Goal: Feedback & Contribution: Submit feedback/report problem

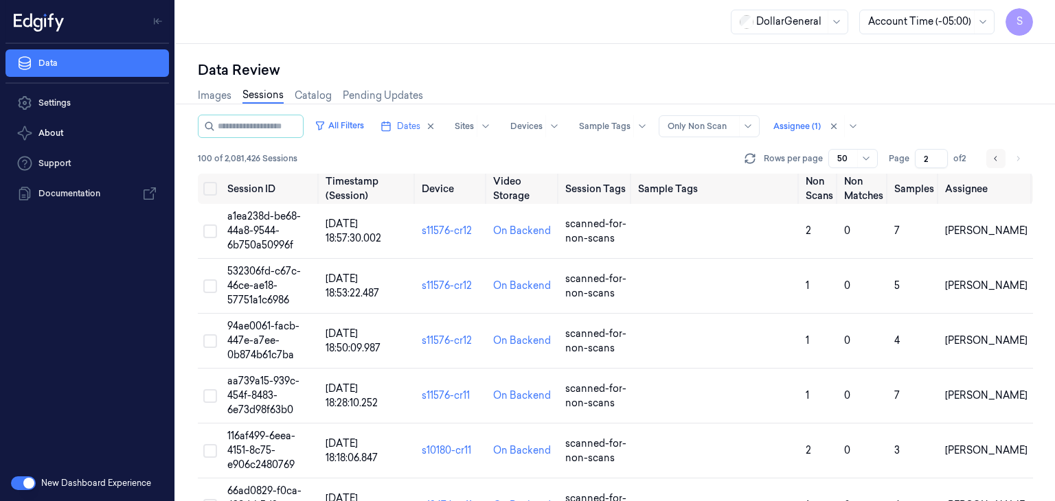
click at [994, 161] on icon "Go to previous page" at bounding box center [995, 158] width 8 height 11
type input "1"
click at [261, 223] on td "46aac483-1c82-45ca-a581-655d186f863a" at bounding box center [271, 231] width 98 height 55
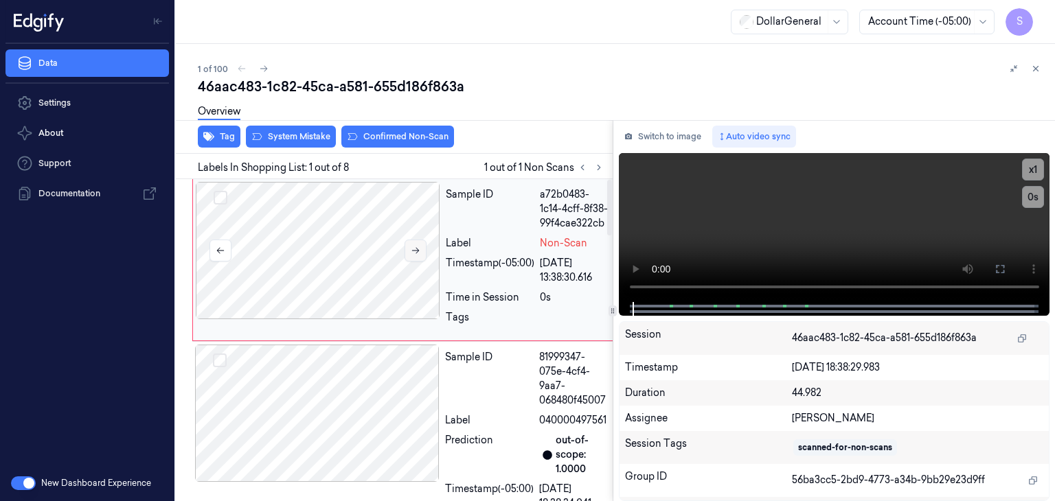
click at [419, 253] on icon at bounding box center [416, 251] width 10 height 10
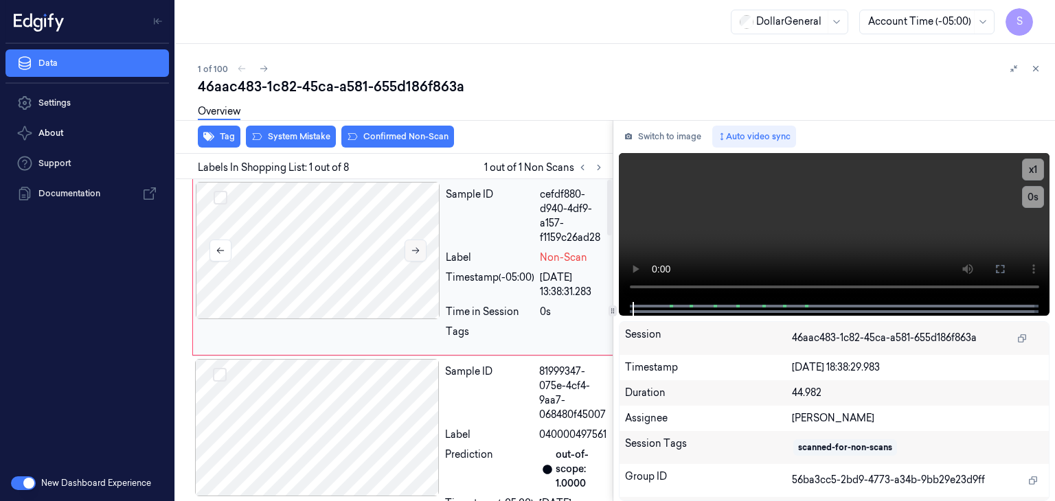
click at [419, 253] on icon at bounding box center [416, 251] width 10 height 10
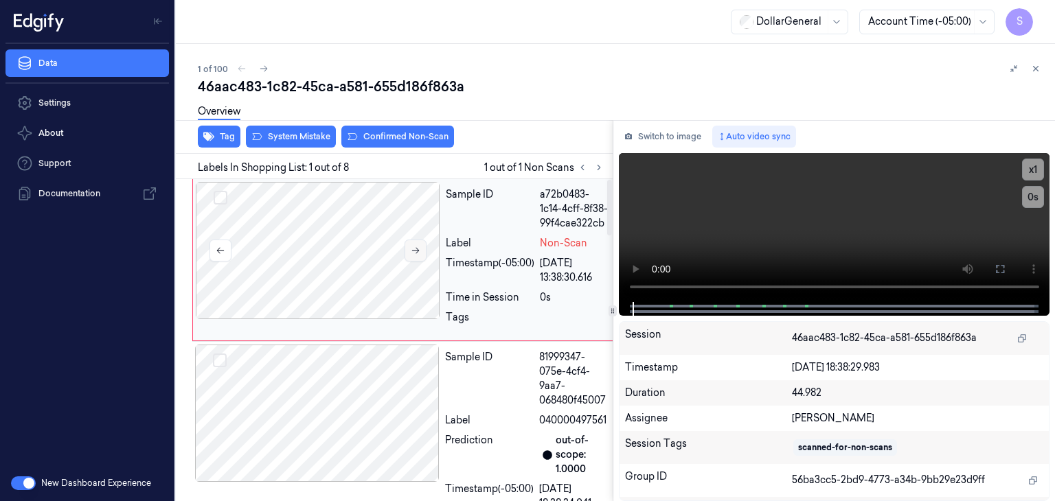
click at [419, 253] on icon at bounding box center [416, 251] width 10 height 10
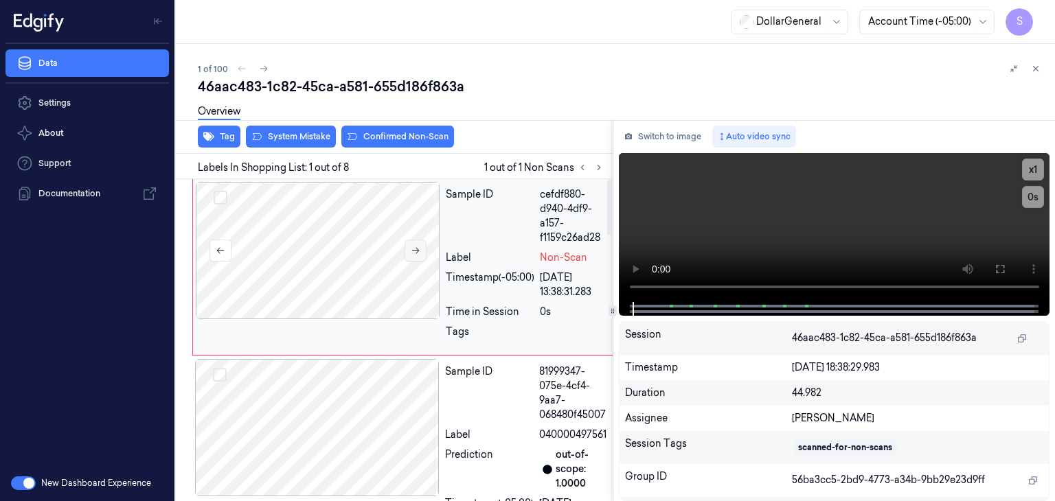
click at [419, 253] on icon at bounding box center [416, 251] width 10 height 10
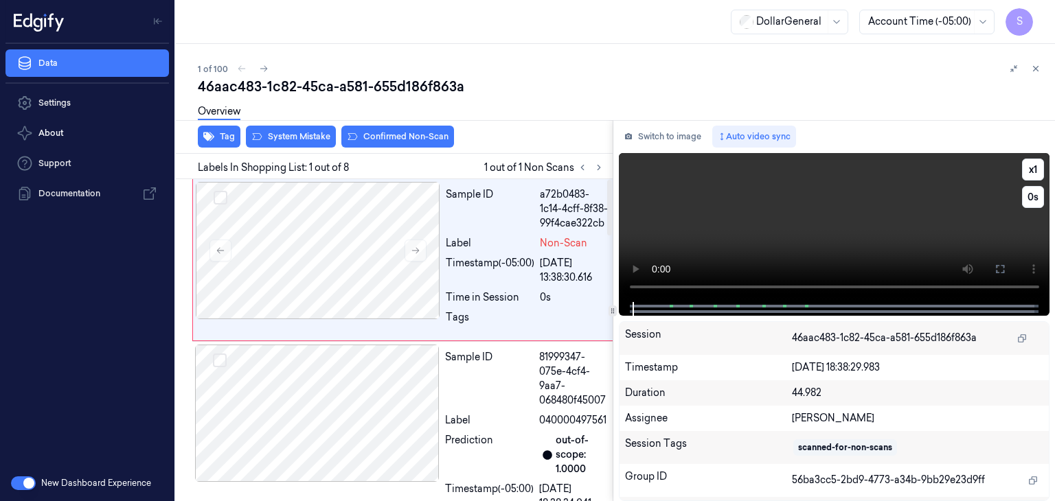
click at [771, 202] on video at bounding box center [834, 227] width 431 height 149
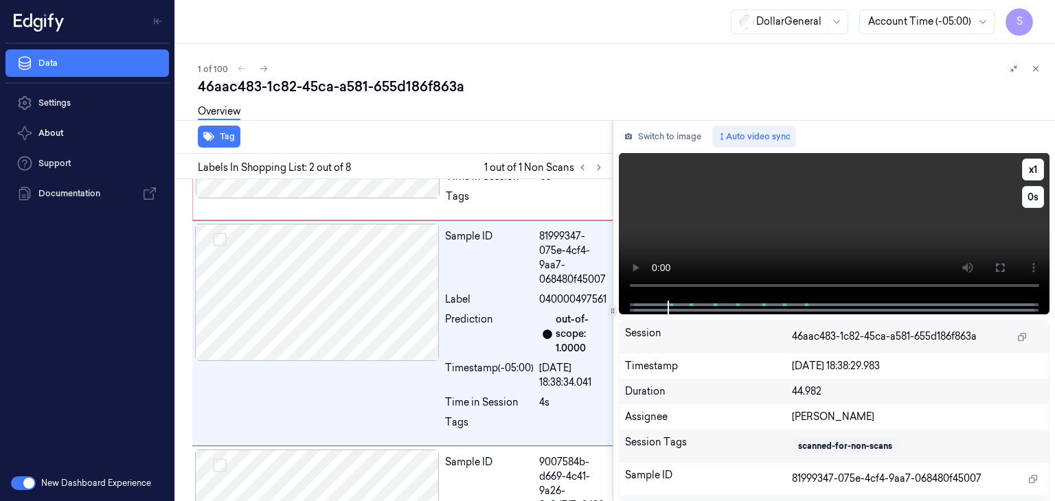
click at [769, 207] on video at bounding box center [834, 227] width 431 height 148
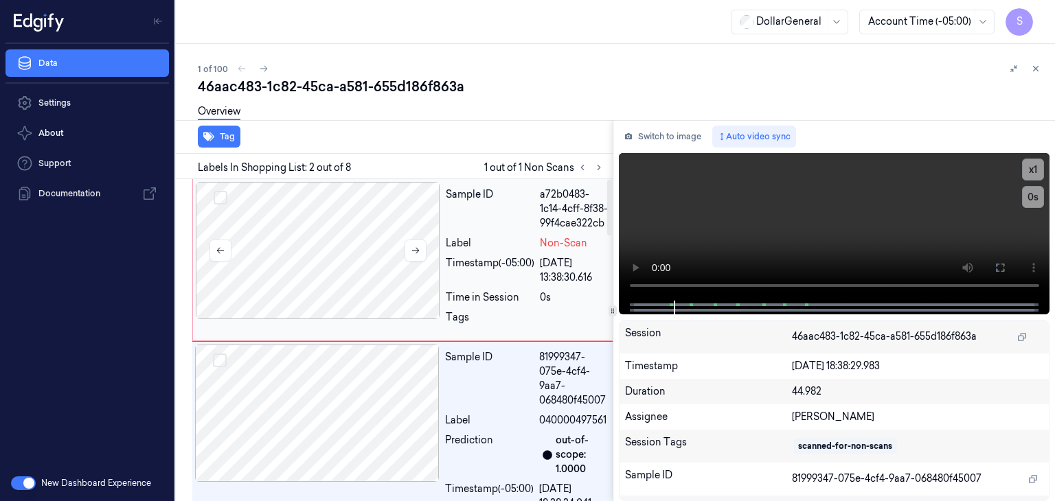
click at [359, 259] on div at bounding box center [318, 250] width 244 height 137
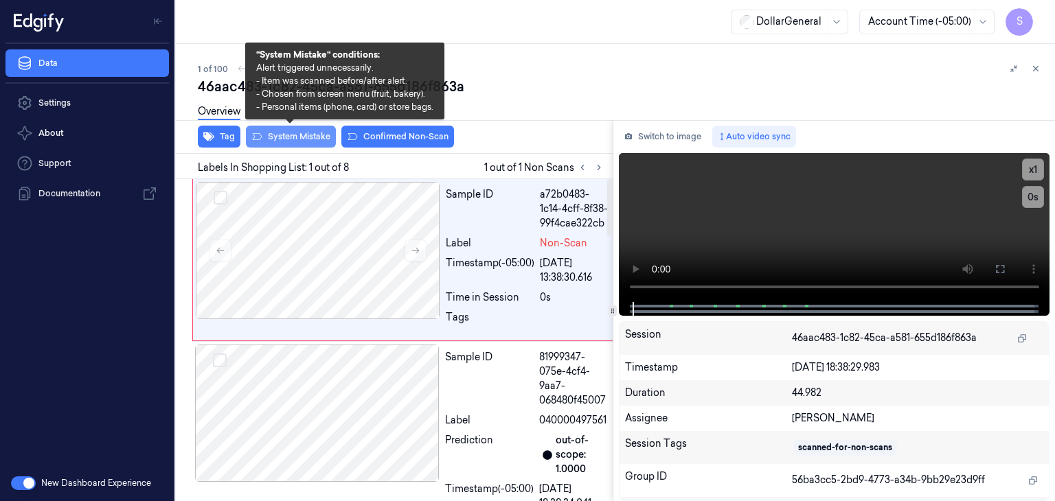
click at [293, 135] on button "System Mistake" at bounding box center [291, 137] width 90 height 22
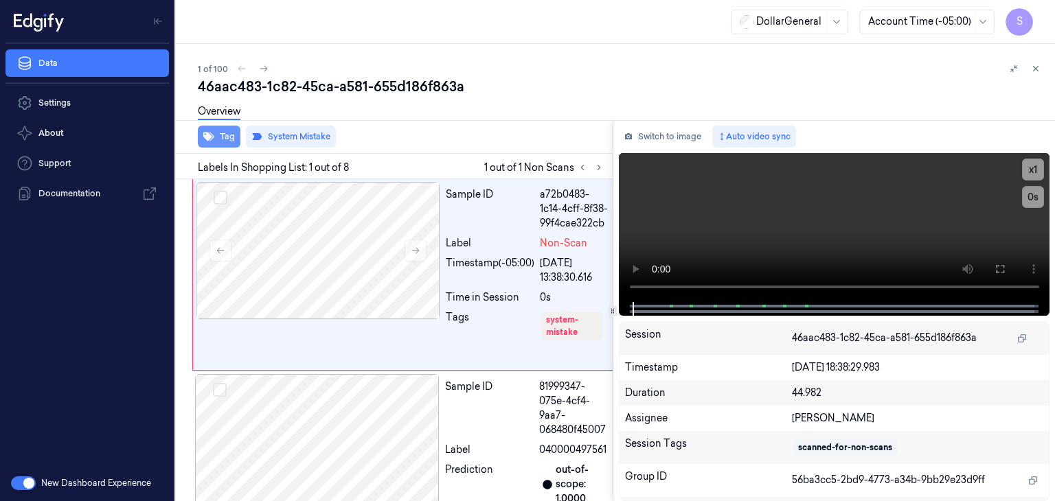
click at [214, 138] on button "Tag" at bounding box center [219, 137] width 43 height 22
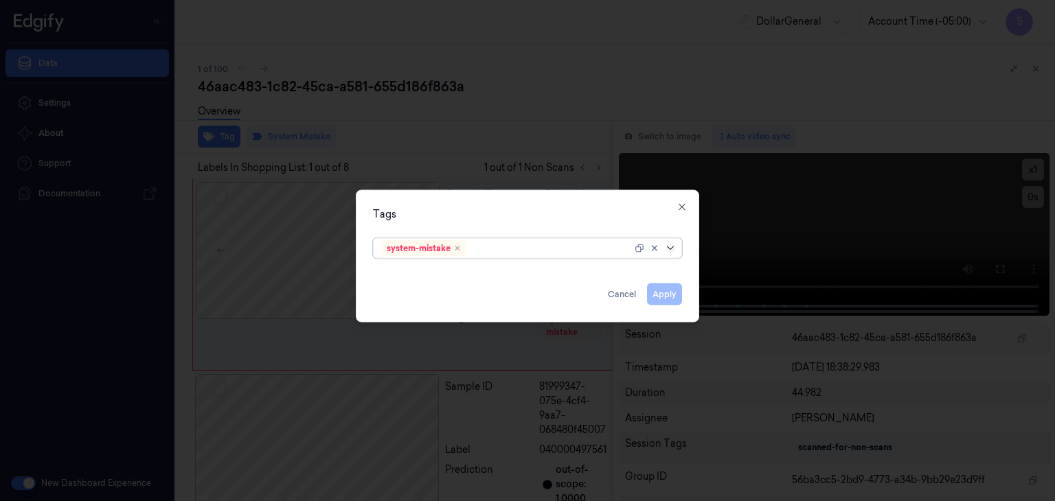
click at [670, 245] on icon at bounding box center [670, 248] width 11 height 11
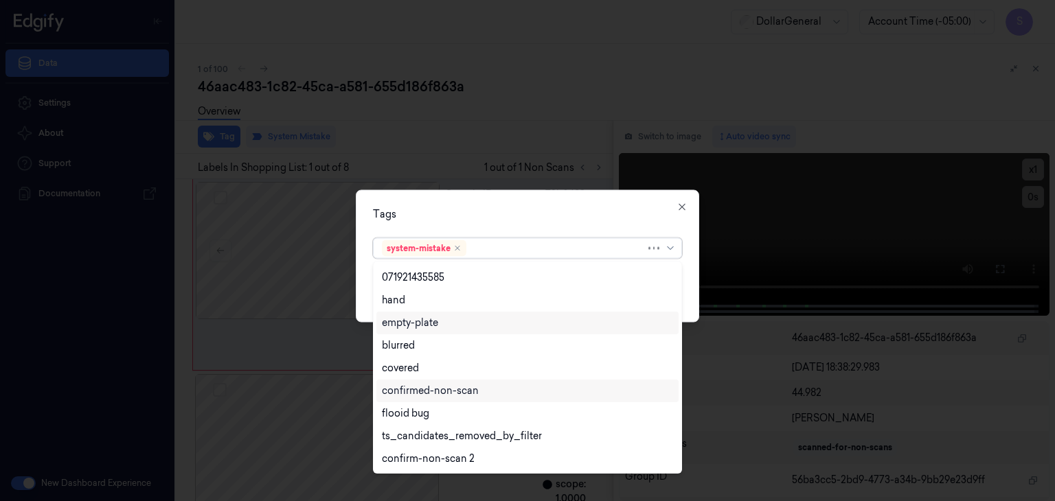
scroll to position [292, 0]
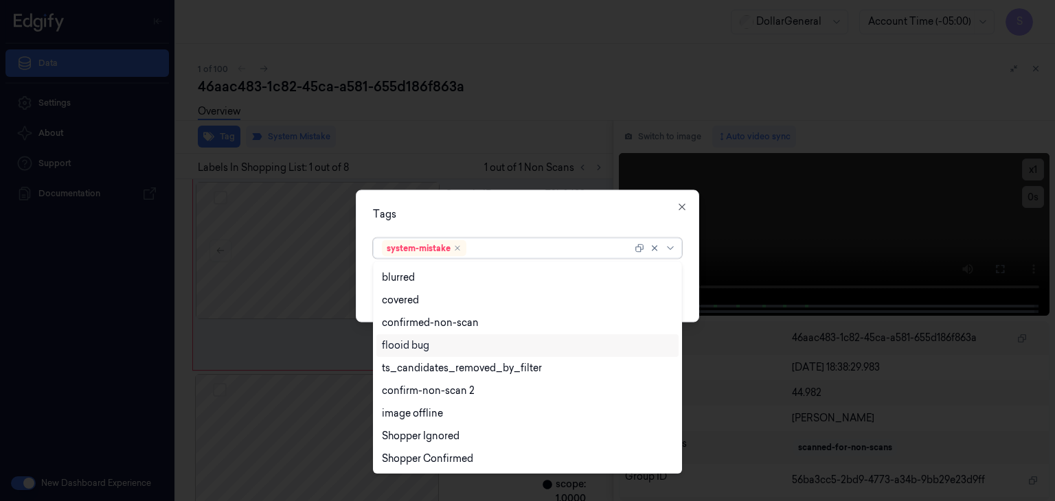
click at [470, 345] on div "flooid bug" at bounding box center [527, 345] width 291 height 14
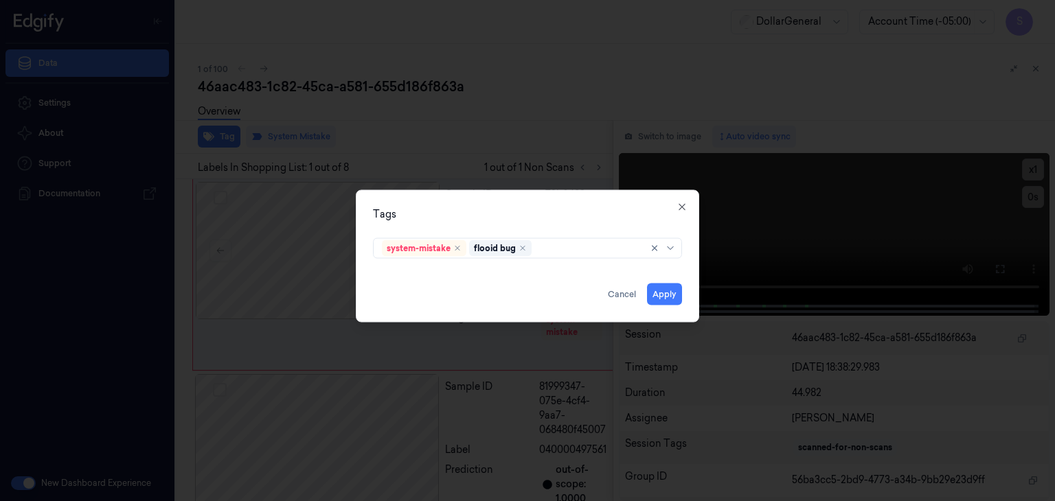
click at [685, 273] on div "Tags system-mistake flooid bug Apply Cancel Close" at bounding box center [527, 256] width 343 height 133
click at [659, 302] on button "Apply" at bounding box center [664, 295] width 35 height 22
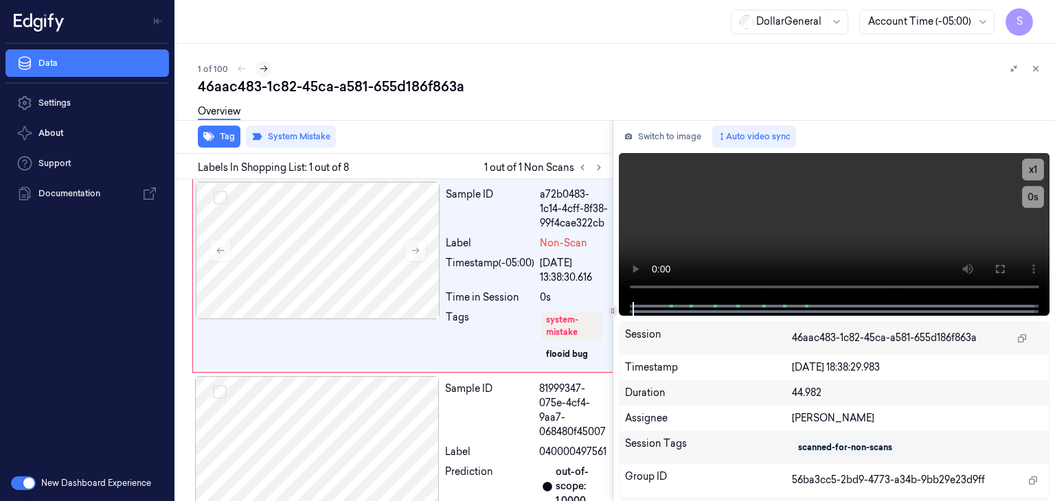
click at [261, 67] on icon at bounding box center [264, 69] width 10 height 10
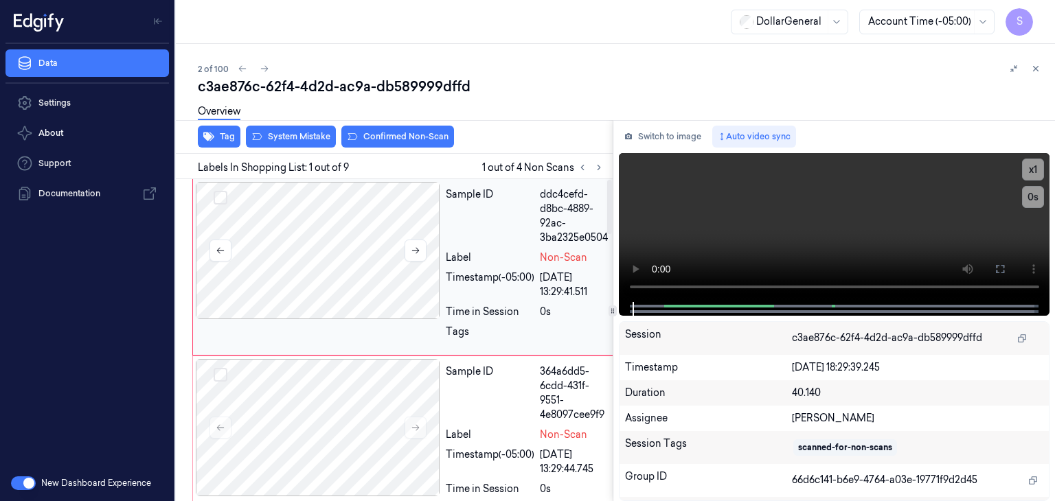
click at [371, 264] on div at bounding box center [318, 250] width 244 height 137
click at [418, 251] on icon at bounding box center [416, 251] width 10 height 10
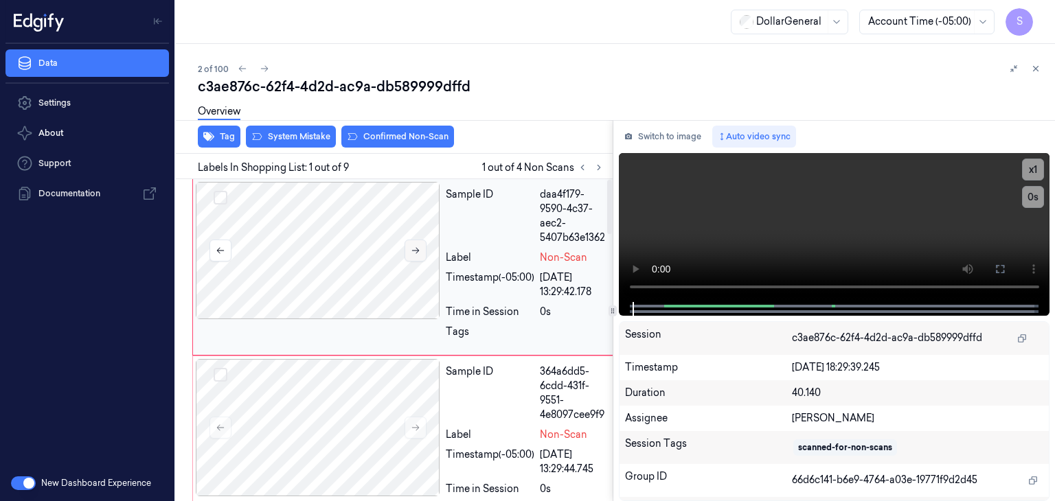
click at [418, 251] on icon at bounding box center [416, 251] width 10 height 10
click at [416, 253] on icon at bounding box center [416, 251] width 10 height 10
click at [814, 198] on video at bounding box center [834, 227] width 431 height 149
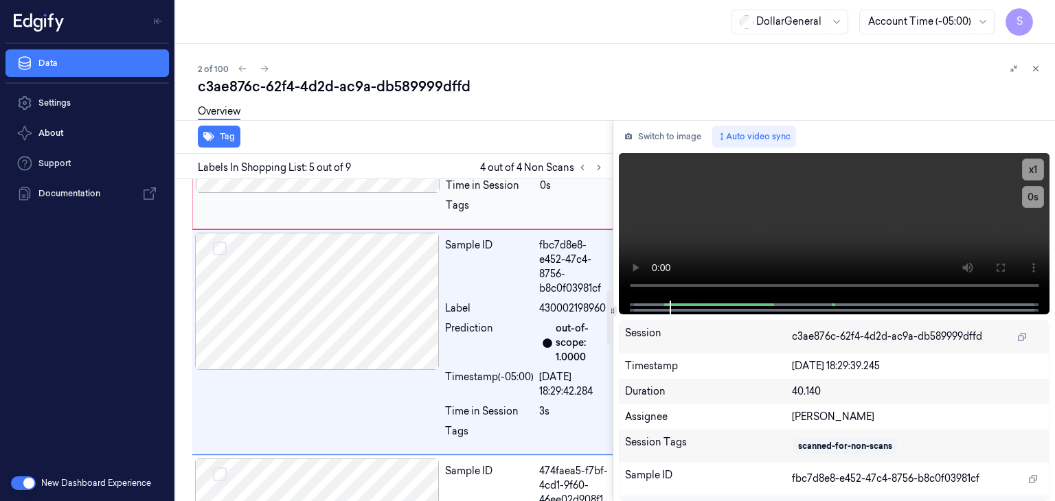
scroll to position [658, 0]
click at [806, 211] on video at bounding box center [834, 227] width 431 height 148
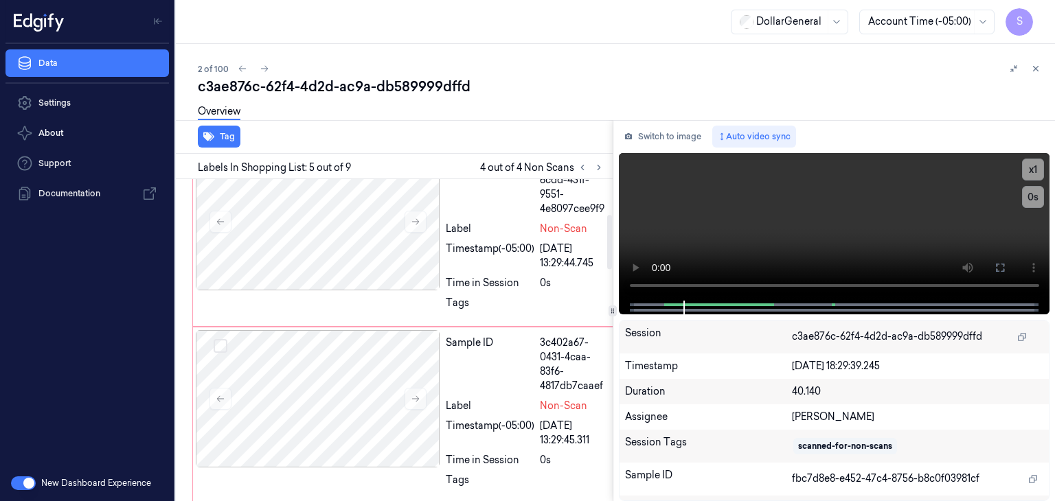
scroll to position [275, 0]
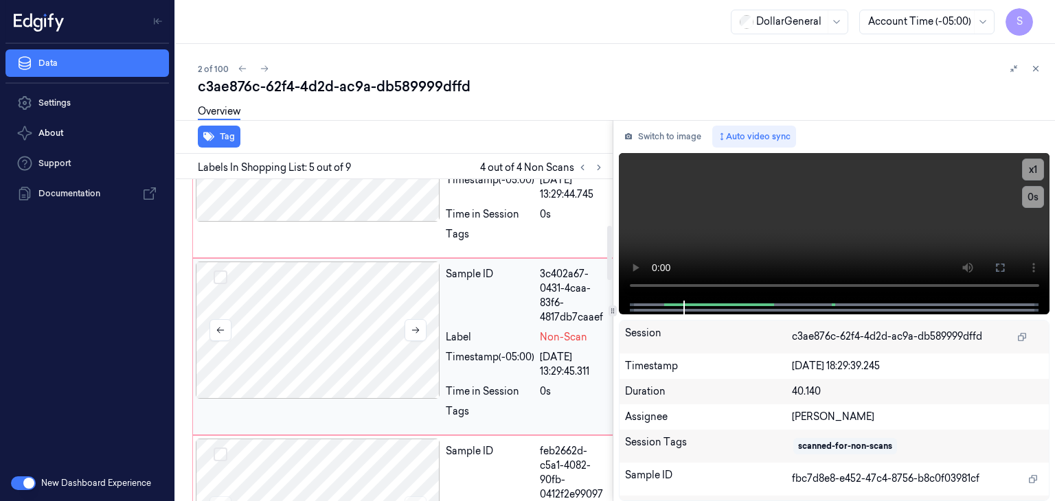
click at [324, 332] on div at bounding box center [318, 330] width 244 height 137
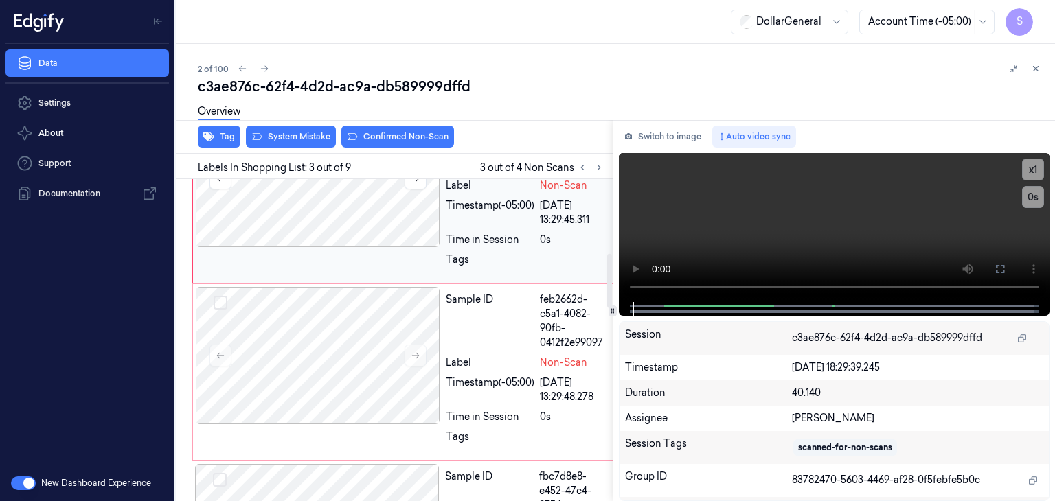
scroll to position [486, 0]
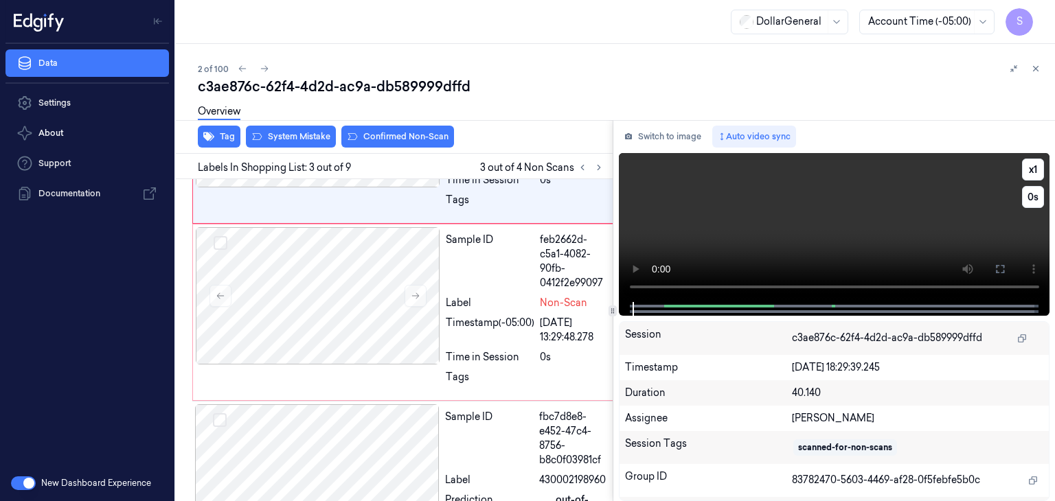
click at [893, 189] on video at bounding box center [834, 227] width 431 height 149
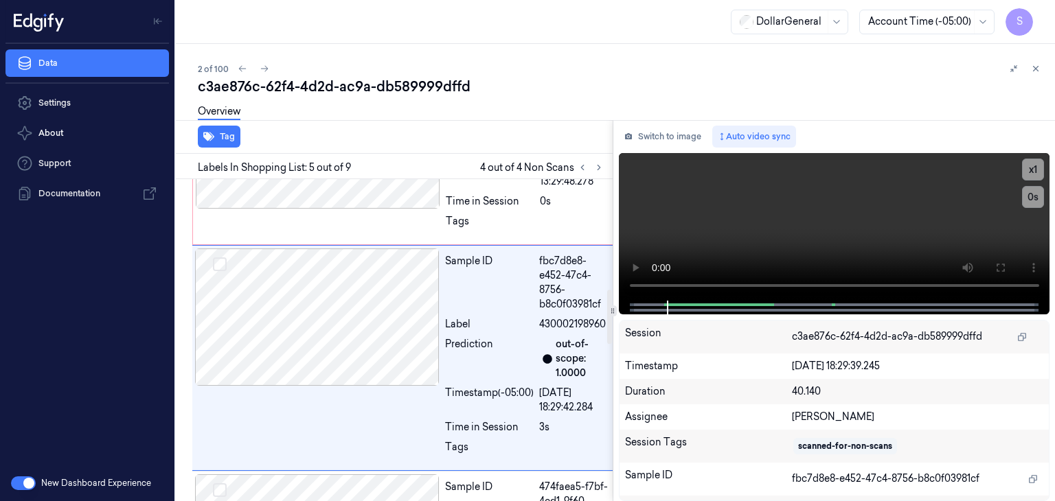
scroll to position [658, 0]
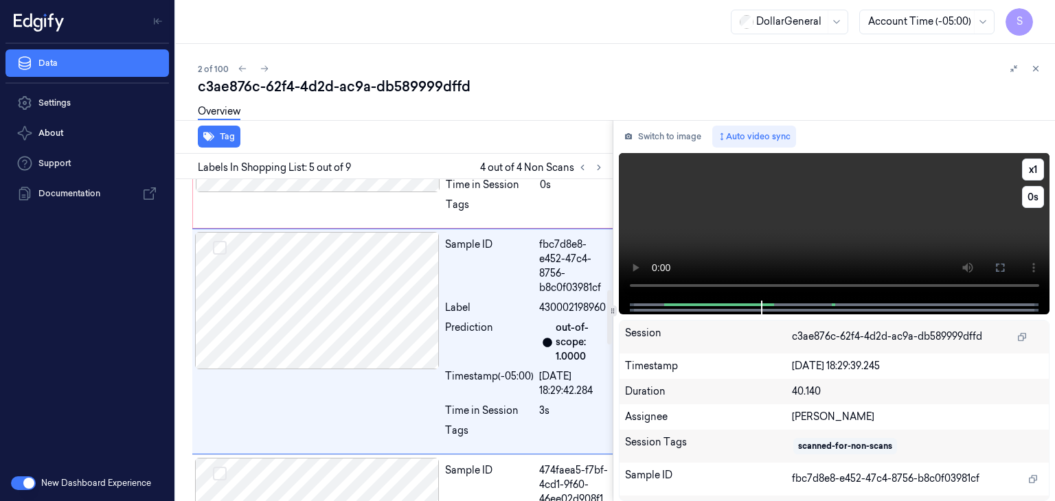
click at [921, 240] on video at bounding box center [834, 227] width 431 height 148
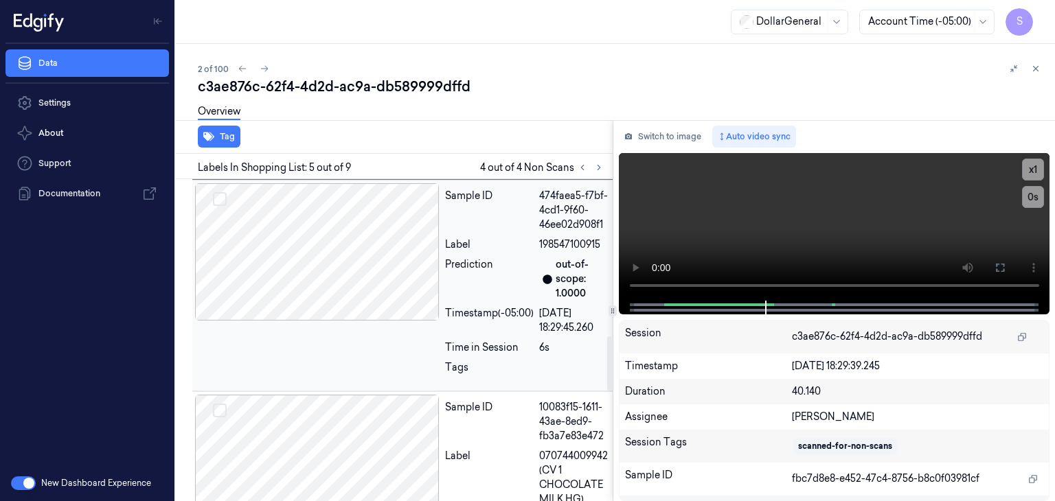
click at [367, 298] on div at bounding box center [317, 251] width 244 height 137
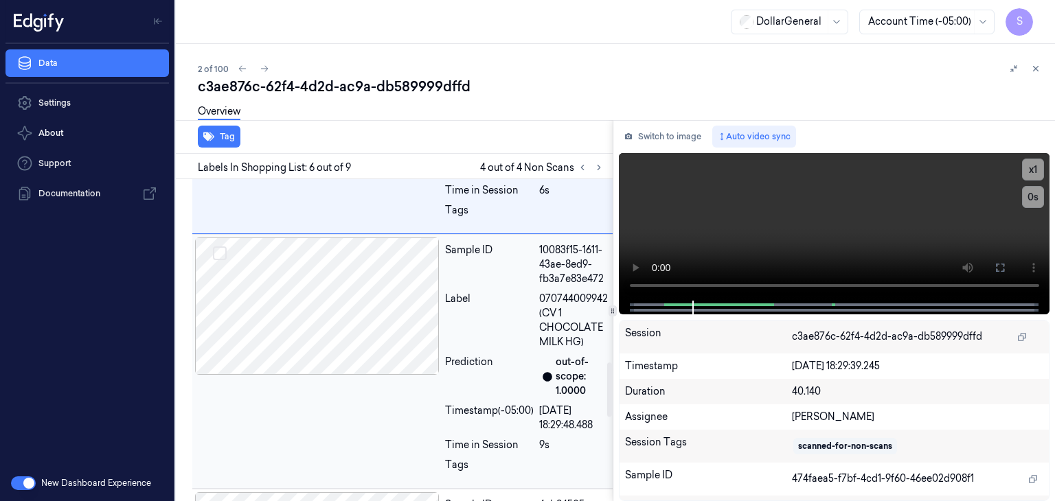
click at [367, 322] on div at bounding box center [317, 306] width 244 height 137
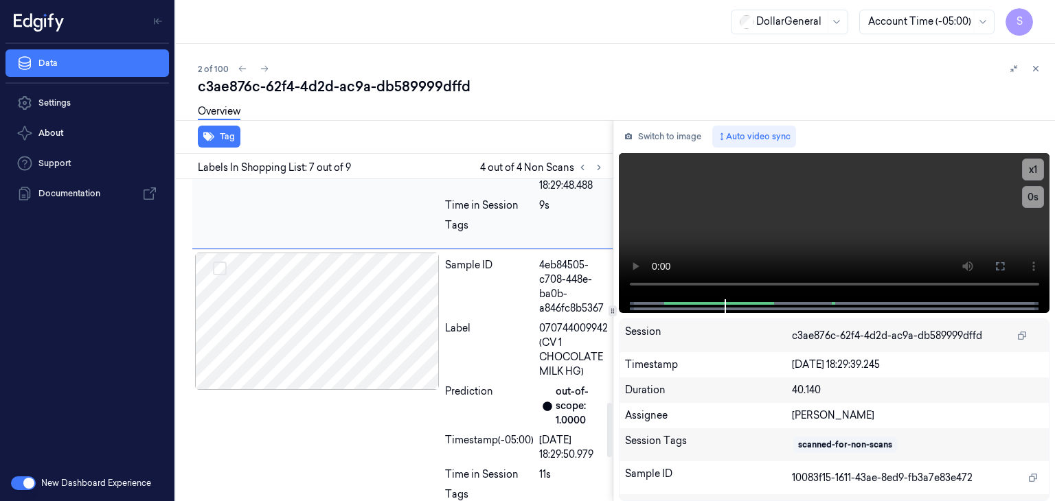
click at [367, 322] on div at bounding box center [317, 321] width 244 height 137
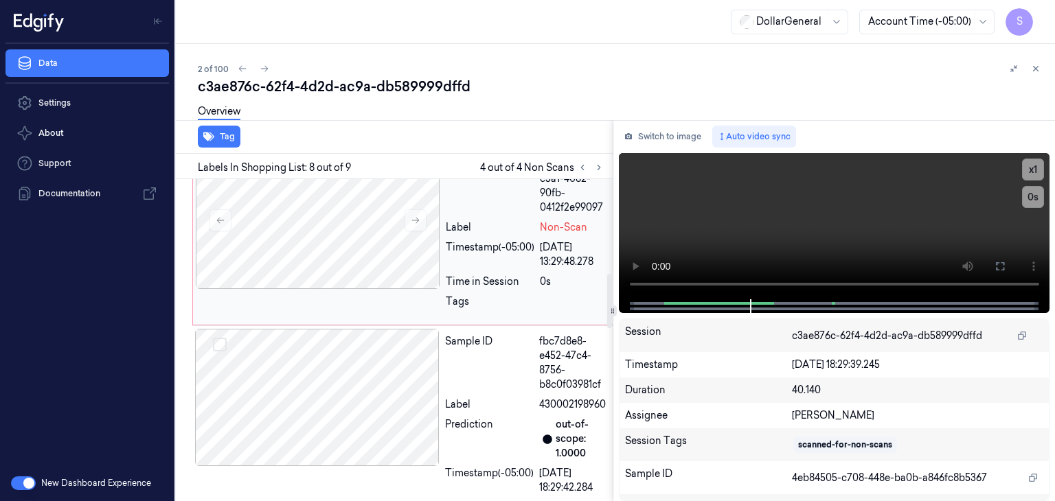
click at [365, 380] on div at bounding box center [317, 397] width 244 height 137
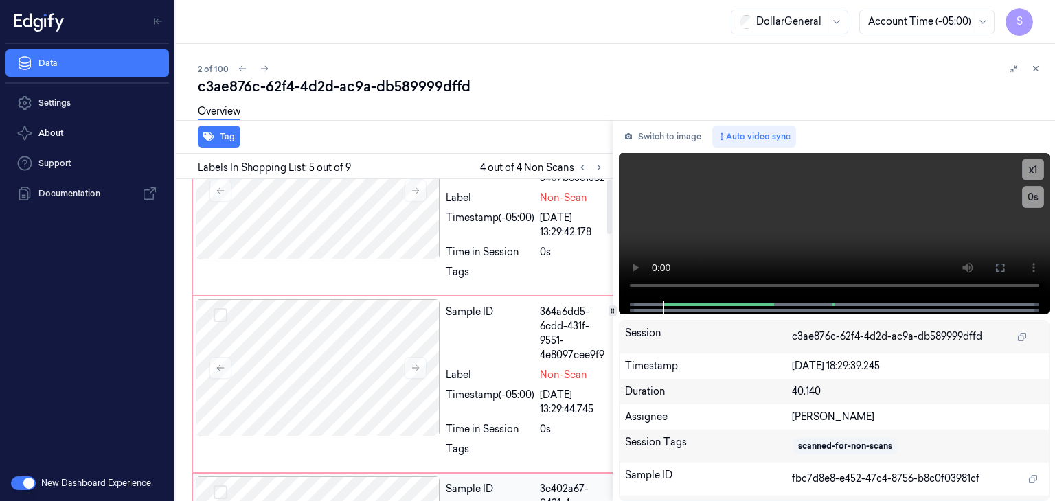
scroll to position [0, 0]
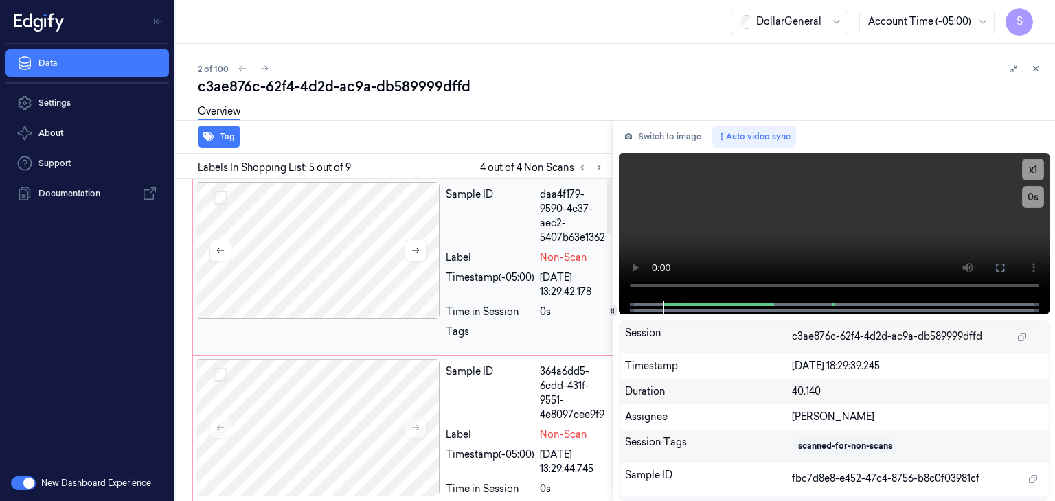
click at [361, 297] on div at bounding box center [318, 250] width 244 height 137
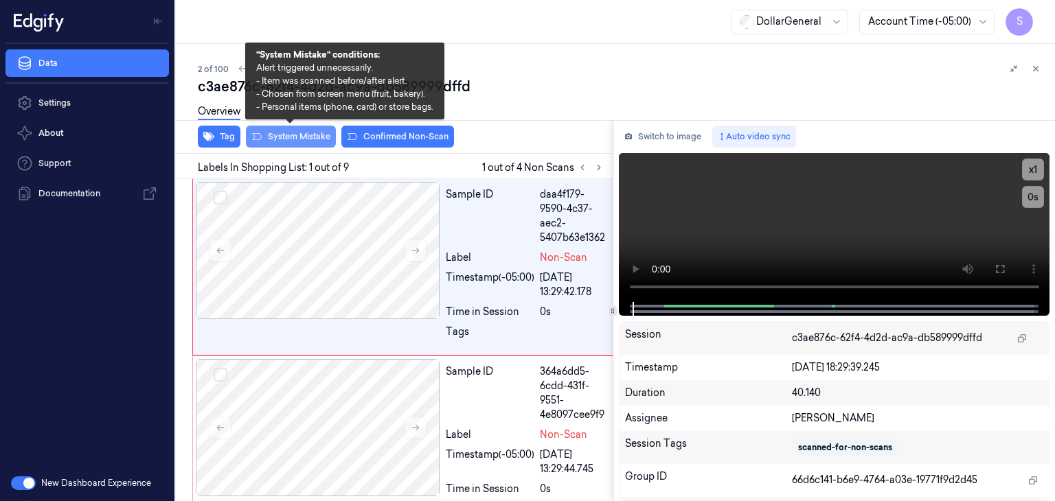
click at [281, 141] on button "System Mistake" at bounding box center [291, 137] width 90 height 22
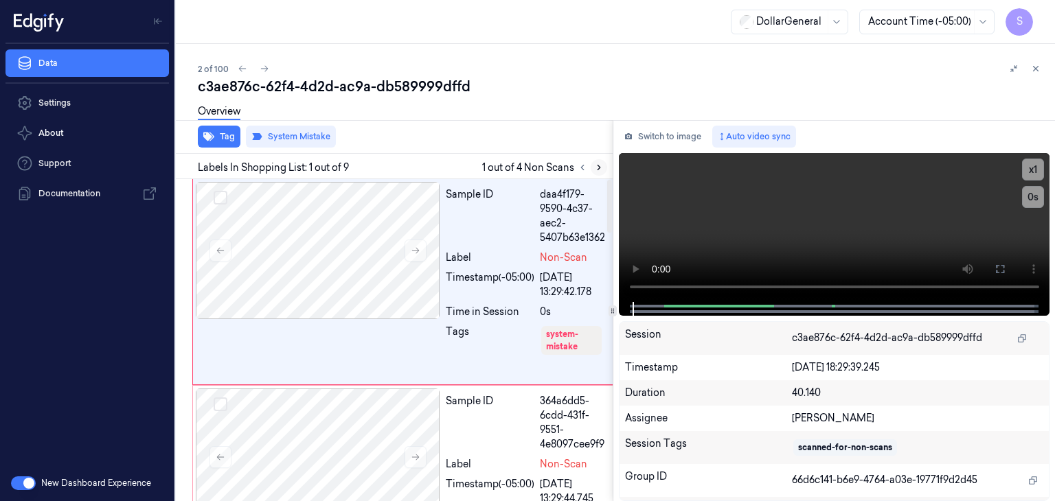
click at [601, 171] on icon at bounding box center [599, 168] width 10 height 10
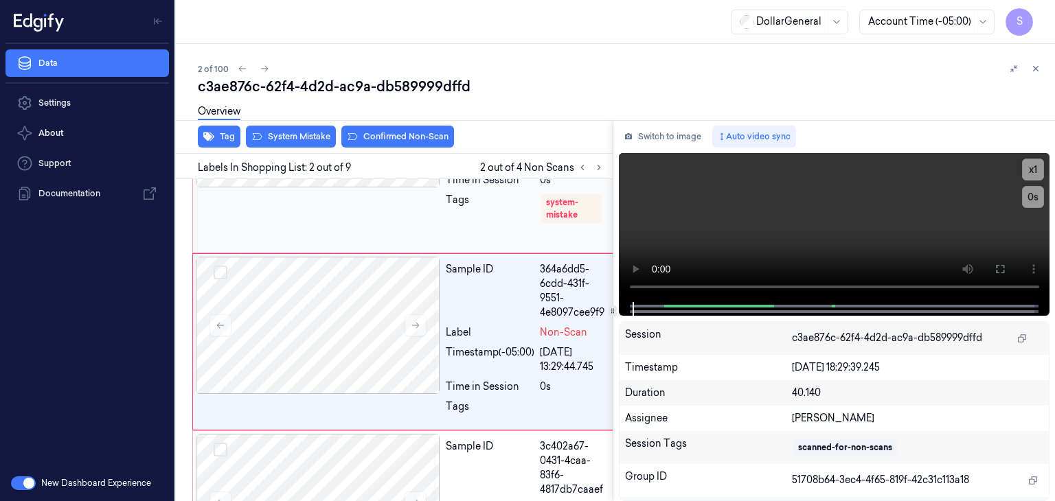
scroll to position [133, 0]
click at [308, 130] on div "Overview" at bounding box center [621, 113] width 846 height 35
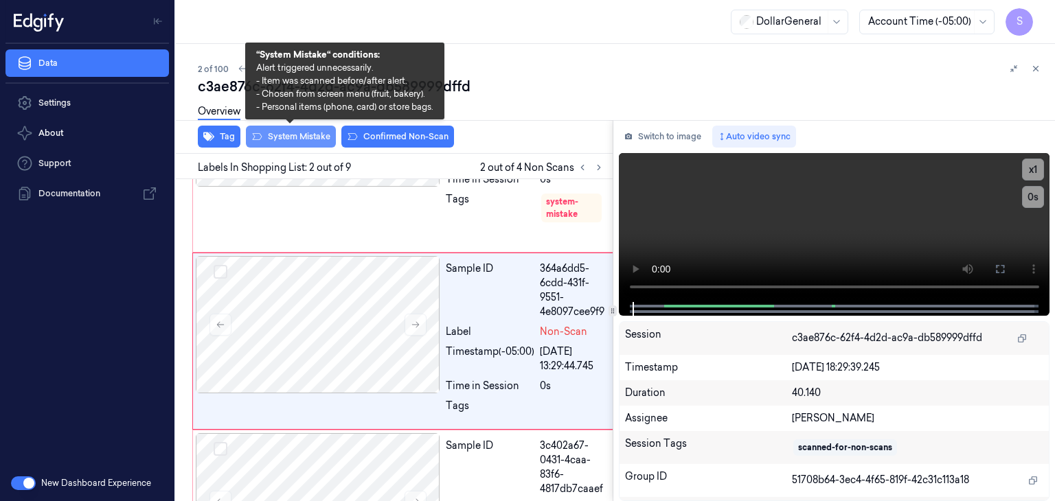
click at [314, 136] on button "System Mistake" at bounding box center [291, 137] width 90 height 22
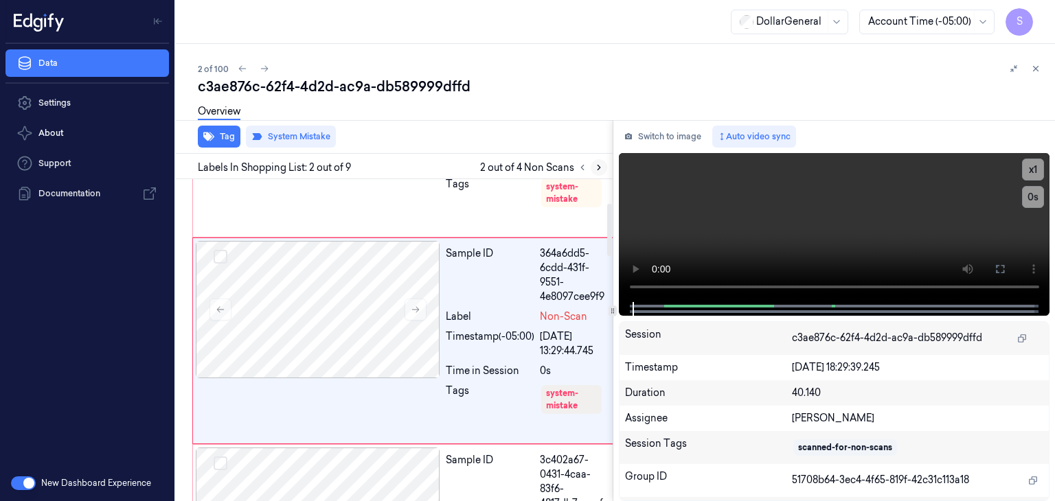
click at [599, 171] on icon at bounding box center [599, 168] width 10 height 10
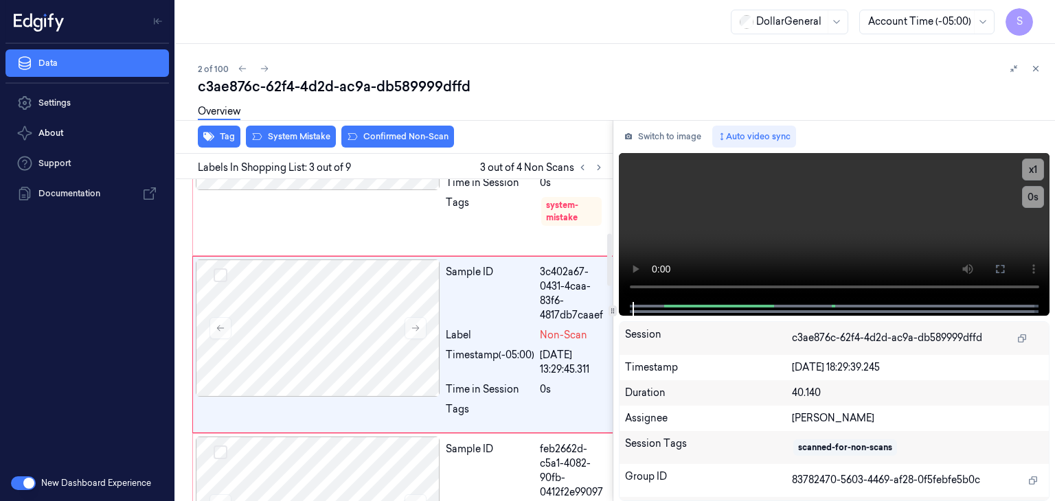
scroll to position [338, 0]
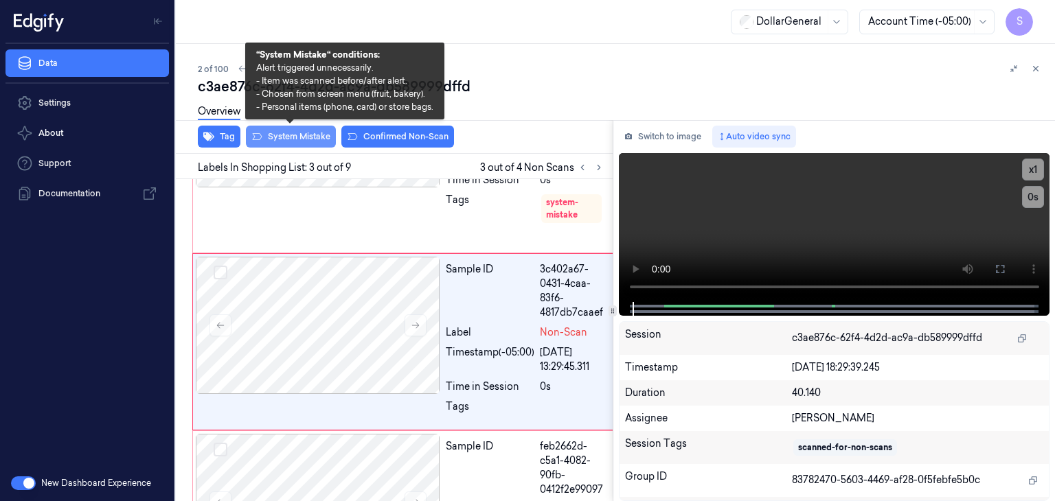
click at [295, 135] on button "System Mistake" at bounding box center [291, 137] width 90 height 22
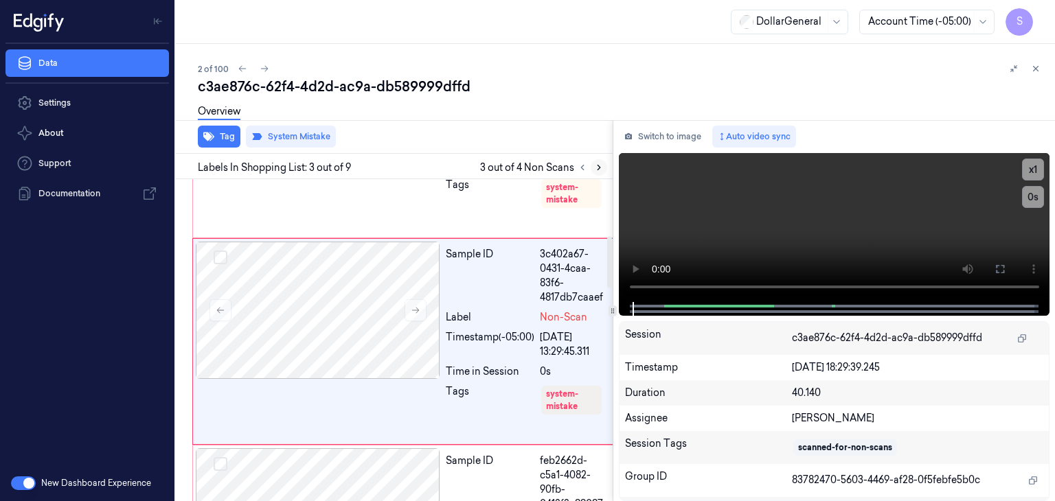
click at [599, 172] on button at bounding box center [598, 167] width 16 height 16
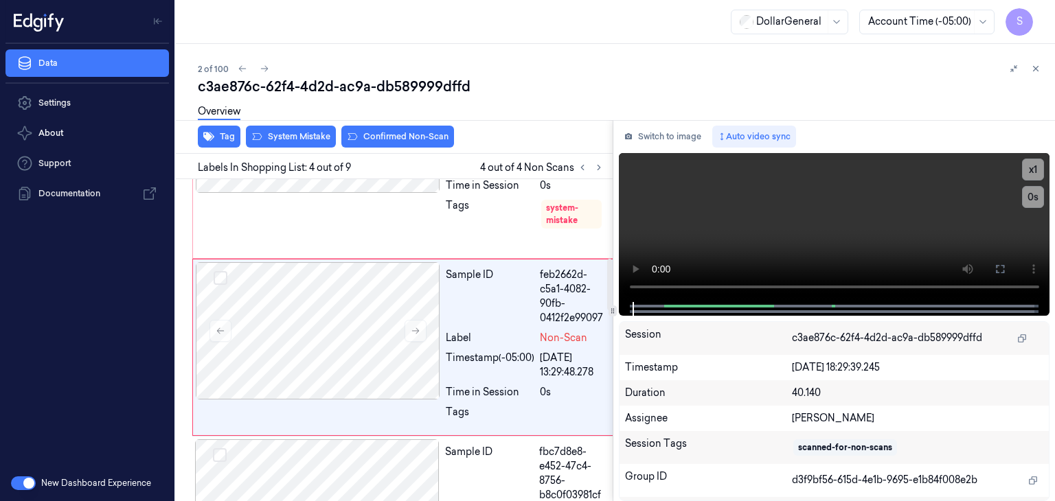
scroll to position [544, 0]
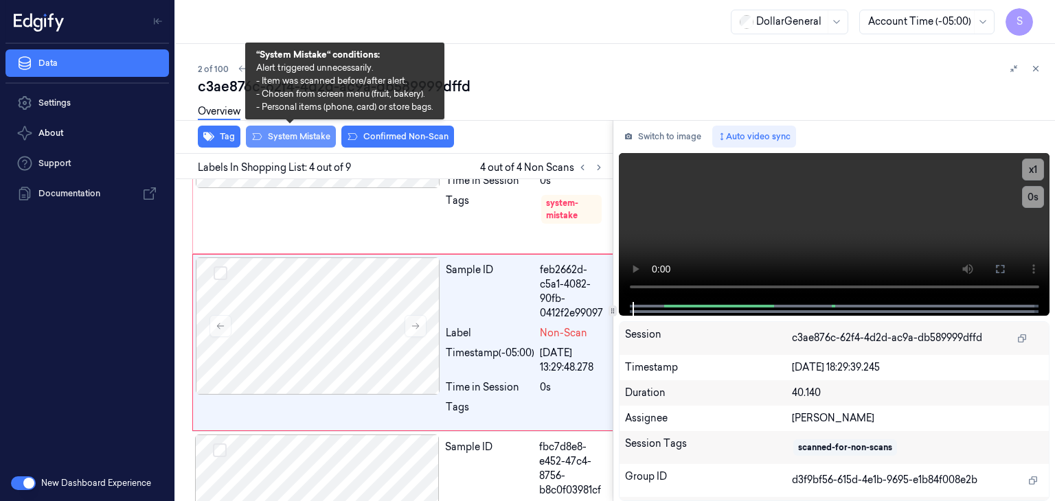
click at [298, 139] on button "System Mistake" at bounding box center [291, 137] width 90 height 22
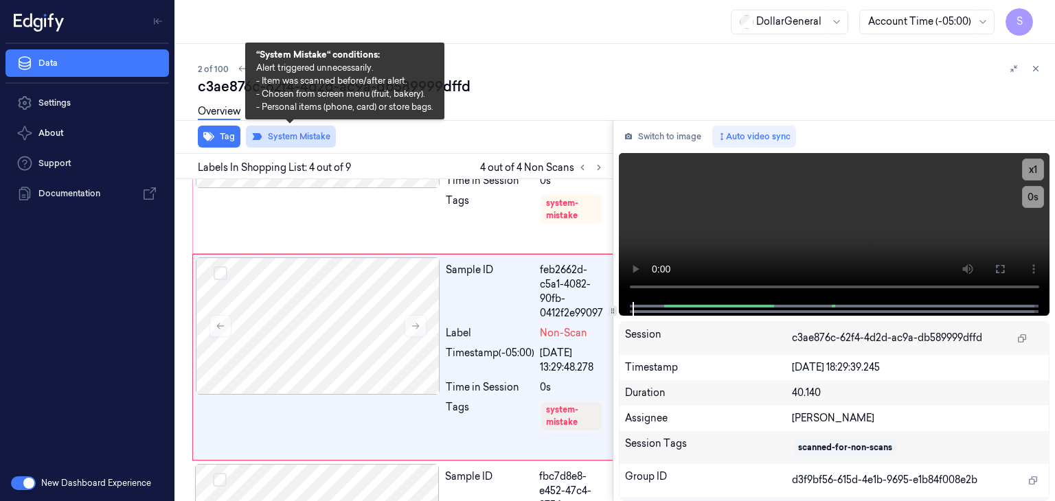
scroll to position [560, 0]
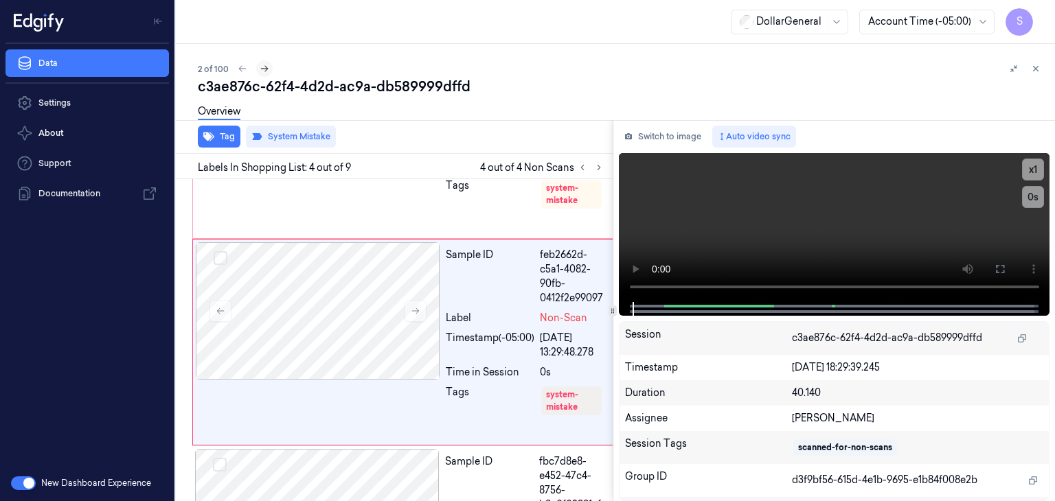
click at [268, 65] on button at bounding box center [264, 68] width 16 height 16
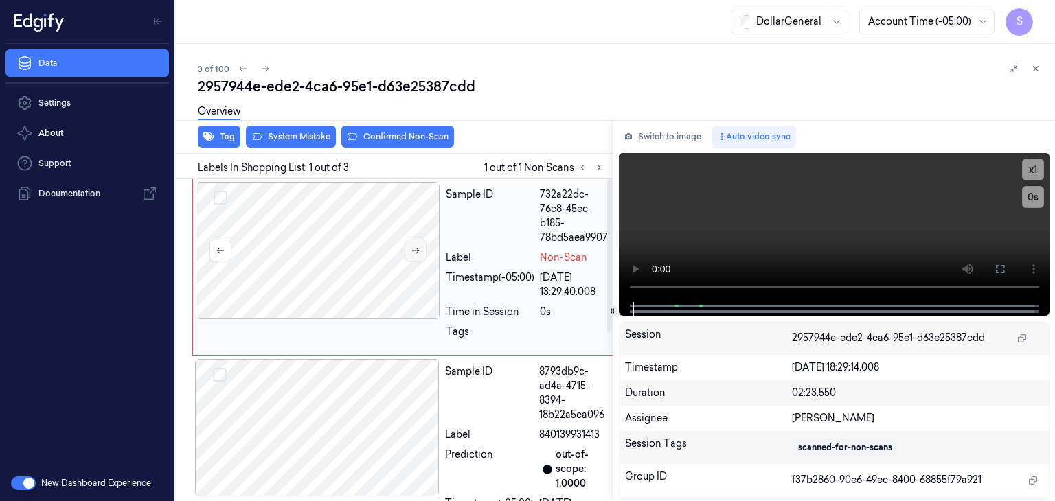
click at [417, 251] on icon at bounding box center [416, 251] width 10 height 10
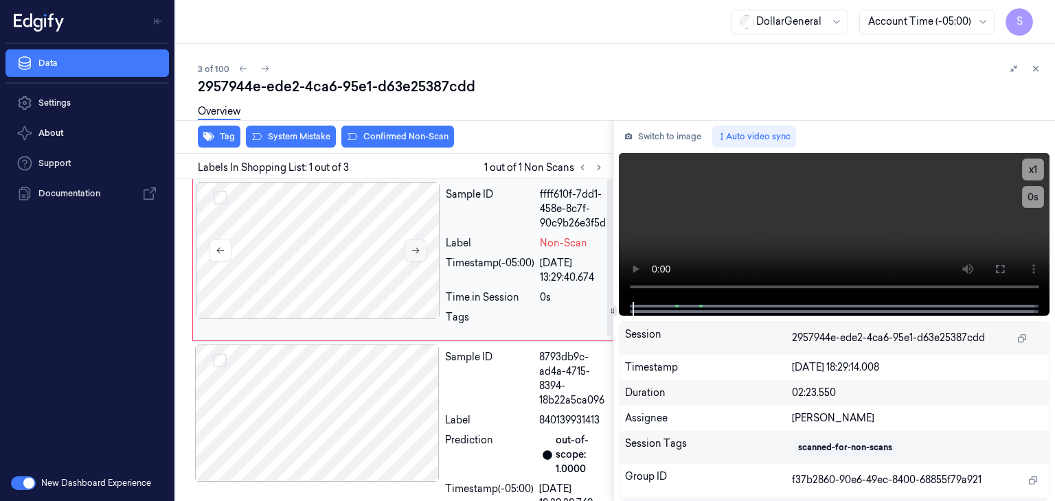
click at [417, 251] on icon at bounding box center [416, 251] width 10 height 10
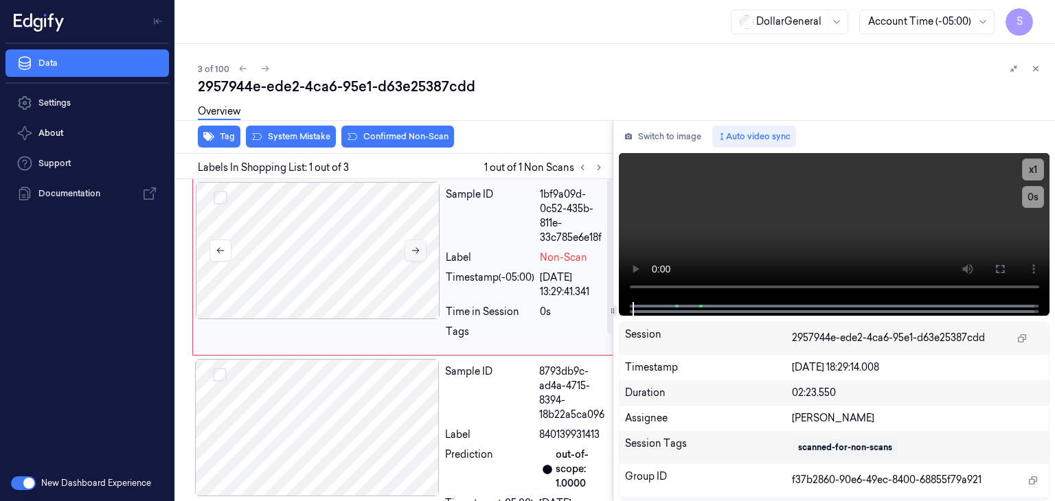
click at [417, 251] on icon at bounding box center [416, 251] width 10 height 10
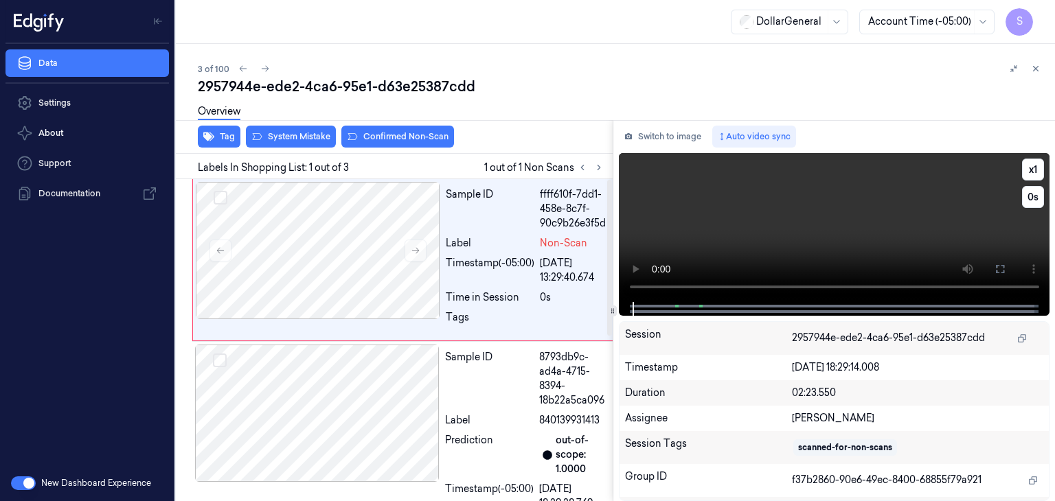
click at [847, 212] on video at bounding box center [834, 227] width 431 height 149
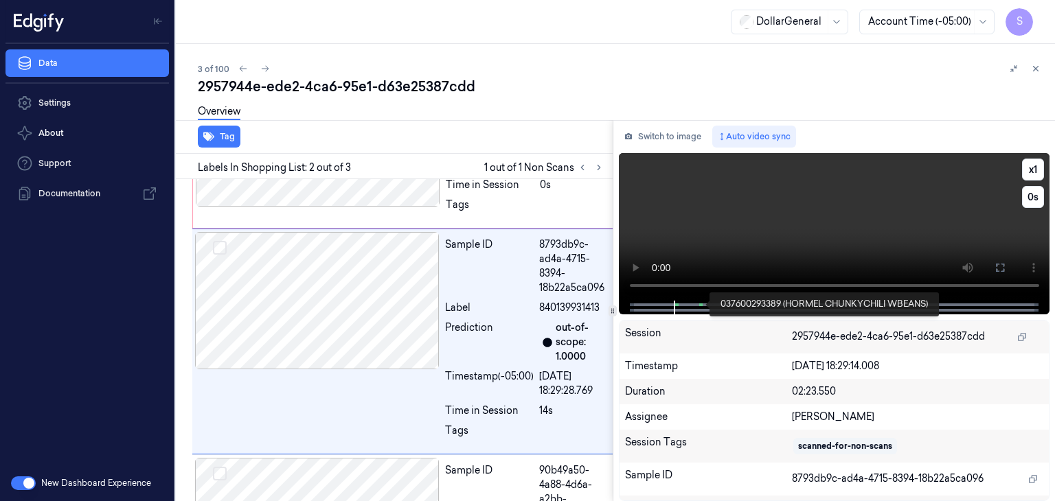
scroll to position [113, 0]
click at [726, 226] on video at bounding box center [834, 227] width 431 height 148
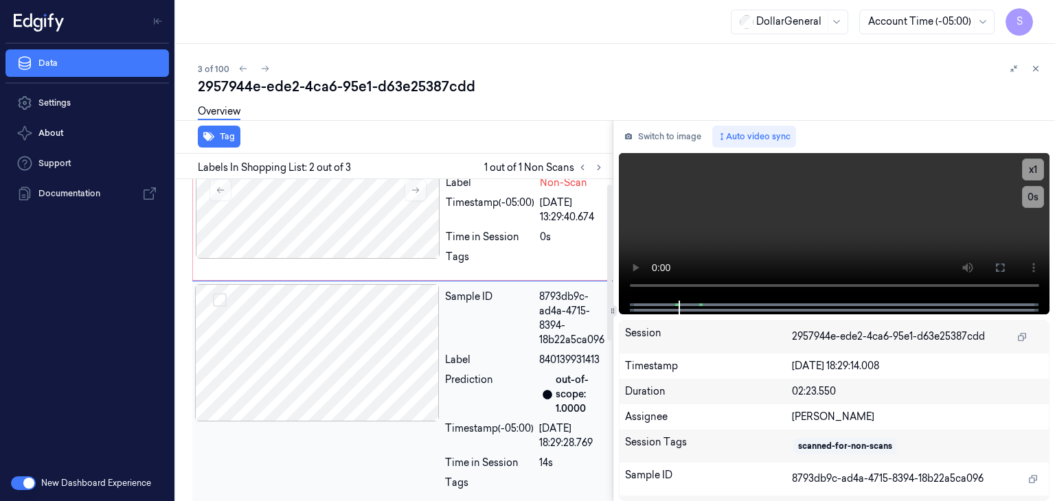
scroll to position [0, 0]
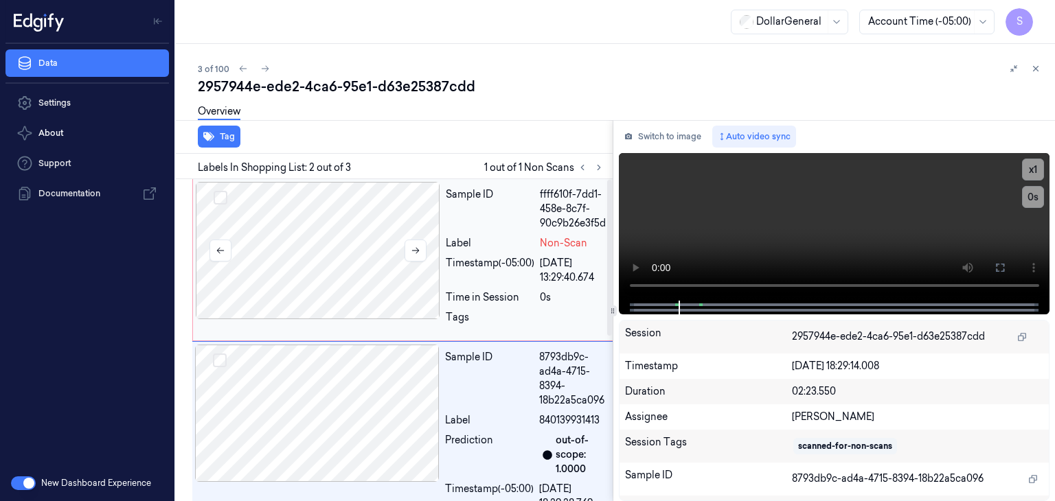
click at [322, 249] on div at bounding box center [318, 250] width 244 height 137
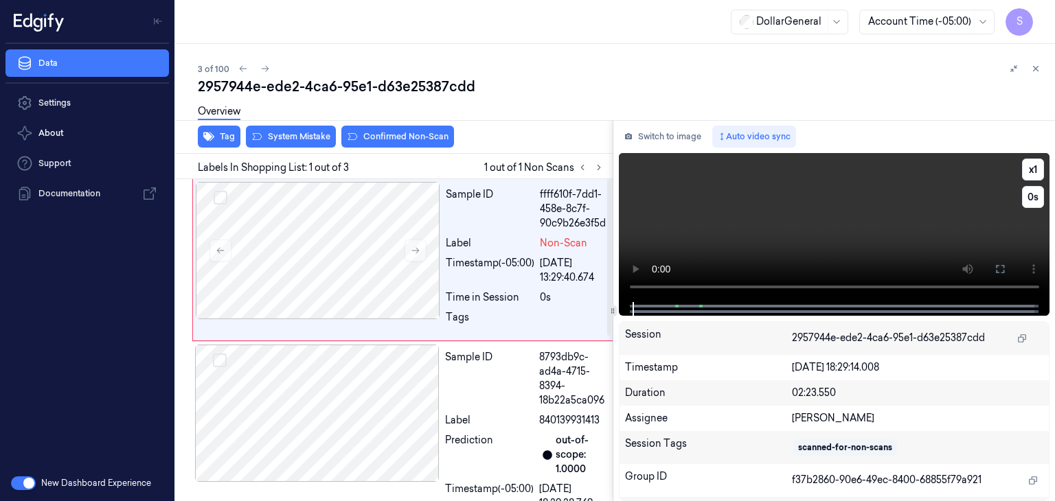
click at [706, 207] on video at bounding box center [834, 227] width 431 height 149
click at [777, 204] on video at bounding box center [834, 227] width 431 height 149
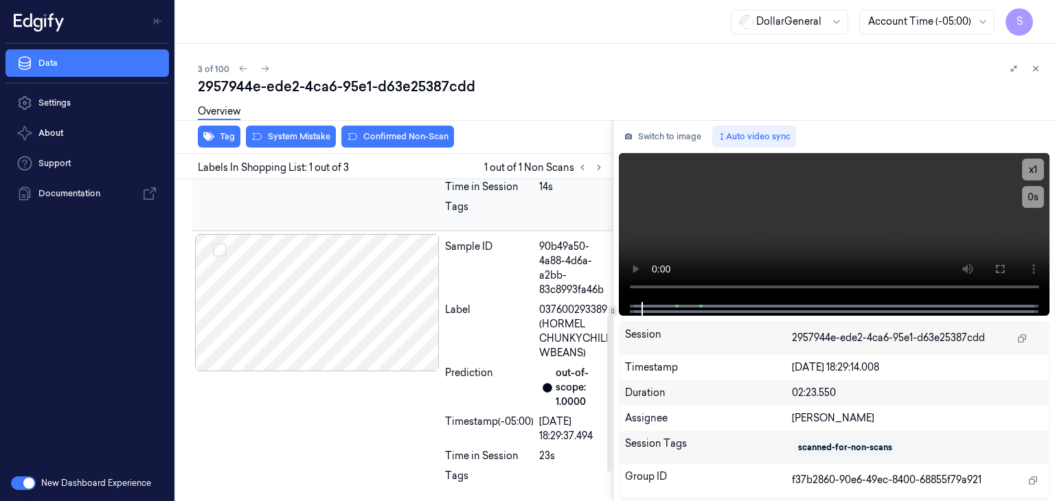
scroll to position [338, 0]
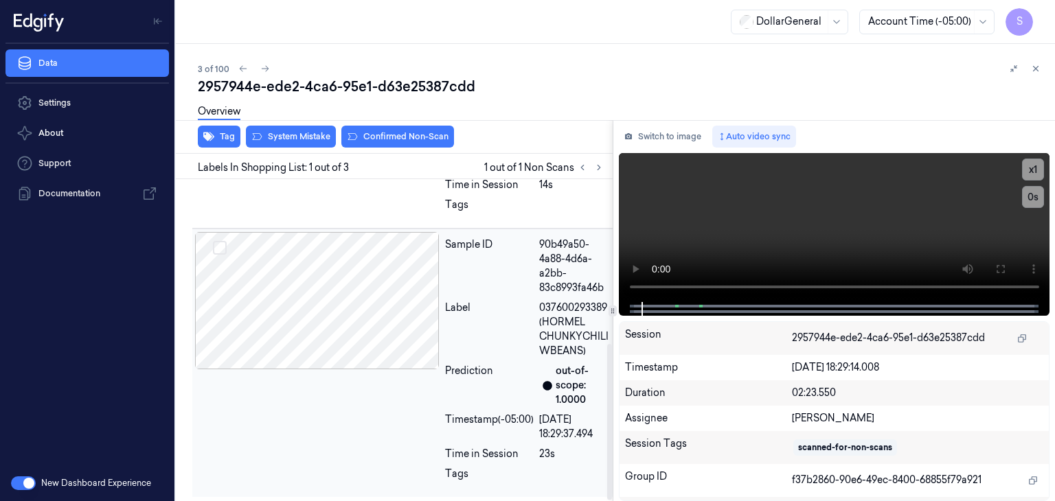
click at [346, 301] on div at bounding box center [317, 300] width 244 height 137
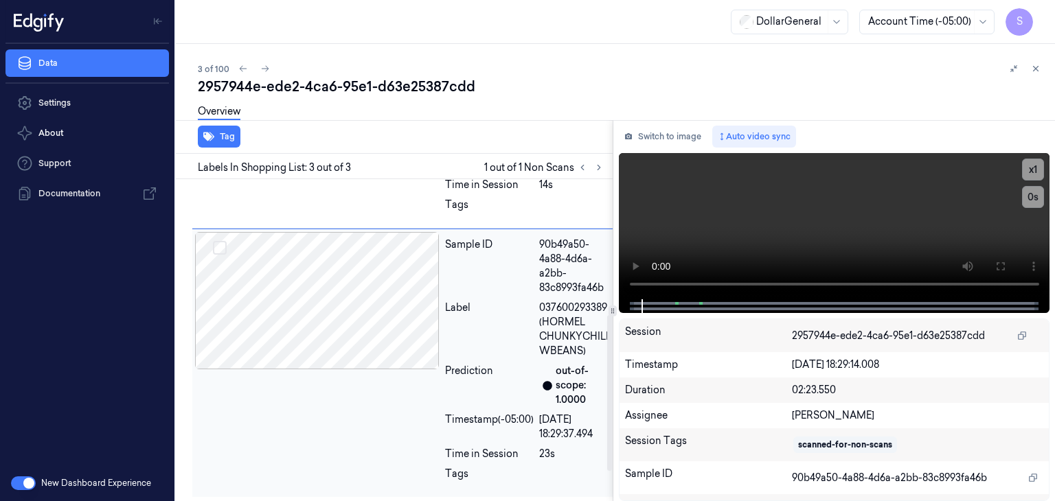
scroll to position [0, 0]
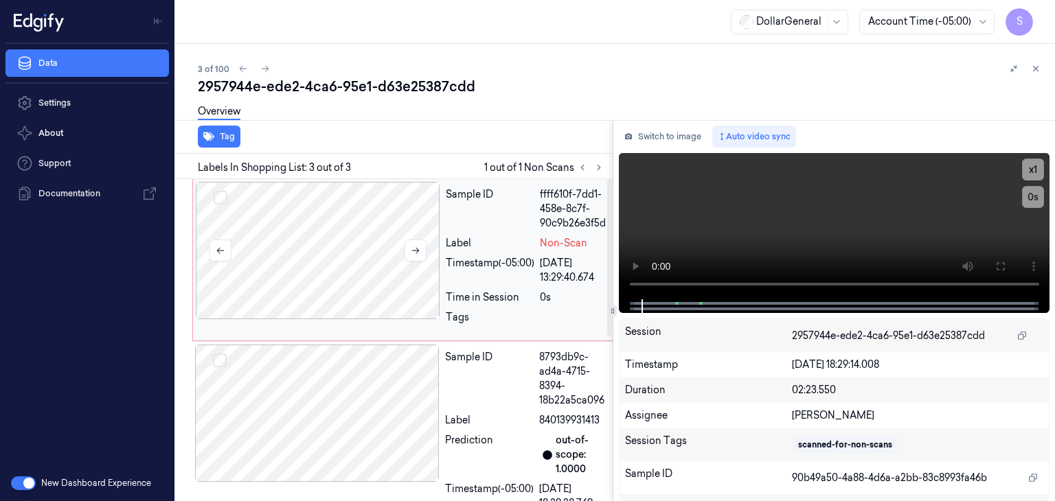
click at [343, 266] on div at bounding box center [318, 250] width 244 height 137
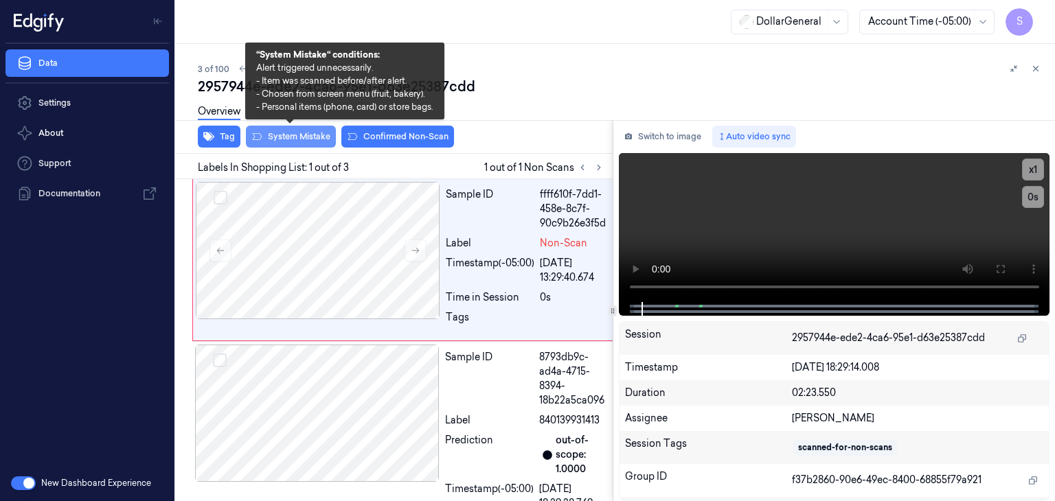
click at [268, 133] on button "System Mistake" at bounding box center [291, 137] width 90 height 22
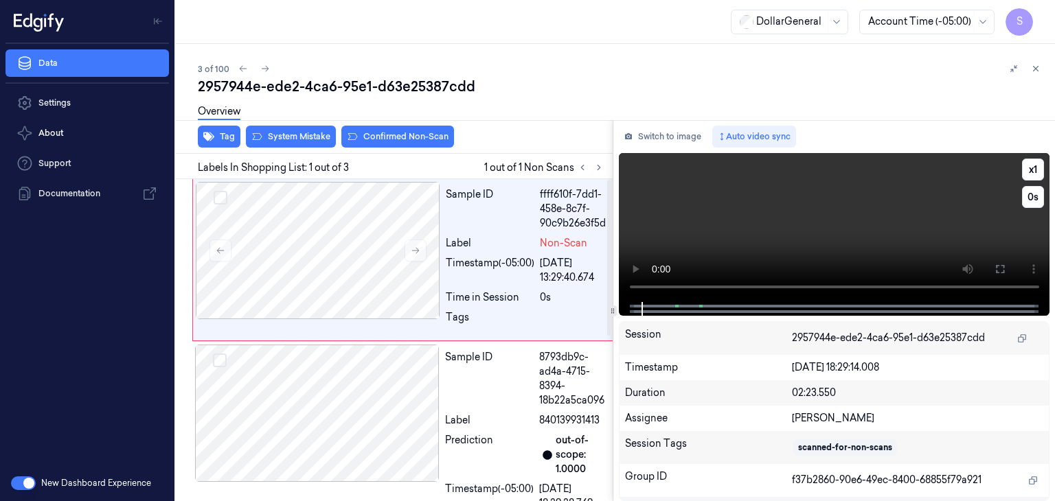
click at [796, 218] on video at bounding box center [834, 227] width 431 height 149
click at [1029, 167] on button "x 1" at bounding box center [1033, 170] width 22 height 22
click at [1029, 167] on button "x 2" at bounding box center [1033, 170] width 22 height 22
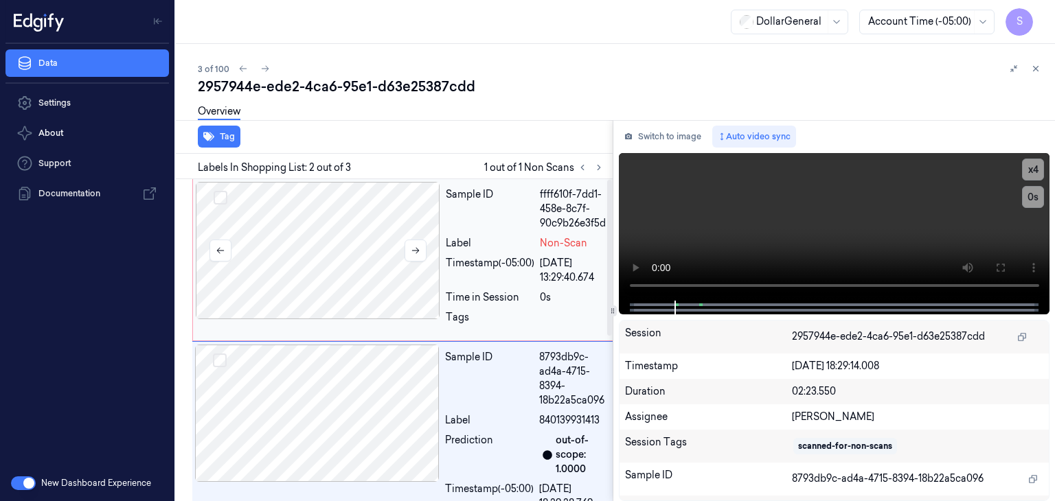
click at [333, 218] on div at bounding box center [318, 250] width 244 height 137
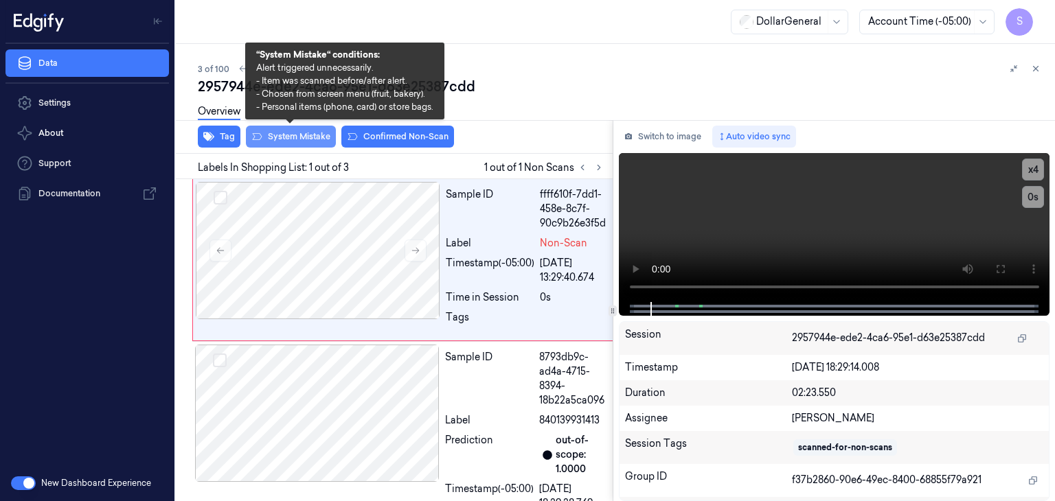
click at [274, 134] on button "System Mistake" at bounding box center [291, 137] width 90 height 22
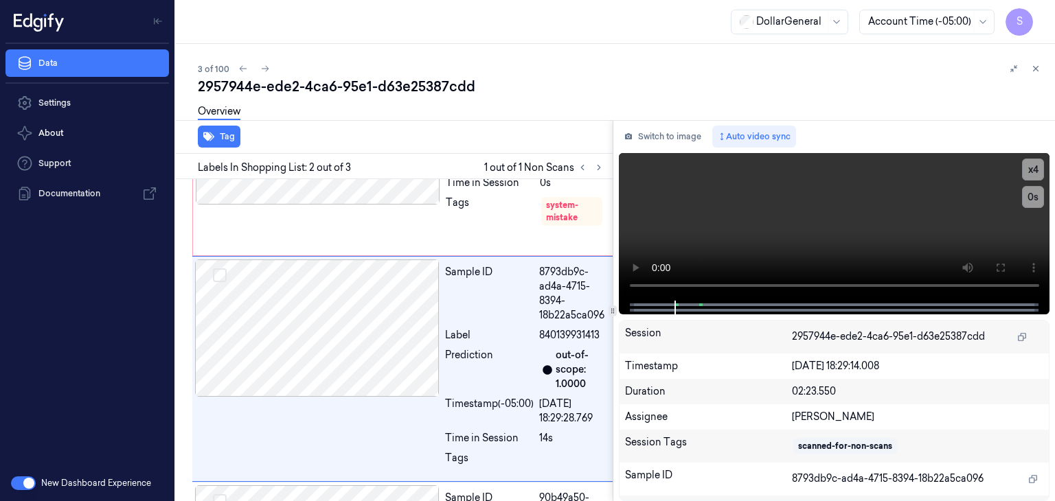
scroll to position [143, 0]
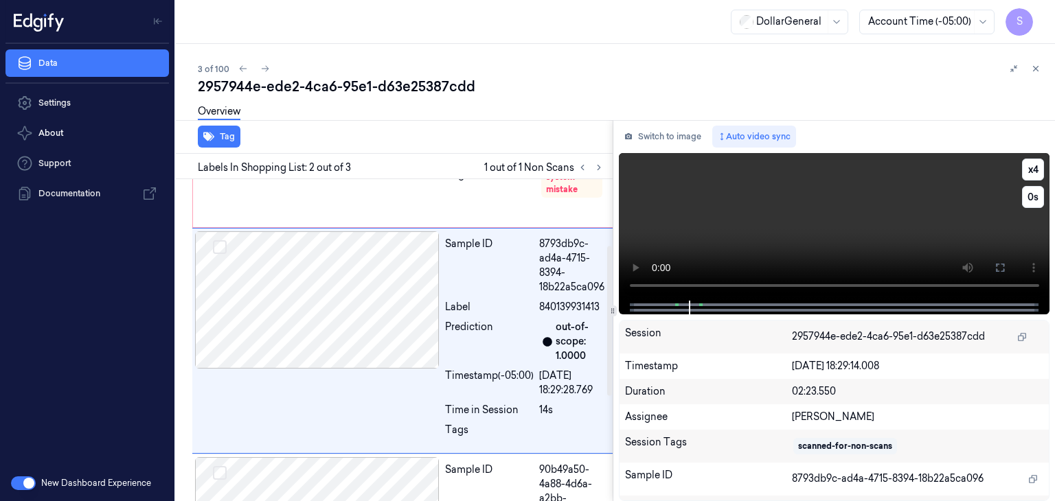
drag, startPoint x: 843, startPoint y: 191, endPoint x: 842, endPoint y: 198, distance: 7.6
click at [843, 192] on video at bounding box center [834, 227] width 431 height 148
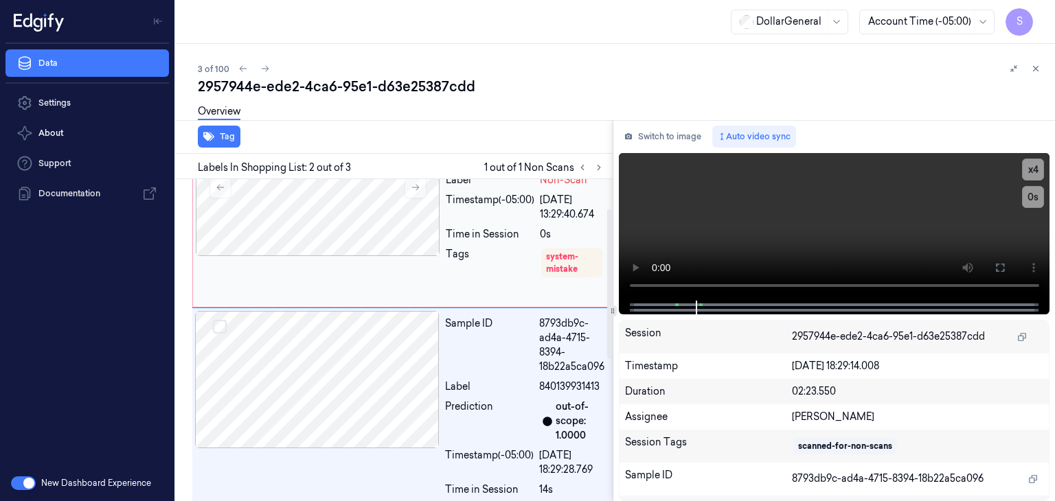
scroll to position [0, 0]
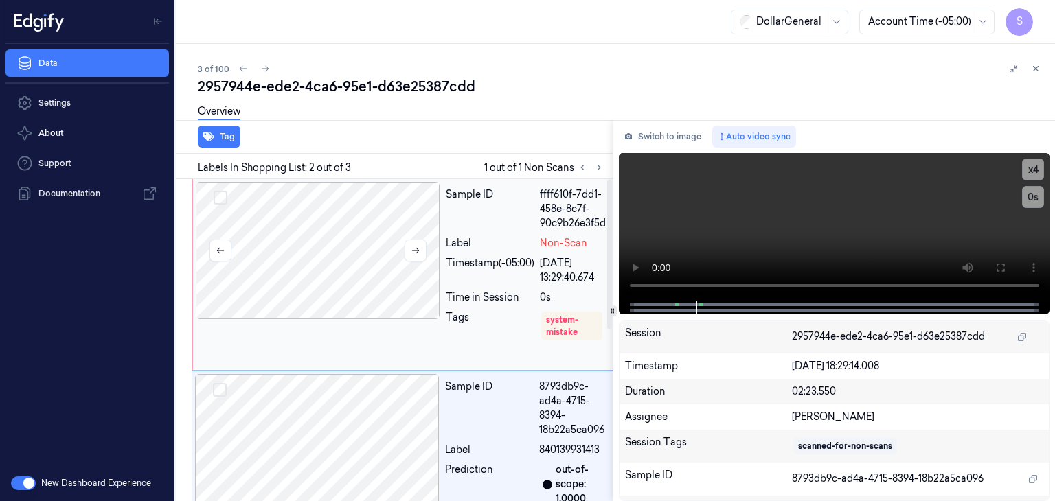
click at [357, 220] on div at bounding box center [318, 250] width 244 height 137
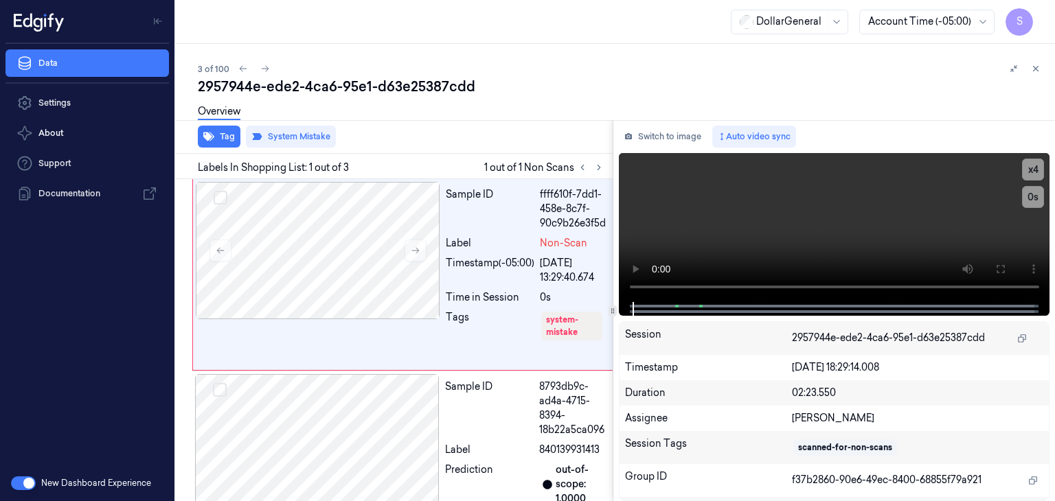
click at [233, 127] on div "Overview" at bounding box center [219, 113] width 43 height 35
click at [268, 67] on button at bounding box center [265, 68] width 16 height 16
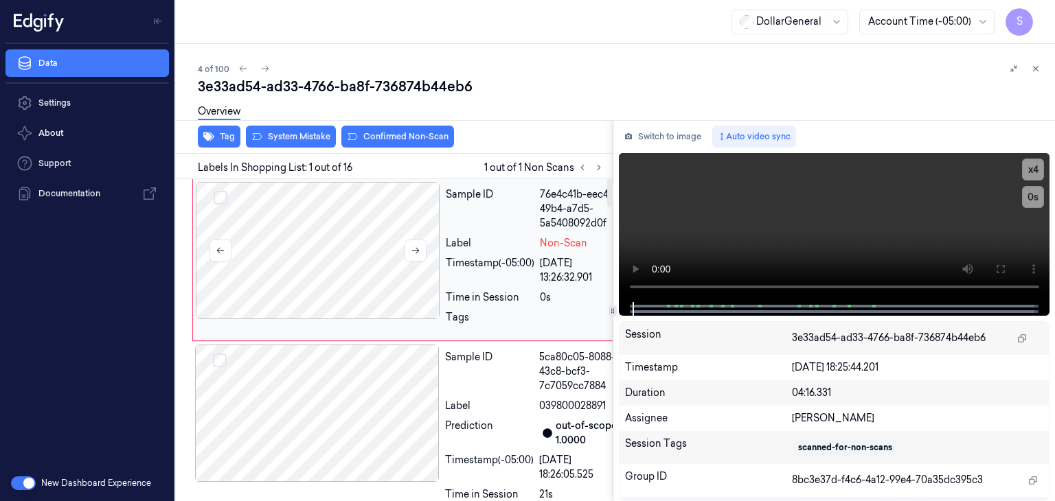
click at [348, 216] on div at bounding box center [318, 250] width 244 height 137
click at [787, 196] on video at bounding box center [834, 227] width 431 height 149
click at [354, 415] on div at bounding box center [317, 413] width 244 height 137
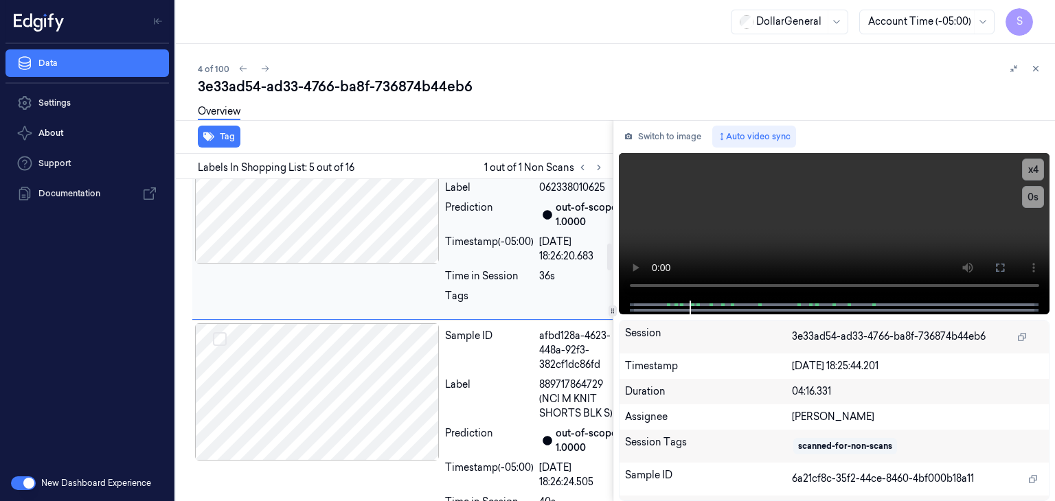
scroll to position [848, 0]
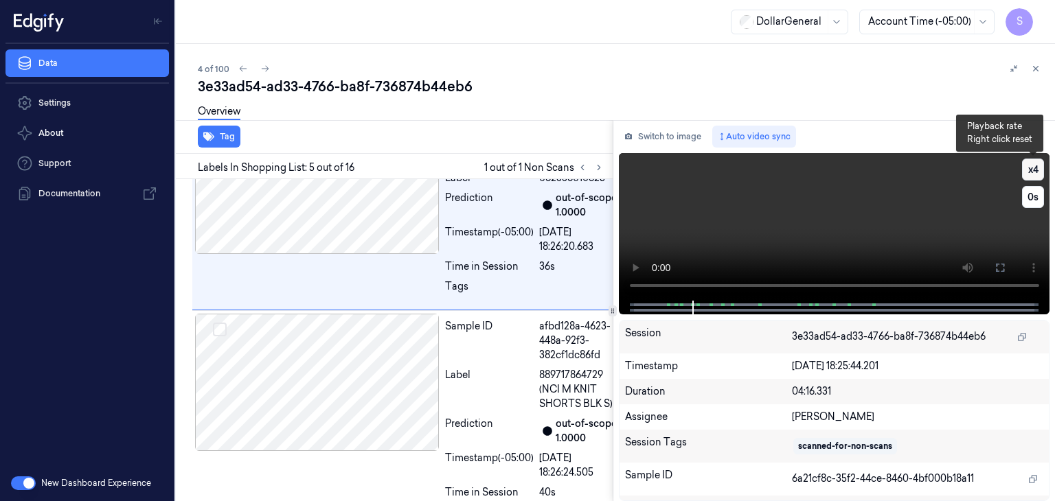
click at [1037, 168] on button "x 4" at bounding box center [1033, 170] width 22 height 22
click at [1037, 168] on button "x 1" at bounding box center [1033, 170] width 22 height 22
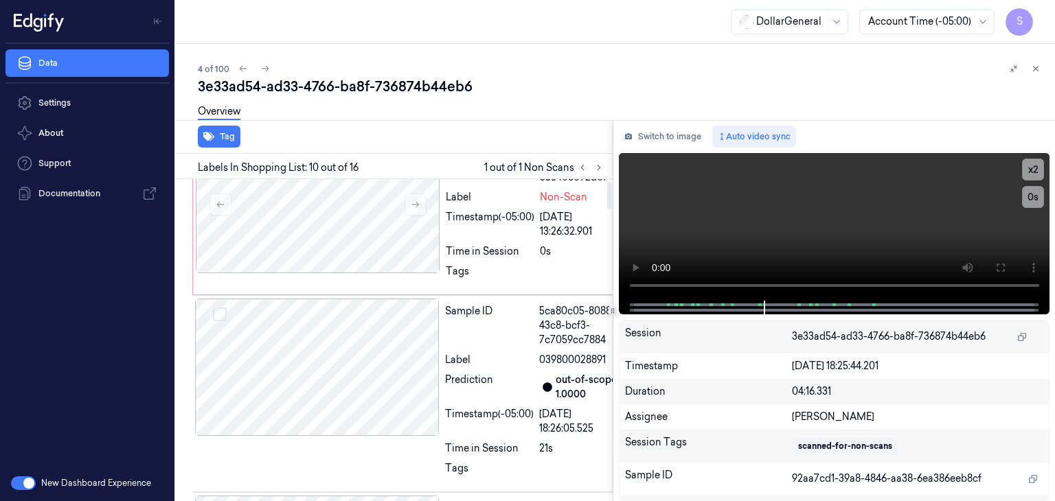
scroll to position [0, 0]
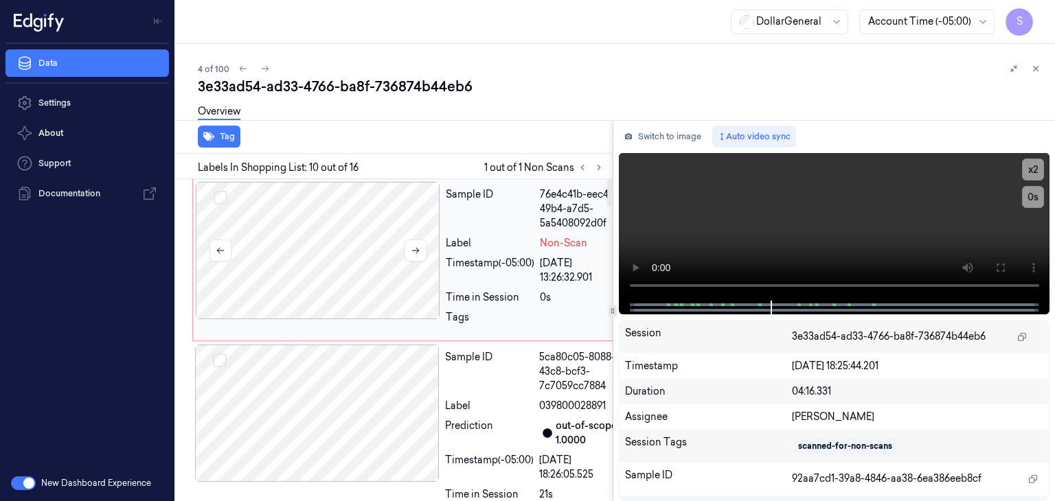
click at [360, 262] on div at bounding box center [318, 250] width 244 height 137
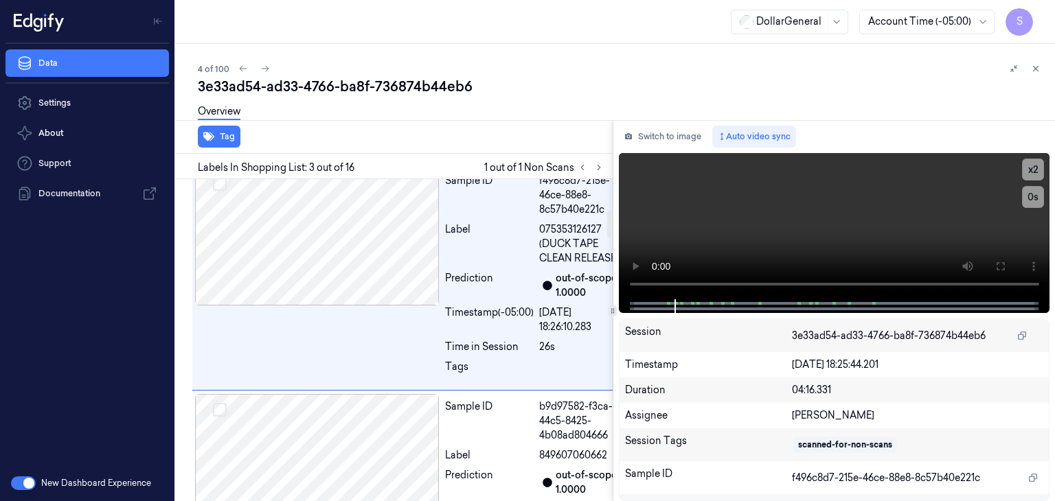
scroll to position [375, 0]
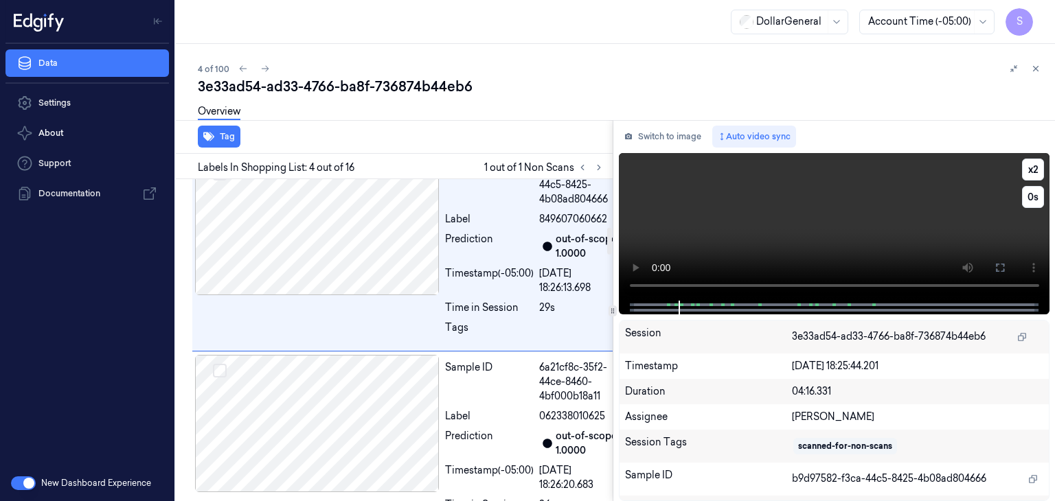
click at [853, 229] on video at bounding box center [834, 227] width 431 height 148
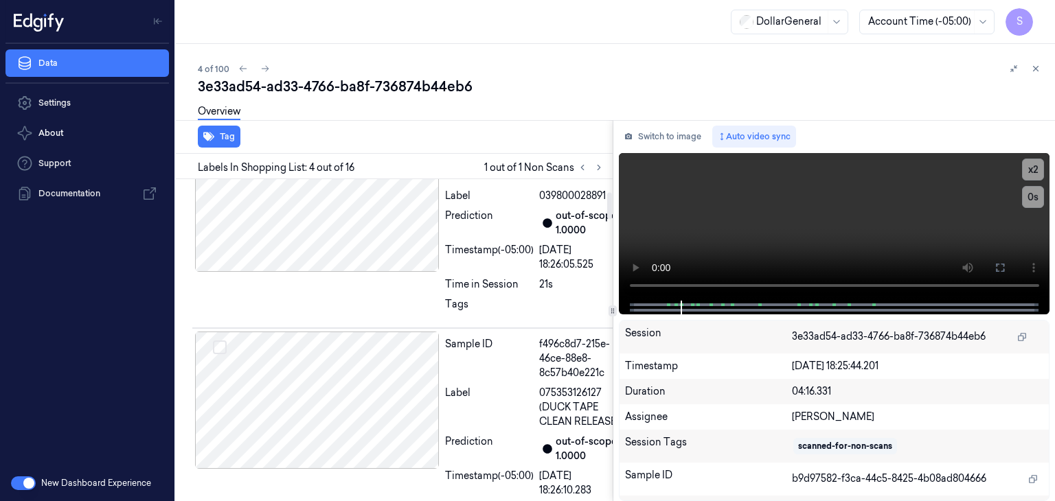
scroll to position [0, 0]
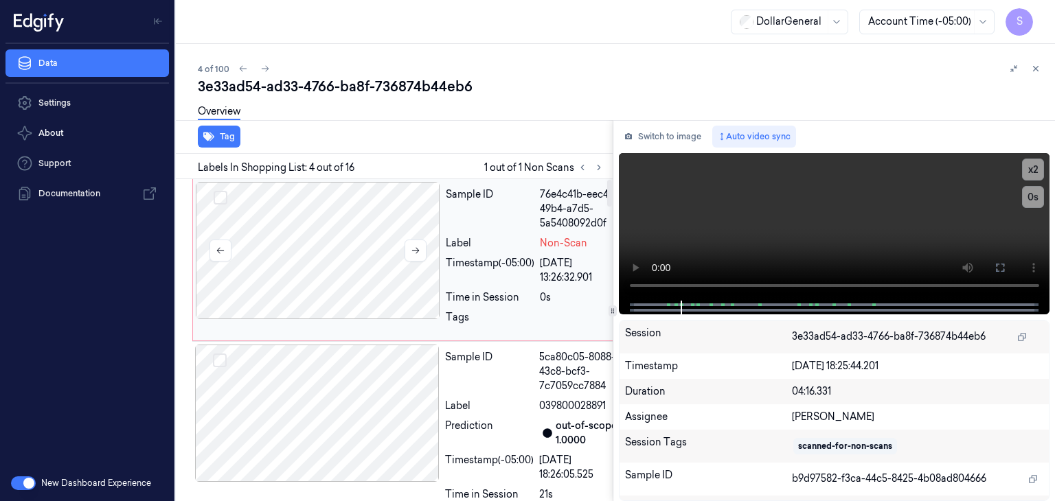
click at [320, 250] on div at bounding box center [318, 250] width 244 height 137
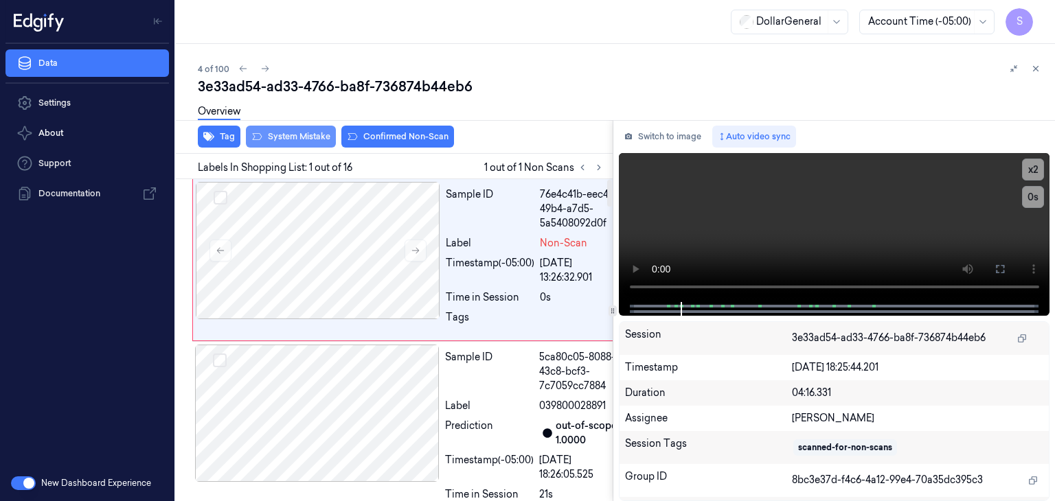
click at [310, 146] on button "System Mistake" at bounding box center [291, 137] width 90 height 22
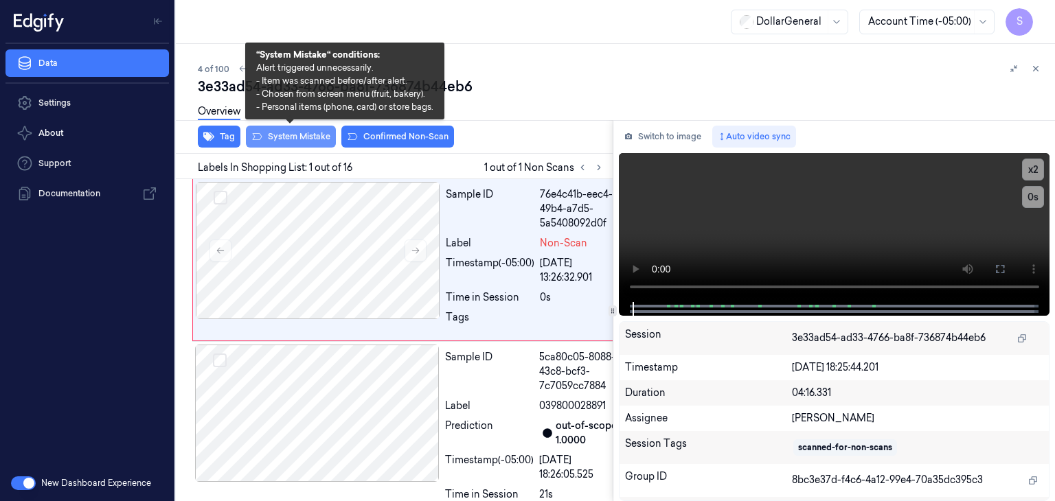
click at [303, 137] on button "System Mistake" at bounding box center [291, 137] width 90 height 22
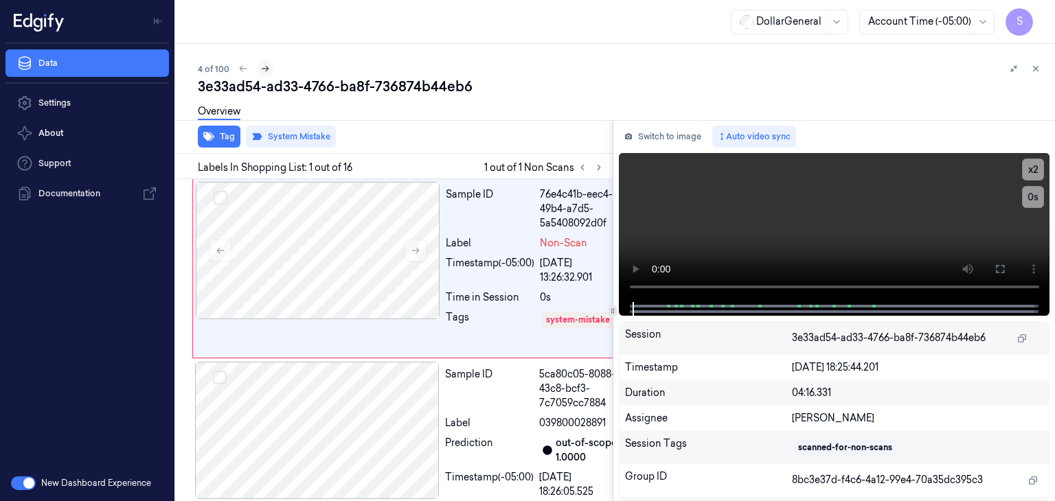
click at [269, 65] on button at bounding box center [265, 68] width 16 height 16
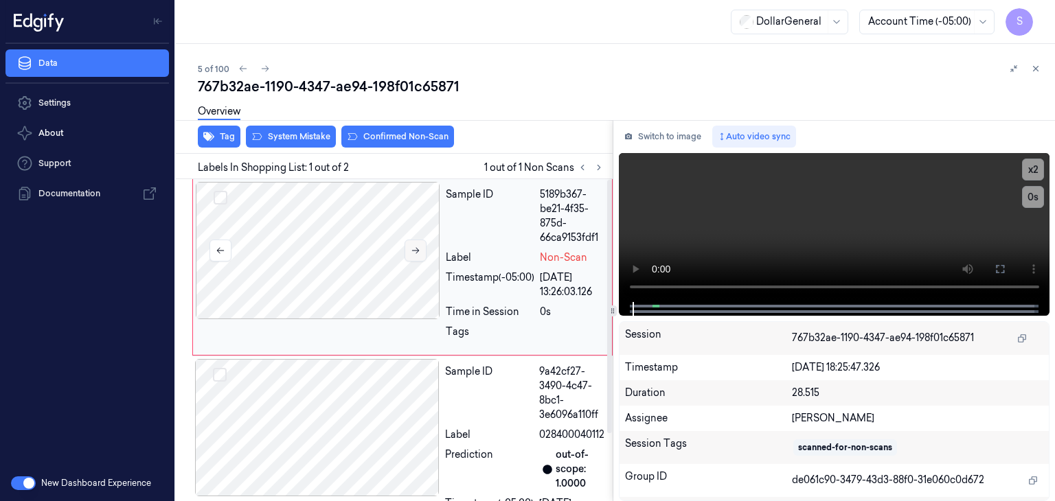
click at [406, 247] on button at bounding box center [415, 251] width 22 height 22
click at [799, 188] on video at bounding box center [834, 227] width 431 height 149
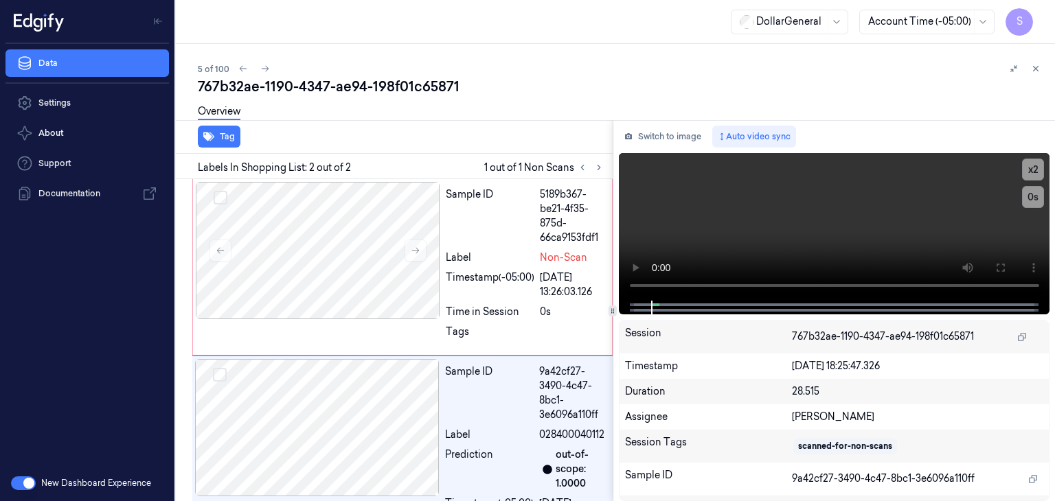
scroll to position [84, 0]
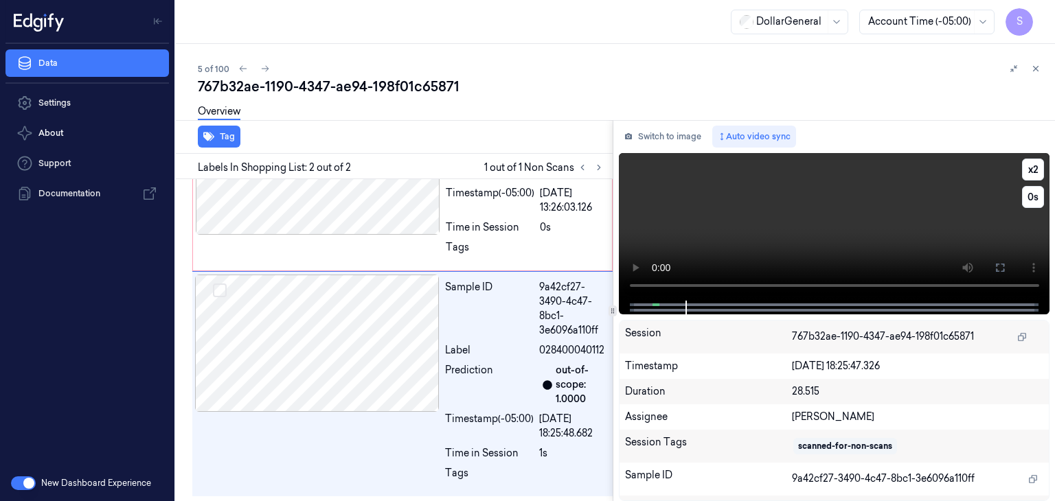
click at [796, 195] on video at bounding box center [834, 227] width 431 height 148
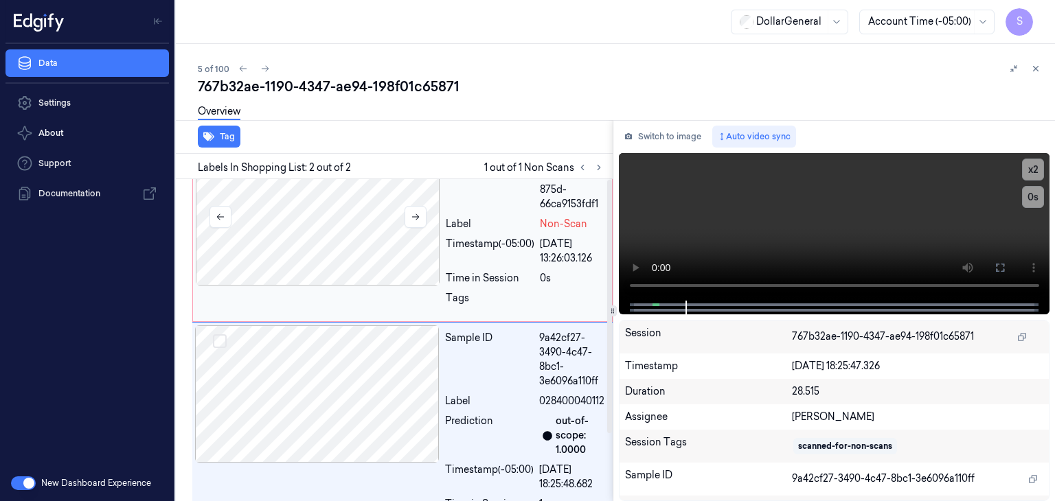
scroll to position [0, 0]
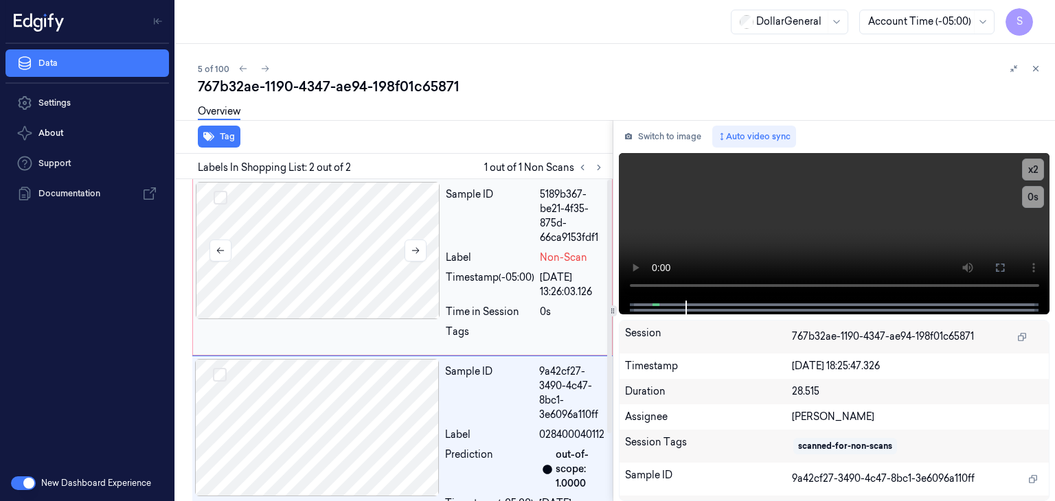
click at [354, 246] on div at bounding box center [318, 250] width 244 height 137
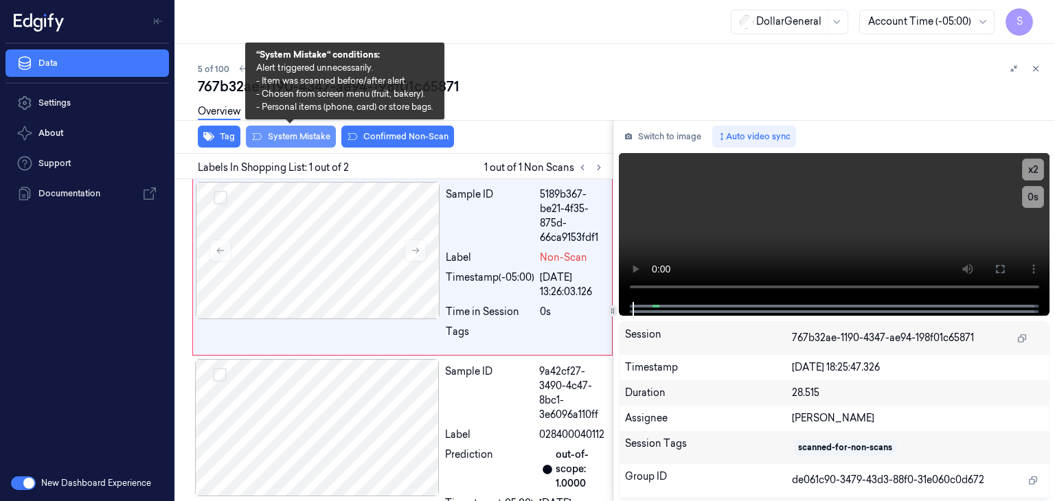
click at [297, 135] on button "System Mistake" at bounding box center [291, 137] width 90 height 22
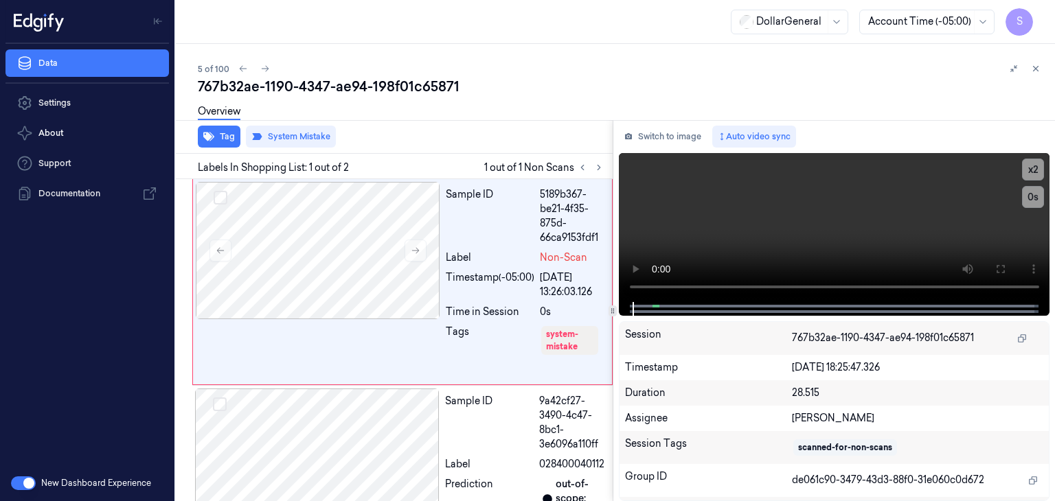
click at [211, 128] on div "Overview" at bounding box center [219, 113] width 43 height 35
click at [211, 138] on icon "button" at bounding box center [208, 137] width 11 height 9
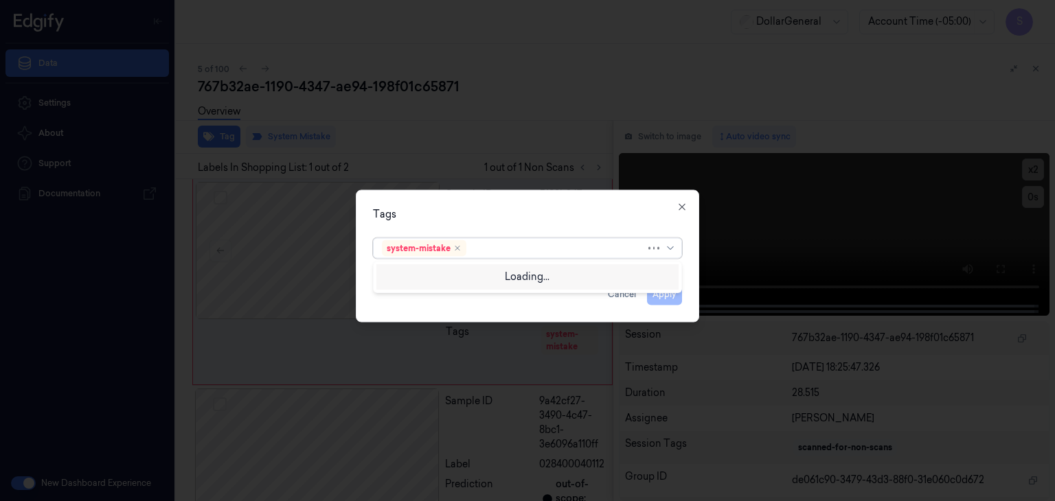
click at [676, 251] on div at bounding box center [672, 248] width 14 height 11
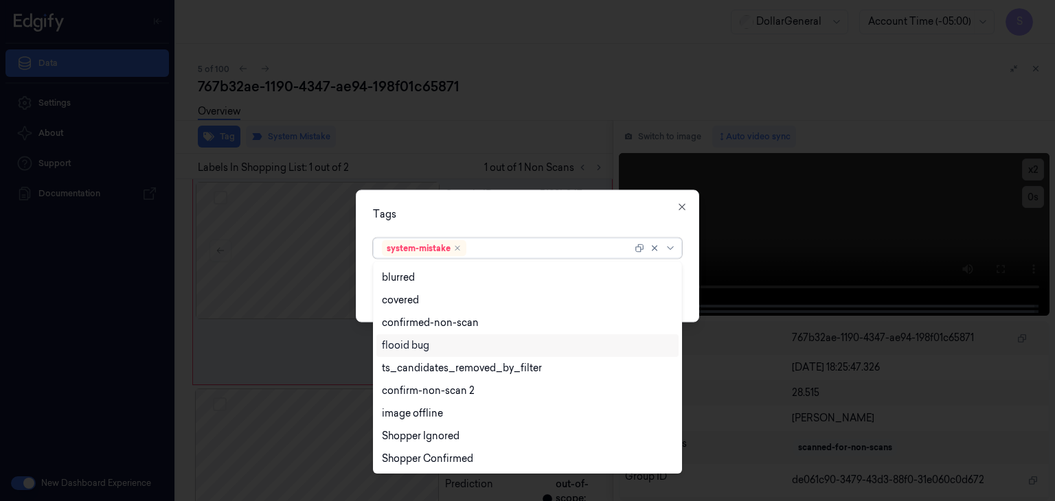
click at [439, 343] on div "flooid bug" at bounding box center [527, 345] width 291 height 14
click at [687, 282] on div "Tags option flooid bug , selected. 21 results available. Use Up and Down to cho…" at bounding box center [527, 256] width 343 height 133
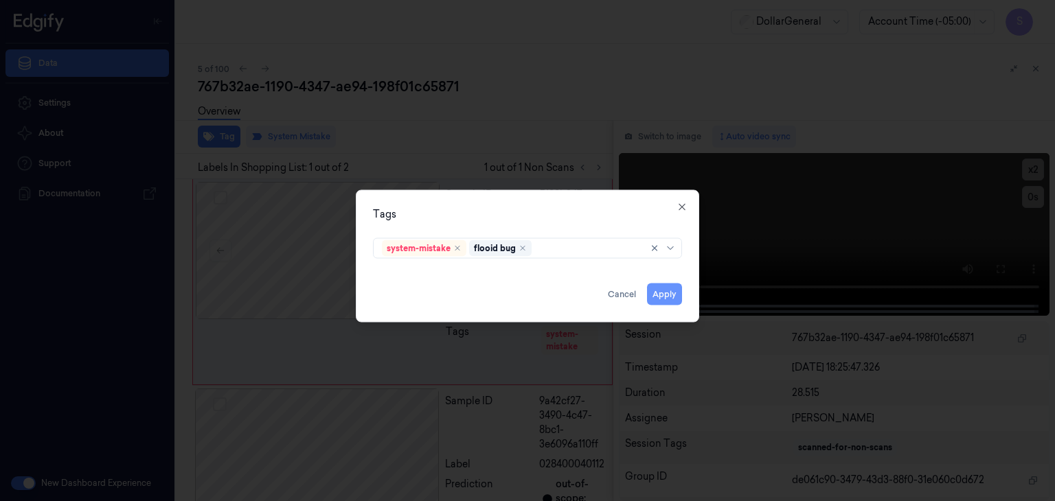
click at [677, 298] on button "Apply" at bounding box center [664, 295] width 35 height 22
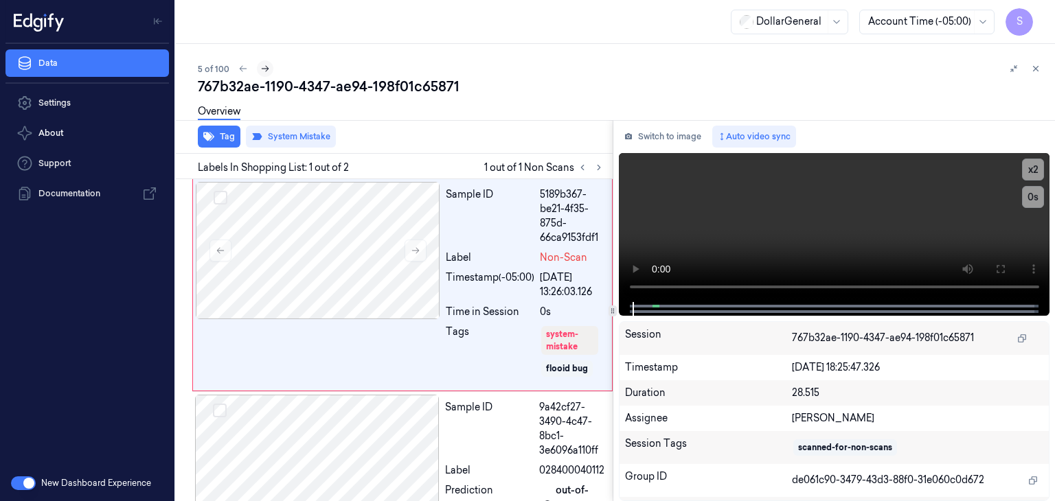
click at [262, 67] on icon at bounding box center [265, 69] width 10 height 10
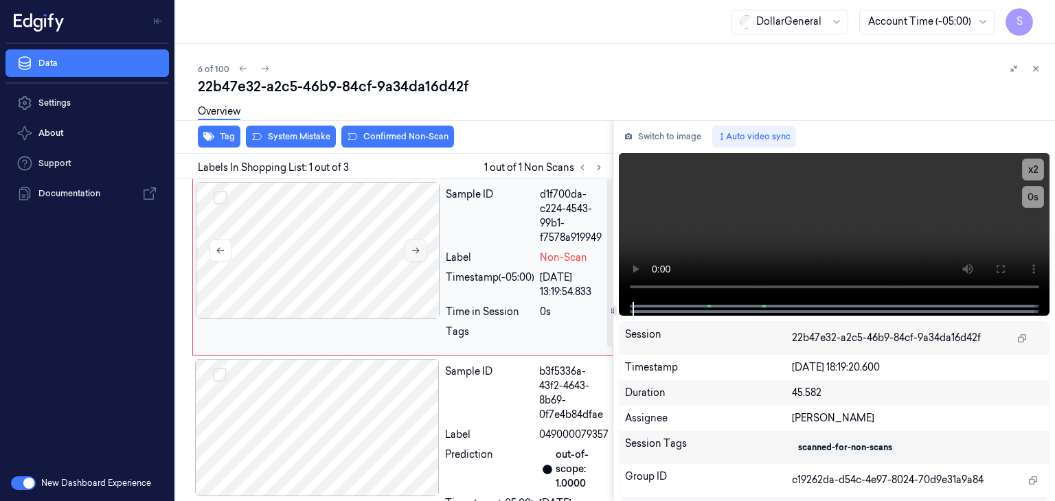
click at [419, 248] on icon at bounding box center [416, 251] width 10 height 10
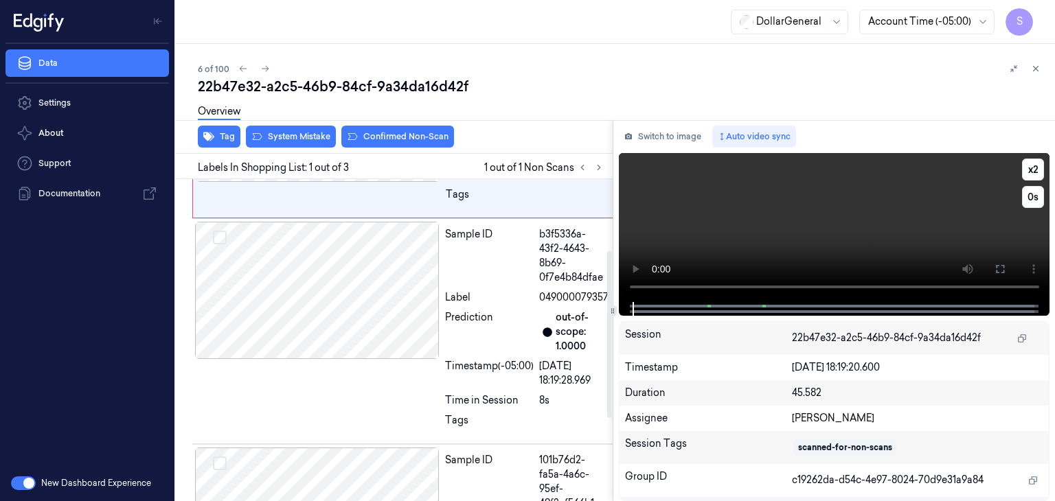
click at [645, 211] on video at bounding box center [834, 227] width 431 height 149
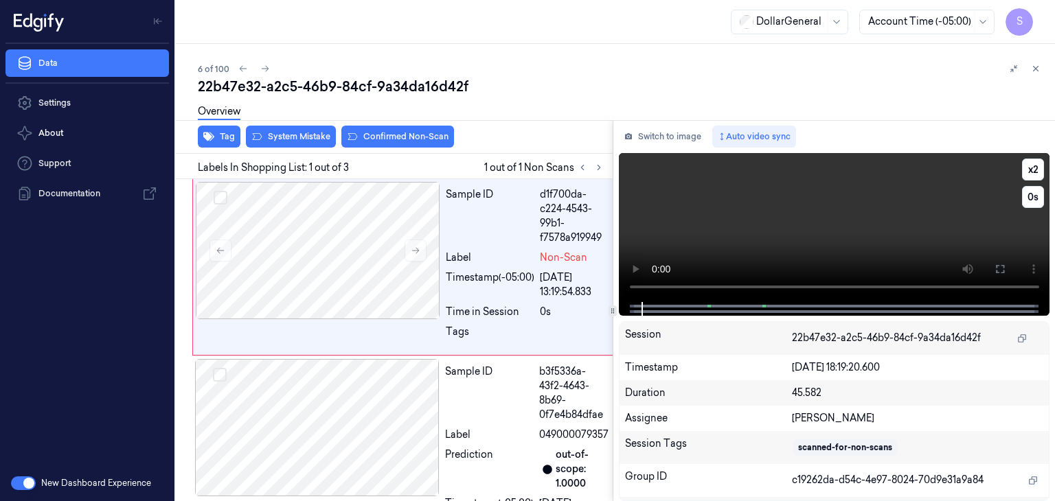
click at [645, 211] on video at bounding box center [834, 227] width 431 height 149
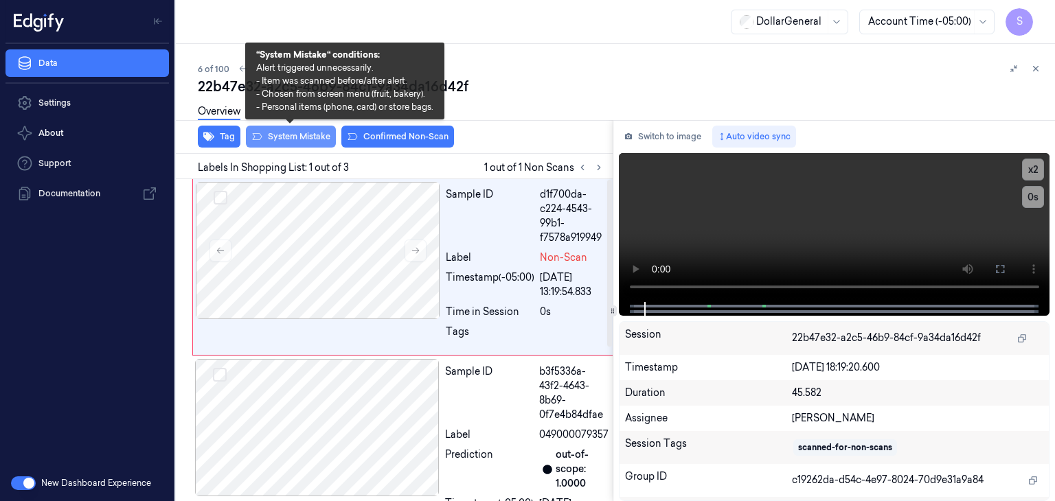
click at [300, 137] on button "System Mistake" at bounding box center [291, 137] width 90 height 22
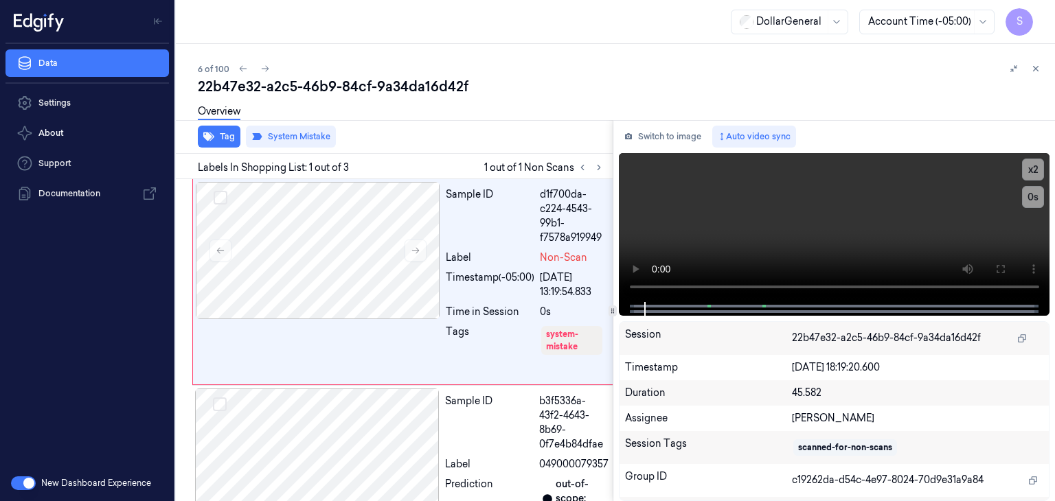
click at [226, 130] on div "Overview" at bounding box center [219, 113] width 43 height 35
click at [226, 133] on button "Tag" at bounding box center [219, 137] width 43 height 22
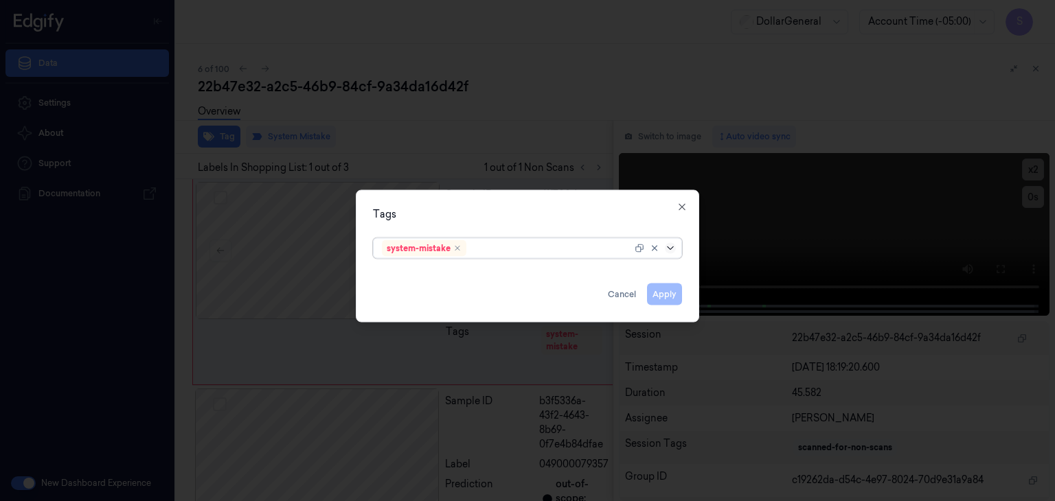
click at [674, 248] on icon at bounding box center [670, 248] width 11 height 11
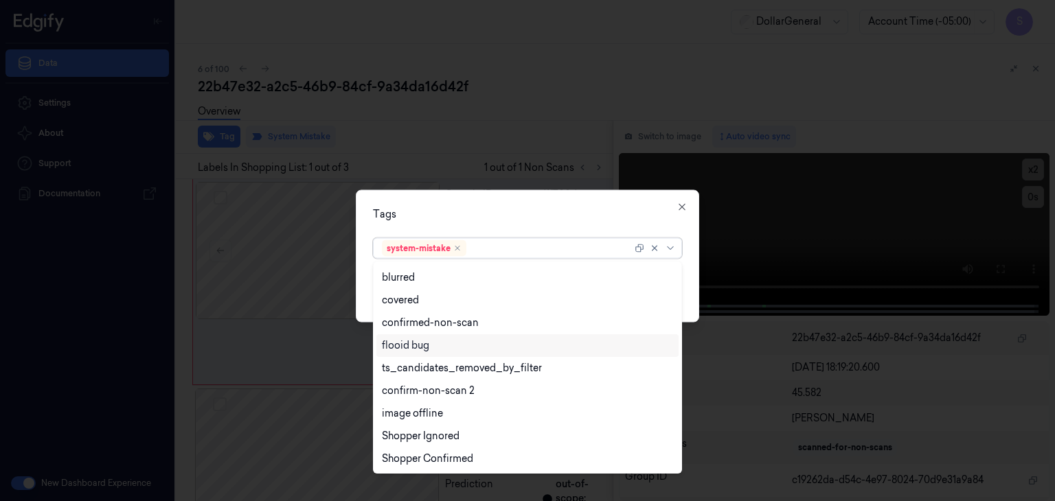
click at [432, 351] on div "flooid bug" at bounding box center [527, 345] width 291 height 14
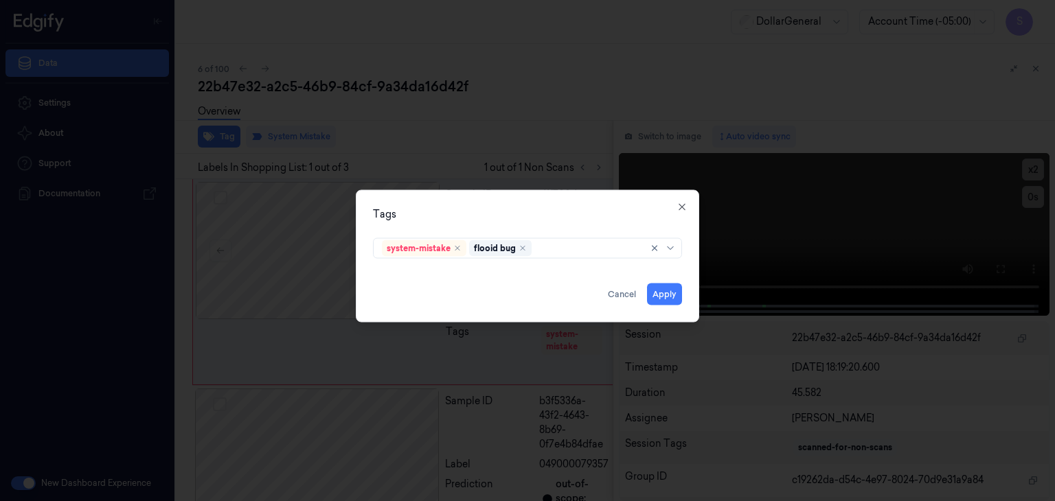
click at [692, 299] on div "Tags system-mistake flooid bug Apply Cancel Close" at bounding box center [527, 256] width 343 height 133
click at [667, 296] on button "Apply" at bounding box center [664, 295] width 35 height 22
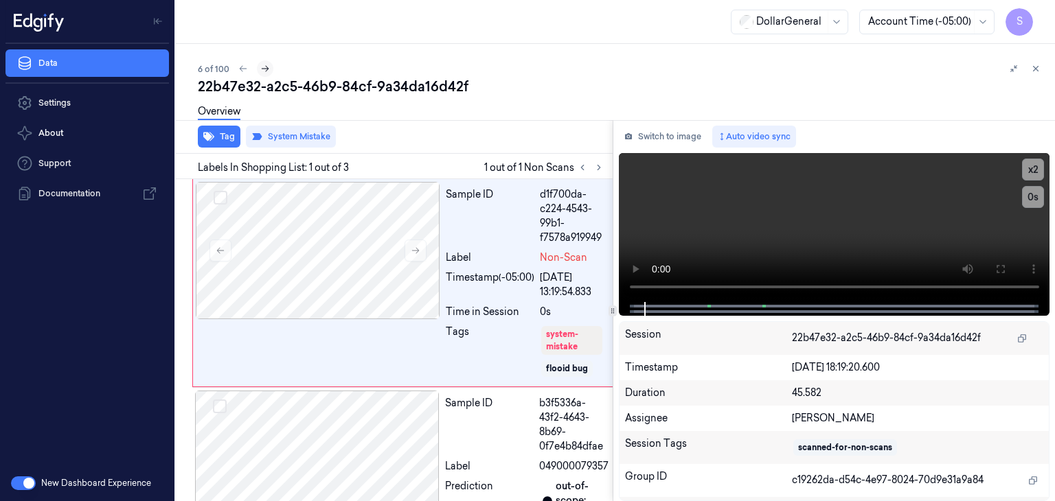
click at [260, 67] on icon at bounding box center [265, 69] width 10 height 10
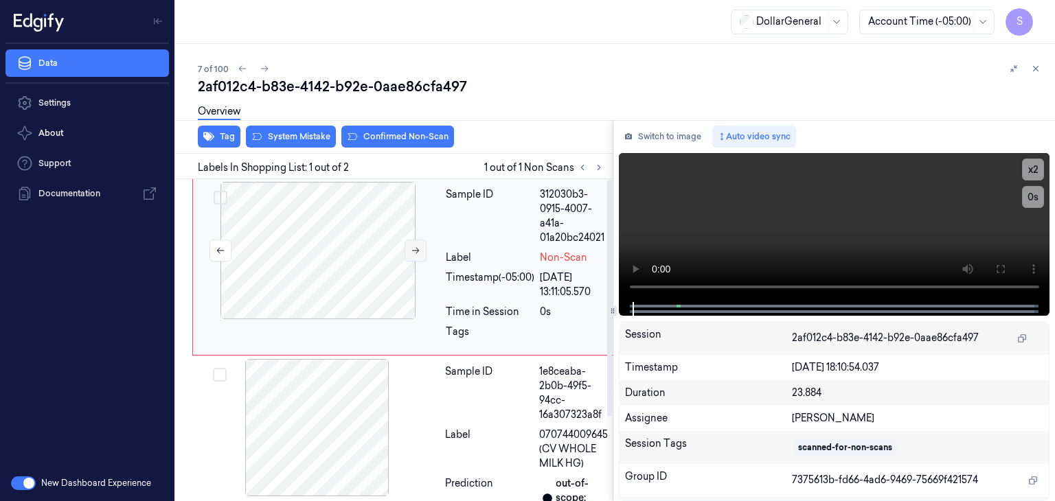
click at [411, 250] on icon at bounding box center [416, 251] width 10 height 10
click at [859, 199] on video at bounding box center [834, 227] width 431 height 149
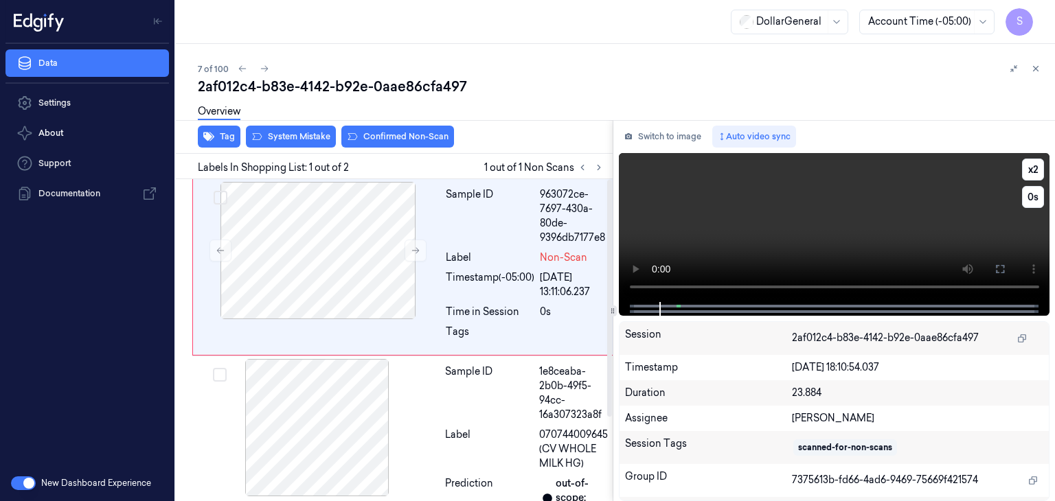
click at [755, 244] on video at bounding box center [834, 227] width 431 height 149
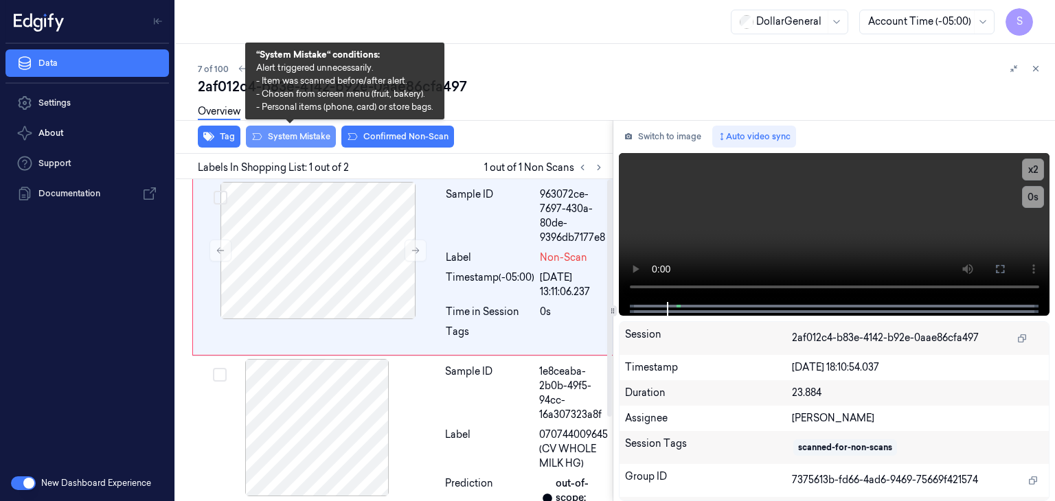
click at [289, 135] on button "System Mistake" at bounding box center [291, 137] width 90 height 22
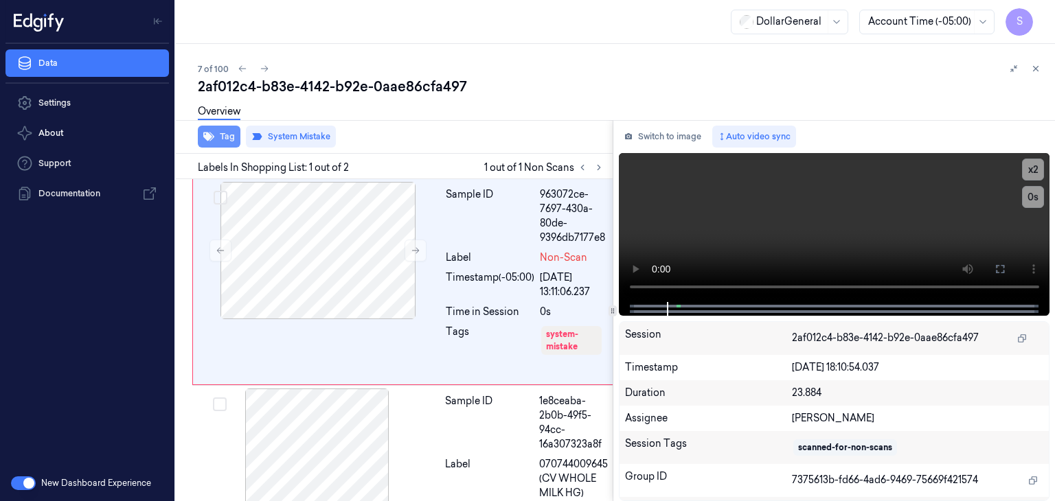
click at [236, 141] on button "Tag" at bounding box center [219, 137] width 43 height 22
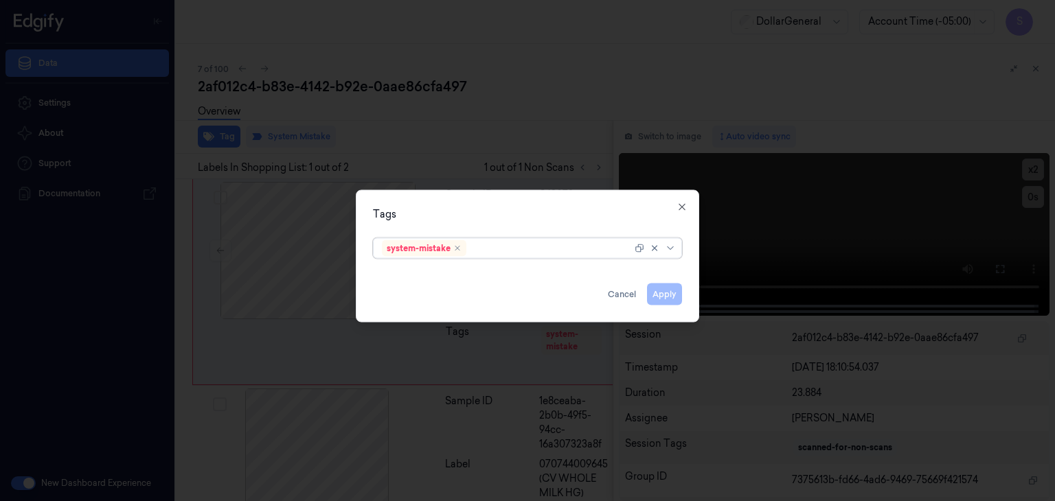
click at [676, 251] on div at bounding box center [672, 248] width 14 height 11
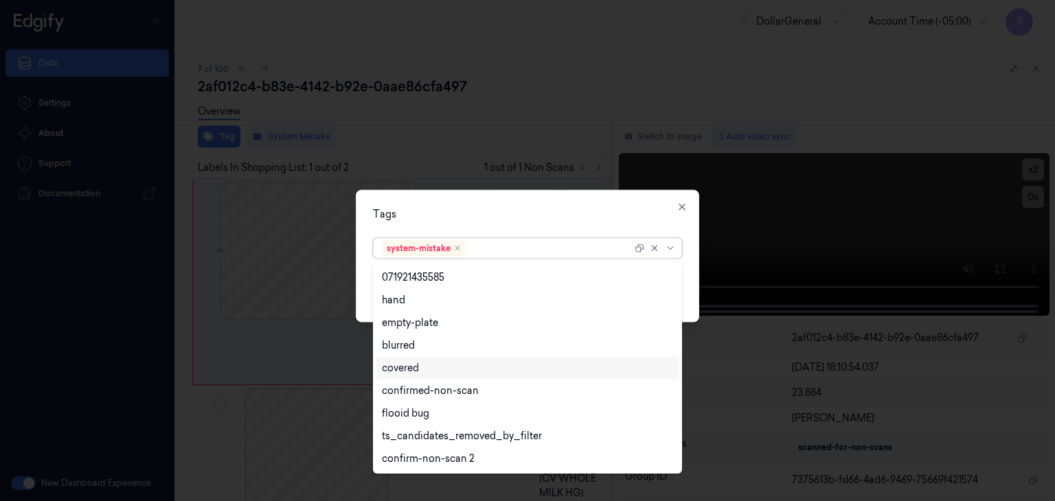
scroll to position [292, 0]
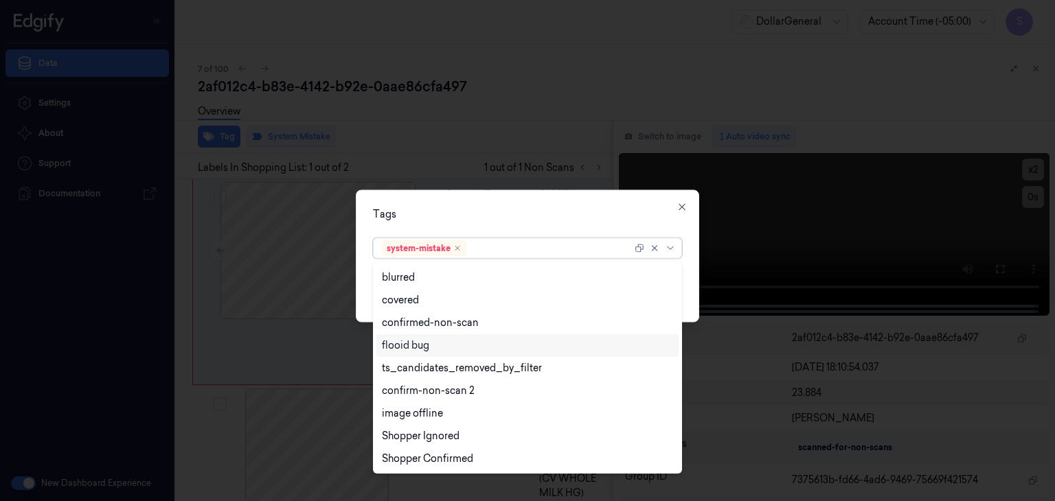
click at [434, 352] on div "flooid bug" at bounding box center [527, 345] width 291 height 14
click at [692, 295] on div "Tags option flooid bug , selected. 21 results available. Use Up and Down to cho…" at bounding box center [527, 256] width 343 height 133
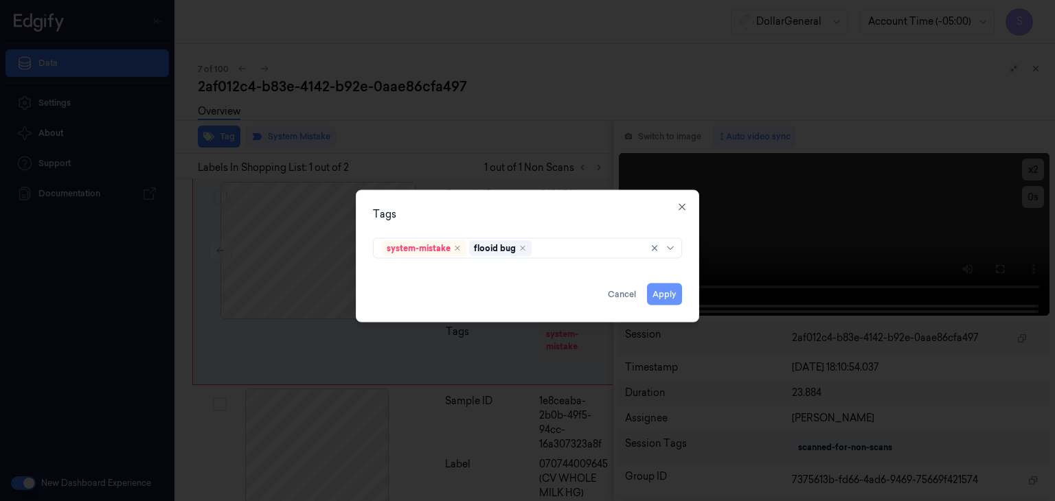
click at [673, 300] on button "Apply" at bounding box center [664, 295] width 35 height 22
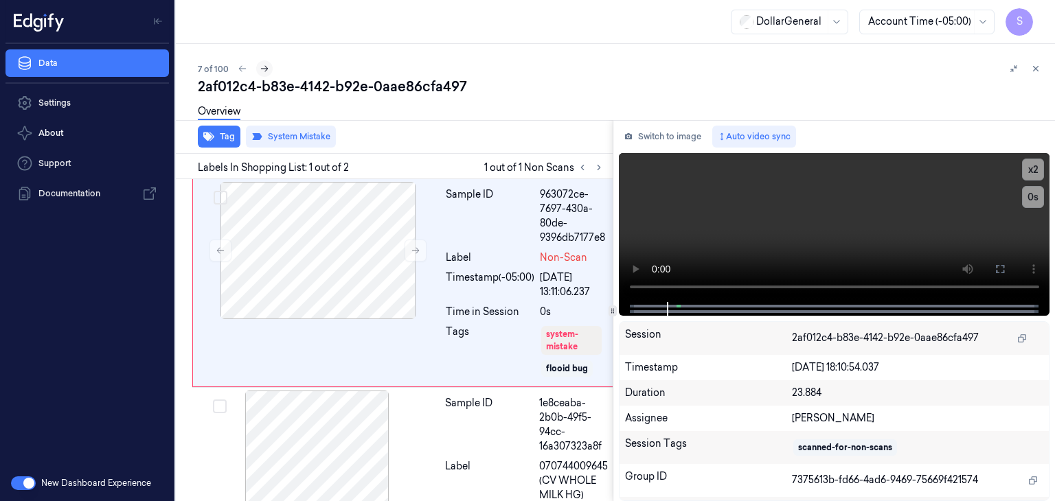
click at [264, 69] on icon at bounding box center [265, 69] width 10 height 10
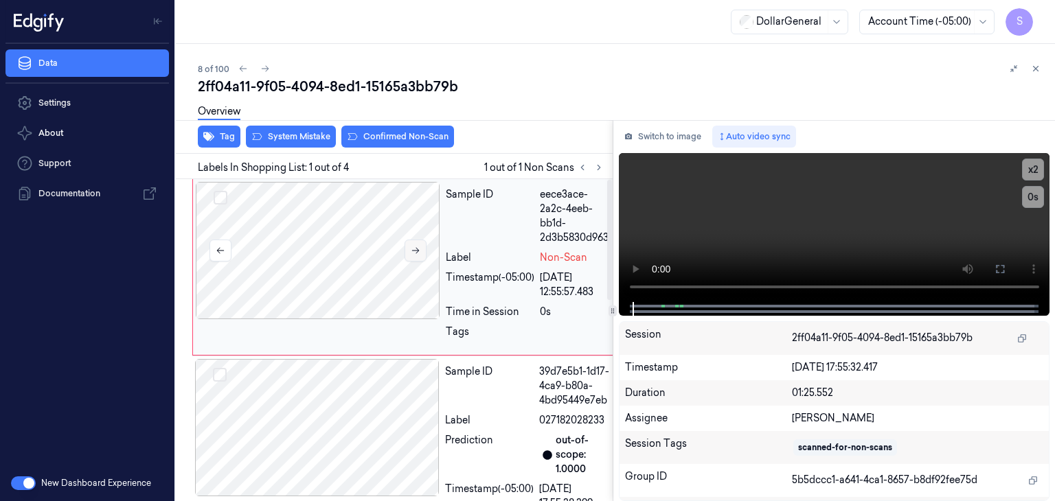
click at [417, 251] on icon at bounding box center [416, 251] width 10 height 10
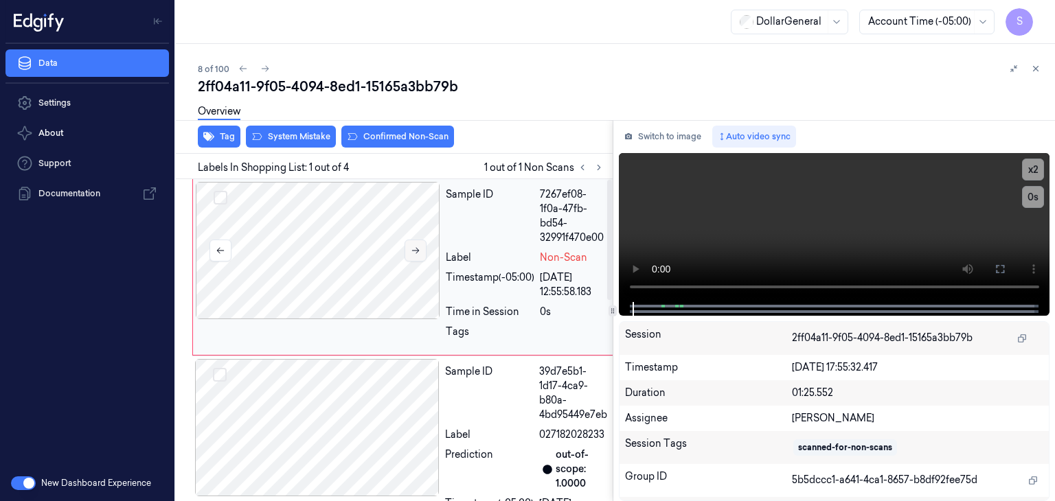
click at [417, 251] on icon at bounding box center [416, 251] width 10 height 10
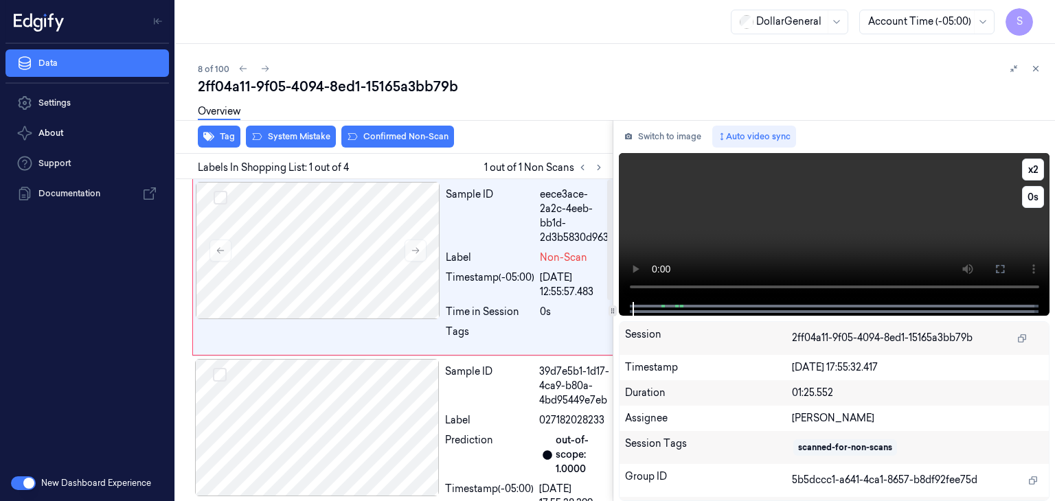
click at [774, 201] on video at bounding box center [834, 227] width 431 height 149
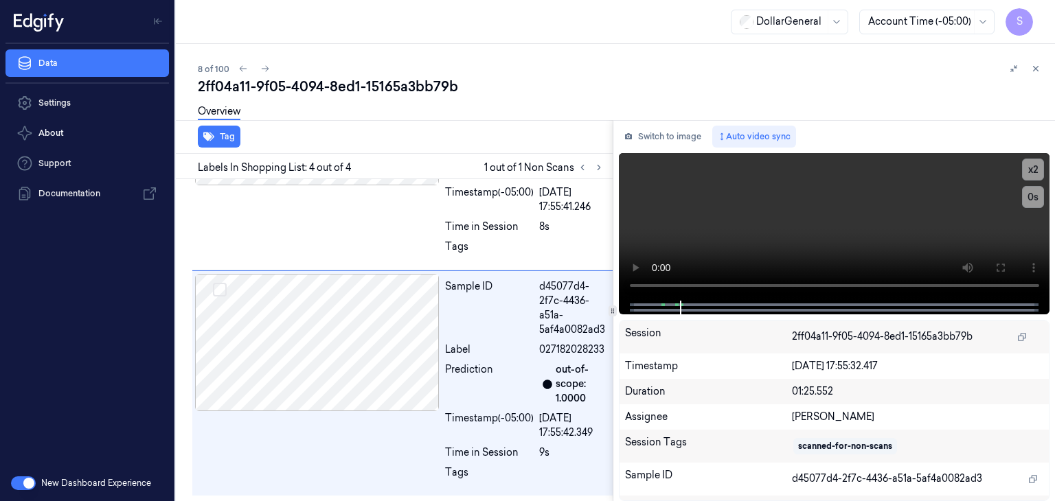
scroll to position [536, 0]
click at [844, 212] on video at bounding box center [834, 227] width 431 height 148
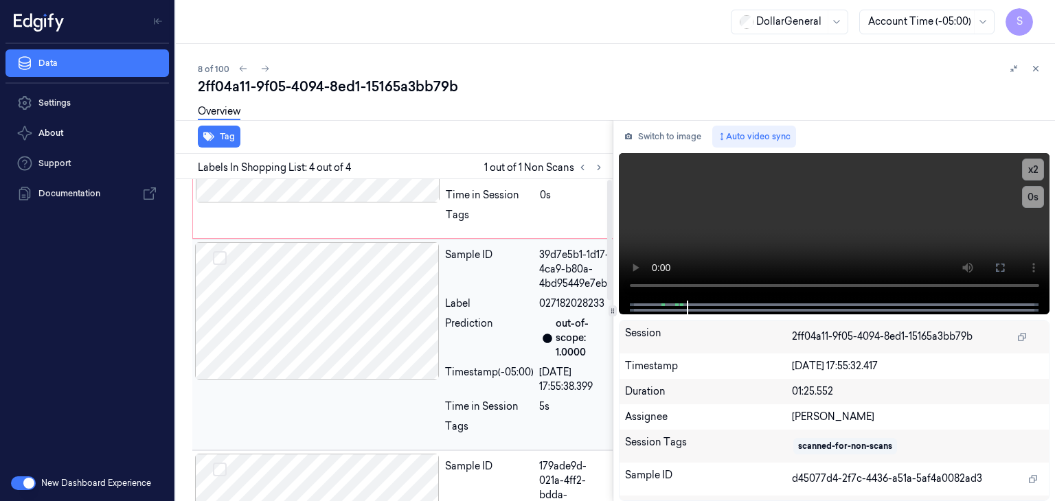
scroll to position [0, 0]
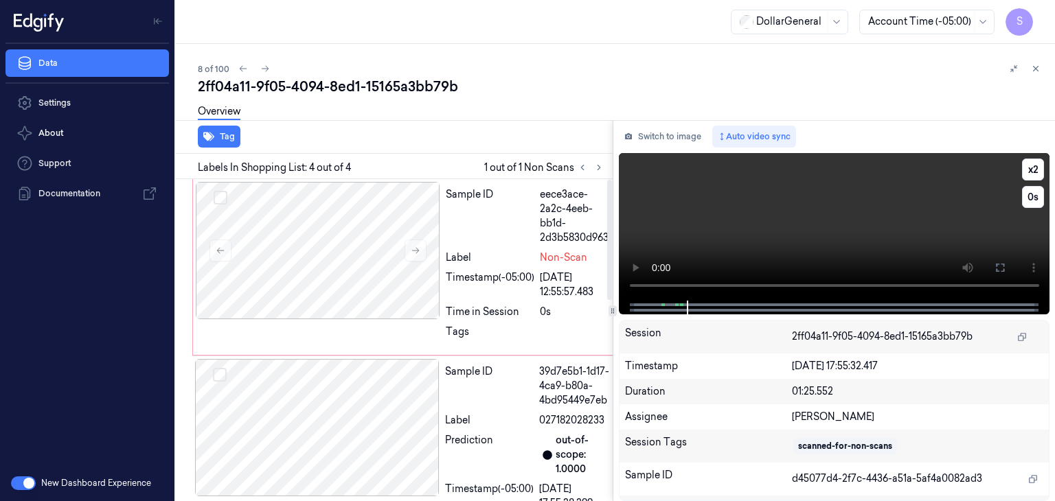
click at [877, 214] on video at bounding box center [834, 227] width 431 height 148
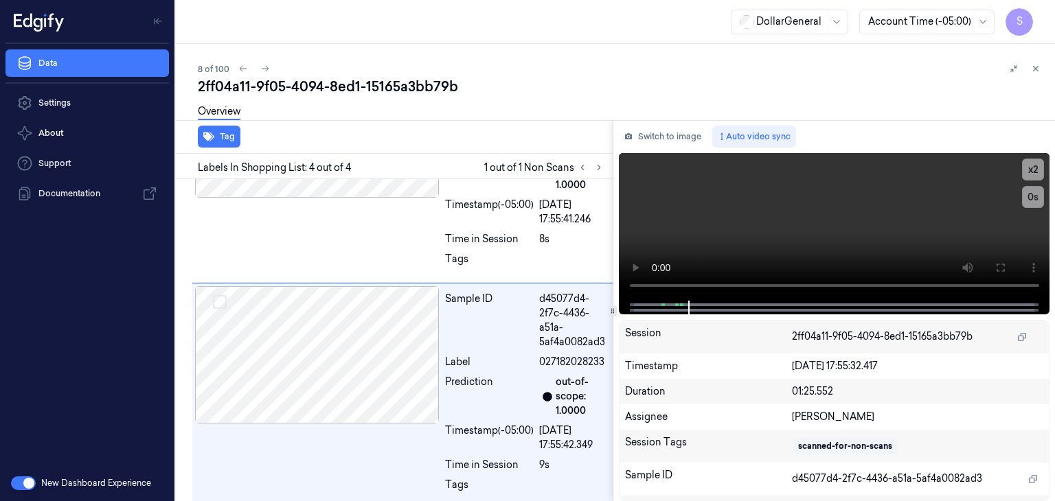
scroll to position [536, 0]
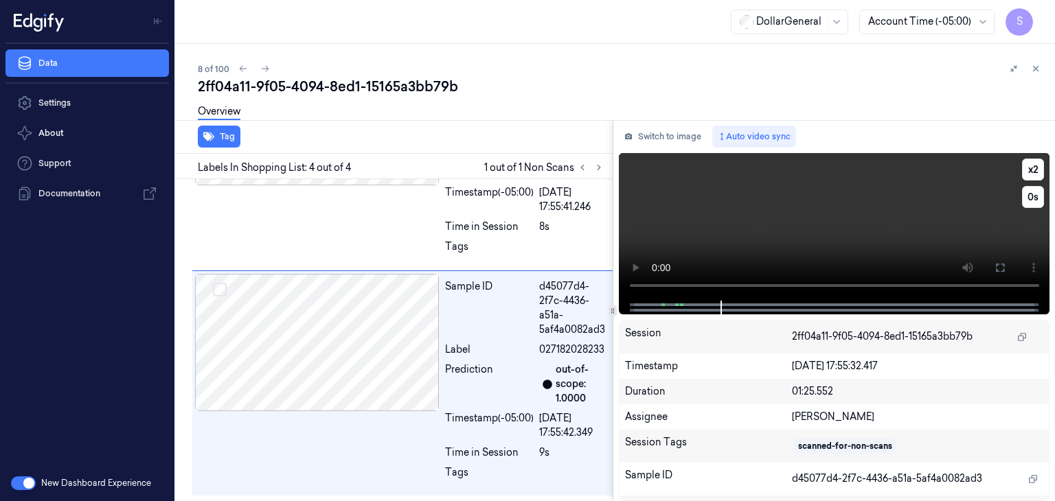
click at [801, 214] on video at bounding box center [834, 227] width 431 height 148
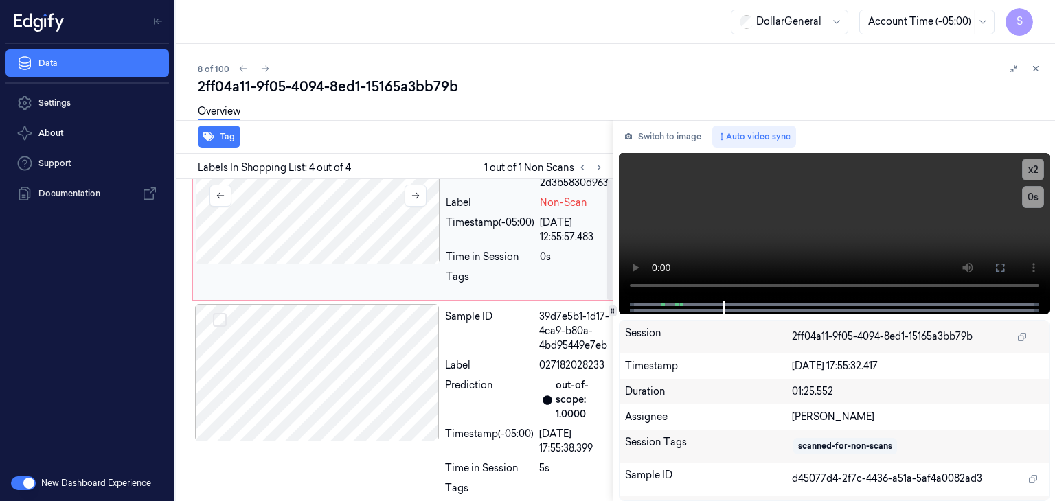
scroll to position [0, 0]
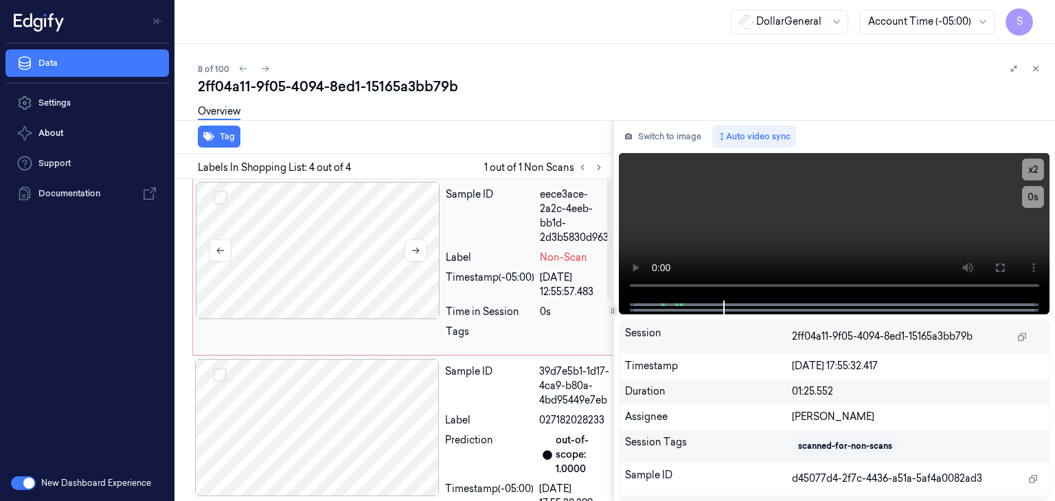
click at [360, 245] on div at bounding box center [318, 250] width 244 height 137
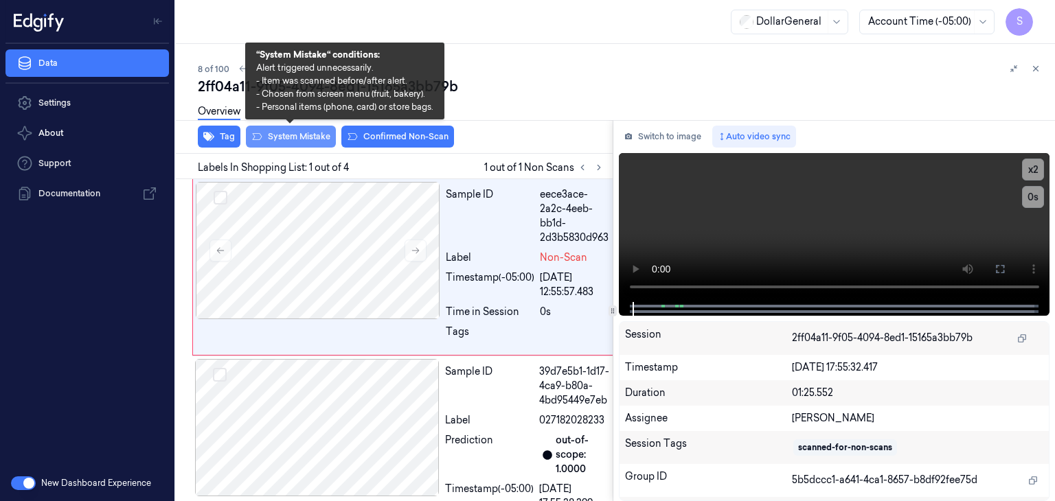
click at [272, 133] on button "System Mistake" at bounding box center [291, 137] width 90 height 22
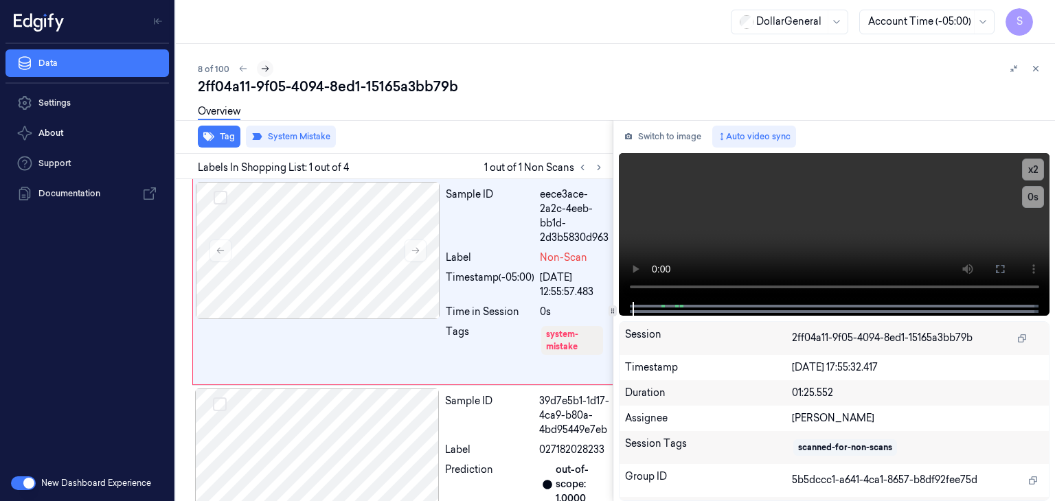
click at [264, 67] on icon at bounding box center [265, 69] width 10 height 10
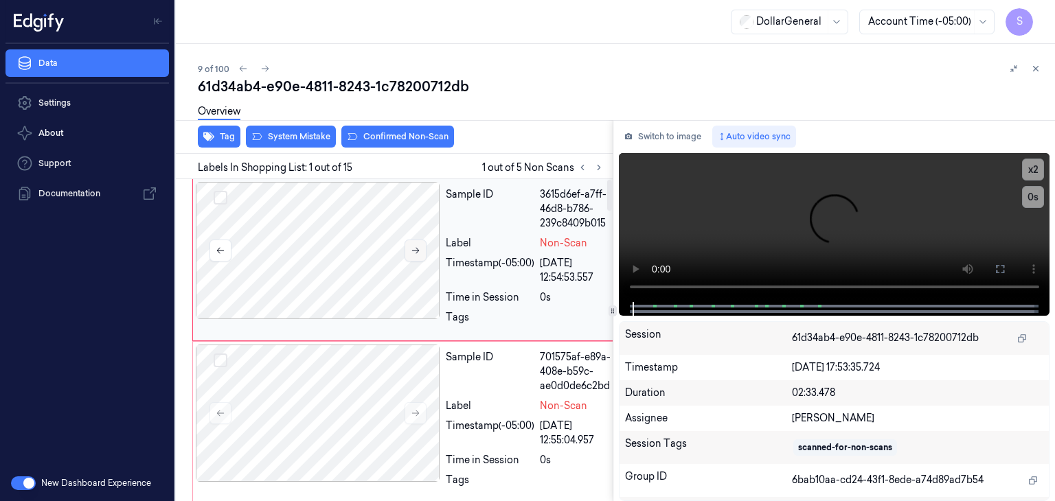
click at [417, 241] on button at bounding box center [415, 251] width 22 height 22
click at [417, 242] on button at bounding box center [415, 251] width 22 height 22
click at [847, 194] on video at bounding box center [834, 227] width 431 height 149
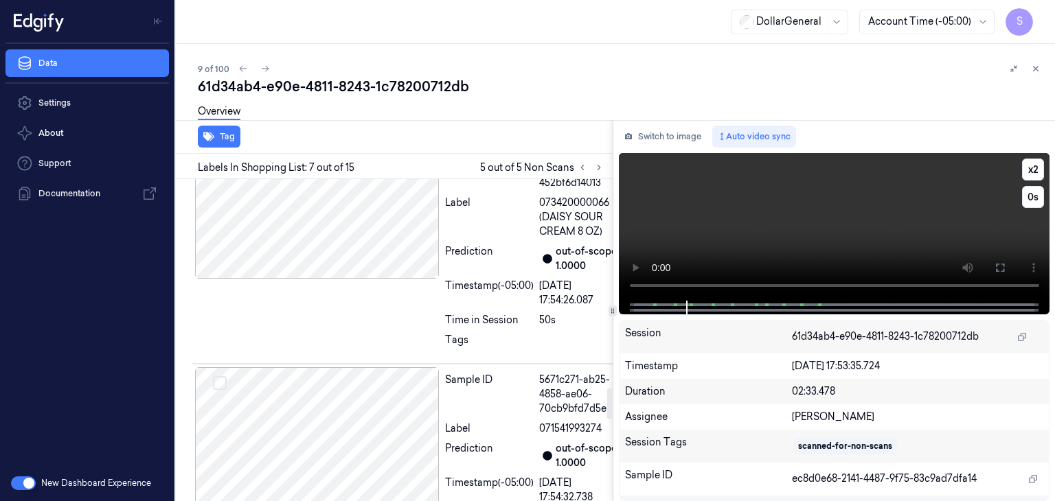
click at [797, 226] on video at bounding box center [834, 227] width 431 height 148
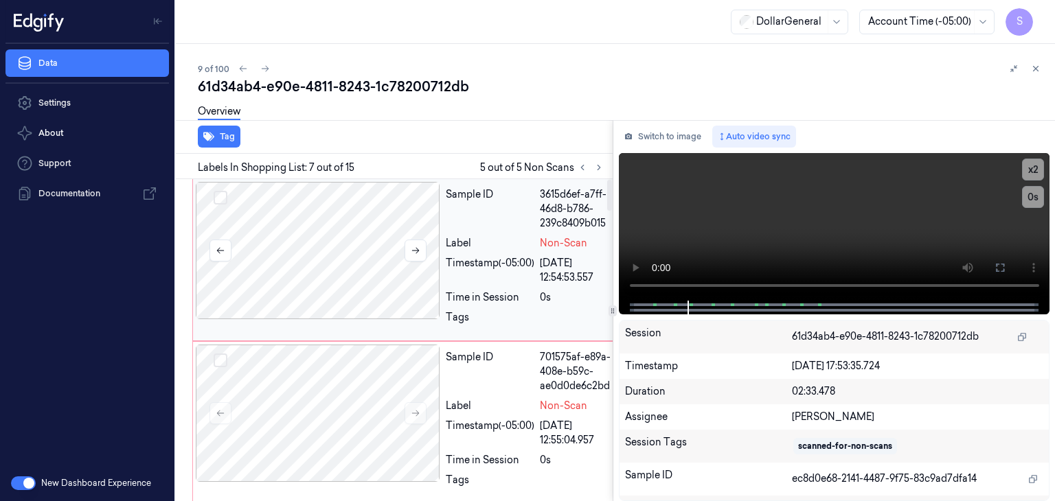
click at [341, 243] on div at bounding box center [318, 250] width 244 height 137
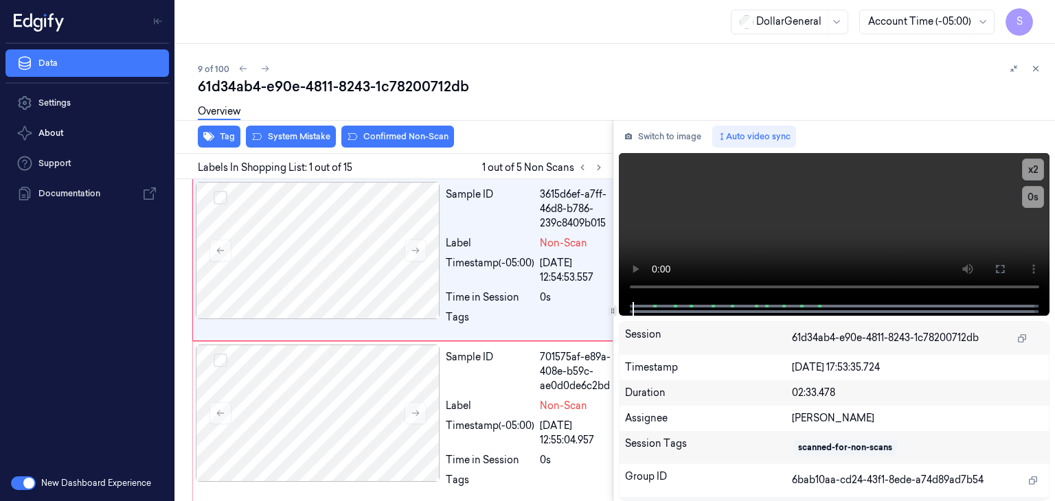
click at [281, 130] on div "Overview" at bounding box center [621, 113] width 846 height 35
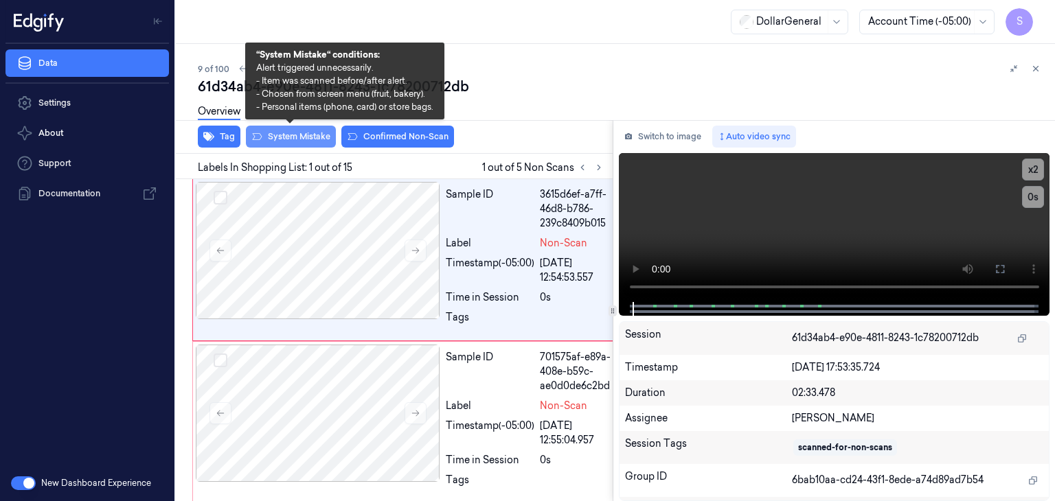
click at [283, 139] on button "System Mistake" at bounding box center [291, 137] width 90 height 22
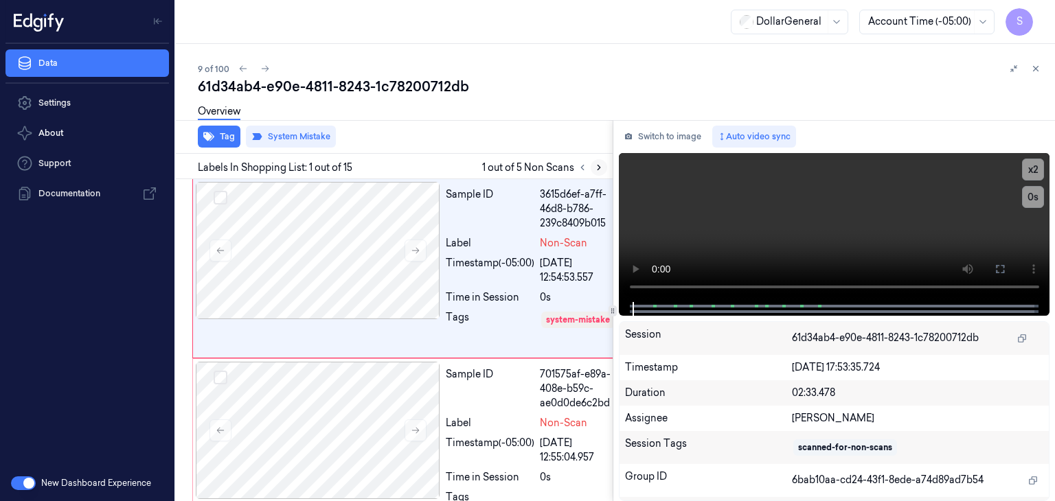
click at [594, 168] on icon at bounding box center [599, 168] width 10 height 10
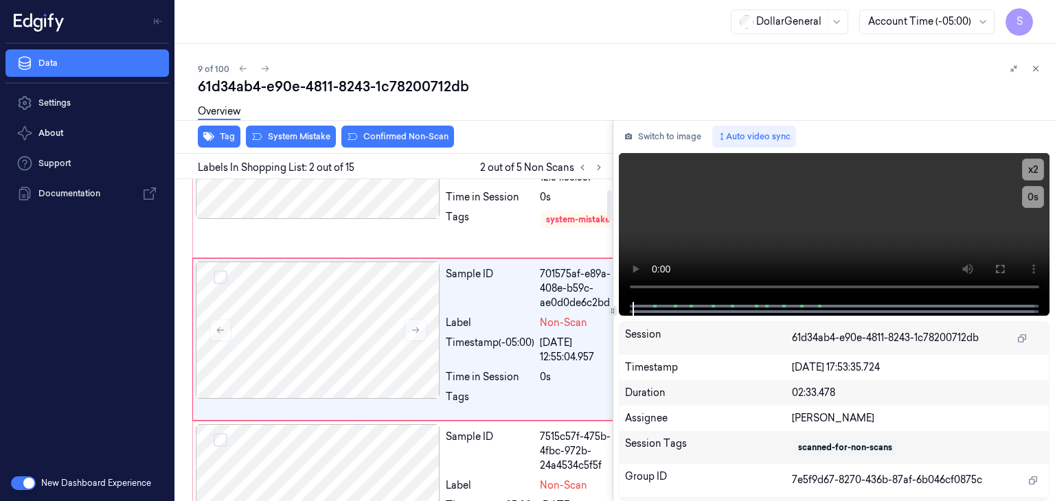
scroll to position [111, 0]
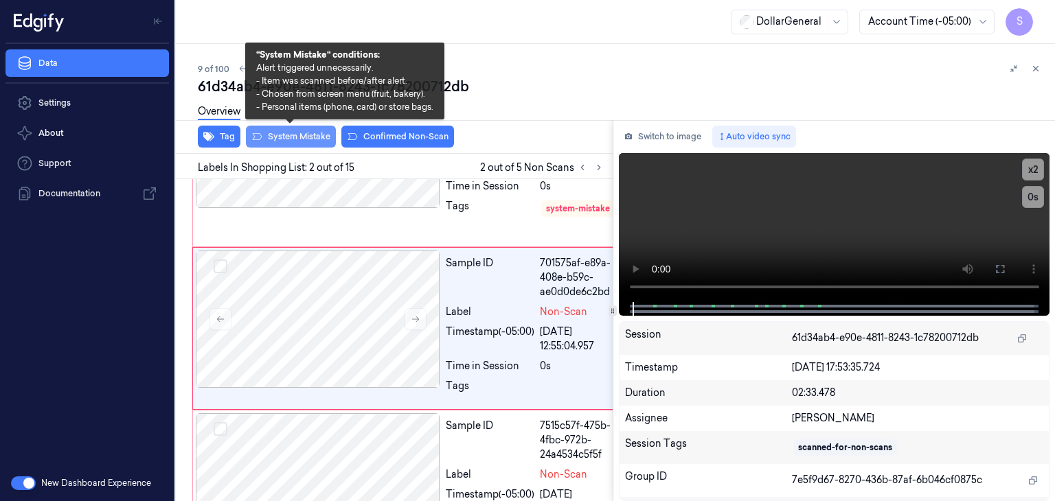
click at [321, 130] on button "System Mistake" at bounding box center [291, 137] width 90 height 22
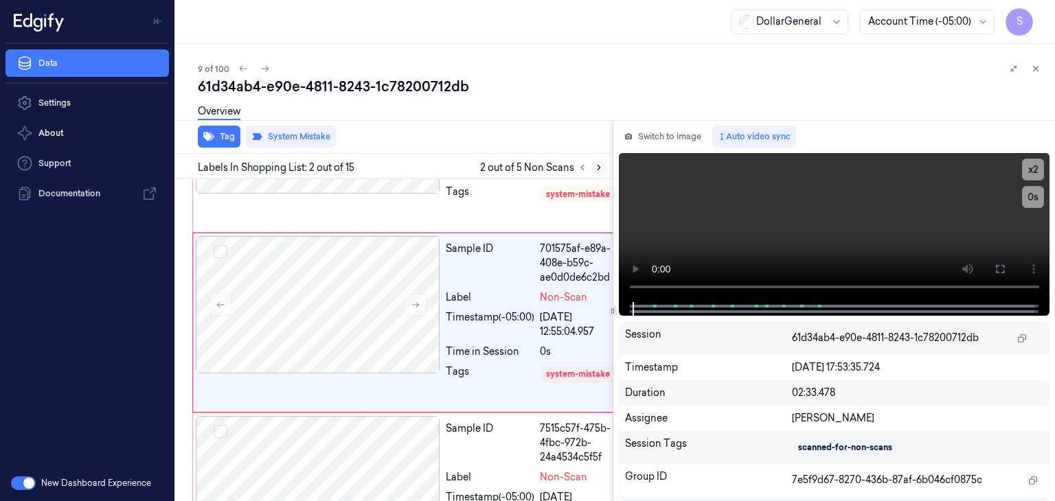
click at [601, 168] on icon at bounding box center [599, 168] width 10 height 10
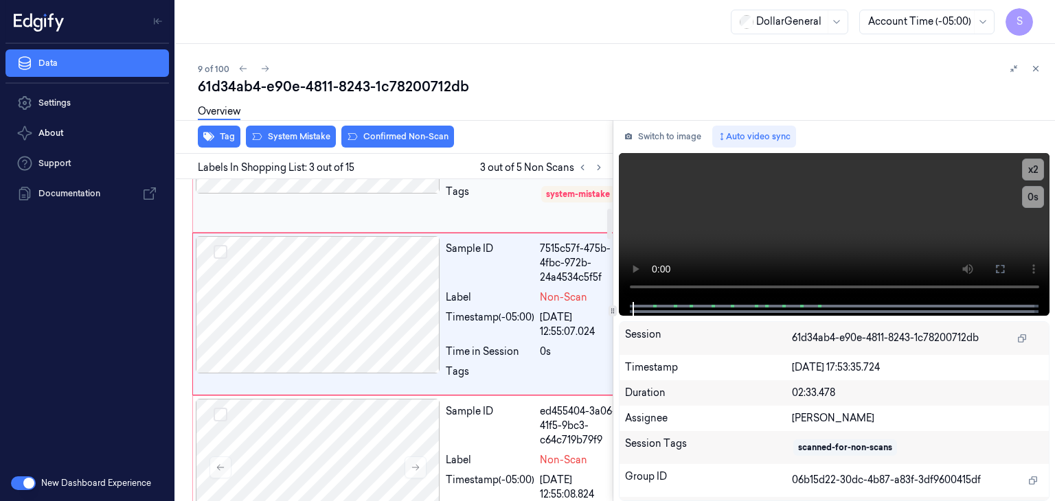
scroll to position [310, 0]
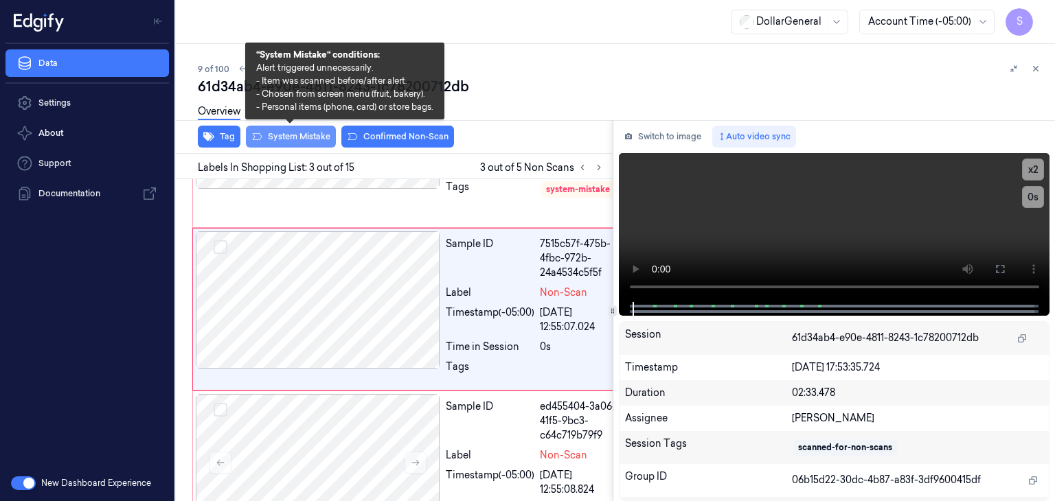
click at [287, 141] on button "System Mistake" at bounding box center [291, 137] width 90 height 22
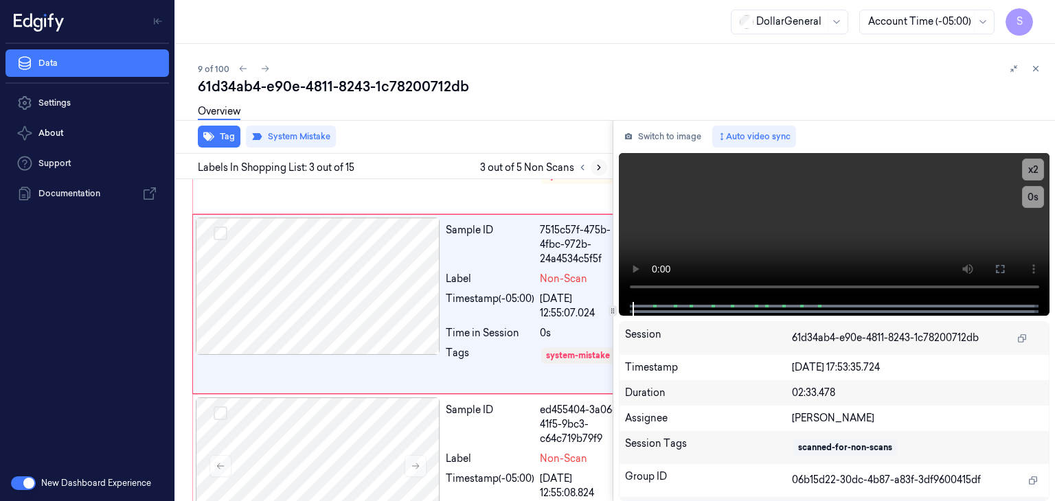
click at [596, 172] on button at bounding box center [598, 167] width 16 height 16
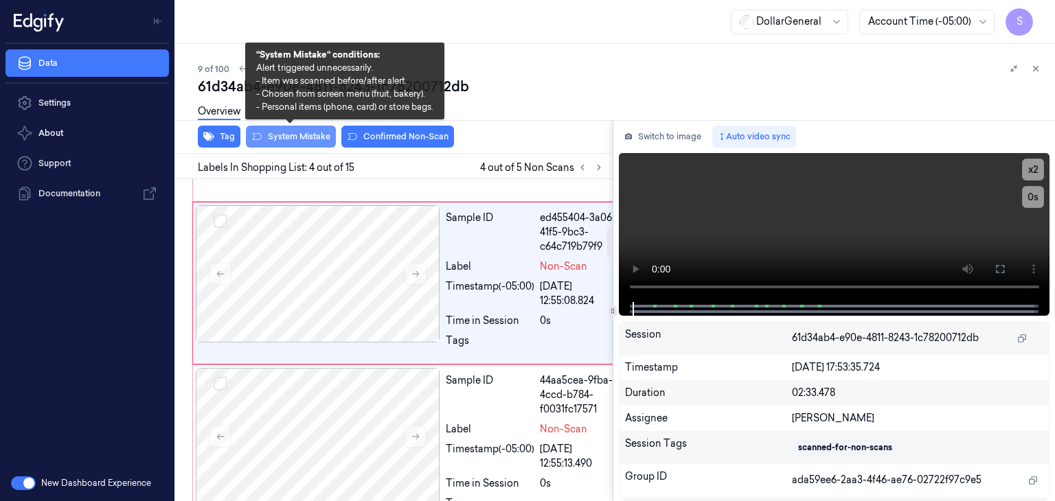
click at [316, 136] on button "System Mistake" at bounding box center [291, 137] width 90 height 22
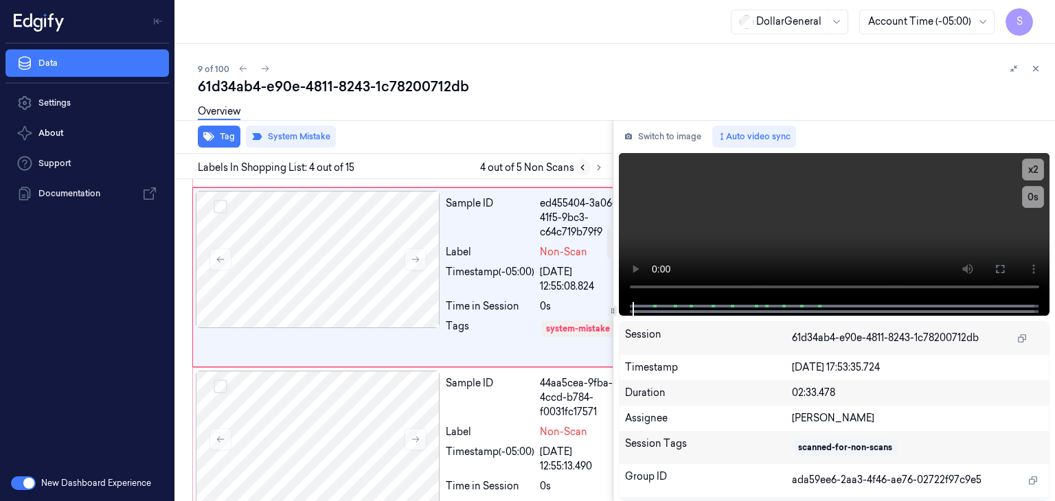
click at [586, 168] on icon at bounding box center [582, 168] width 10 height 10
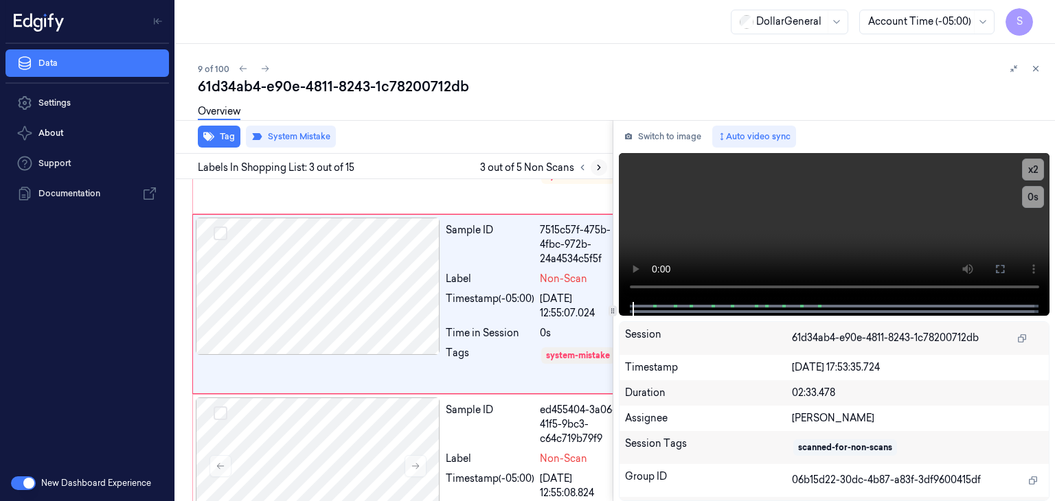
click at [596, 168] on icon at bounding box center [599, 168] width 10 height 10
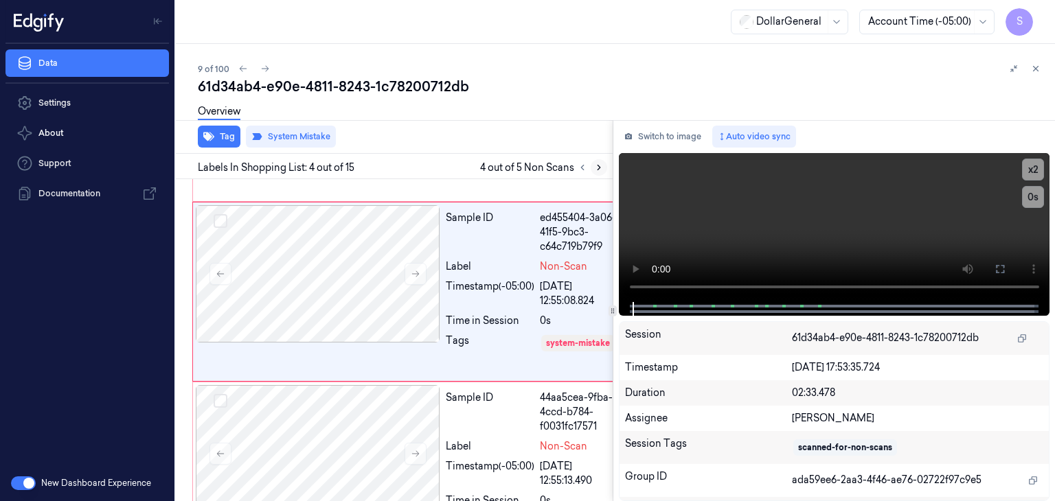
click at [596, 168] on icon at bounding box center [599, 168] width 10 height 10
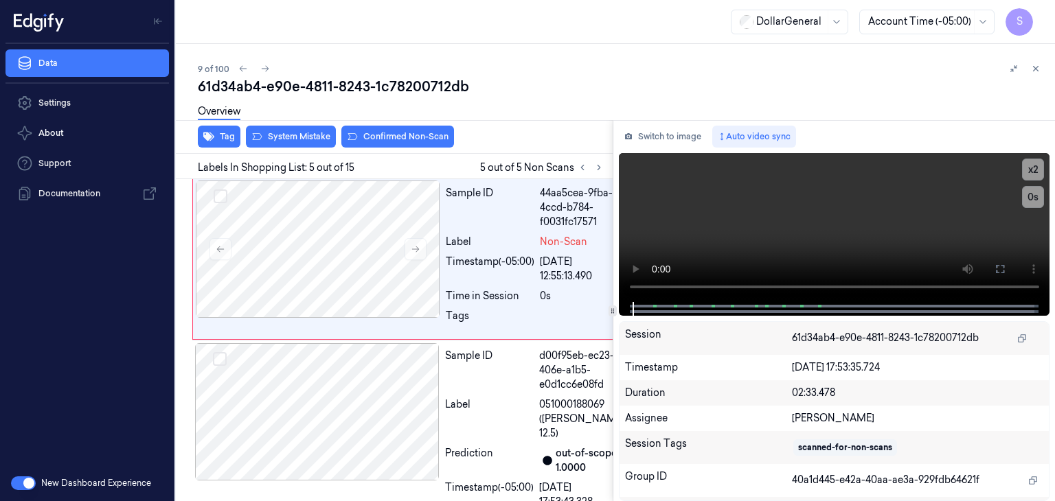
scroll to position [722, 0]
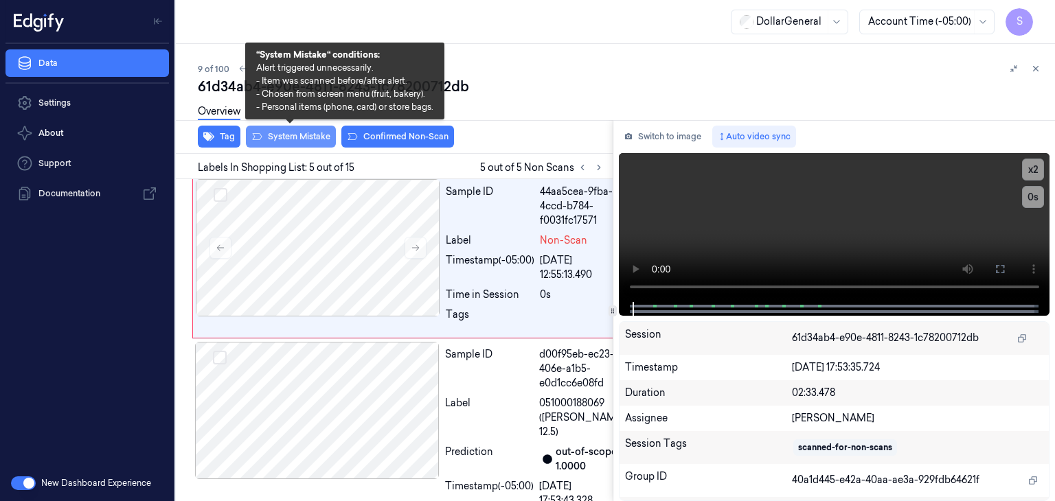
click at [320, 137] on button "System Mistake" at bounding box center [291, 137] width 90 height 22
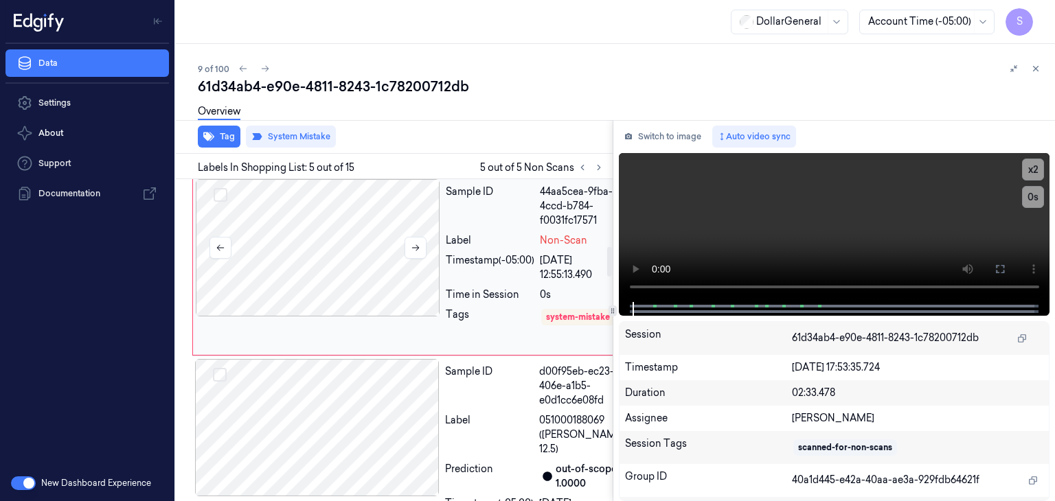
scroll to position [737, 0]
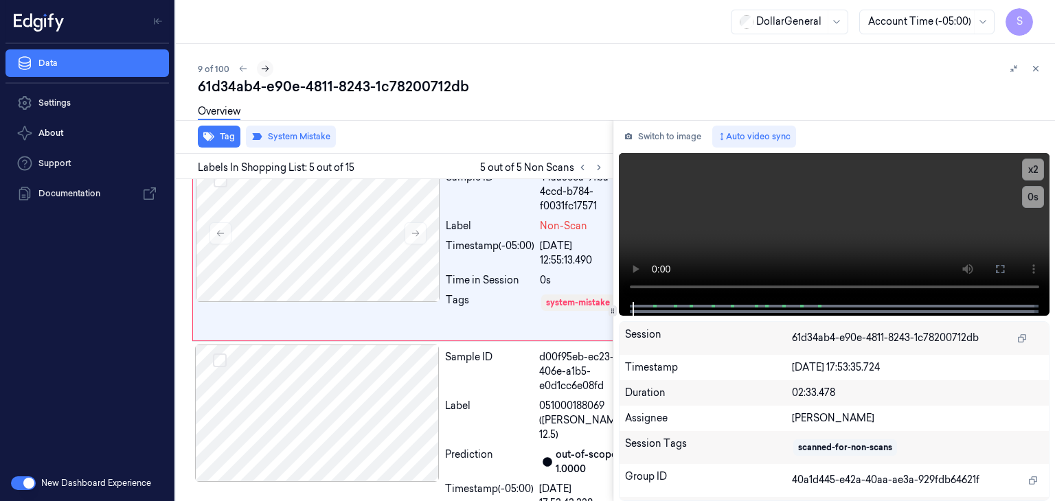
click at [267, 67] on icon at bounding box center [265, 69] width 10 height 10
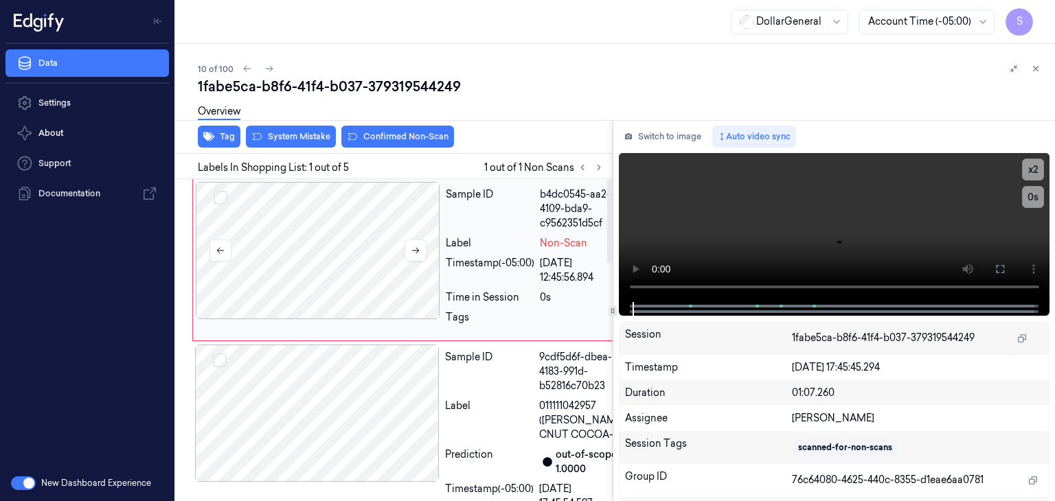
click at [354, 251] on div at bounding box center [318, 250] width 244 height 137
click at [406, 247] on button at bounding box center [415, 251] width 22 height 22
click at [726, 201] on video at bounding box center [834, 227] width 431 height 149
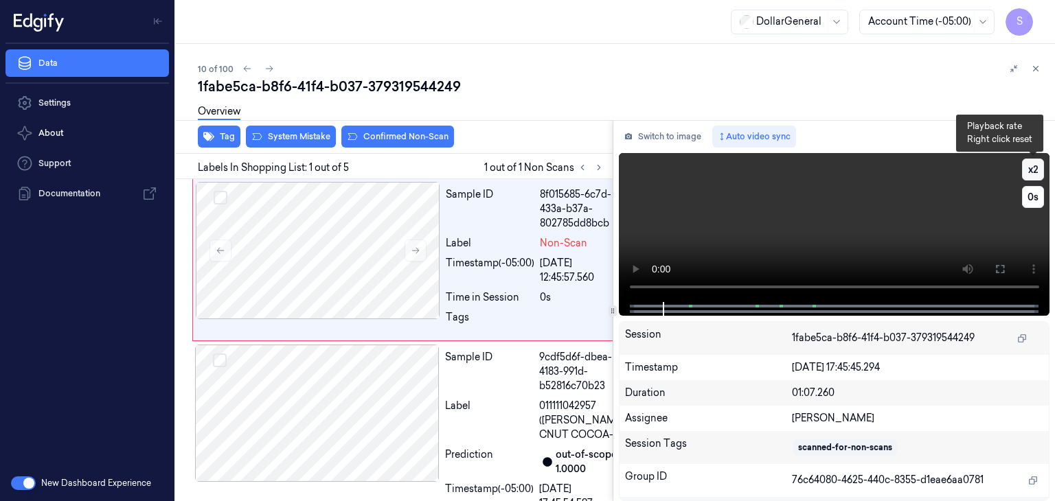
click at [1028, 169] on button "x 2" at bounding box center [1033, 170] width 22 height 22
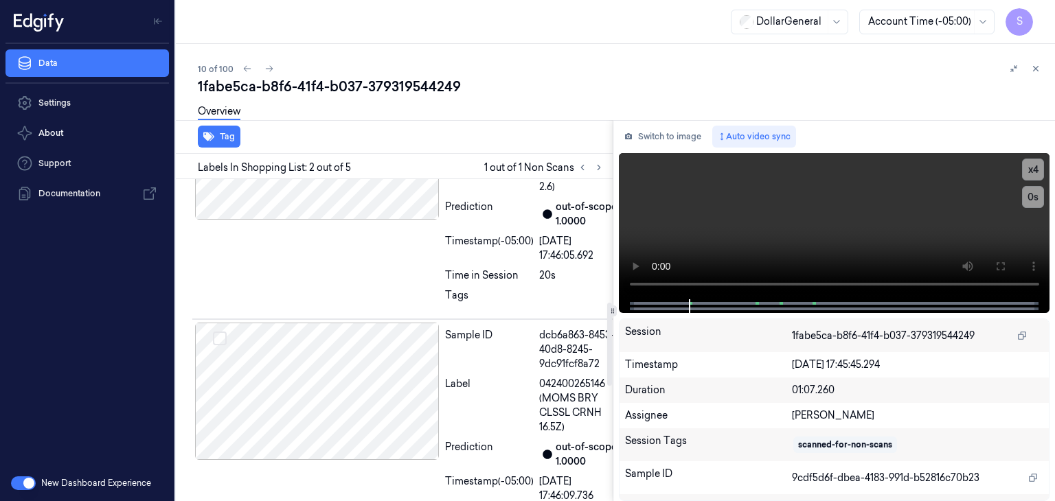
scroll to position [492, 0]
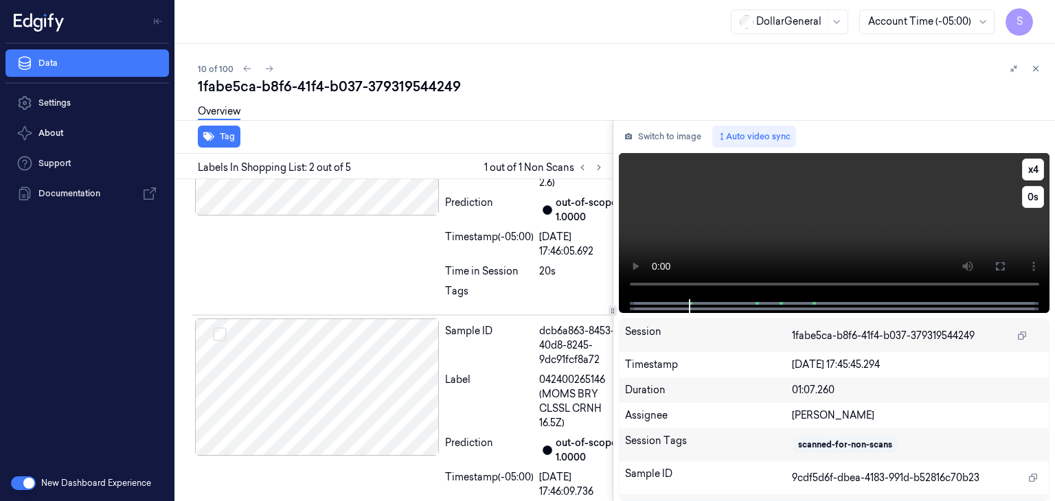
click at [875, 222] on video at bounding box center [834, 226] width 431 height 146
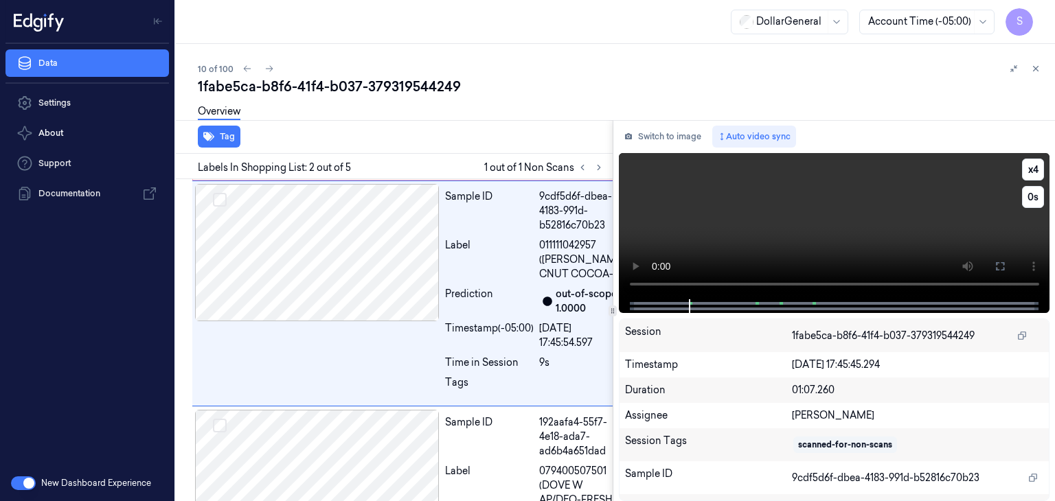
scroll to position [149, 0]
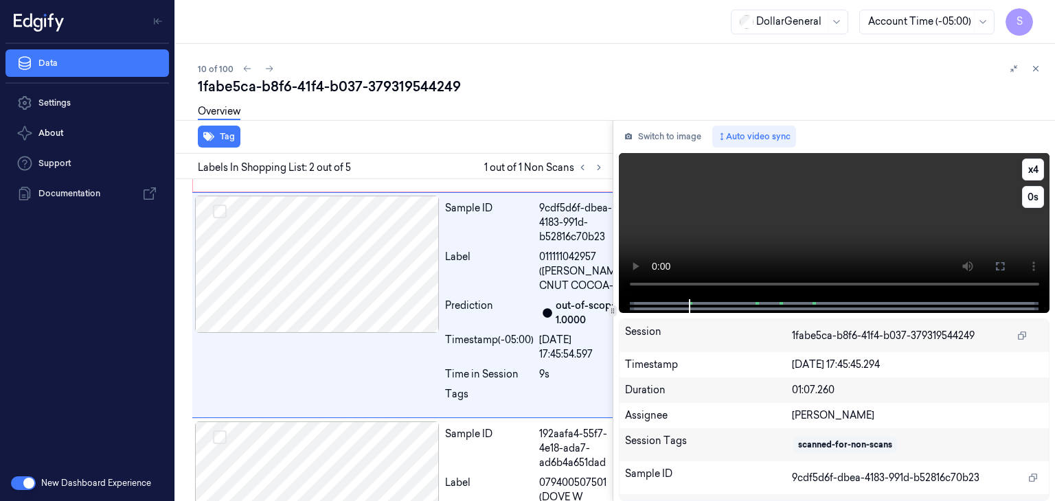
click at [874, 224] on video at bounding box center [834, 226] width 431 height 146
click at [785, 207] on video at bounding box center [834, 226] width 431 height 146
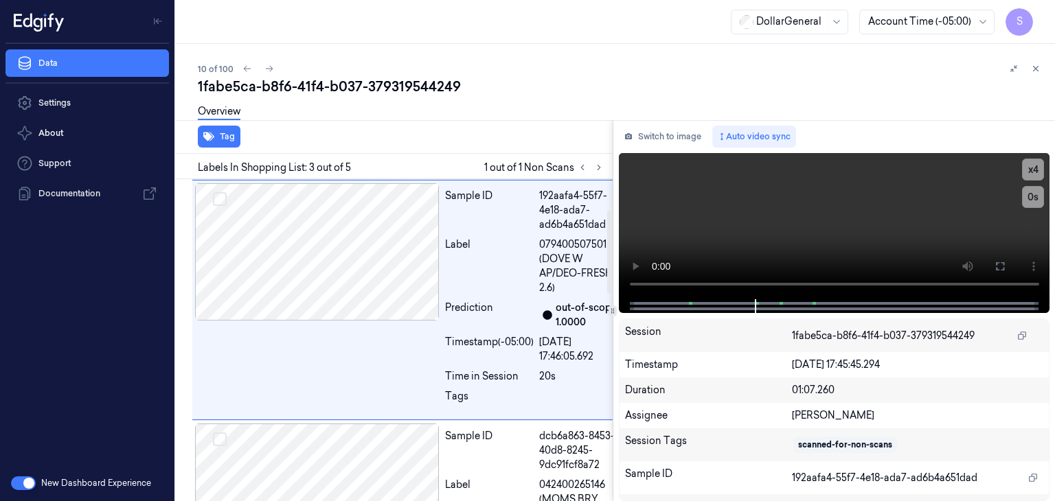
scroll to position [0, 0]
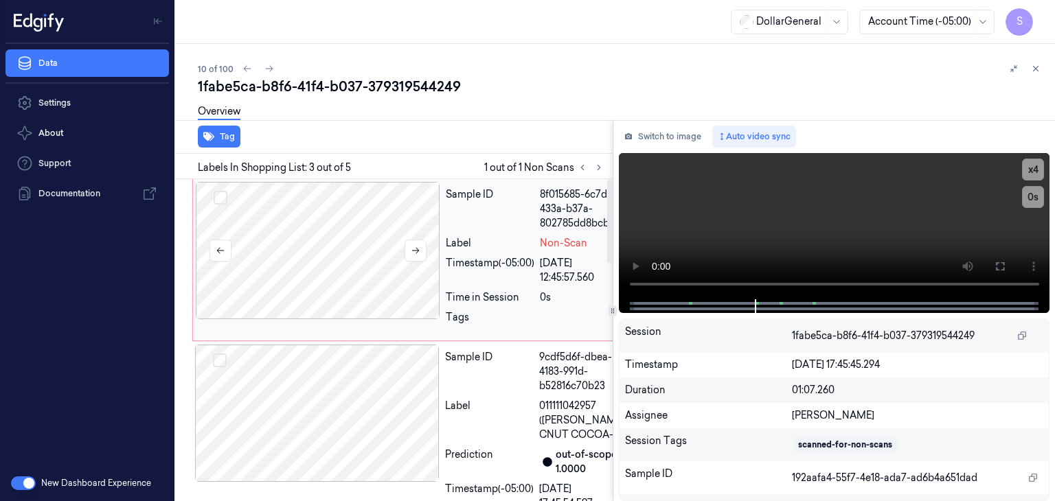
click at [371, 260] on div at bounding box center [318, 250] width 244 height 137
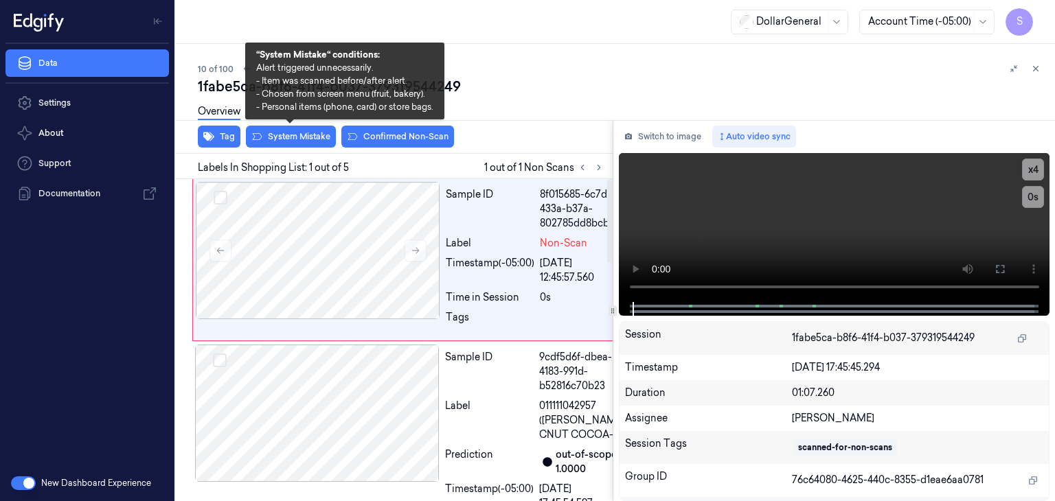
click at [305, 130] on div "Overview" at bounding box center [621, 113] width 846 height 35
click at [314, 133] on button "System Mistake" at bounding box center [291, 137] width 90 height 22
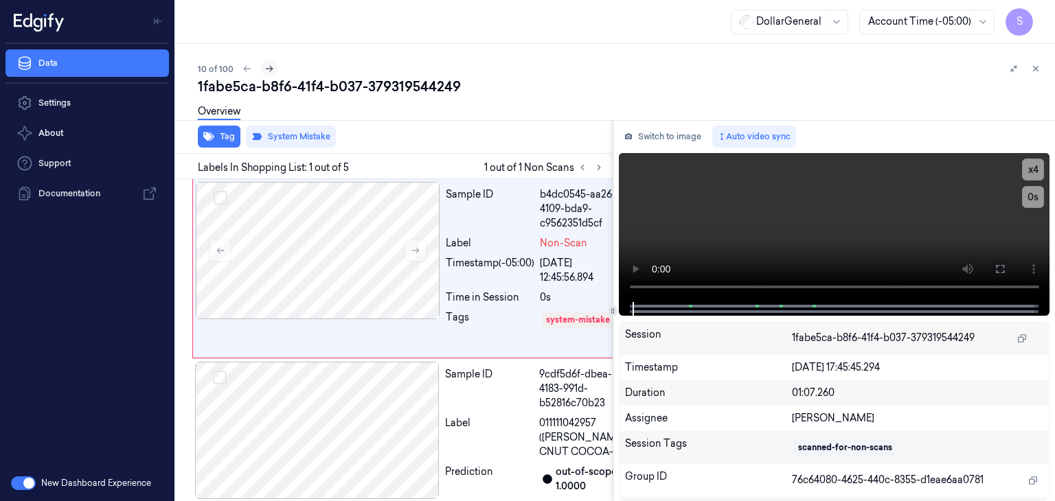
click at [268, 68] on icon at bounding box center [269, 69] width 10 height 10
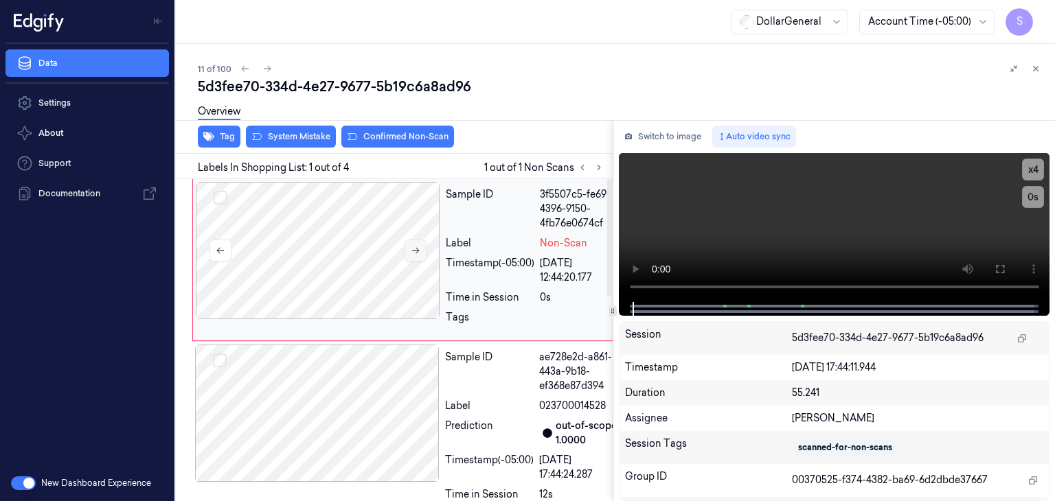
click at [416, 253] on icon at bounding box center [416, 251] width 10 height 10
click at [406, 253] on button at bounding box center [415, 251] width 22 height 22
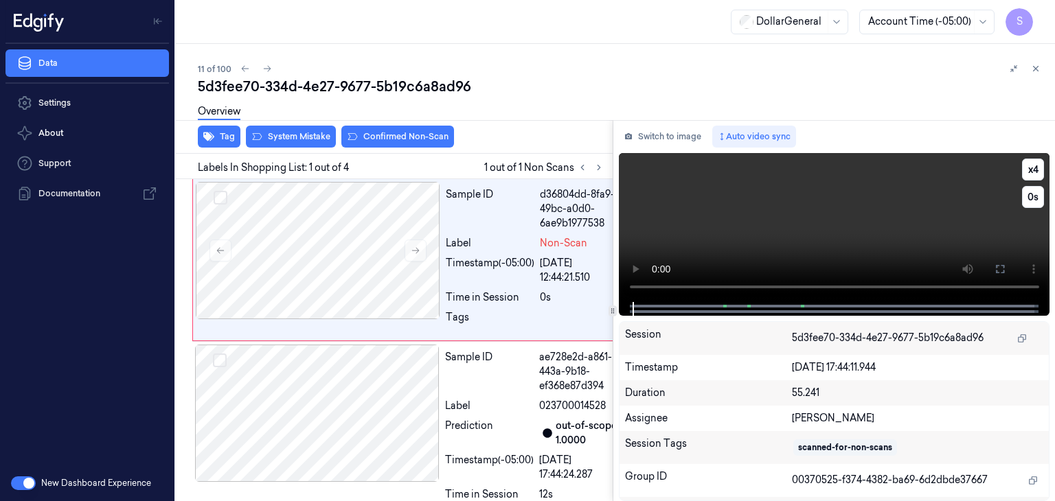
click at [794, 209] on video at bounding box center [834, 227] width 431 height 149
click at [802, 226] on video at bounding box center [834, 227] width 431 height 149
click at [788, 214] on video at bounding box center [834, 227] width 431 height 149
click at [277, 126] on div "Overview" at bounding box center [621, 113] width 846 height 35
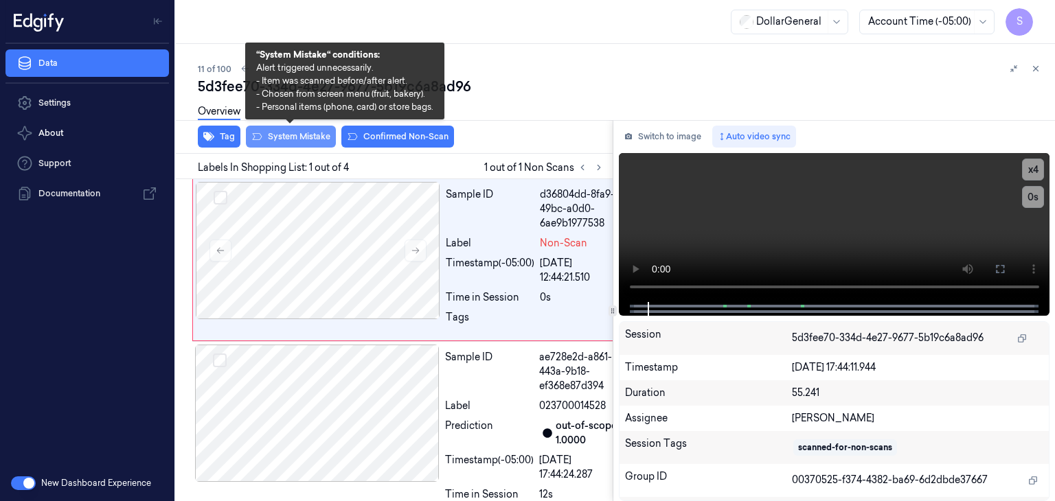
click at [277, 139] on button "System Mistake" at bounding box center [291, 137] width 90 height 22
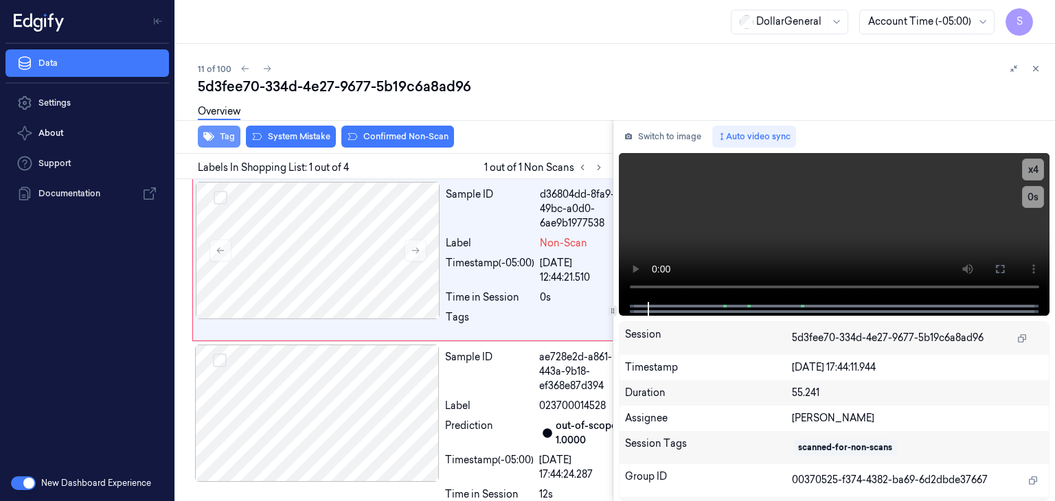
click at [227, 138] on button "Tag" at bounding box center [219, 137] width 43 height 22
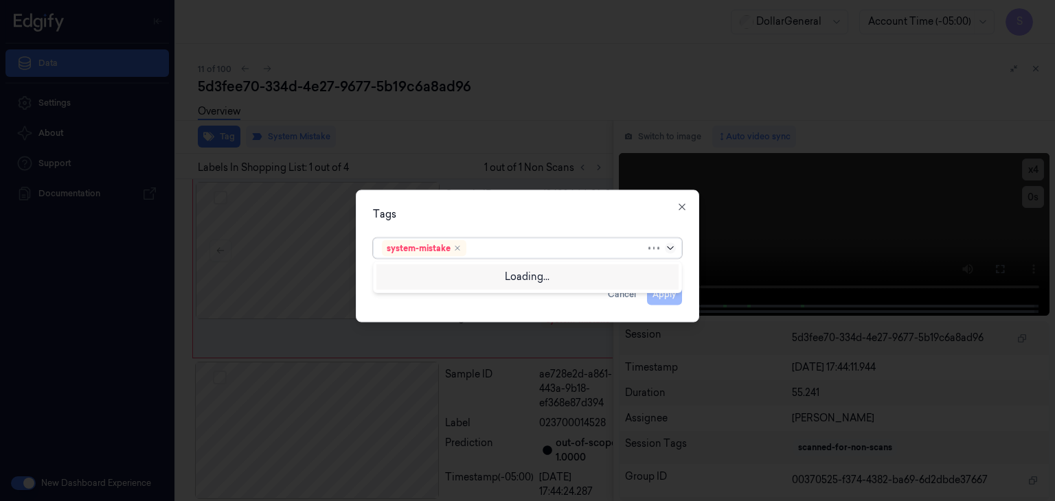
click at [670, 248] on icon at bounding box center [670, 248] width 11 height 11
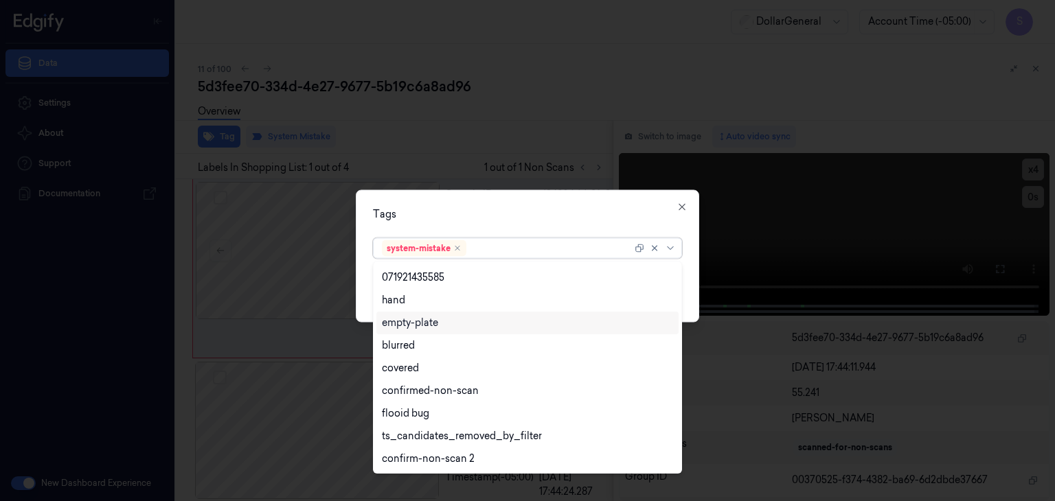
scroll to position [292, 0]
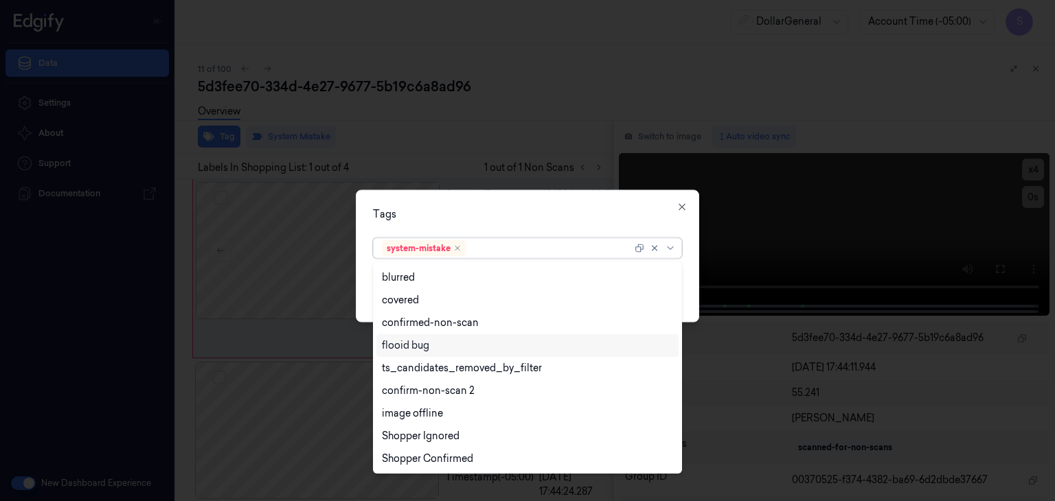
click at [446, 352] on div "flooid bug" at bounding box center [527, 345] width 291 height 14
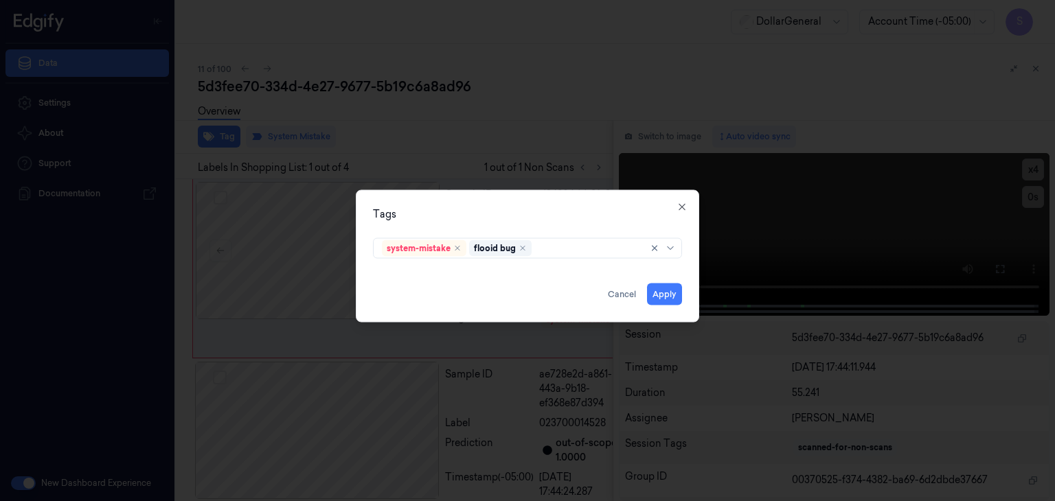
click at [691, 278] on div "Tags system-mistake flooid bug Apply Cancel Close" at bounding box center [527, 256] width 343 height 133
click at [665, 292] on button "Apply" at bounding box center [664, 295] width 35 height 22
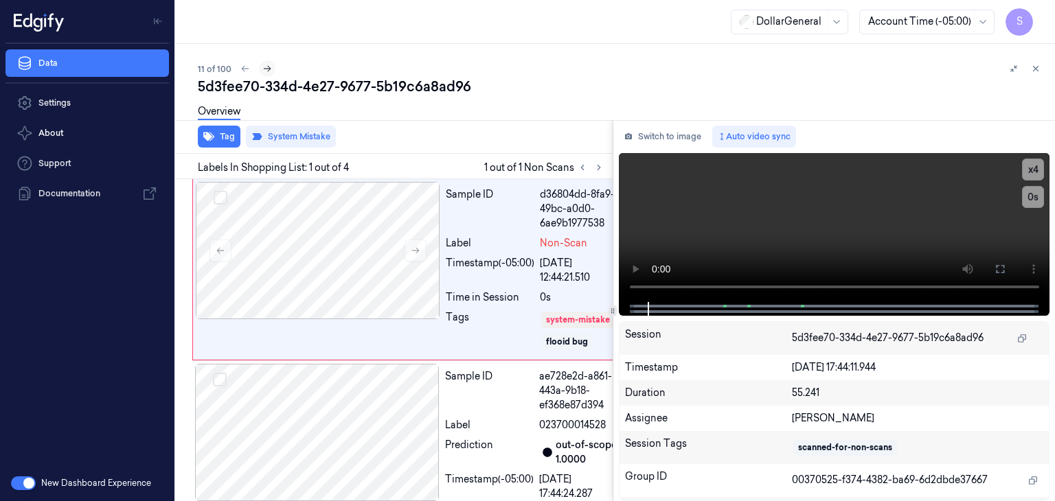
click at [263, 65] on icon at bounding box center [267, 69] width 10 height 10
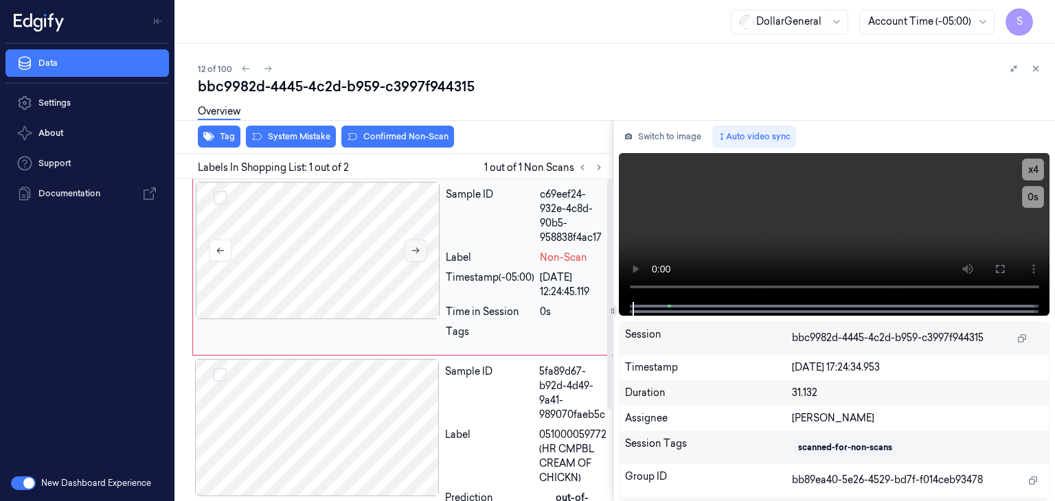
click at [420, 255] on button at bounding box center [415, 251] width 22 height 22
drag, startPoint x: 750, startPoint y: 281, endPoint x: 769, endPoint y: 223, distance: 61.4
click at [769, 223] on video at bounding box center [834, 227] width 431 height 149
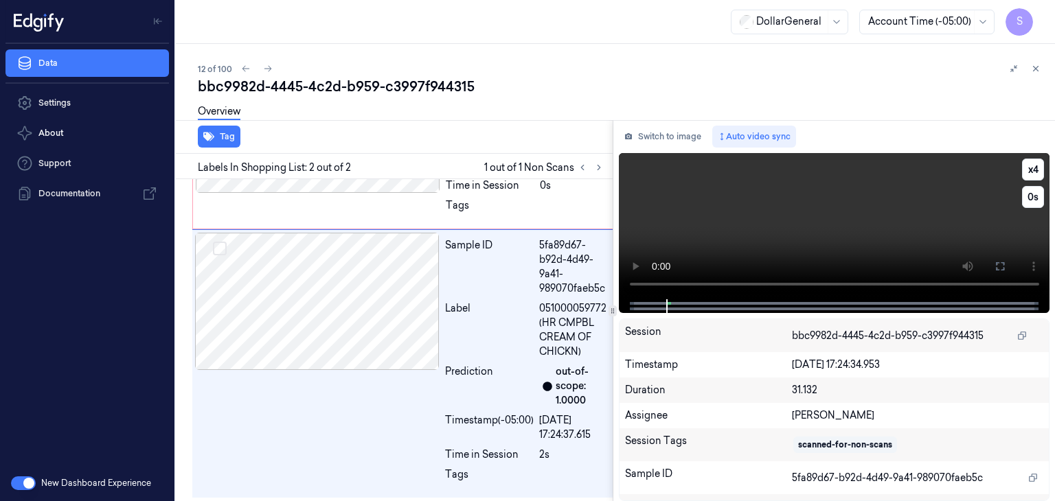
scroll to position [128, 0]
click at [769, 223] on video at bounding box center [834, 226] width 431 height 146
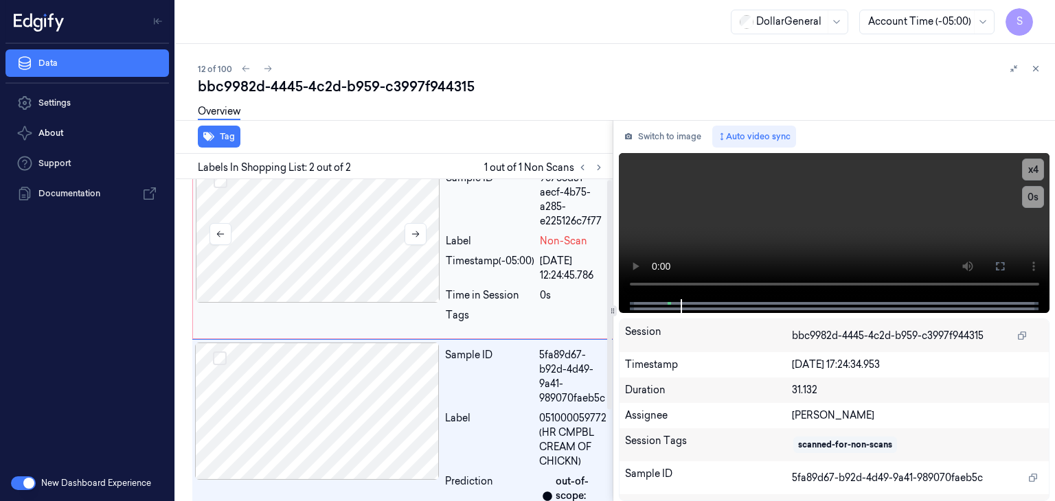
scroll to position [0, 0]
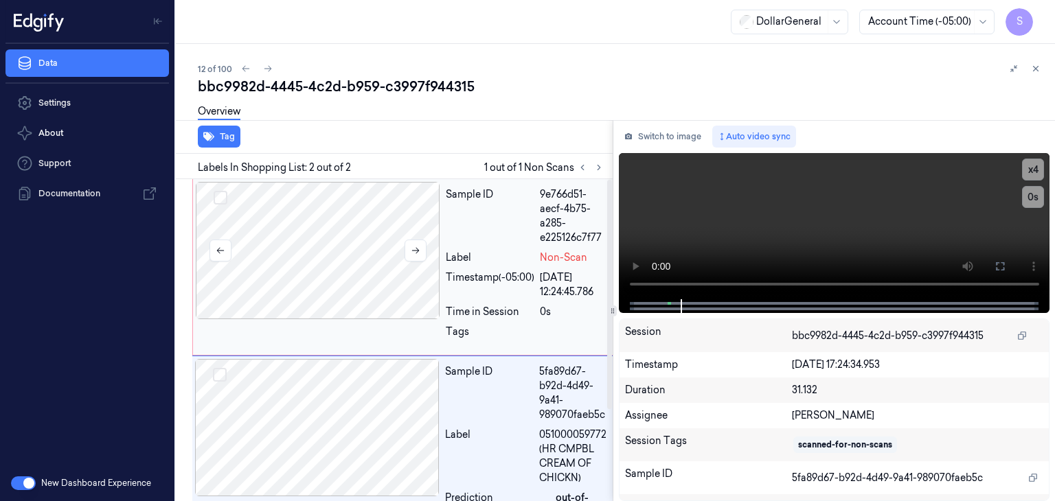
click at [341, 255] on div at bounding box center [318, 250] width 244 height 137
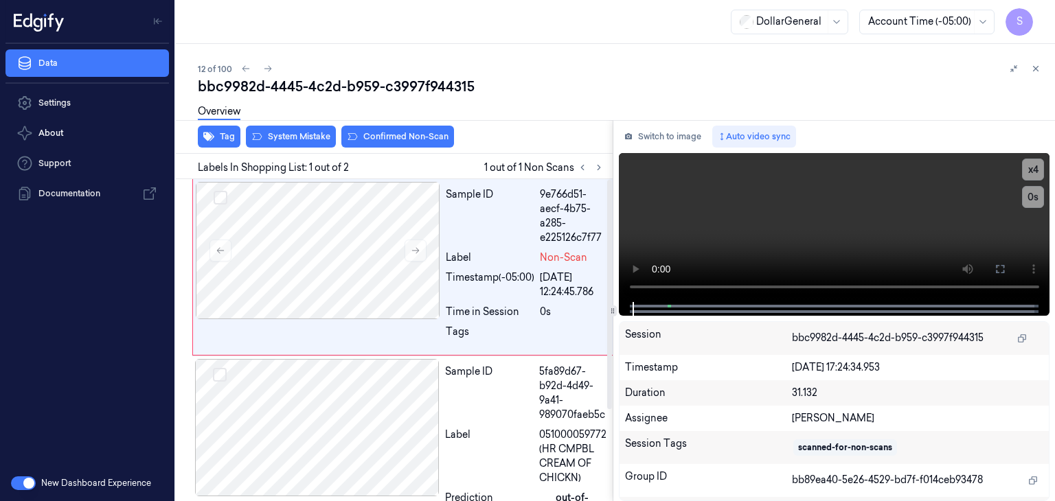
click at [303, 122] on div "Overview" at bounding box center [621, 113] width 846 height 35
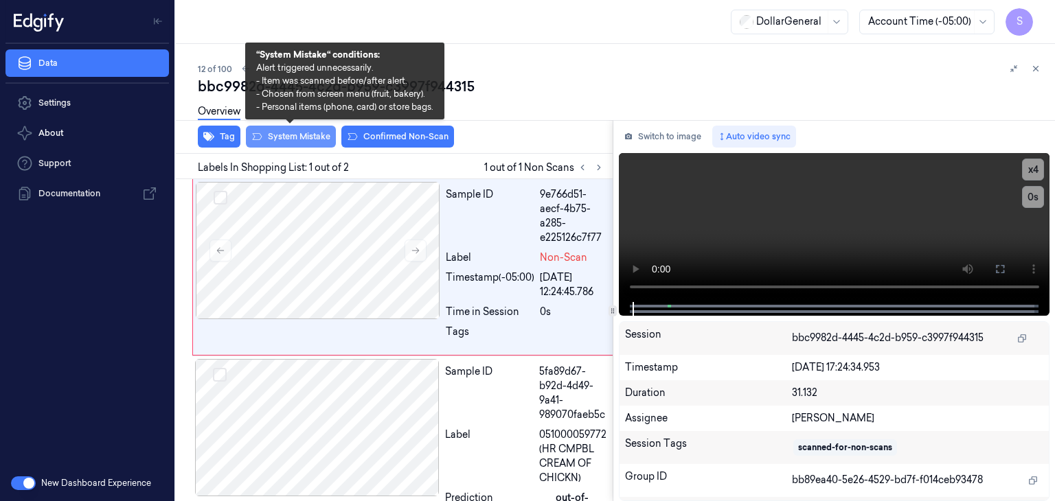
click at [304, 135] on button "System Mistake" at bounding box center [291, 137] width 90 height 22
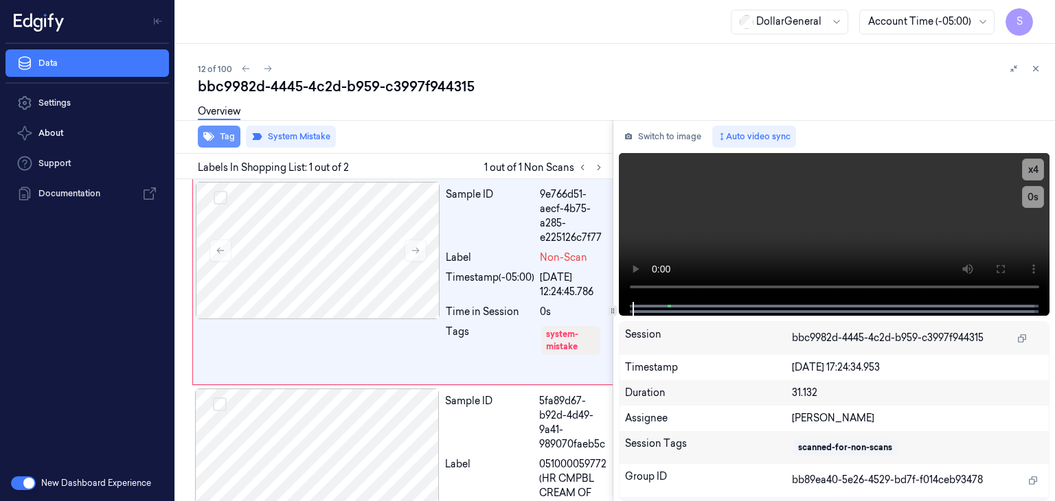
click at [209, 139] on icon "button" at bounding box center [208, 137] width 11 height 9
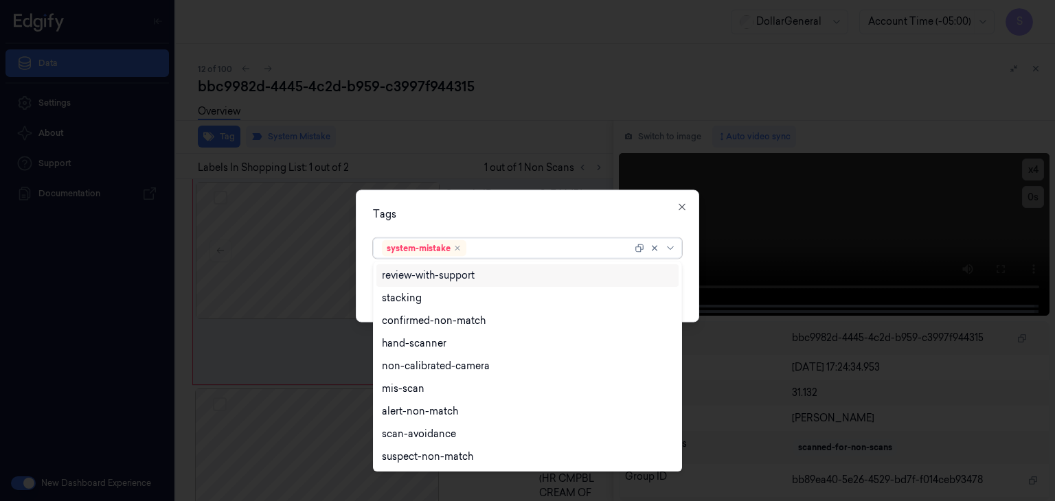
click at [665, 253] on div at bounding box center [656, 248] width 44 height 19
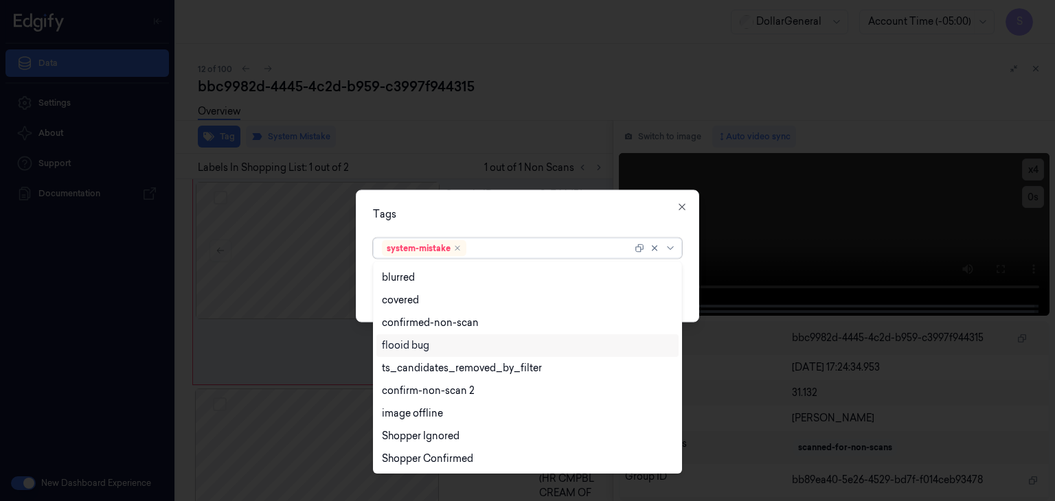
click at [420, 340] on div "flooid bug" at bounding box center [405, 345] width 47 height 14
click at [694, 266] on div "Tags option flooid bug , selected. 21 results available. Use Up and Down to cho…" at bounding box center [527, 256] width 343 height 133
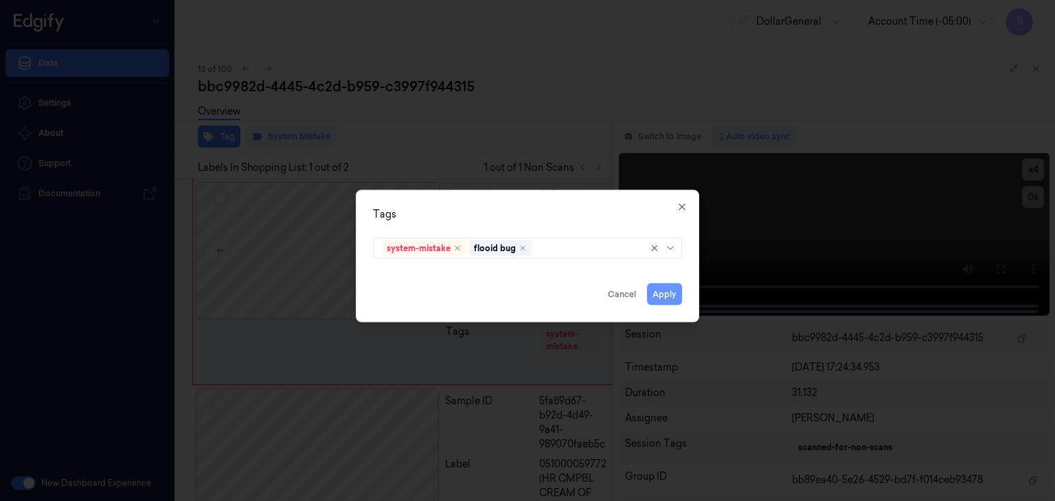
click at [662, 287] on button "Apply" at bounding box center [664, 295] width 35 height 22
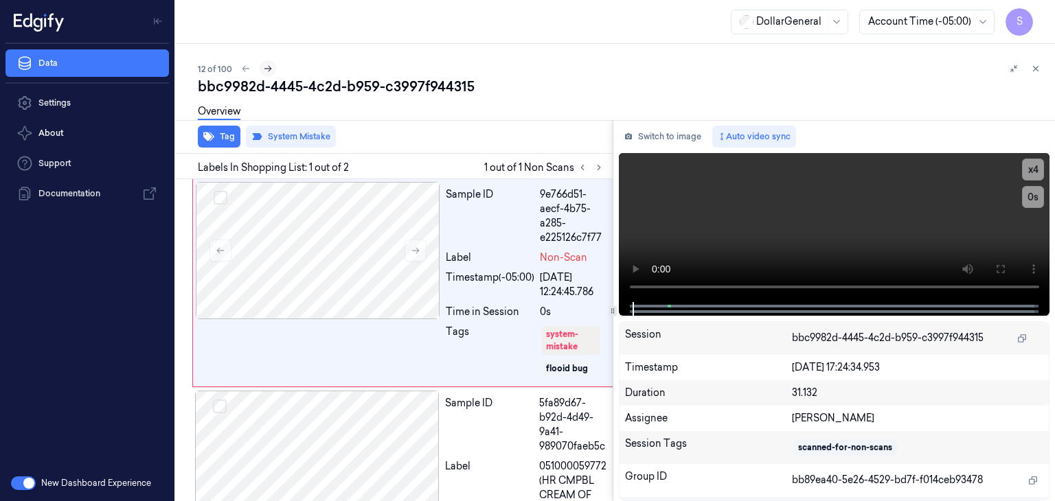
click at [266, 67] on icon at bounding box center [268, 69] width 10 height 10
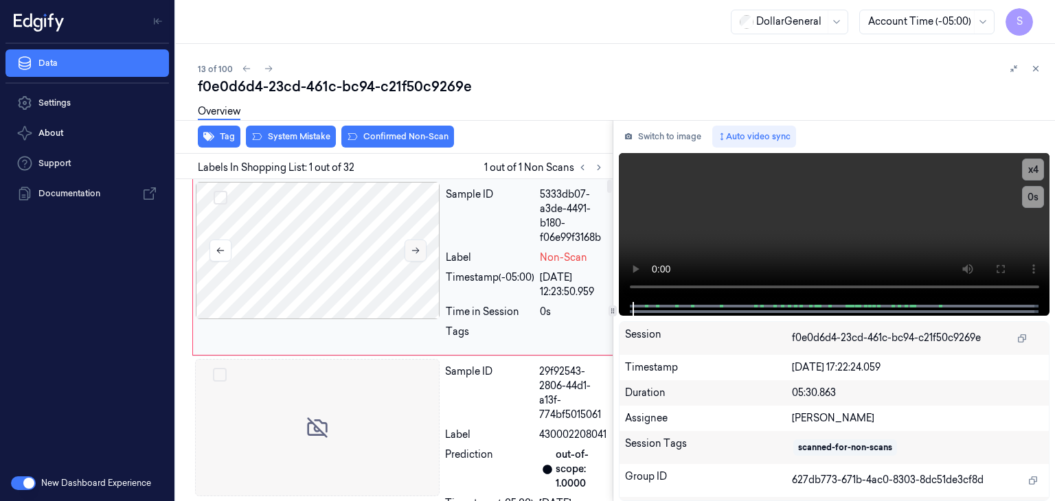
click at [418, 251] on icon at bounding box center [416, 251] width 10 height 10
click at [678, 212] on video at bounding box center [834, 227] width 431 height 149
click at [713, 188] on video at bounding box center [834, 227] width 431 height 149
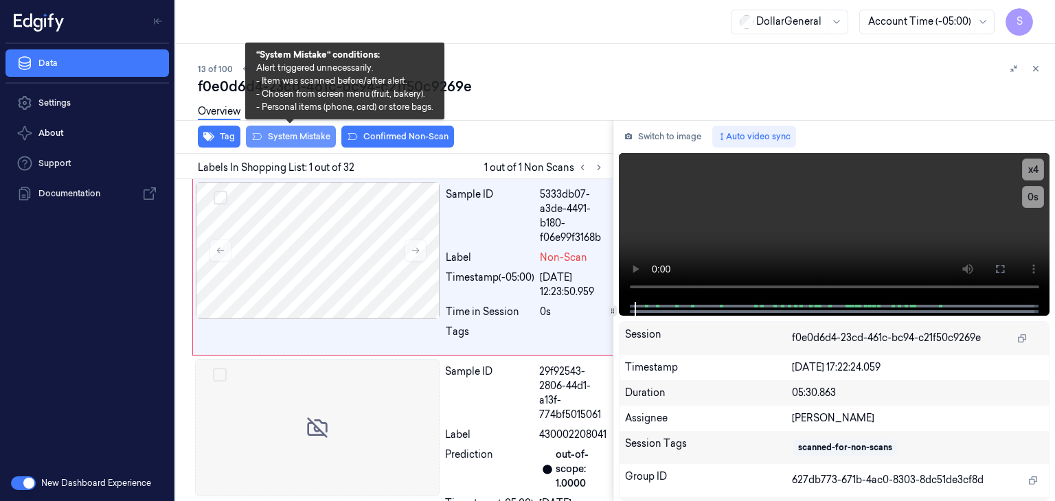
click at [272, 138] on button "System Mistake" at bounding box center [291, 137] width 90 height 22
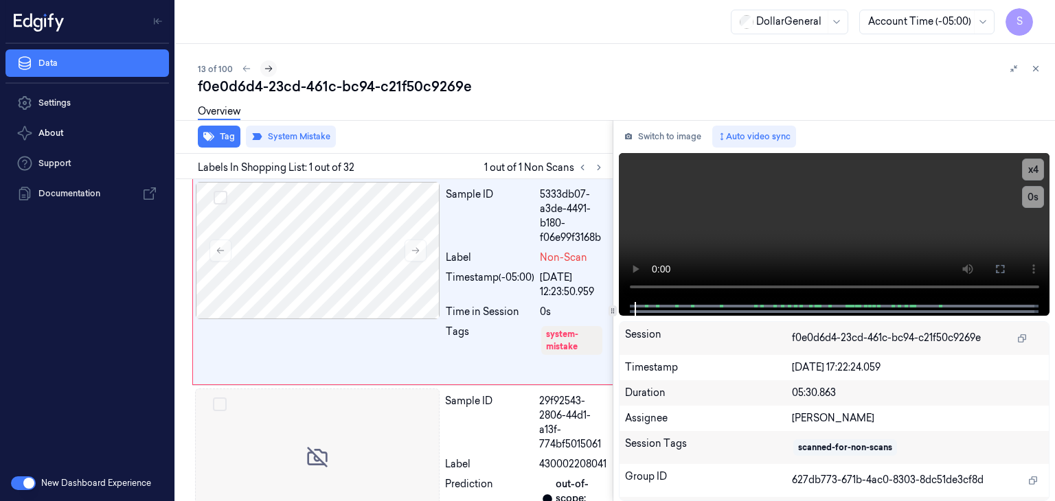
click at [266, 70] on icon at bounding box center [269, 69] width 10 height 10
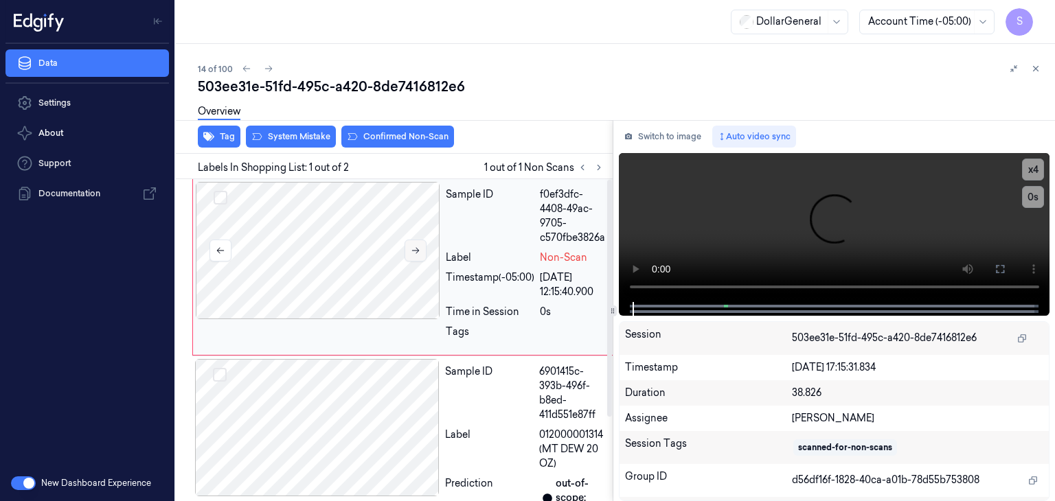
click at [412, 249] on icon at bounding box center [416, 251] width 10 height 10
click at [721, 211] on video at bounding box center [834, 227] width 431 height 149
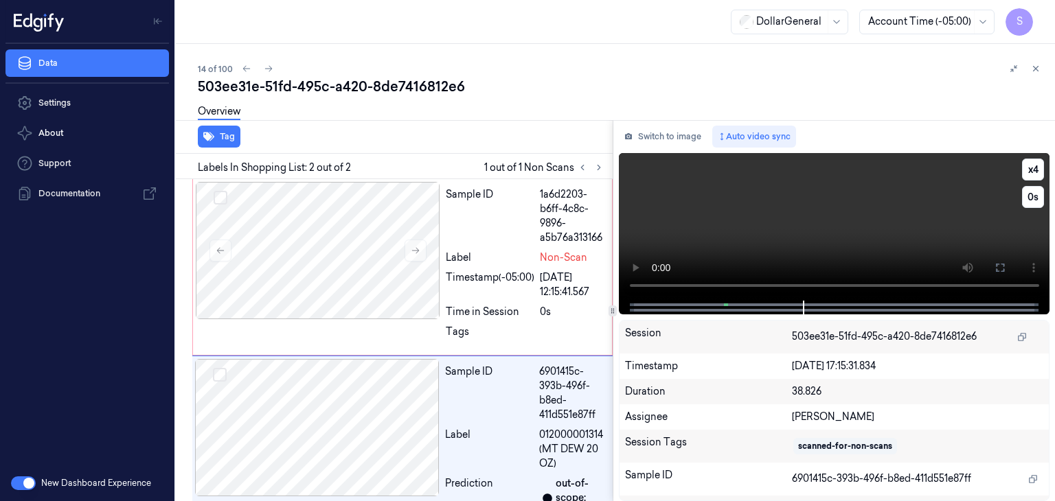
click at [785, 227] on video at bounding box center [834, 227] width 431 height 148
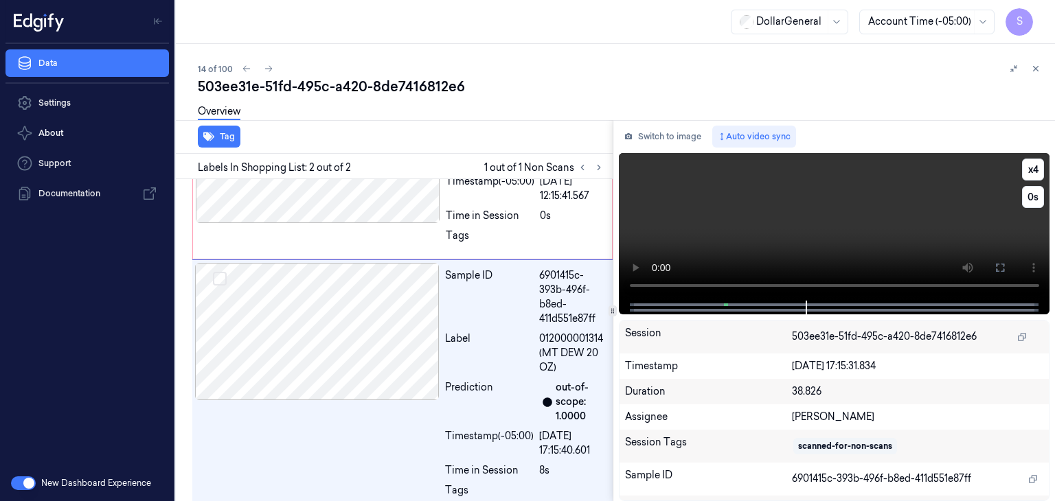
scroll to position [113, 0]
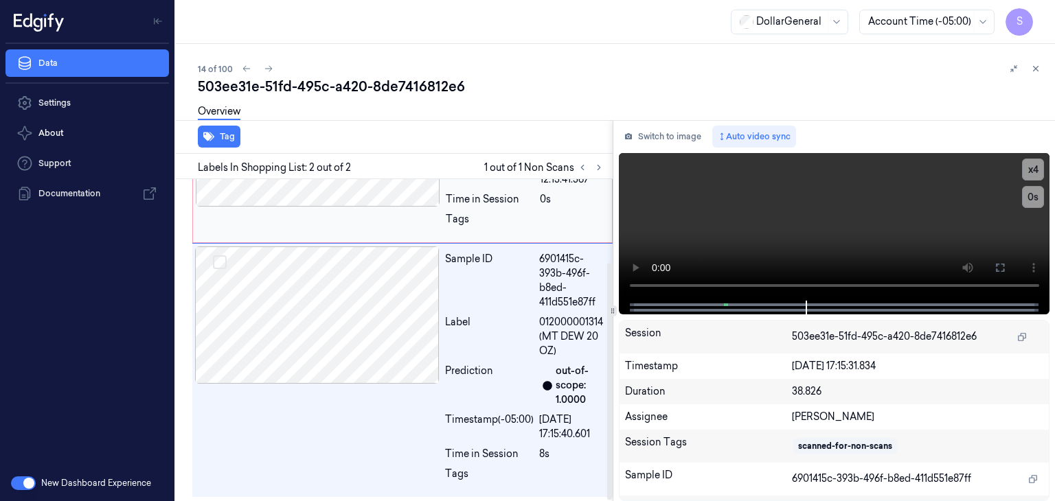
click at [330, 204] on div at bounding box center [318, 137] width 244 height 137
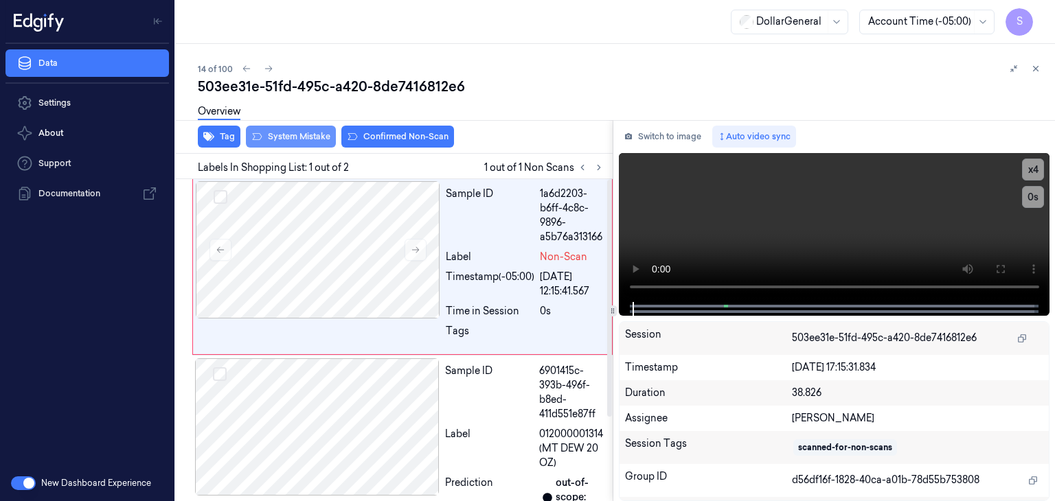
scroll to position [0, 0]
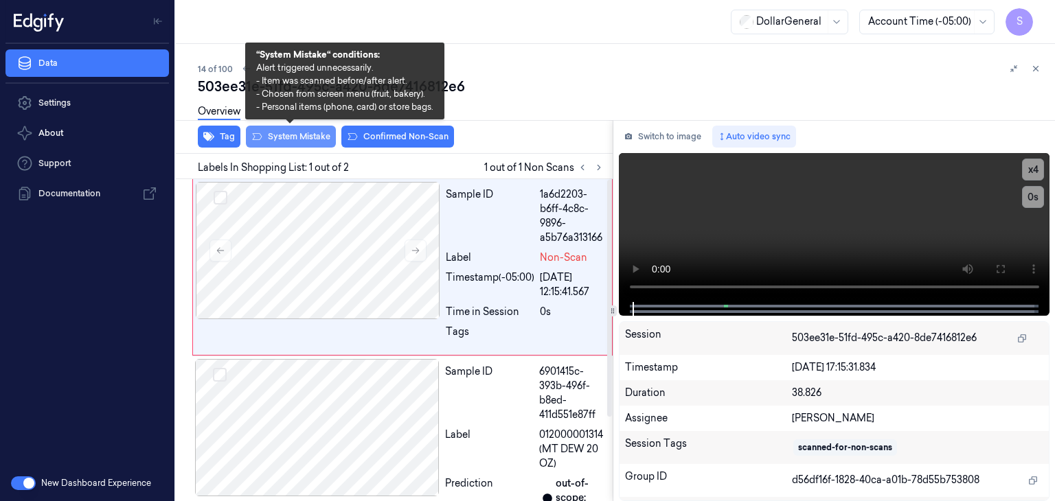
click at [286, 131] on button "System Mistake" at bounding box center [291, 137] width 90 height 22
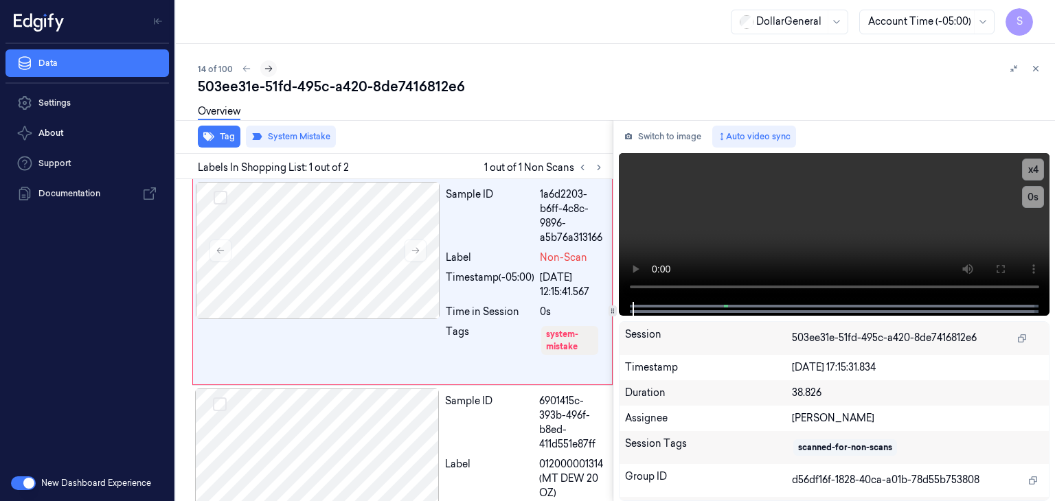
click at [273, 72] on button at bounding box center [268, 68] width 16 height 16
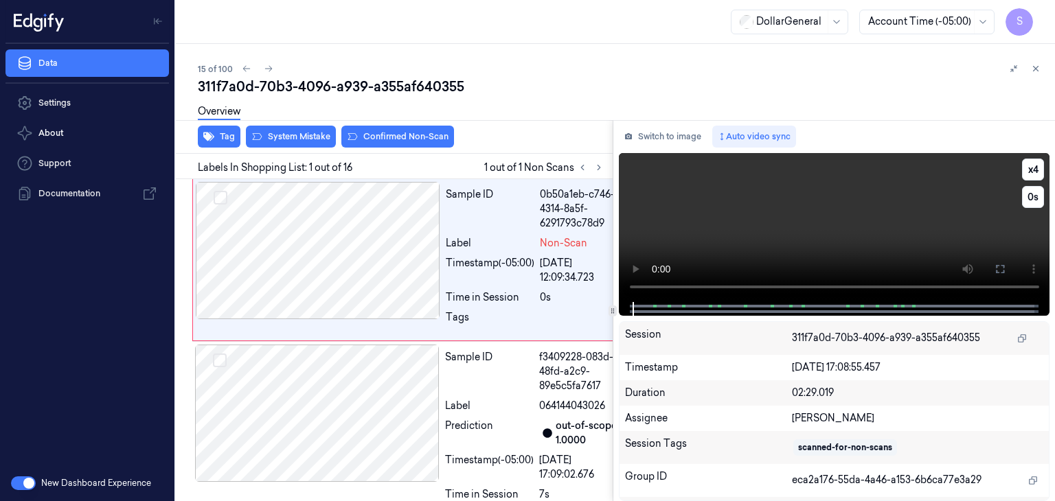
click at [792, 205] on video at bounding box center [834, 227] width 431 height 149
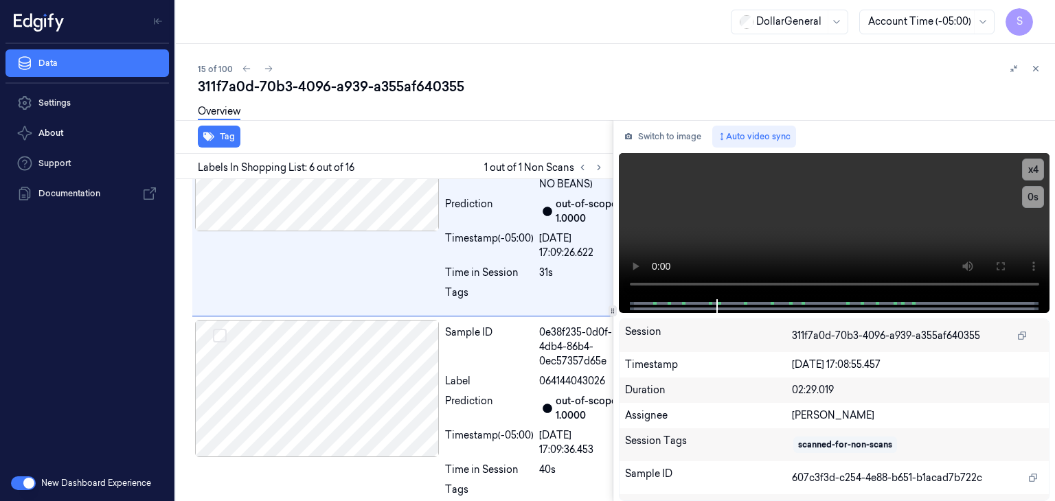
scroll to position [1052, 0]
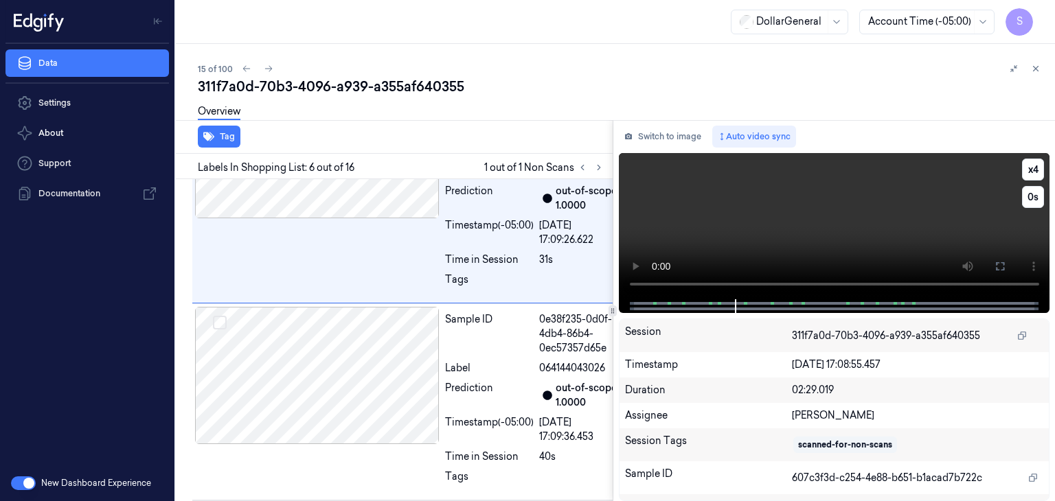
click at [805, 206] on video at bounding box center [834, 226] width 431 height 146
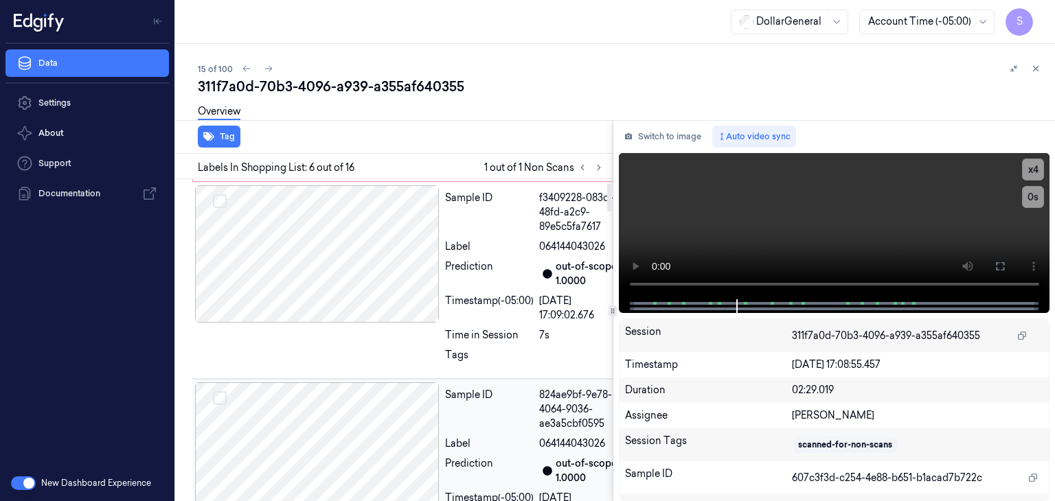
scroll to position [0, 0]
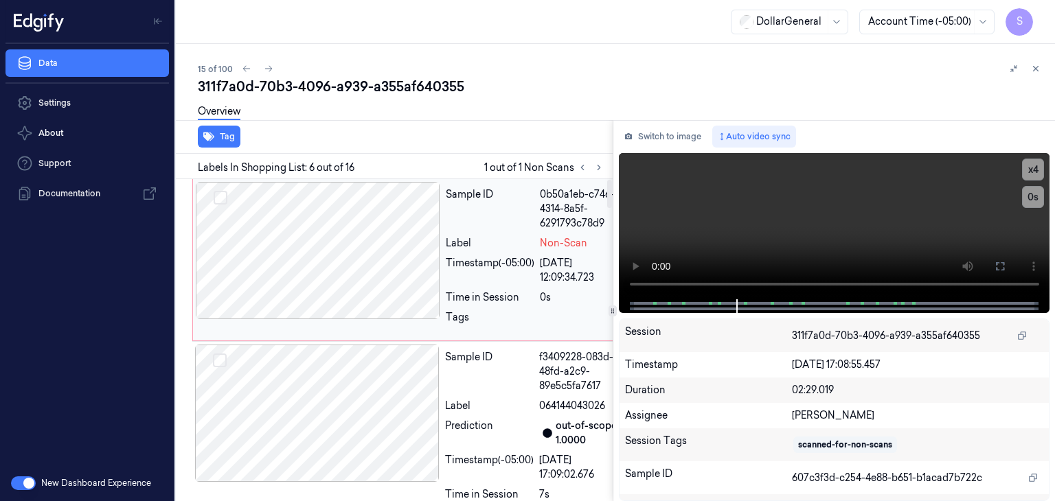
click at [306, 230] on div at bounding box center [318, 250] width 244 height 137
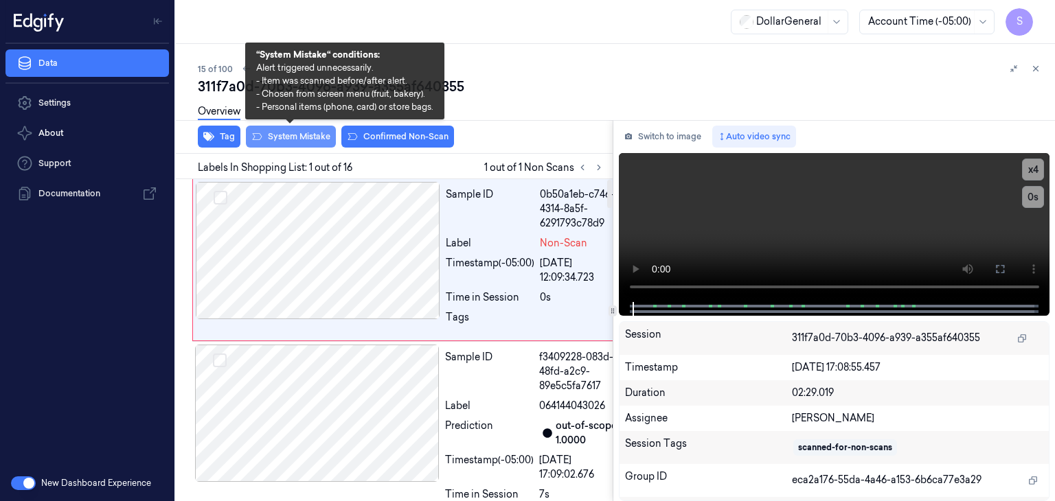
click at [280, 138] on button "System Mistake" at bounding box center [291, 137] width 90 height 22
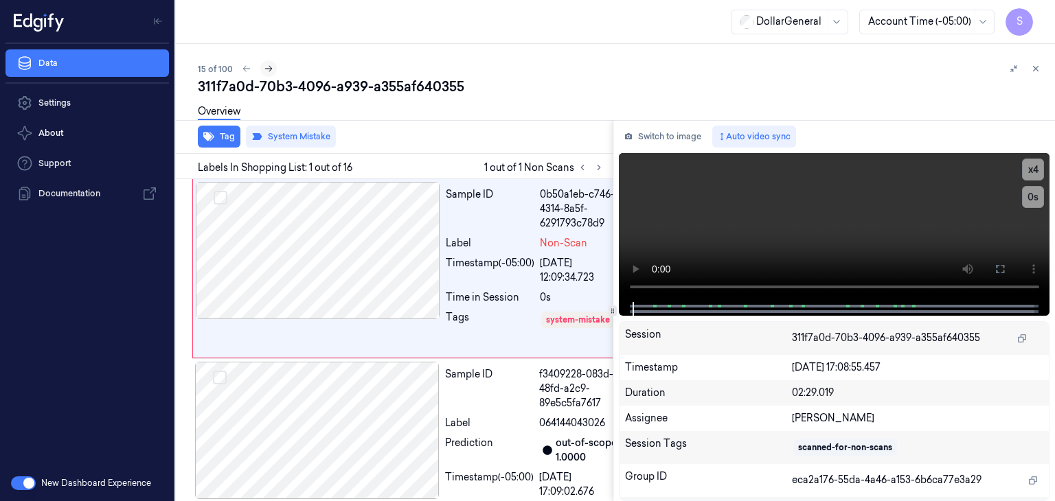
click at [268, 71] on icon at bounding box center [269, 69] width 10 height 10
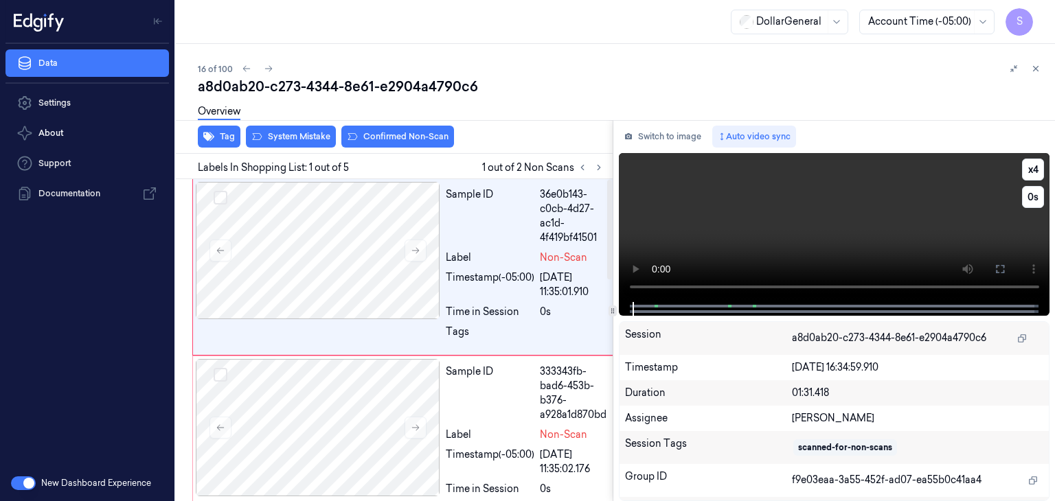
click at [804, 196] on video at bounding box center [834, 227] width 431 height 149
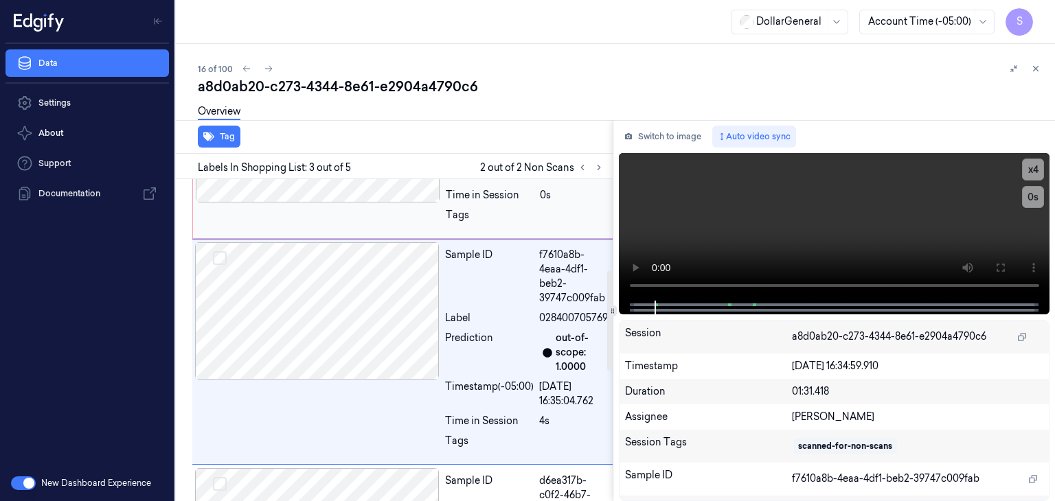
scroll to position [305, 0]
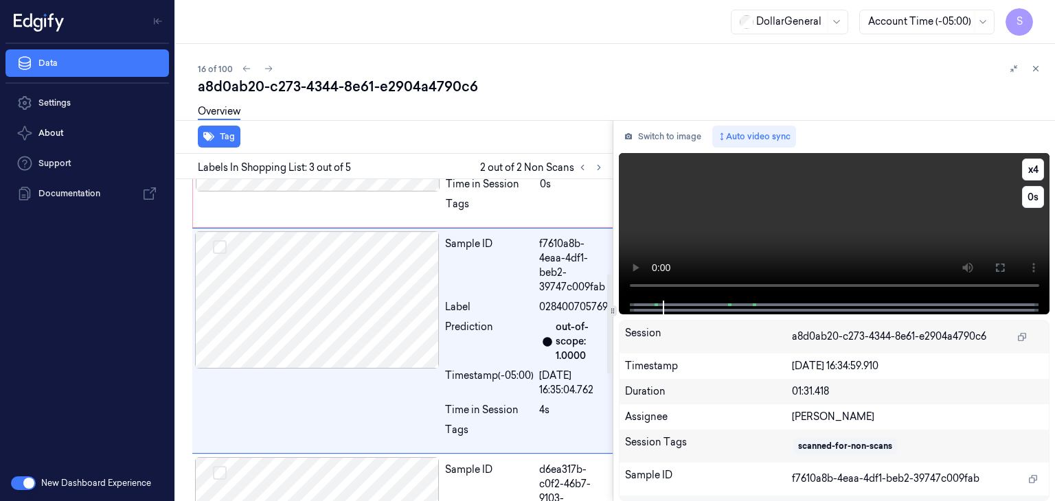
click at [790, 229] on video at bounding box center [834, 227] width 431 height 148
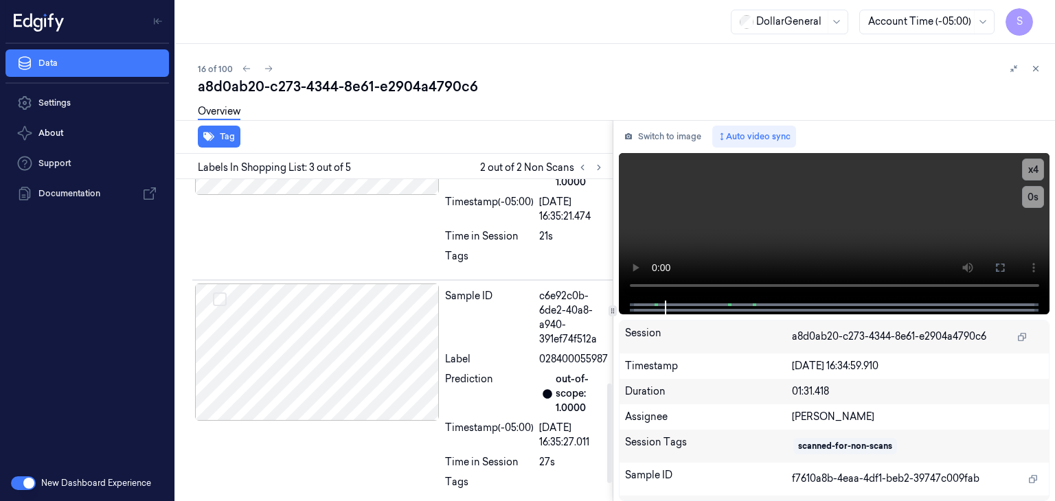
scroll to position [712, 0]
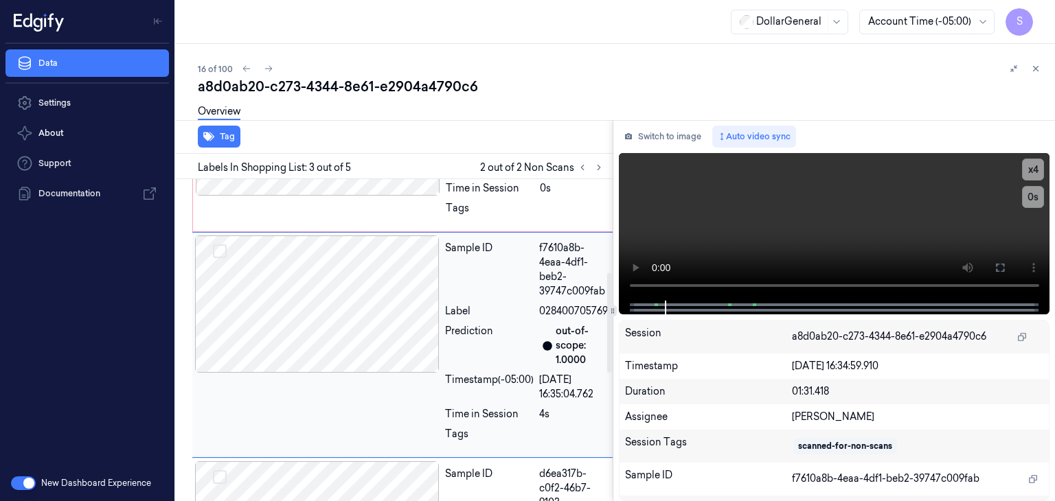
click at [299, 314] on div at bounding box center [317, 303] width 244 height 137
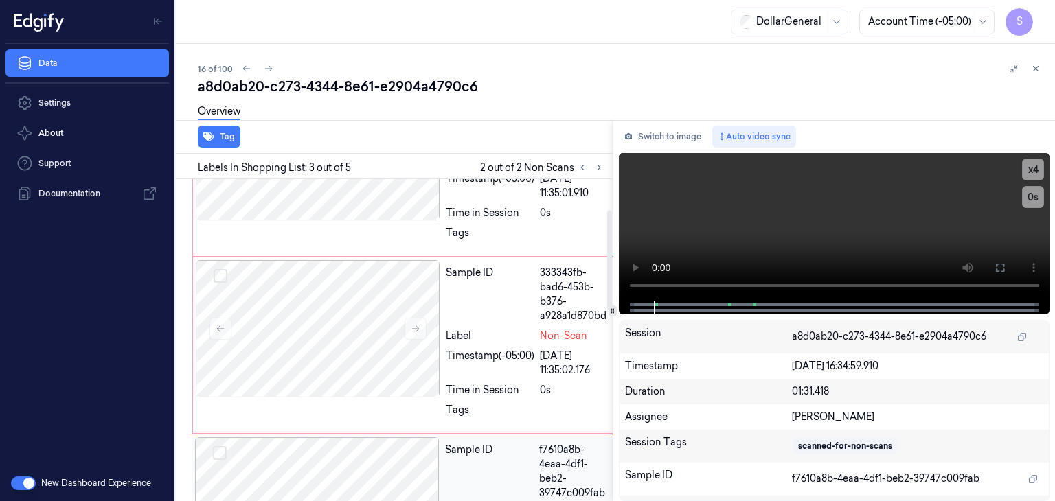
scroll to position [0, 0]
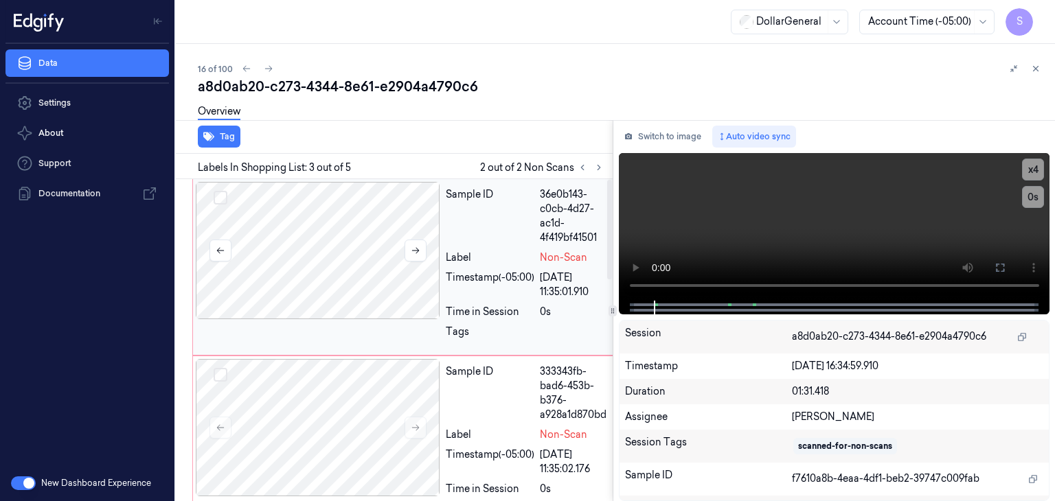
click at [295, 251] on div at bounding box center [318, 250] width 244 height 137
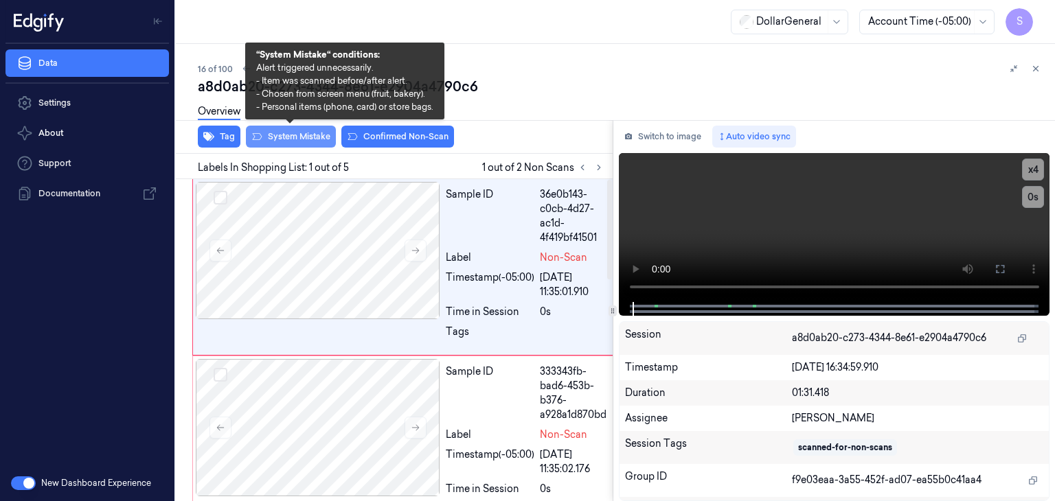
click at [296, 138] on button "System Mistake" at bounding box center [291, 137] width 90 height 22
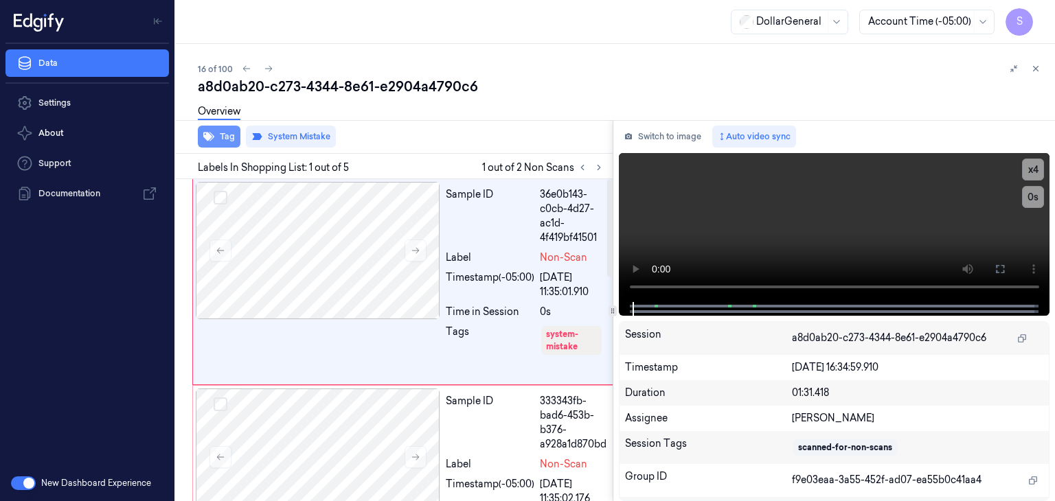
click at [228, 136] on button "Tag" at bounding box center [219, 137] width 43 height 22
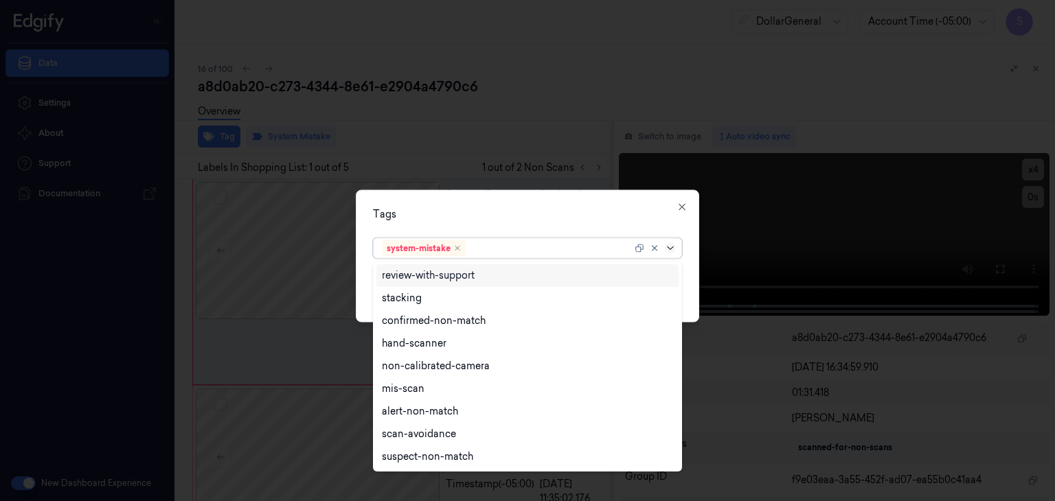
click at [669, 251] on icon at bounding box center [670, 248] width 11 height 11
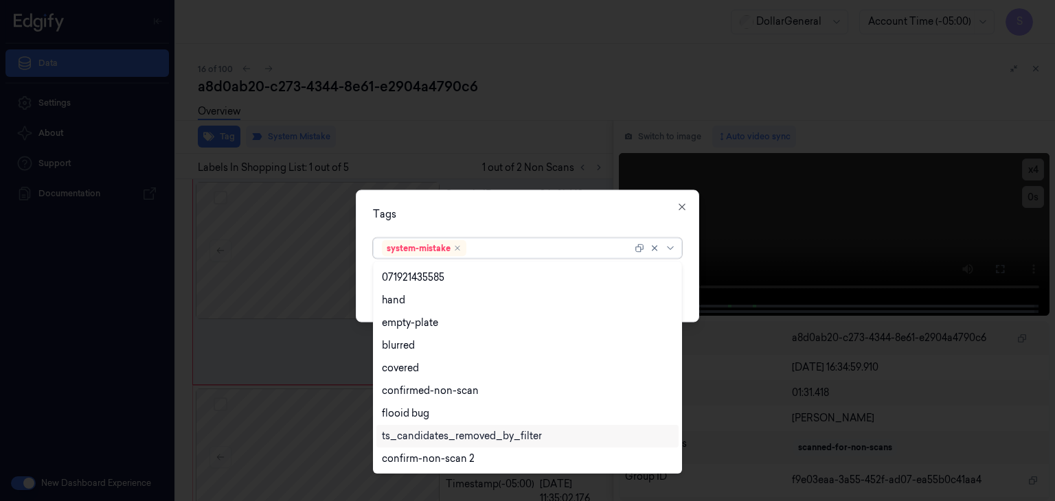
scroll to position [292, 0]
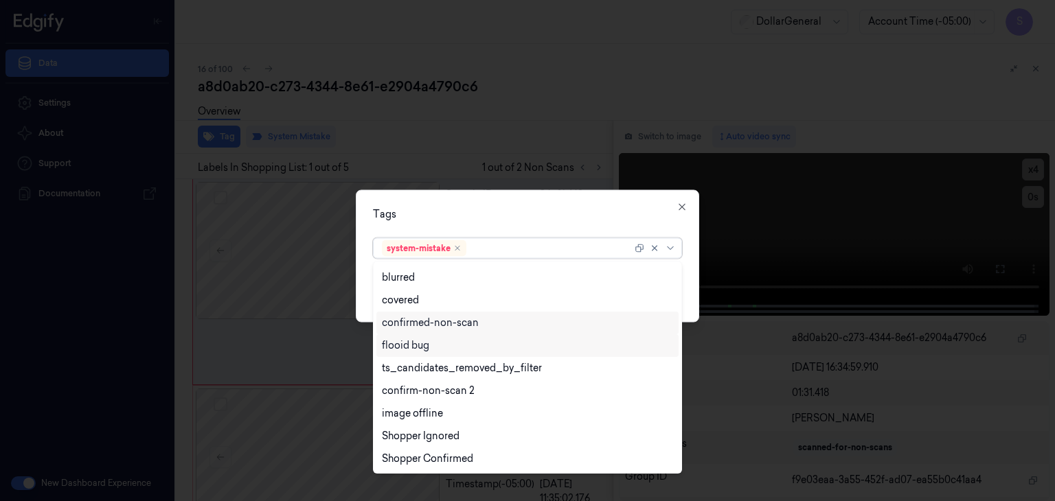
click at [424, 352] on div "flooid bug" at bounding box center [527, 345] width 302 height 23
click at [693, 284] on div "Tags option flooid bug , selected. 21 results available. Use Up and Down to cho…" at bounding box center [527, 256] width 343 height 133
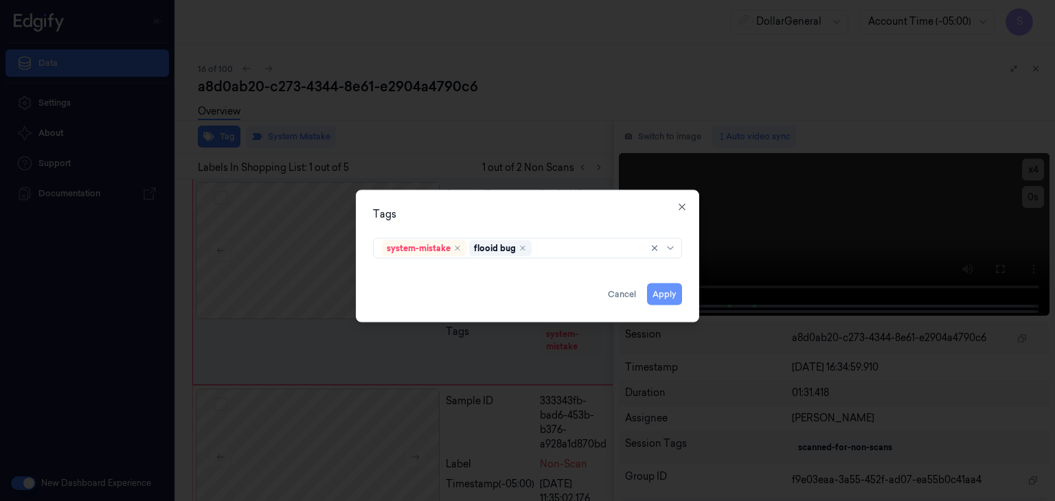
click at [668, 297] on button "Apply" at bounding box center [664, 295] width 35 height 22
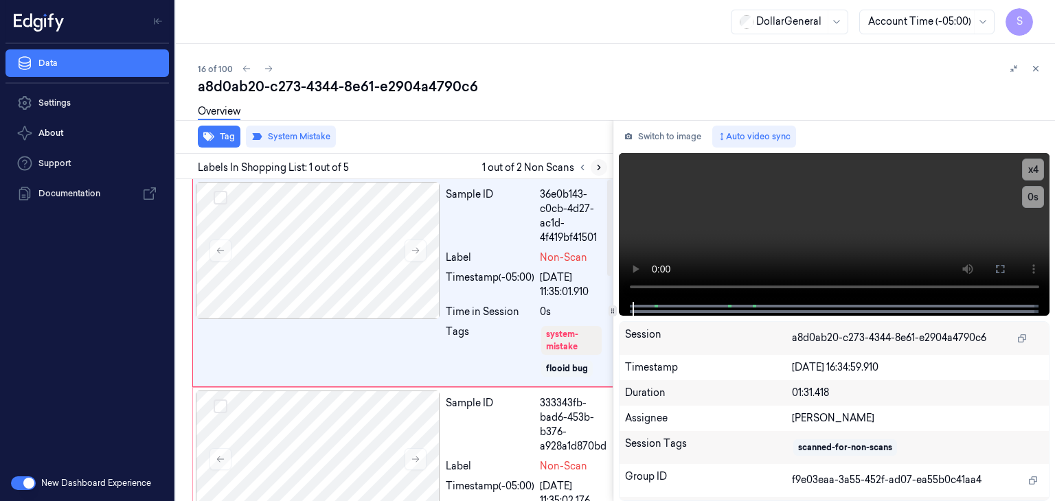
click at [596, 168] on icon at bounding box center [599, 168] width 10 height 10
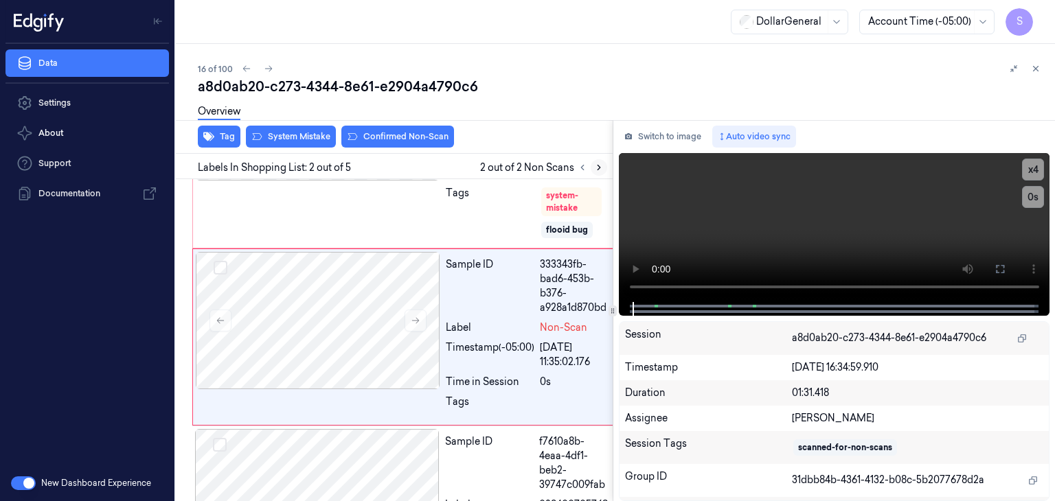
scroll to position [139, 0]
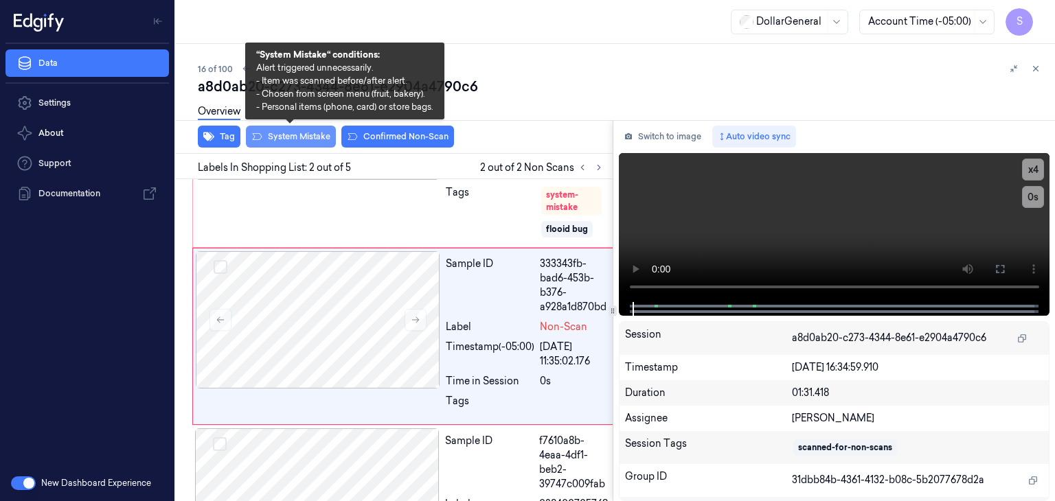
click at [284, 133] on button "System Mistake" at bounding box center [291, 137] width 90 height 22
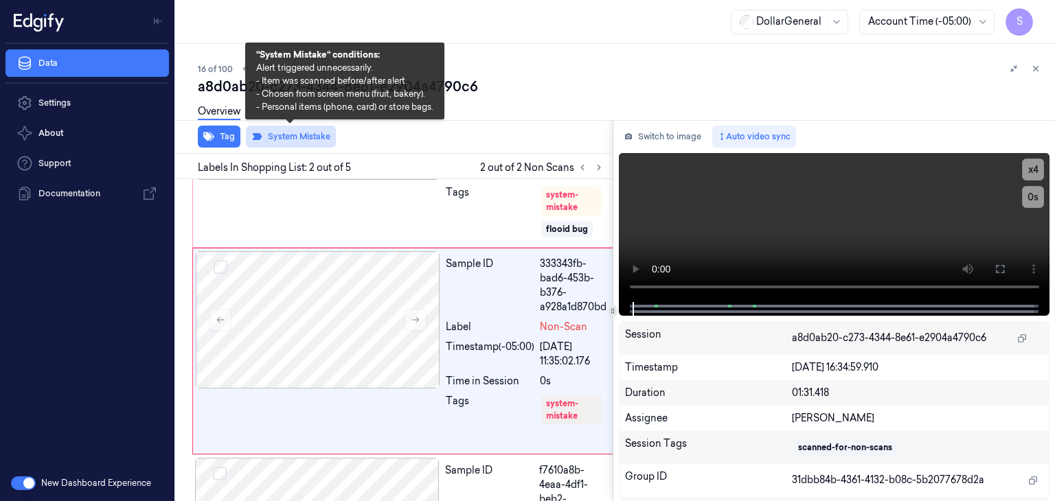
scroll to position [154, 0]
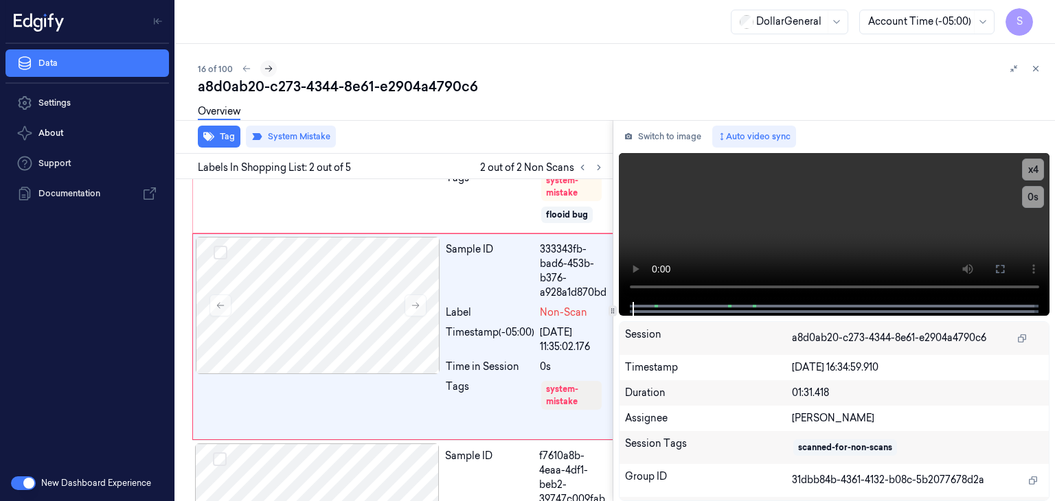
click at [267, 70] on icon at bounding box center [269, 69] width 10 height 10
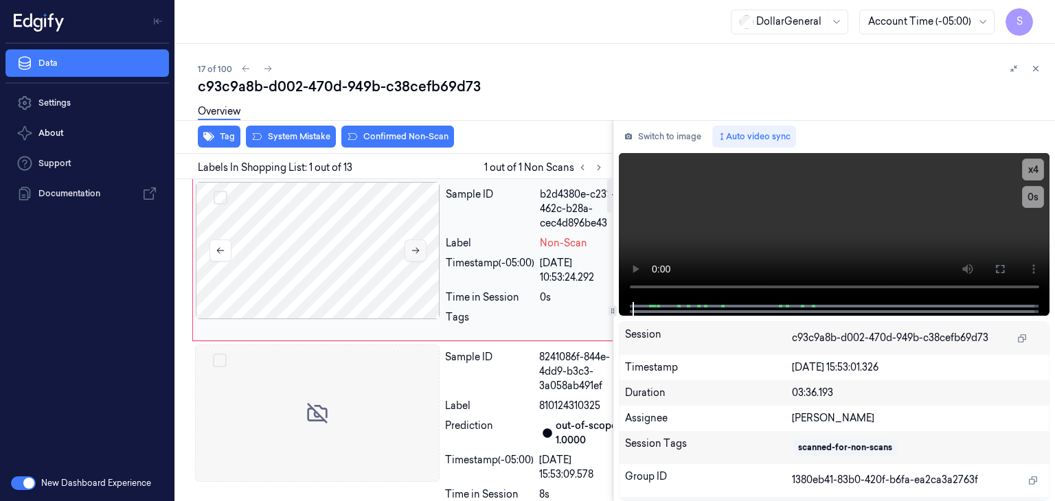
click at [420, 249] on button at bounding box center [415, 251] width 22 height 22
click at [763, 207] on video at bounding box center [834, 227] width 431 height 149
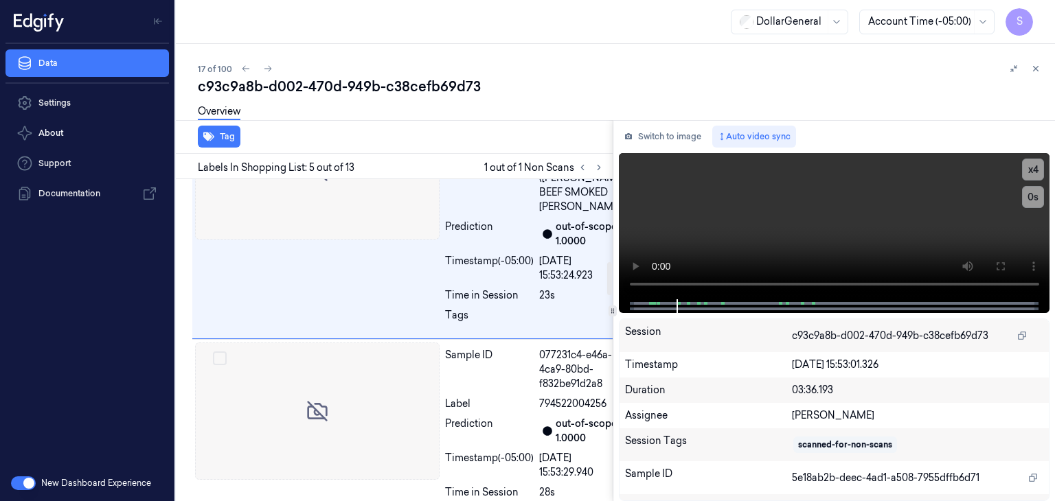
scroll to position [833, 0]
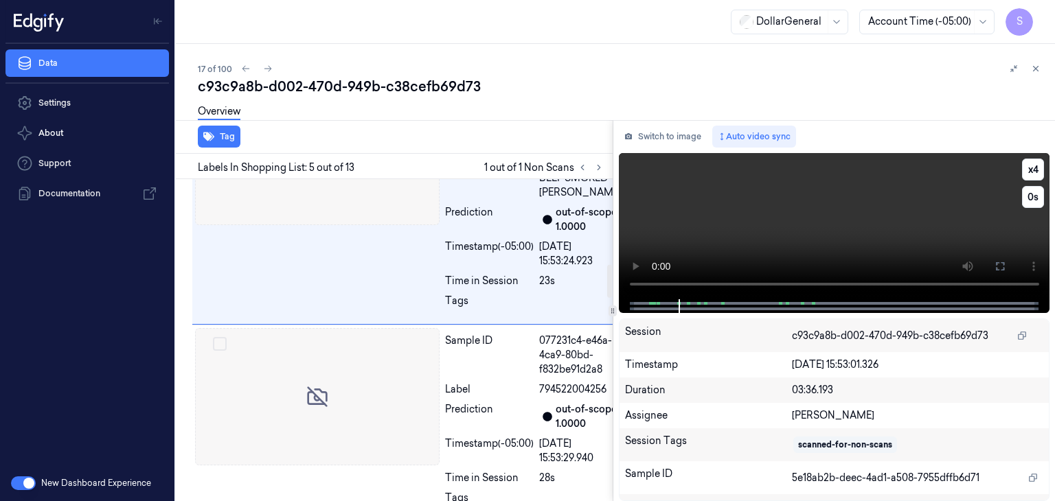
click at [814, 233] on video at bounding box center [834, 226] width 431 height 146
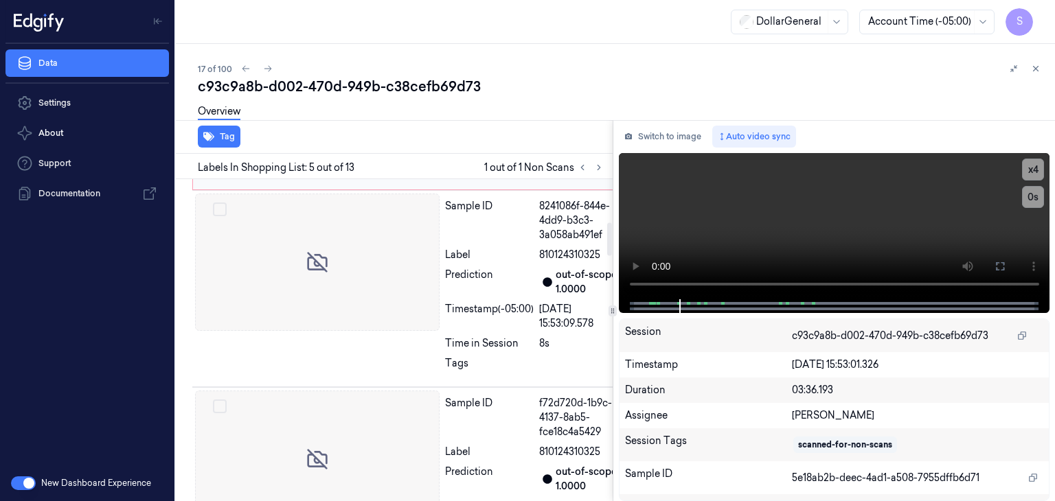
scroll to position [0, 0]
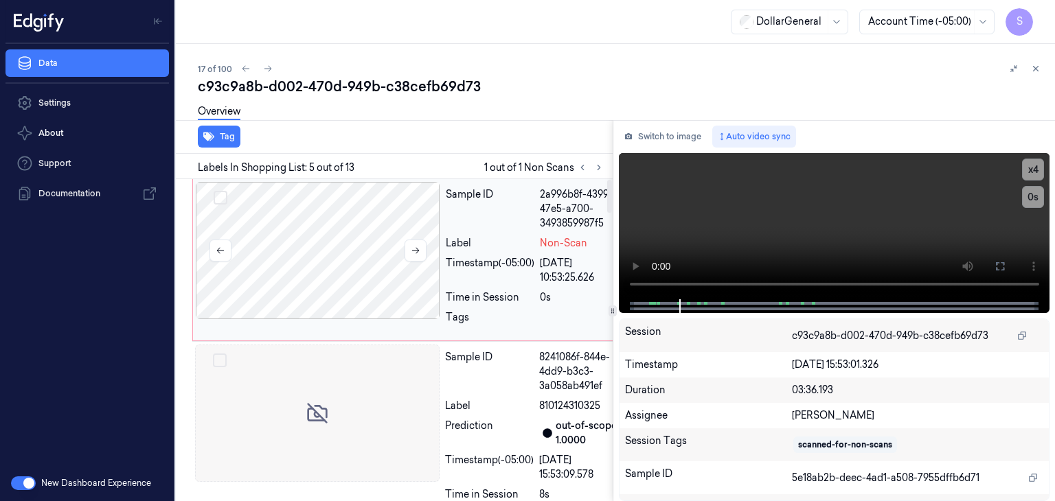
click at [266, 246] on div at bounding box center [318, 250] width 244 height 137
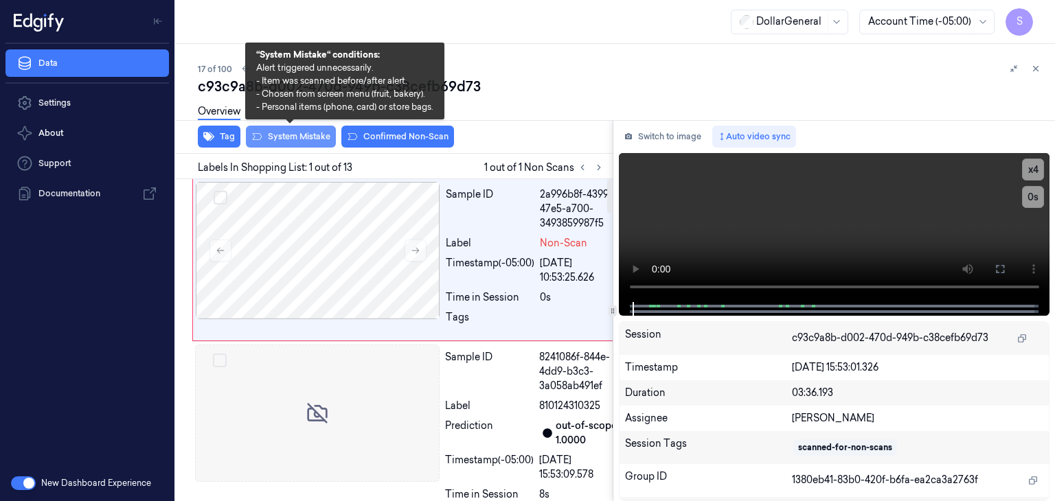
click at [273, 138] on button "System Mistake" at bounding box center [291, 137] width 90 height 22
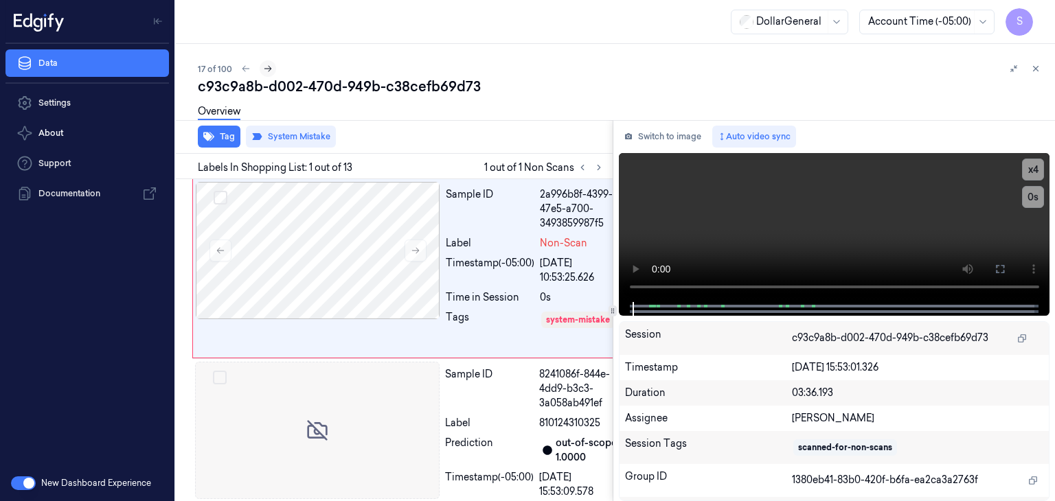
click at [263, 69] on icon at bounding box center [268, 69] width 10 height 10
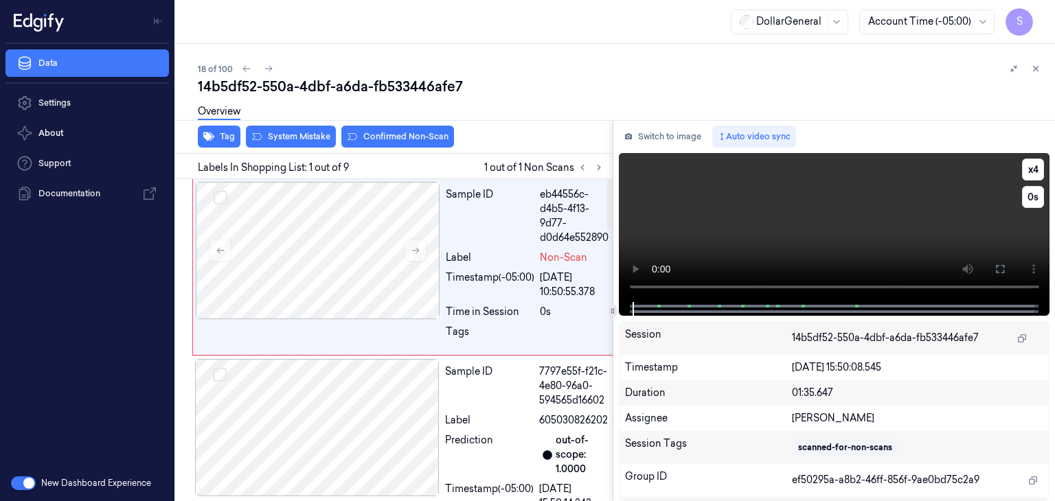
click at [922, 207] on video at bounding box center [834, 227] width 431 height 149
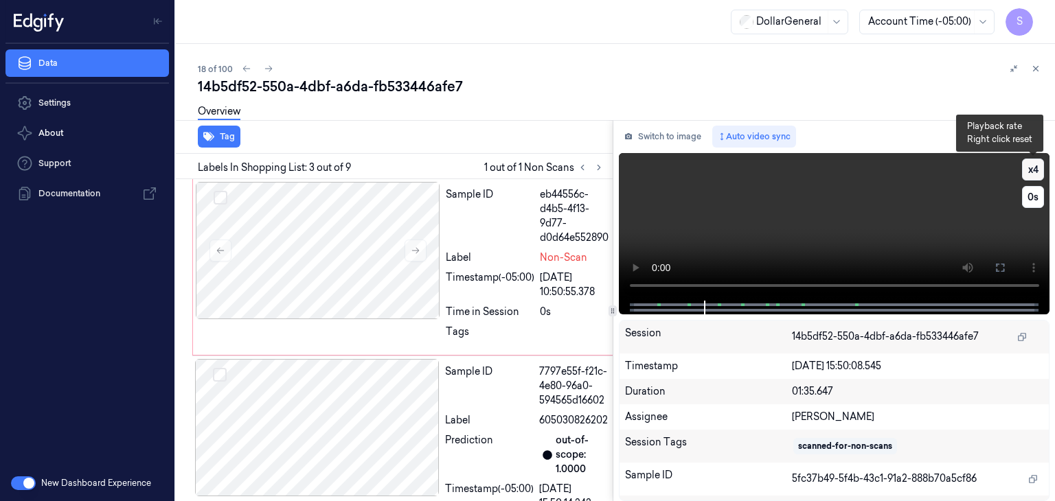
click at [1025, 171] on button "x 4" at bounding box center [1033, 170] width 22 height 22
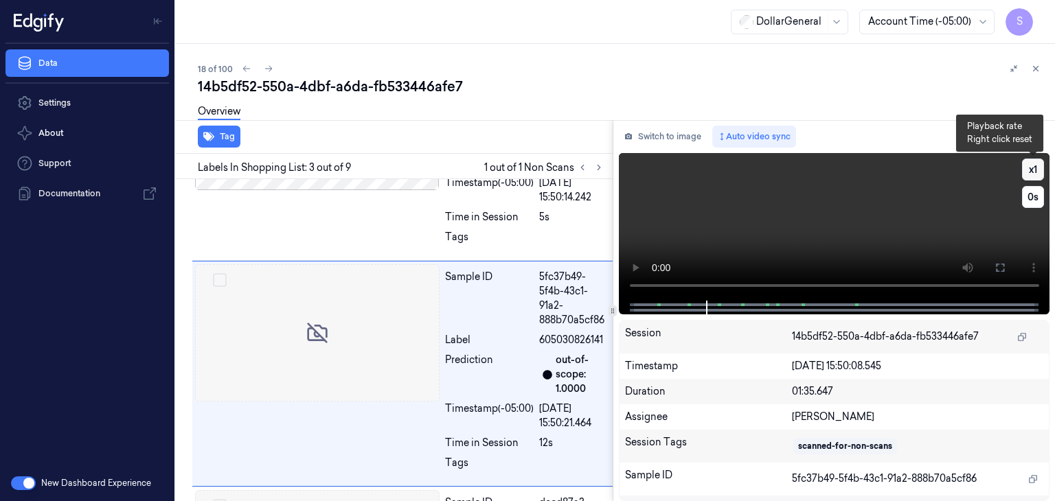
click at [1025, 171] on button "x 1" at bounding box center [1033, 170] width 22 height 22
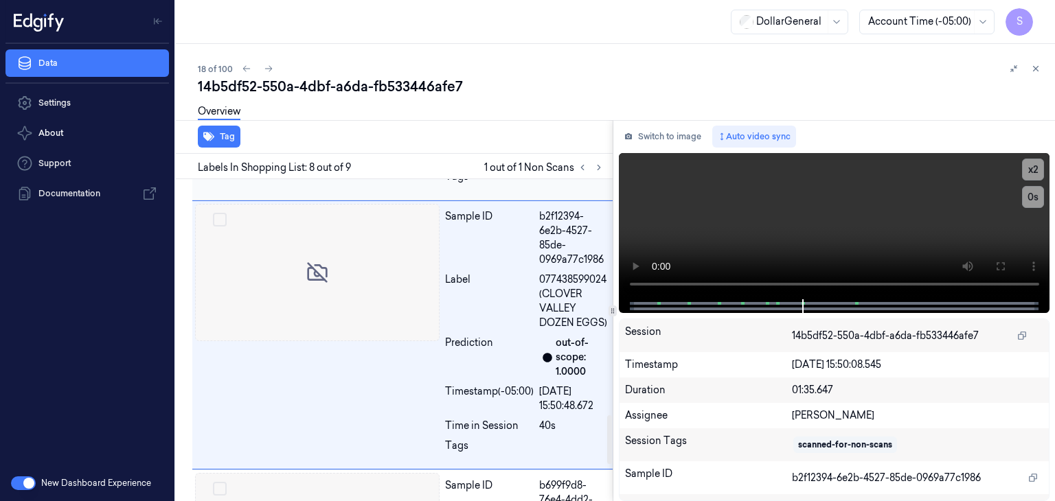
scroll to position [1073, 0]
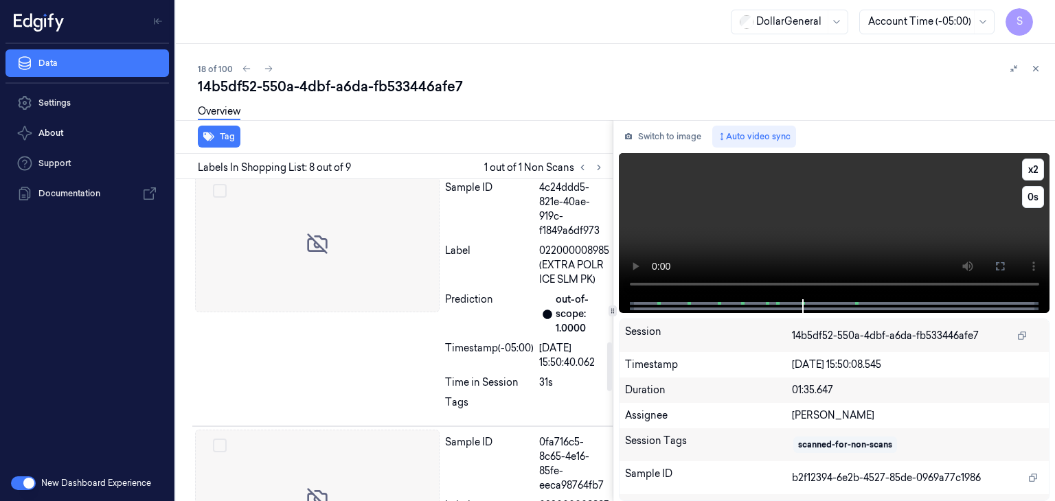
click at [695, 203] on video at bounding box center [834, 226] width 431 height 146
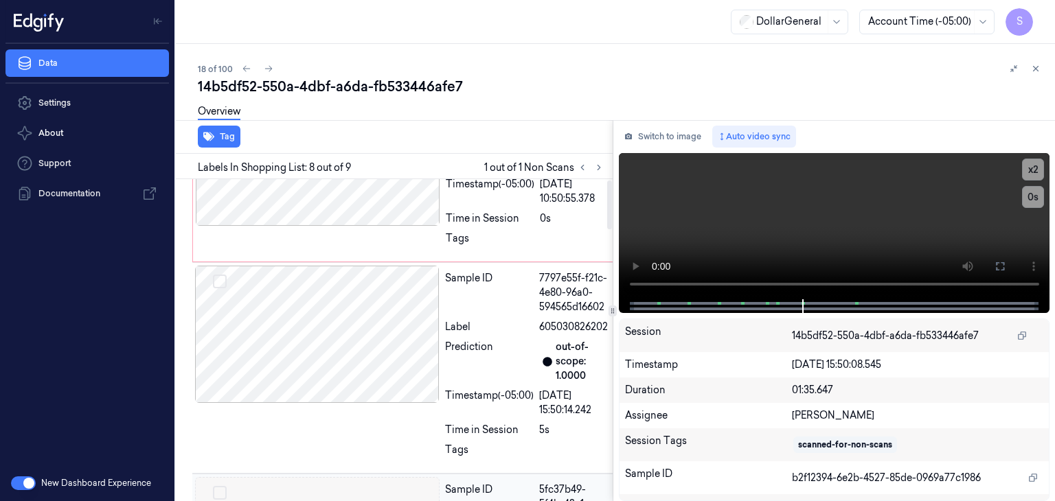
scroll to position [0, 0]
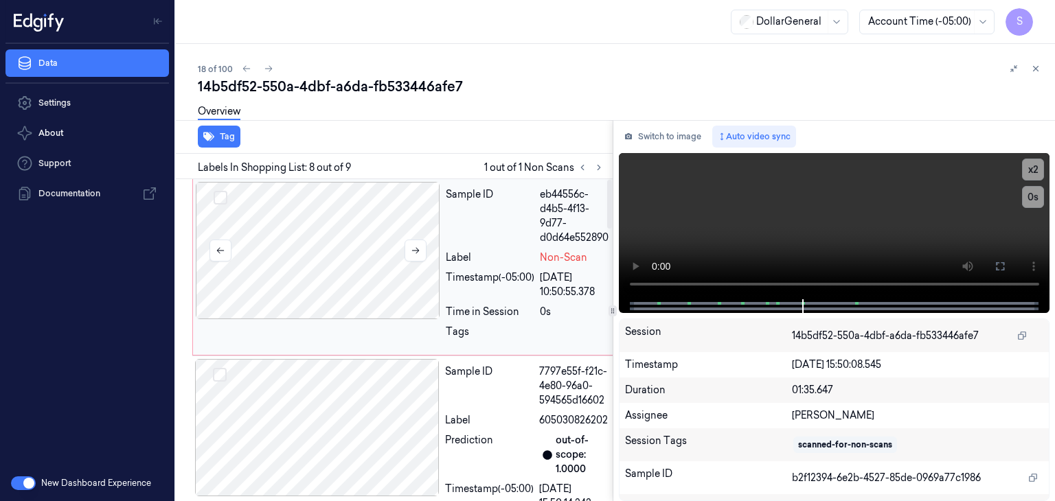
click at [336, 209] on div at bounding box center [318, 250] width 244 height 137
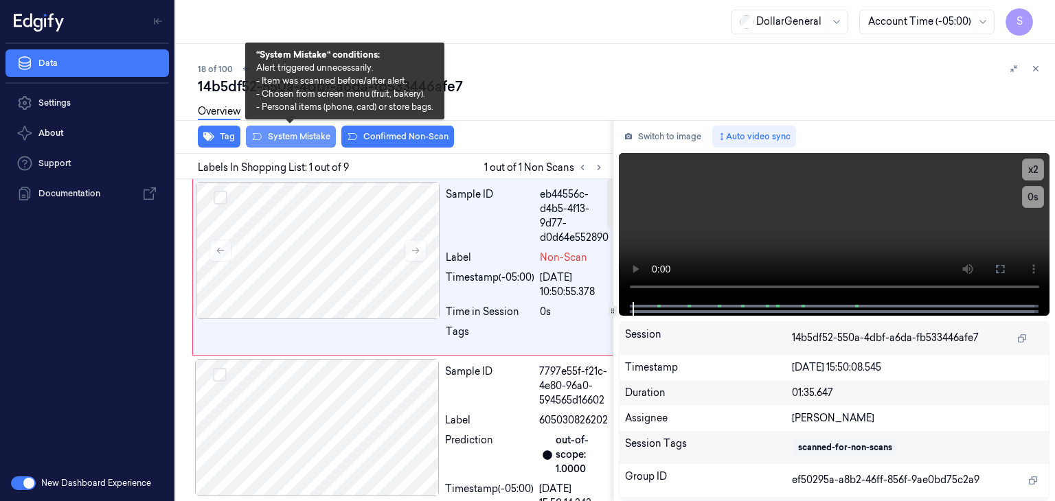
click at [269, 138] on button "System Mistake" at bounding box center [291, 137] width 90 height 22
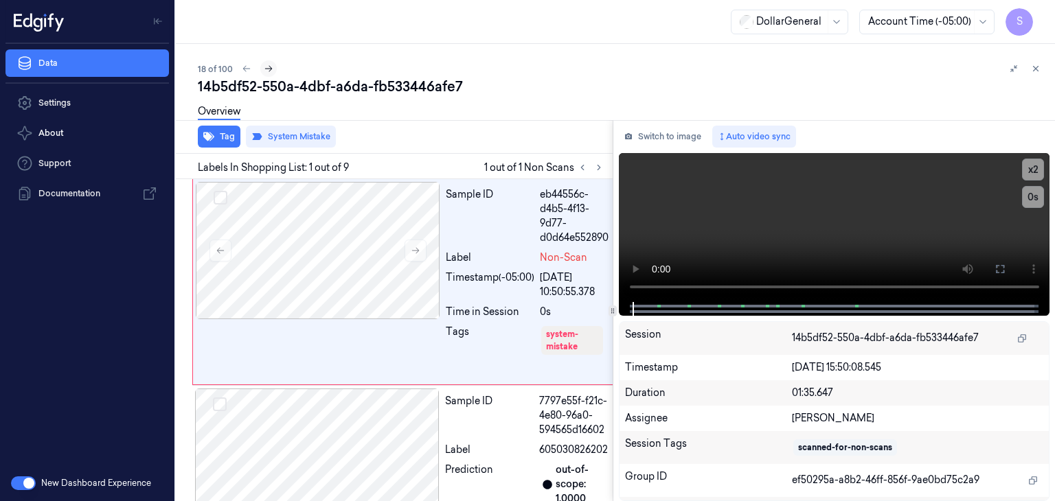
click at [264, 67] on icon at bounding box center [269, 69] width 10 height 10
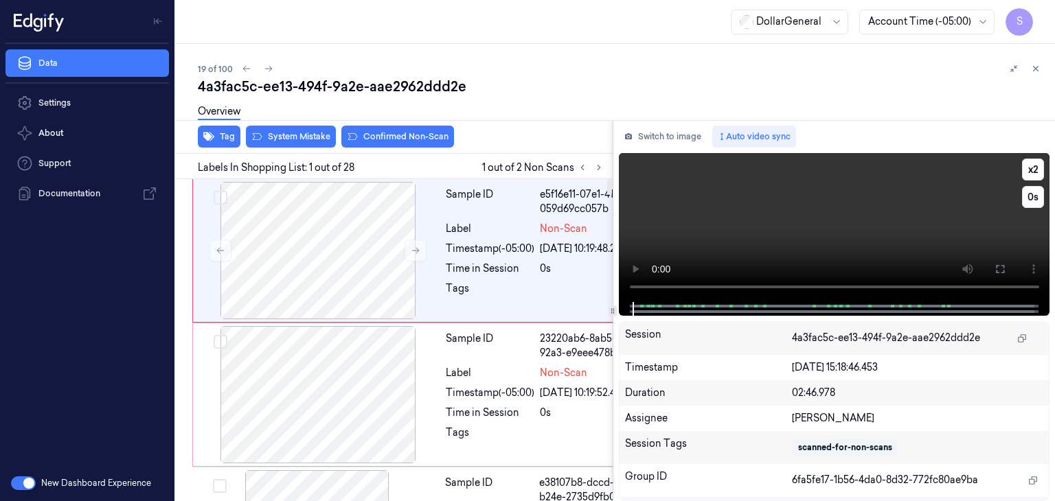
click at [827, 212] on video at bounding box center [834, 227] width 431 height 149
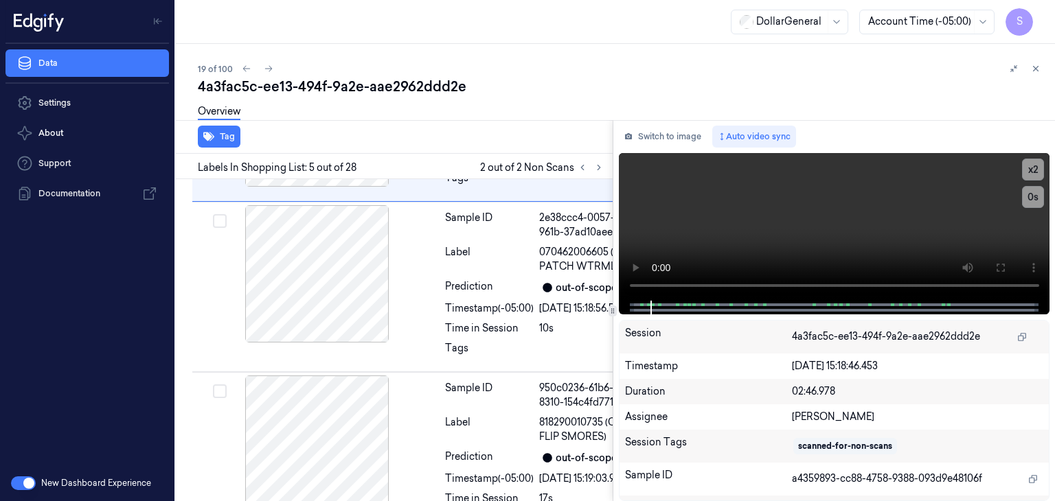
scroll to position [756, 0]
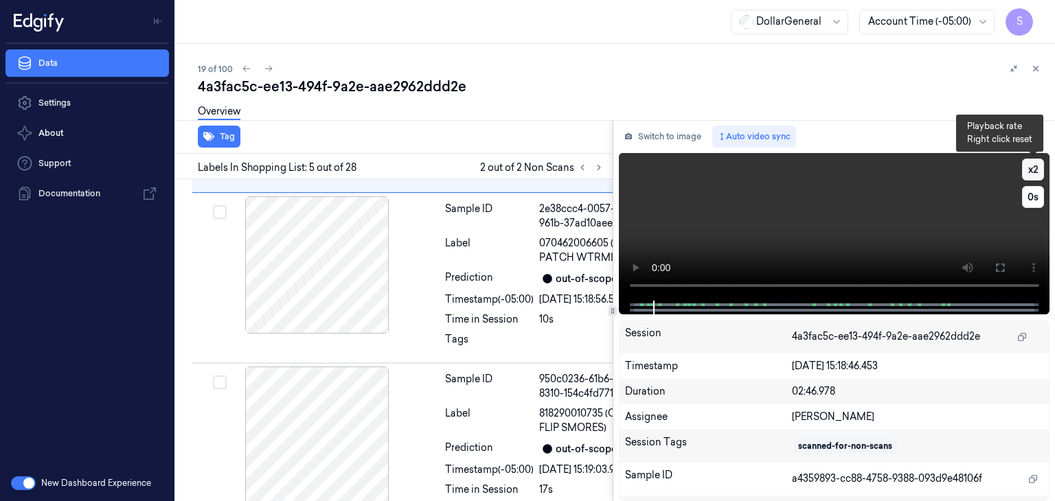
click at [1036, 170] on button "x 2" at bounding box center [1033, 170] width 22 height 22
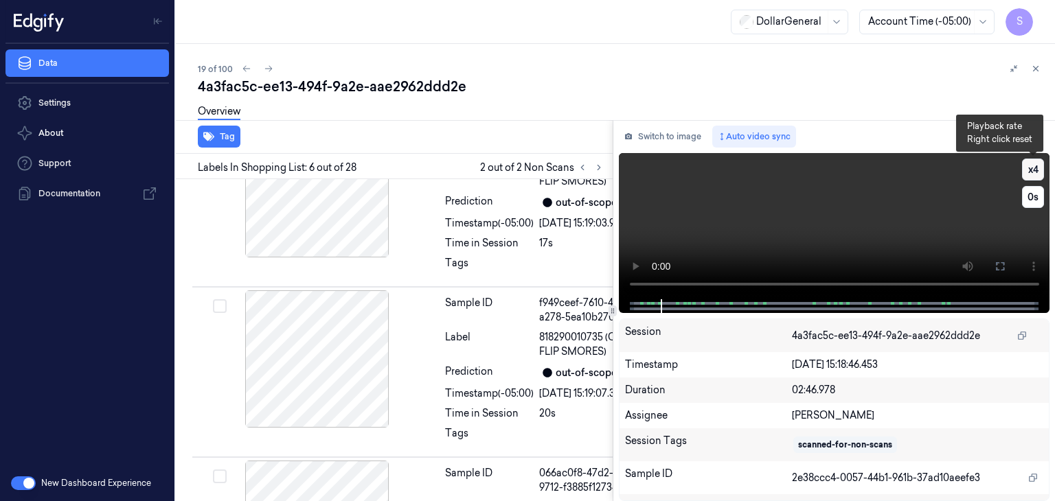
scroll to position [1003, 0]
click at [877, 213] on video at bounding box center [834, 226] width 431 height 146
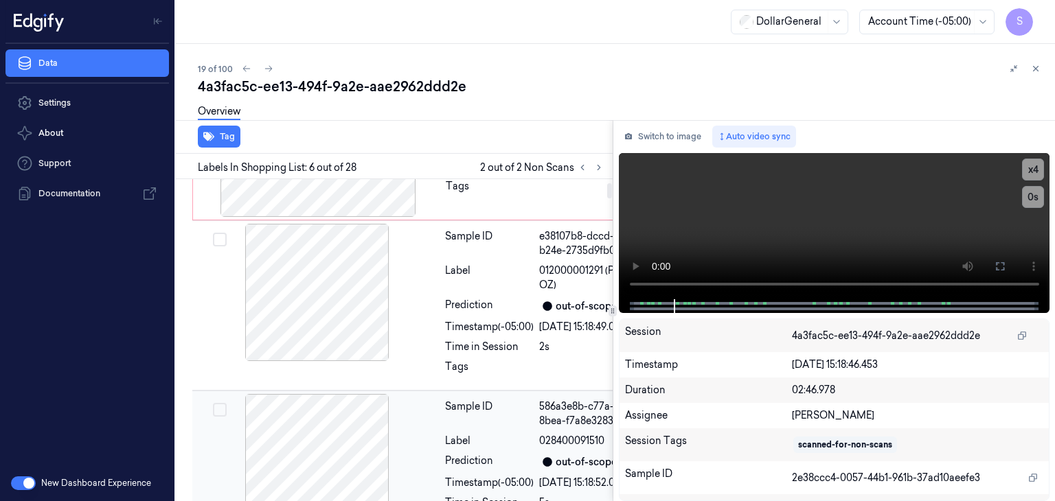
scroll to position [0, 0]
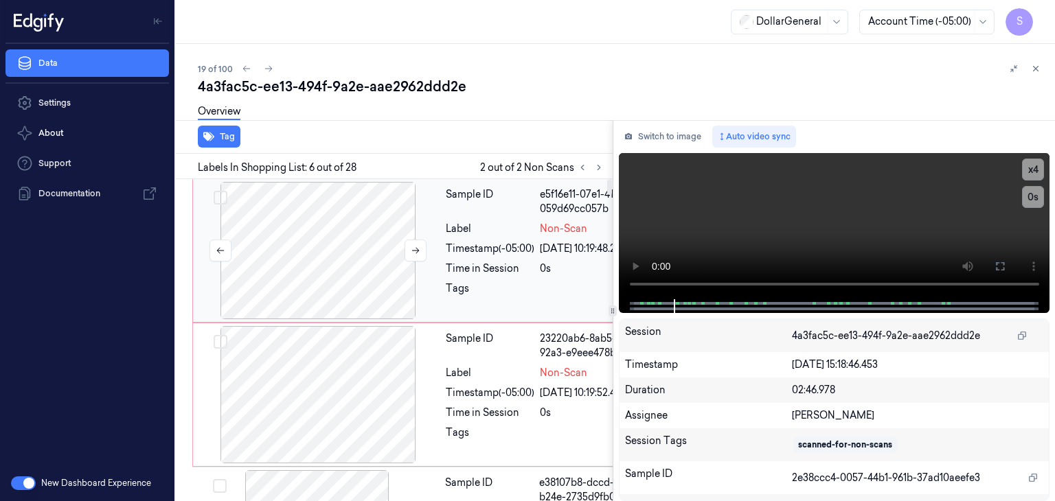
click at [353, 268] on div at bounding box center [318, 250] width 244 height 137
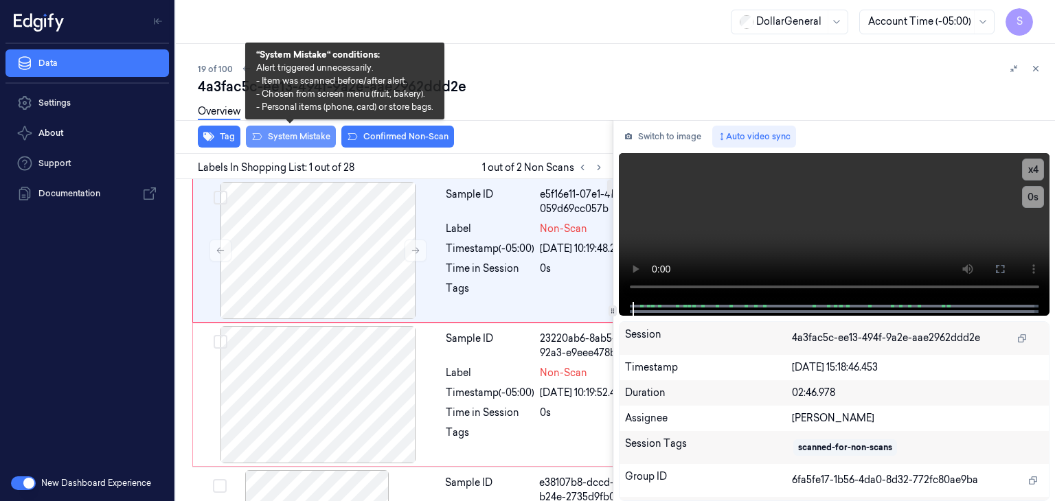
click at [302, 134] on button "System Mistake" at bounding box center [291, 137] width 90 height 22
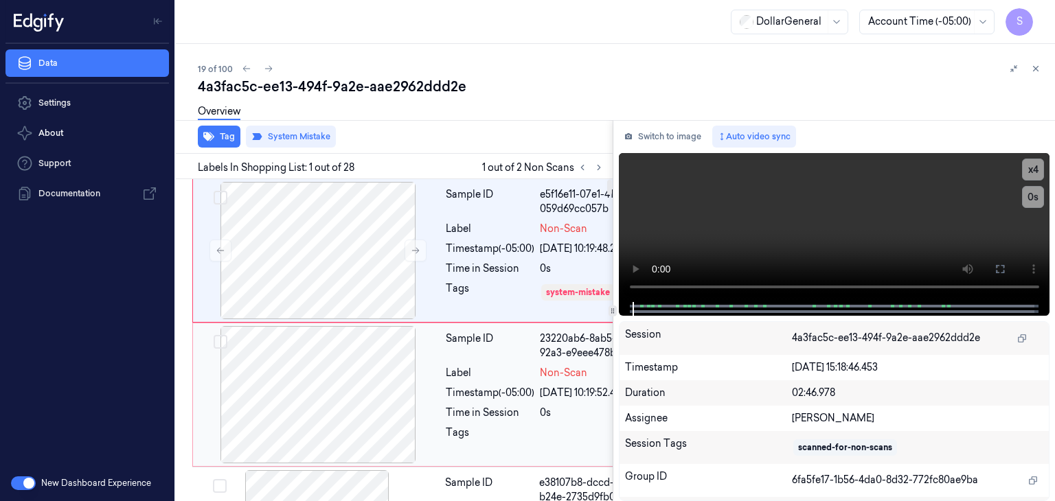
click at [325, 426] on div at bounding box center [318, 394] width 244 height 137
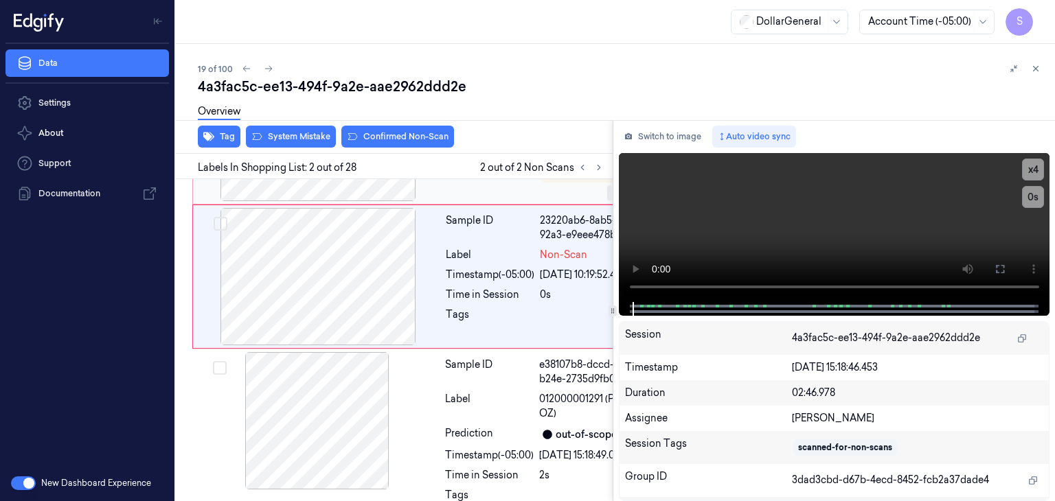
scroll to position [118, 0]
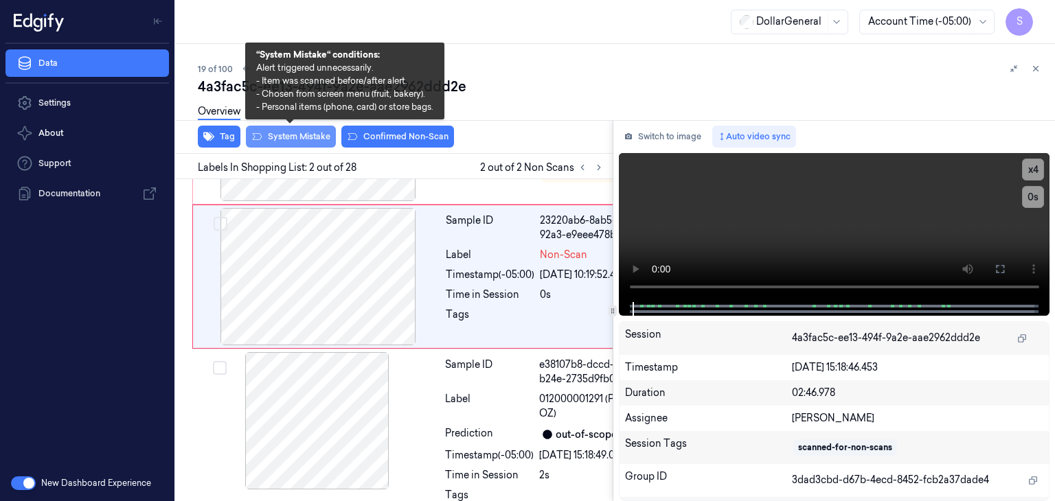
click at [297, 135] on button "System Mistake" at bounding box center [291, 137] width 90 height 22
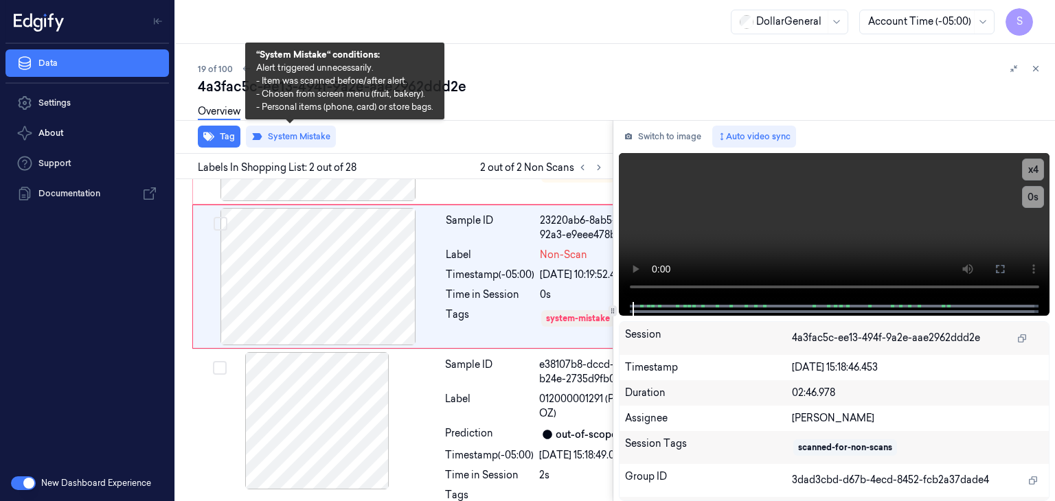
scroll to position [133, 0]
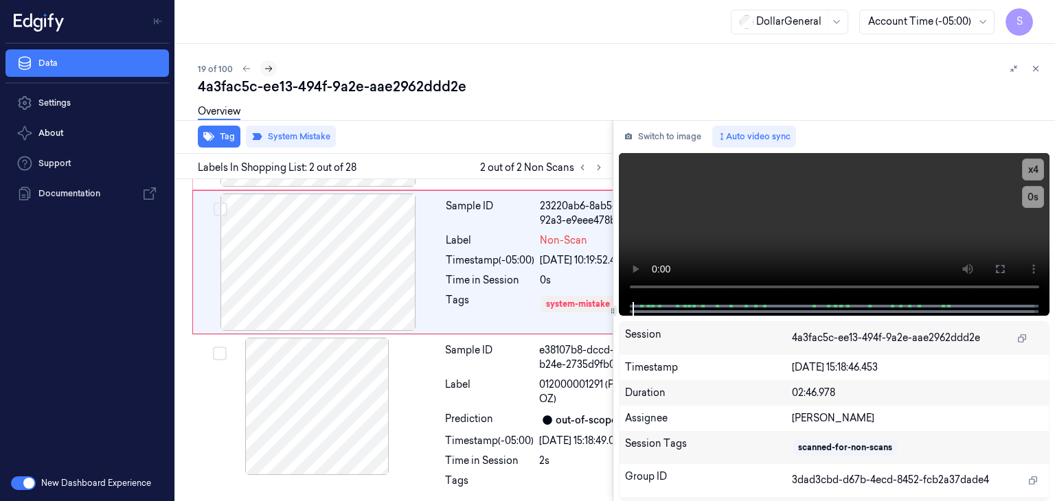
click at [265, 67] on icon at bounding box center [269, 69] width 10 height 10
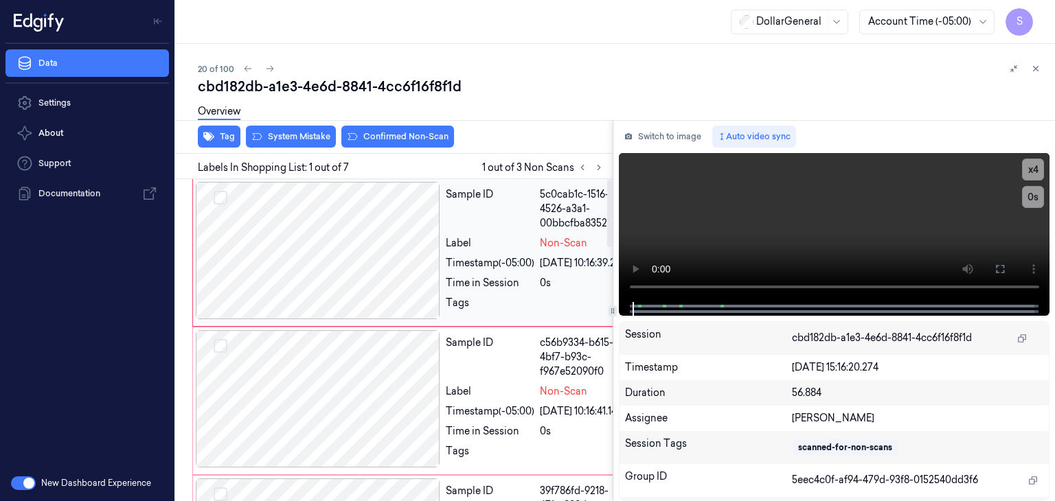
click at [336, 277] on div at bounding box center [318, 250] width 244 height 137
click at [772, 218] on video at bounding box center [834, 227] width 431 height 149
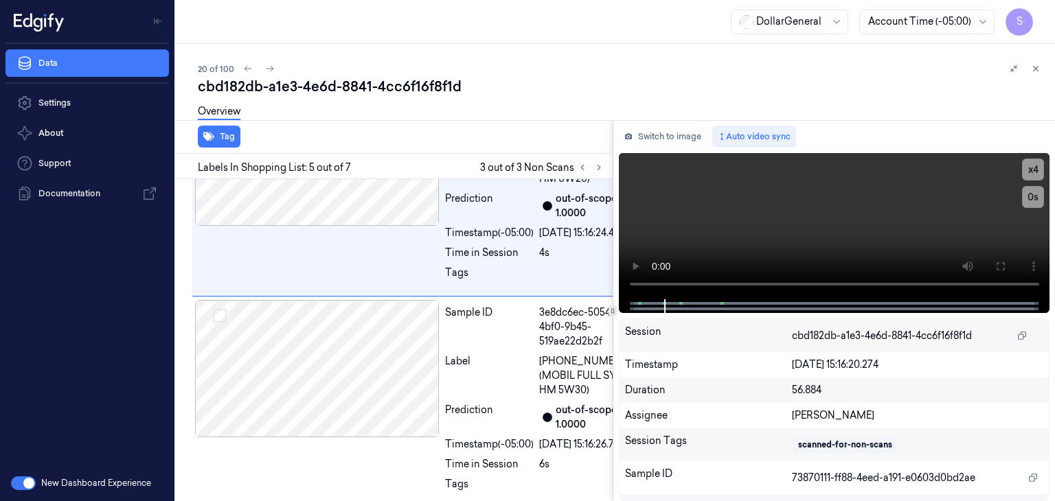
scroll to position [750, 0]
click at [803, 196] on video at bounding box center [834, 226] width 431 height 146
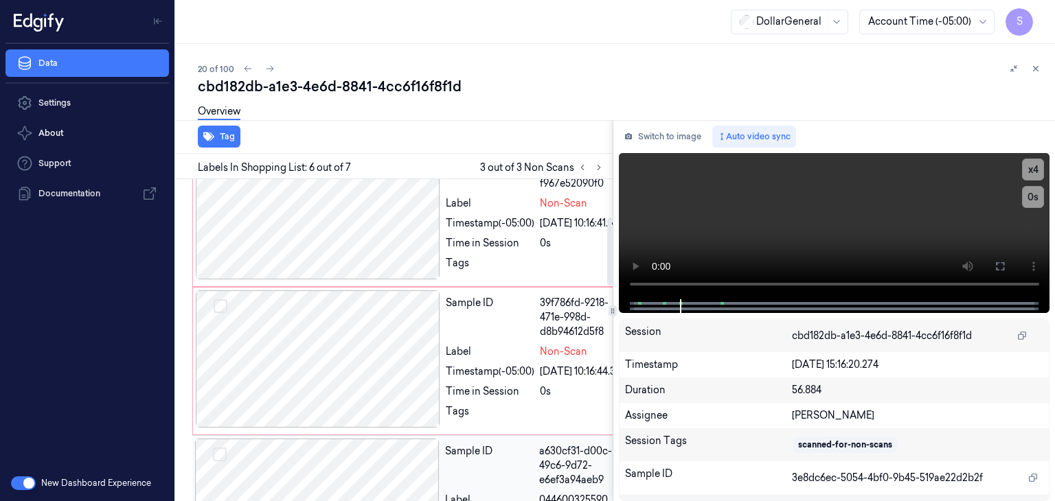
scroll to position [0, 0]
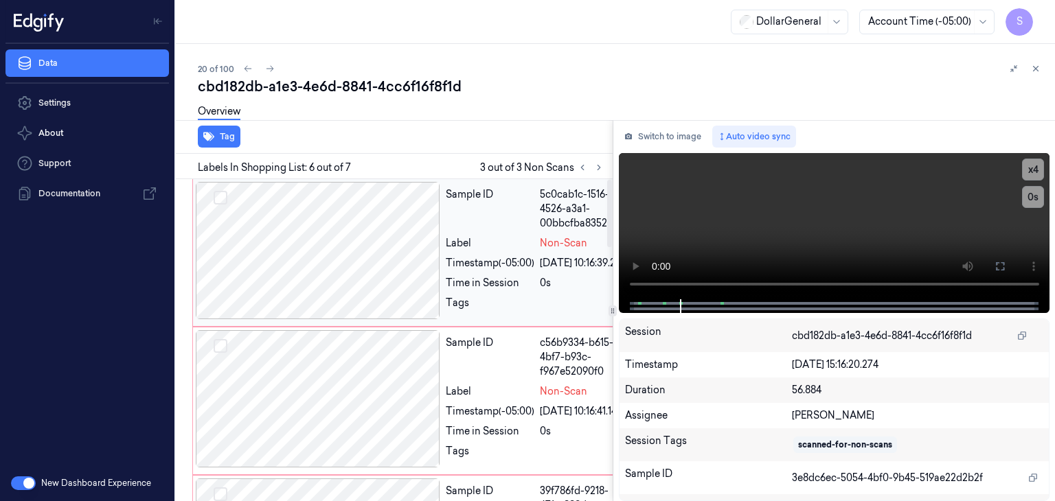
click at [291, 255] on div at bounding box center [318, 250] width 244 height 137
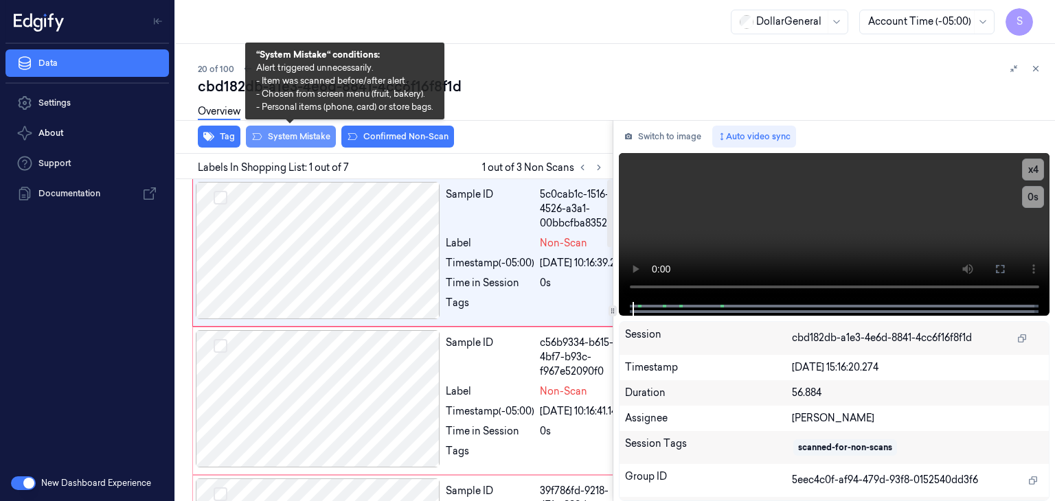
click at [299, 135] on button "System Mistake" at bounding box center [291, 137] width 90 height 22
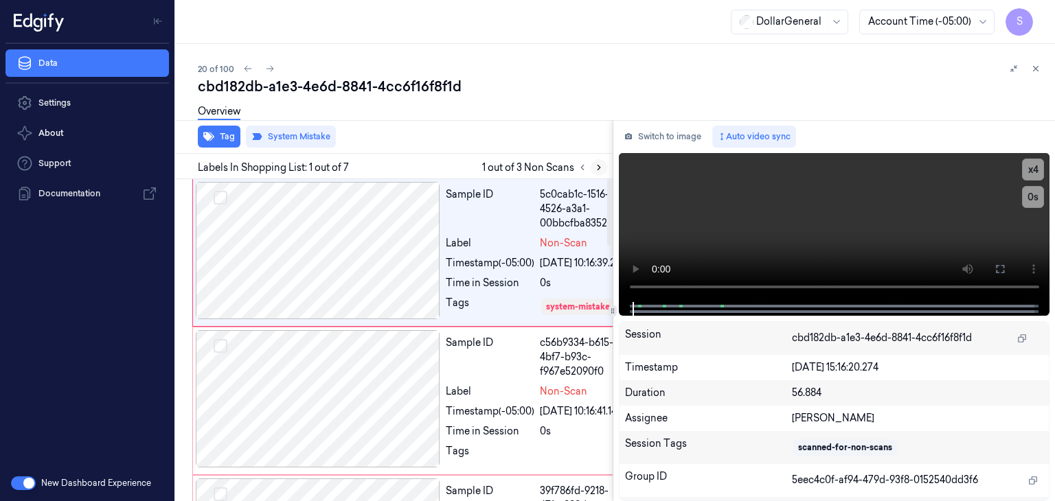
click at [596, 170] on icon at bounding box center [599, 168] width 10 height 10
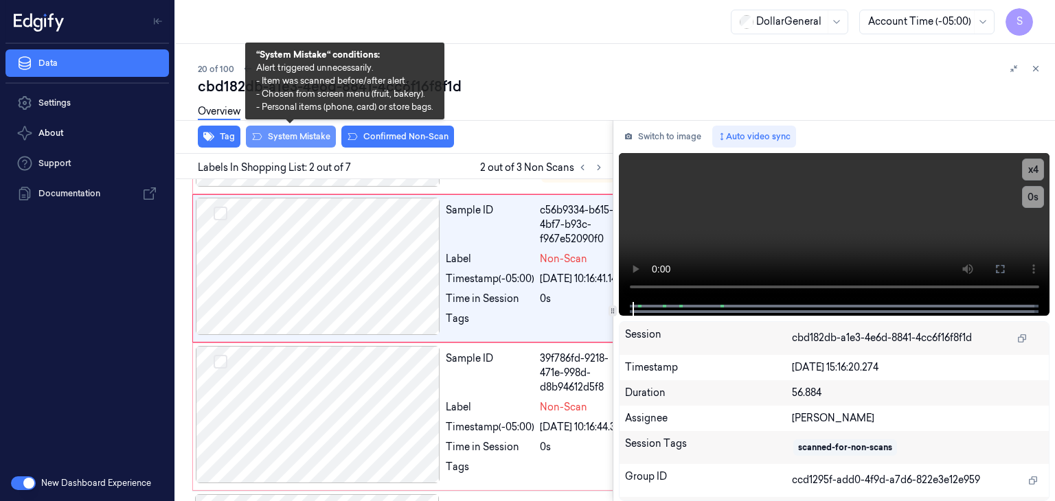
click at [301, 141] on button "System Mistake" at bounding box center [291, 137] width 90 height 22
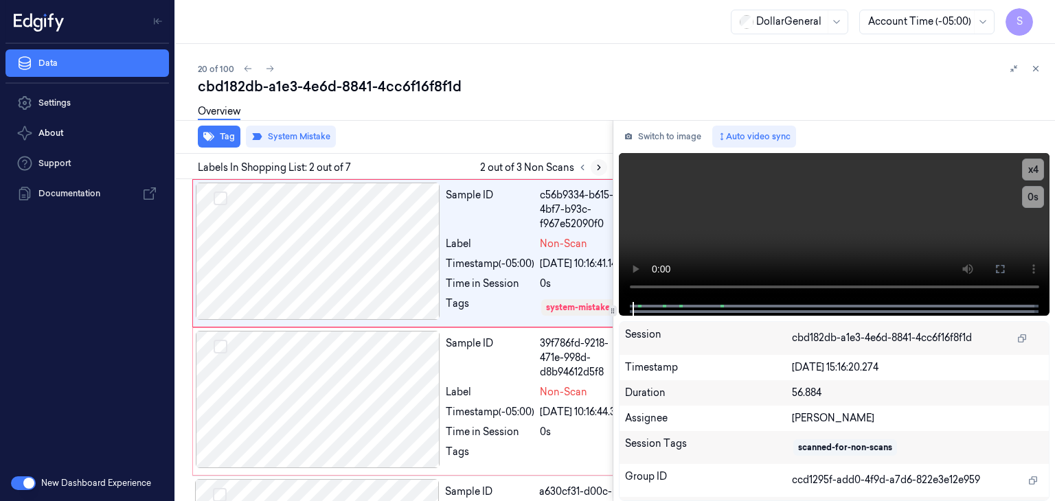
click at [601, 165] on icon at bounding box center [599, 168] width 10 height 10
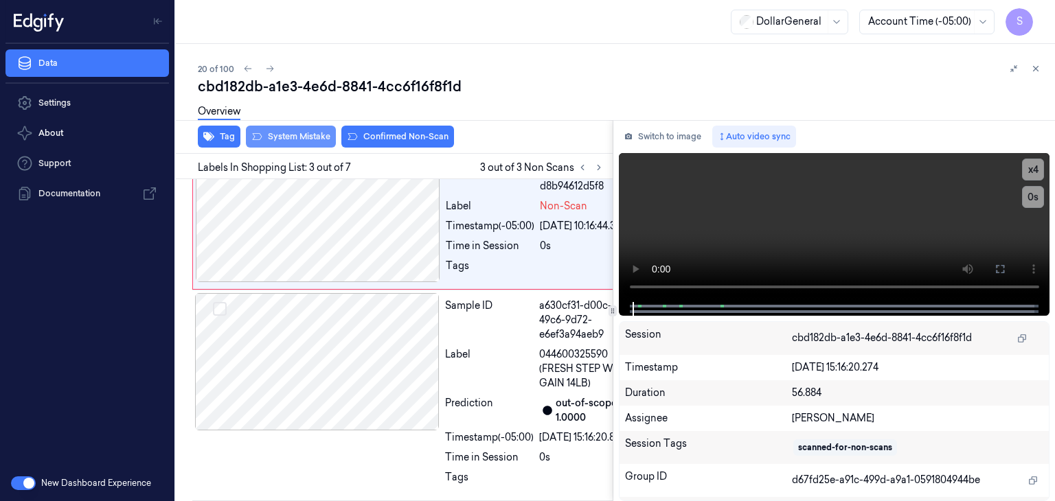
scroll to position [338, 0]
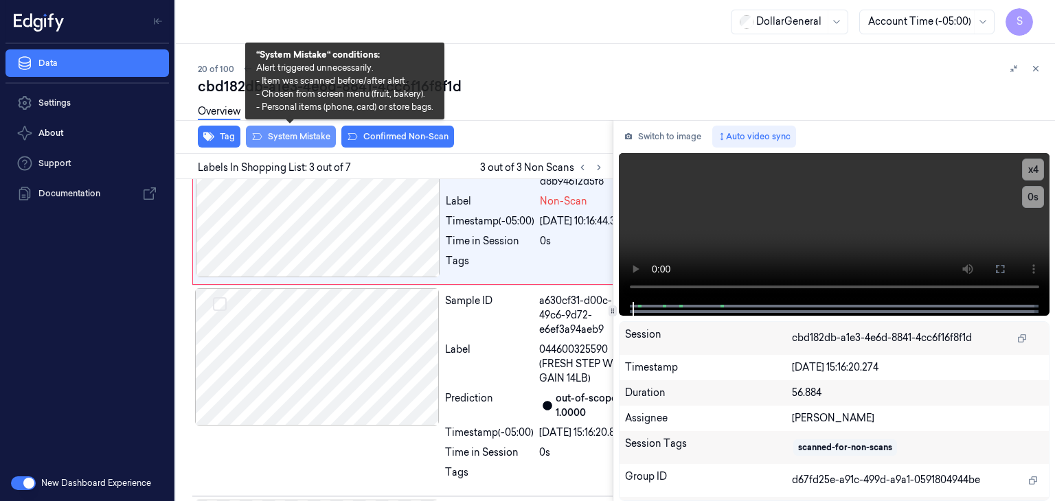
click at [322, 141] on button "System Mistake" at bounding box center [291, 137] width 90 height 22
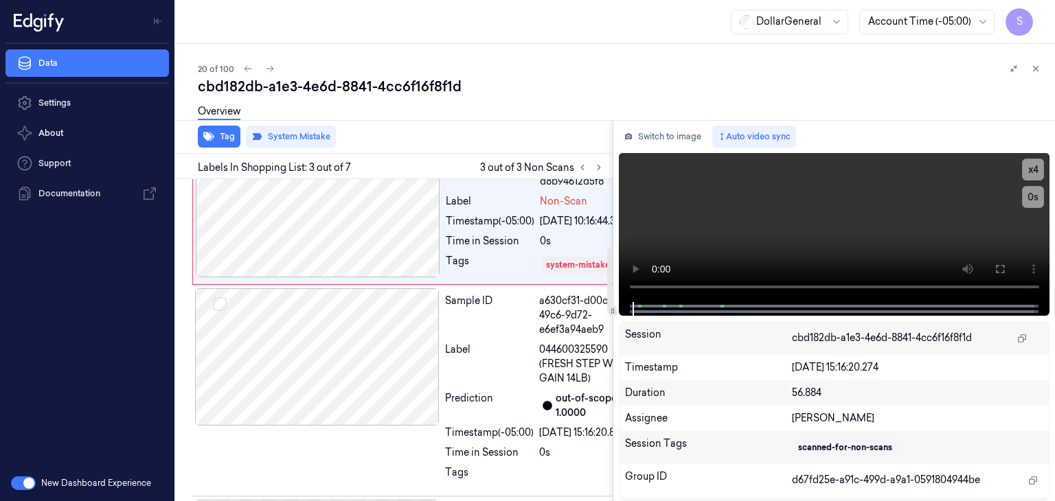
scroll to position [354, 0]
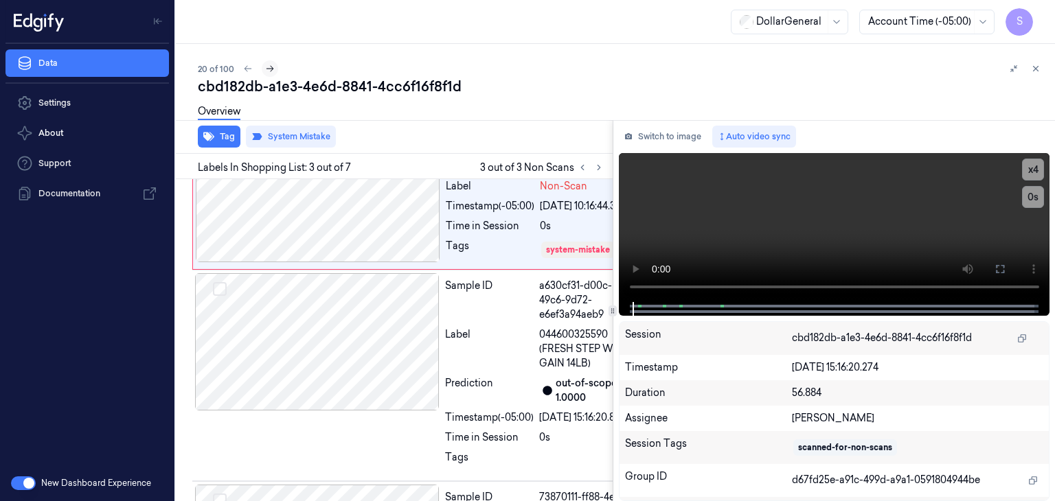
click at [269, 72] on icon at bounding box center [270, 69] width 10 height 10
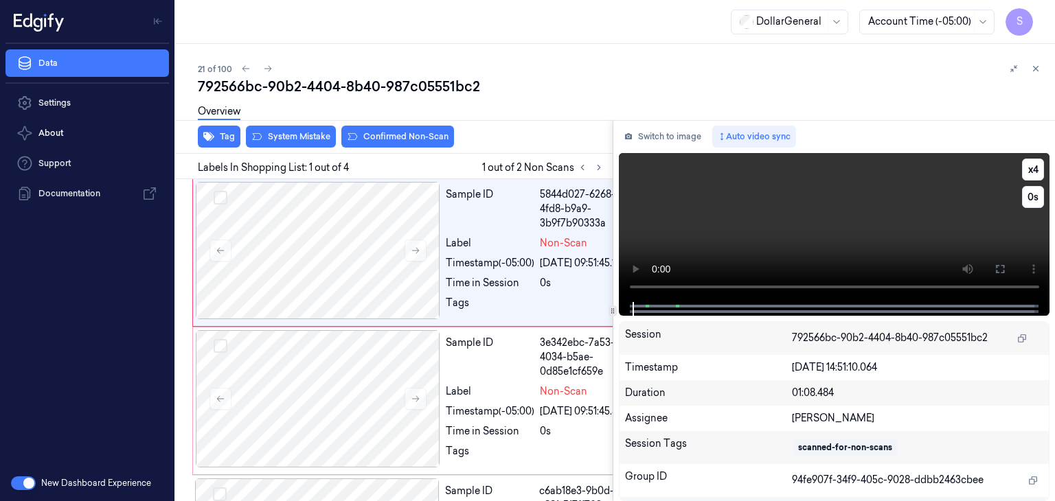
click at [747, 220] on video at bounding box center [834, 227] width 431 height 149
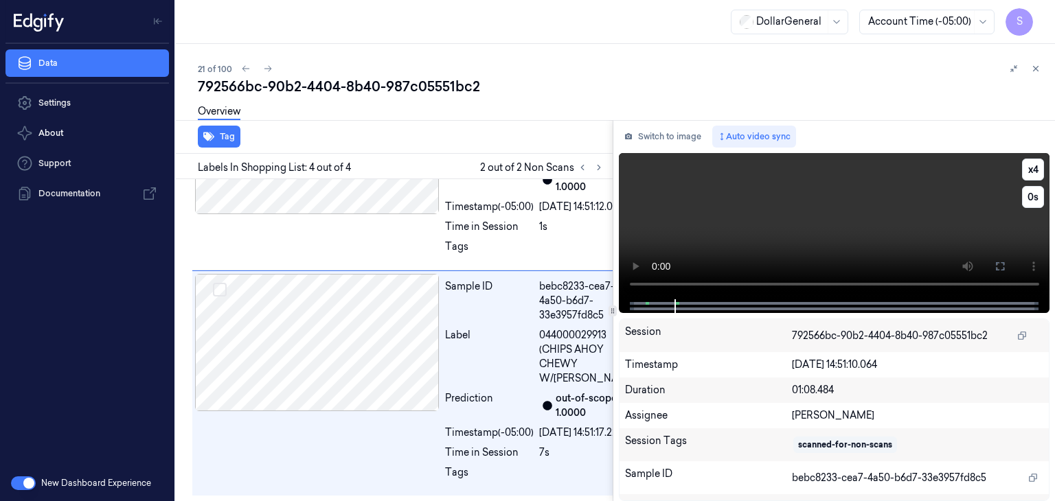
scroll to position [573, 0]
click at [792, 193] on video at bounding box center [834, 226] width 431 height 146
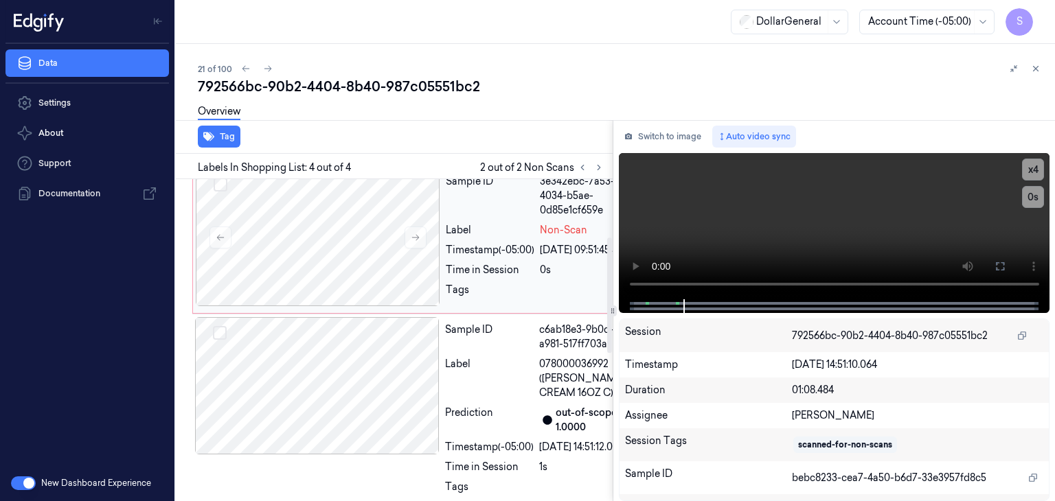
scroll to position [0, 0]
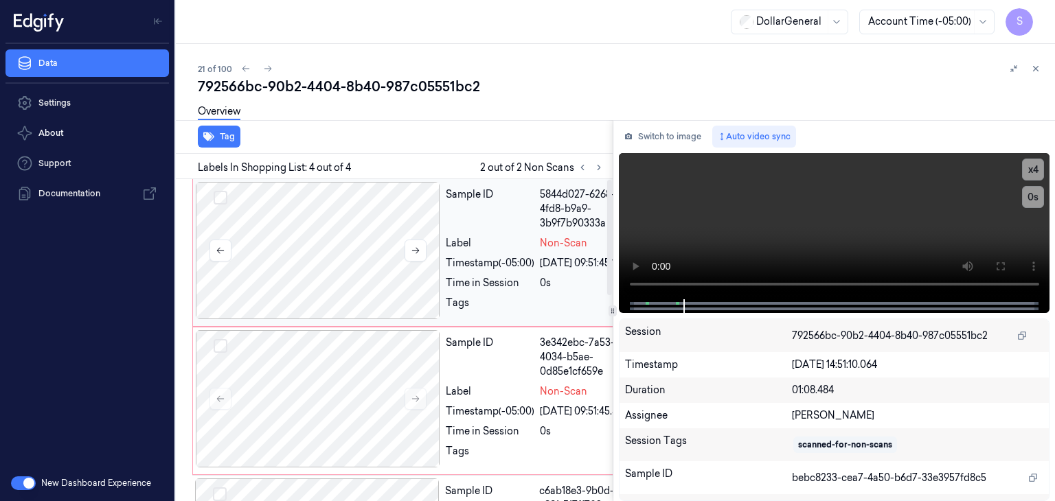
click at [384, 294] on div at bounding box center [318, 250] width 244 height 137
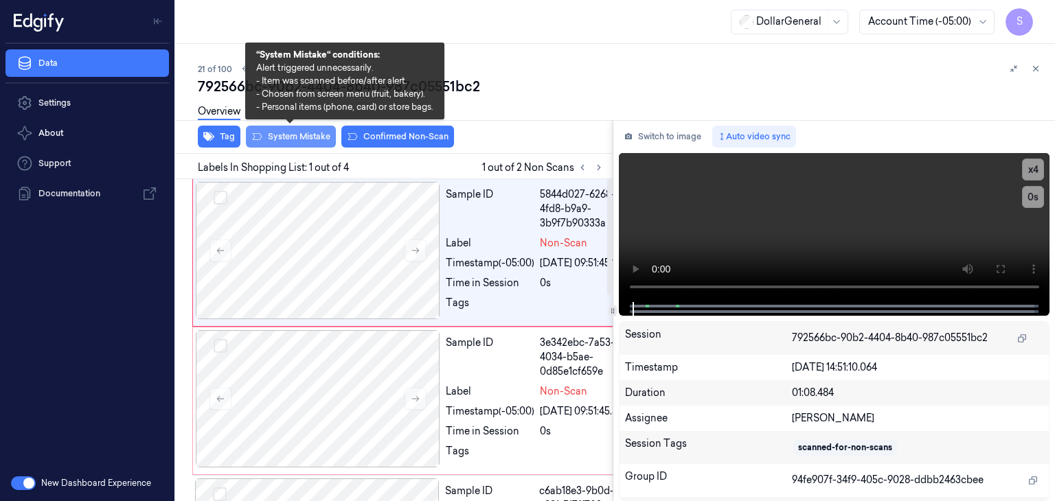
click at [318, 142] on button "System Mistake" at bounding box center [291, 137] width 90 height 22
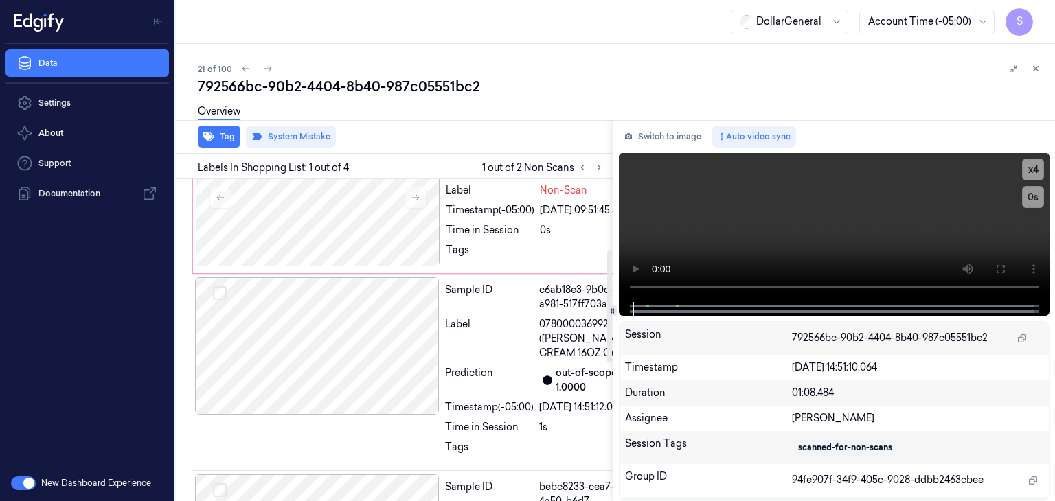
scroll to position [206, 0]
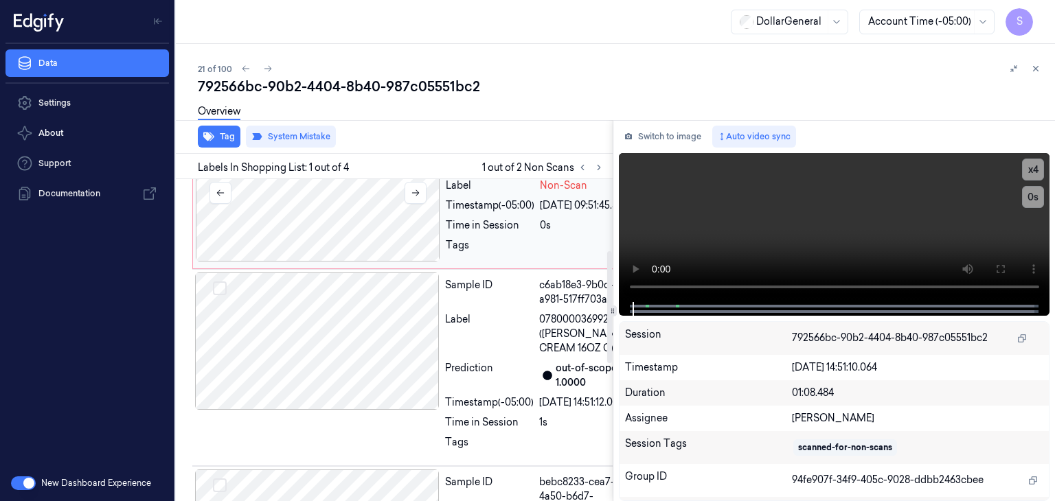
click at [306, 262] on div at bounding box center [318, 192] width 244 height 137
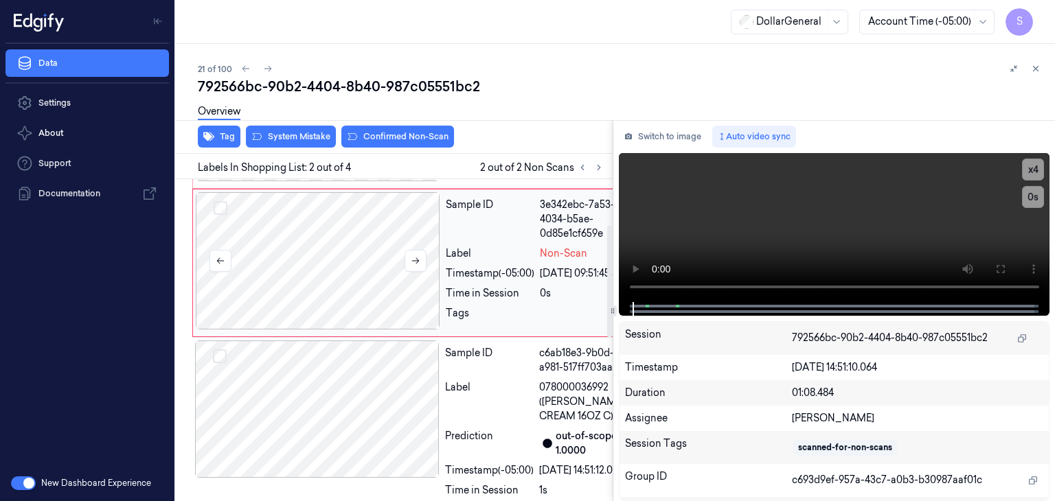
scroll to position [133, 0]
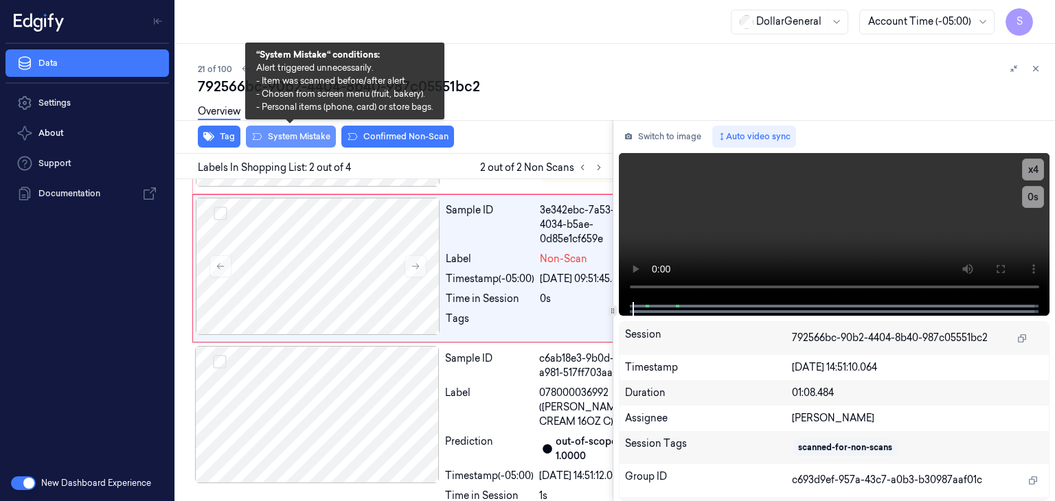
click at [289, 130] on button "System Mistake" at bounding box center [291, 137] width 90 height 22
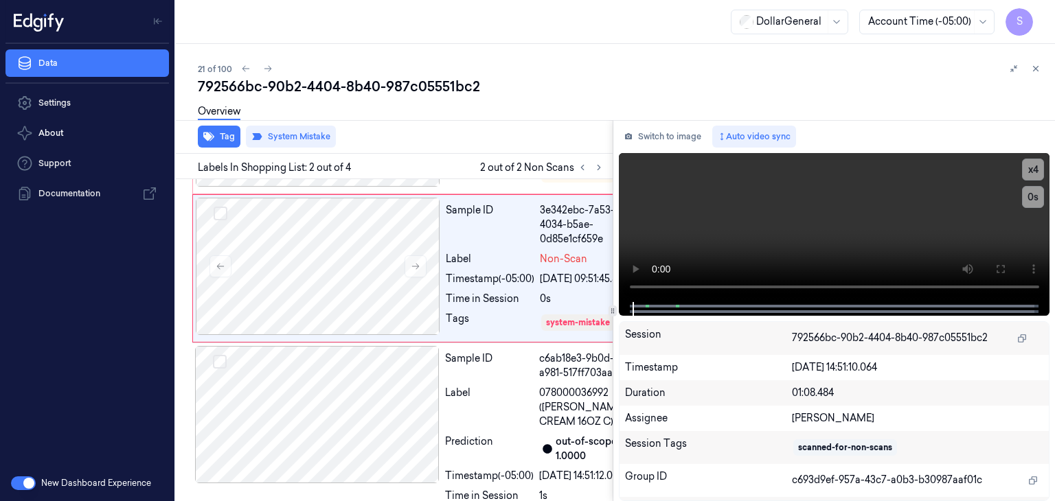
scroll to position [148, 0]
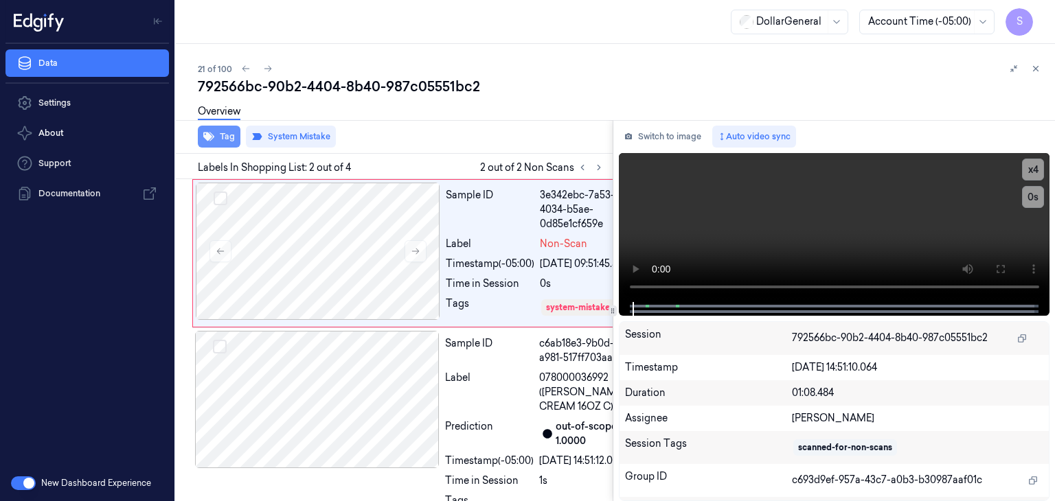
click at [227, 139] on button "Tag" at bounding box center [219, 137] width 43 height 22
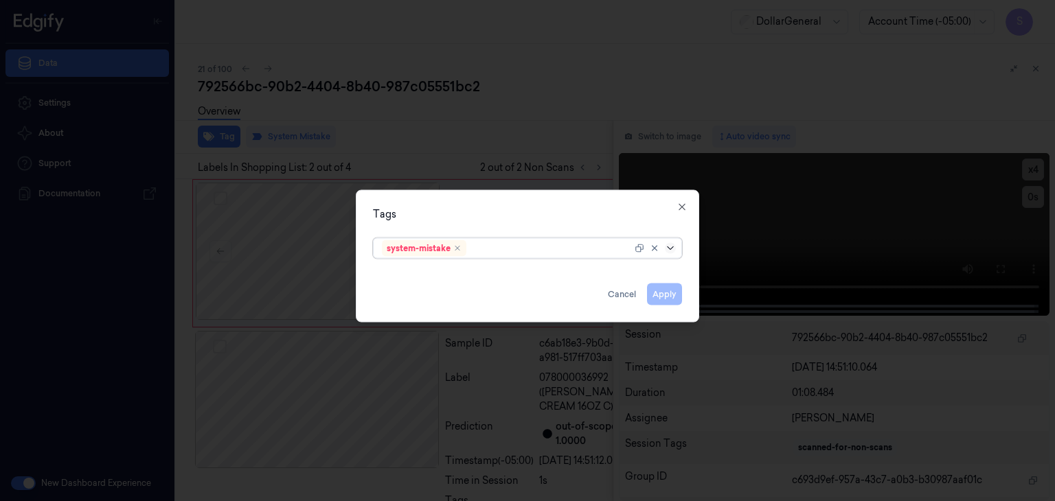
click at [670, 244] on icon at bounding box center [670, 248] width 11 height 11
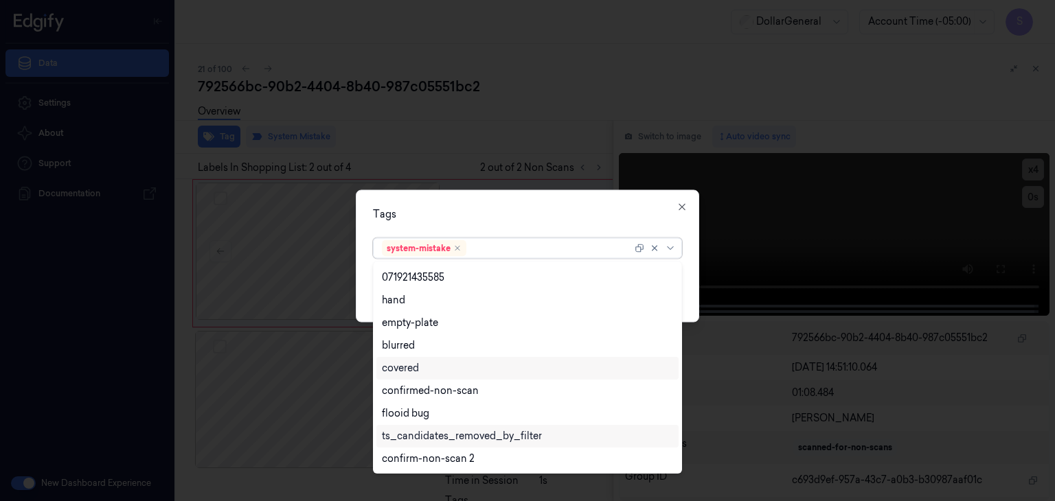
scroll to position [292, 0]
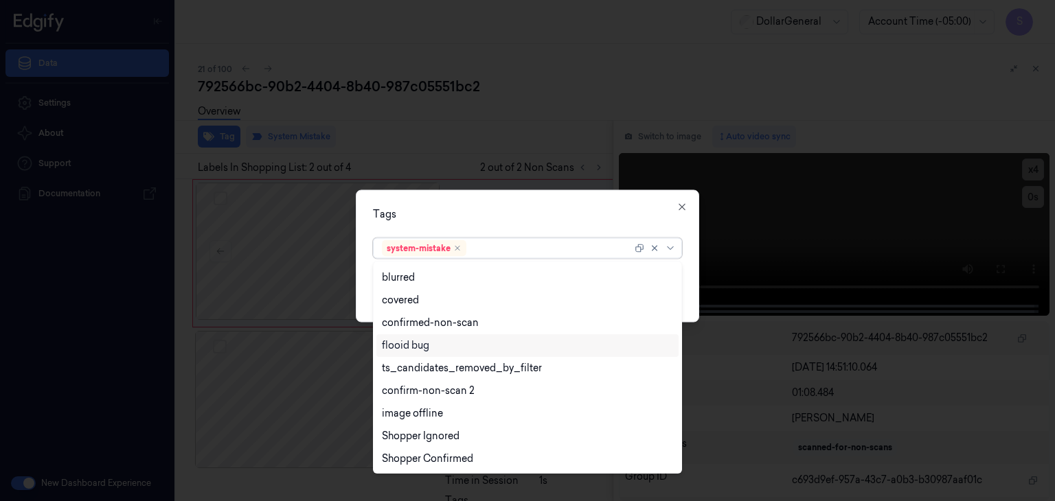
click at [455, 349] on div "flooid bug" at bounding box center [527, 345] width 291 height 14
click at [695, 260] on div "Tags option flooid bug , selected. 21 results available. Use Up and Down to cho…" at bounding box center [527, 256] width 343 height 133
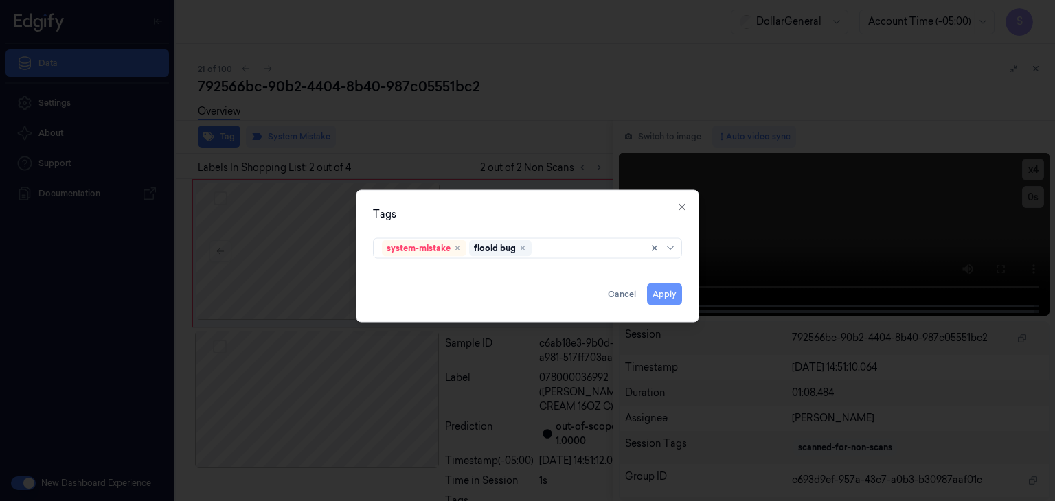
click at [671, 287] on button "Apply" at bounding box center [664, 295] width 35 height 22
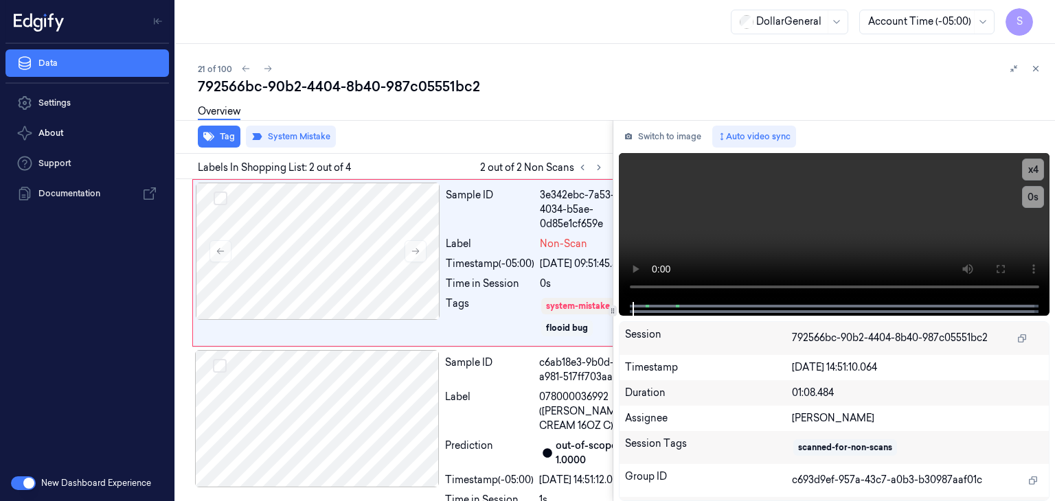
scroll to position [150, 0]
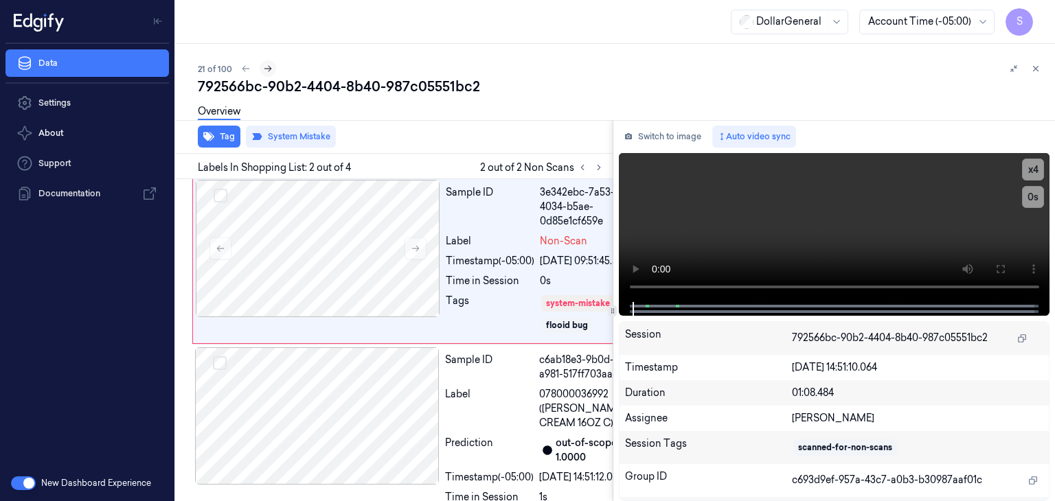
click at [263, 70] on icon at bounding box center [268, 69] width 10 height 10
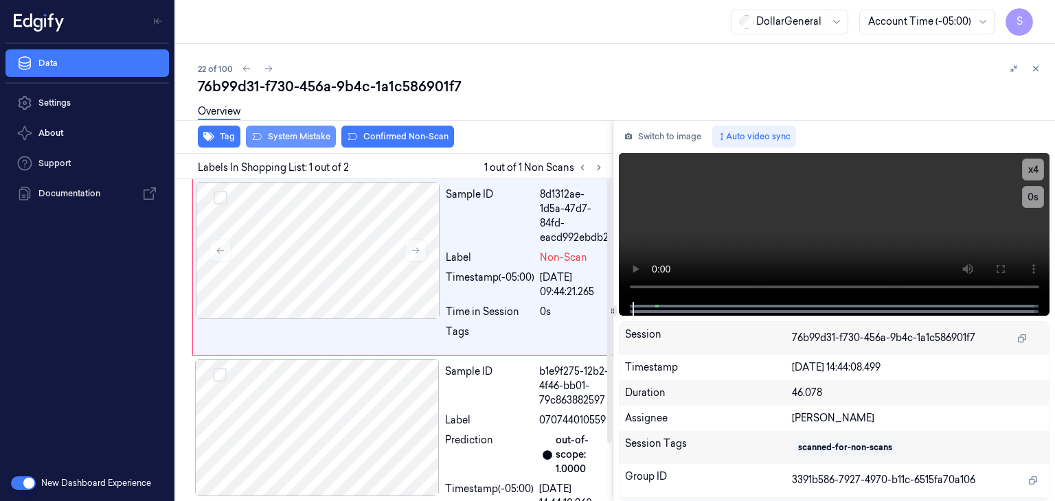
click at [270, 135] on button "System Mistake" at bounding box center [291, 137] width 90 height 22
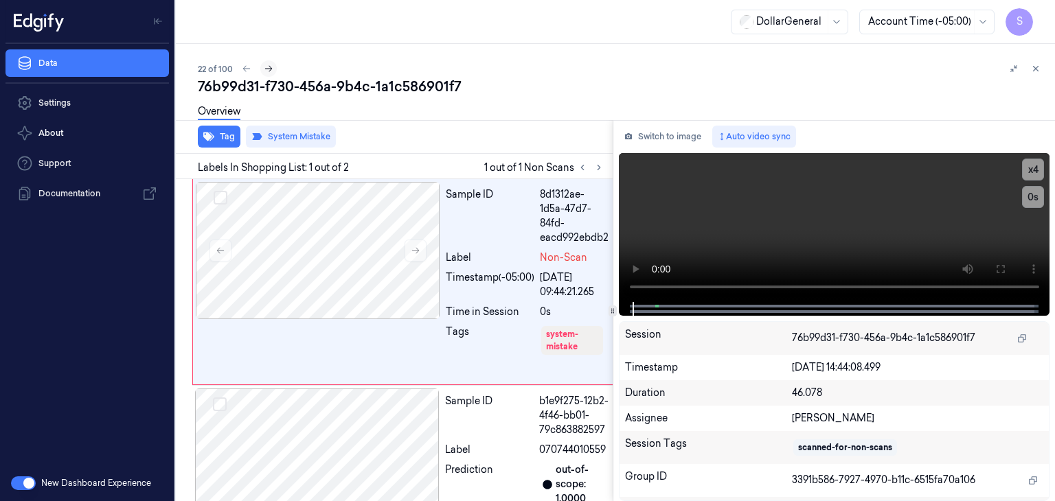
click at [270, 69] on icon at bounding box center [269, 69] width 8 height 6
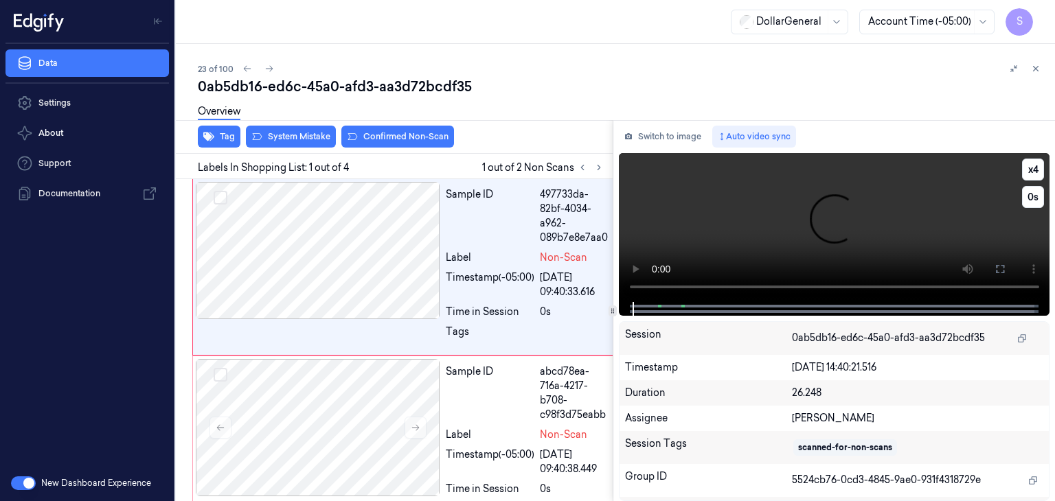
click at [798, 201] on video at bounding box center [834, 227] width 431 height 149
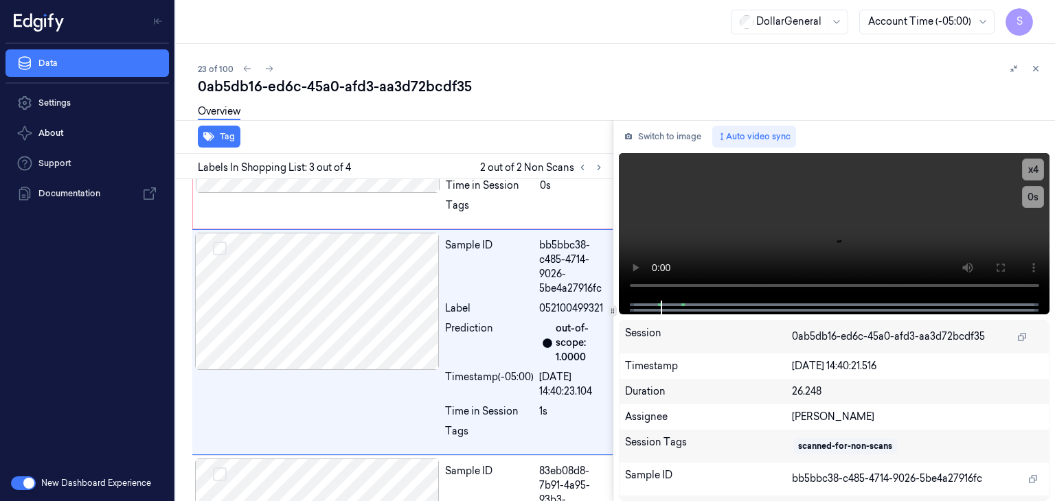
scroll to position [305, 0]
click at [803, 231] on video at bounding box center [834, 227] width 431 height 148
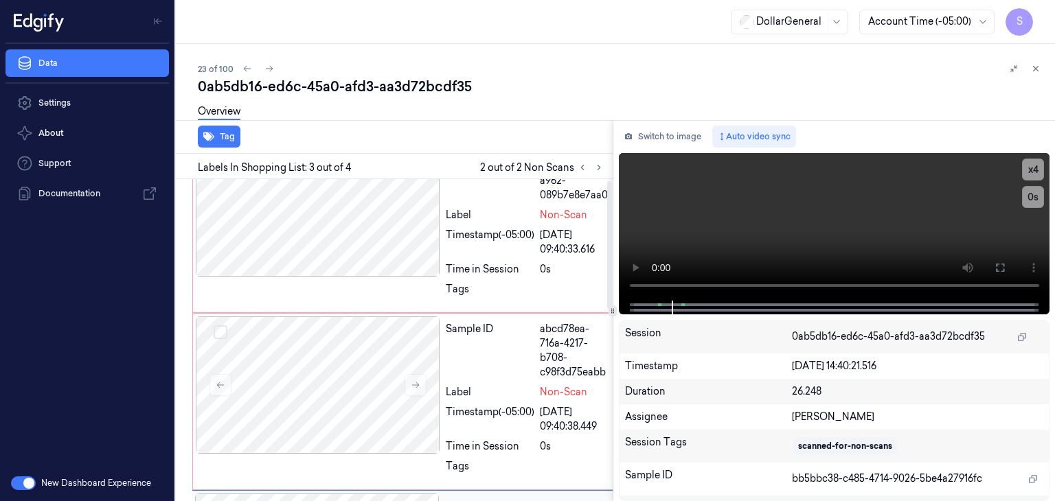
scroll to position [0, 0]
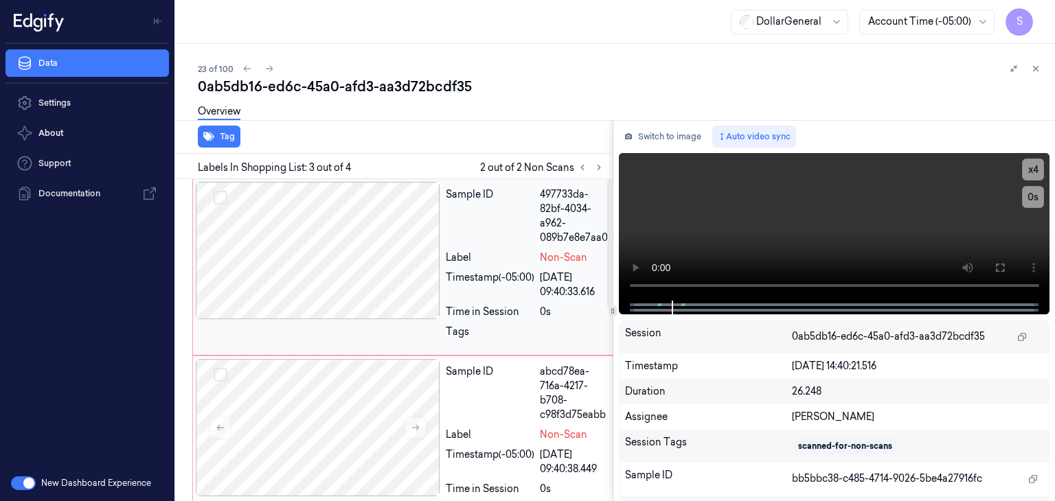
click at [305, 227] on div at bounding box center [318, 250] width 244 height 137
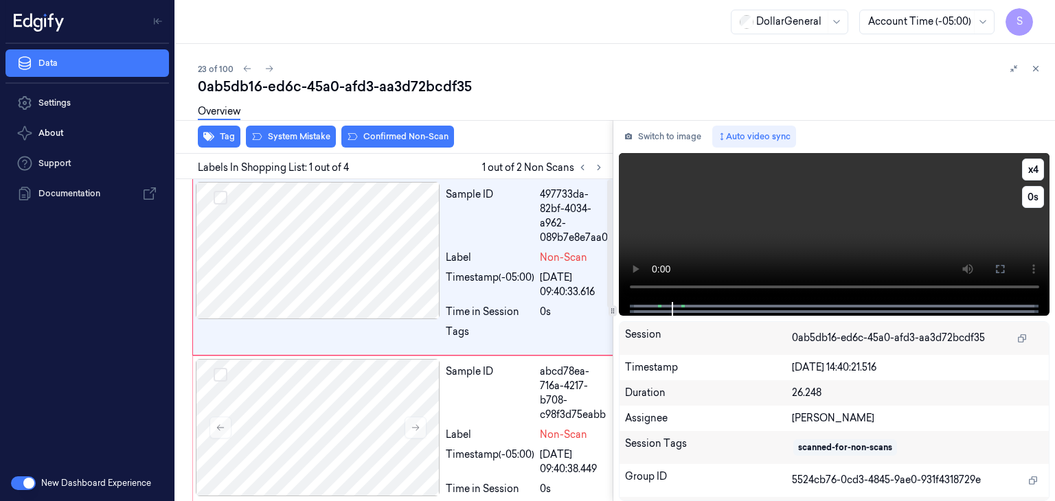
click at [785, 203] on video at bounding box center [834, 227] width 431 height 149
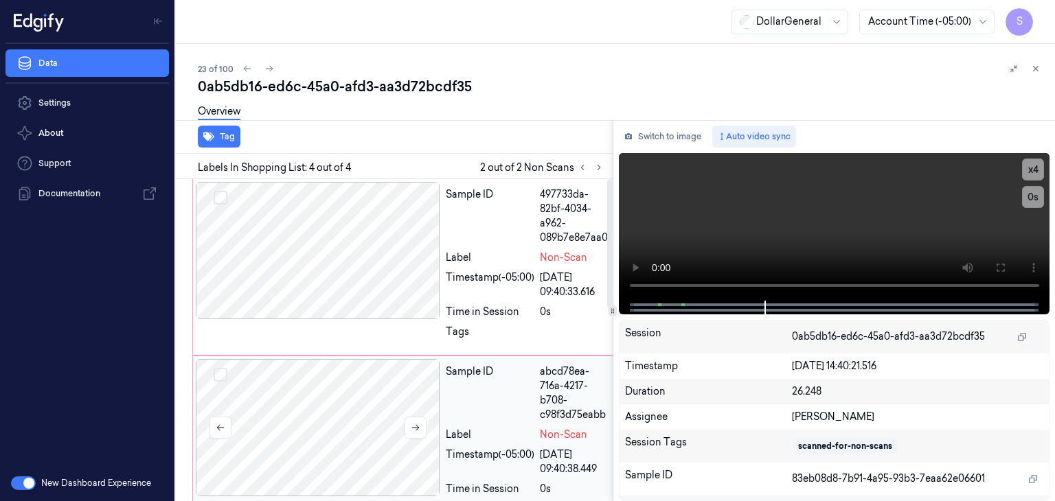
click at [337, 433] on div at bounding box center [318, 427] width 244 height 137
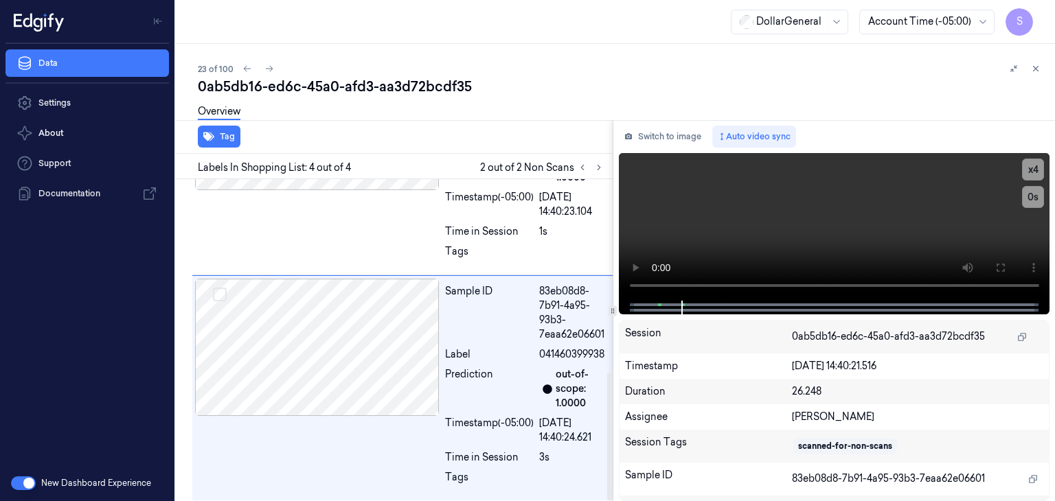
scroll to position [487, 0]
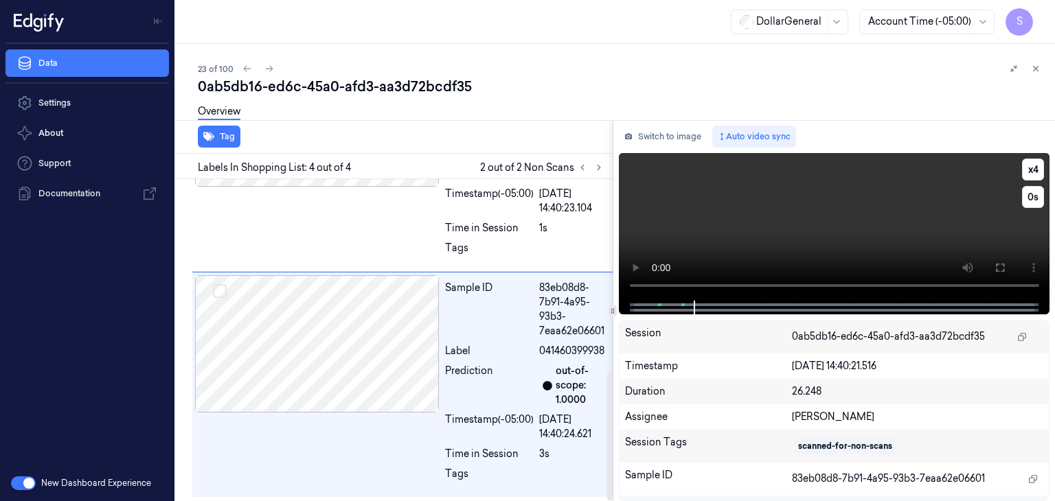
click at [838, 216] on video at bounding box center [834, 227] width 431 height 148
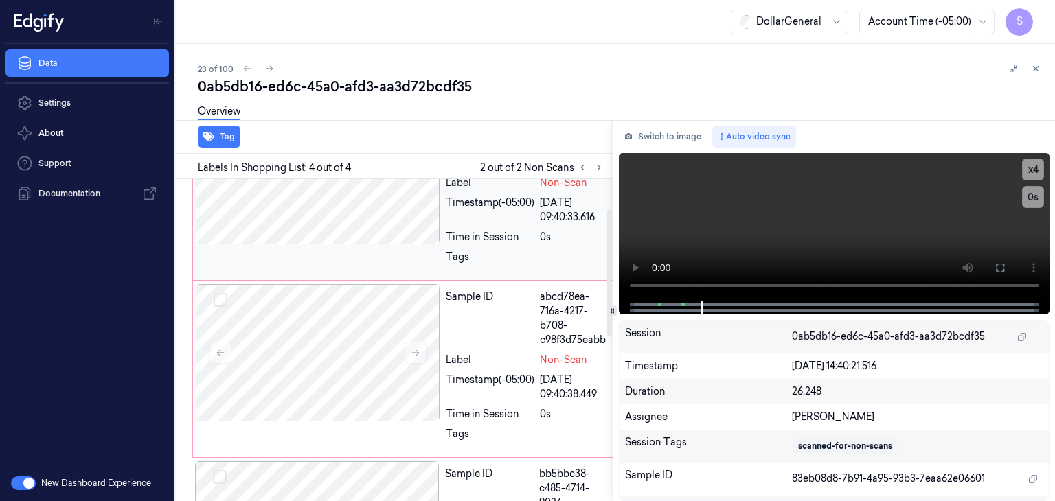
scroll to position [0, 0]
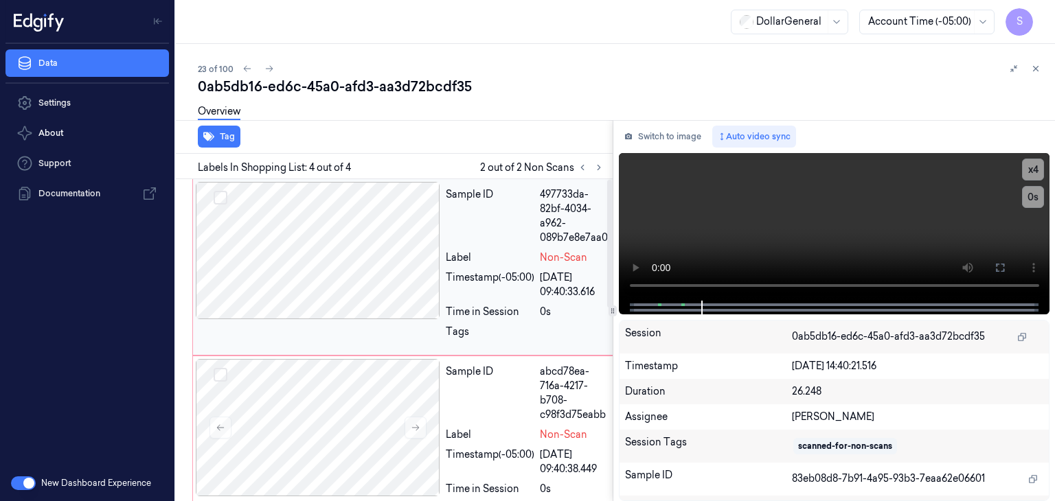
click at [296, 200] on div at bounding box center [318, 250] width 244 height 137
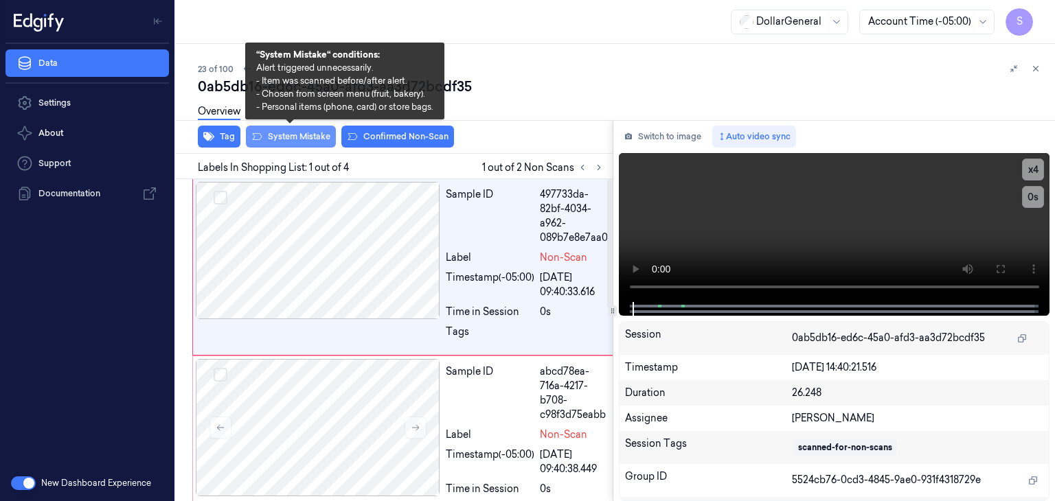
click at [294, 137] on button "System Mistake" at bounding box center [291, 137] width 90 height 22
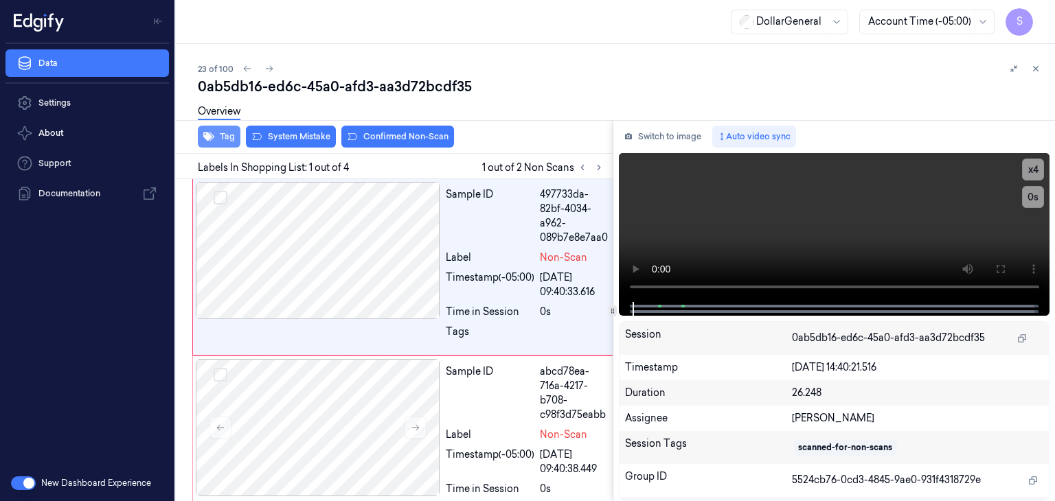
click at [217, 138] on button "Tag" at bounding box center [219, 137] width 43 height 22
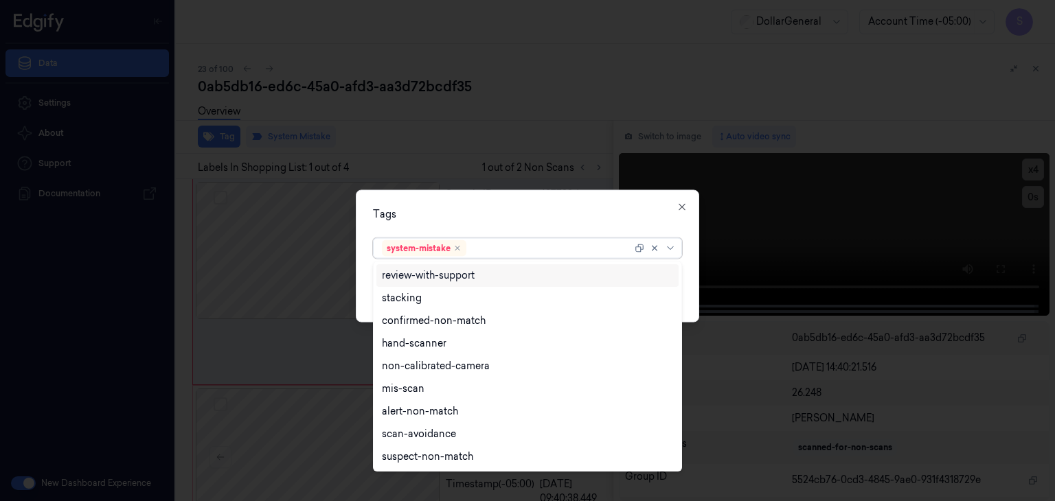
click at [672, 255] on div at bounding box center [656, 248] width 44 height 19
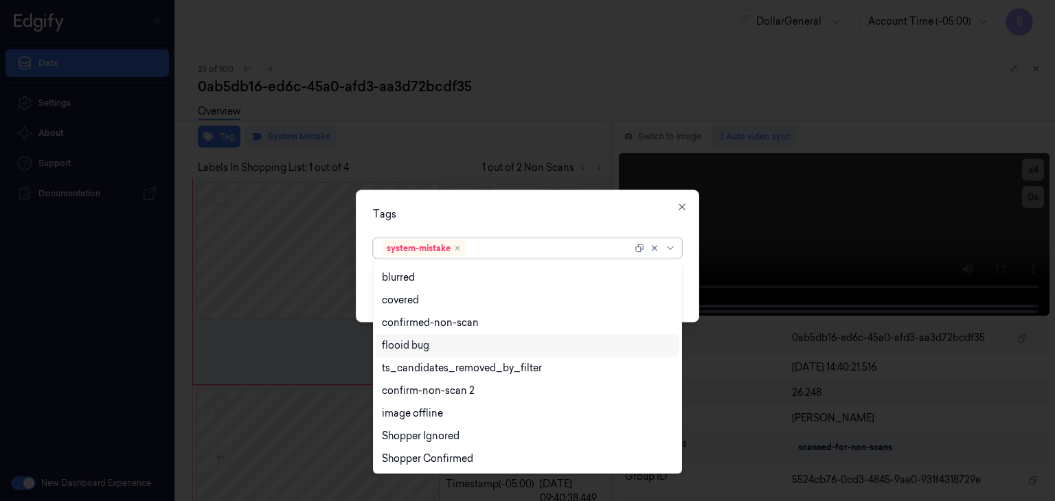
click at [446, 347] on div "flooid bug" at bounding box center [527, 345] width 291 height 14
click at [686, 233] on div "option flooid bug , selected. 21 results available. Use Up and Down to choose o…" at bounding box center [527, 247] width 331 height 29
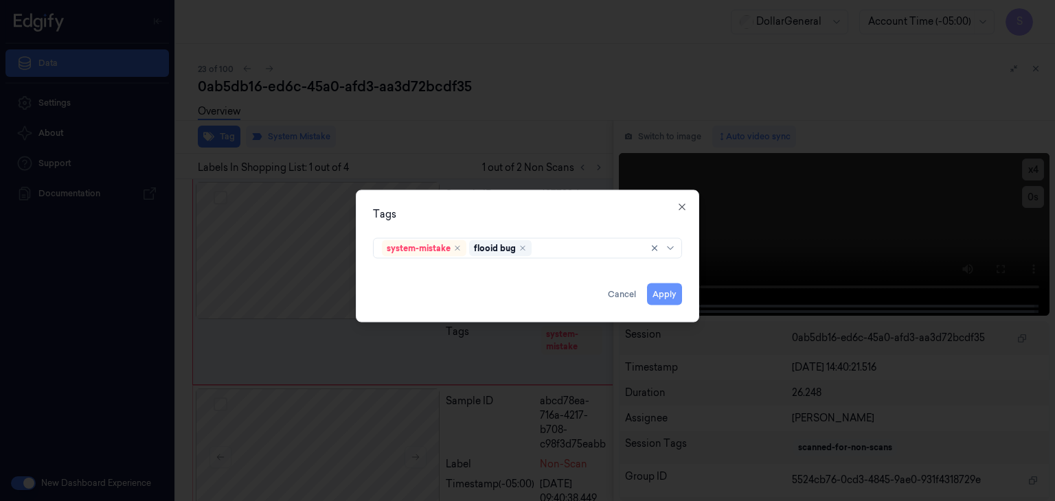
click at [670, 297] on button "Apply" at bounding box center [664, 295] width 35 height 22
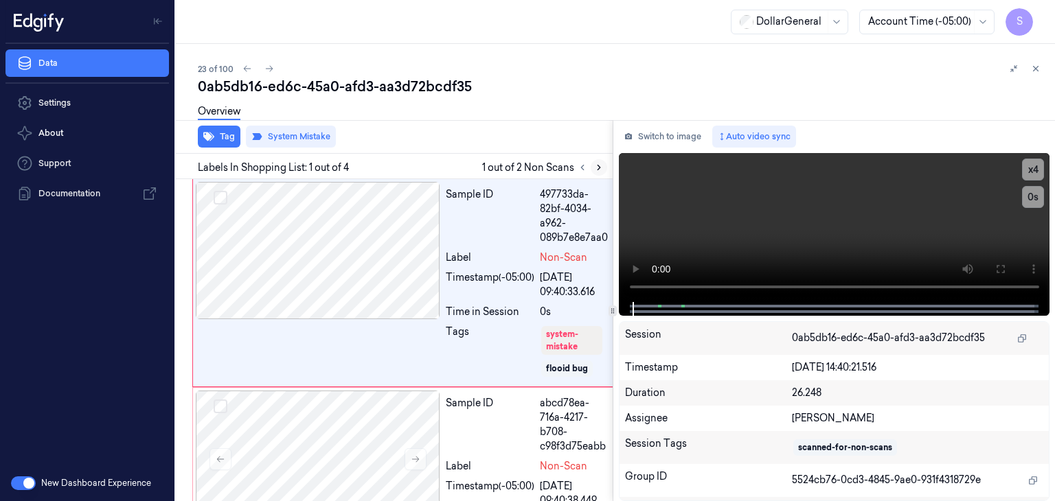
click at [601, 171] on icon at bounding box center [599, 168] width 10 height 10
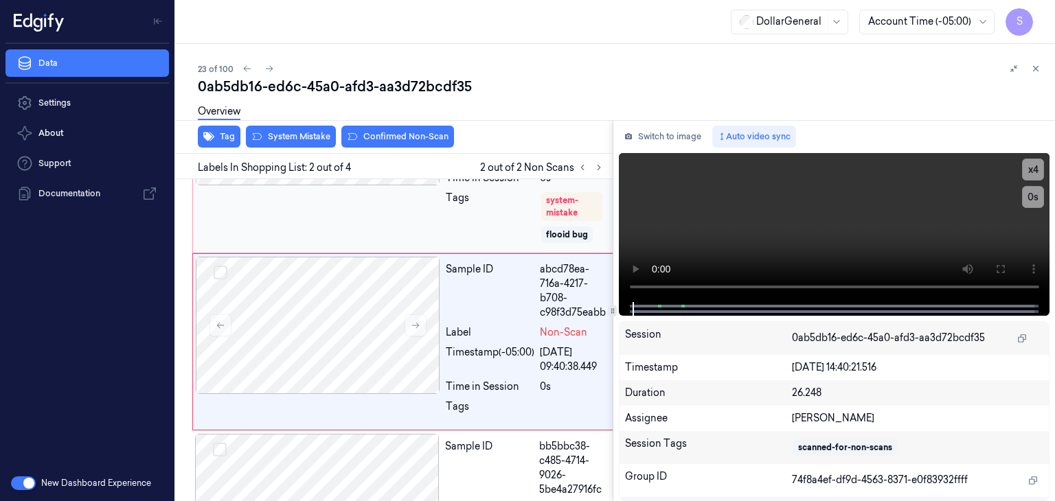
scroll to position [135, 0]
click at [286, 130] on div "Overview" at bounding box center [621, 113] width 846 height 35
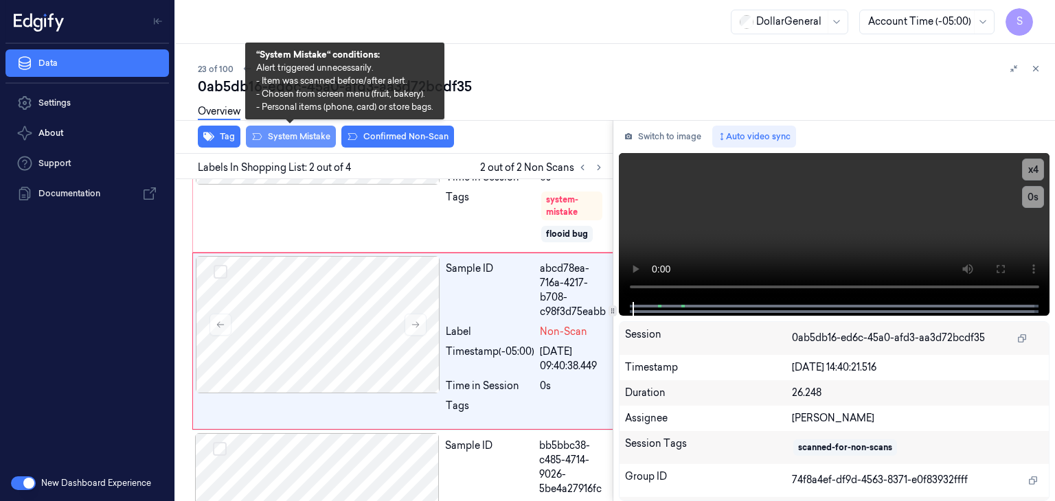
click at [288, 145] on button "System Mistake" at bounding box center [291, 137] width 90 height 22
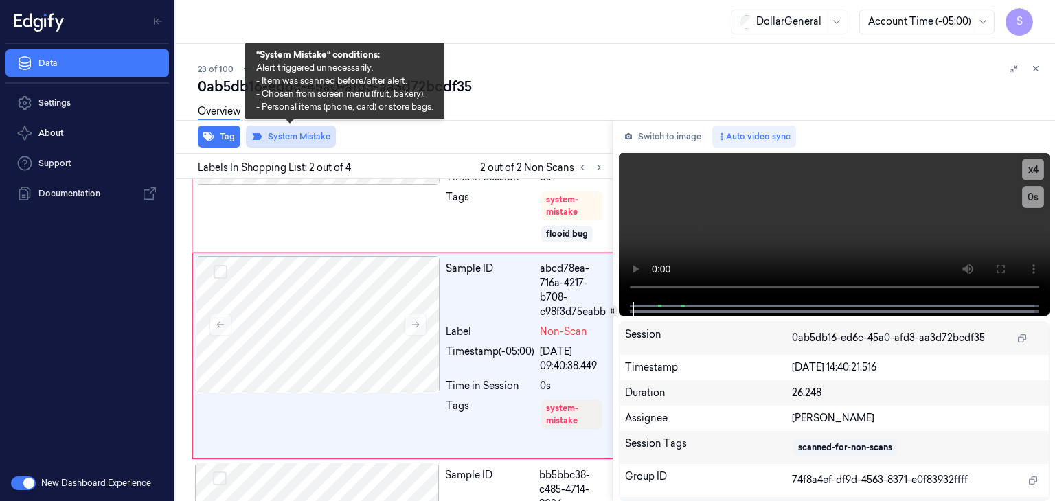
scroll to position [149, 0]
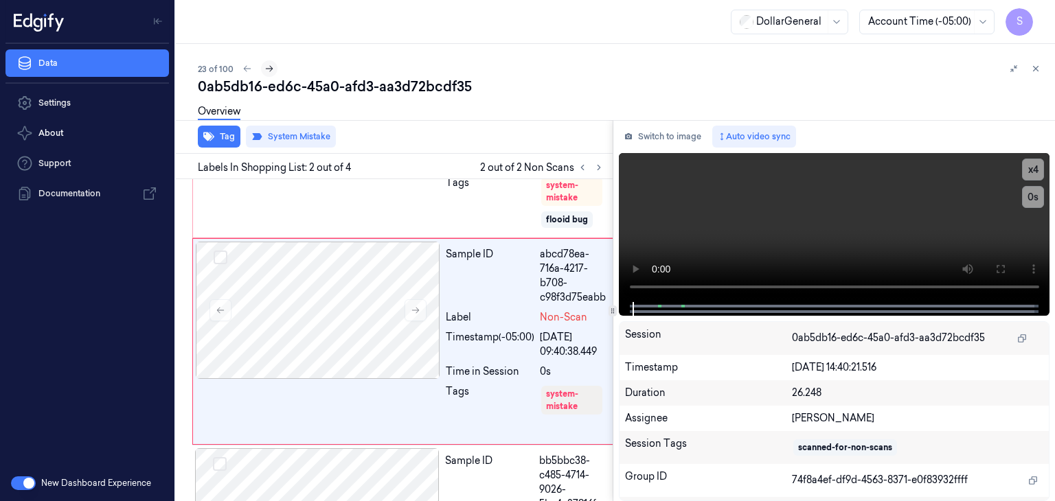
click at [270, 68] on icon at bounding box center [269, 69] width 10 height 10
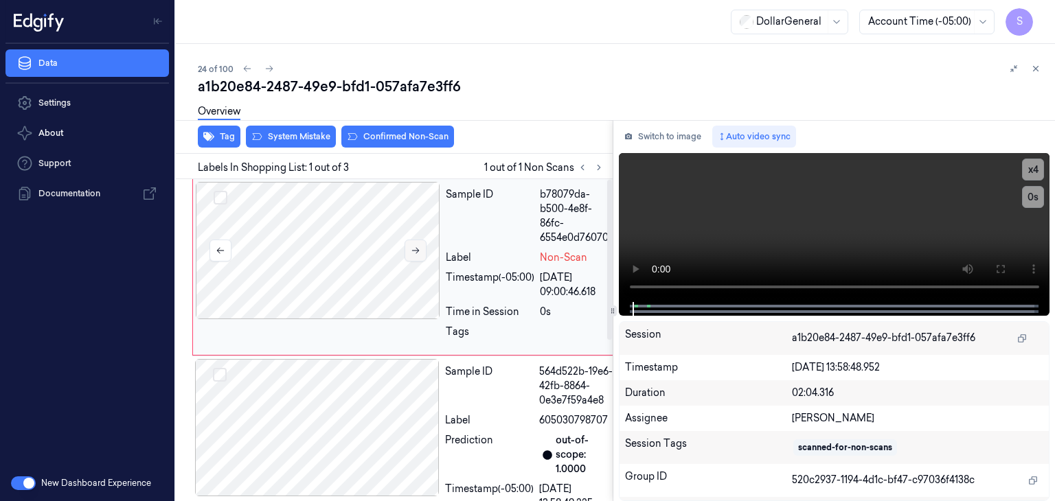
click at [412, 251] on icon at bounding box center [416, 251] width 10 height 10
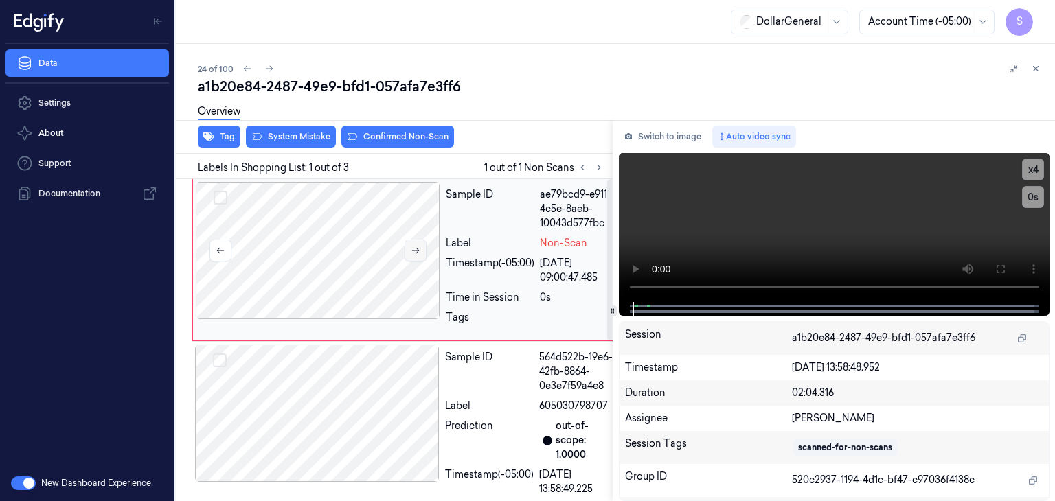
click at [412, 251] on icon at bounding box center [416, 251] width 10 height 10
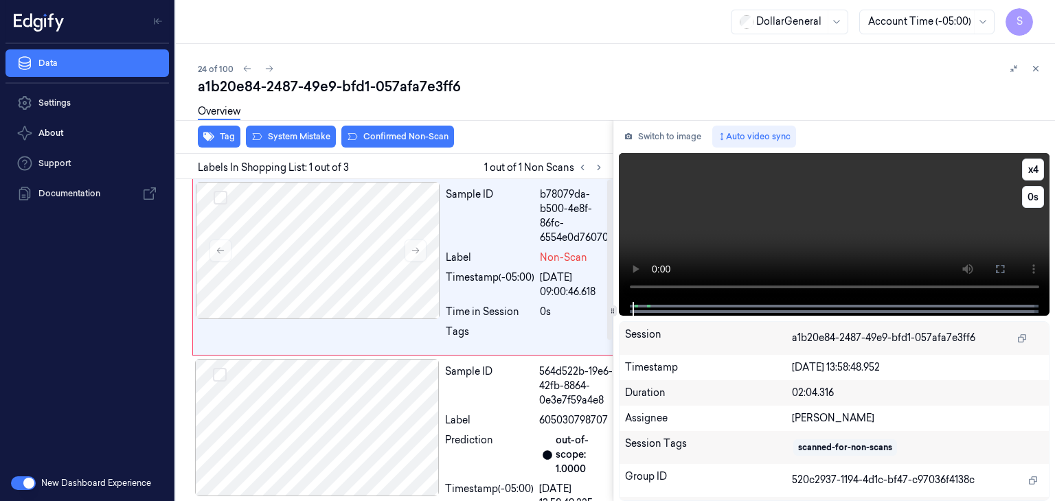
click at [774, 208] on video at bounding box center [834, 227] width 431 height 149
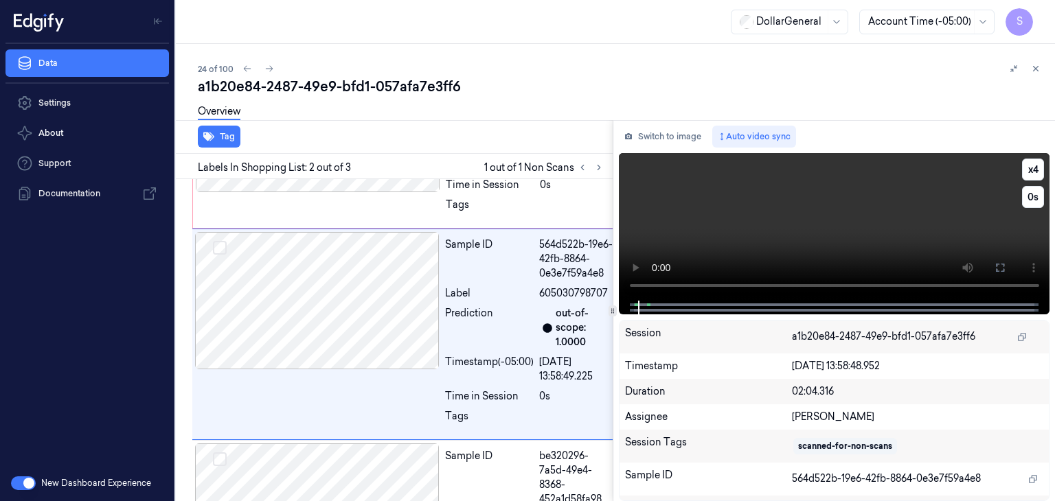
scroll to position [128, 0]
click at [751, 205] on video at bounding box center [834, 227] width 431 height 148
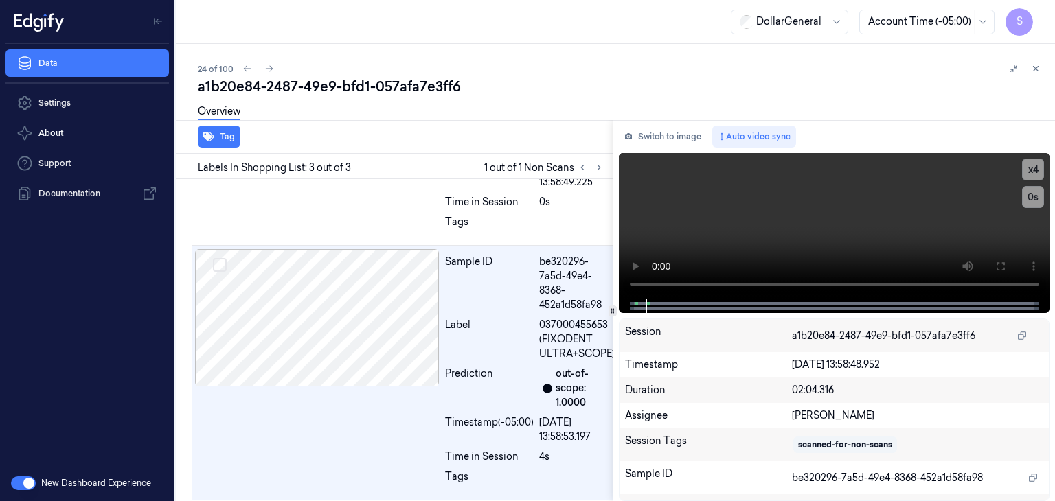
scroll to position [324, 0]
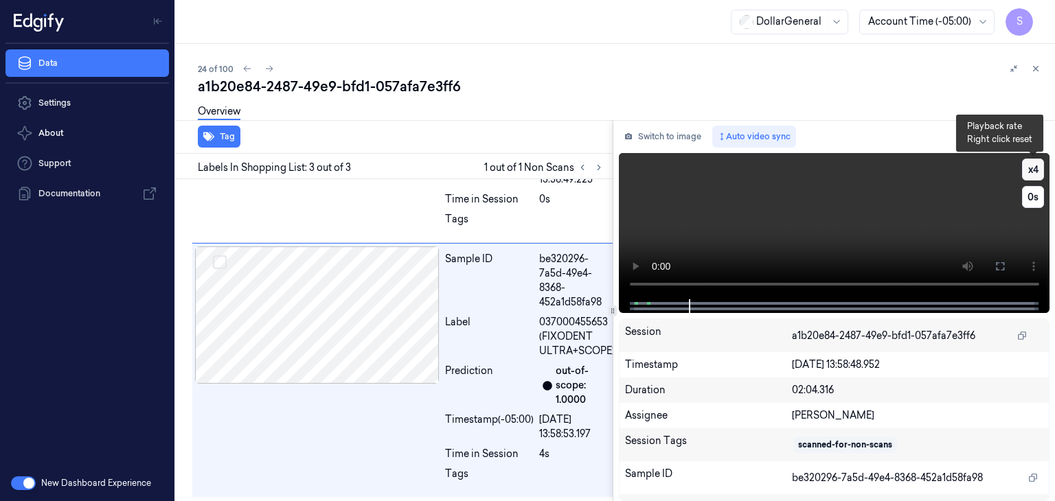
click at [1027, 169] on button "x 4" at bounding box center [1033, 170] width 22 height 22
click at [1027, 169] on button "x 1" at bounding box center [1033, 170] width 22 height 22
click at [1027, 169] on button "x 2" at bounding box center [1033, 170] width 22 height 22
click at [761, 198] on video at bounding box center [834, 226] width 431 height 146
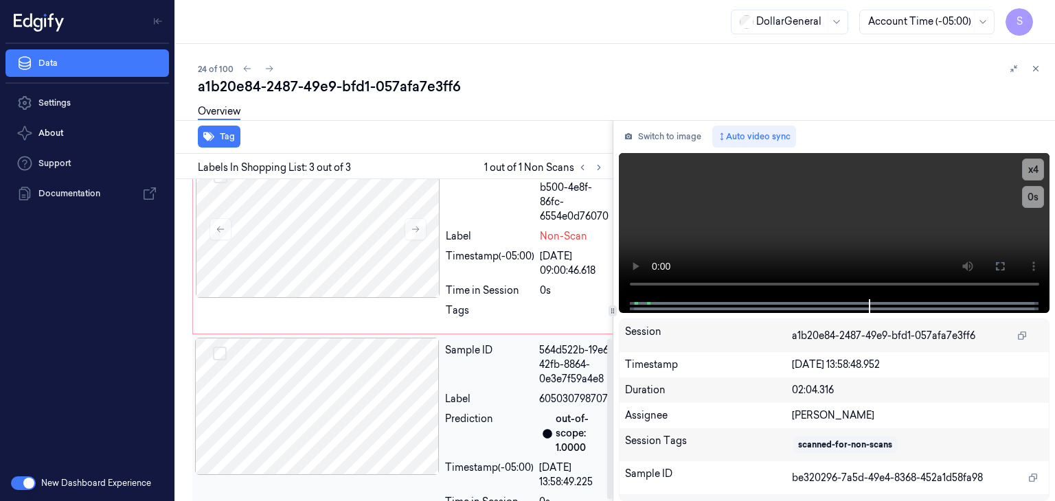
scroll to position [0, 0]
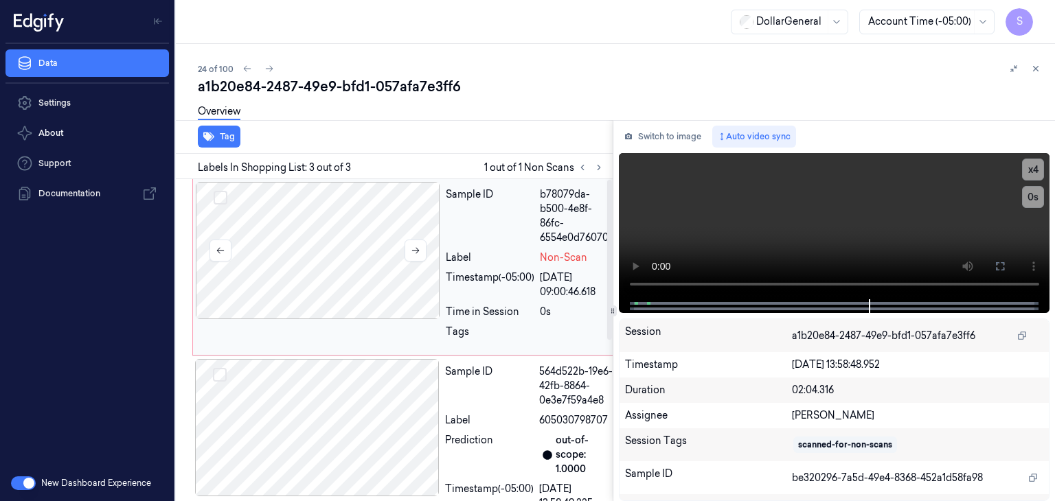
click at [325, 229] on div at bounding box center [318, 250] width 244 height 137
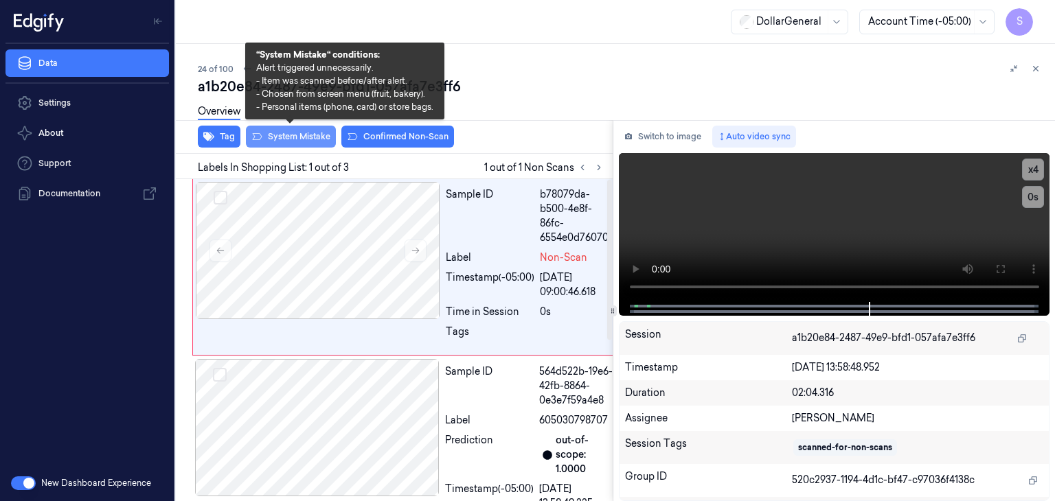
click at [288, 141] on button "System Mistake" at bounding box center [291, 137] width 90 height 22
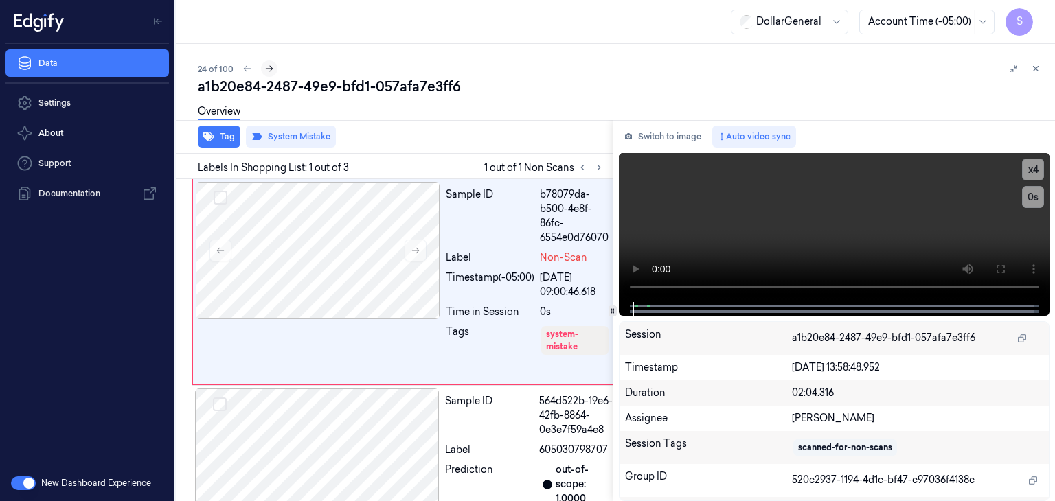
click at [272, 69] on icon at bounding box center [269, 69] width 10 height 10
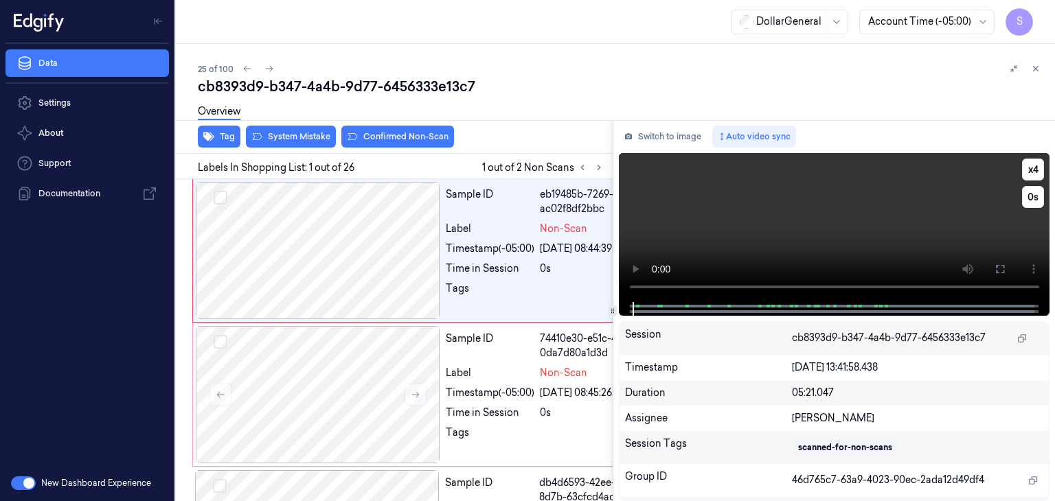
click at [788, 246] on video at bounding box center [834, 227] width 431 height 149
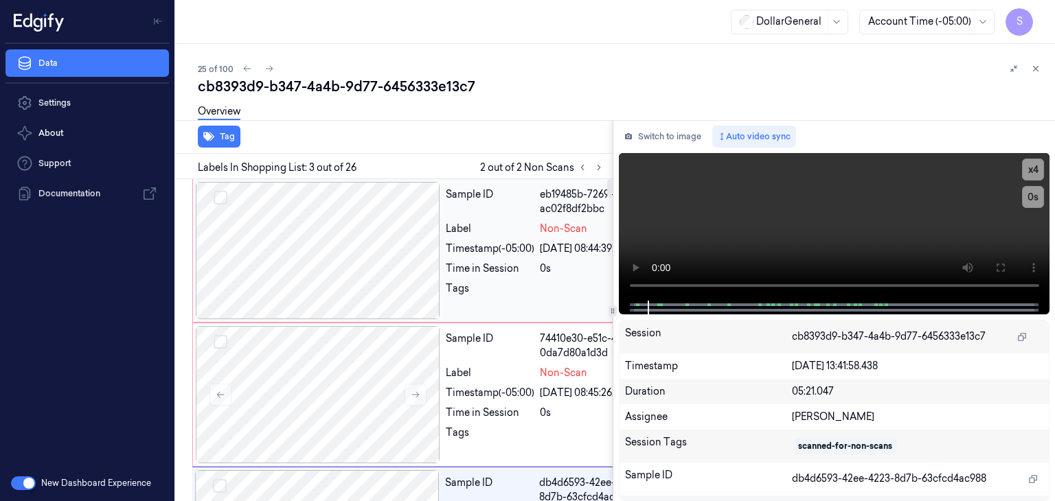
click at [360, 260] on div at bounding box center [318, 250] width 244 height 137
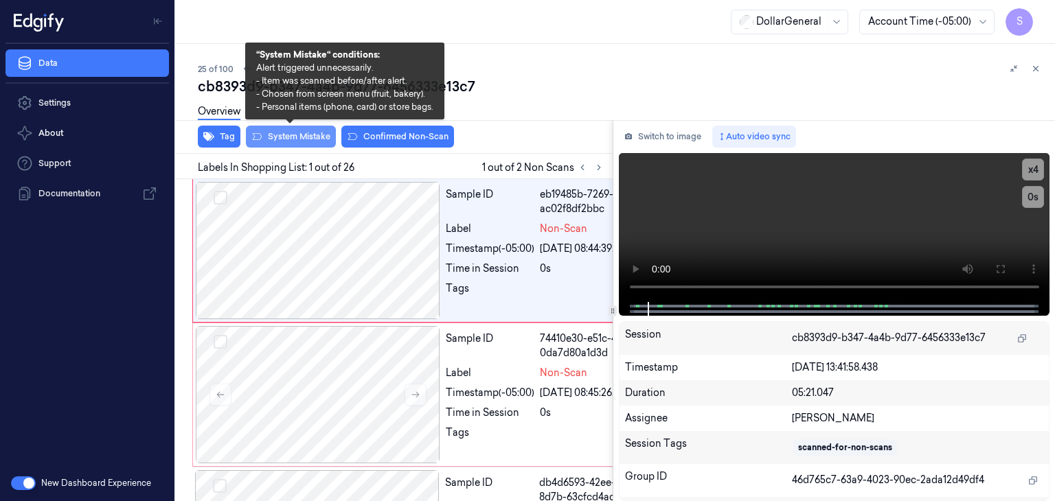
click at [294, 141] on button "System Mistake" at bounding box center [291, 137] width 90 height 22
click at [304, 138] on button "System Mistake" at bounding box center [291, 137] width 90 height 22
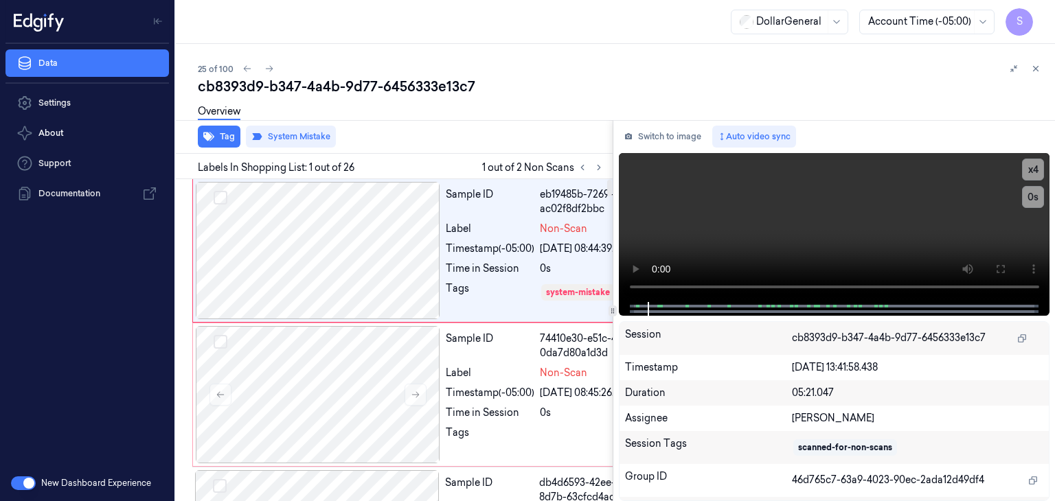
click at [596, 176] on div "Labels In Shopping List: 1 out of 26 1 out of 2 Non Scans" at bounding box center [391, 166] width 442 height 25
click at [597, 173] on button at bounding box center [598, 167] width 16 height 16
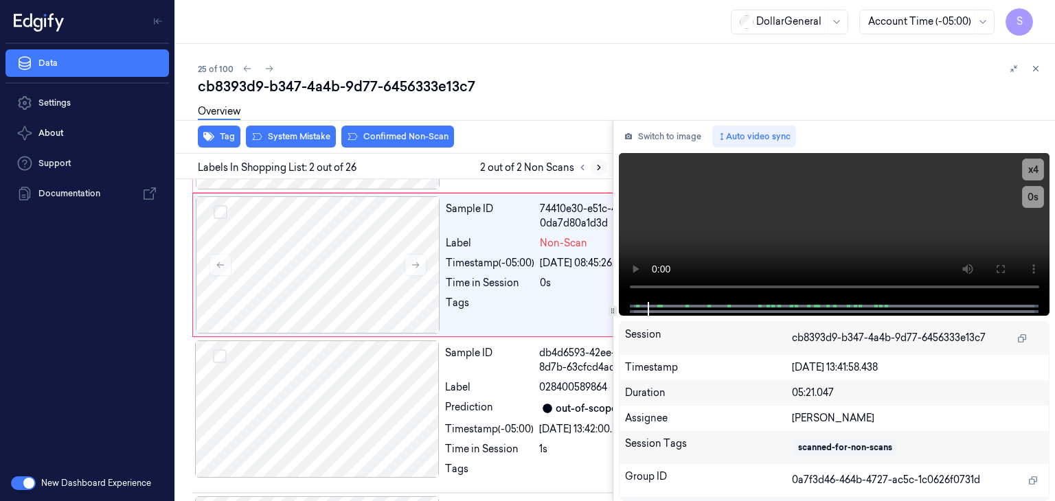
scroll to position [133, 0]
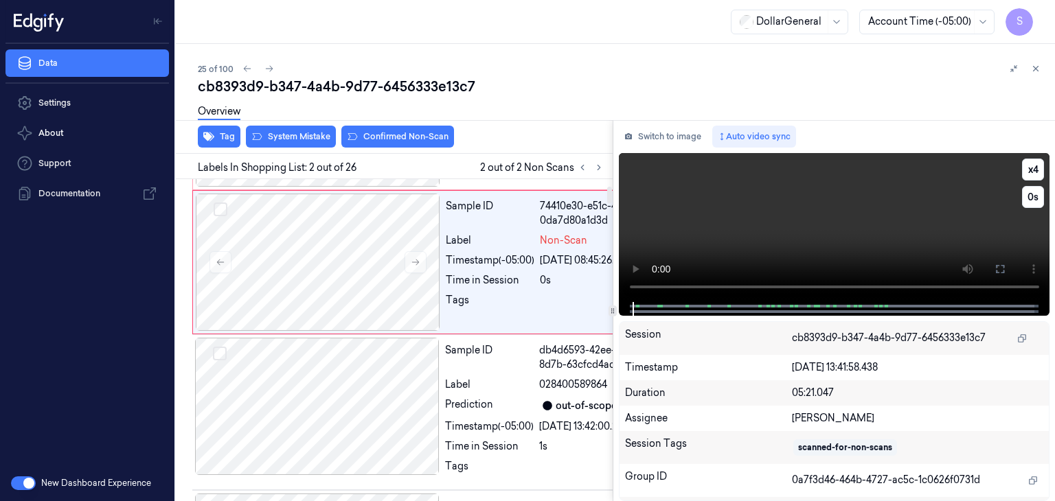
click at [834, 195] on video at bounding box center [834, 227] width 431 height 149
click at [834, 196] on video at bounding box center [834, 227] width 431 height 149
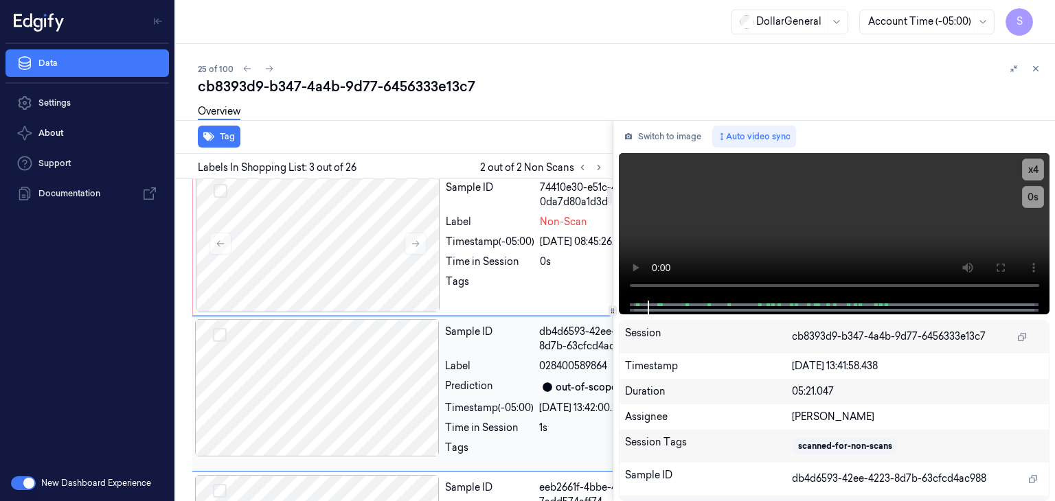
scroll to position [0, 0]
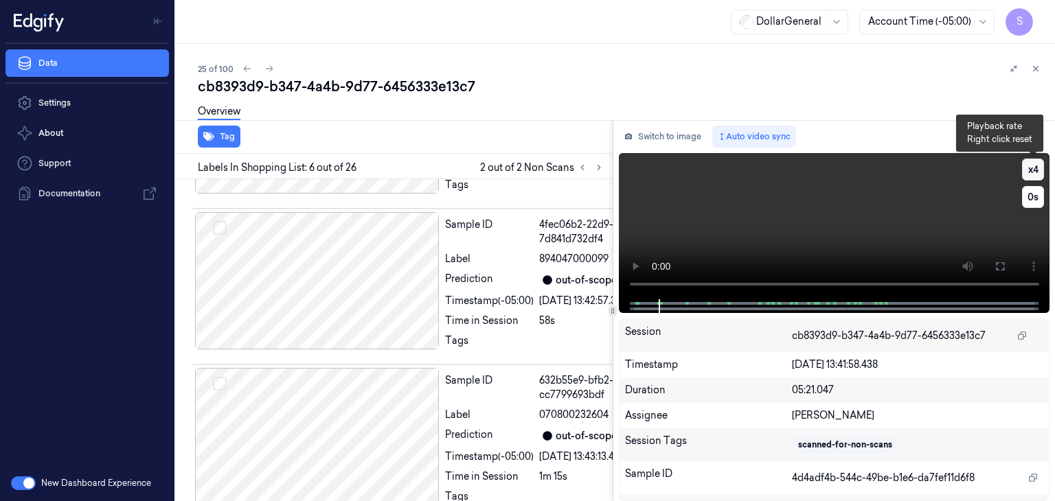
click at [1028, 174] on button "x 4" at bounding box center [1033, 170] width 22 height 22
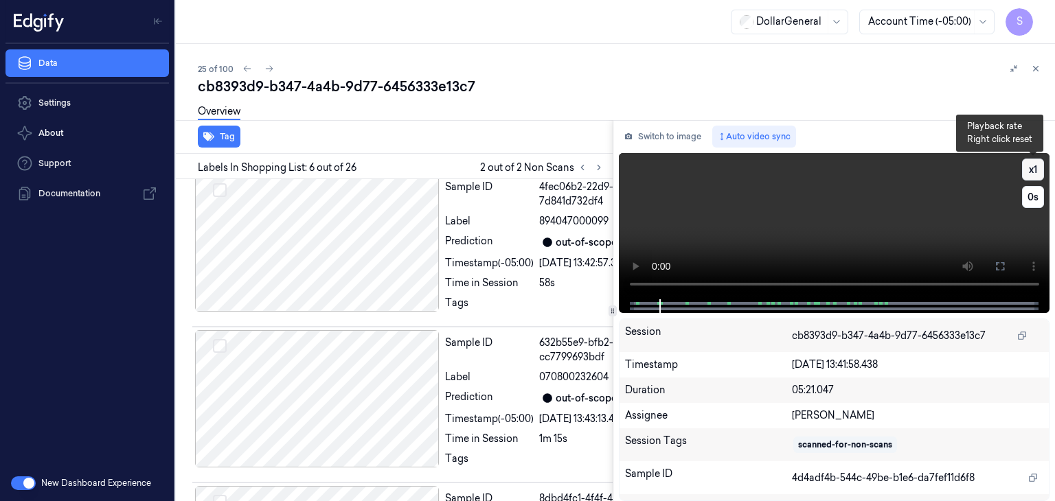
click at [1028, 174] on button "x 1" at bounding box center [1033, 170] width 22 height 22
click at [1028, 174] on button "x 2" at bounding box center [1033, 170] width 22 height 22
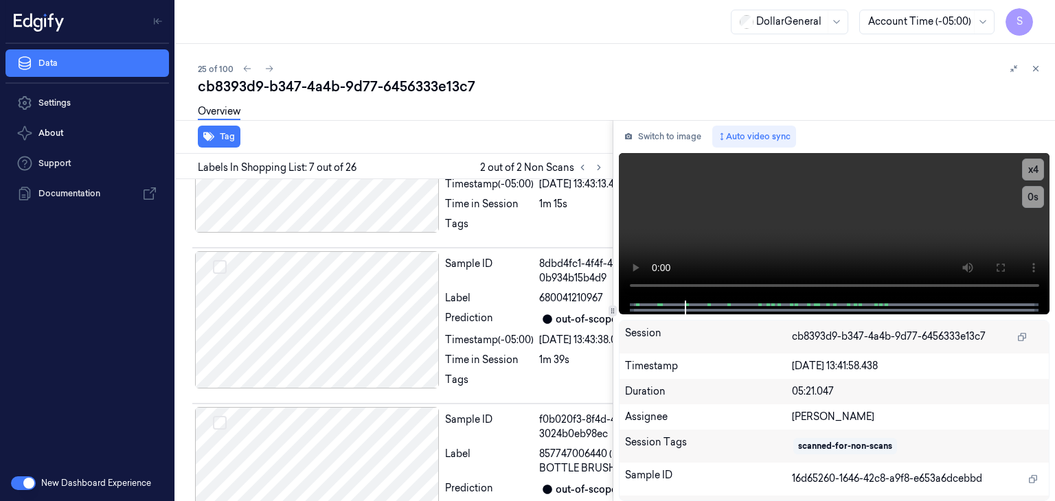
scroll to position [1366, 0]
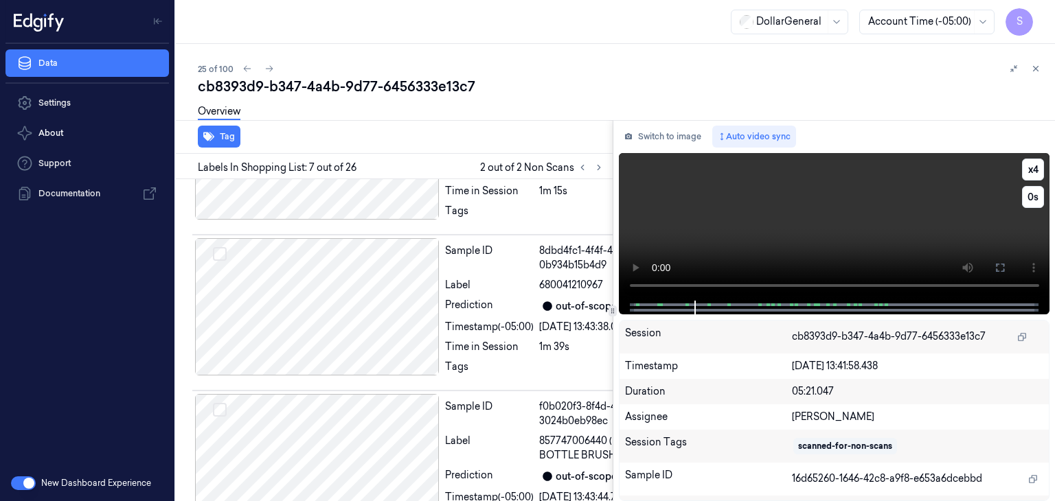
click at [722, 232] on video at bounding box center [834, 227] width 431 height 148
click at [706, 213] on video at bounding box center [834, 227] width 431 height 148
click at [713, 240] on video at bounding box center [834, 227] width 431 height 148
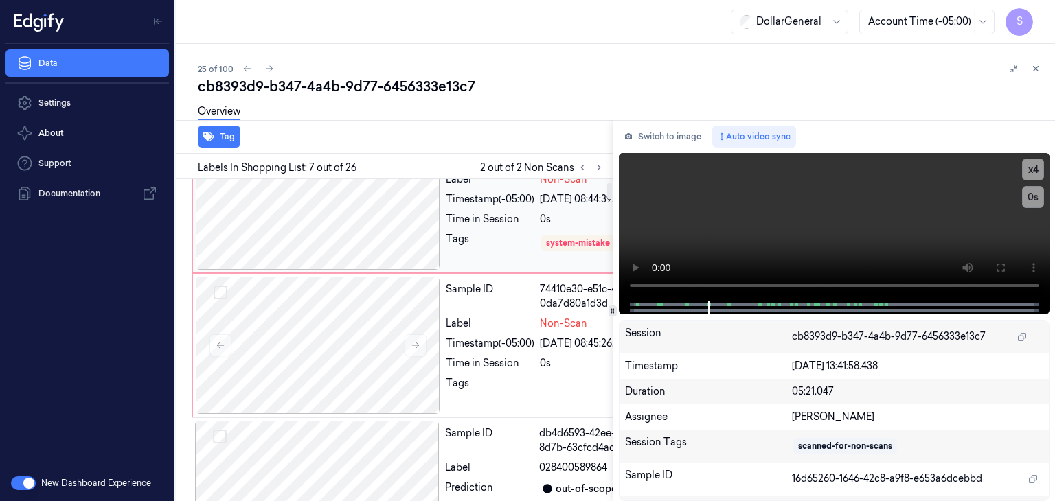
scroll to position [69, 0]
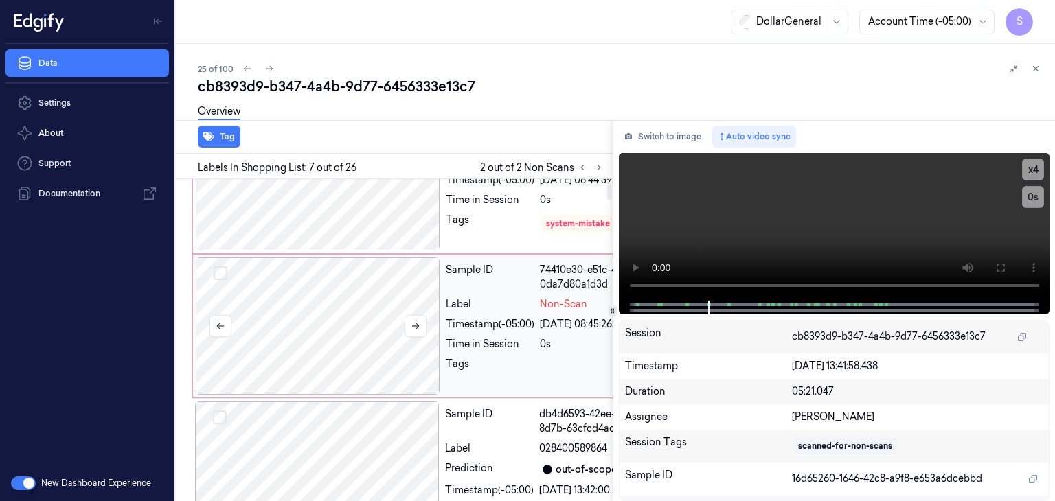
click at [349, 395] on div at bounding box center [318, 325] width 244 height 137
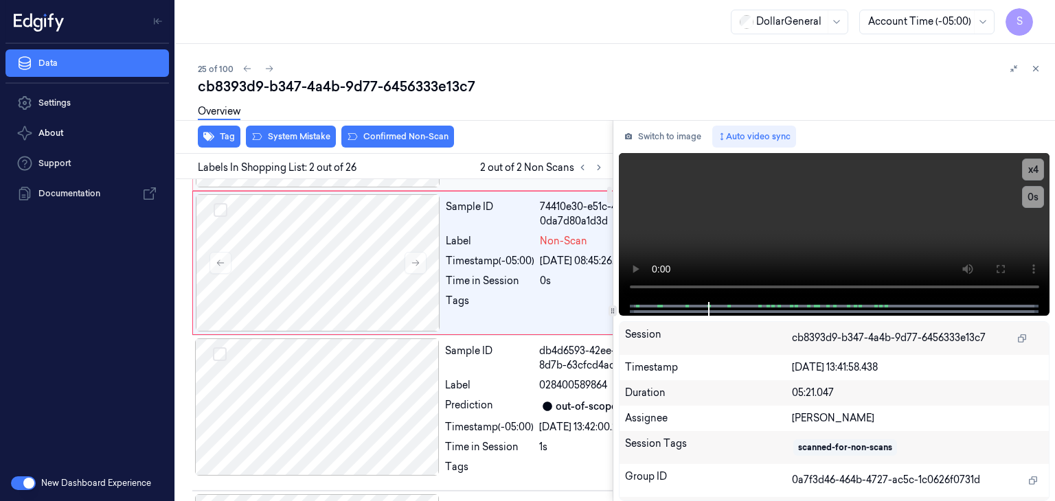
scroll to position [133, 0]
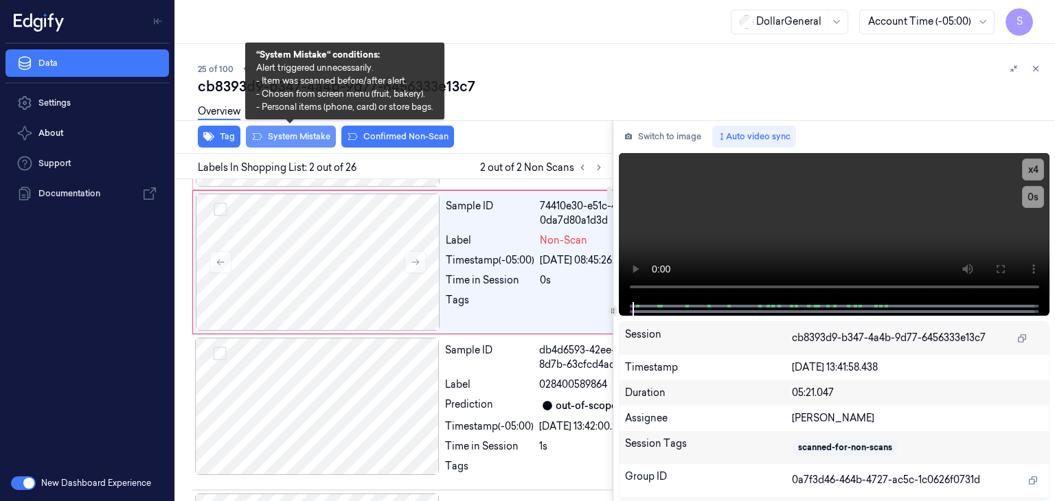
click at [301, 140] on button "System Mistake" at bounding box center [291, 137] width 90 height 22
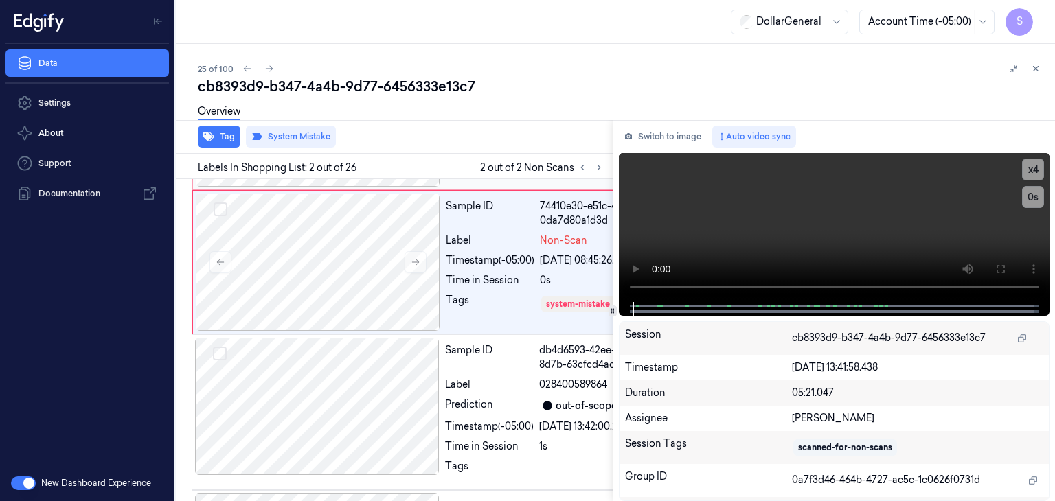
scroll to position [148, 0]
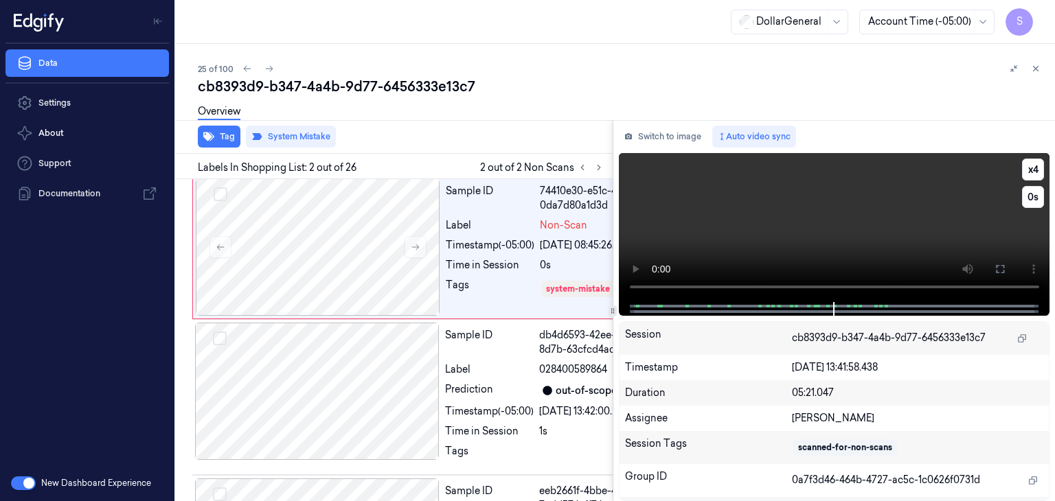
click at [785, 237] on video at bounding box center [834, 227] width 431 height 149
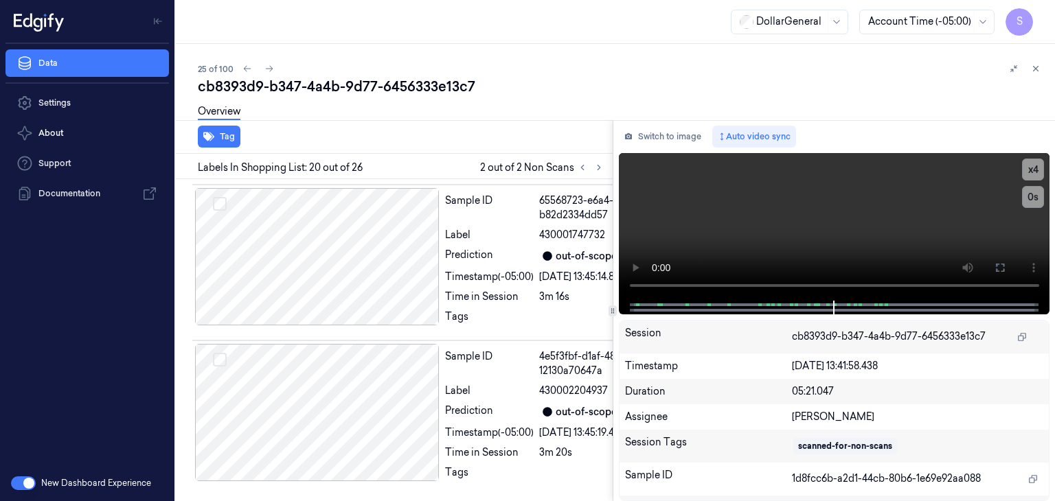
scroll to position [4487, 0]
click at [595, 167] on icon at bounding box center [599, 168] width 10 height 10
click at [584, 169] on icon at bounding box center [582, 168] width 10 height 10
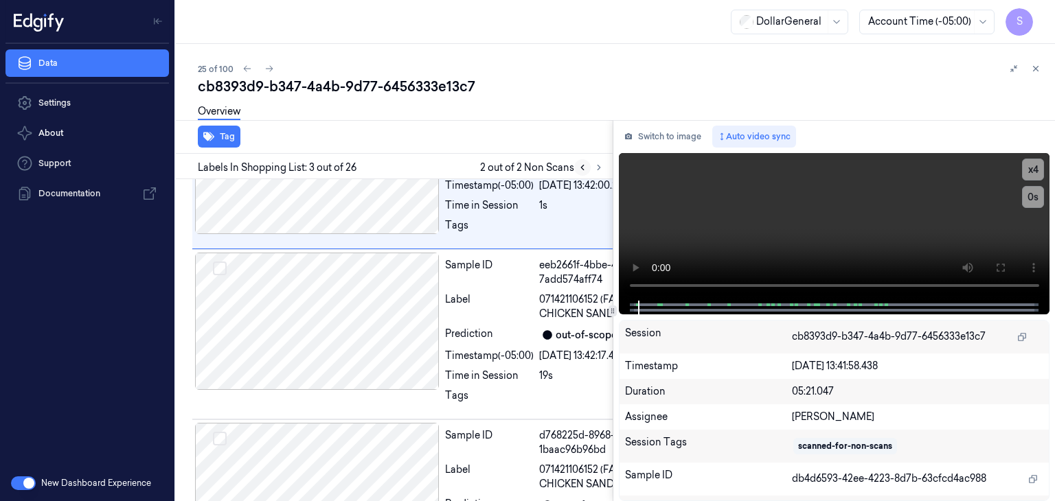
scroll to position [363, 0]
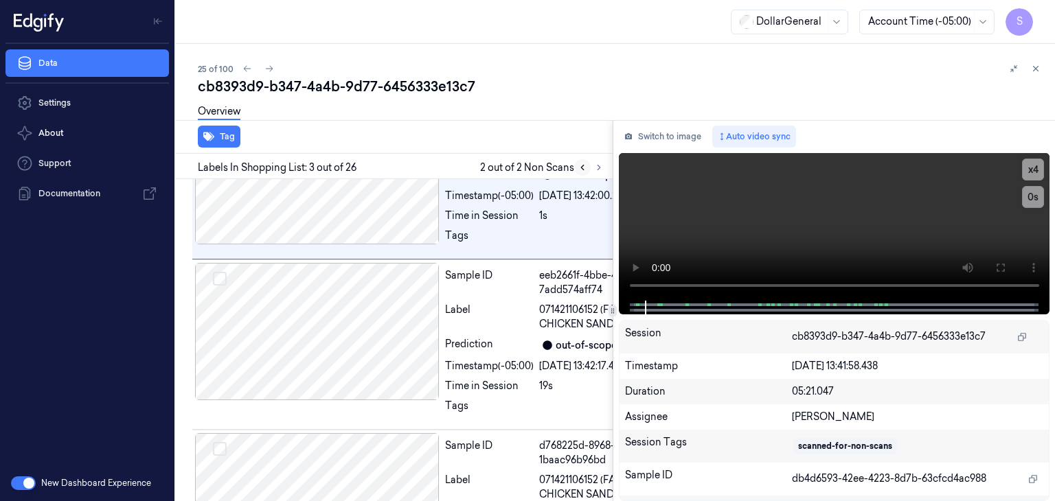
click at [584, 169] on icon at bounding box center [582, 168] width 10 height 10
click at [584, 170] on icon at bounding box center [582, 168] width 10 height 10
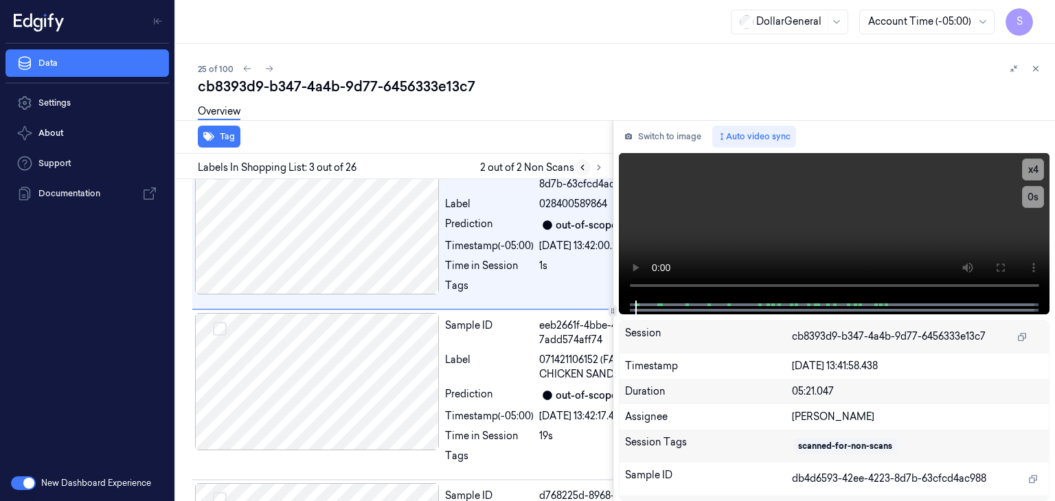
click at [585, 171] on icon at bounding box center [582, 168] width 10 height 10
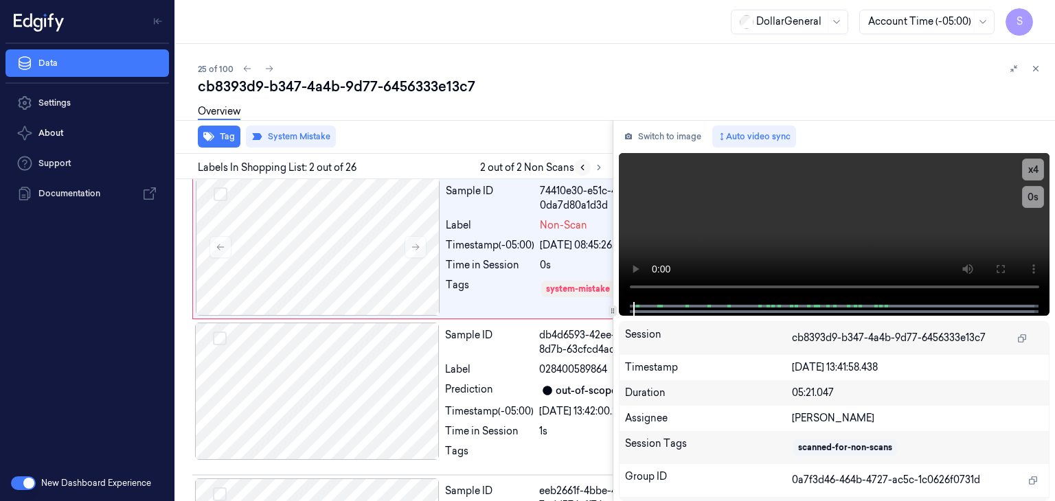
click at [585, 171] on icon at bounding box center [582, 168] width 10 height 10
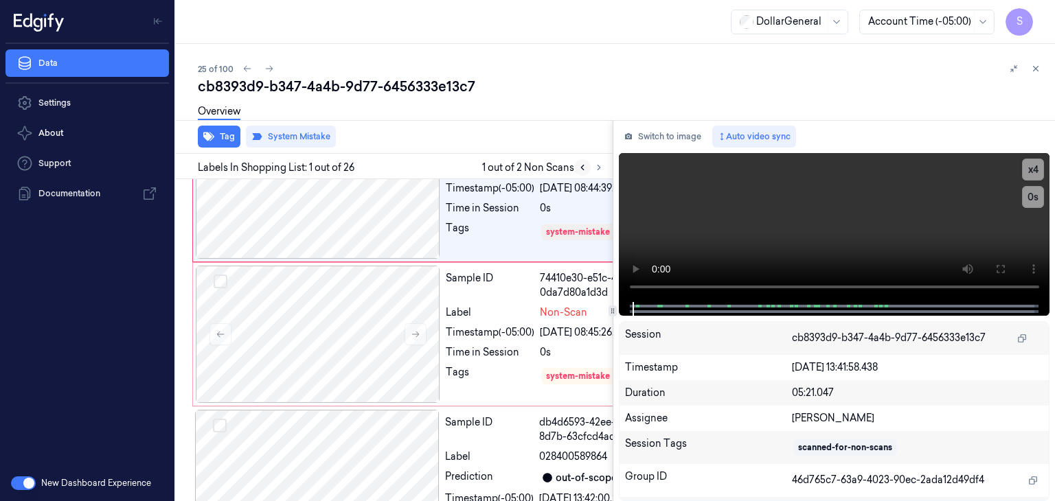
click at [585, 172] on button at bounding box center [582, 167] width 16 height 16
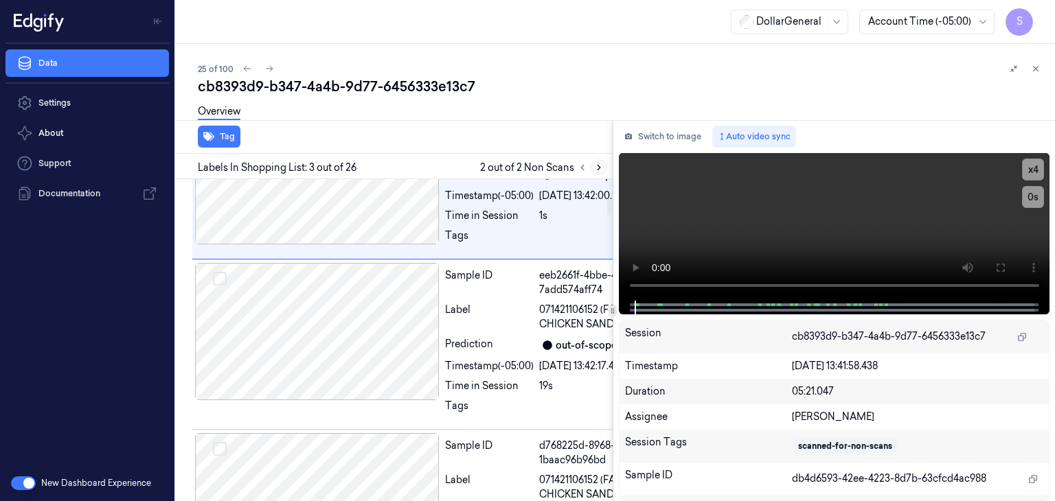
click at [599, 168] on icon at bounding box center [599, 168] width 10 height 10
click at [579, 168] on icon at bounding box center [582, 168] width 10 height 10
click at [783, 198] on video at bounding box center [834, 227] width 431 height 148
click at [584, 170] on icon at bounding box center [582, 168] width 10 height 10
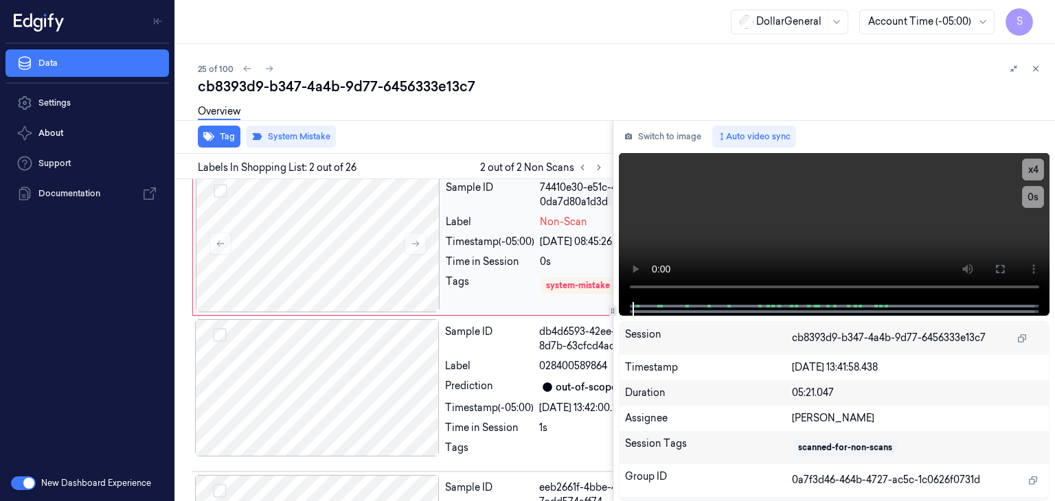
scroll to position [148, 0]
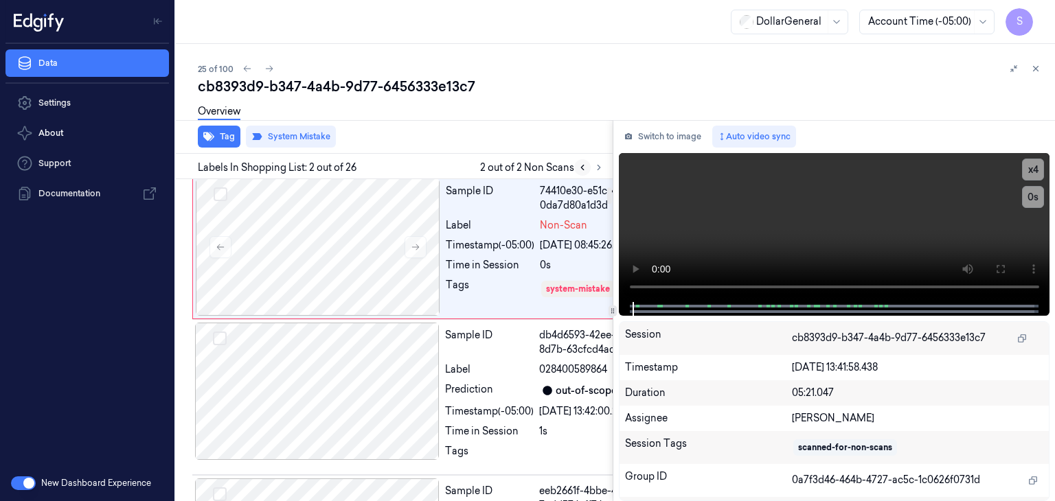
click at [582, 167] on icon at bounding box center [582, 168] width 10 height 10
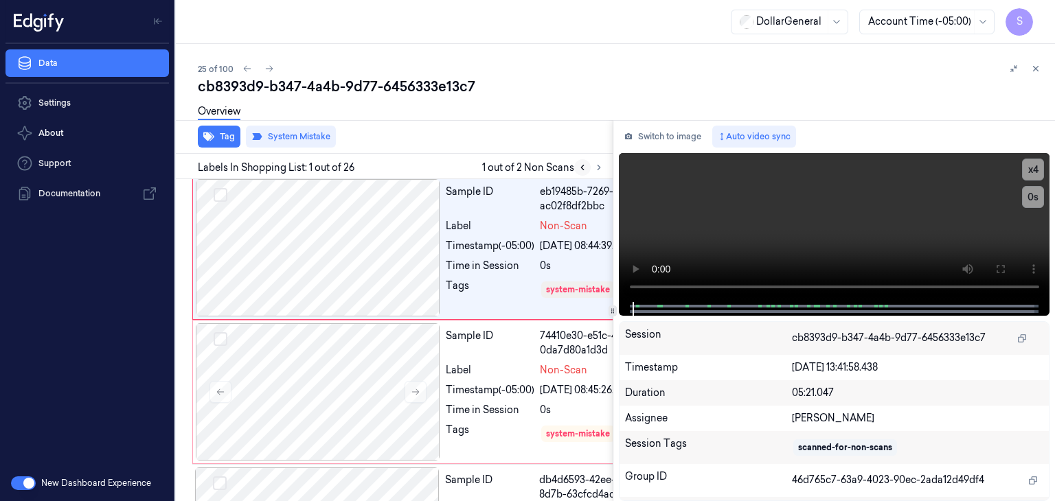
scroll to position [0, 0]
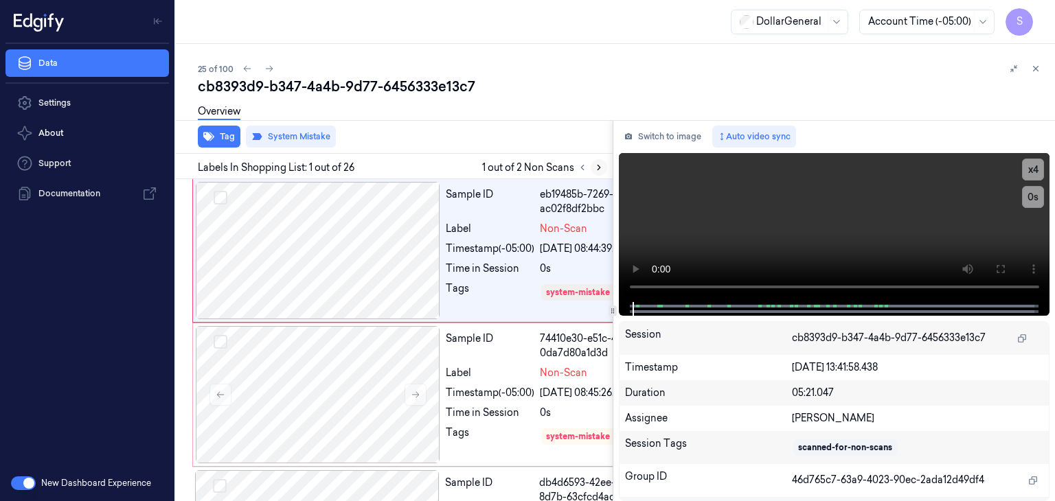
click at [601, 170] on icon at bounding box center [599, 168] width 10 height 10
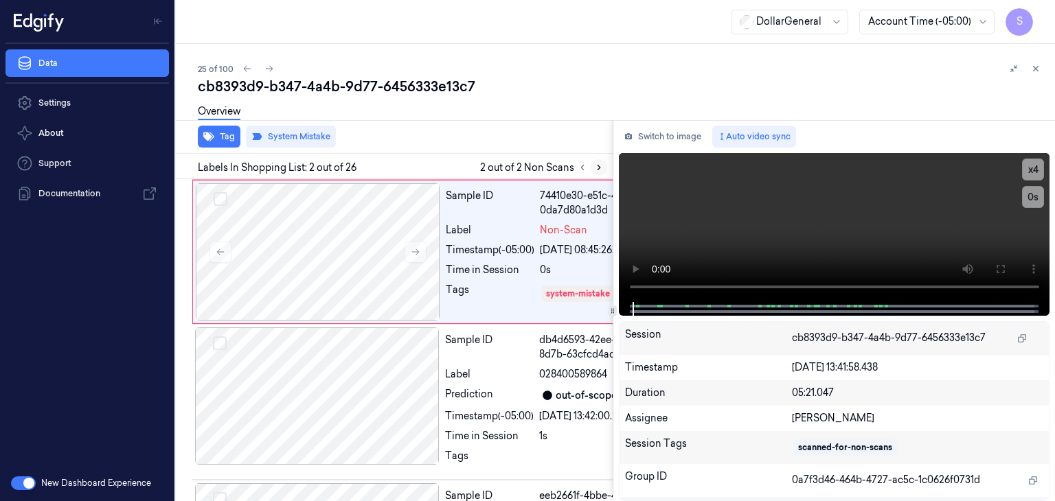
scroll to position [148, 0]
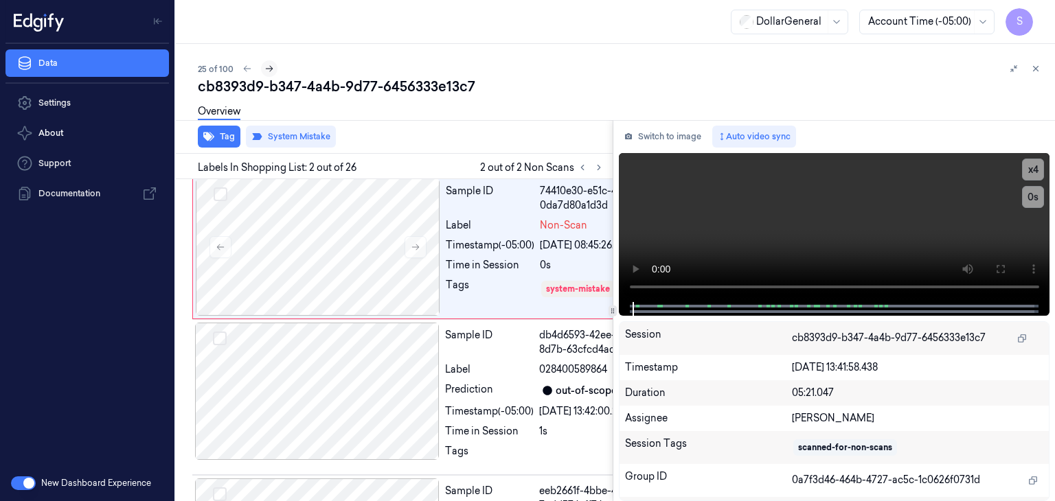
click at [273, 67] on button at bounding box center [269, 68] width 16 height 16
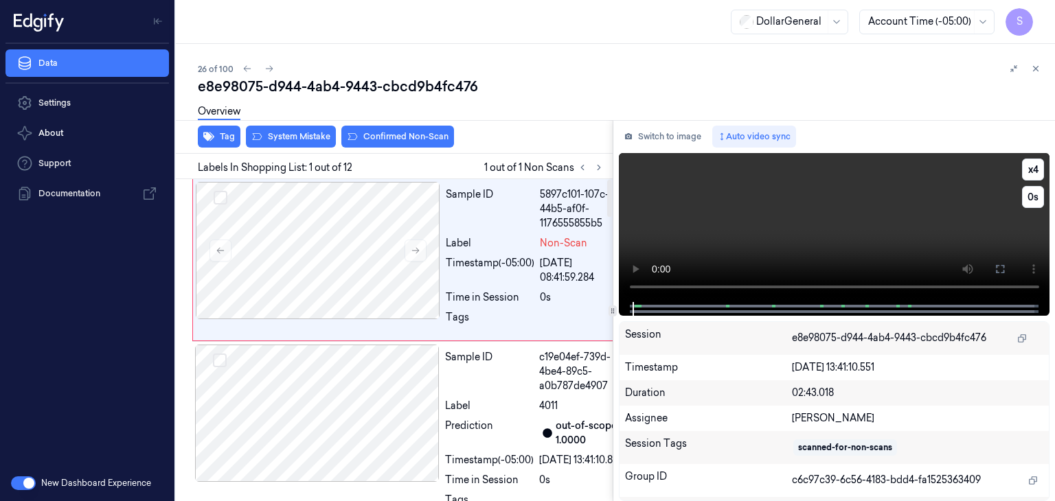
click at [739, 235] on video at bounding box center [834, 227] width 431 height 149
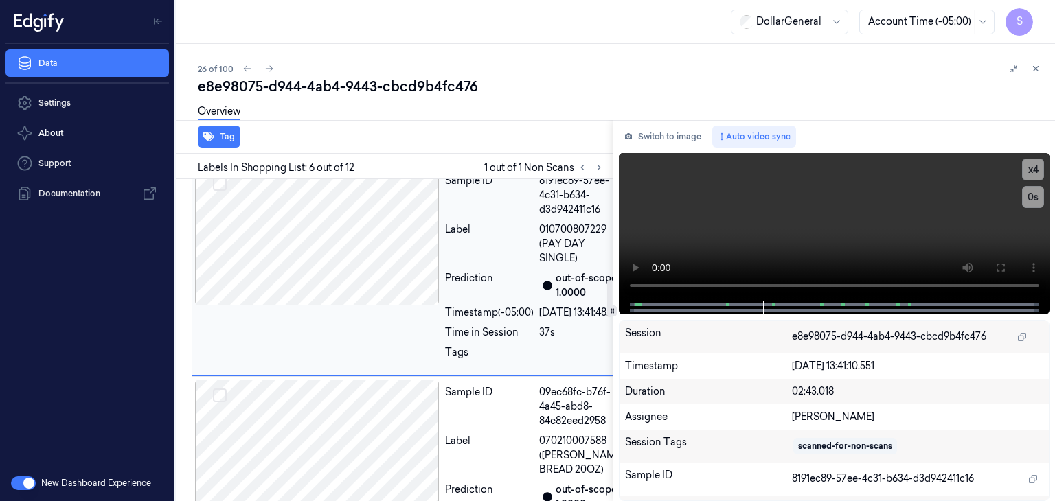
scroll to position [838, 0]
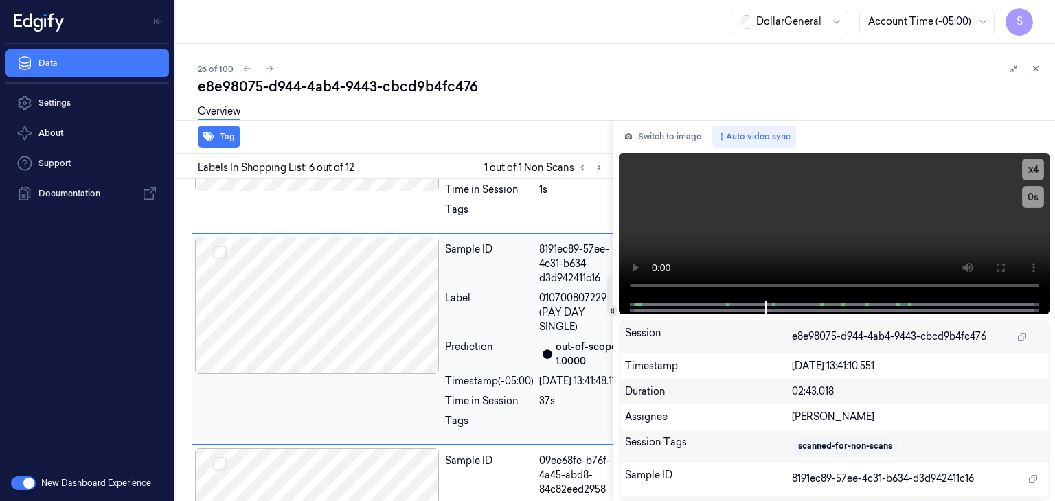
click at [382, 374] on div at bounding box center [317, 305] width 244 height 137
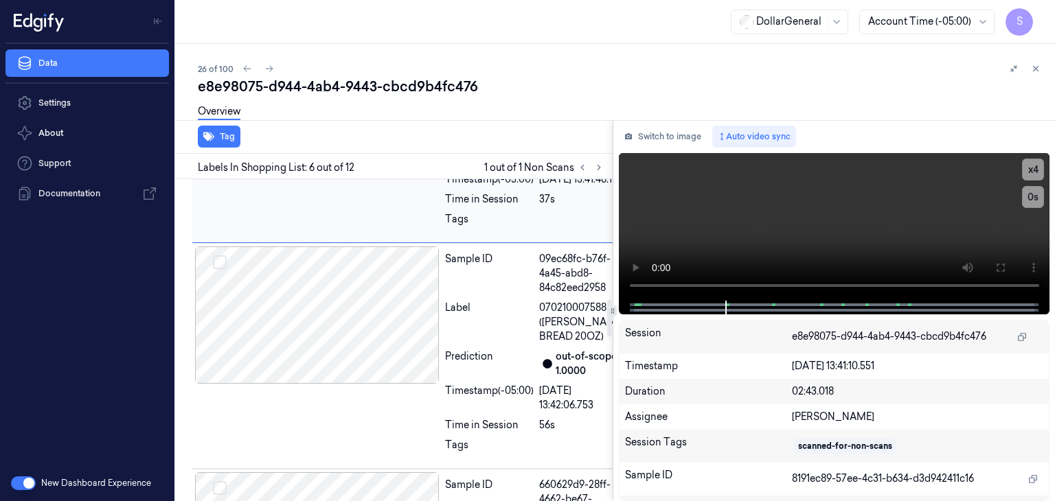
scroll to position [1044, 0]
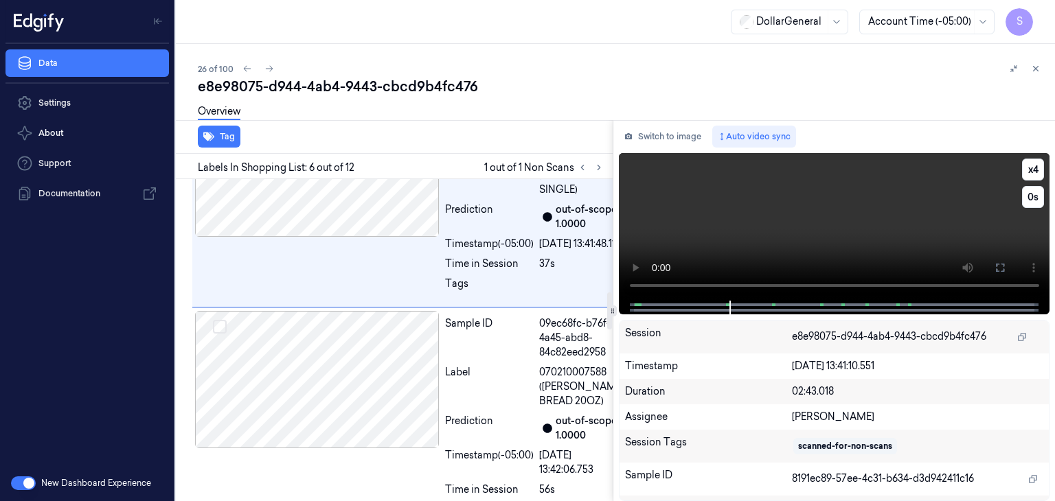
drag, startPoint x: 759, startPoint y: 227, endPoint x: 752, endPoint y: 235, distance: 10.7
click at [760, 227] on video at bounding box center [834, 227] width 431 height 148
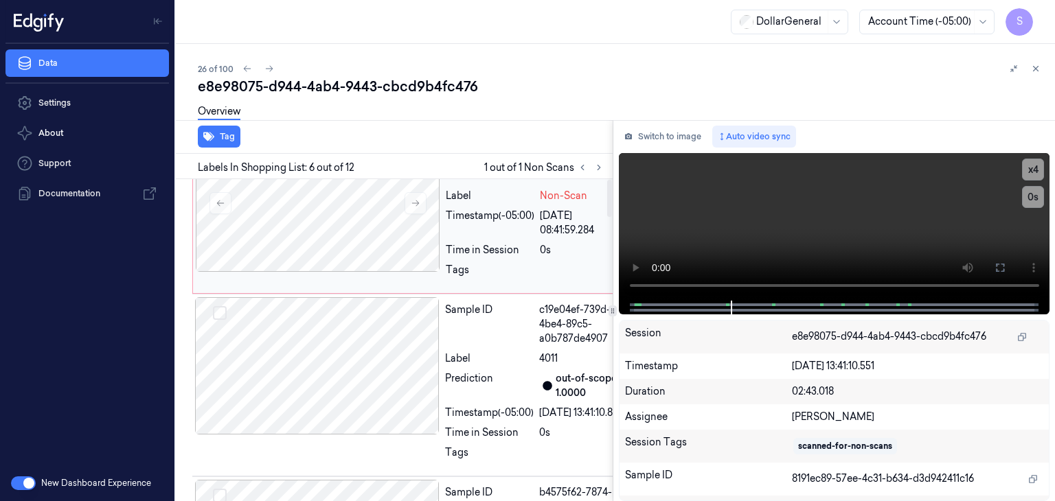
scroll to position [0, 0]
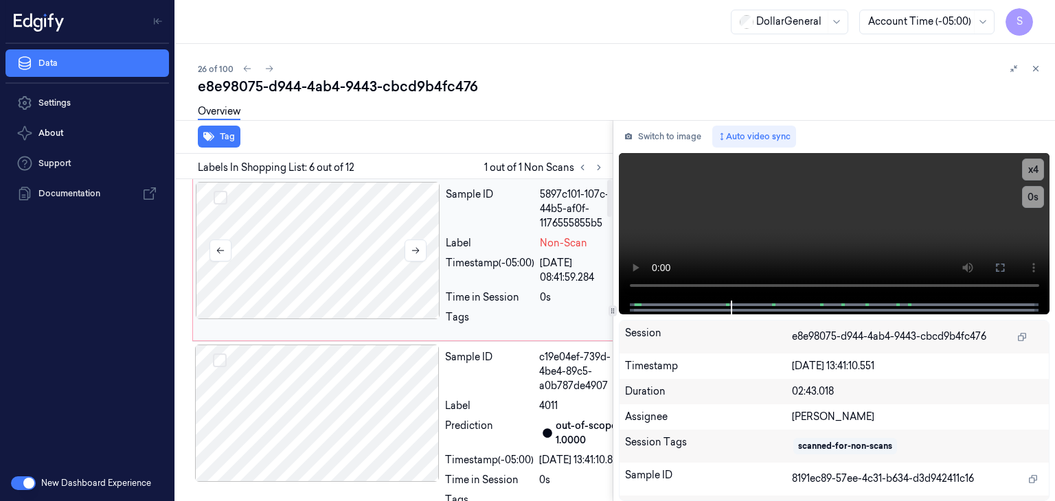
click at [343, 256] on div at bounding box center [318, 250] width 244 height 137
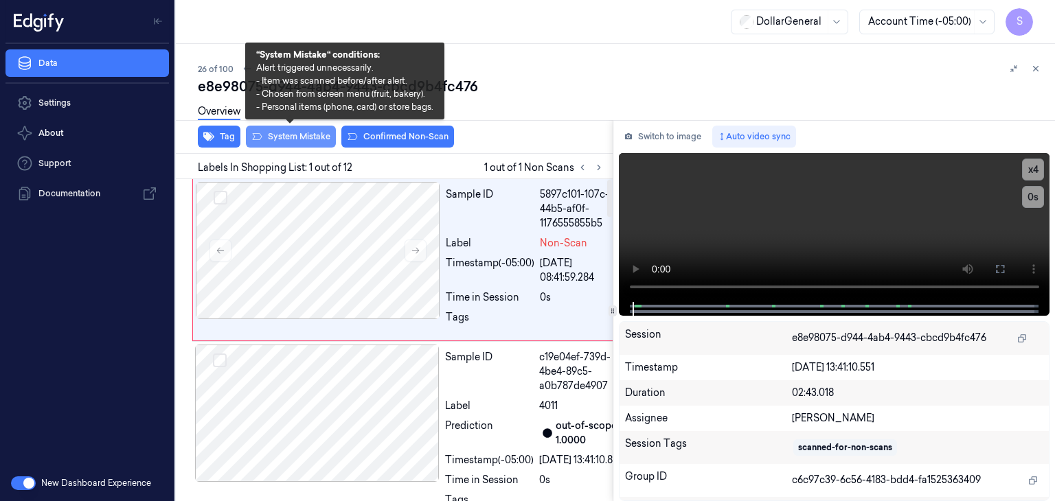
click at [315, 139] on button "System Mistake" at bounding box center [291, 137] width 90 height 22
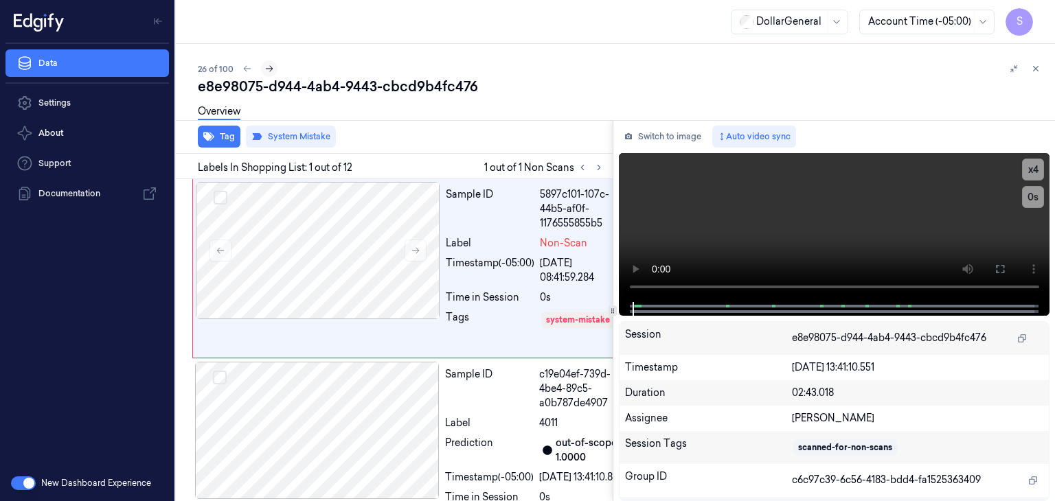
click at [274, 72] on button at bounding box center [269, 68] width 16 height 16
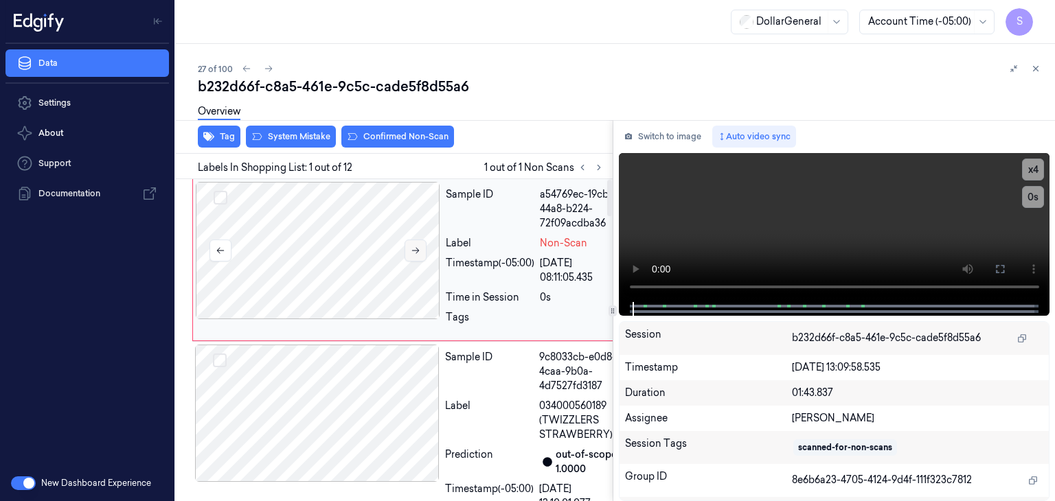
click at [416, 253] on icon at bounding box center [416, 251] width 10 height 10
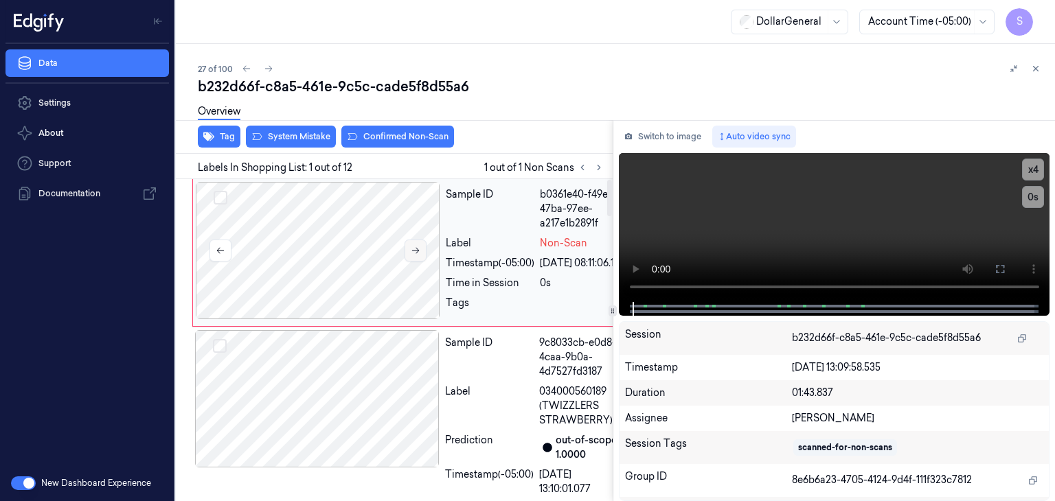
click at [416, 253] on icon at bounding box center [416, 251] width 10 height 10
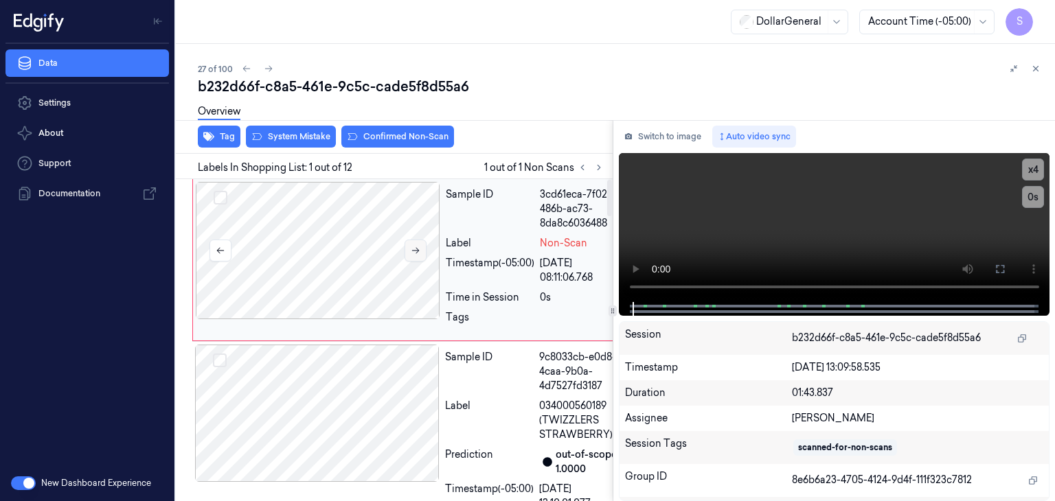
click at [416, 253] on icon at bounding box center [416, 251] width 10 height 10
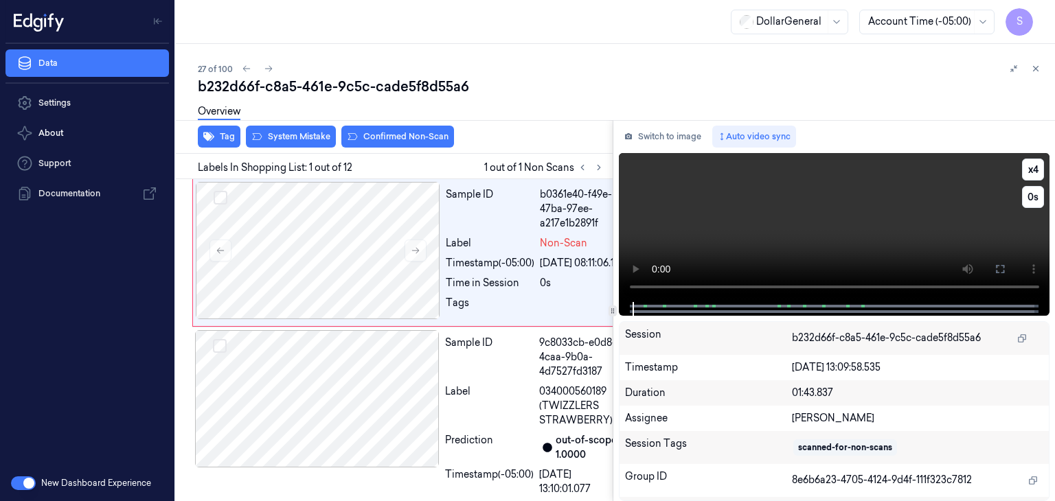
click at [724, 205] on video at bounding box center [834, 227] width 431 height 149
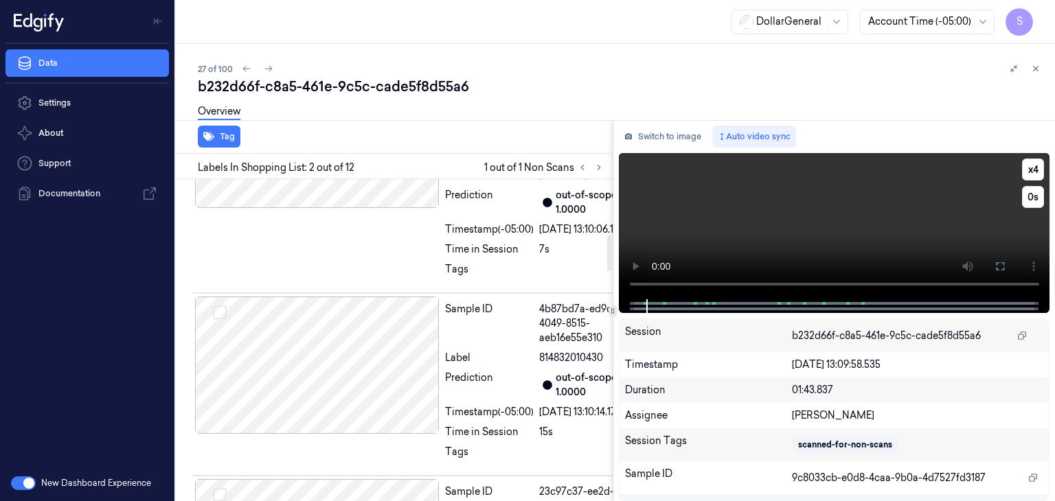
click at [754, 228] on video at bounding box center [834, 226] width 431 height 146
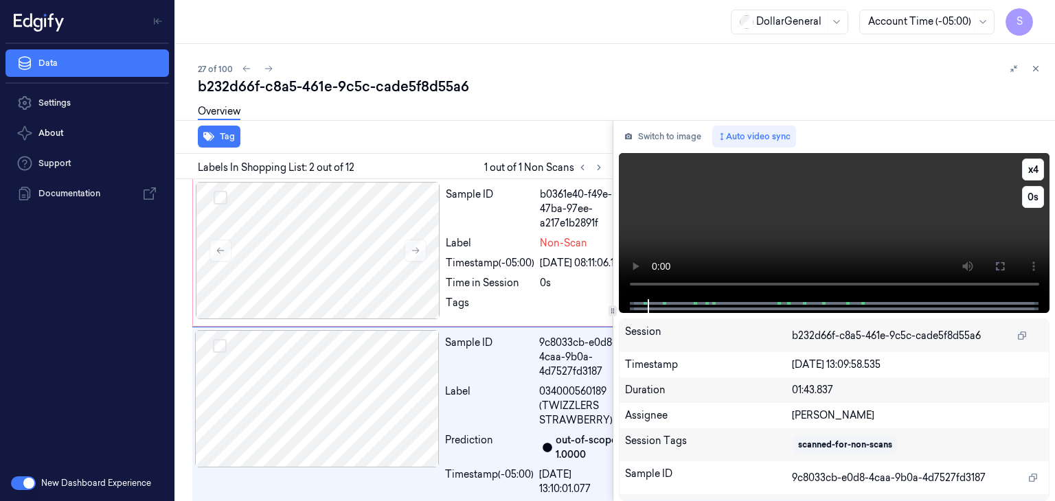
click at [755, 238] on video at bounding box center [834, 226] width 431 height 146
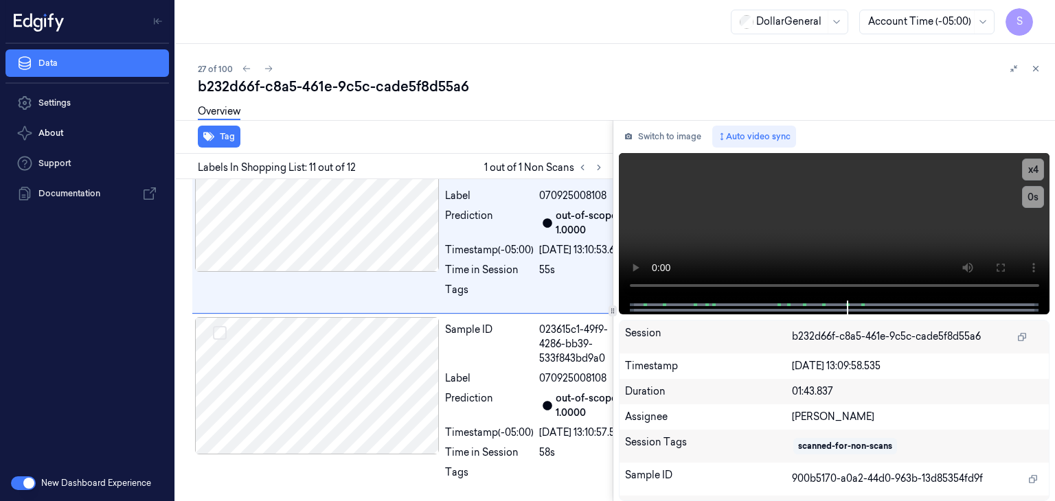
scroll to position [2317, 0]
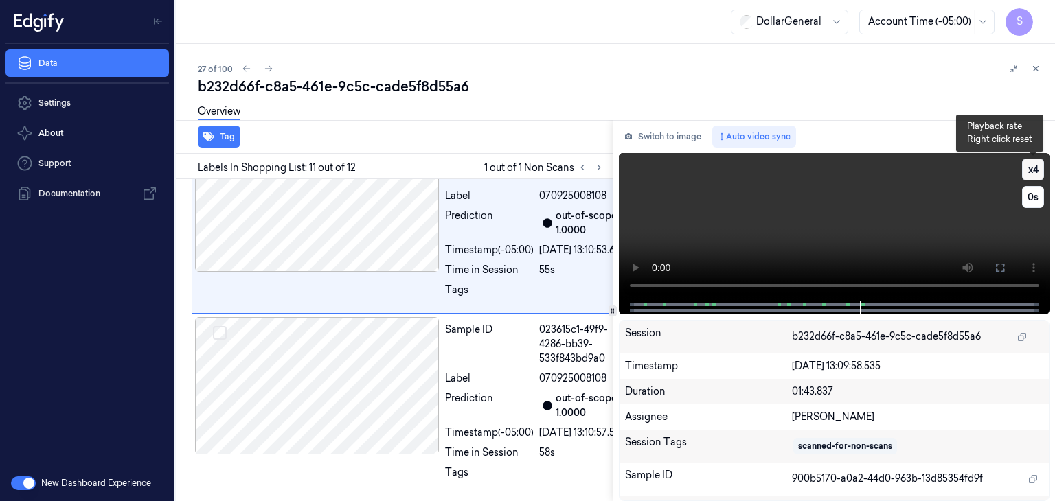
click at [1026, 171] on button "x 4" at bounding box center [1033, 170] width 22 height 22
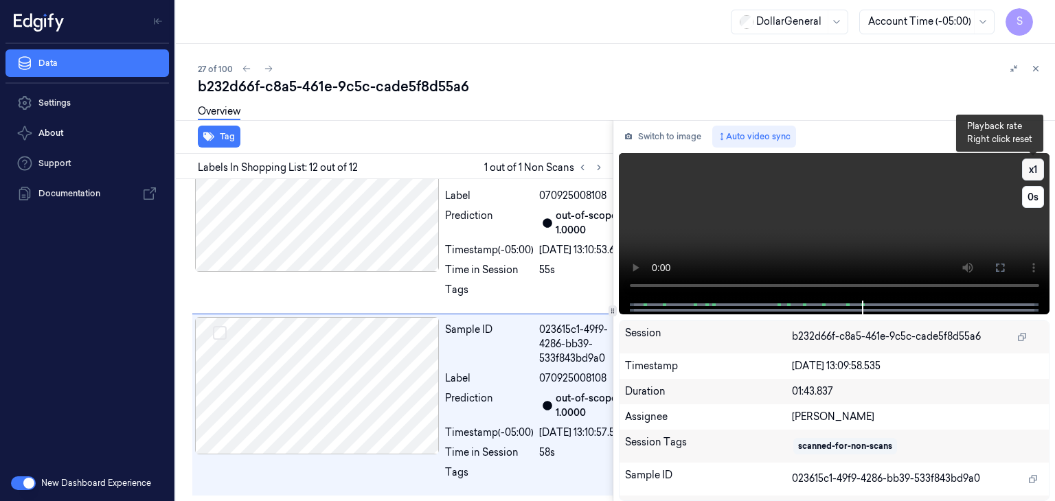
scroll to position [2499, 0]
click at [1026, 171] on button "x 1" at bounding box center [1033, 170] width 22 height 22
click at [858, 243] on video at bounding box center [834, 227] width 431 height 148
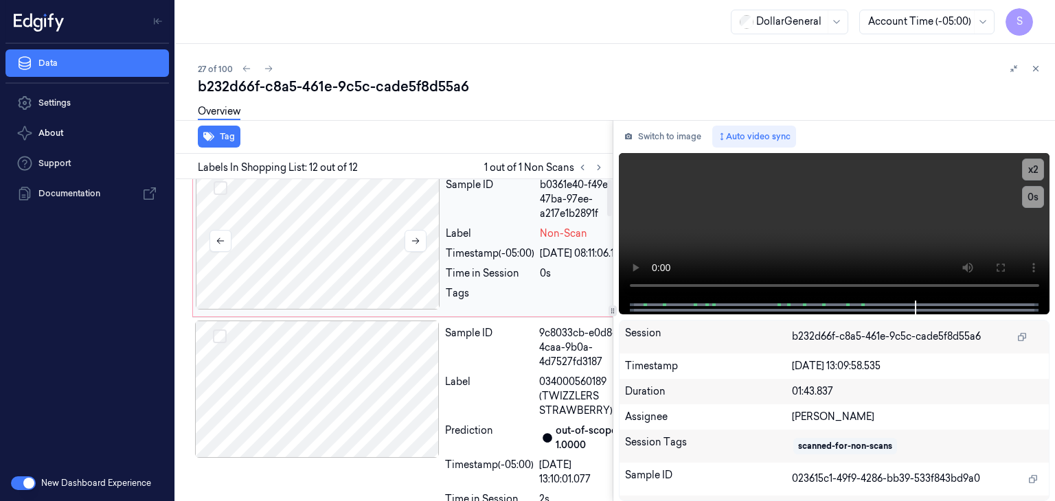
scroll to position [0, 0]
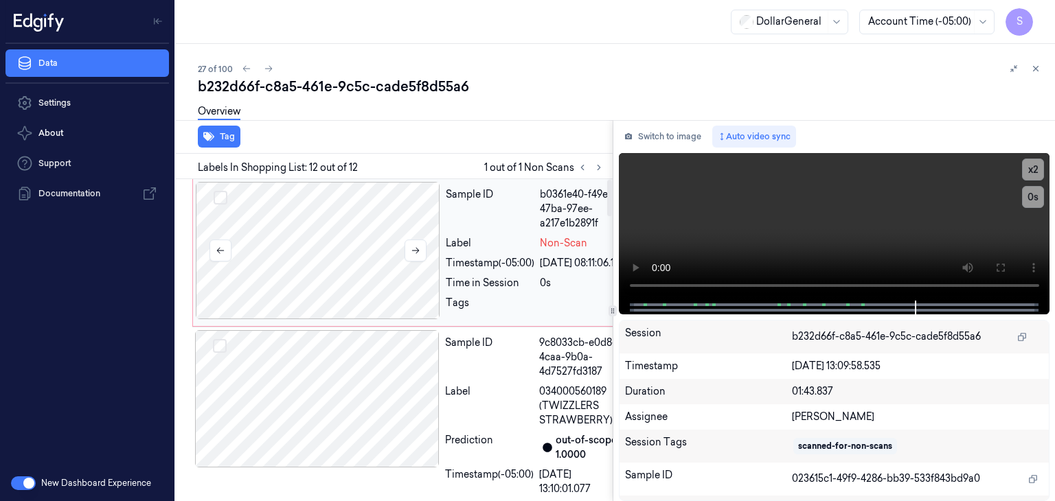
click at [297, 245] on div at bounding box center [318, 250] width 244 height 137
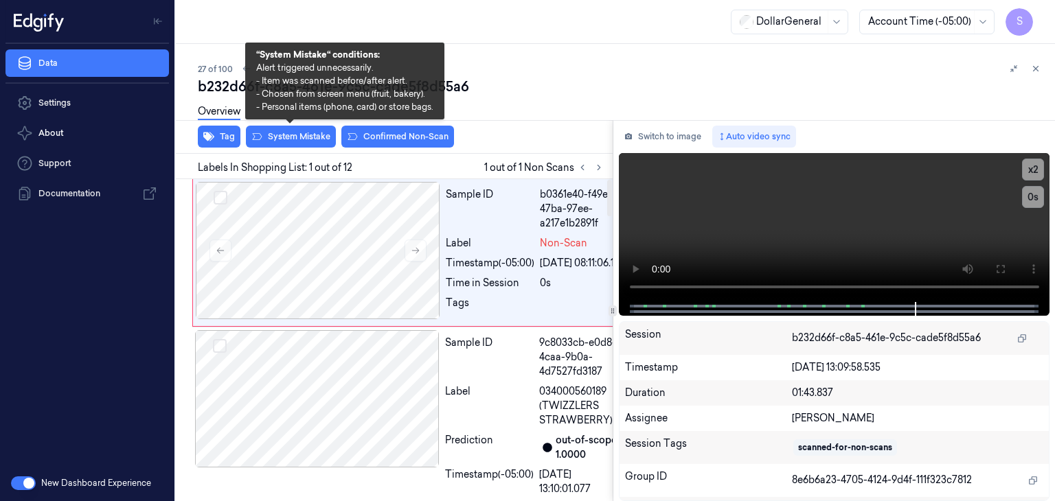
click at [301, 130] on div "Overview" at bounding box center [621, 113] width 846 height 35
click at [301, 136] on button "System Mistake" at bounding box center [291, 137] width 90 height 22
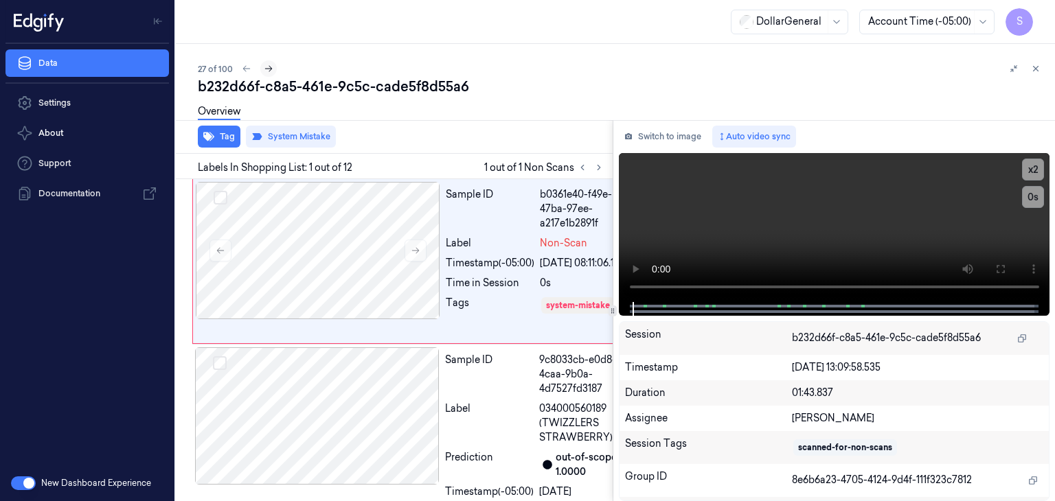
click at [271, 71] on icon at bounding box center [269, 69] width 10 height 10
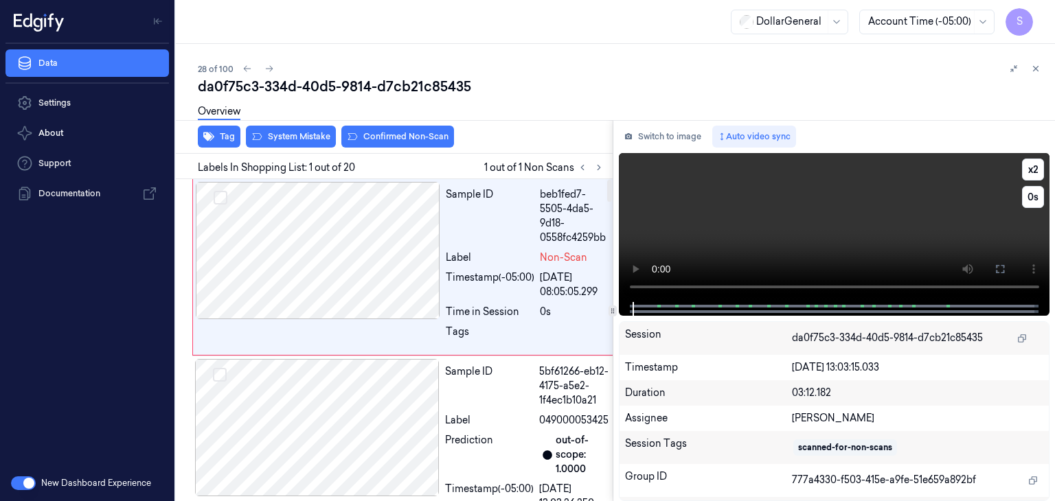
click at [868, 211] on video at bounding box center [834, 227] width 431 height 149
click at [354, 220] on div at bounding box center [318, 250] width 244 height 137
click at [787, 207] on video at bounding box center [834, 227] width 431 height 149
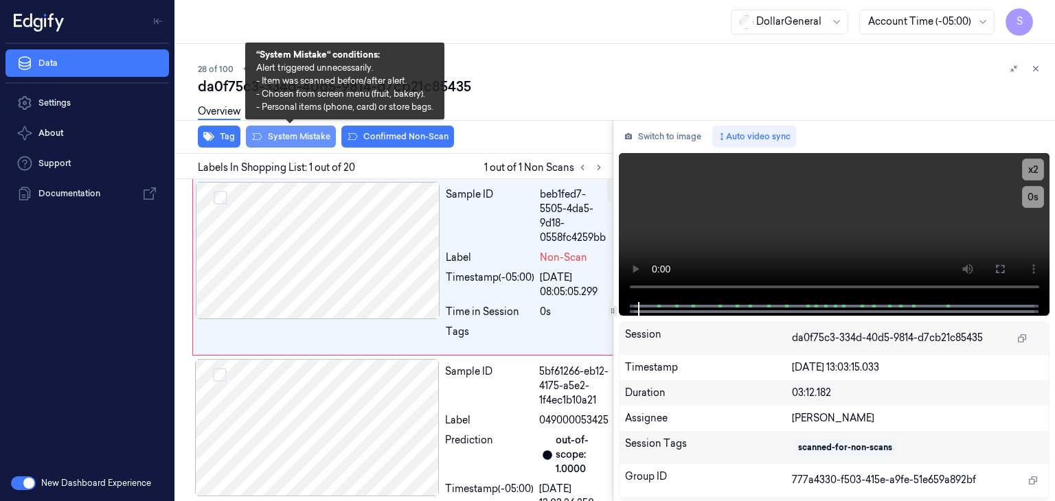
click at [288, 143] on button "System Mistake" at bounding box center [291, 137] width 90 height 22
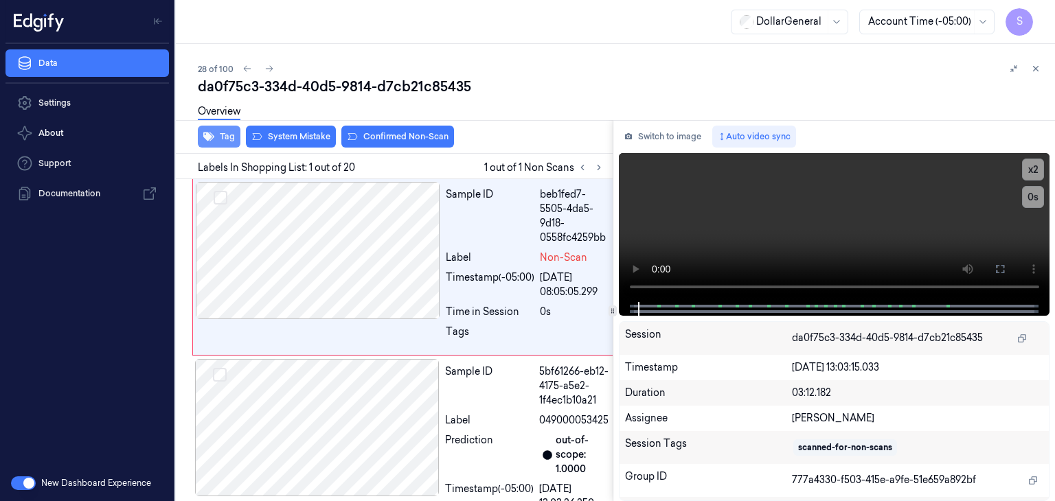
click at [225, 138] on button "Tag" at bounding box center [219, 137] width 43 height 22
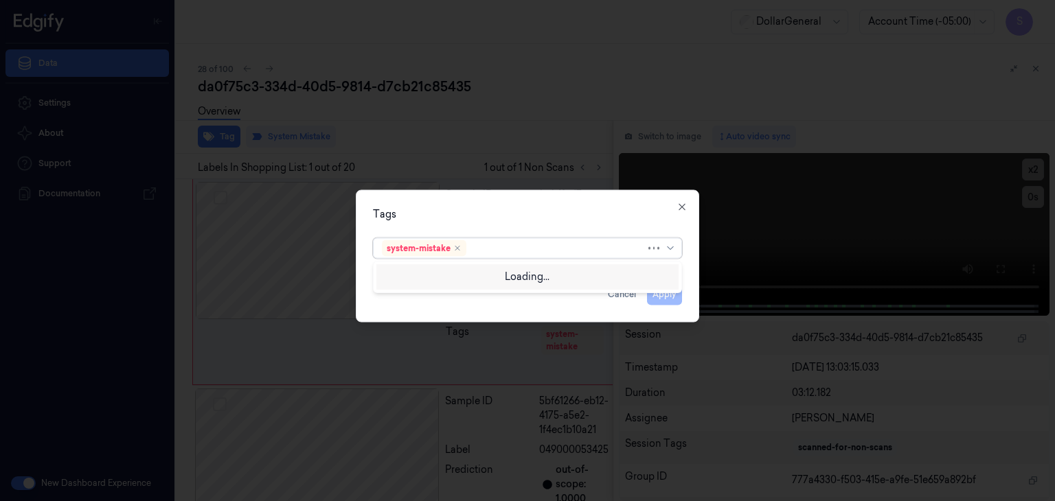
click at [679, 245] on div "system-mistake" at bounding box center [527, 248] width 309 height 21
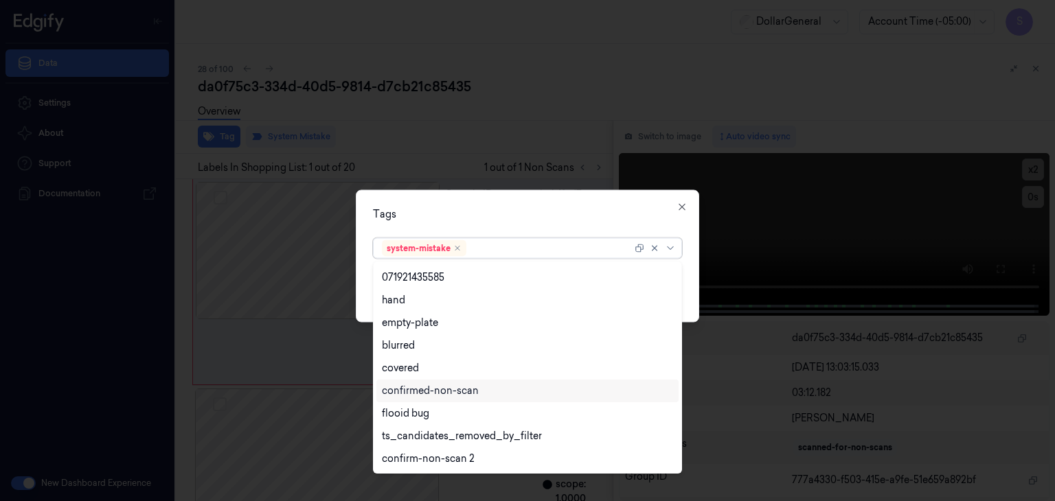
scroll to position [292, 0]
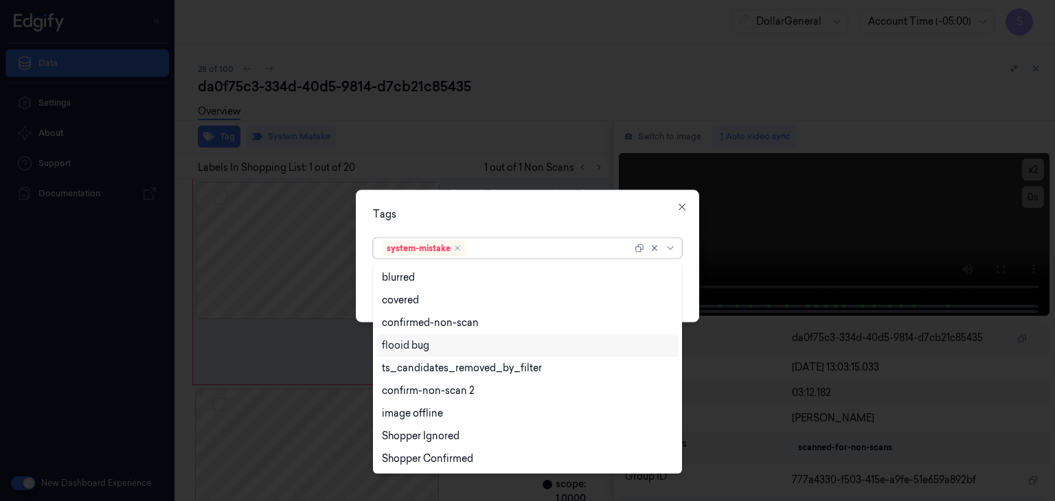
click at [428, 345] on div "flooid bug" at bounding box center [405, 345] width 47 height 14
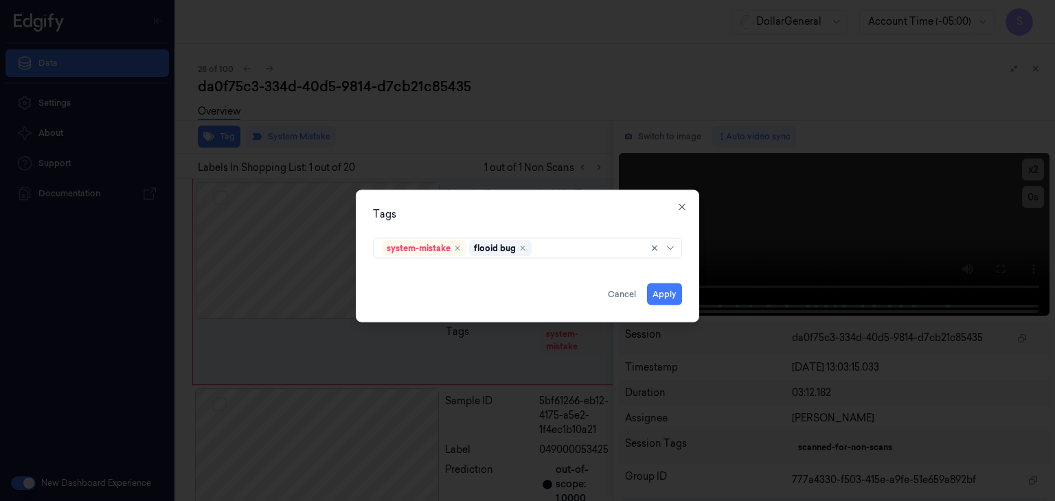
click at [695, 273] on div "Tags system-mistake flooid bug Apply Cancel Close" at bounding box center [527, 256] width 343 height 133
click at [659, 288] on button "Apply" at bounding box center [664, 295] width 35 height 22
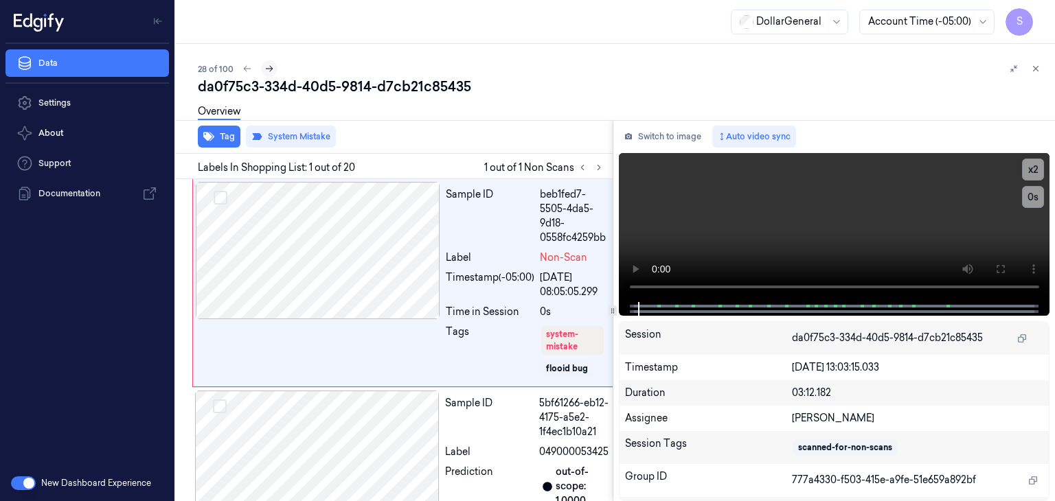
click at [270, 68] on icon at bounding box center [269, 69] width 10 height 10
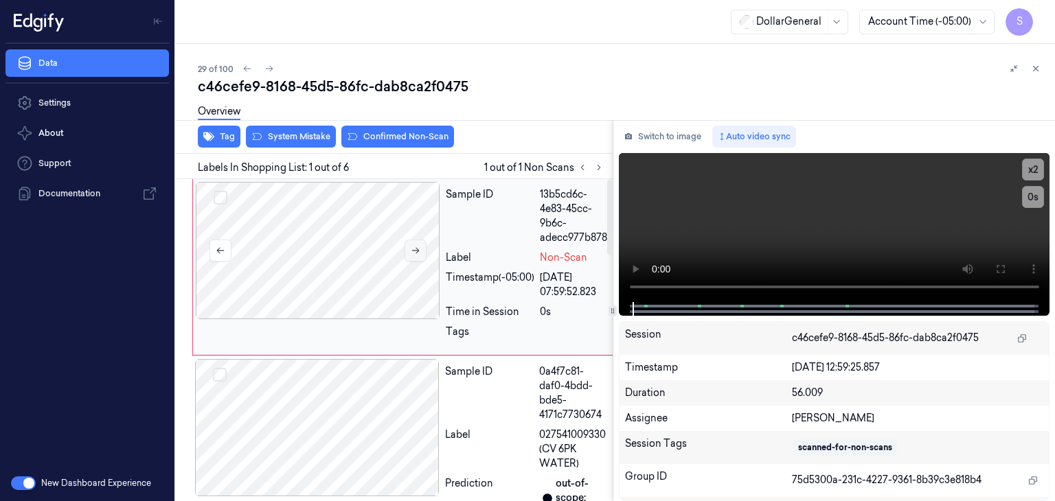
click at [420, 252] on button at bounding box center [415, 251] width 22 height 22
click at [420, 253] on button at bounding box center [415, 251] width 22 height 22
click at [726, 232] on video at bounding box center [834, 227] width 431 height 149
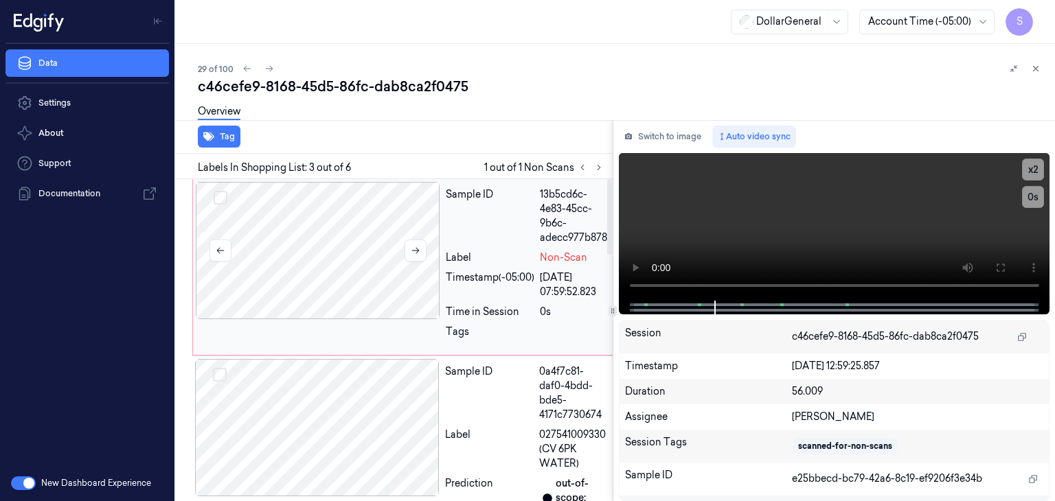
click at [401, 237] on div at bounding box center [318, 250] width 244 height 137
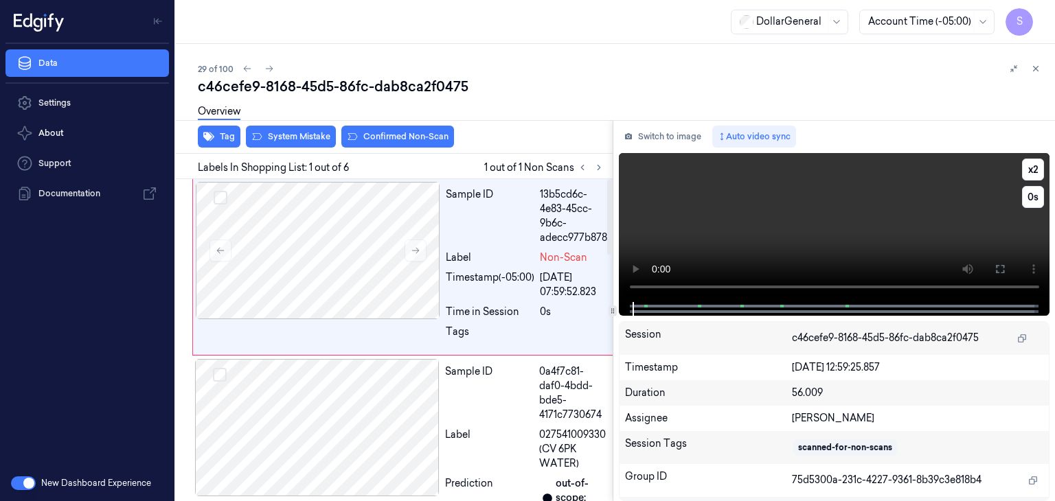
click at [812, 213] on video at bounding box center [834, 227] width 431 height 149
click at [297, 135] on button "System Mistake" at bounding box center [291, 137] width 90 height 22
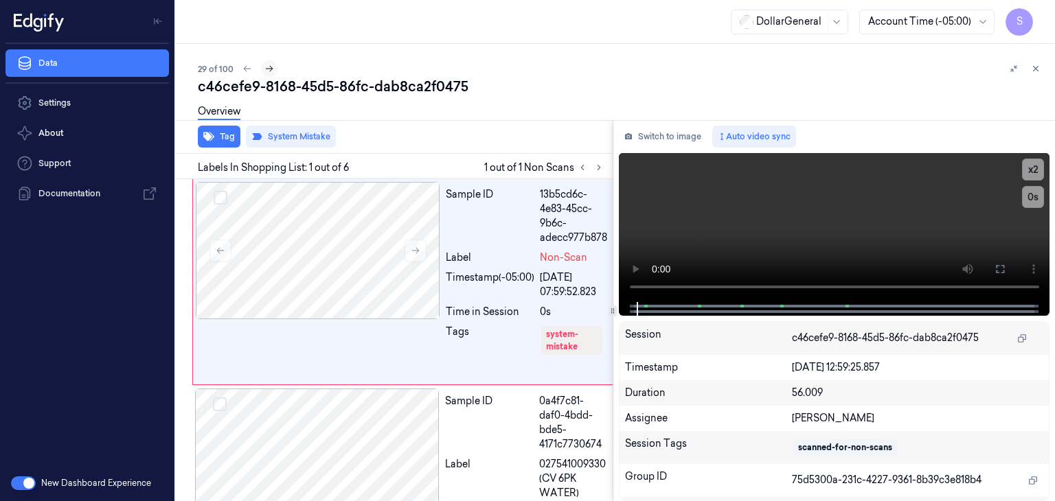
click at [270, 68] on icon at bounding box center [269, 69] width 10 height 10
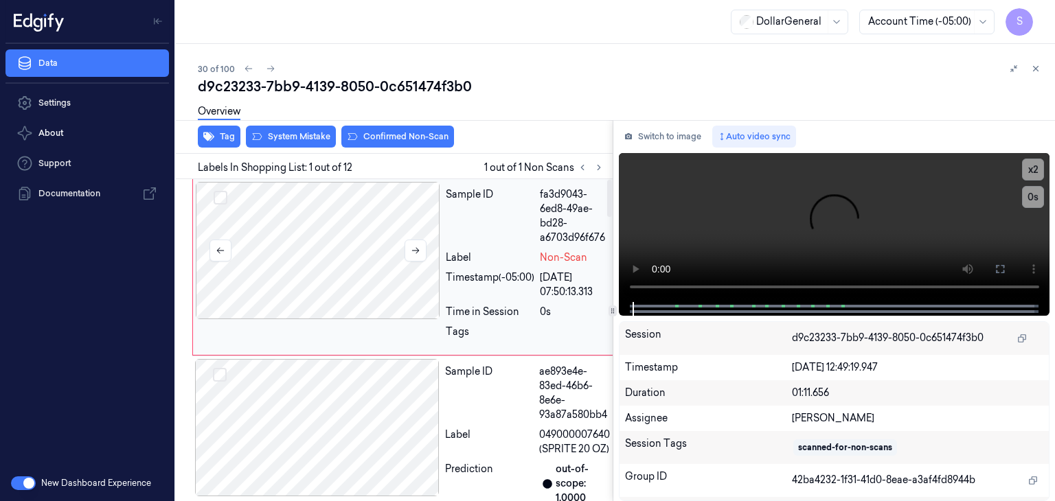
click at [354, 238] on div at bounding box center [318, 250] width 244 height 137
click at [783, 229] on video at bounding box center [834, 227] width 431 height 149
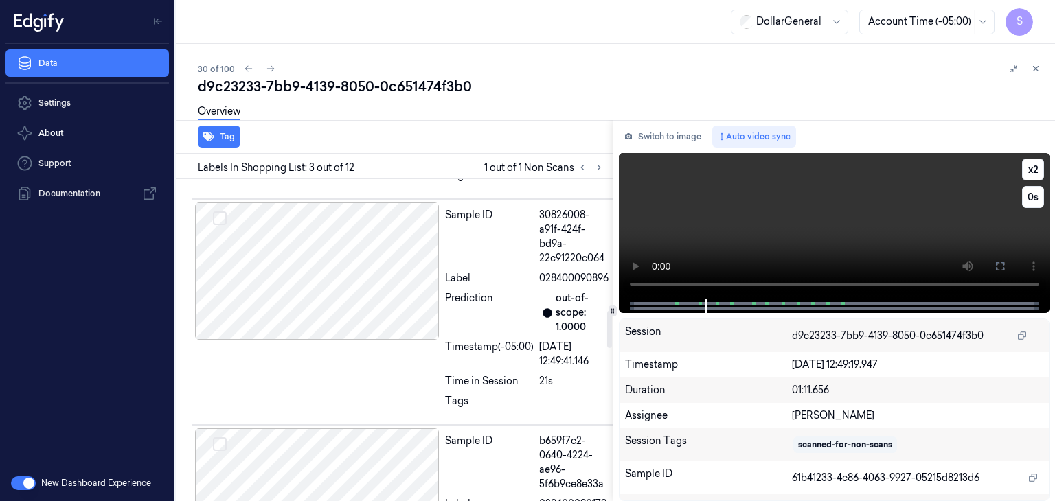
click at [794, 229] on video at bounding box center [834, 226] width 431 height 146
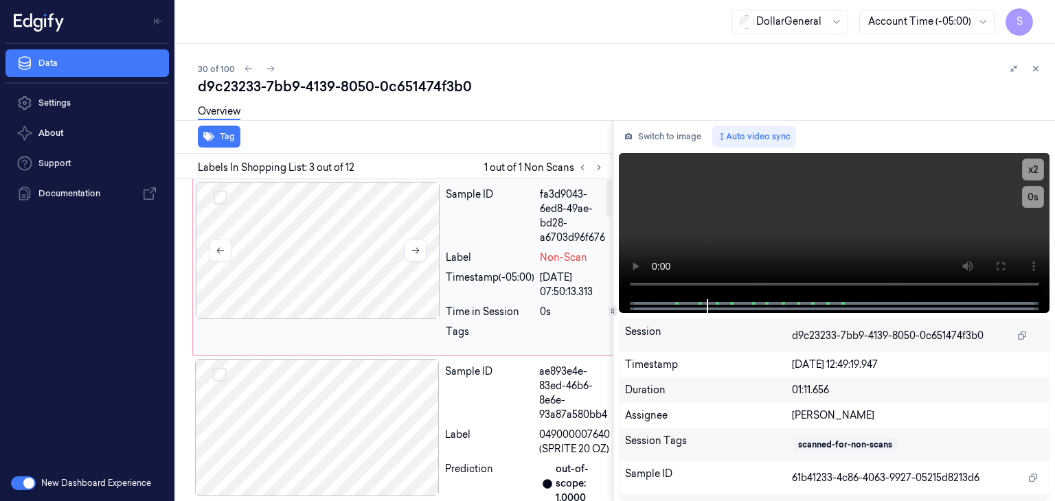
click at [378, 231] on div at bounding box center [318, 250] width 244 height 137
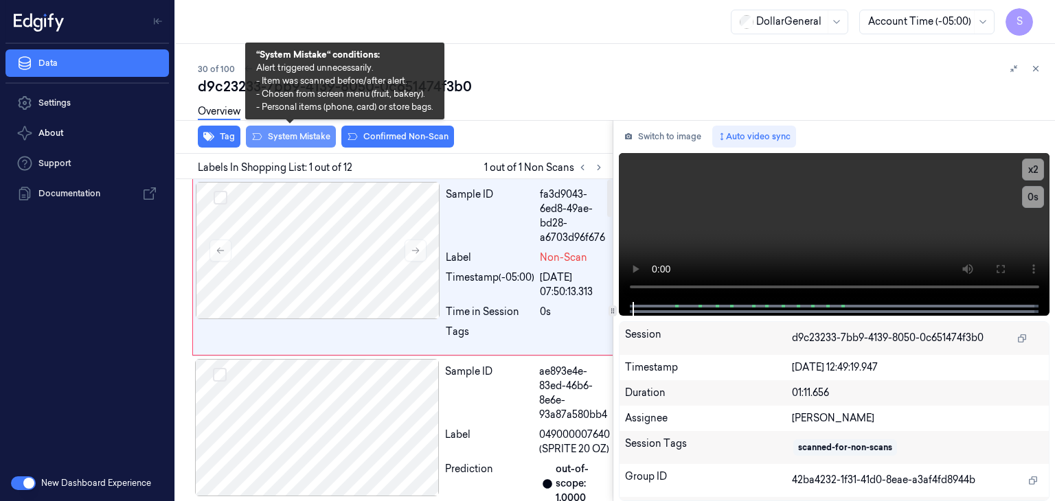
click at [279, 138] on button "System Mistake" at bounding box center [291, 137] width 90 height 22
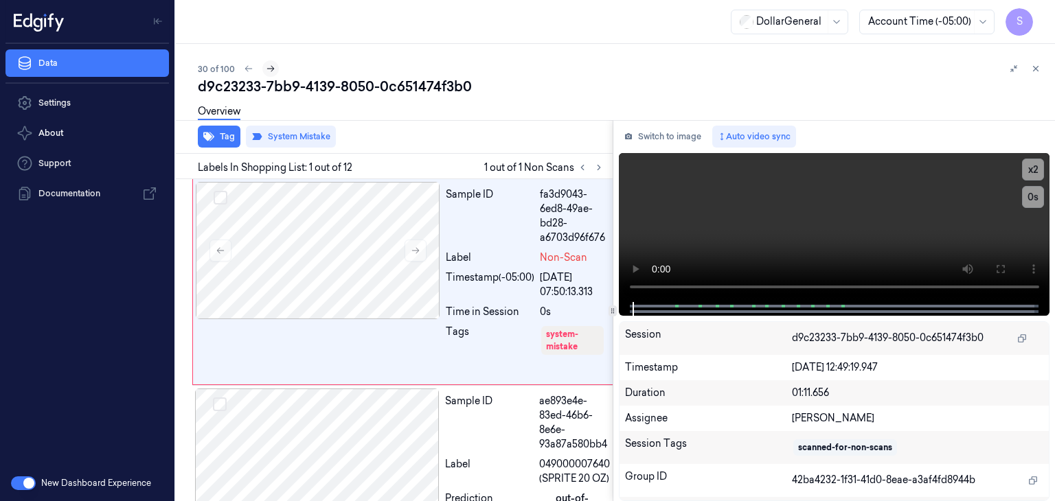
click at [269, 73] on button at bounding box center [270, 68] width 16 height 16
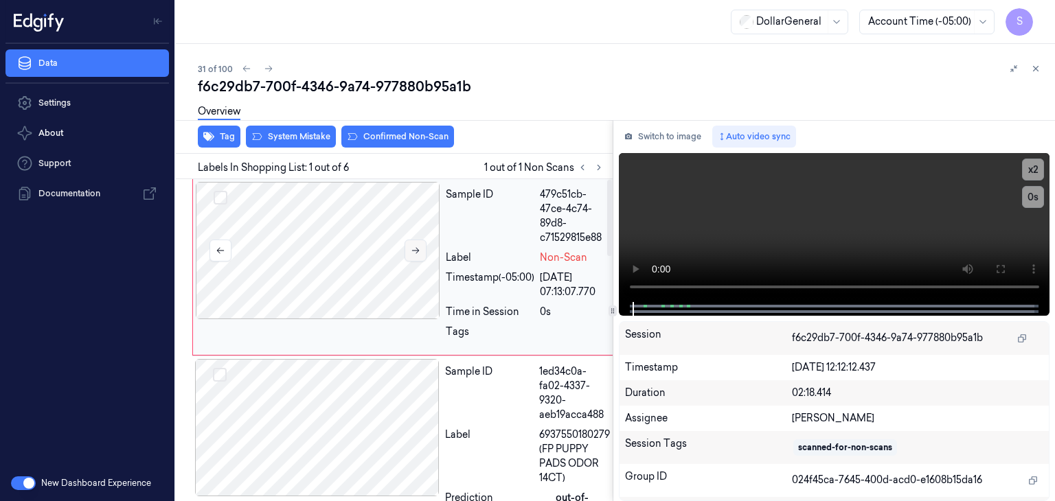
click at [420, 243] on button at bounding box center [415, 251] width 22 height 22
click at [420, 244] on button at bounding box center [415, 251] width 22 height 22
click at [733, 220] on video at bounding box center [834, 227] width 431 height 149
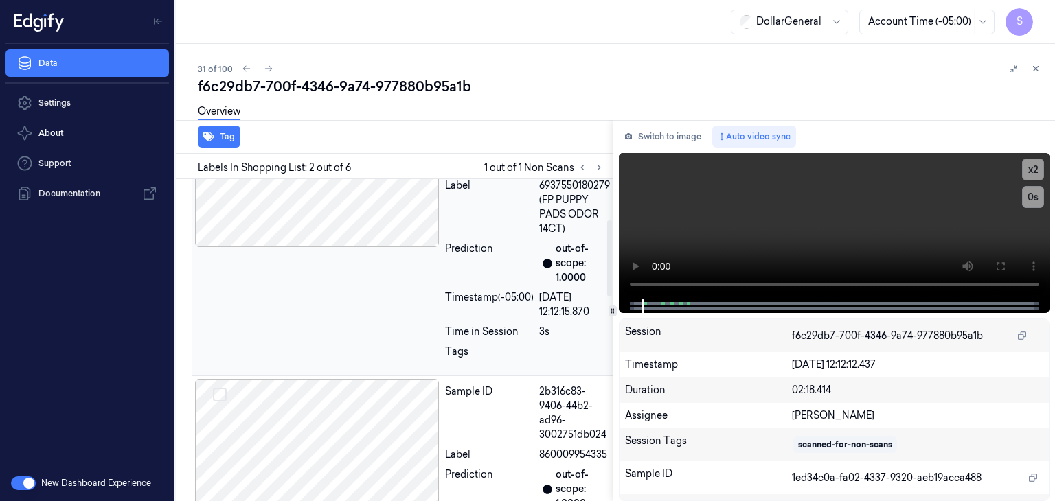
scroll to position [149, 0]
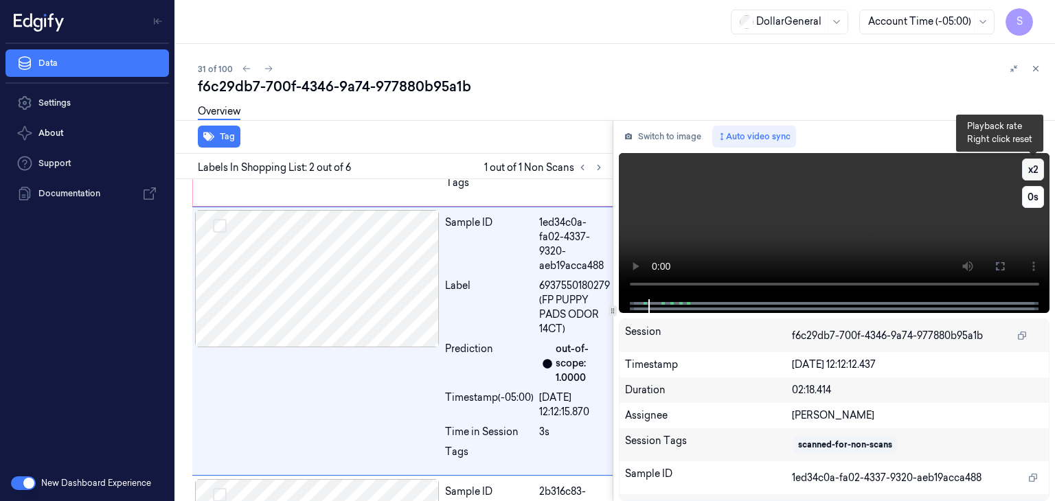
click at [1039, 167] on button "x 2" at bounding box center [1033, 170] width 22 height 22
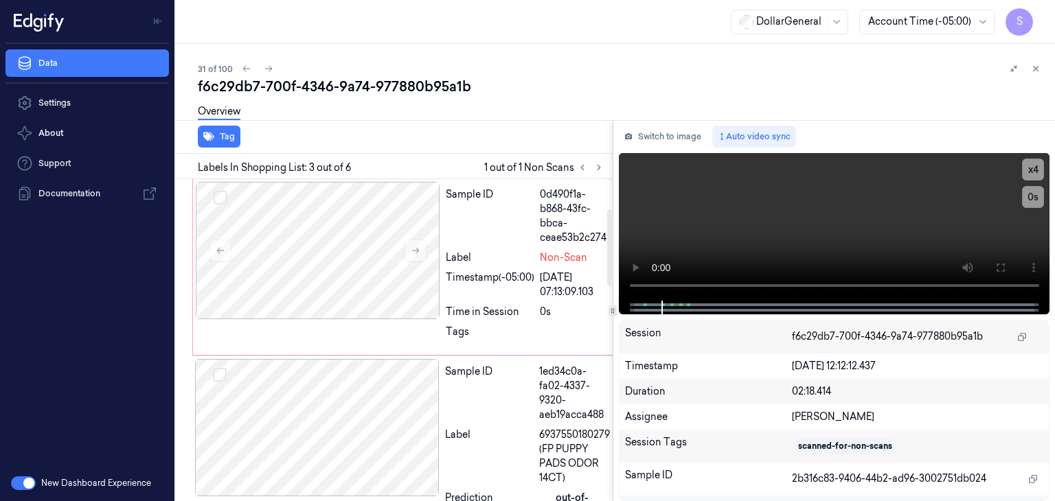
scroll to position [0, 0]
click at [728, 231] on video at bounding box center [834, 227] width 431 height 148
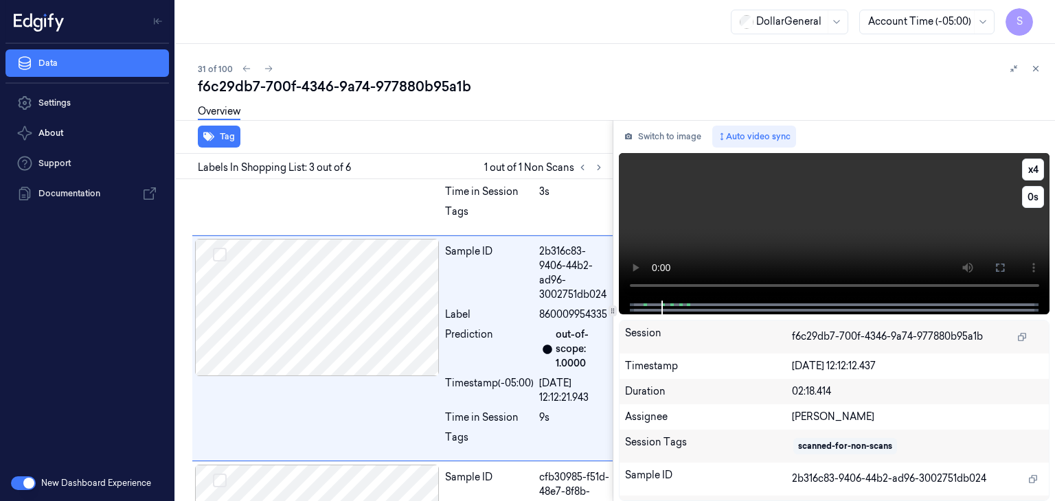
scroll to position [397, 0]
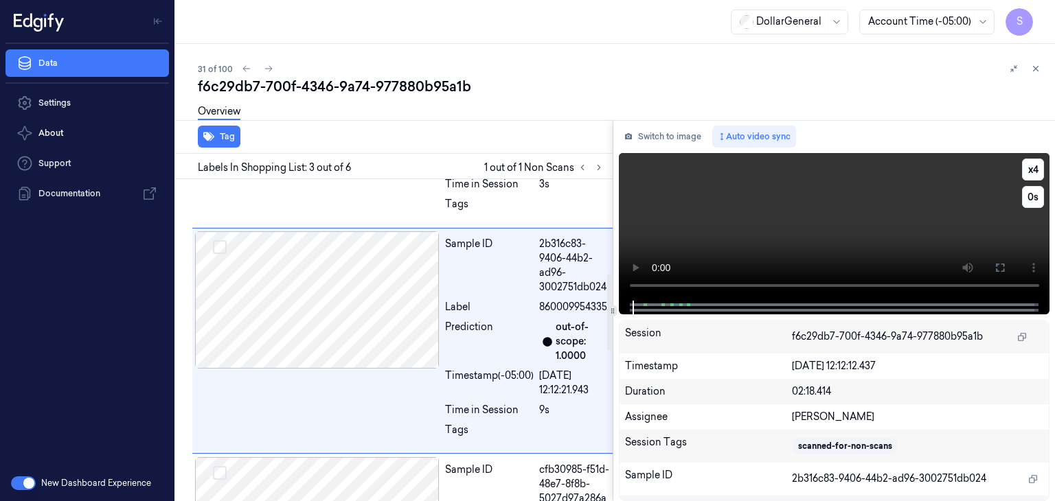
click at [690, 211] on video at bounding box center [834, 227] width 431 height 148
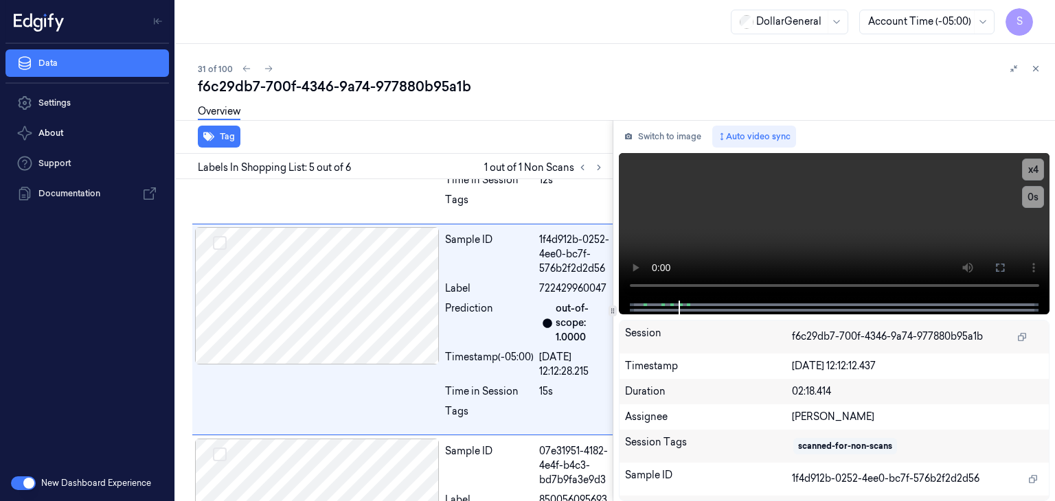
scroll to position [848, 0]
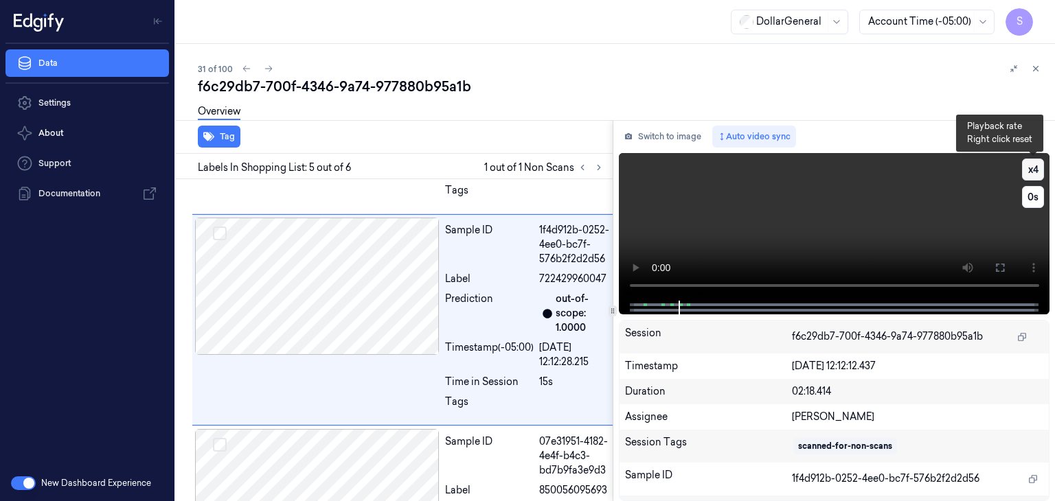
click at [1041, 166] on button "x 4" at bounding box center [1033, 170] width 22 height 22
click at [890, 204] on video at bounding box center [834, 227] width 431 height 148
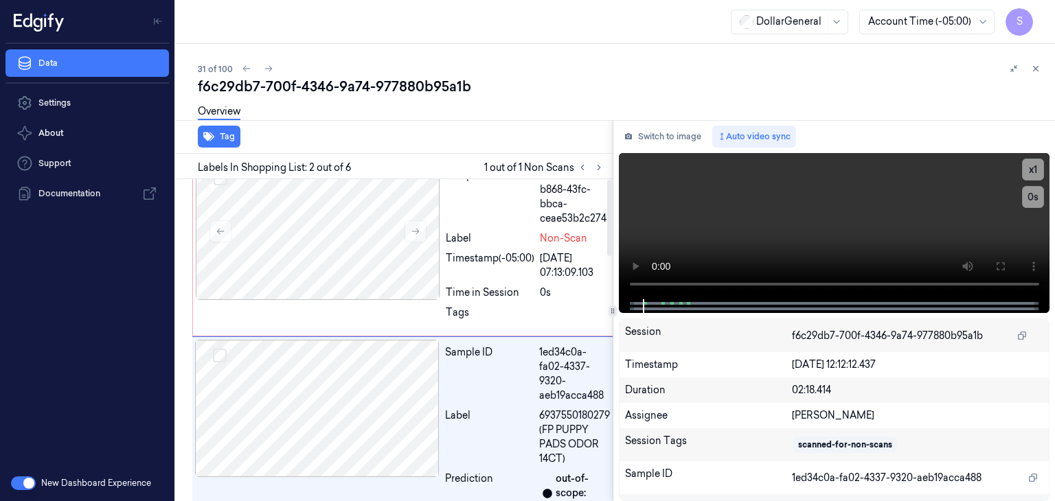
scroll to position [0, 0]
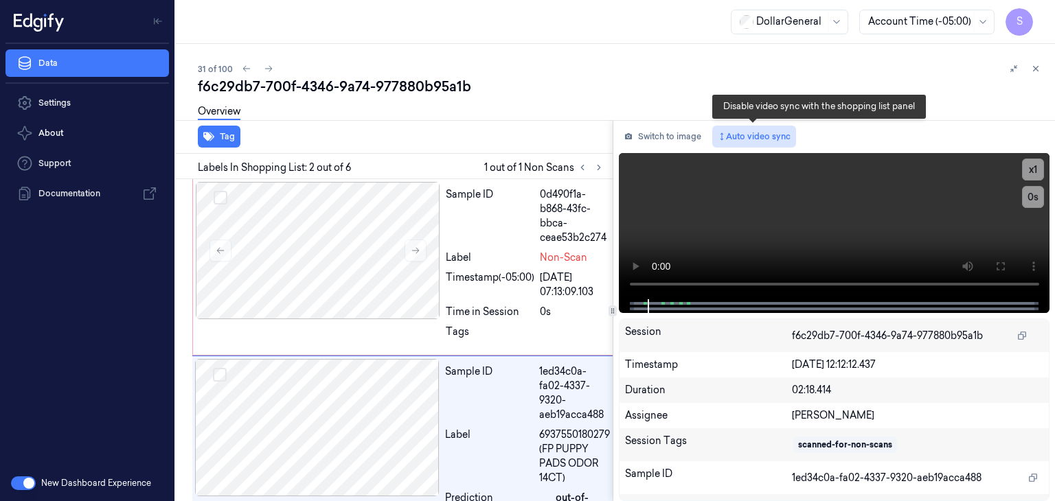
click at [761, 128] on button "Auto video sync" at bounding box center [754, 137] width 84 height 22
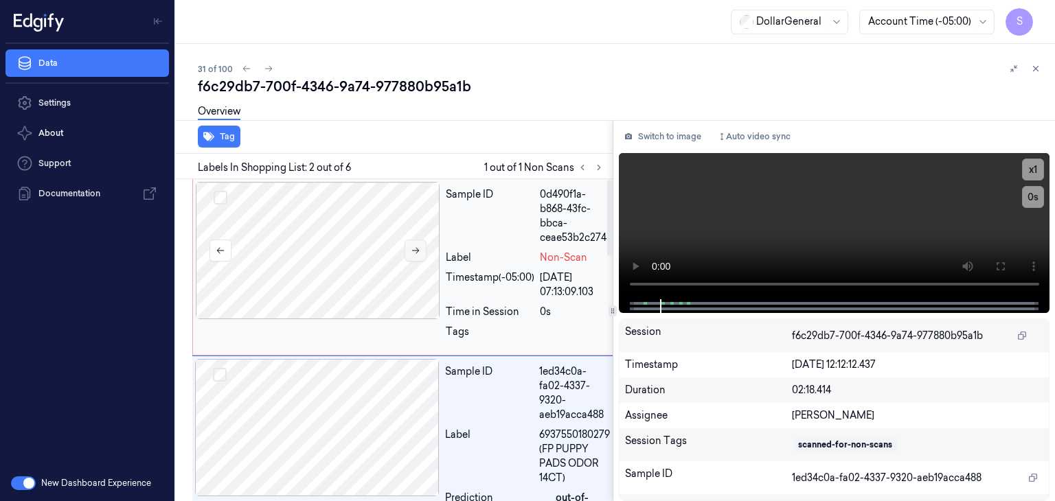
click at [416, 241] on button at bounding box center [415, 251] width 22 height 22
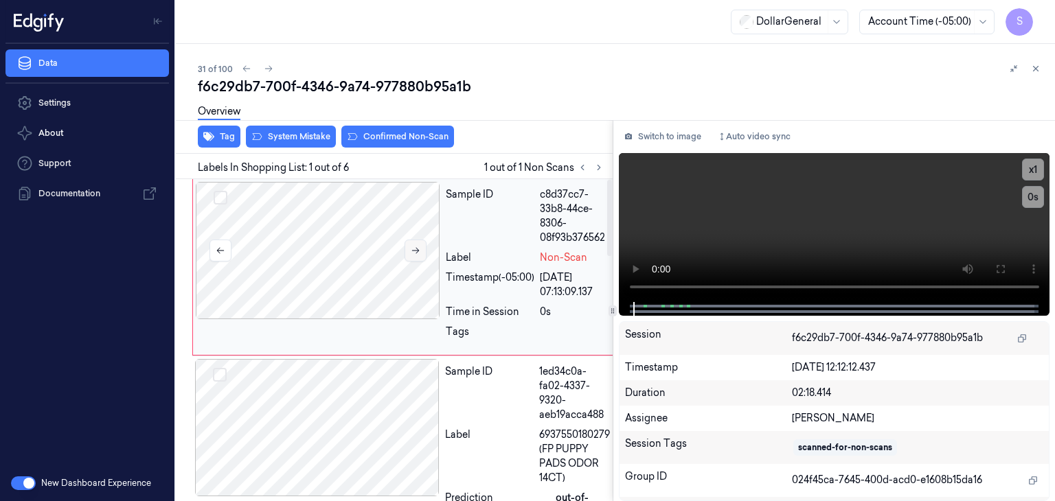
click at [416, 241] on button at bounding box center [415, 251] width 22 height 22
click at [412, 249] on icon at bounding box center [416, 251] width 10 height 10
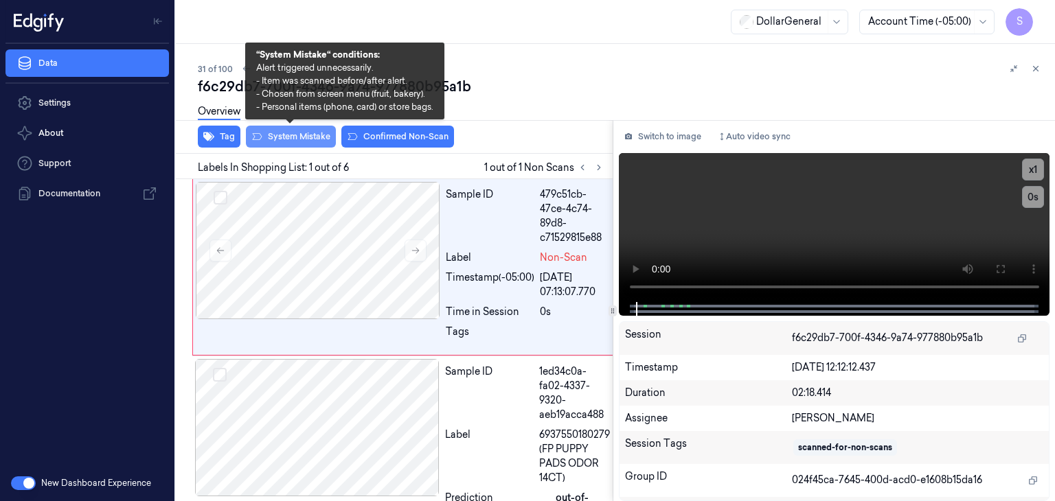
click at [317, 138] on button "System Mistake" at bounding box center [291, 137] width 90 height 22
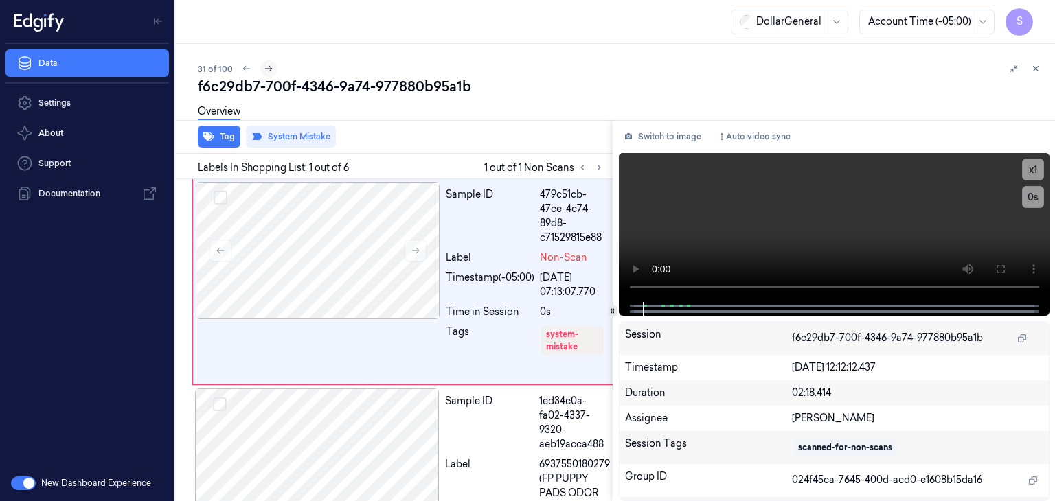
click at [266, 65] on icon at bounding box center [269, 69] width 10 height 10
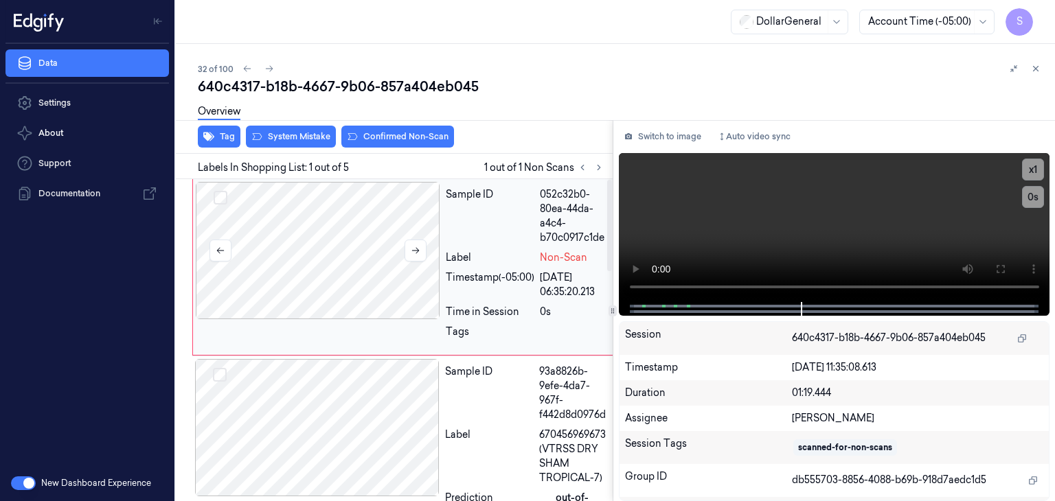
click at [350, 230] on div at bounding box center [318, 250] width 244 height 137
click at [411, 253] on icon at bounding box center [416, 251] width 10 height 10
click at [673, 135] on button "Switch to image" at bounding box center [663, 137] width 88 height 22
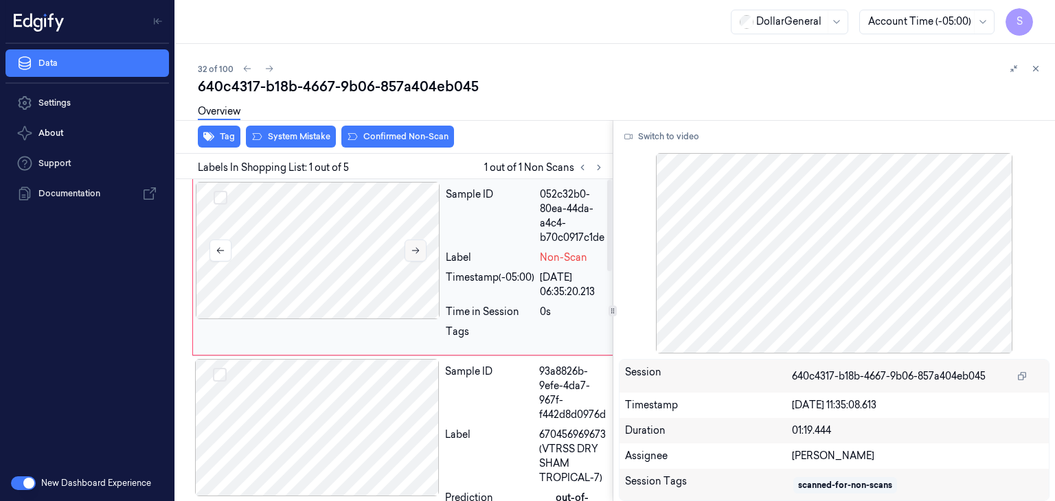
click at [417, 249] on icon at bounding box center [416, 251] width 10 height 10
click at [417, 251] on icon at bounding box center [416, 251] width 10 height 10
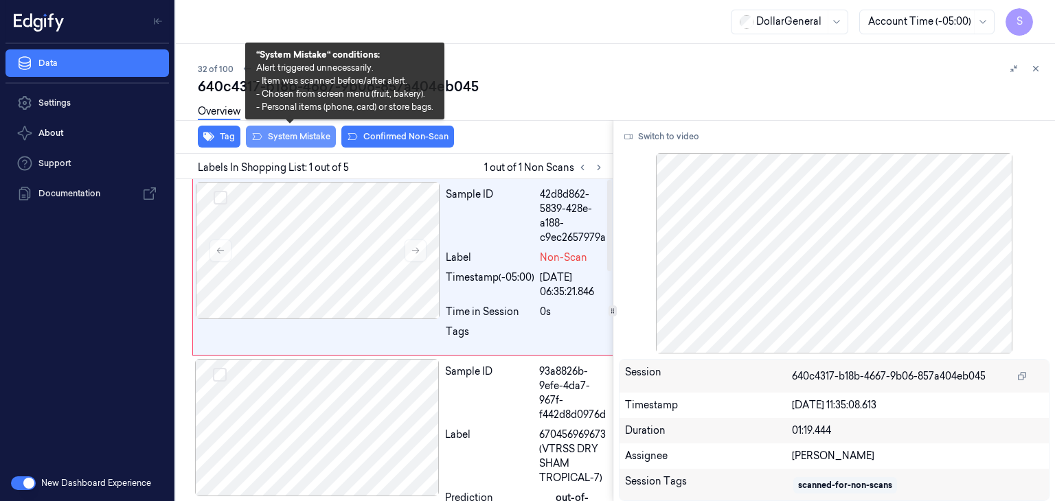
click at [301, 130] on button "System Mistake" at bounding box center [291, 137] width 90 height 22
click at [291, 144] on button "System Mistake" at bounding box center [291, 137] width 90 height 22
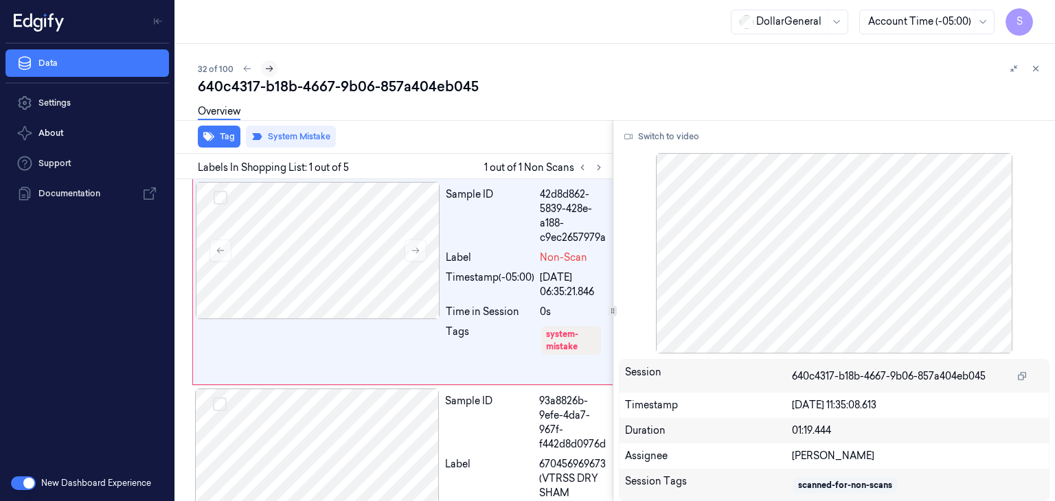
click at [270, 72] on icon at bounding box center [269, 69] width 10 height 10
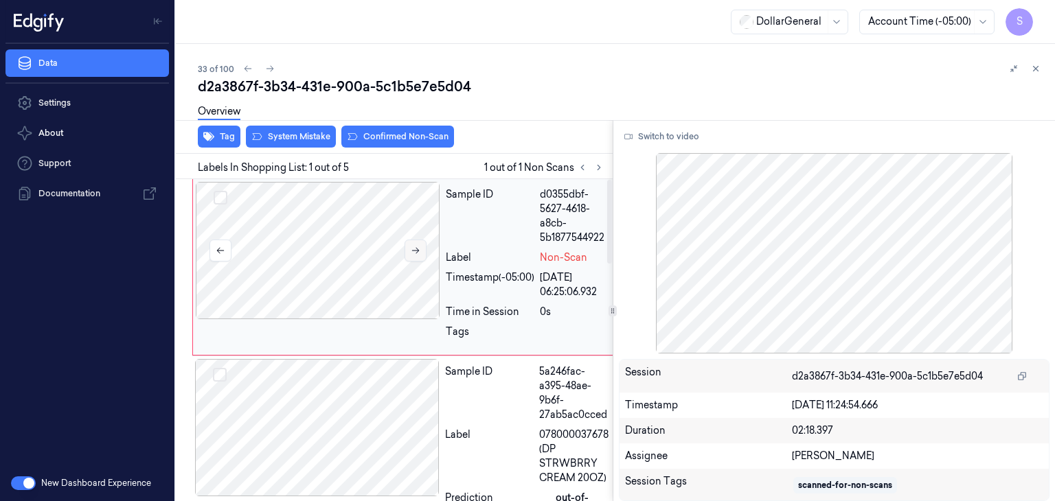
click at [411, 253] on icon at bounding box center [416, 251] width 10 height 10
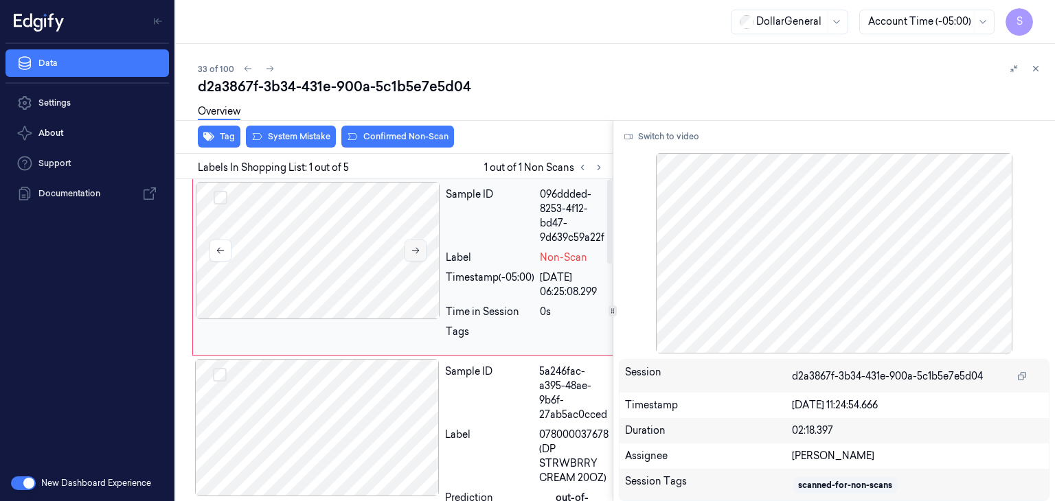
click at [411, 253] on icon at bounding box center [416, 251] width 10 height 10
click at [411, 254] on icon at bounding box center [416, 251] width 10 height 10
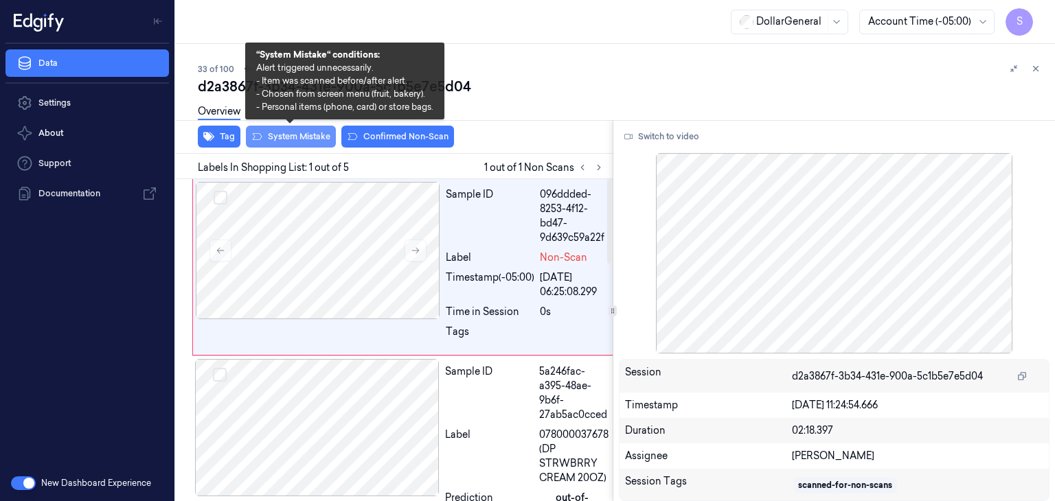
click at [316, 135] on button "System Mistake" at bounding box center [291, 137] width 90 height 22
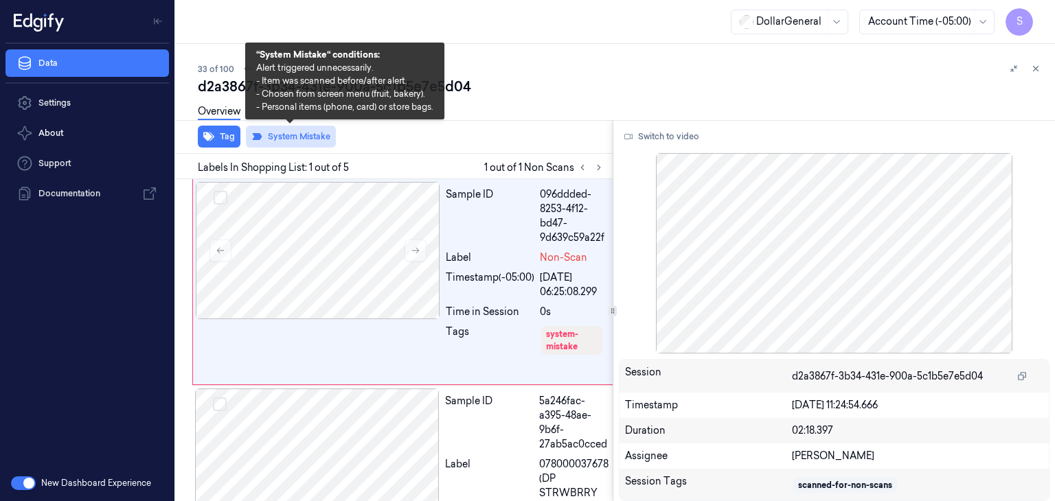
click at [295, 137] on button "System Mistake" at bounding box center [291, 137] width 90 height 22
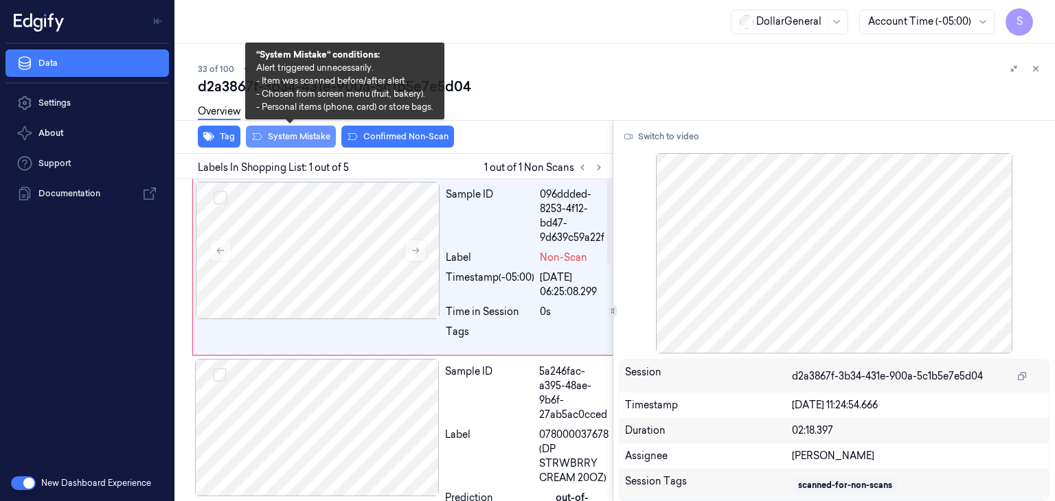
click at [303, 137] on button "System Mistake" at bounding box center [291, 137] width 90 height 22
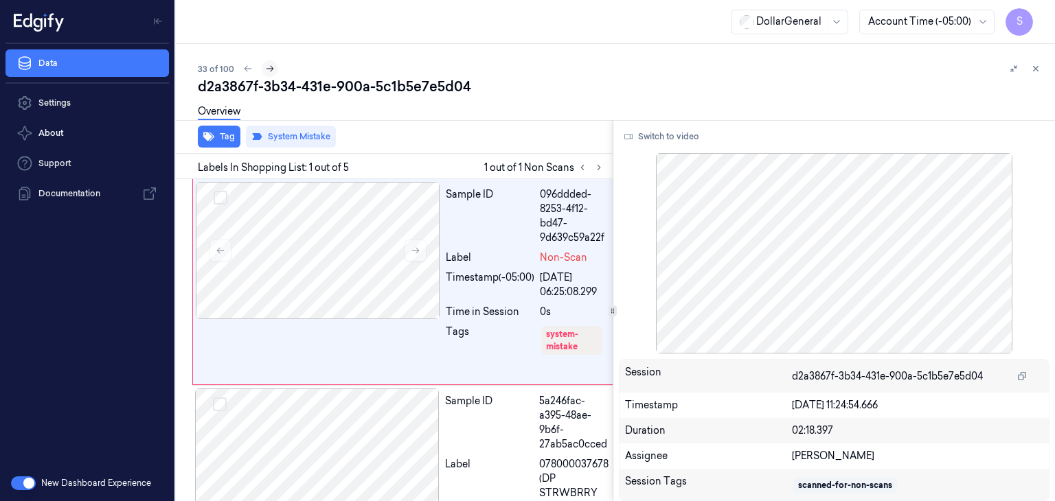
click at [270, 67] on icon at bounding box center [270, 69] width 8 height 6
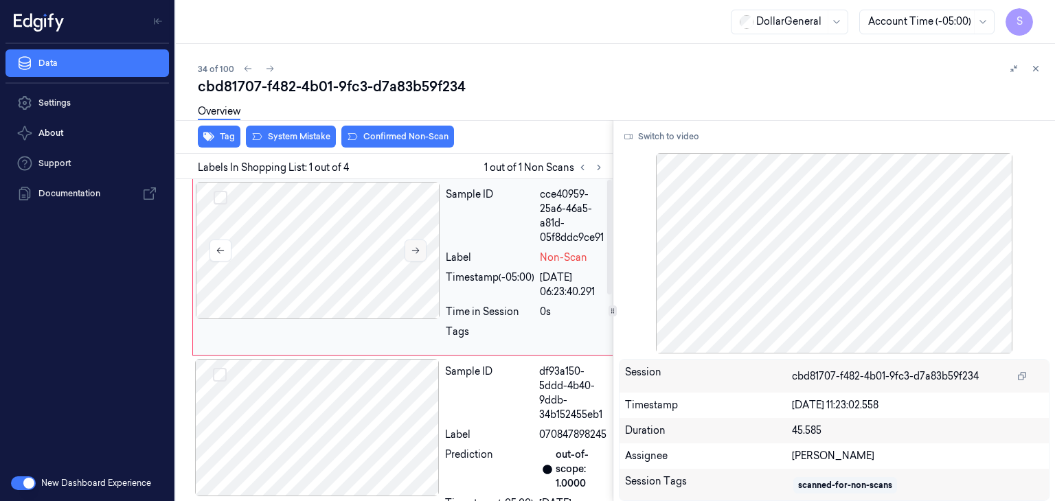
click at [413, 251] on icon at bounding box center [416, 251] width 10 height 10
click at [416, 252] on icon at bounding box center [416, 251] width 8 height 6
click at [416, 253] on icon at bounding box center [416, 251] width 10 height 10
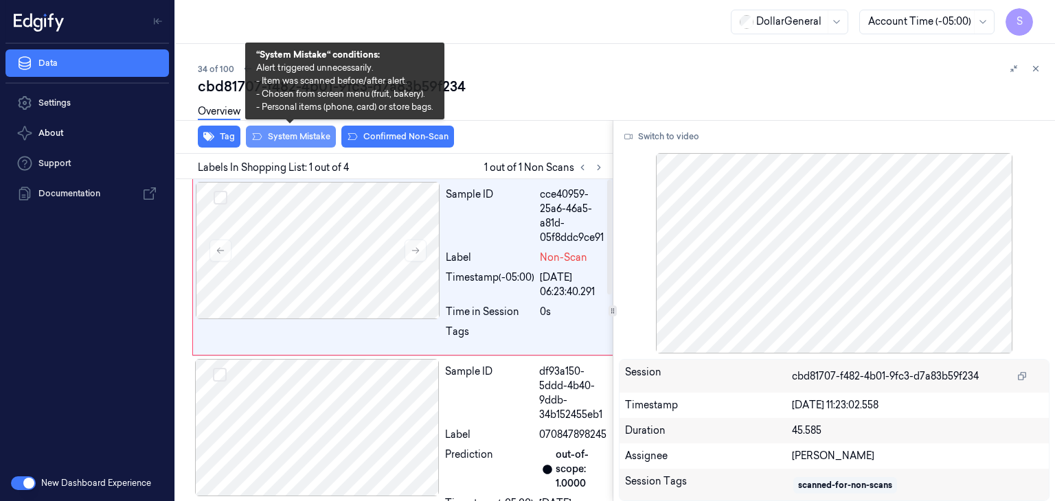
click at [294, 142] on button "System Mistake" at bounding box center [291, 137] width 90 height 22
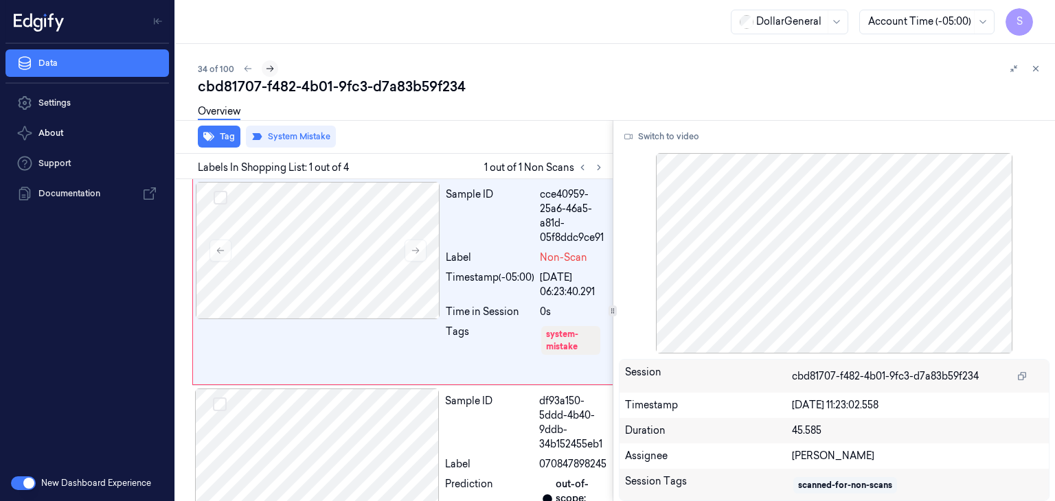
click at [276, 69] on button at bounding box center [270, 68] width 16 height 16
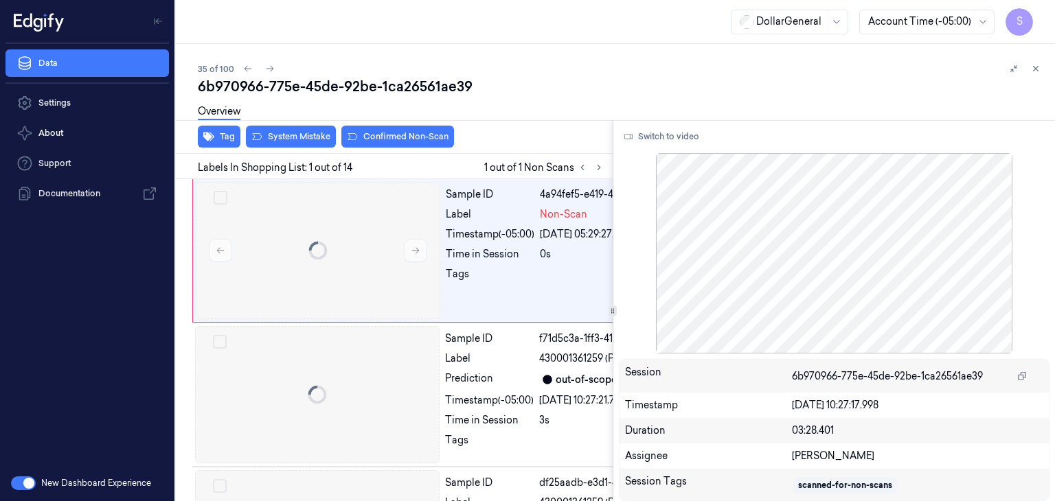
scroll to position [0, 22]
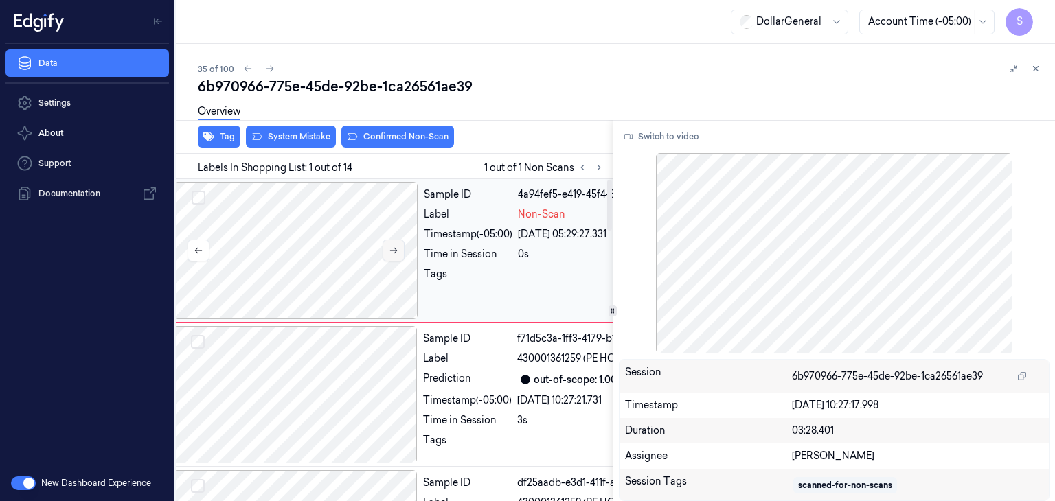
click at [399, 248] on button at bounding box center [393, 251] width 22 height 22
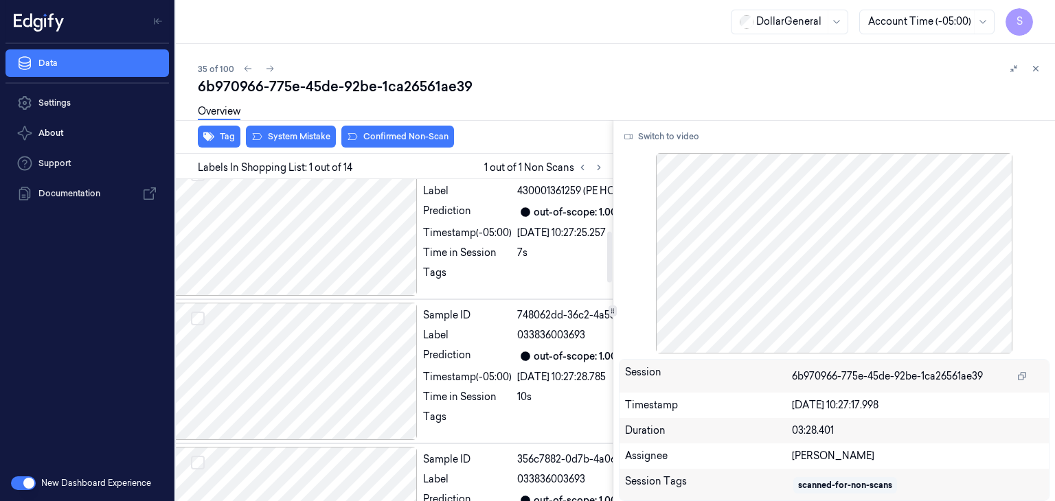
scroll to position [343, 22]
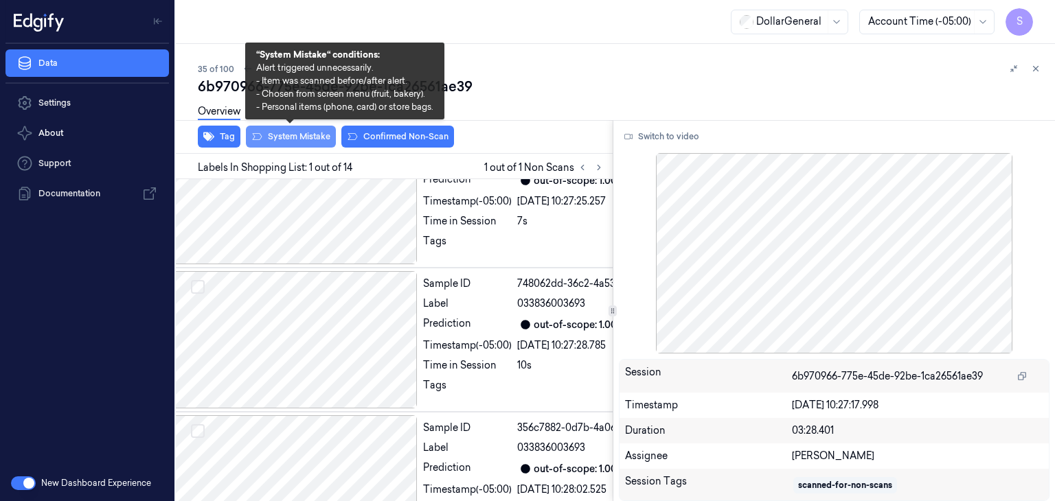
click at [307, 140] on button "System Mistake" at bounding box center [291, 137] width 90 height 22
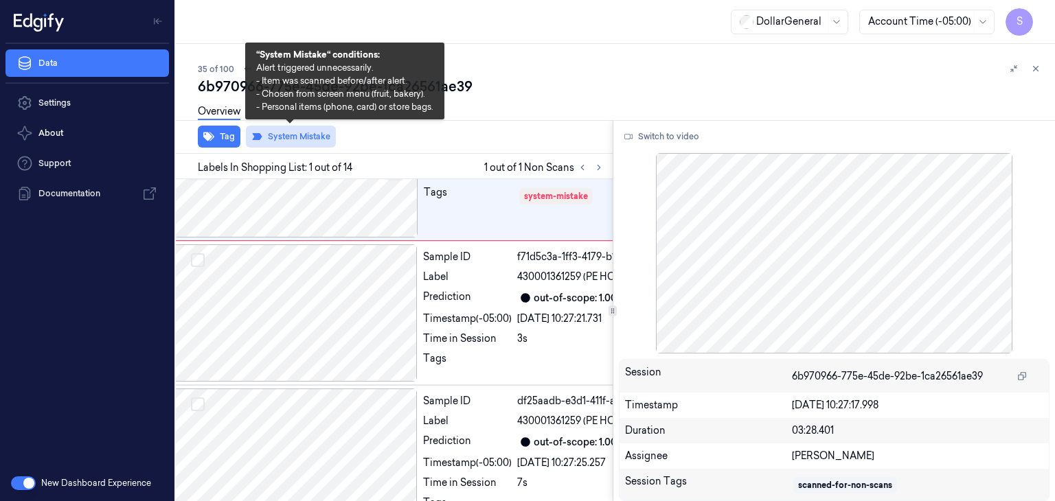
scroll to position [0, 22]
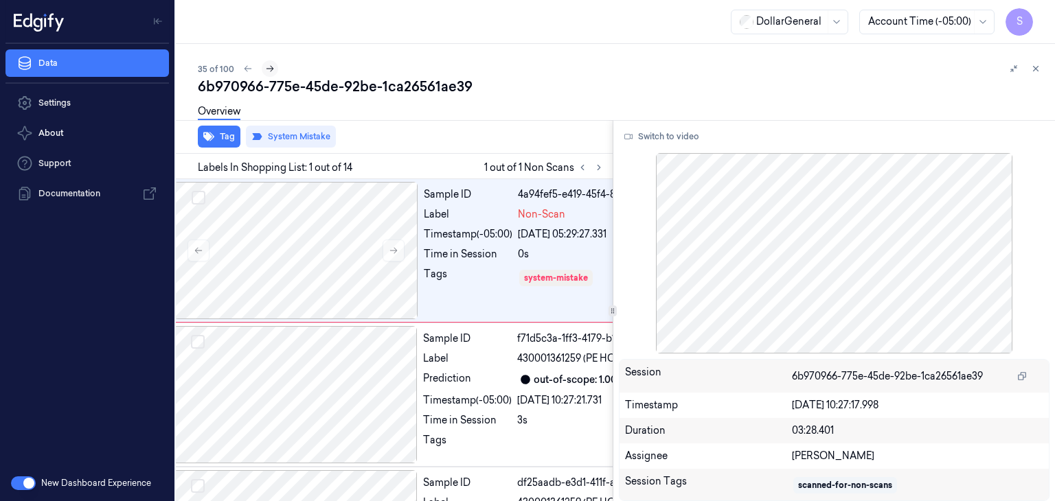
click at [268, 63] on button at bounding box center [270, 68] width 16 height 16
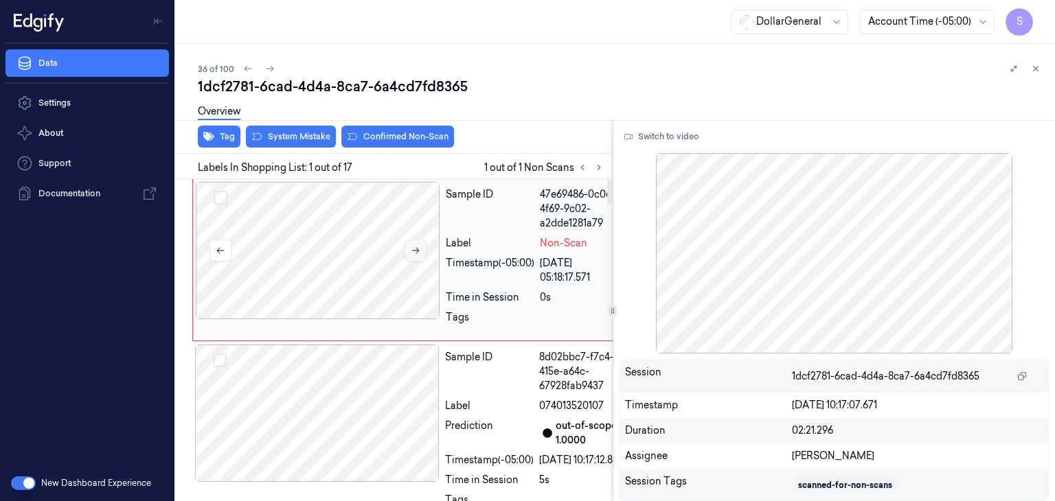
click at [415, 257] on button at bounding box center [415, 251] width 22 height 22
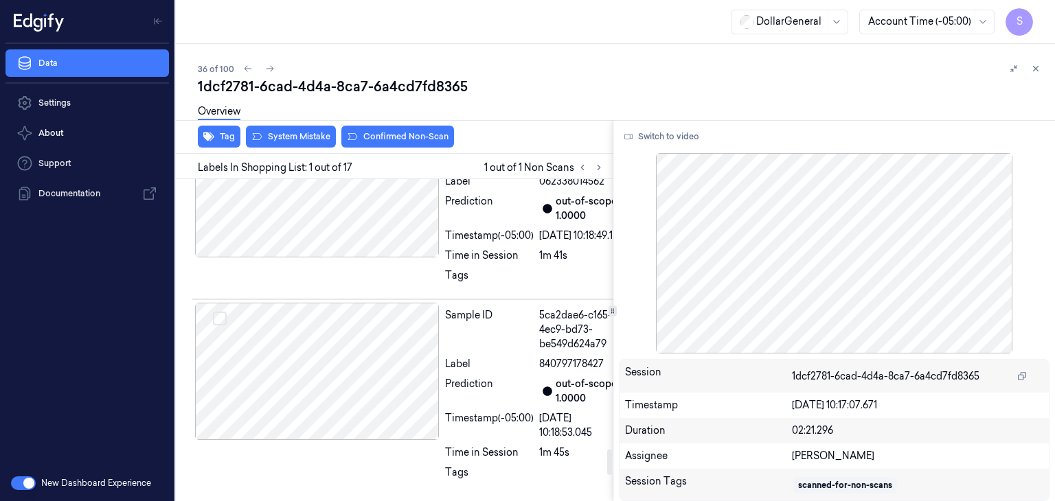
scroll to position [3295, 0]
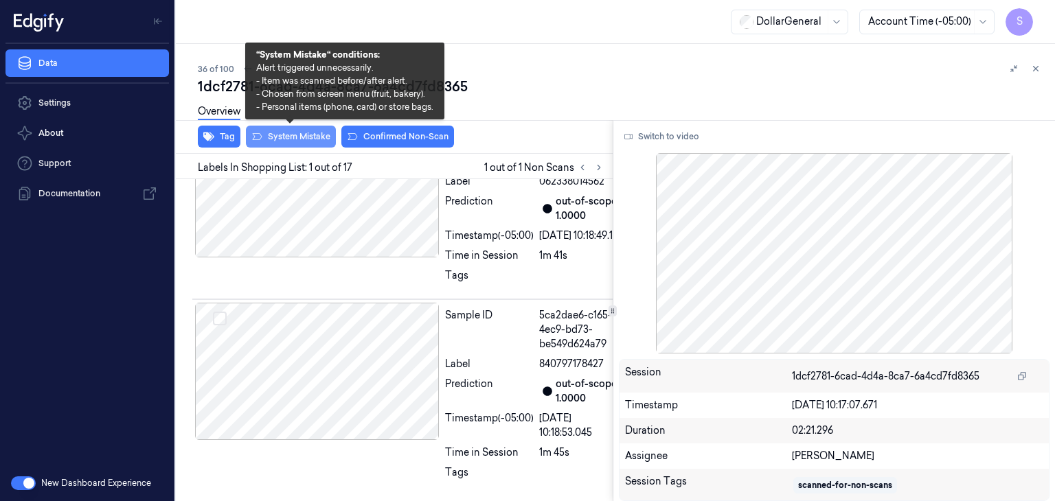
click at [306, 135] on button "System Mistake" at bounding box center [291, 137] width 90 height 22
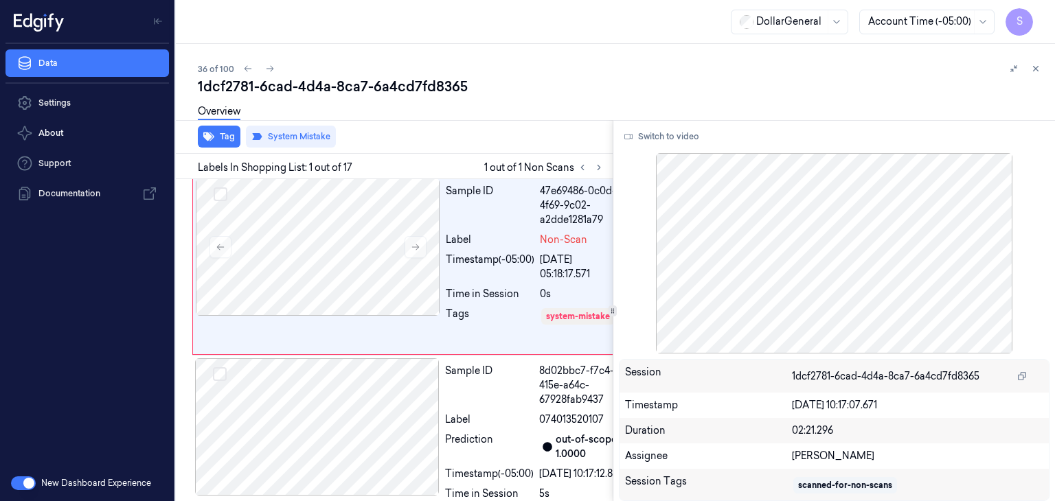
scroll to position [0, 0]
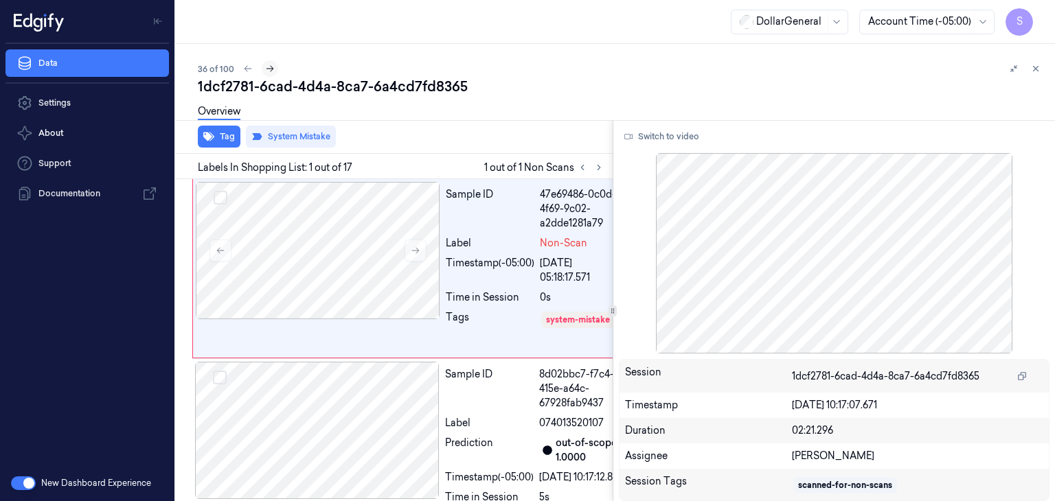
click at [266, 64] on icon at bounding box center [270, 69] width 10 height 10
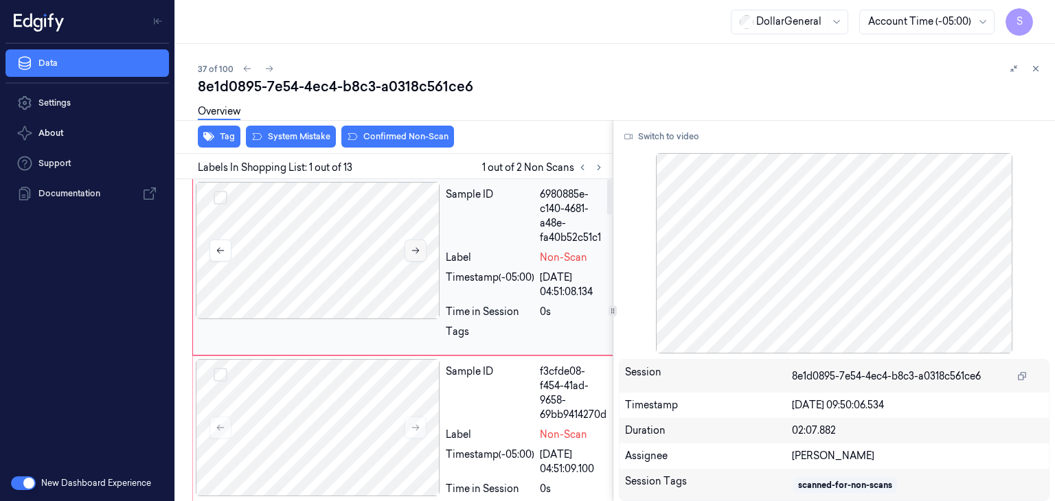
click at [413, 246] on icon at bounding box center [416, 251] width 10 height 10
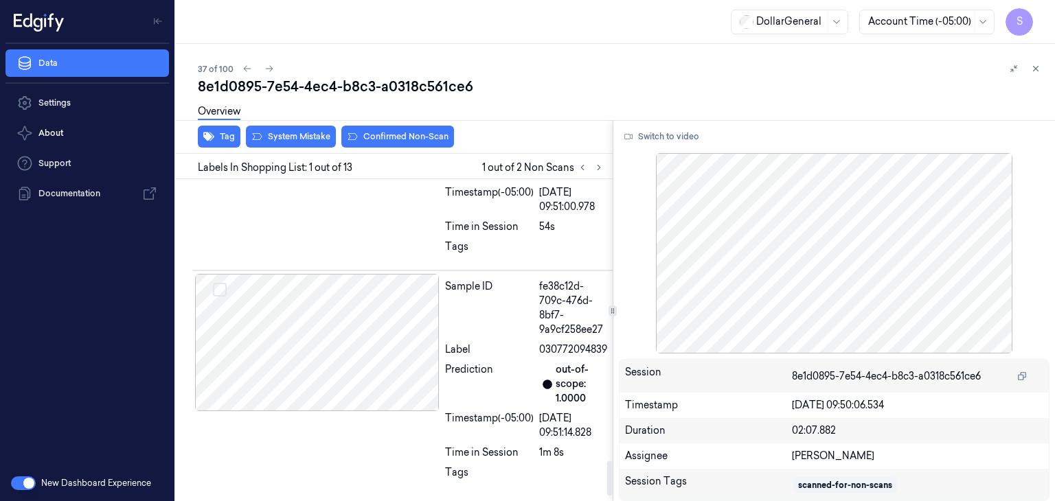
scroll to position [2647, 0]
click at [681, 133] on button "Switch to video" at bounding box center [662, 137] width 86 height 22
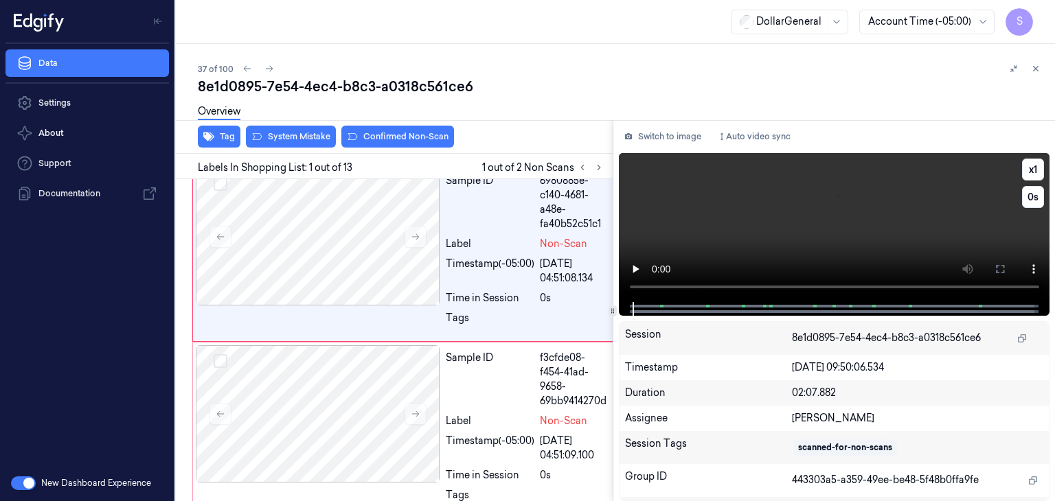
scroll to position [0, 0]
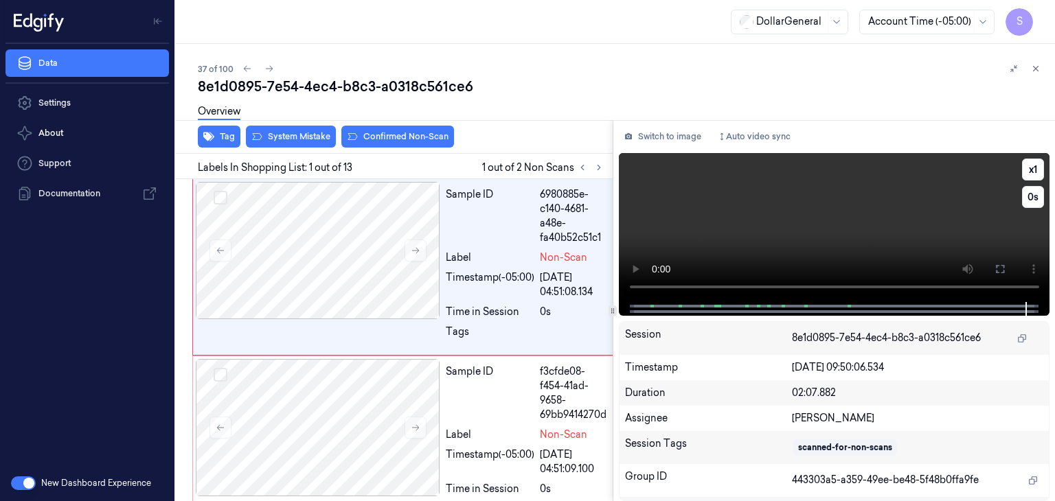
click at [768, 205] on video at bounding box center [834, 227] width 431 height 149
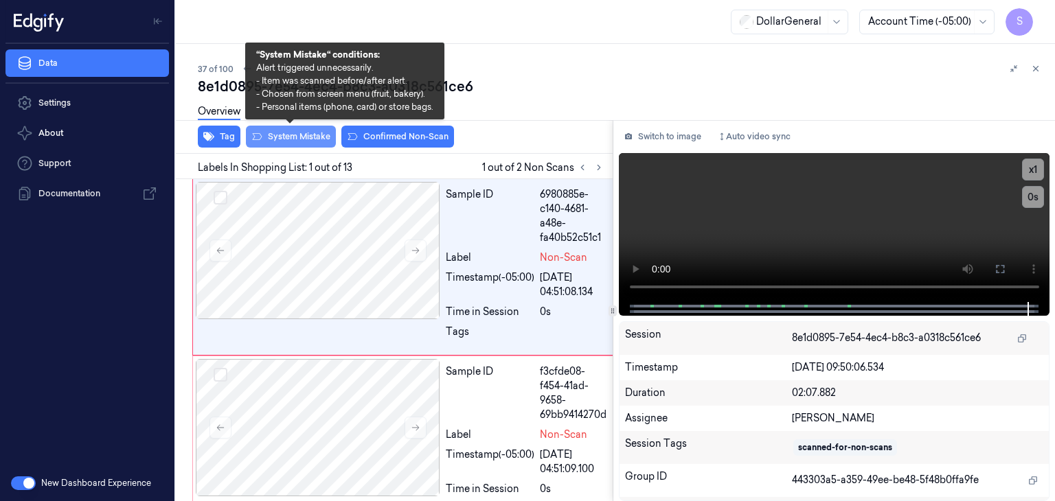
click at [303, 141] on button "System Mistake" at bounding box center [291, 137] width 90 height 22
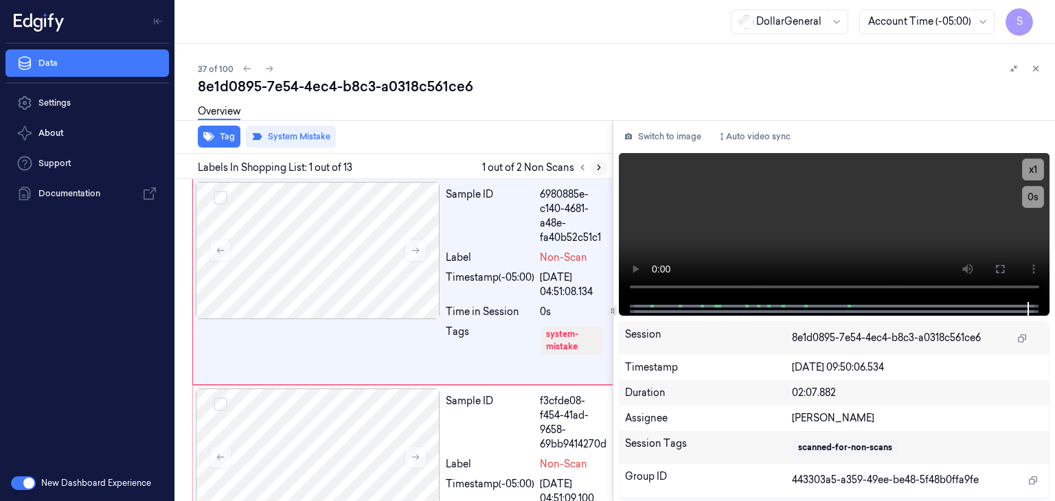
click at [603, 171] on button at bounding box center [598, 167] width 16 height 16
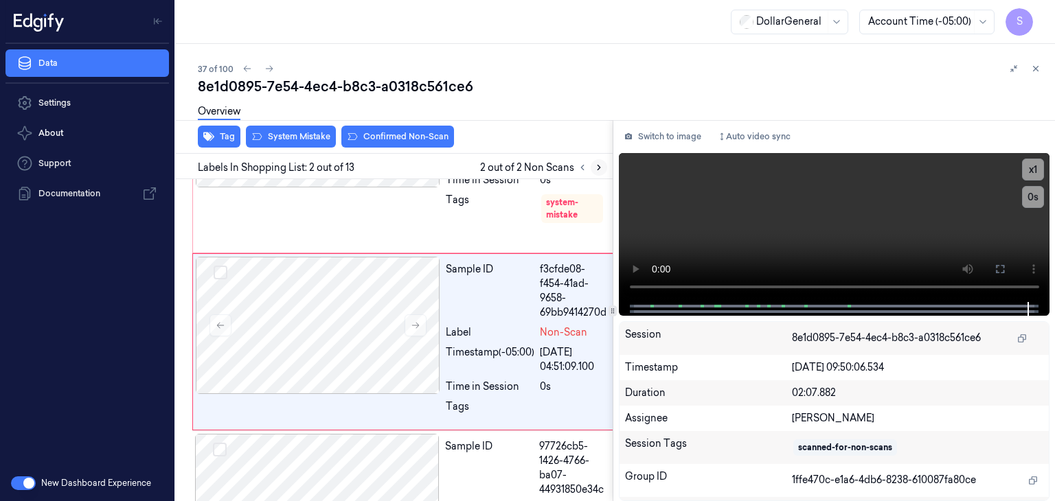
scroll to position [133, 0]
click at [381, 284] on div at bounding box center [318, 324] width 244 height 137
click at [860, 244] on video at bounding box center [834, 227] width 431 height 149
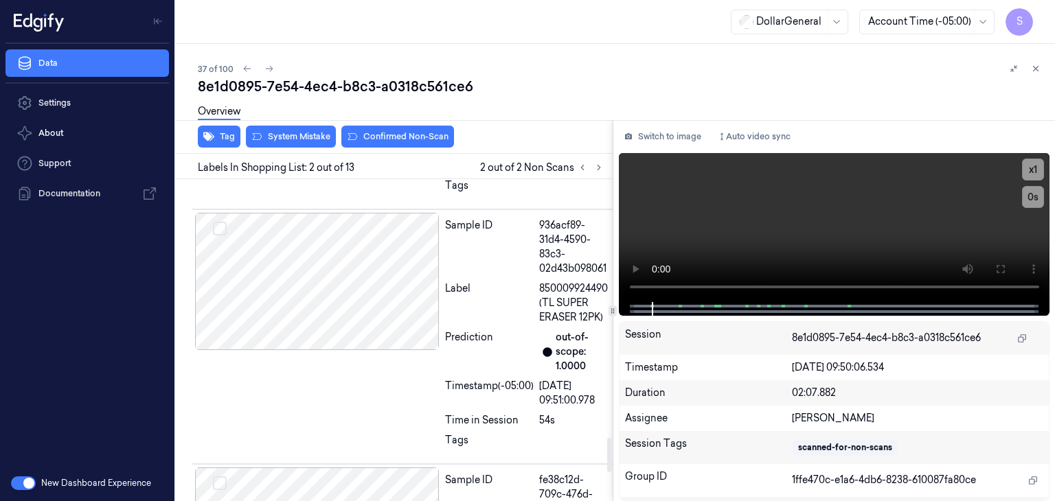
scroll to position [2467, 0]
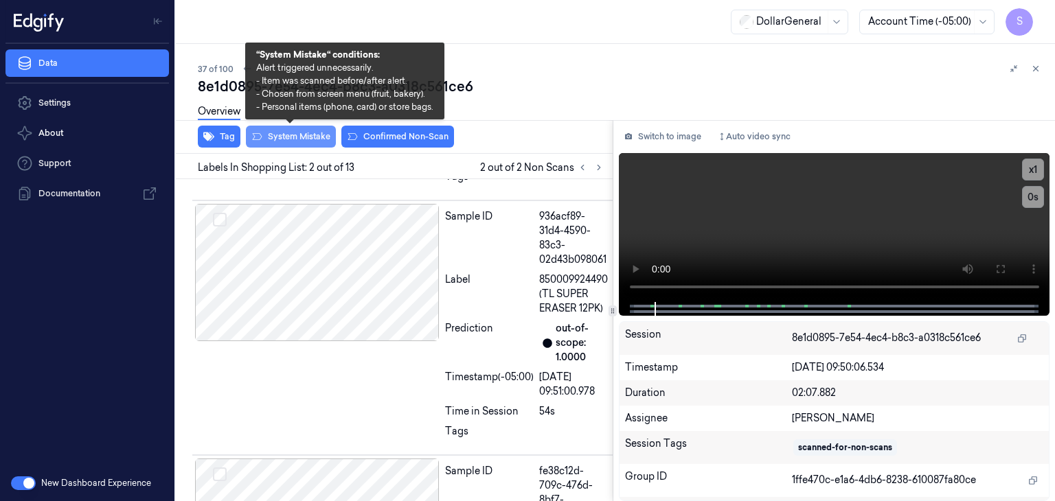
click at [328, 135] on button "System Mistake" at bounding box center [291, 137] width 90 height 22
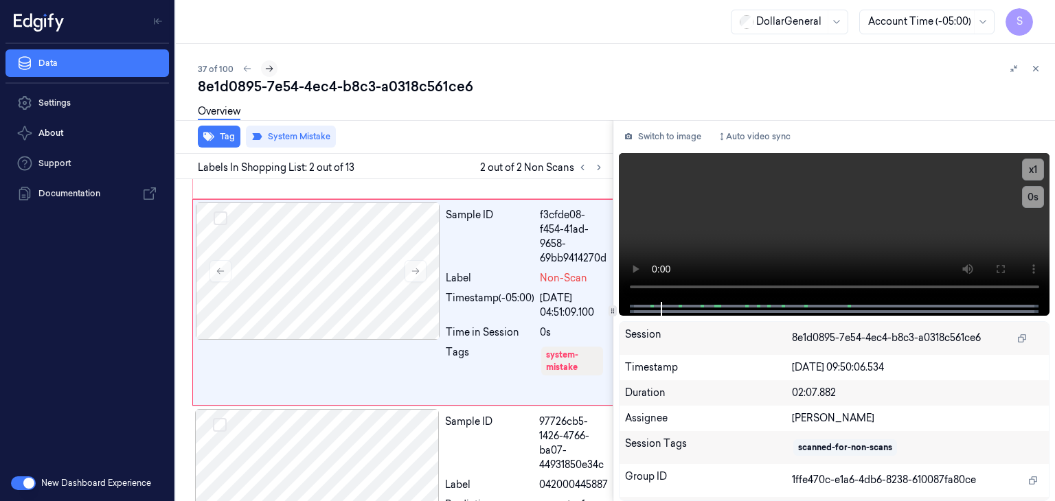
scroll to position [148, 0]
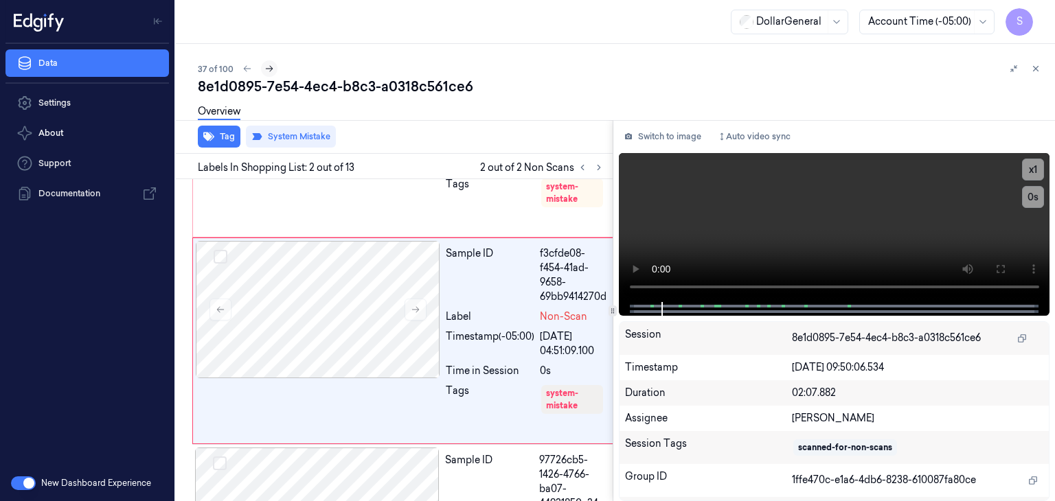
click at [271, 71] on icon at bounding box center [269, 69] width 10 height 10
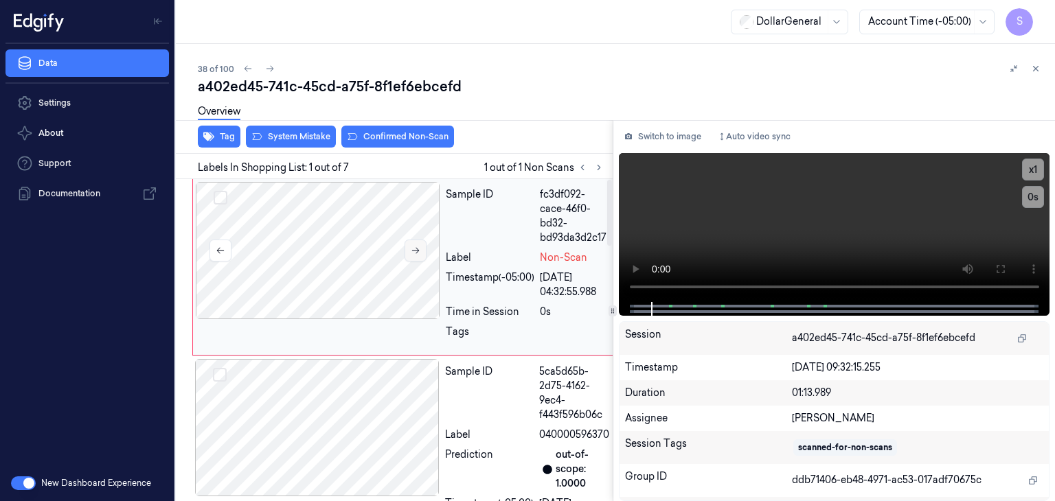
click at [425, 250] on button at bounding box center [415, 251] width 22 height 22
click at [781, 224] on video at bounding box center [834, 227] width 431 height 149
click at [667, 128] on button "Switch to image" at bounding box center [663, 137] width 88 height 22
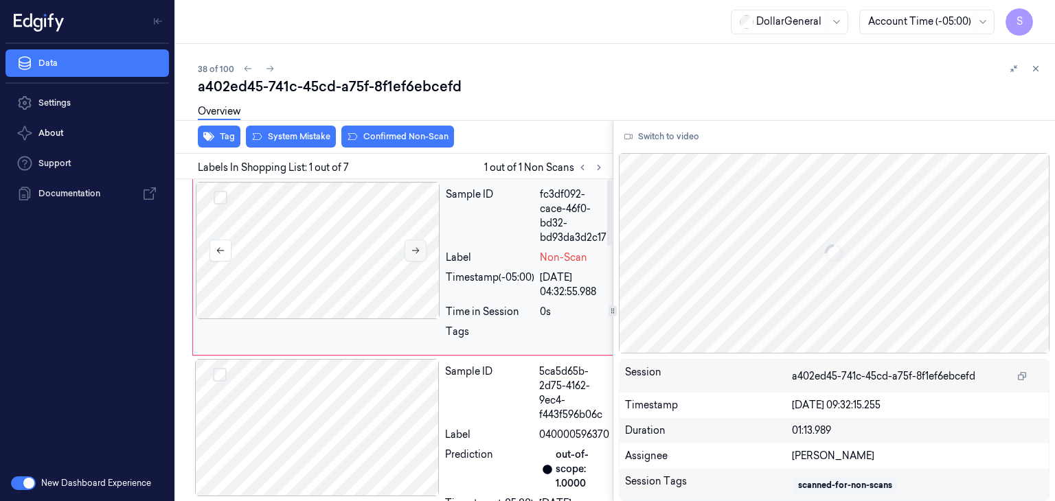
click at [409, 242] on button at bounding box center [415, 251] width 22 height 22
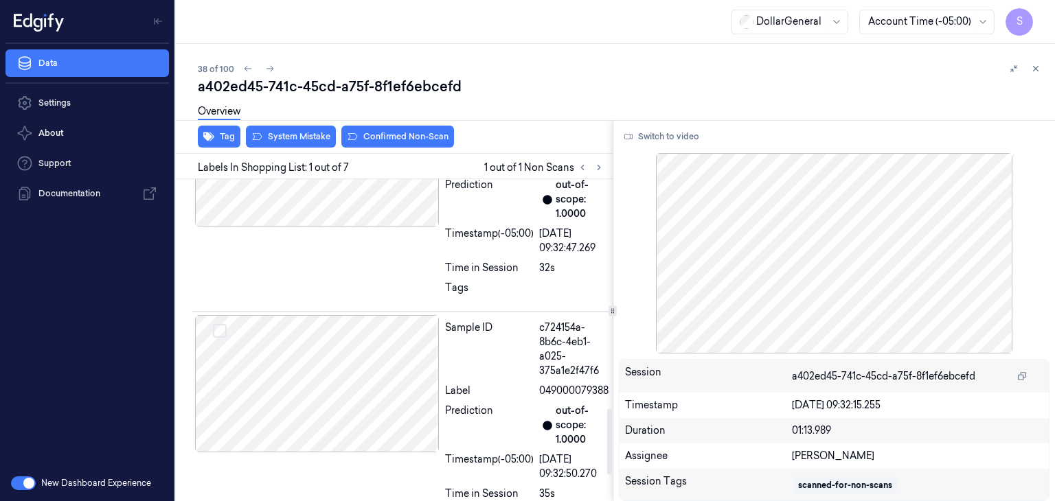
scroll to position [1236, 0]
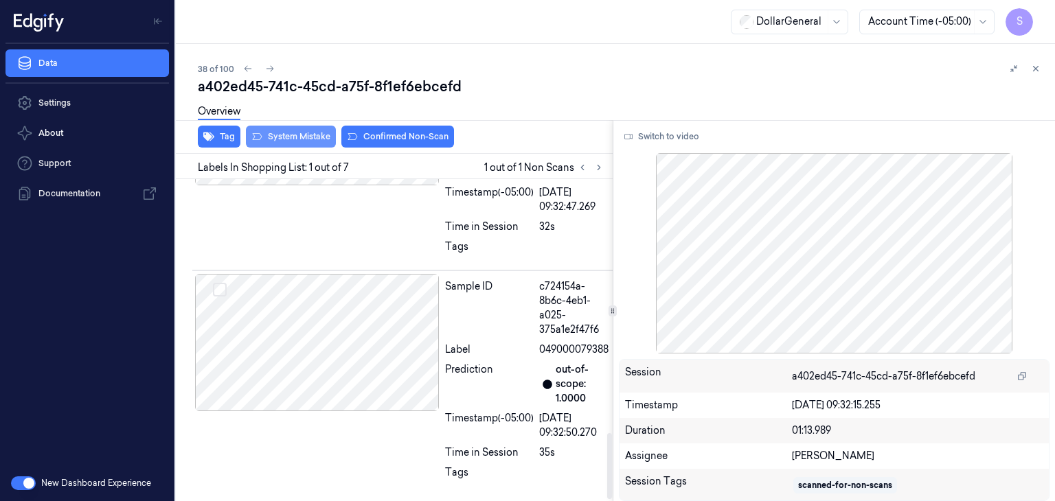
click at [319, 132] on button "System Mistake" at bounding box center [291, 137] width 90 height 22
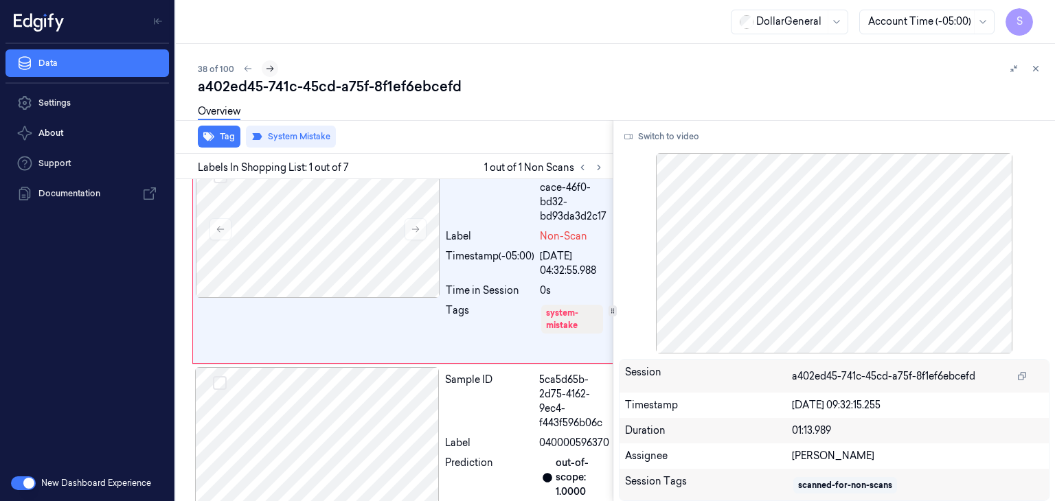
scroll to position [0, 0]
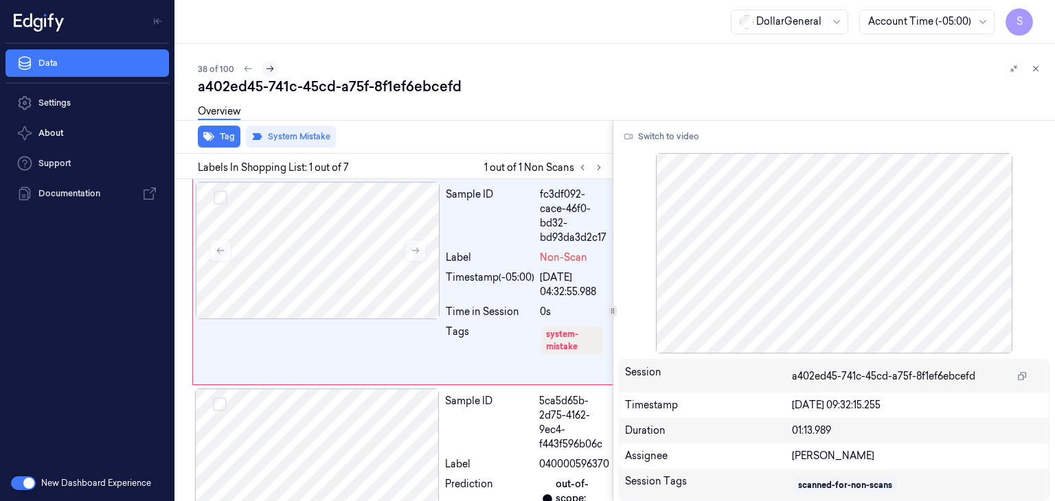
click at [274, 71] on button at bounding box center [270, 68] width 16 height 16
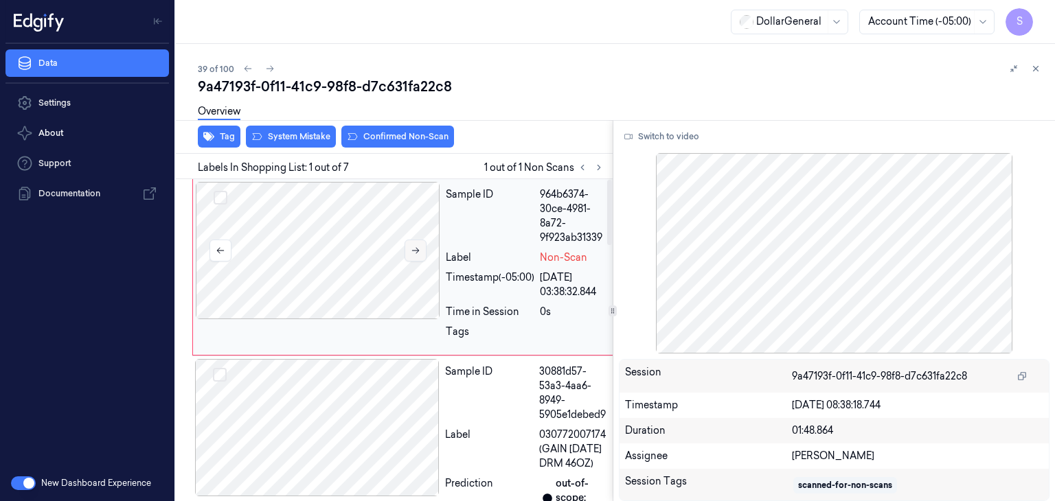
click at [414, 250] on icon at bounding box center [416, 251] width 10 height 10
click at [414, 250] on icon at bounding box center [416, 251] width 8 height 6
click at [419, 250] on icon at bounding box center [416, 251] width 10 height 10
click at [269, 134] on button "System Mistake" at bounding box center [291, 137] width 90 height 22
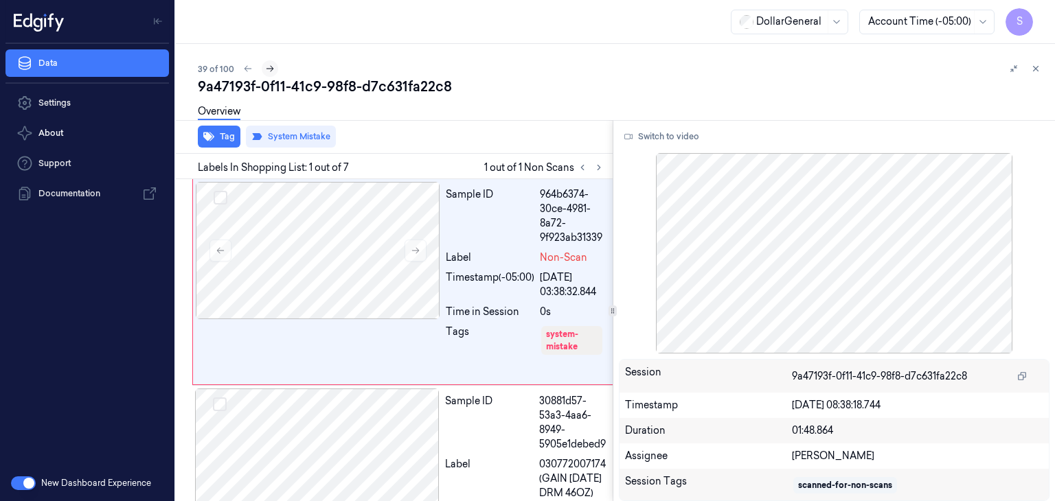
click at [271, 69] on icon at bounding box center [270, 69] width 10 height 10
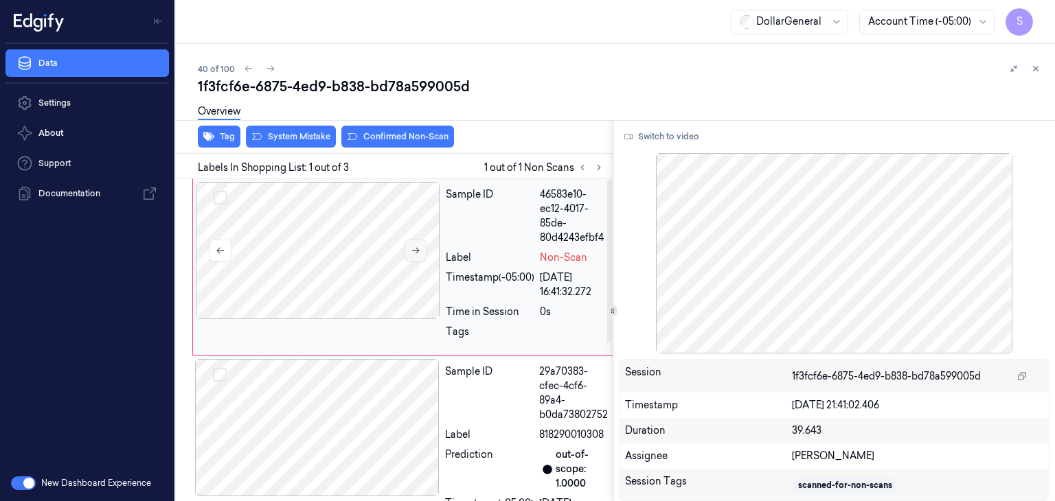
click at [415, 246] on icon at bounding box center [416, 251] width 10 height 10
click at [672, 248] on div at bounding box center [834, 253] width 431 height 200
click at [667, 134] on button "Switch to video" at bounding box center [662, 137] width 86 height 22
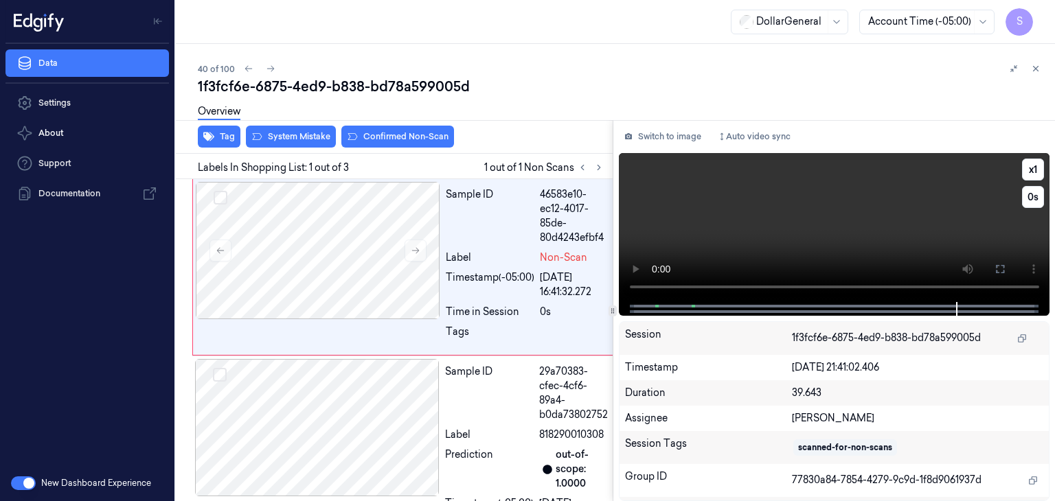
click at [779, 226] on video at bounding box center [834, 227] width 431 height 149
click at [377, 129] on div "Overview" at bounding box center [621, 113] width 846 height 35
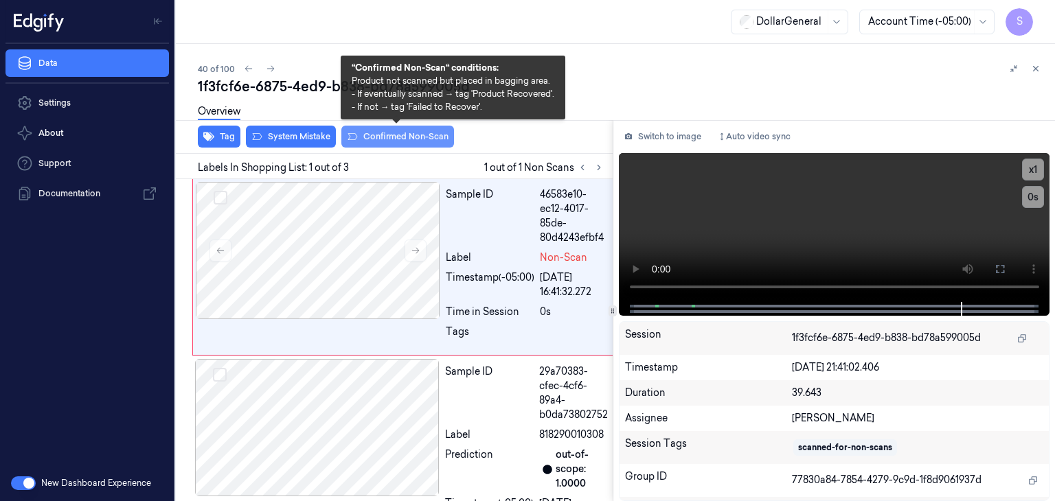
click at [377, 138] on button "Confirmed Non-Scan" at bounding box center [397, 137] width 113 height 22
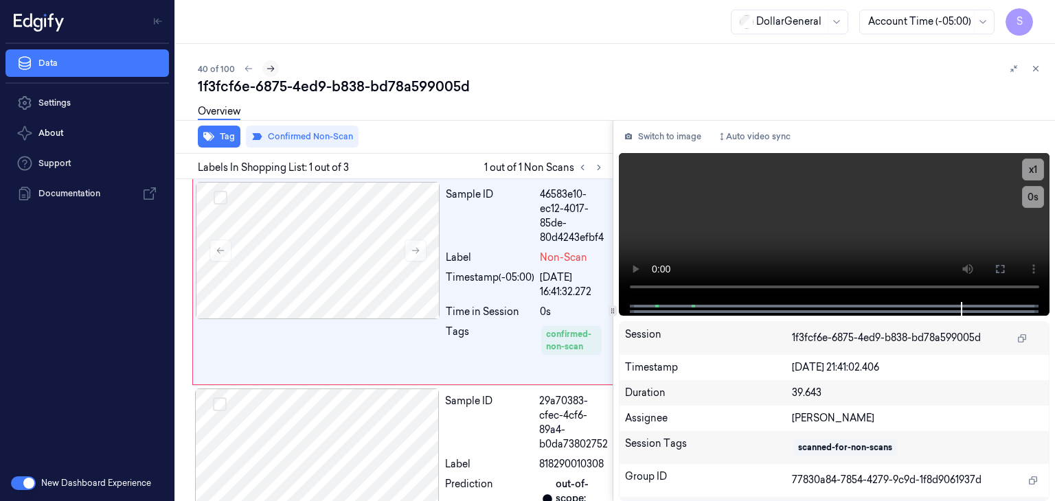
click at [268, 67] on icon at bounding box center [271, 69] width 10 height 10
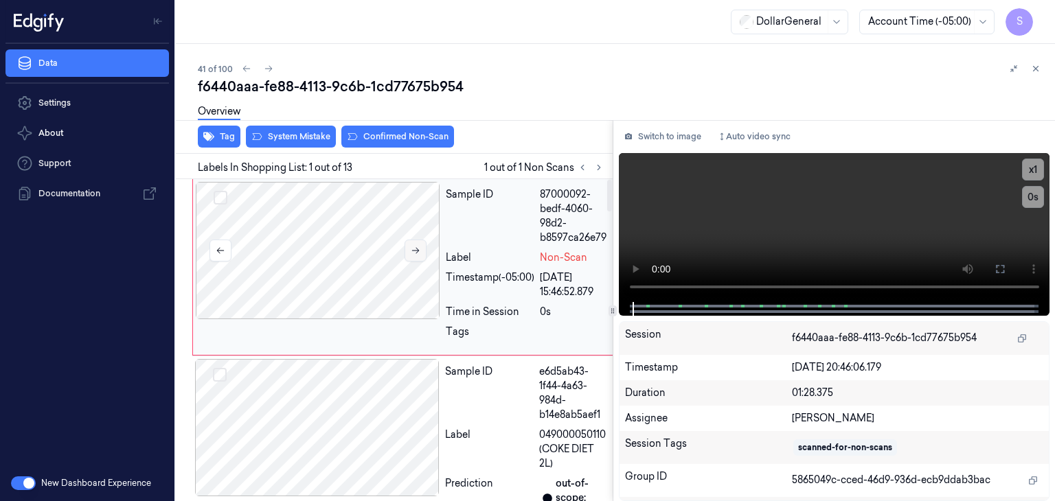
click at [413, 250] on icon at bounding box center [416, 251] width 8 height 6
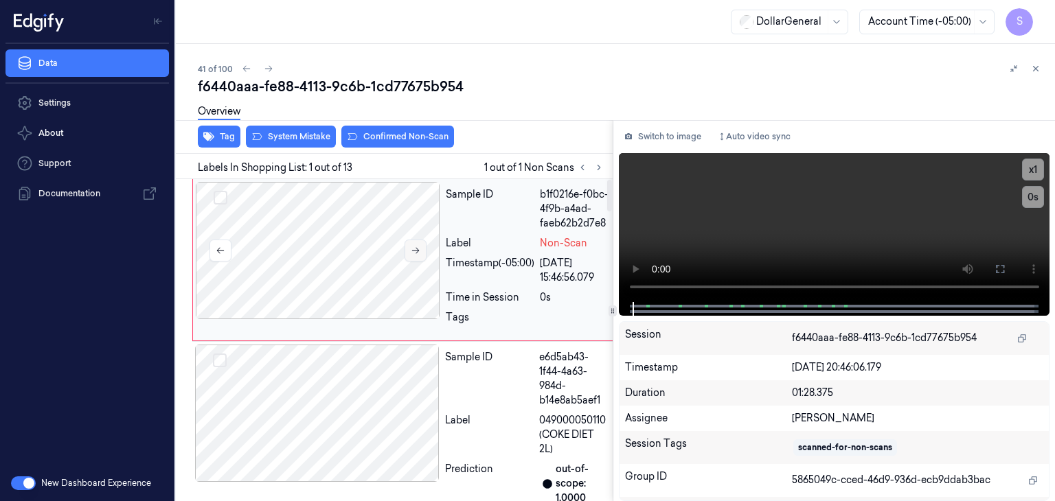
click at [413, 250] on icon at bounding box center [416, 251] width 8 height 6
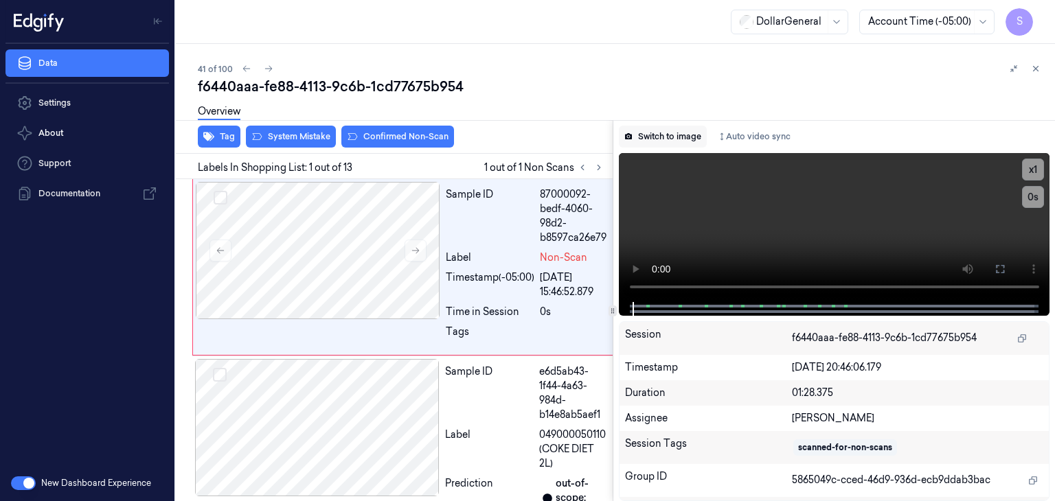
click at [654, 132] on button "Switch to image" at bounding box center [663, 137] width 88 height 22
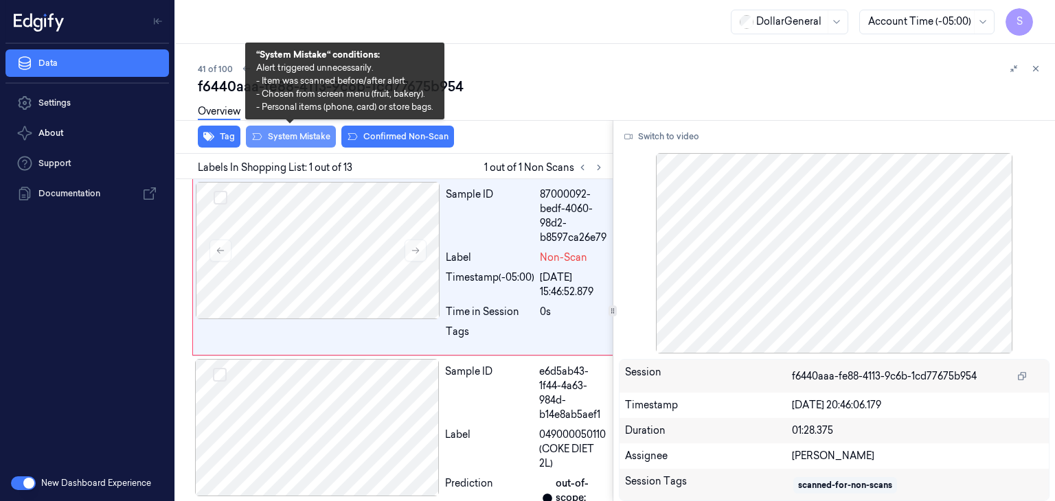
click at [302, 141] on button "System Mistake" at bounding box center [291, 137] width 90 height 22
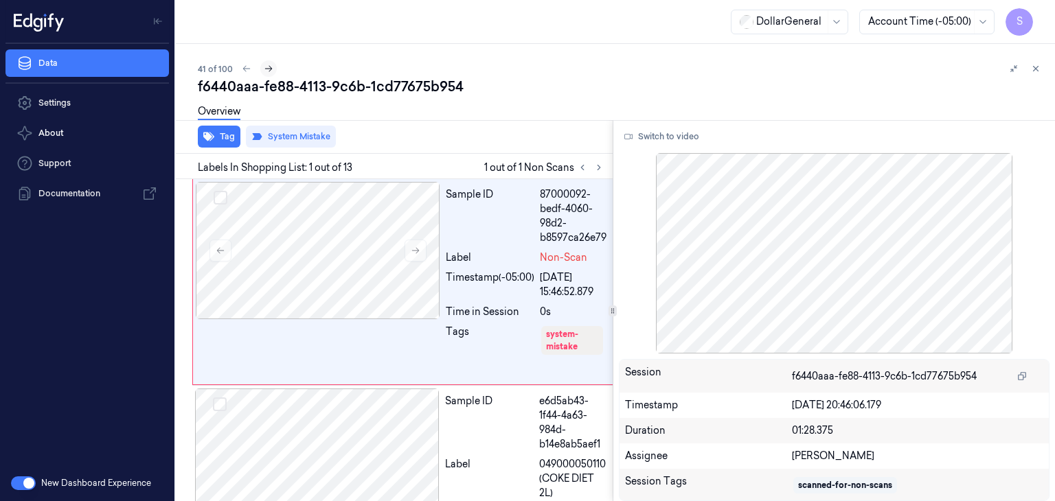
click at [271, 71] on icon at bounding box center [269, 69] width 10 height 10
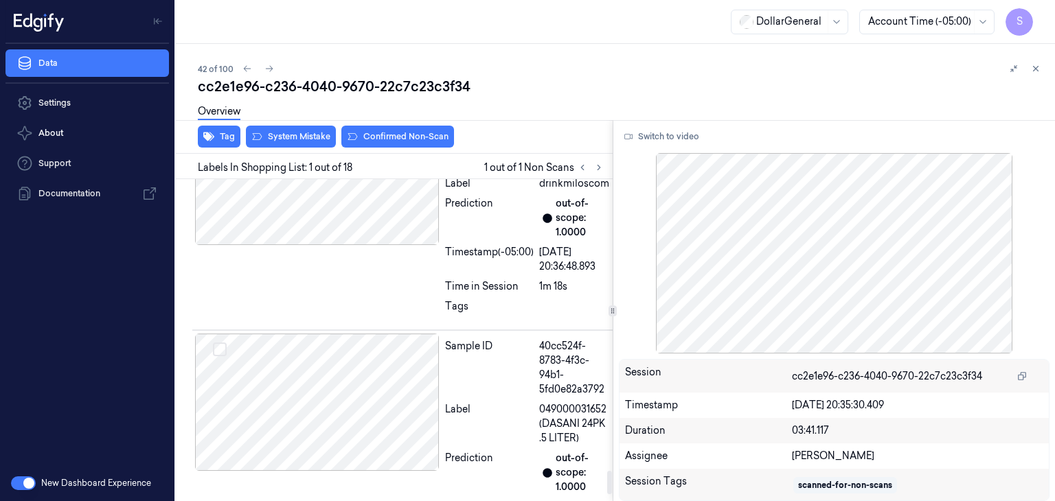
scroll to position [4068, 0]
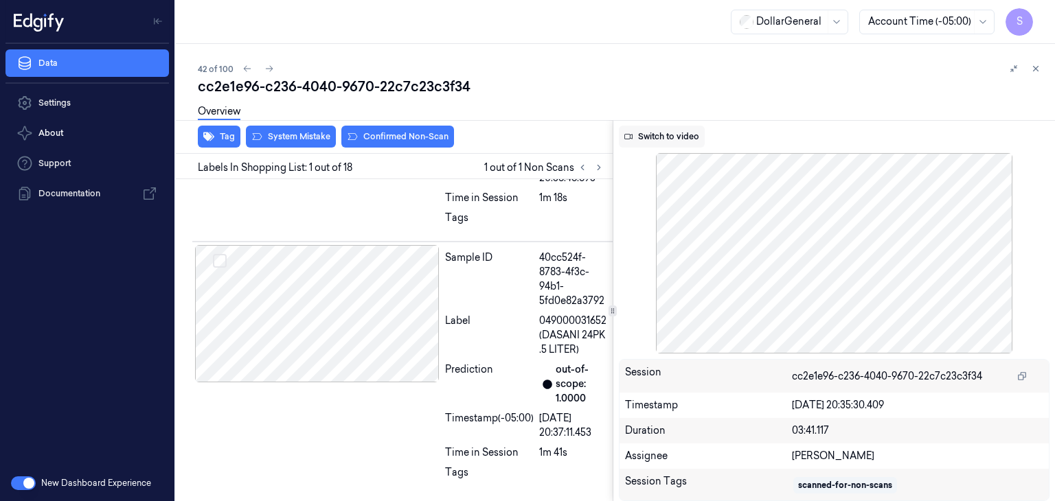
click at [667, 133] on button "Switch to video" at bounding box center [662, 137] width 86 height 22
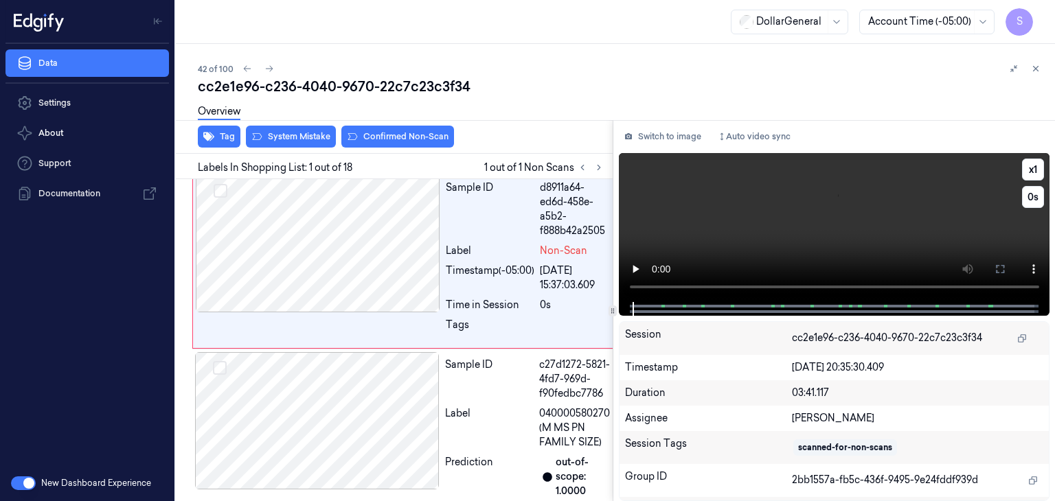
scroll to position [0, 0]
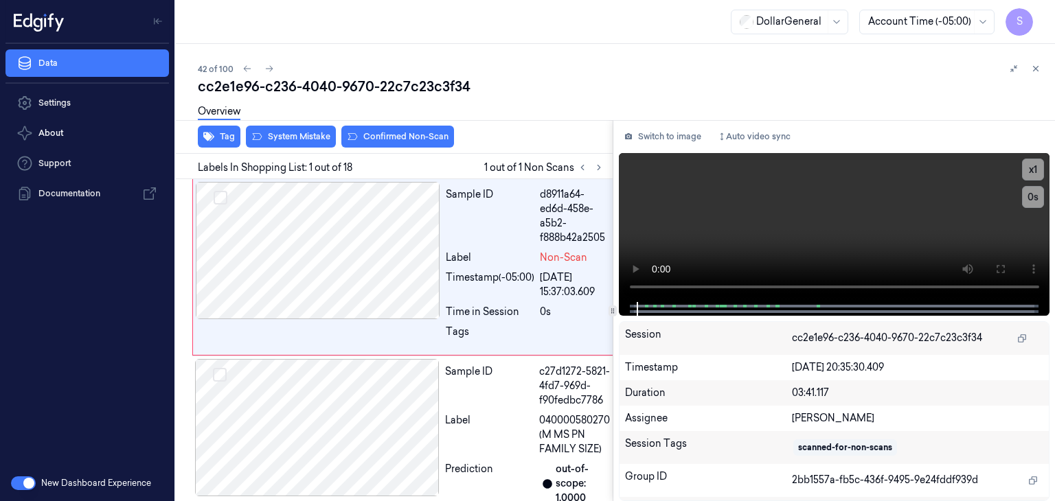
click at [565, 62] on div "42 of 100" at bounding box center [621, 68] width 846 height 16
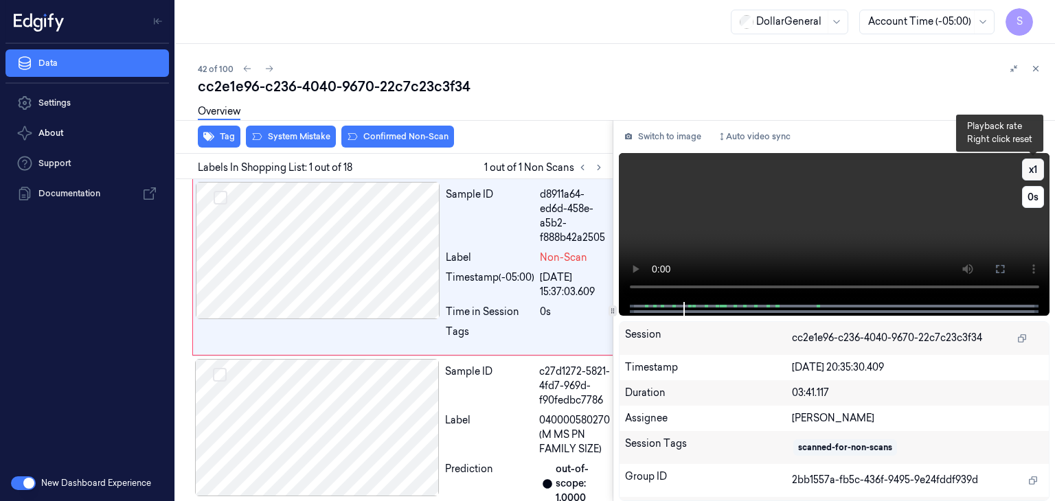
click at [1043, 164] on button "x 1" at bounding box center [1033, 170] width 22 height 22
click at [816, 223] on video at bounding box center [834, 227] width 431 height 149
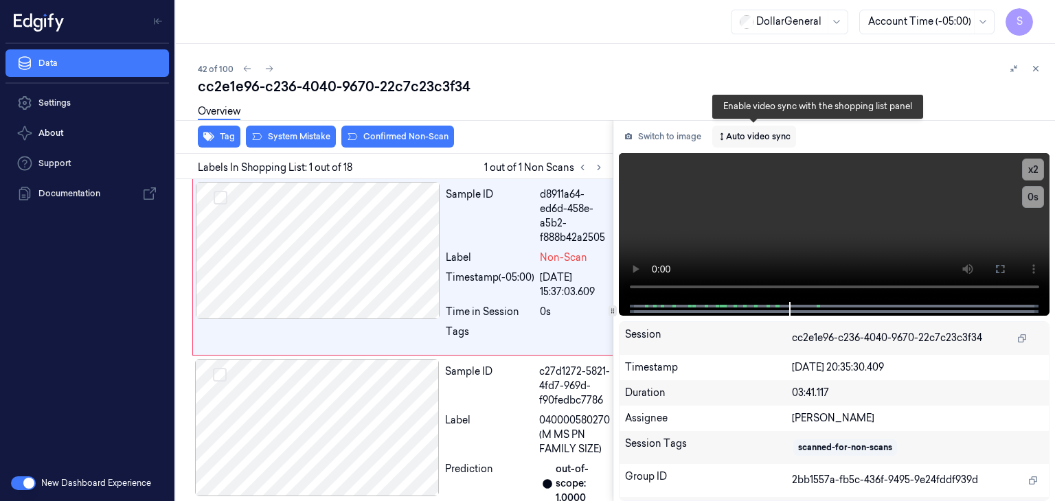
click at [746, 144] on button "Auto video sync" at bounding box center [754, 137] width 84 height 22
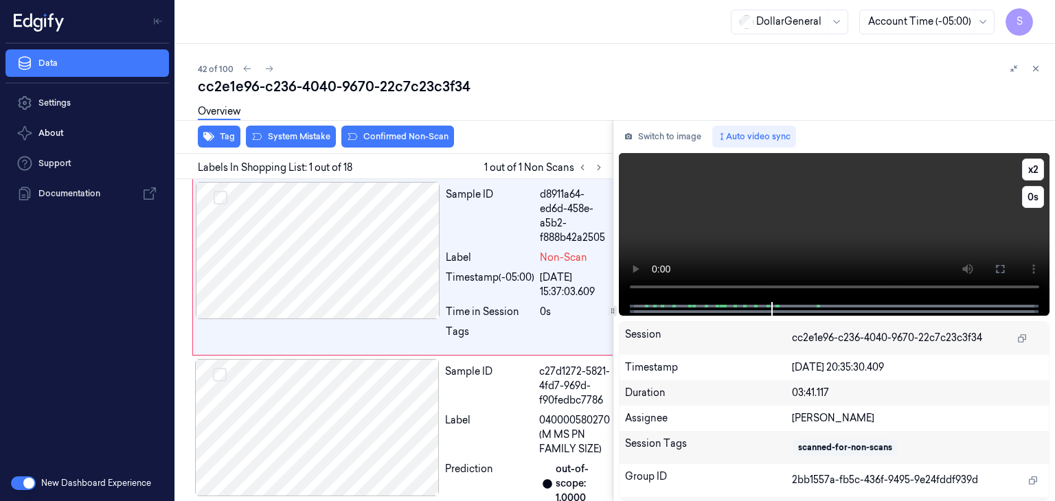
click at [767, 200] on video at bounding box center [834, 227] width 431 height 149
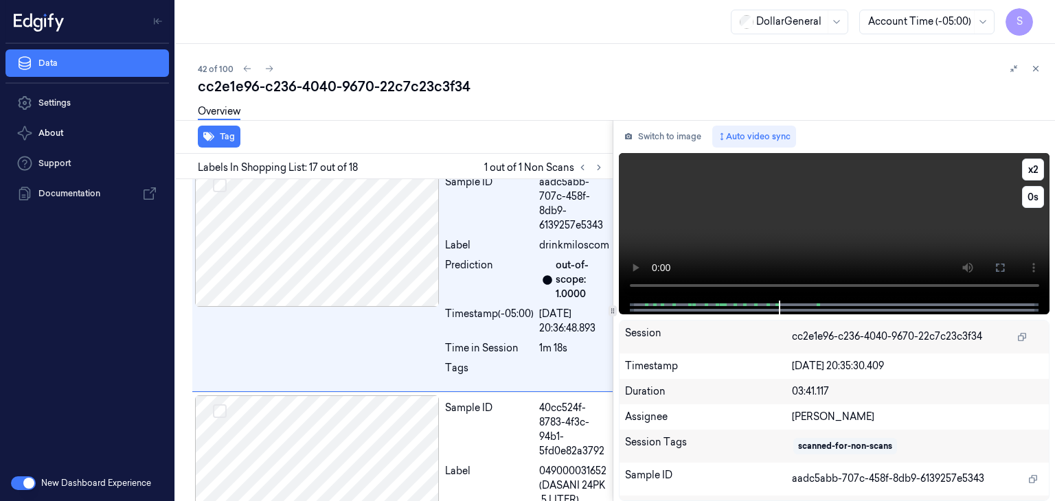
click at [837, 215] on video at bounding box center [834, 227] width 431 height 148
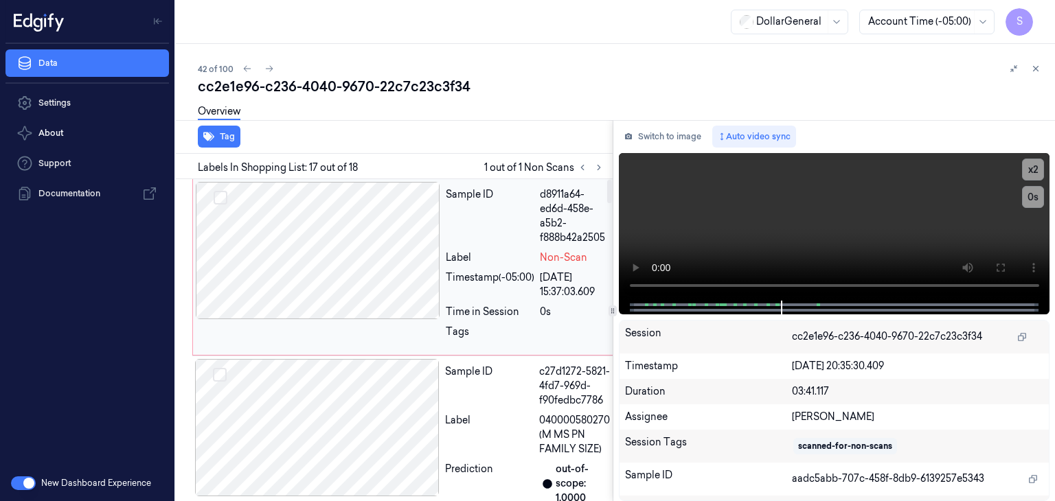
click at [376, 257] on div at bounding box center [318, 250] width 244 height 137
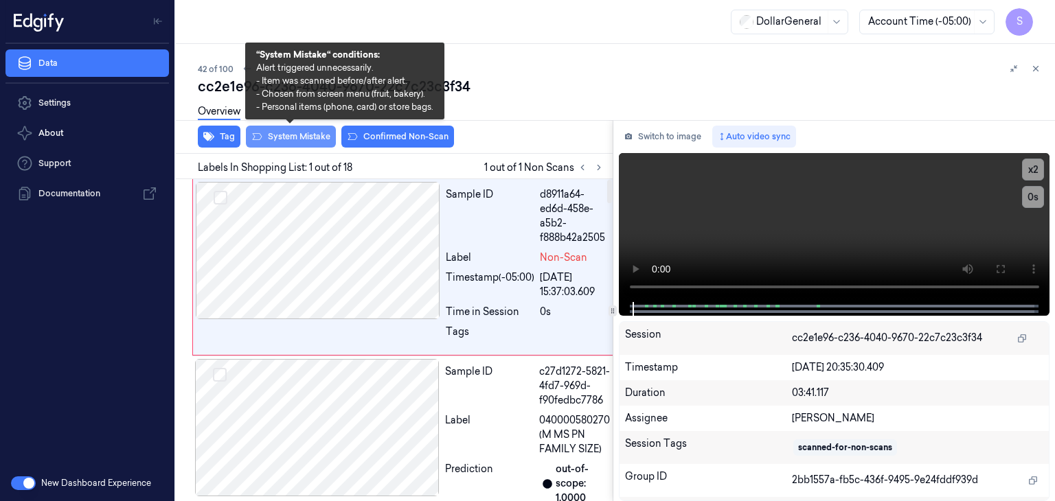
click at [316, 134] on button "System Mistake" at bounding box center [291, 137] width 90 height 22
click at [297, 143] on button "System Mistake" at bounding box center [291, 137] width 90 height 22
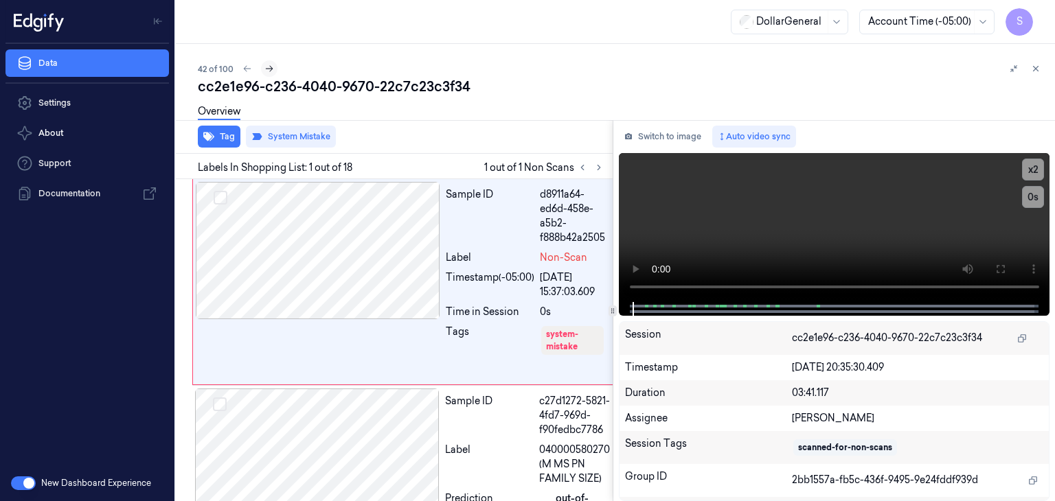
click at [268, 67] on icon at bounding box center [269, 69] width 10 height 10
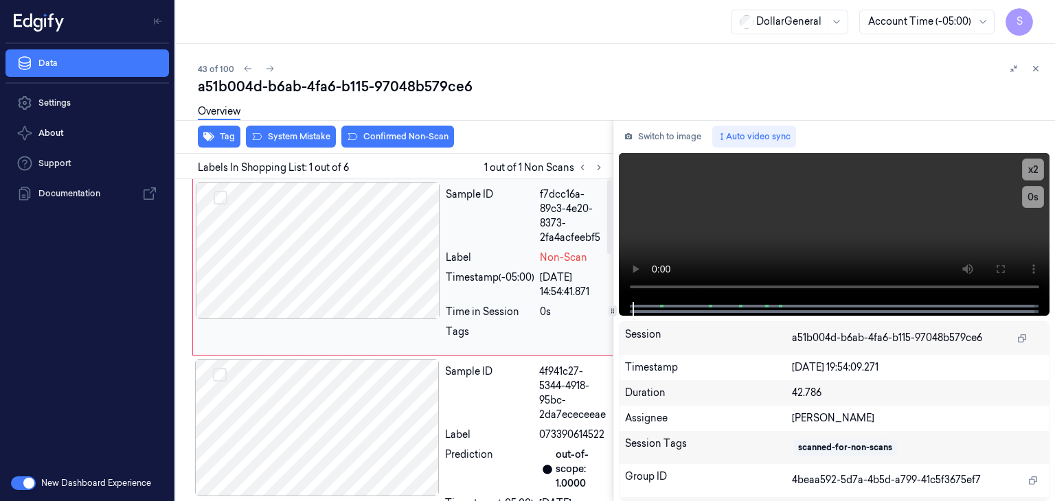
click at [420, 248] on div at bounding box center [318, 250] width 244 height 137
click at [757, 238] on video at bounding box center [834, 227] width 431 height 149
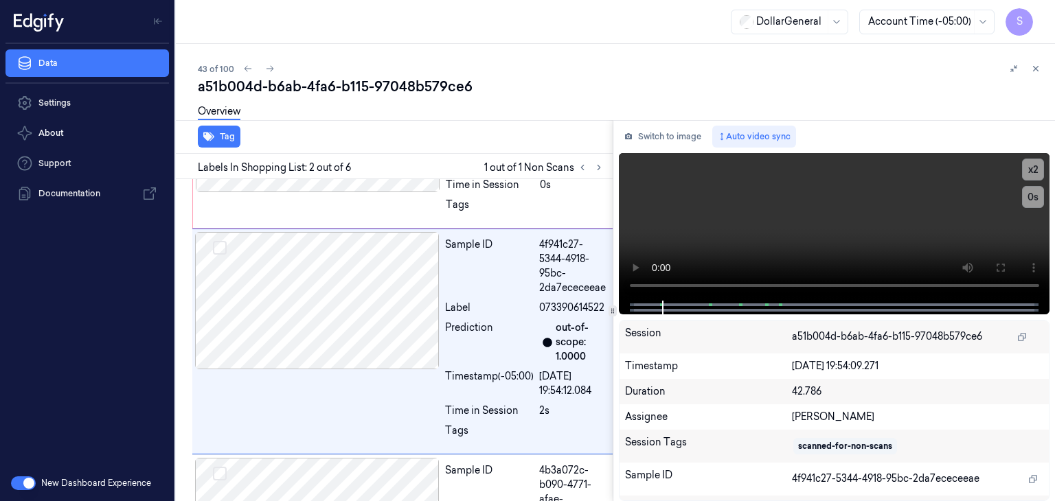
scroll to position [128, 0]
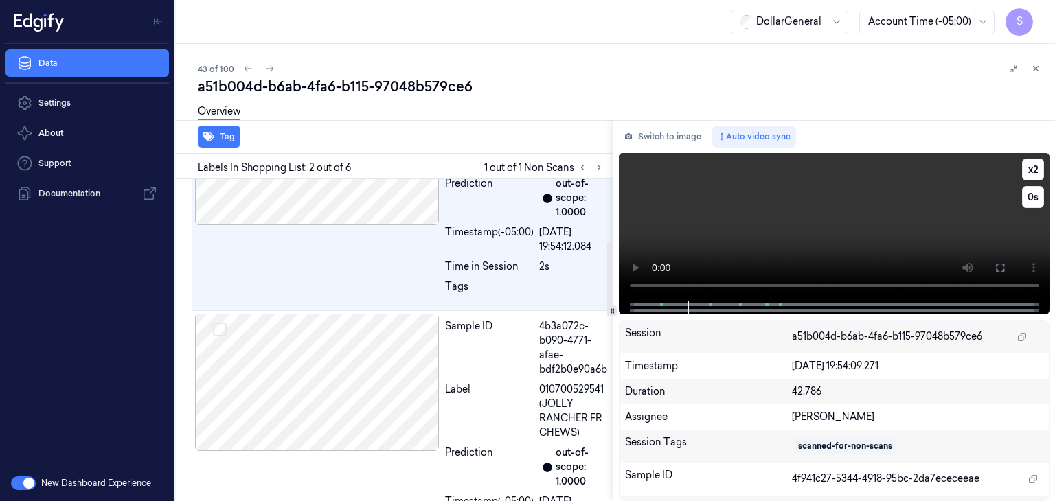
drag, startPoint x: 766, startPoint y: 235, endPoint x: 736, endPoint y: 260, distance: 39.5
click at [767, 235] on video at bounding box center [834, 227] width 431 height 148
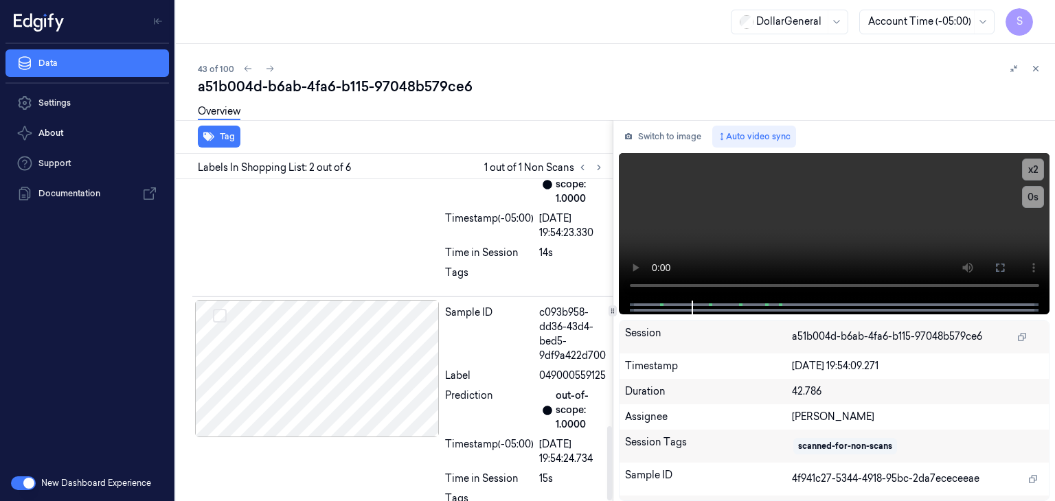
scroll to position [1073, 0]
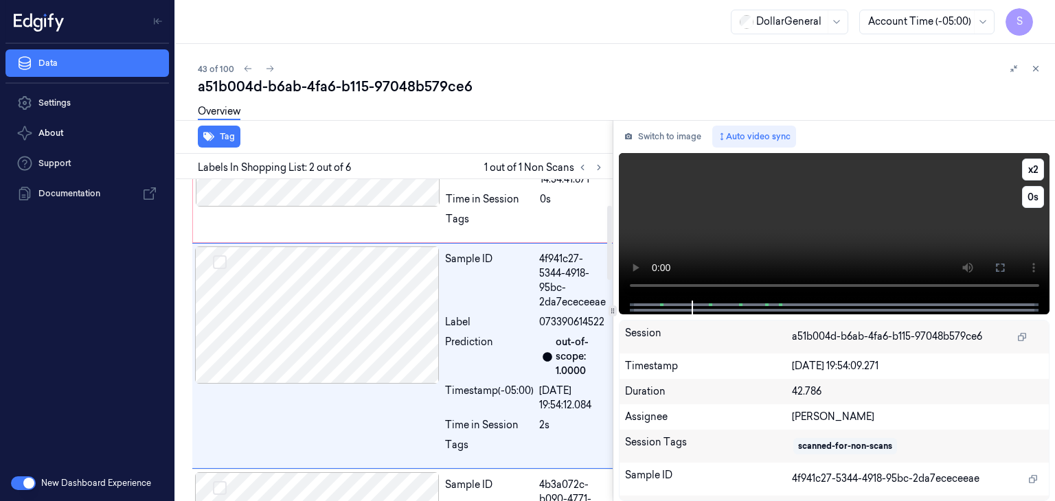
click at [720, 200] on video at bounding box center [834, 227] width 431 height 148
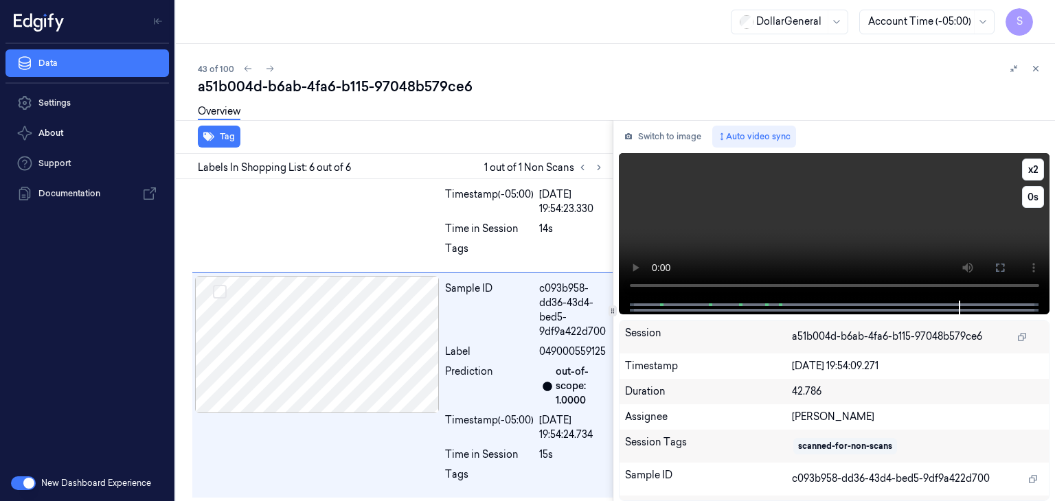
click at [752, 207] on video at bounding box center [834, 227] width 431 height 148
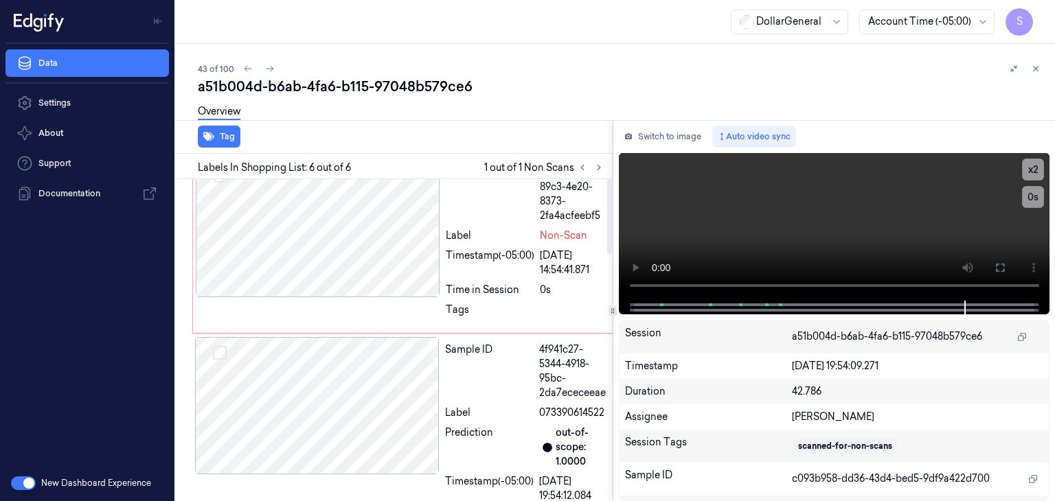
scroll to position [0, 0]
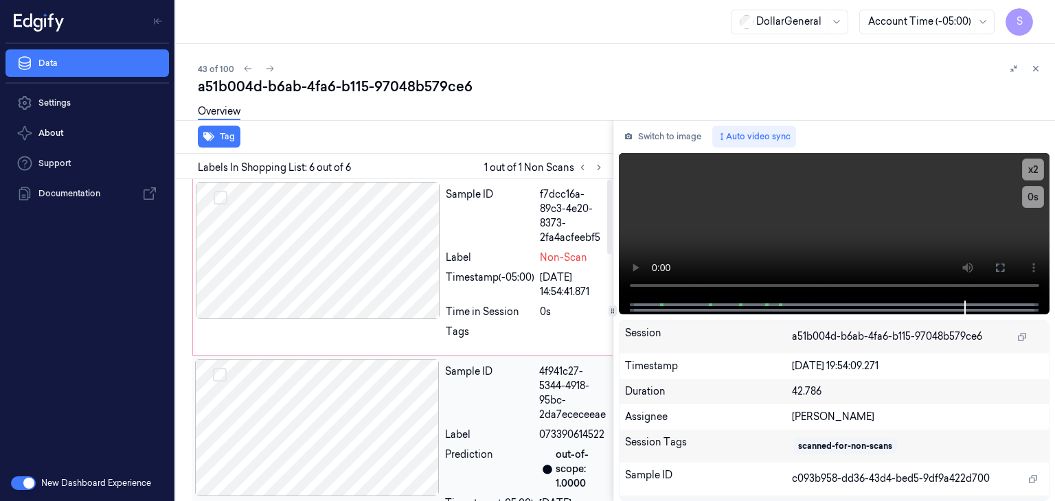
click at [321, 384] on div at bounding box center [317, 427] width 244 height 137
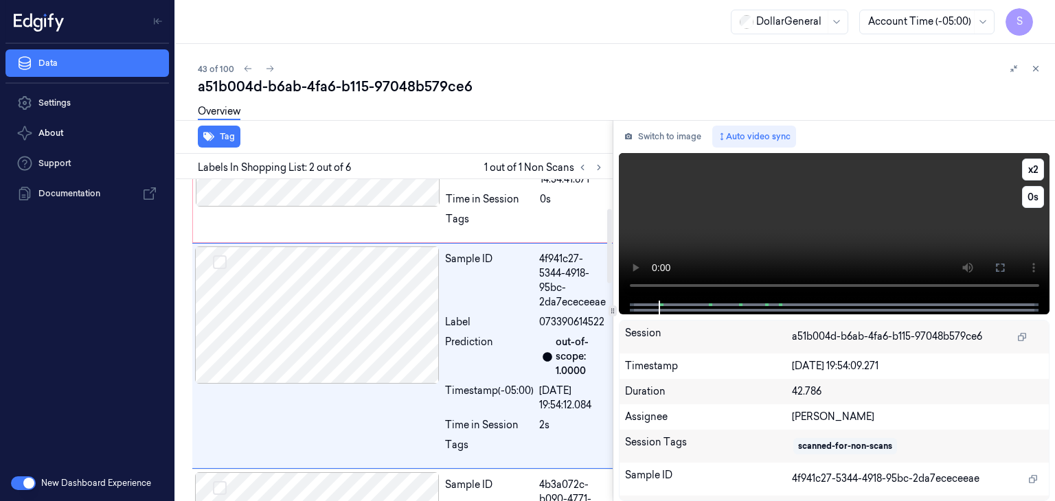
scroll to position [128, 0]
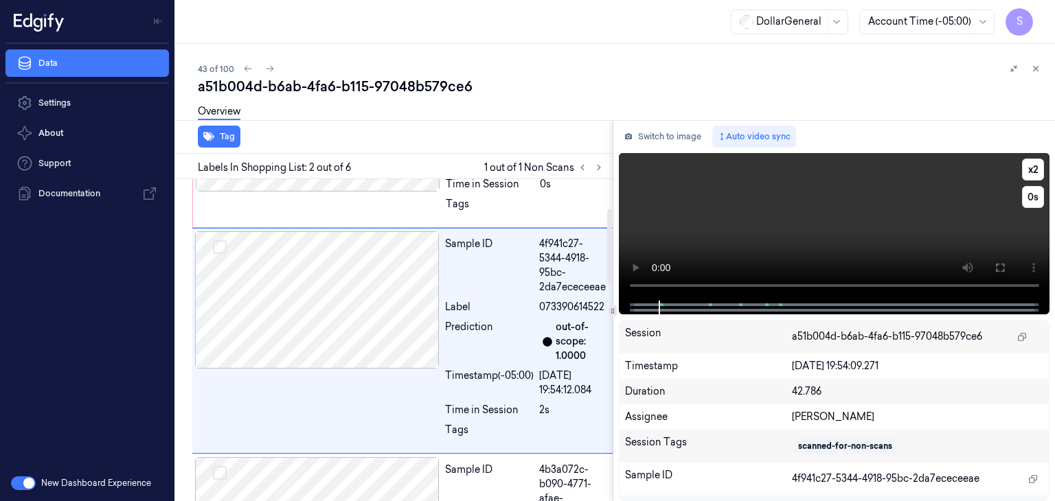
click at [699, 235] on video at bounding box center [834, 227] width 431 height 148
click at [724, 223] on video at bounding box center [834, 227] width 431 height 148
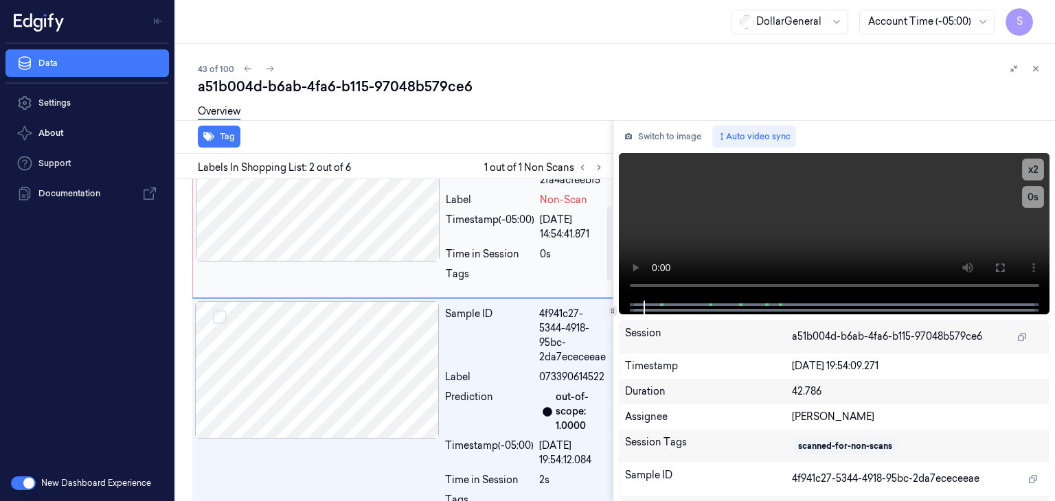
scroll to position [0, 0]
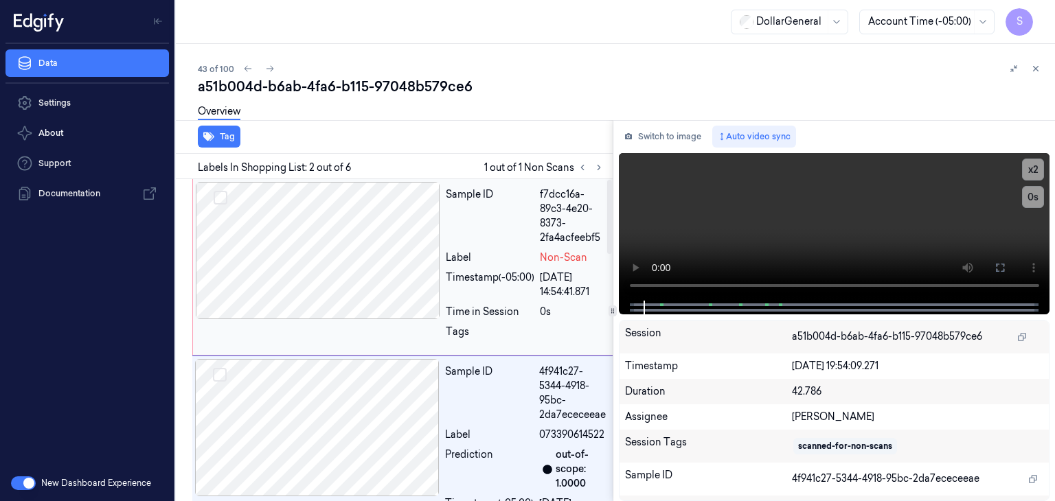
click at [371, 235] on div at bounding box center [318, 250] width 244 height 137
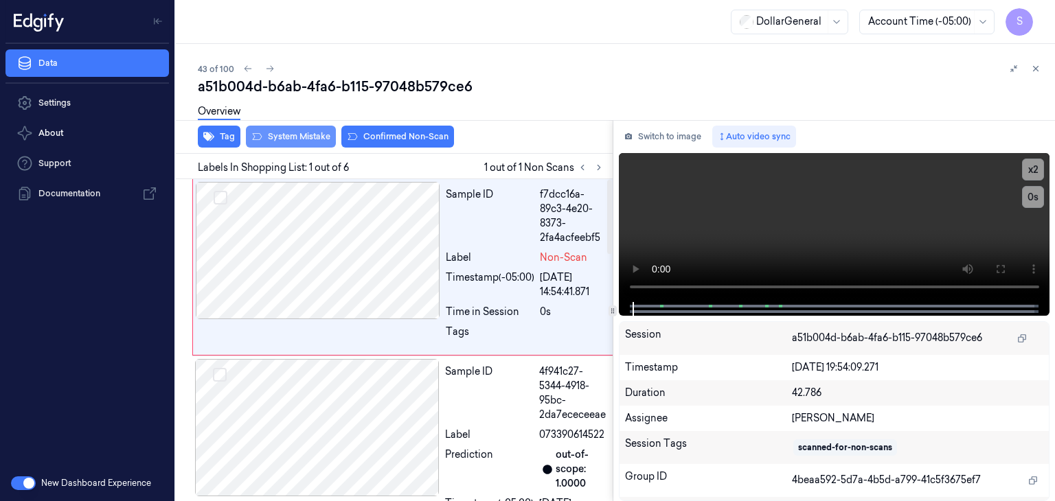
click at [302, 143] on button "System Mistake" at bounding box center [291, 137] width 90 height 22
click at [228, 130] on button "Tag" at bounding box center [219, 137] width 43 height 22
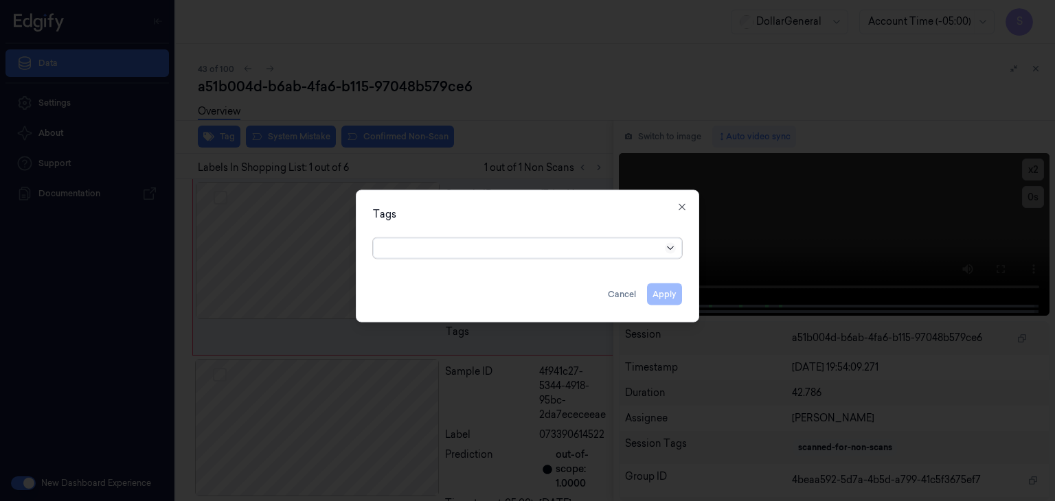
click at [670, 246] on icon at bounding box center [670, 248] width 11 height 11
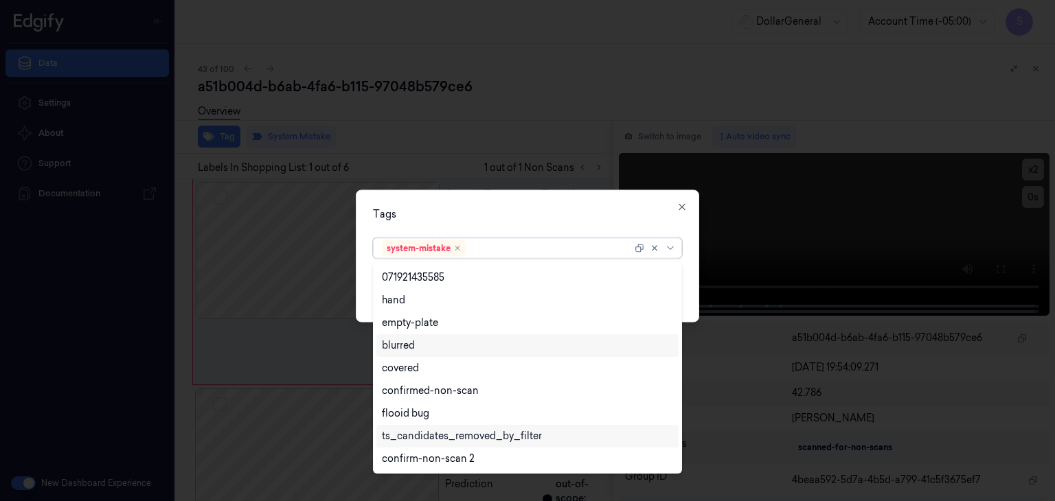
scroll to position [292, 0]
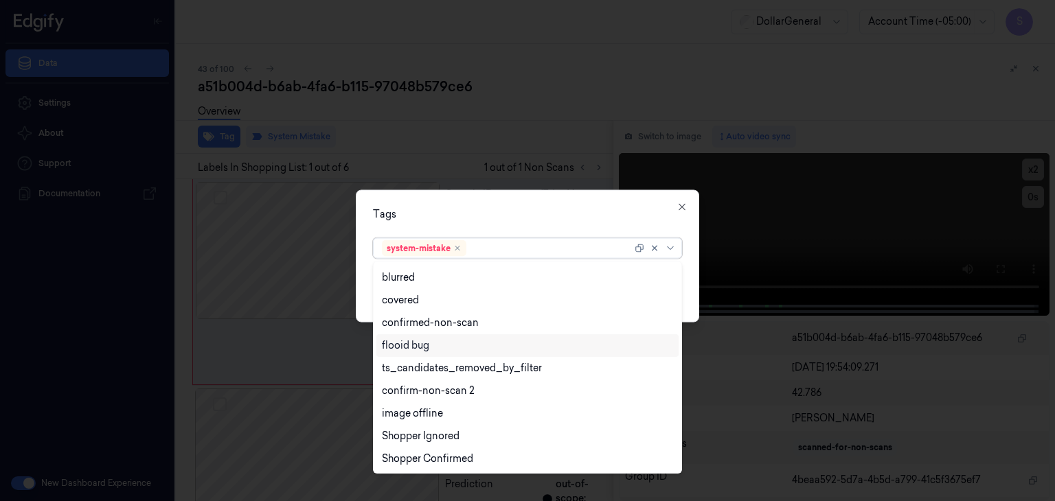
click at [398, 348] on div "flooid bug" at bounding box center [405, 345] width 47 height 14
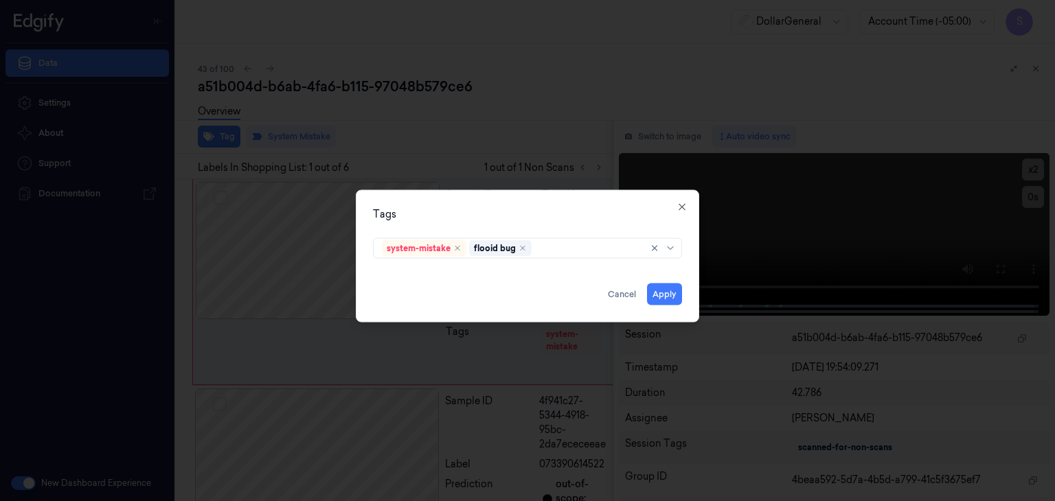
click at [689, 280] on div "Tags system-mistake flooid bug Apply Cancel Close" at bounding box center [527, 256] width 343 height 133
click at [674, 295] on button "Apply" at bounding box center [664, 295] width 35 height 22
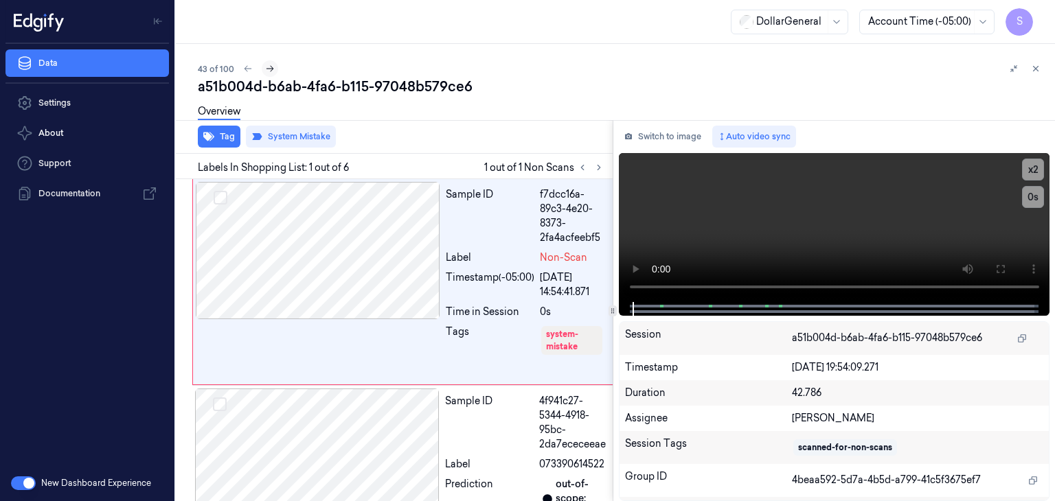
click at [272, 62] on button at bounding box center [270, 68] width 16 height 16
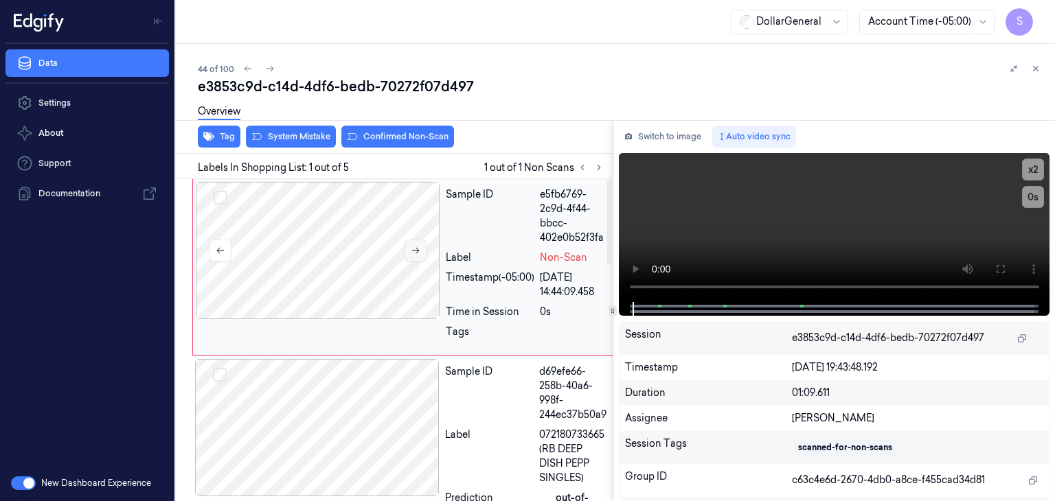
click at [414, 243] on button at bounding box center [415, 251] width 22 height 22
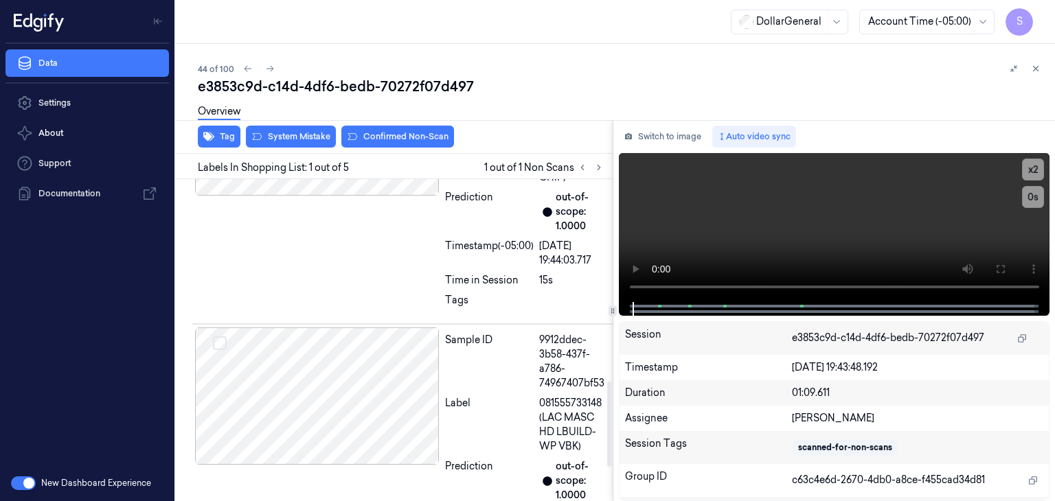
scroll to position [890, 0]
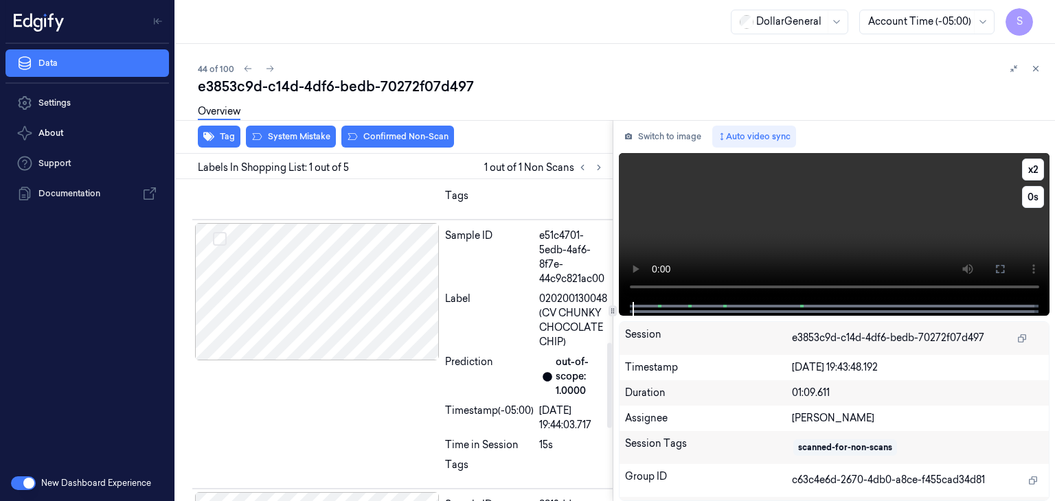
click at [669, 227] on video at bounding box center [834, 227] width 431 height 149
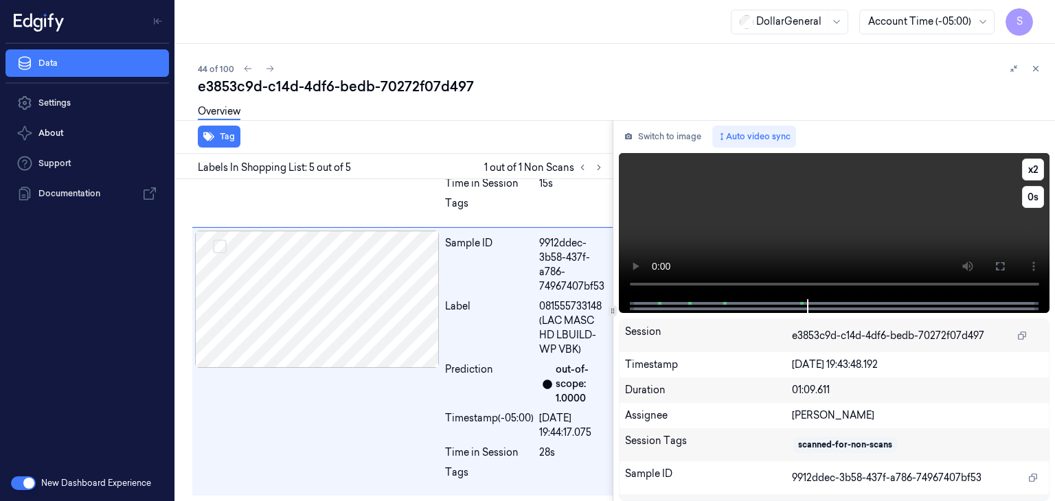
click at [801, 225] on video at bounding box center [834, 226] width 431 height 146
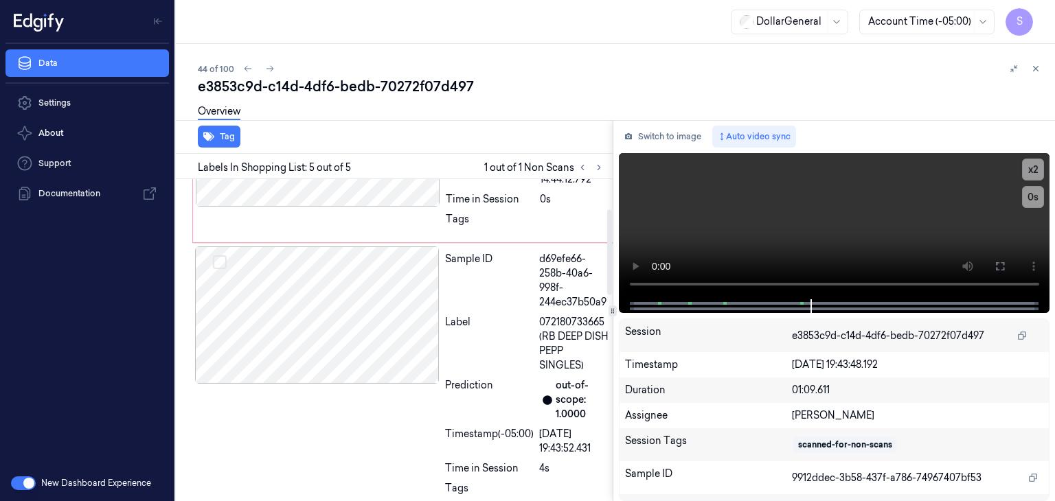
scroll to position [0, 0]
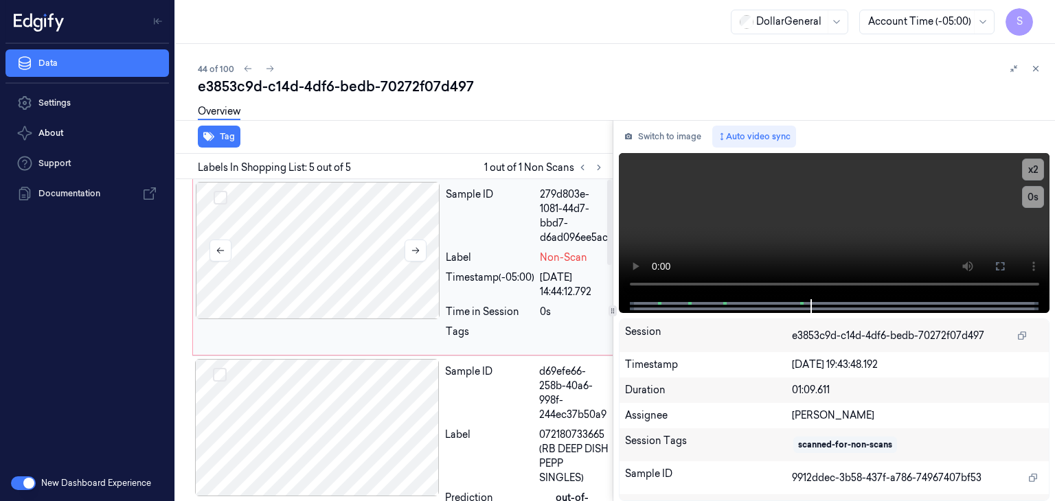
click at [323, 194] on div at bounding box center [318, 250] width 244 height 137
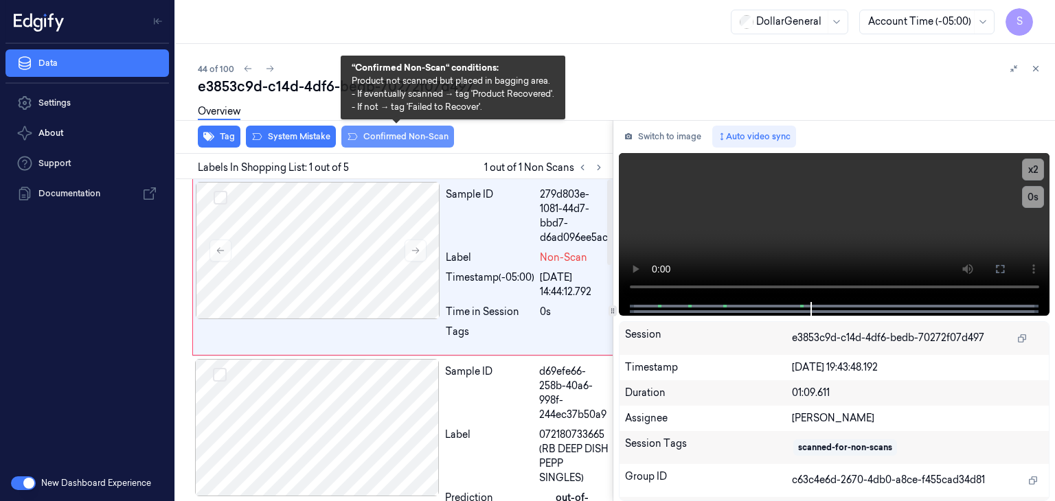
click at [417, 133] on button "Confirmed Non-Scan" at bounding box center [397, 137] width 113 height 22
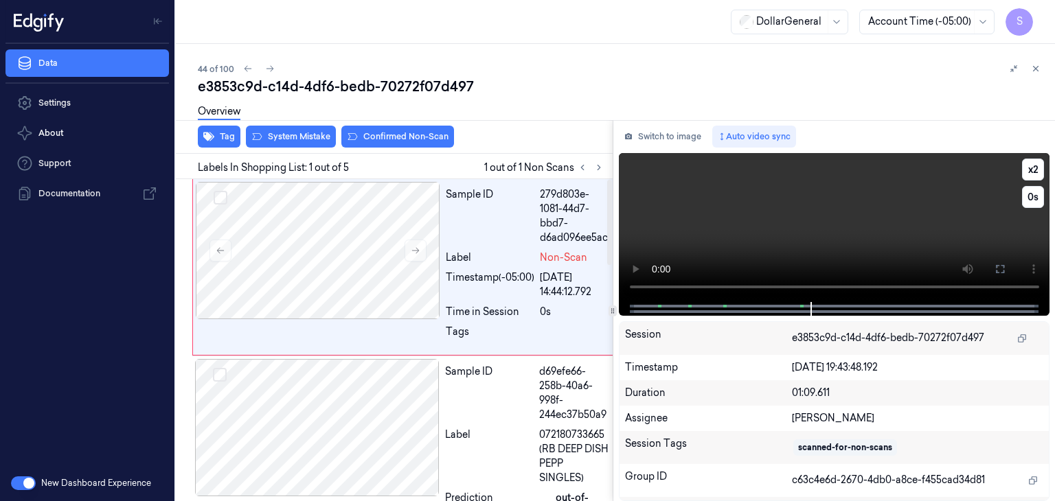
click at [783, 231] on video at bounding box center [834, 227] width 431 height 149
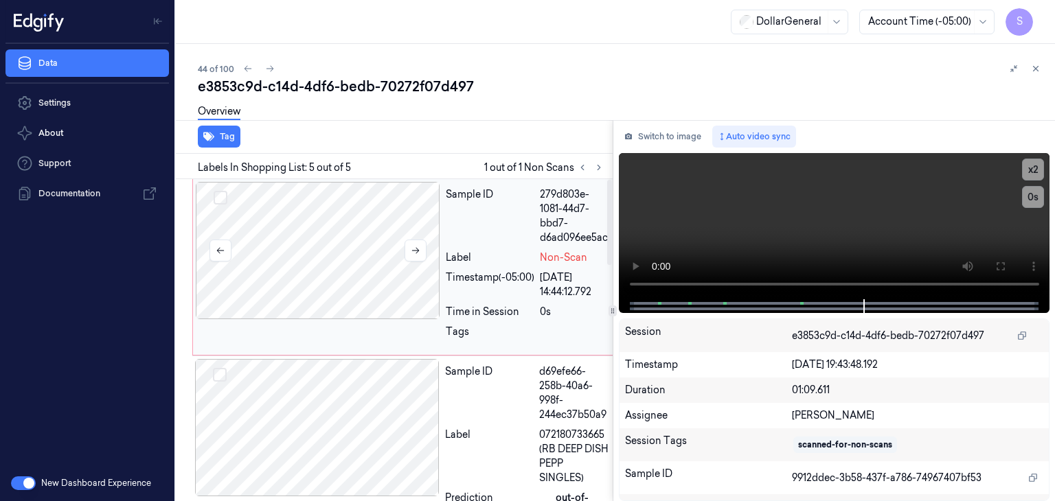
click at [343, 250] on div at bounding box center [318, 250] width 244 height 137
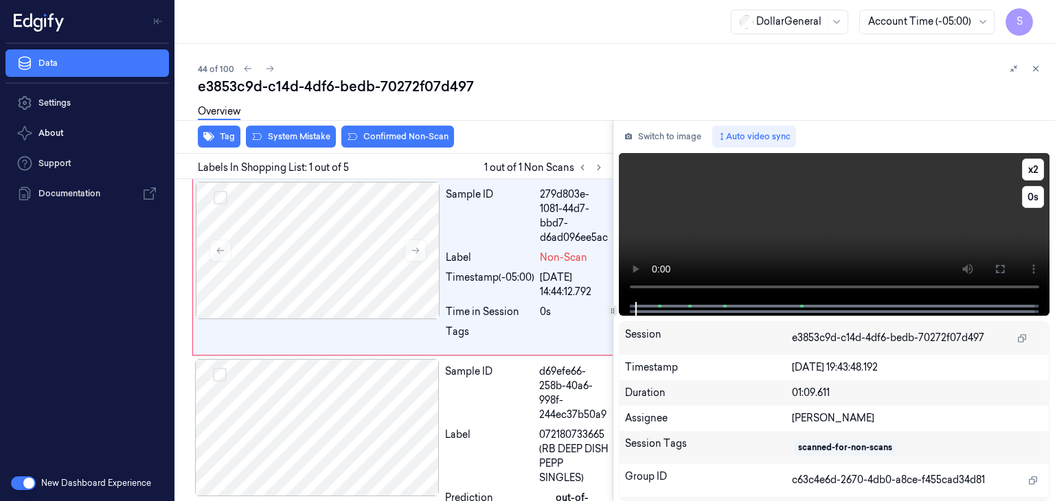
click at [923, 196] on video at bounding box center [834, 227] width 431 height 149
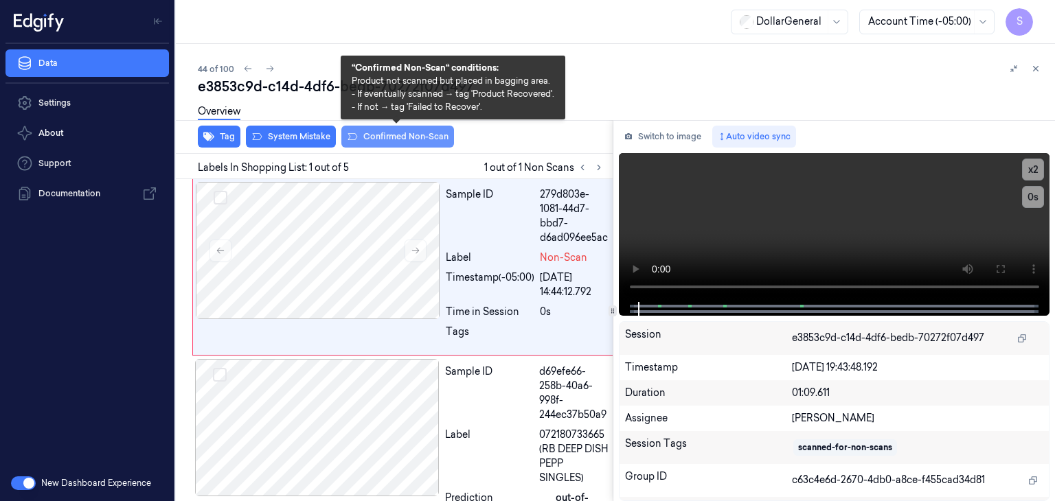
click at [389, 137] on button "Confirmed Non-Scan" at bounding box center [397, 137] width 113 height 22
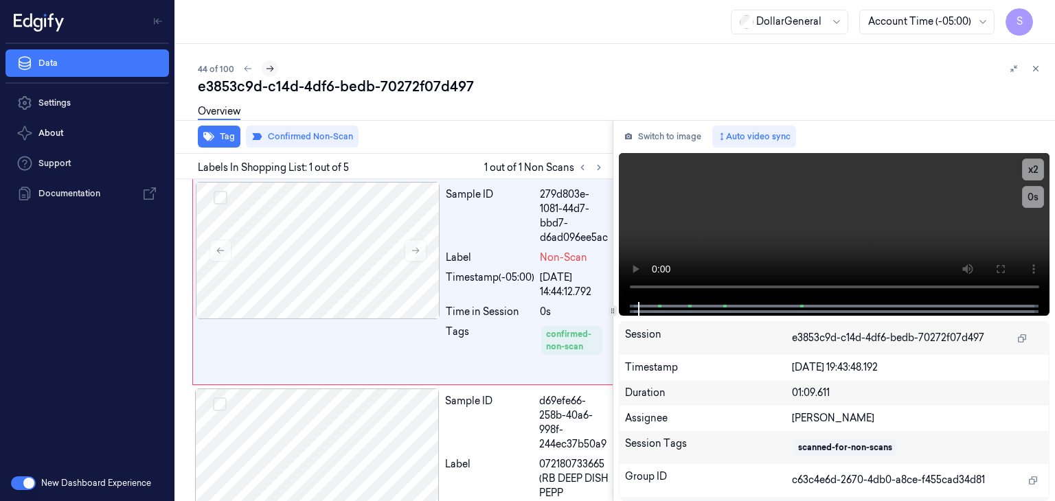
click at [272, 68] on icon at bounding box center [270, 69] width 10 height 10
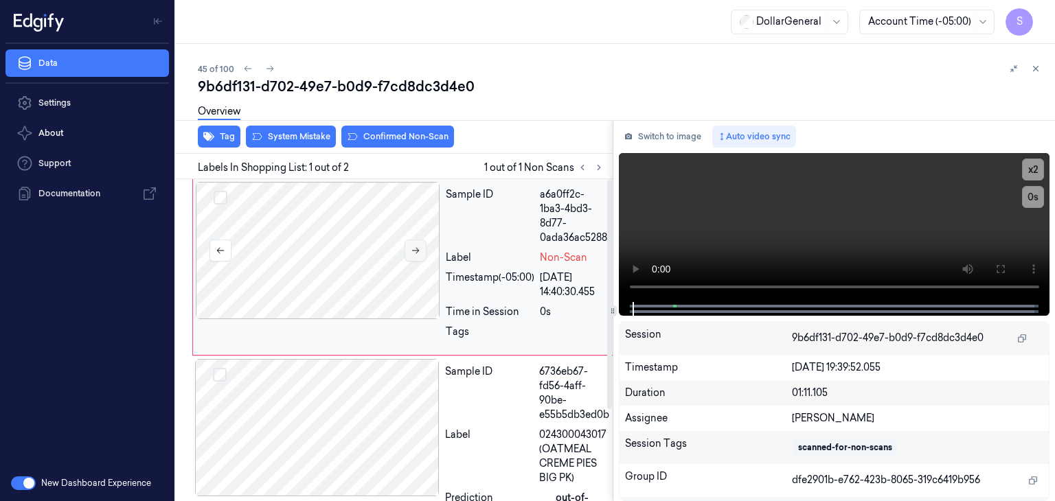
click at [416, 240] on button at bounding box center [415, 251] width 22 height 22
click at [685, 137] on button "Switch to image" at bounding box center [663, 137] width 88 height 22
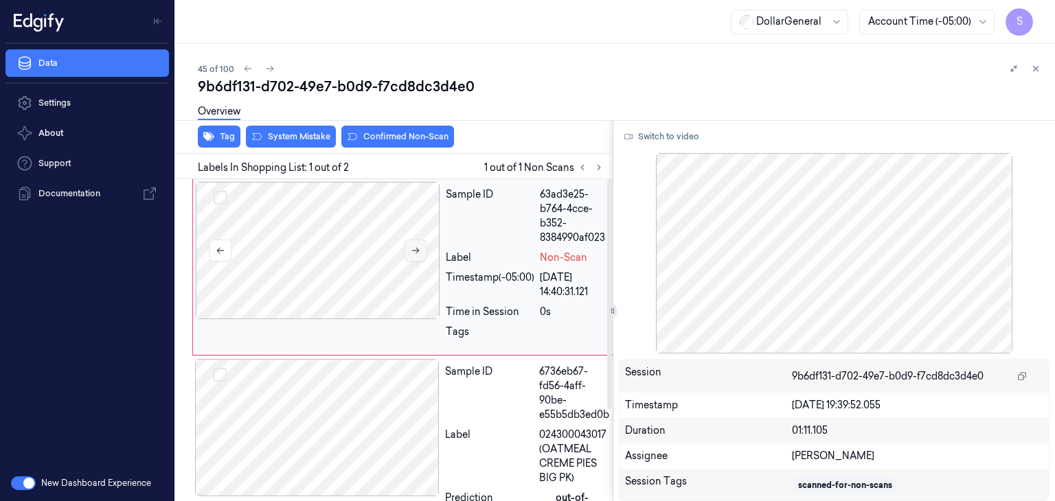
click at [415, 246] on icon at bounding box center [416, 251] width 10 height 10
click at [305, 130] on div "Overview" at bounding box center [621, 113] width 846 height 35
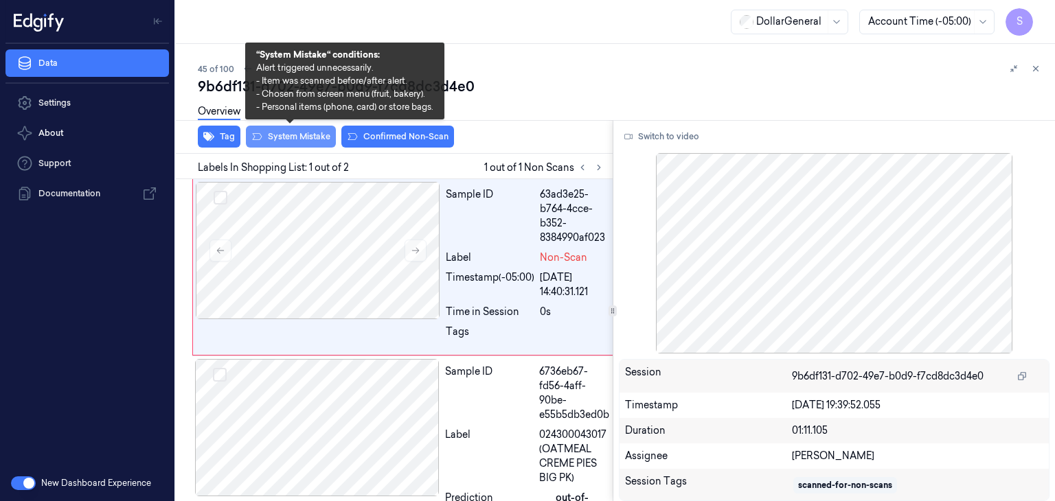
click at [303, 138] on button "System Mistake" at bounding box center [291, 137] width 90 height 22
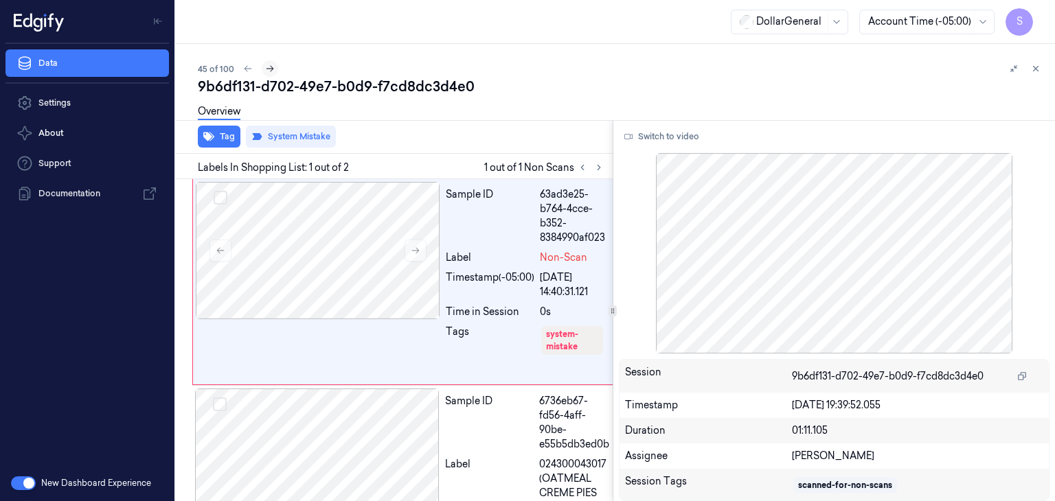
click at [266, 72] on icon at bounding box center [270, 69] width 10 height 10
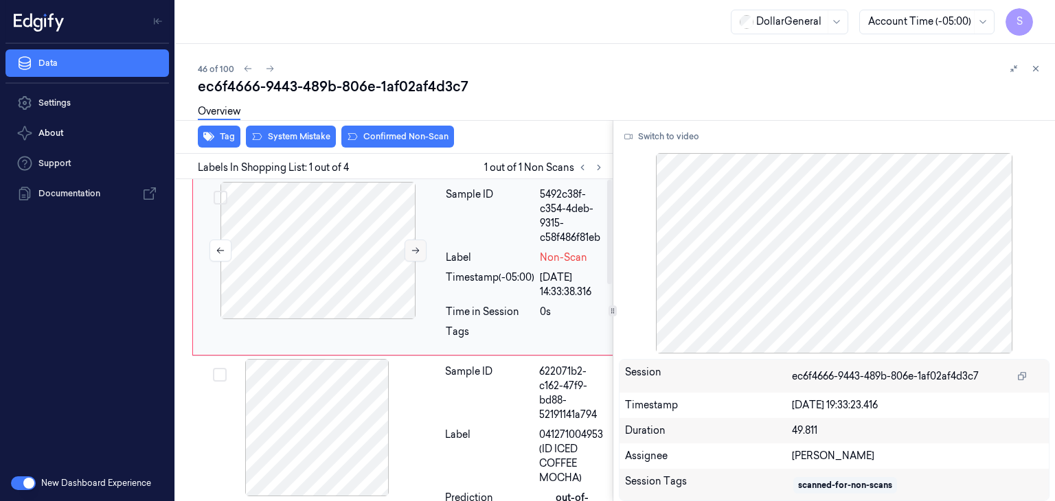
click at [406, 244] on button at bounding box center [415, 251] width 22 height 22
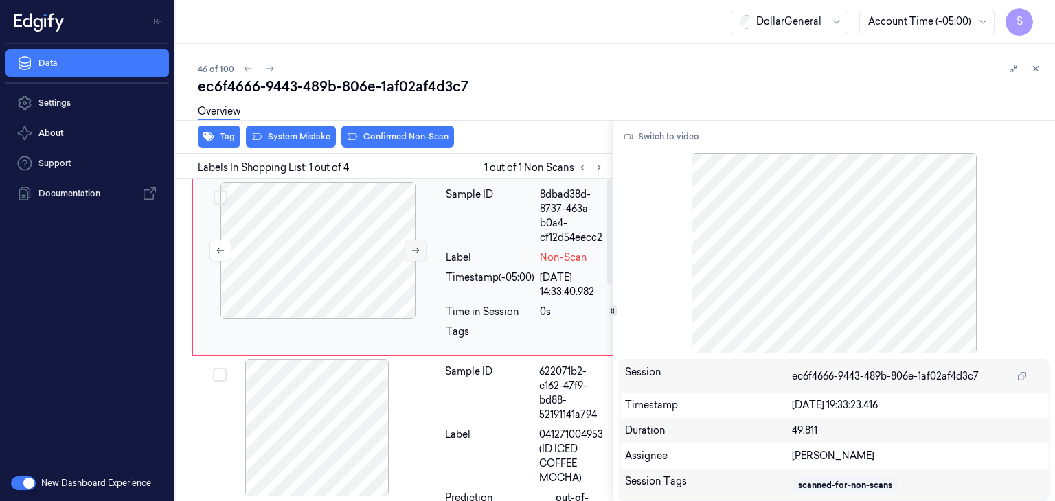
click at [406, 244] on button at bounding box center [415, 251] width 22 height 22
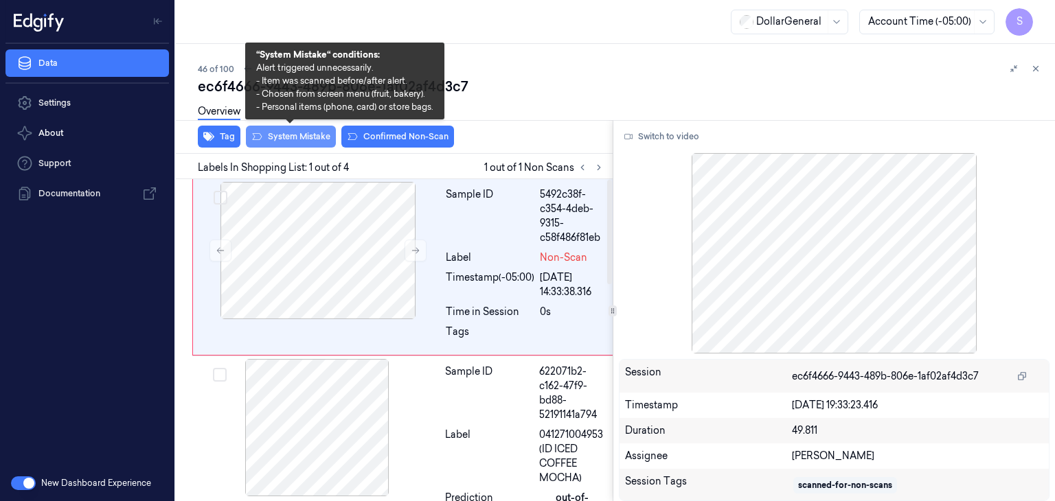
click at [319, 136] on button "System Mistake" at bounding box center [291, 137] width 90 height 22
click at [275, 135] on button "System Mistake" at bounding box center [291, 137] width 90 height 22
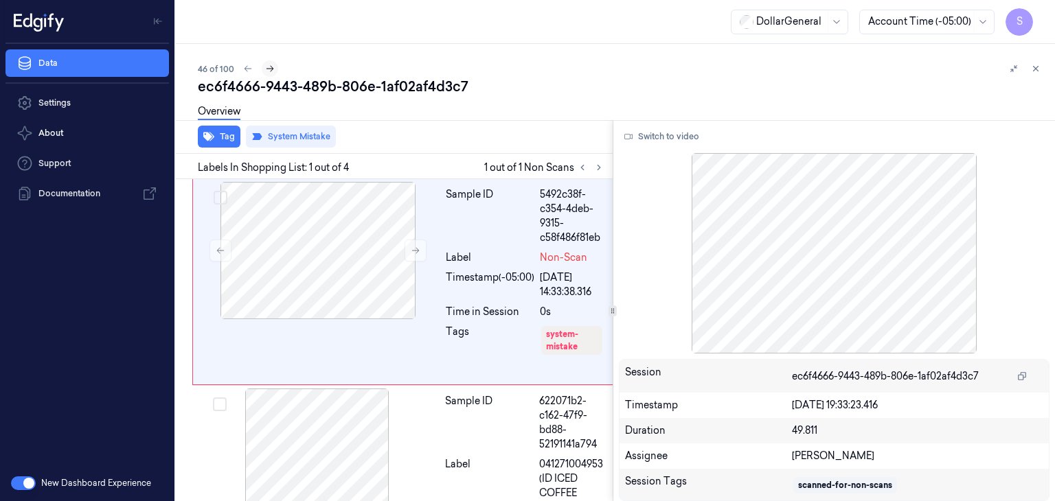
click at [270, 67] on icon at bounding box center [270, 69] width 8 height 6
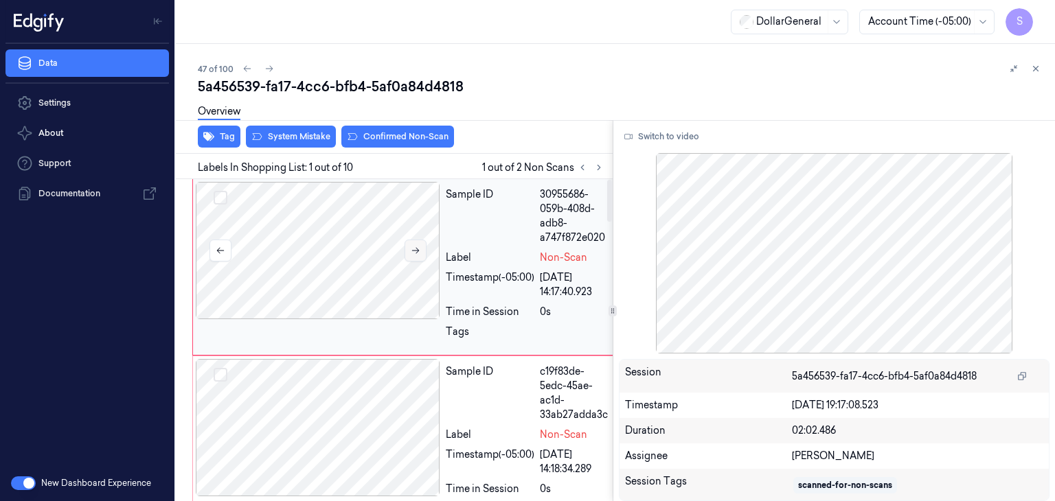
click at [406, 255] on button at bounding box center [415, 251] width 22 height 22
click at [411, 257] on button at bounding box center [415, 251] width 22 height 22
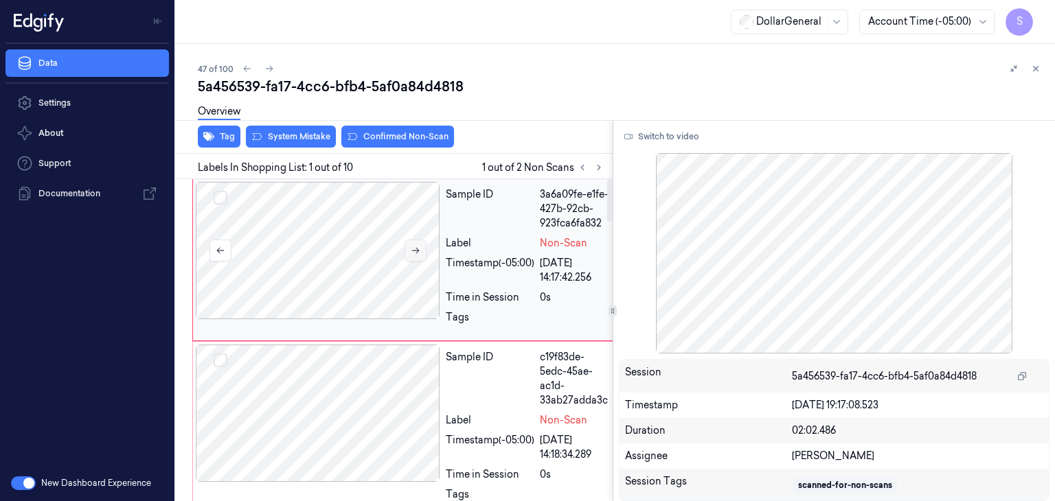
click at [411, 257] on button at bounding box center [415, 251] width 22 height 22
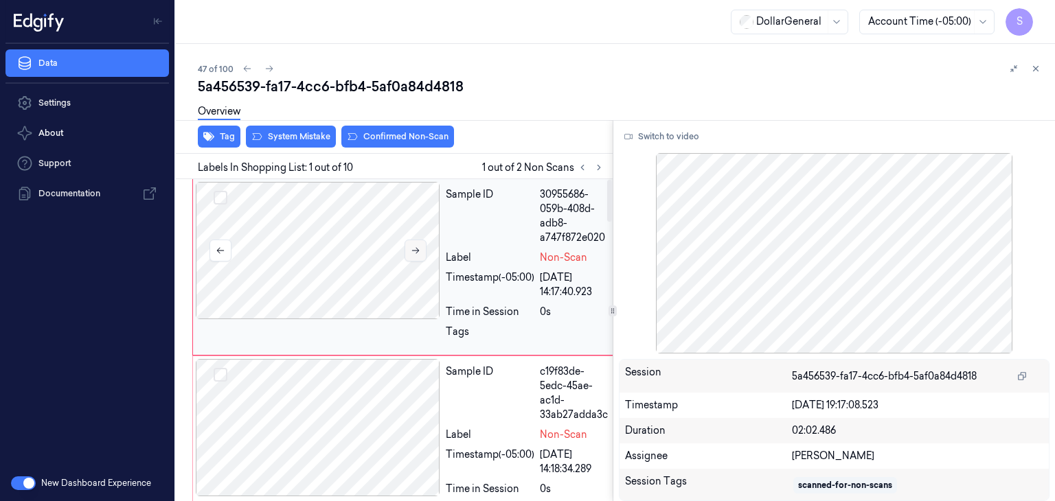
click at [411, 257] on button at bounding box center [415, 251] width 22 height 22
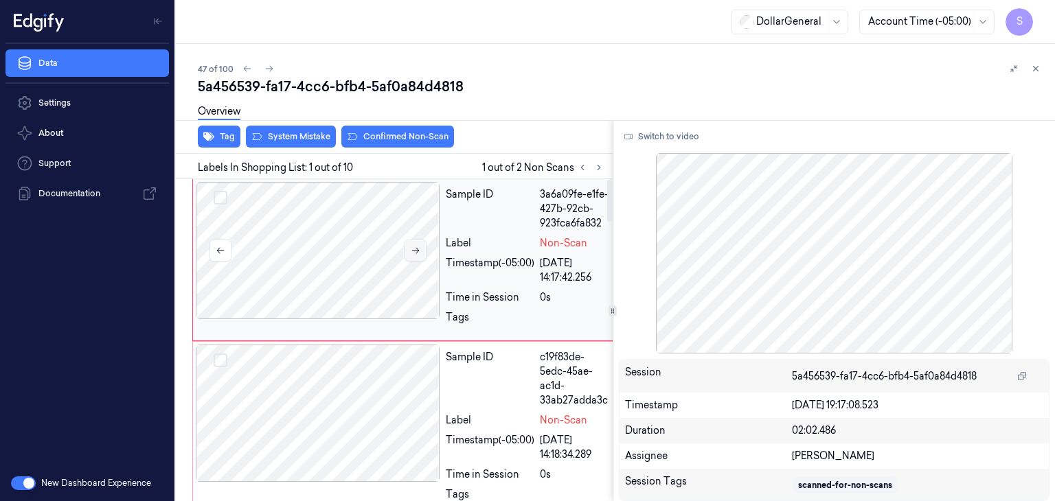
click at [411, 257] on button at bounding box center [415, 251] width 22 height 22
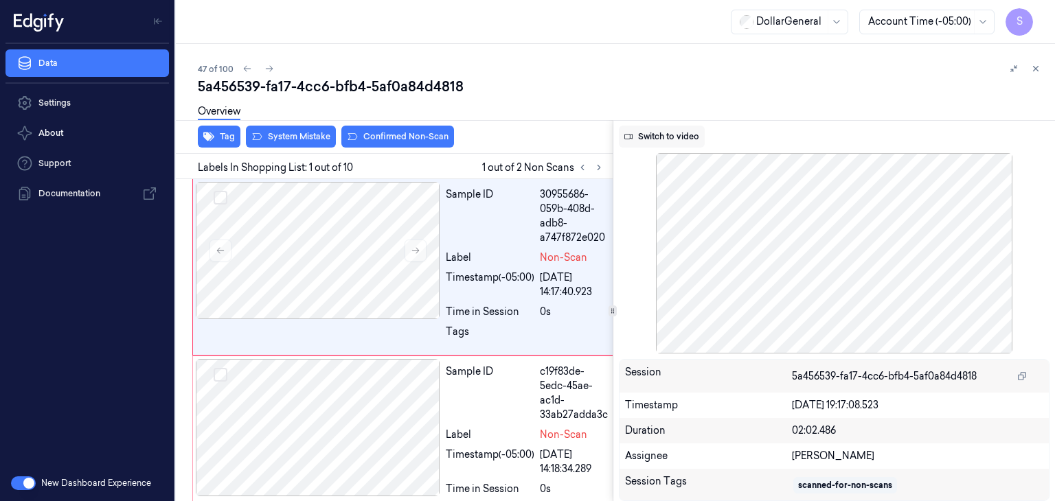
click at [700, 130] on button "Switch to video" at bounding box center [662, 137] width 86 height 22
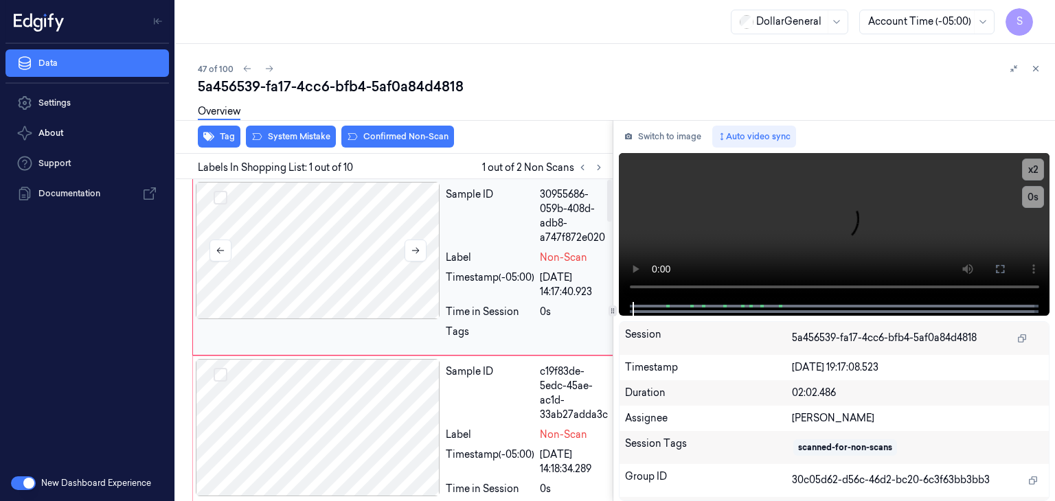
click at [367, 229] on div at bounding box center [318, 250] width 244 height 137
click at [722, 211] on video at bounding box center [834, 227] width 431 height 149
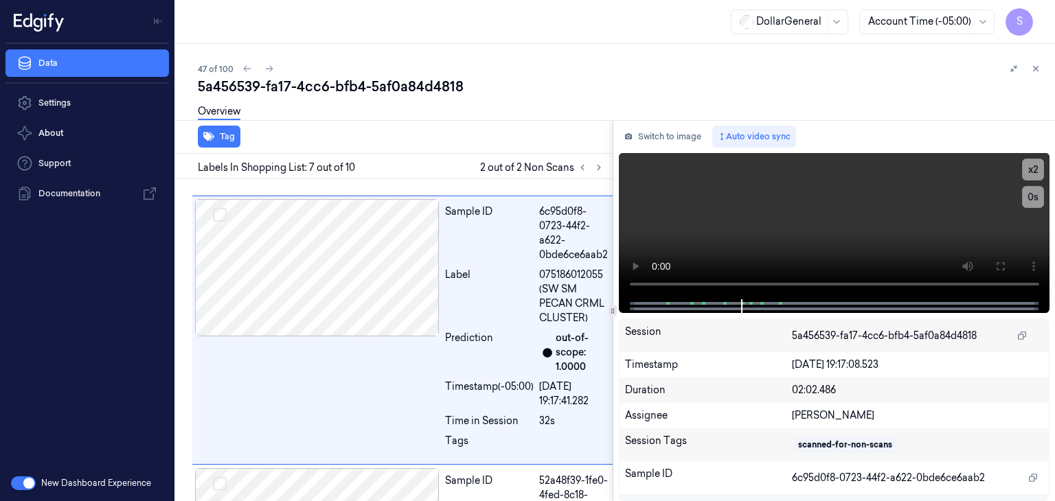
scroll to position [1401, 0]
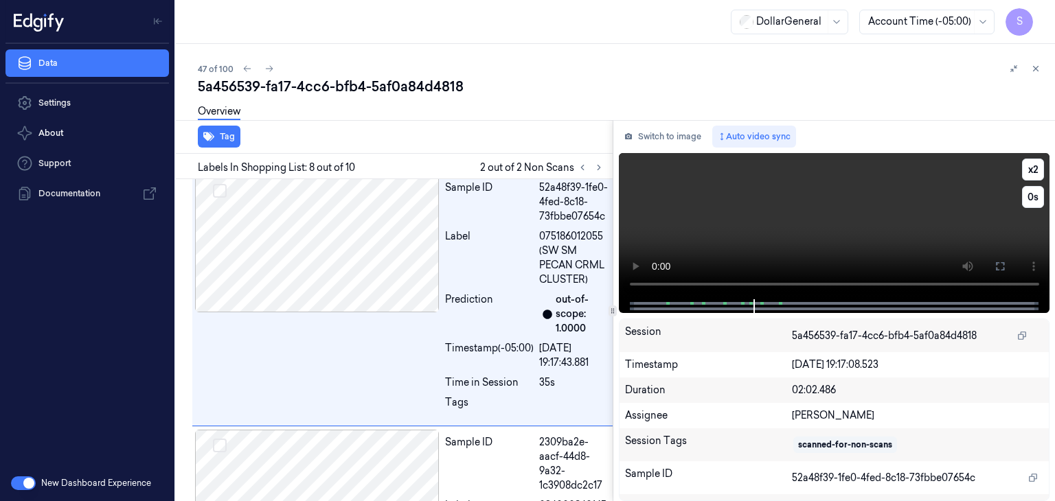
click at [836, 212] on video at bounding box center [834, 226] width 431 height 146
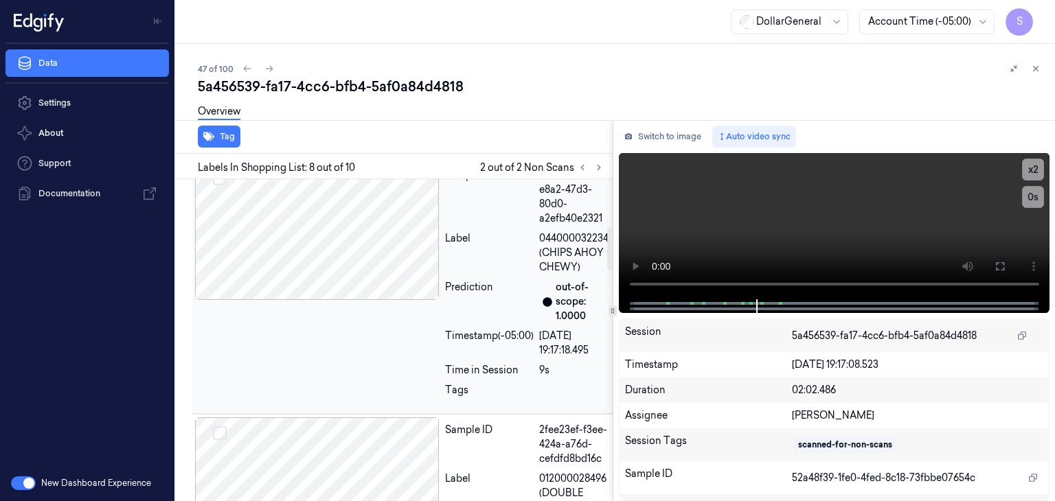
scroll to position [0, 0]
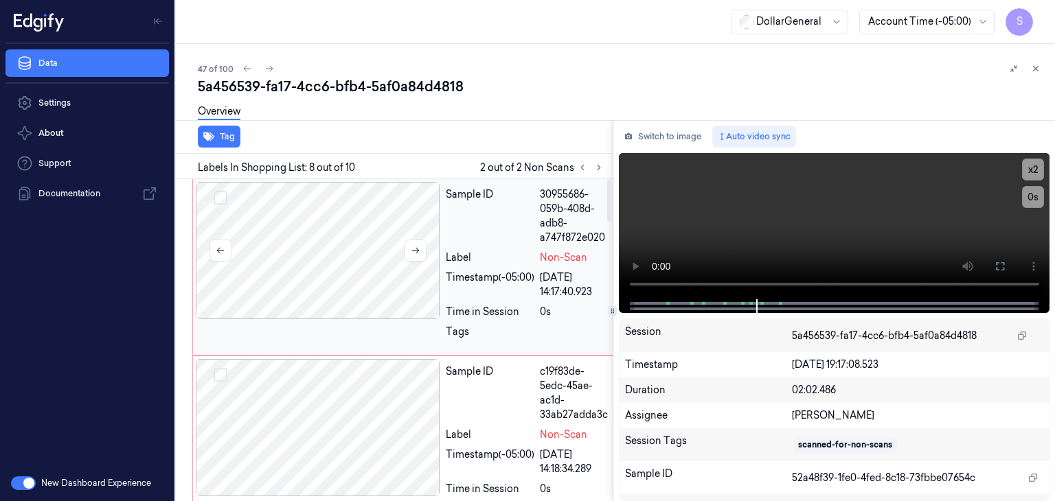
click at [325, 240] on div at bounding box center [318, 250] width 244 height 137
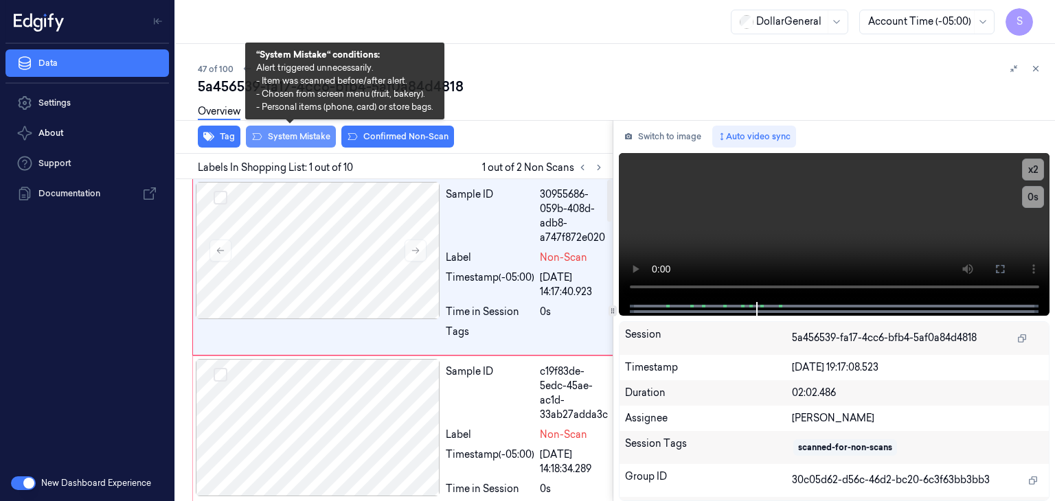
click at [297, 132] on button "System Mistake" at bounding box center [291, 137] width 90 height 22
click at [314, 139] on button "System Mistake" at bounding box center [291, 137] width 90 height 22
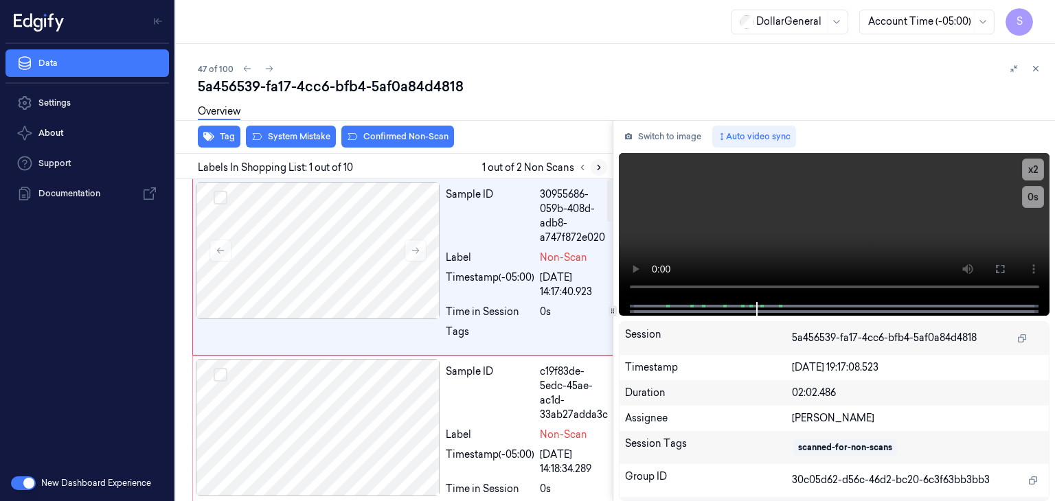
click at [601, 168] on icon at bounding box center [599, 168] width 10 height 10
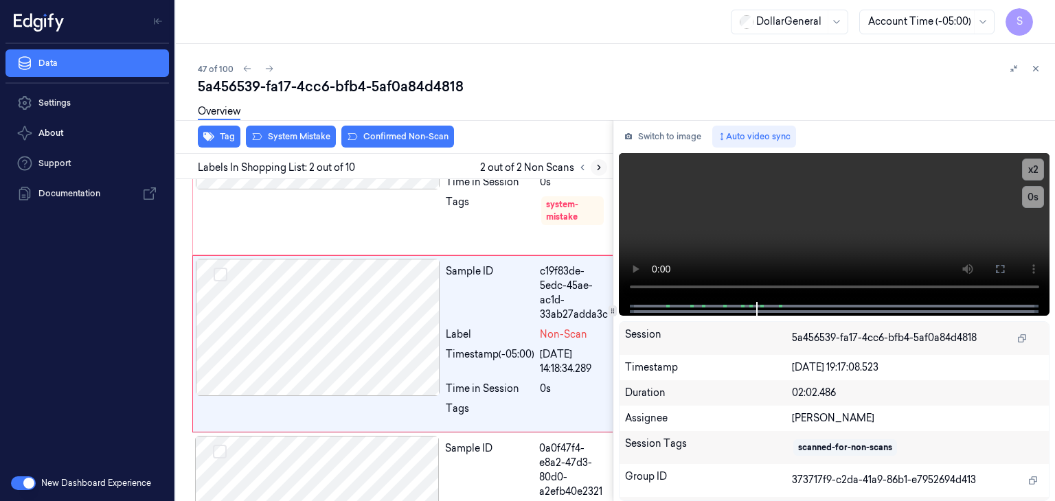
scroll to position [133, 0]
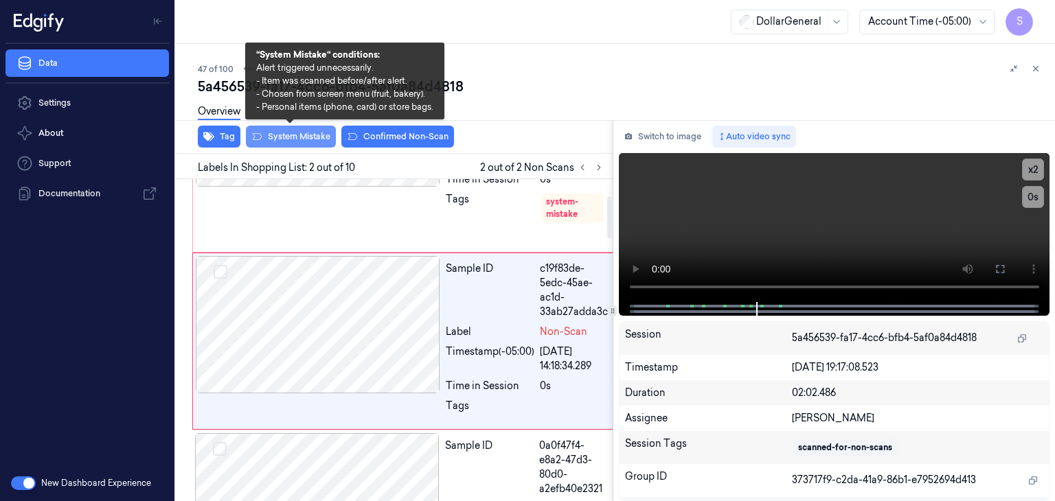
click at [303, 143] on button "System Mistake" at bounding box center [291, 137] width 90 height 22
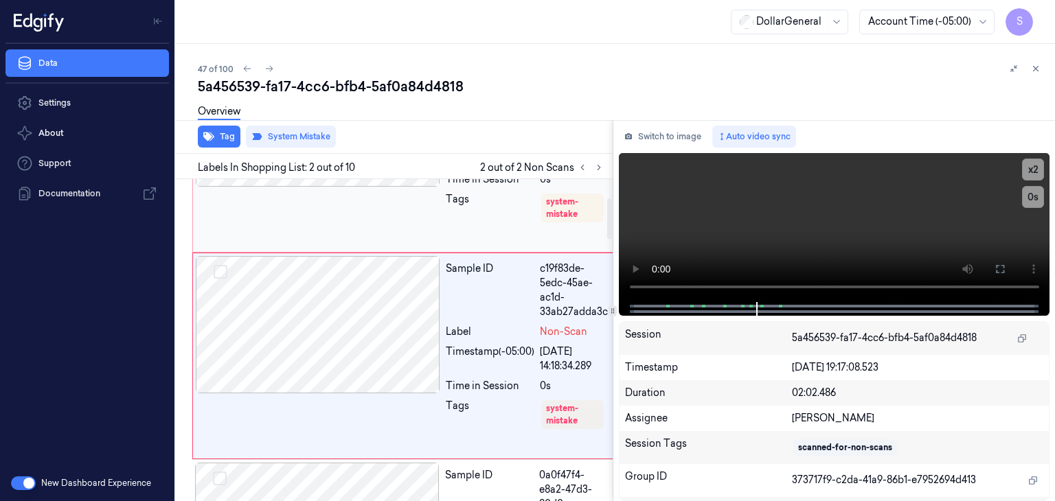
scroll to position [148, 0]
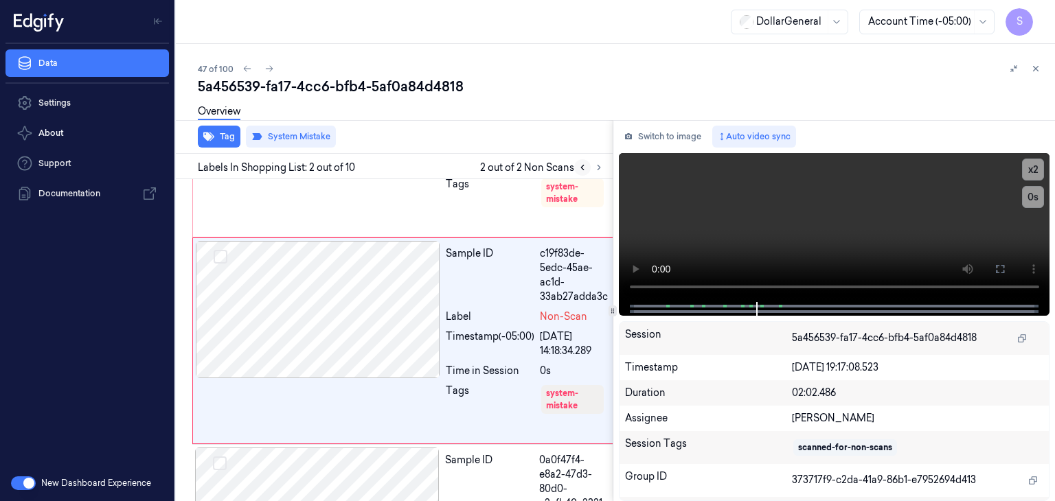
click at [585, 163] on icon at bounding box center [582, 168] width 10 height 10
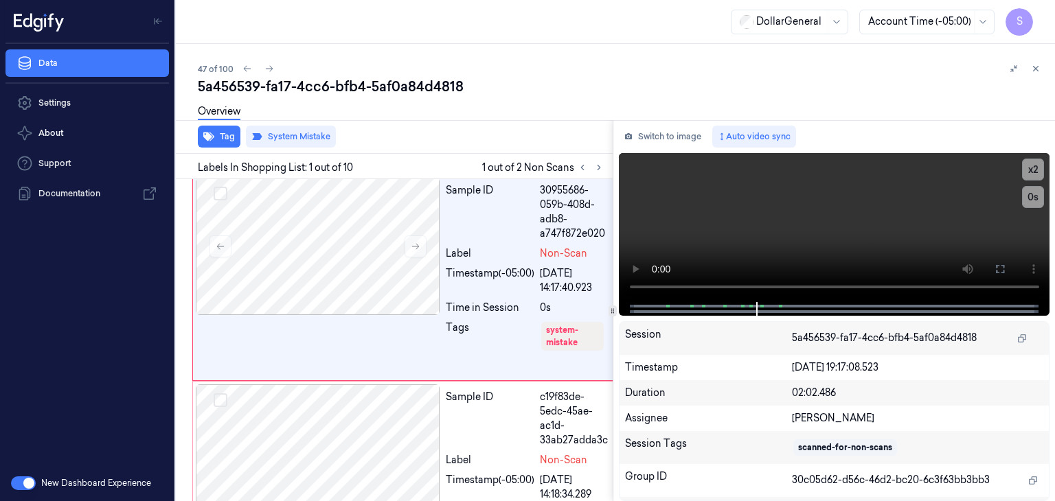
scroll to position [0, 0]
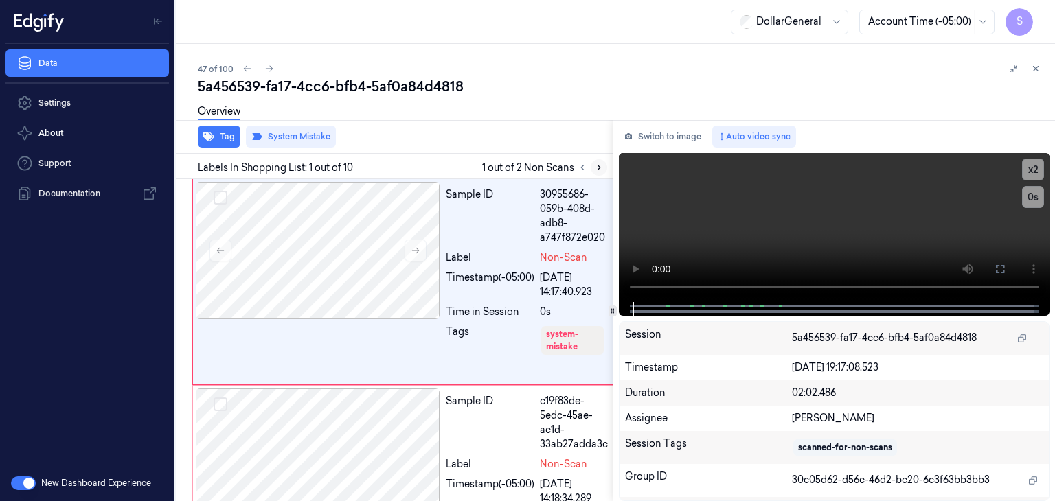
click at [602, 170] on icon at bounding box center [599, 168] width 10 height 10
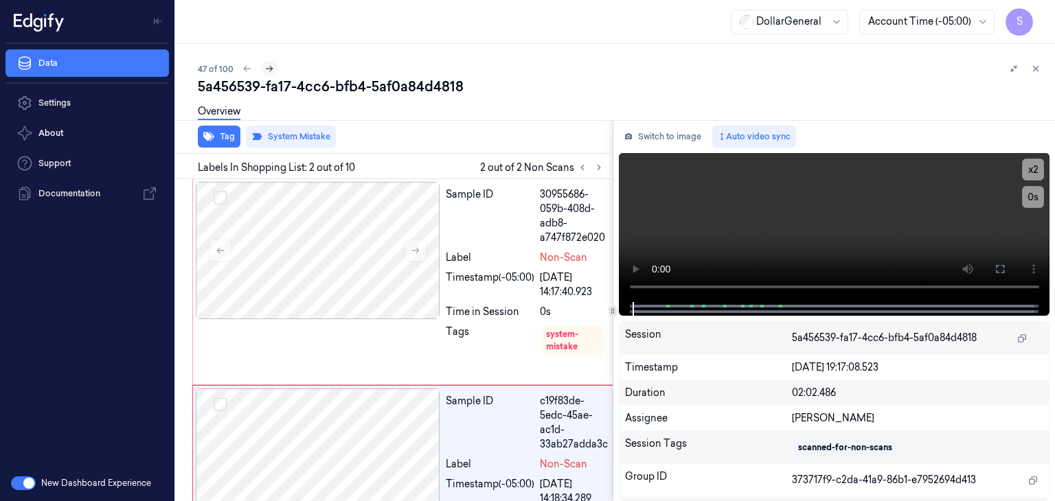
click at [272, 65] on icon at bounding box center [269, 69] width 10 height 10
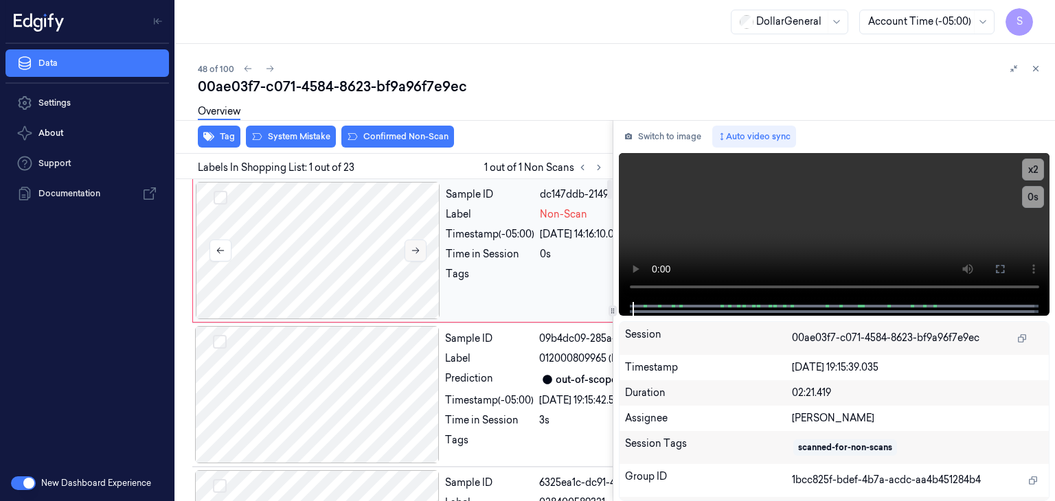
click at [413, 248] on icon at bounding box center [416, 251] width 10 height 10
click at [708, 229] on video at bounding box center [834, 227] width 431 height 149
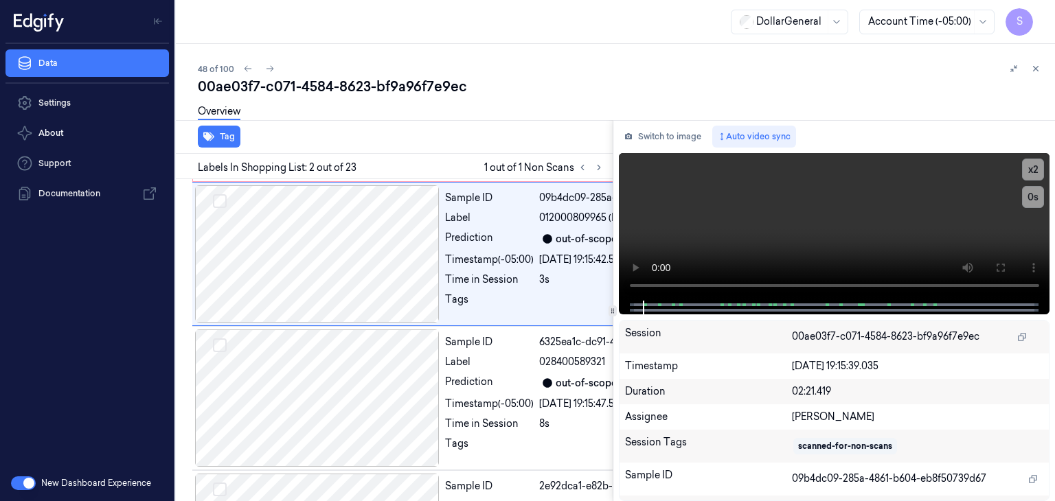
scroll to position [142, 0]
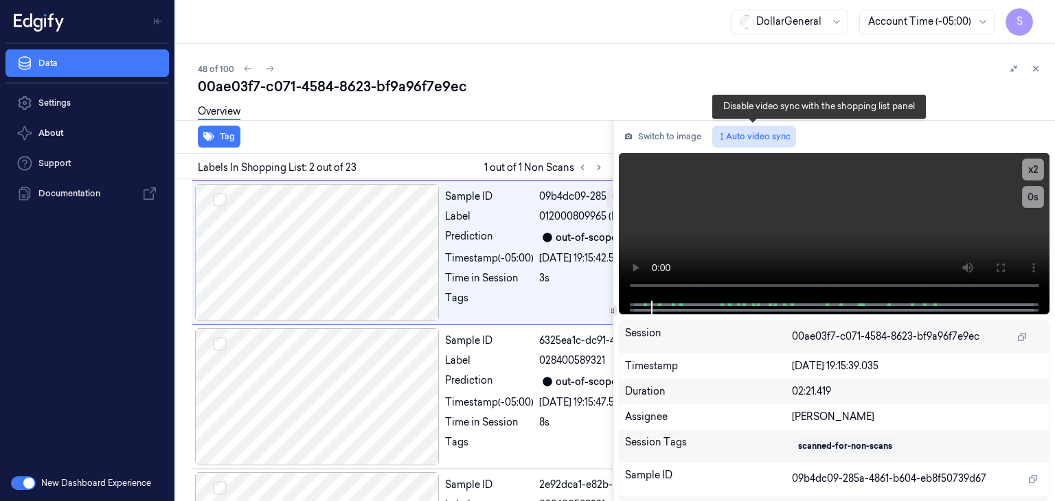
click at [753, 140] on button "Auto video sync" at bounding box center [754, 137] width 84 height 22
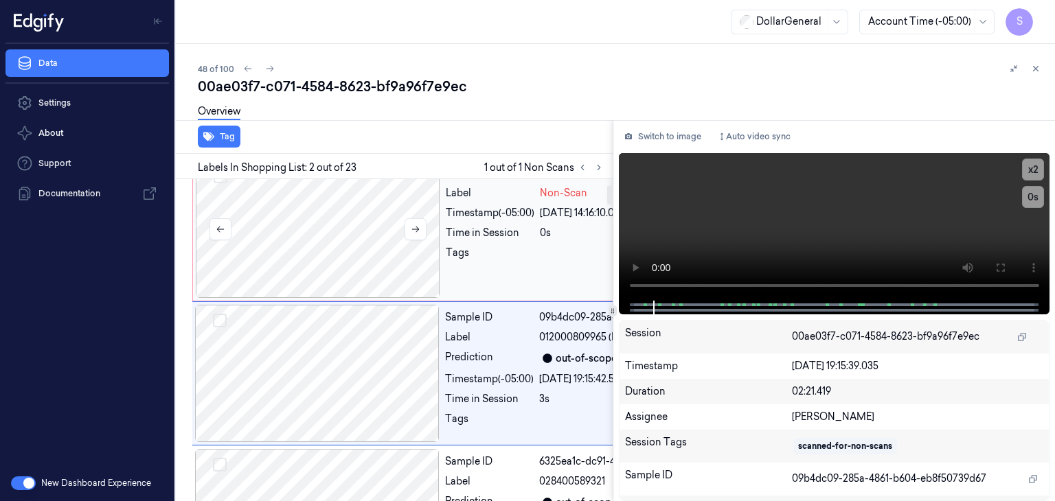
scroll to position [0, 0]
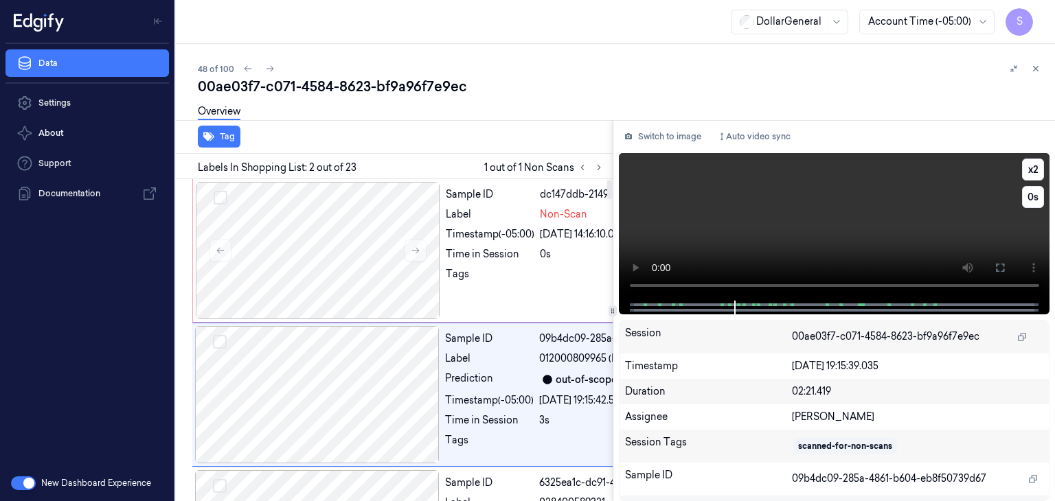
click at [811, 244] on video at bounding box center [834, 227] width 431 height 148
click at [340, 270] on div at bounding box center [318, 250] width 244 height 137
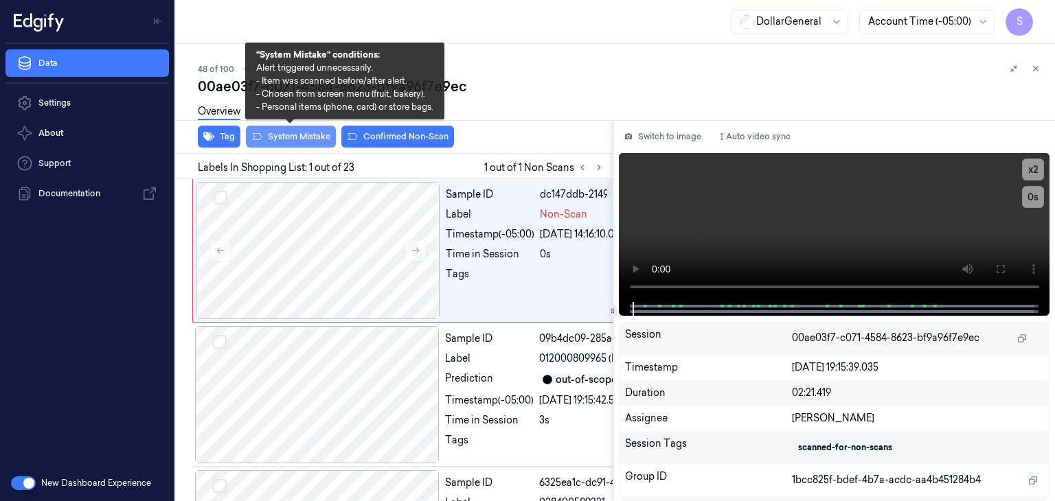
click at [301, 133] on button "System Mistake" at bounding box center [291, 137] width 90 height 22
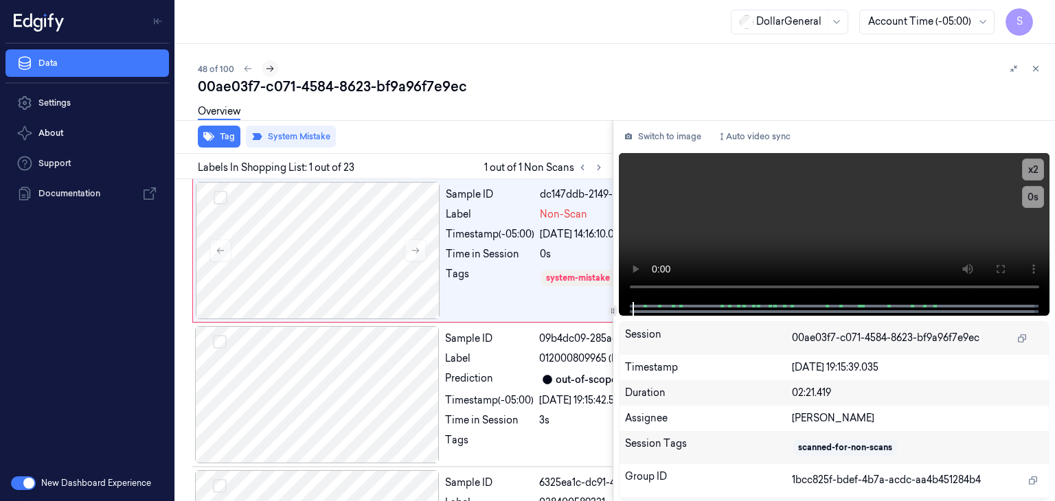
click at [275, 67] on button at bounding box center [270, 68] width 16 height 16
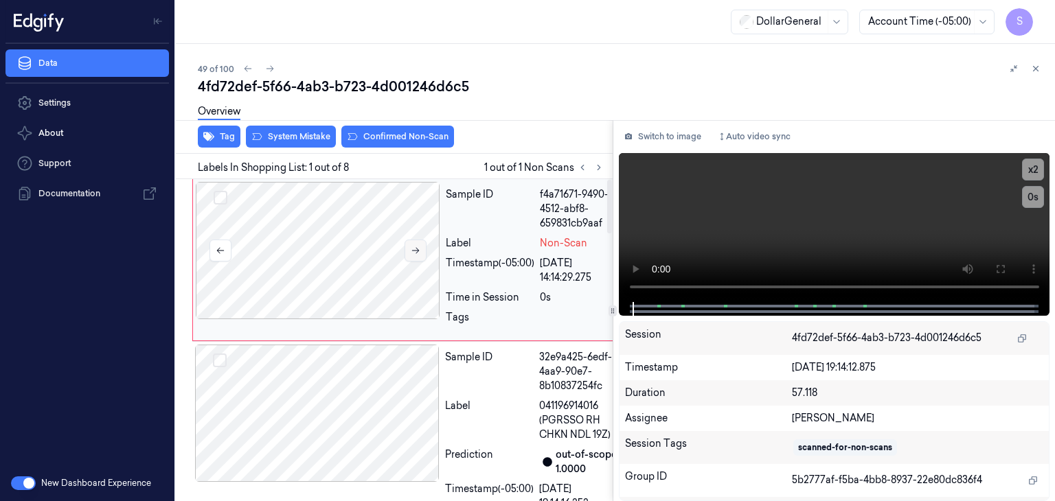
click at [421, 251] on button at bounding box center [415, 251] width 22 height 22
click at [310, 133] on button "System Mistake" at bounding box center [291, 137] width 90 height 22
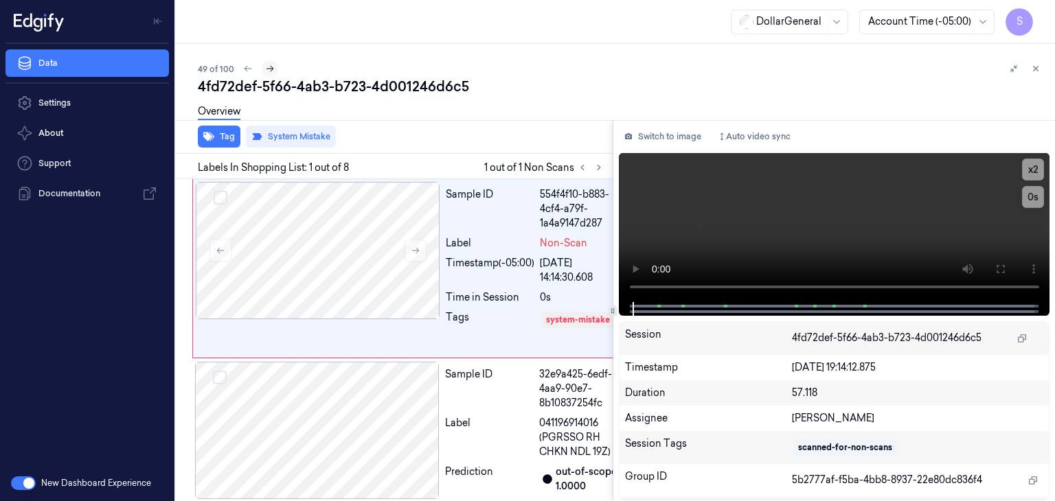
click at [272, 67] on icon at bounding box center [270, 69] width 10 height 10
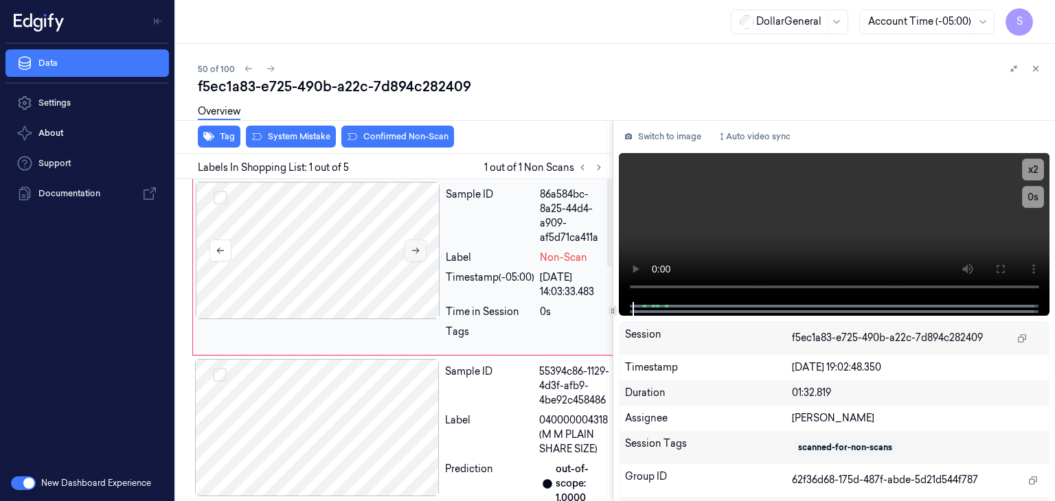
click at [412, 252] on icon at bounding box center [416, 251] width 10 height 10
click at [411, 252] on icon at bounding box center [416, 251] width 10 height 10
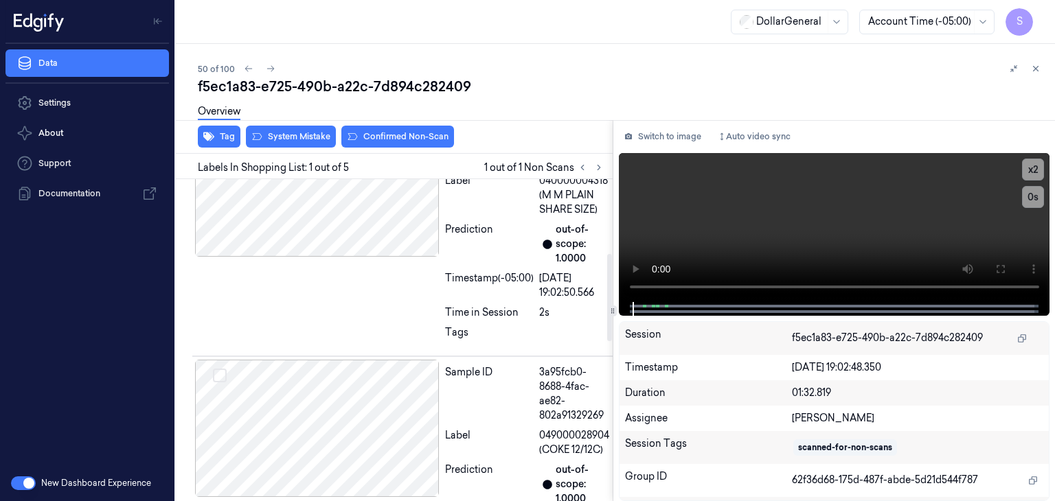
scroll to position [275, 0]
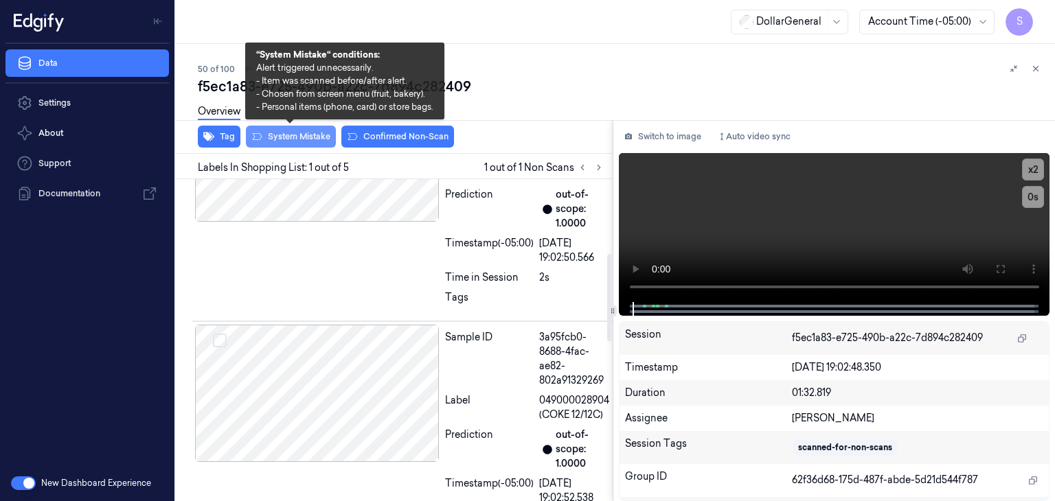
click at [306, 137] on button "System Mistake" at bounding box center [291, 137] width 90 height 22
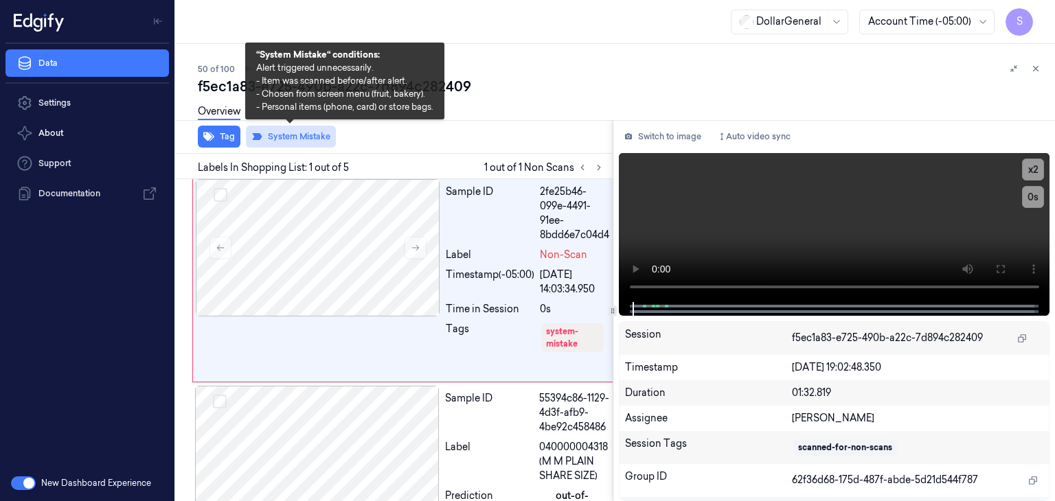
scroll to position [0, 0]
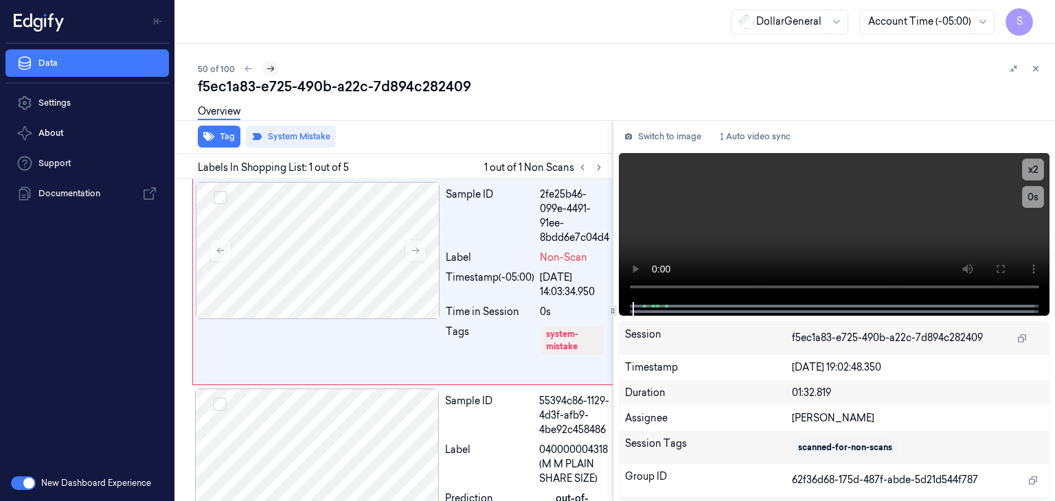
click at [273, 67] on icon at bounding box center [271, 69] width 10 height 10
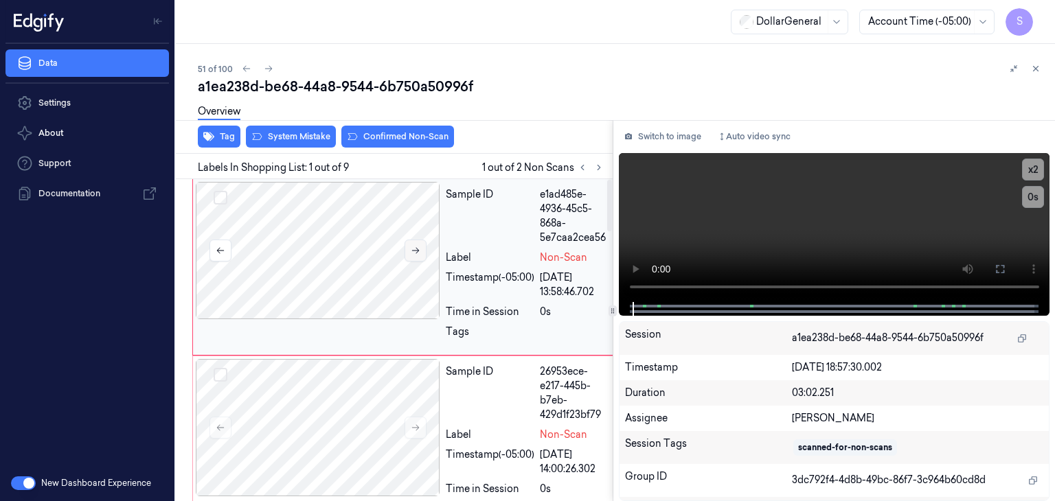
click at [420, 246] on button at bounding box center [415, 251] width 22 height 22
click at [649, 139] on button "Switch to image" at bounding box center [663, 137] width 88 height 22
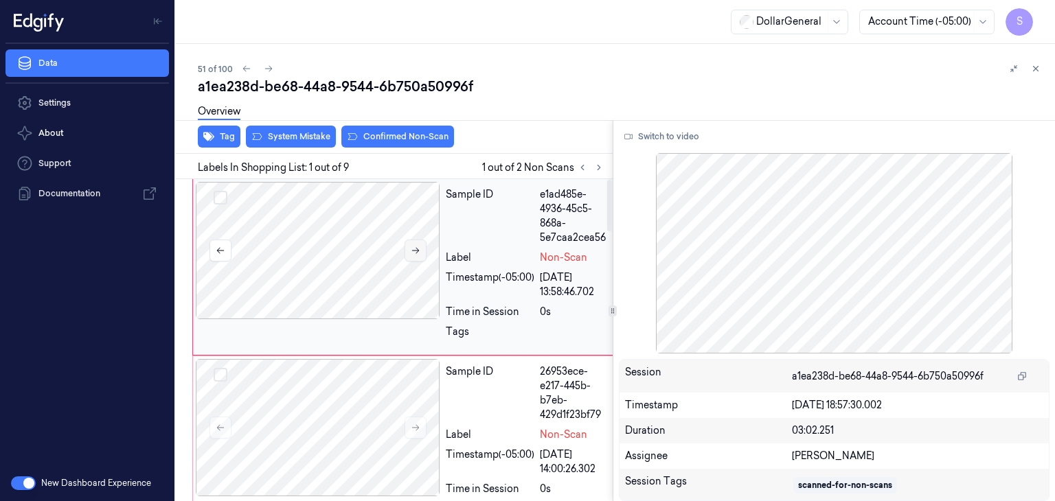
click at [419, 249] on icon at bounding box center [416, 251] width 10 height 10
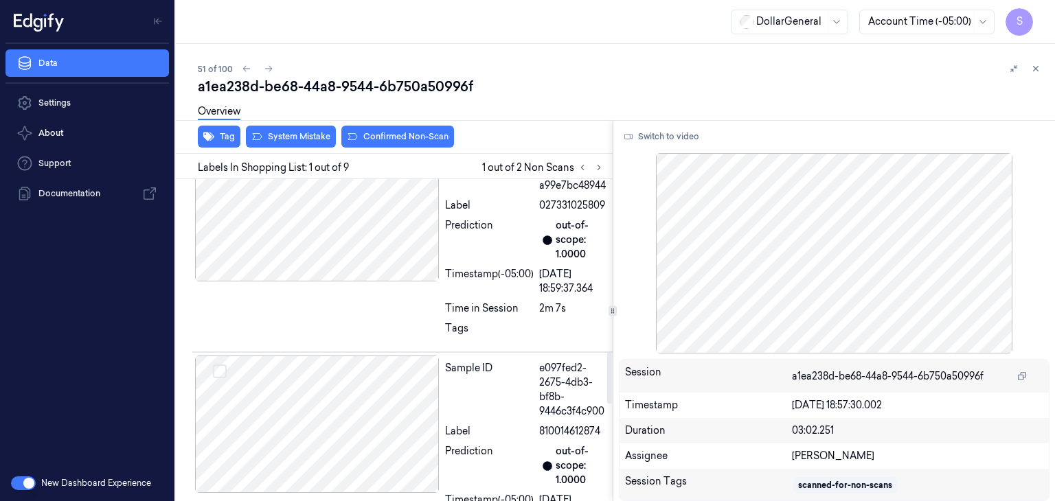
scroll to position [1030, 0]
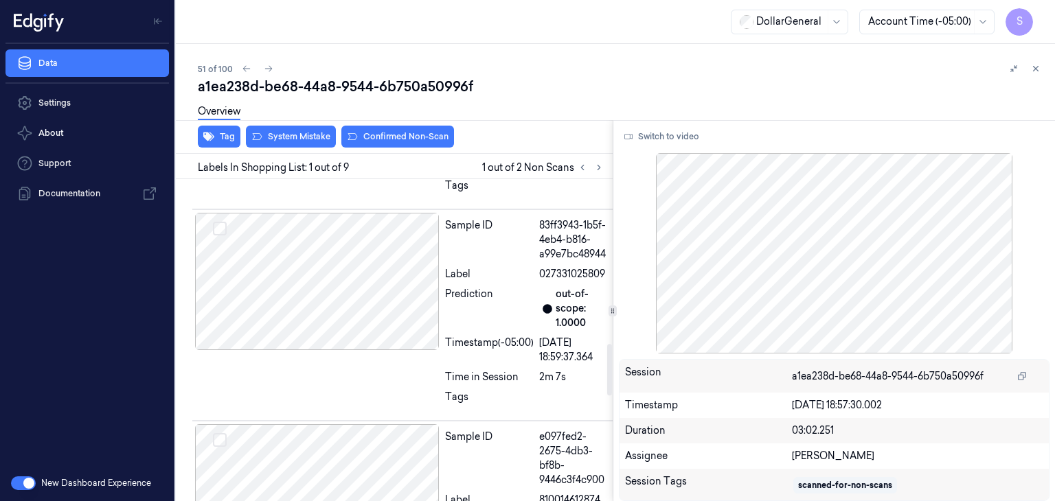
click at [314, 130] on div "Overview" at bounding box center [621, 113] width 846 height 35
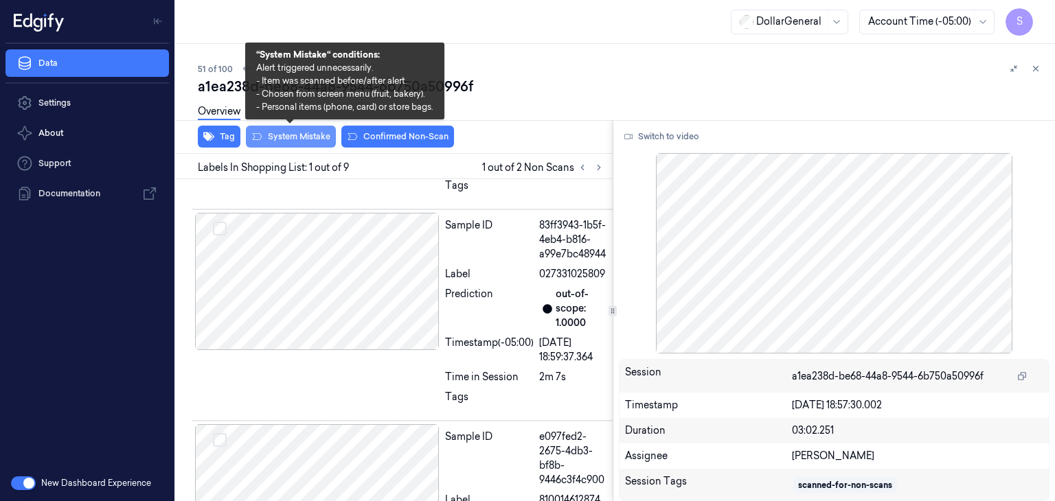
click at [316, 138] on button "System Mistake" at bounding box center [291, 137] width 90 height 22
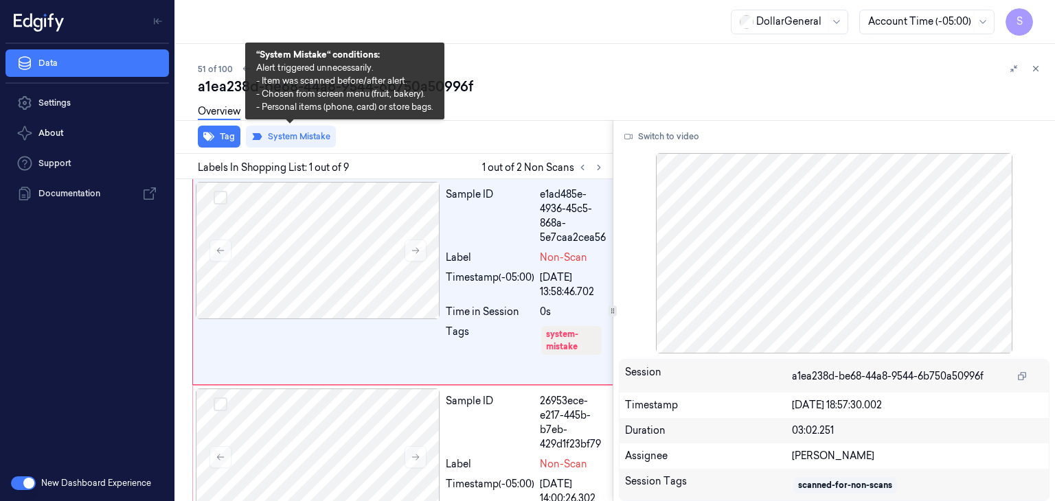
scroll to position [0, 0]
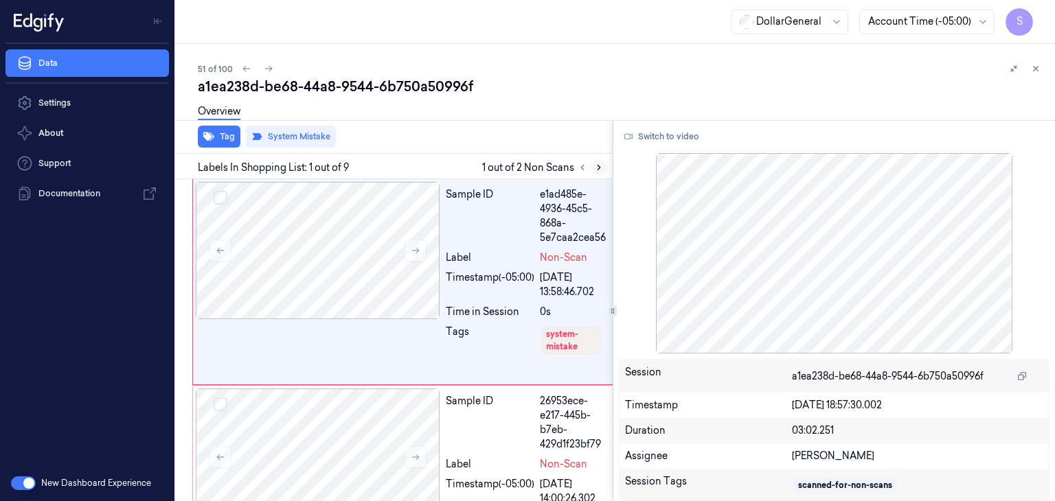
click at [597, 165] on icon at bounding box center [599, 168] width 10 height 10
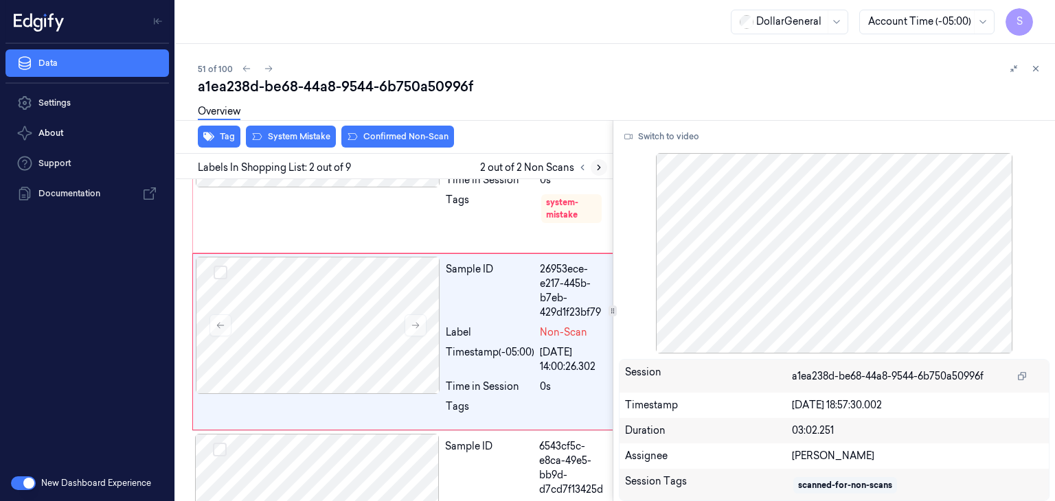
scroll to position [133, 0]
click at [423, 323] on button at bounding box center [415, 325] width 22 height 22
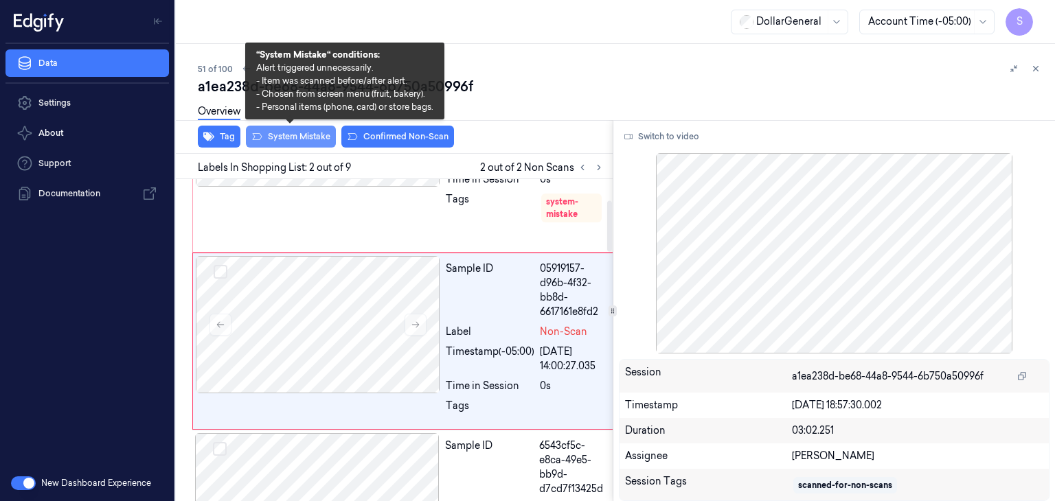
click at [301, 130] on button "System Mistake" at bounding box center [291, 137] width 90 height 22
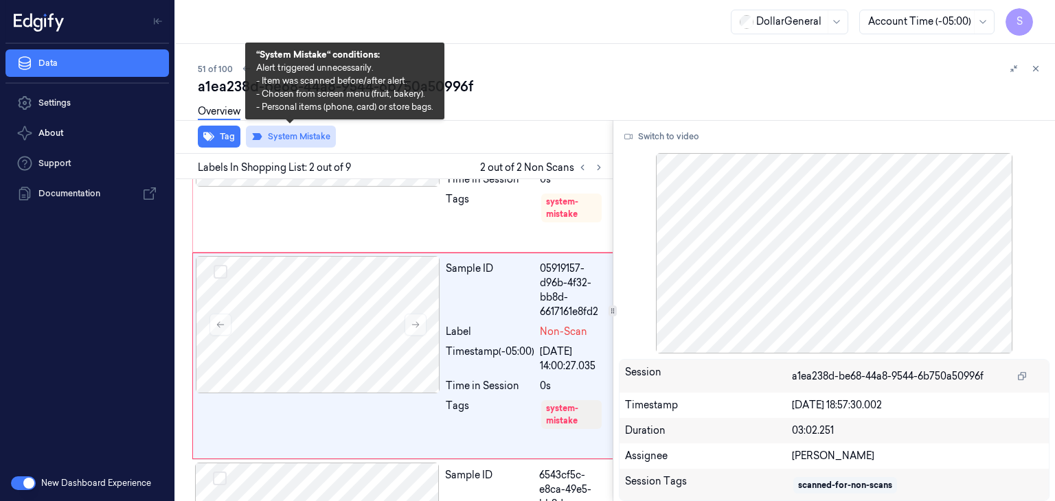
scroll to position [148, 0]
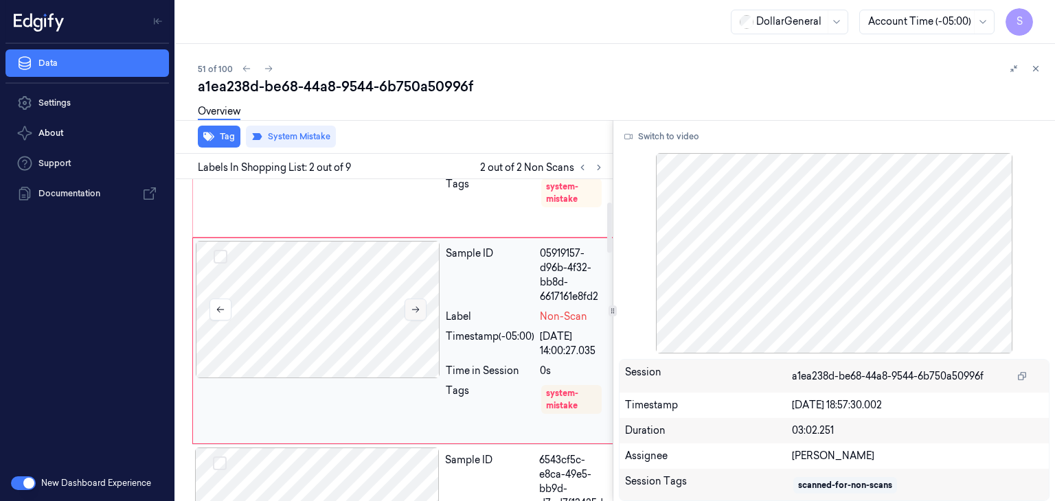
click at [415, 310] on icon at bounding box center [416, 310] width 10 height 10
click at [596, 163] on icon at bounding box center [599, 168] width 10 height 10
click at [582, 166] on icon at bounding box center [582, 167] width 3 height 5
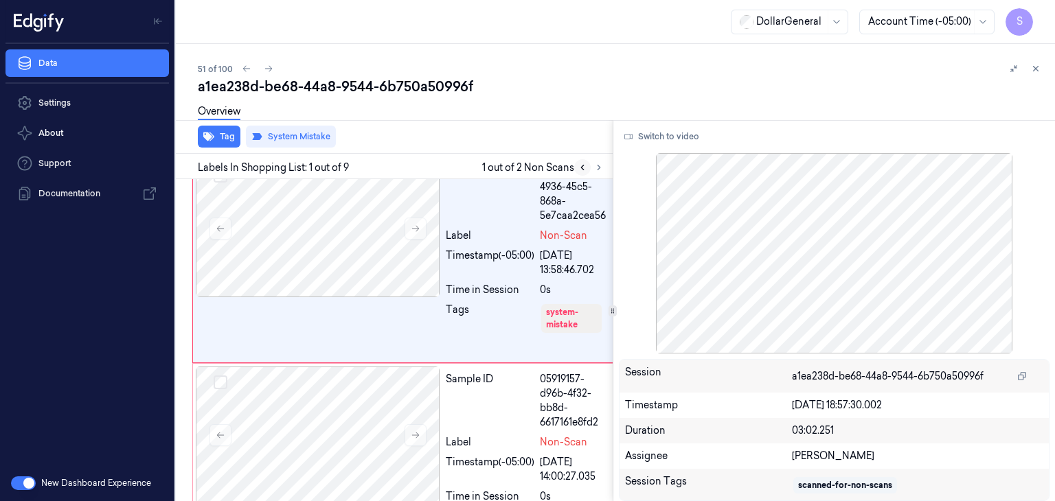
scroll to position [0, 0]
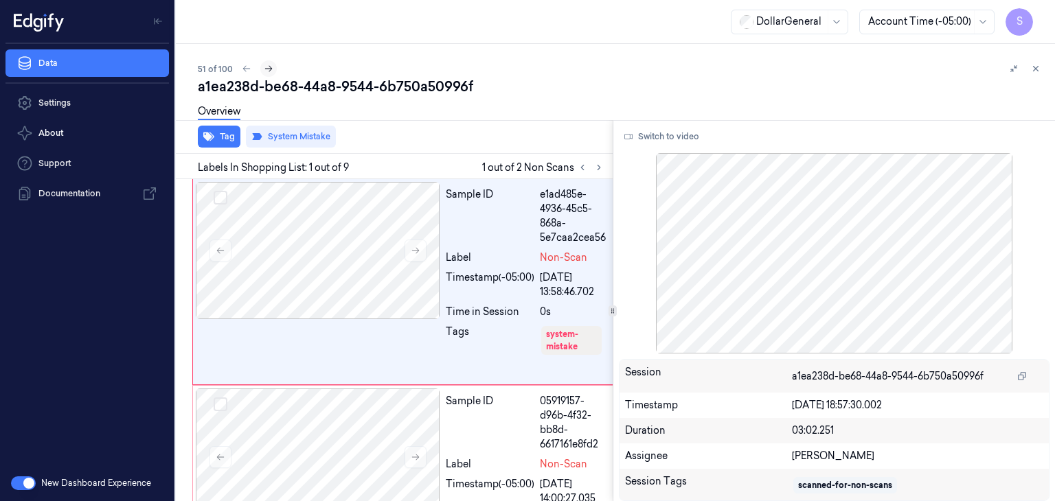
click at [266, 67] on icon at bounding box center [269, 69] width 10 height 10
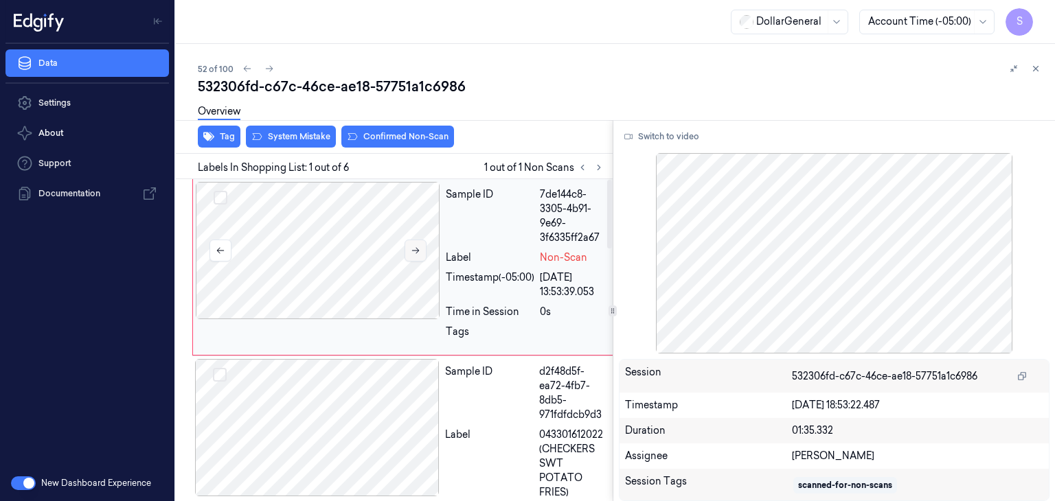
click at [412, 253] on icon at bounding box center [416, 251] width 10 height 10
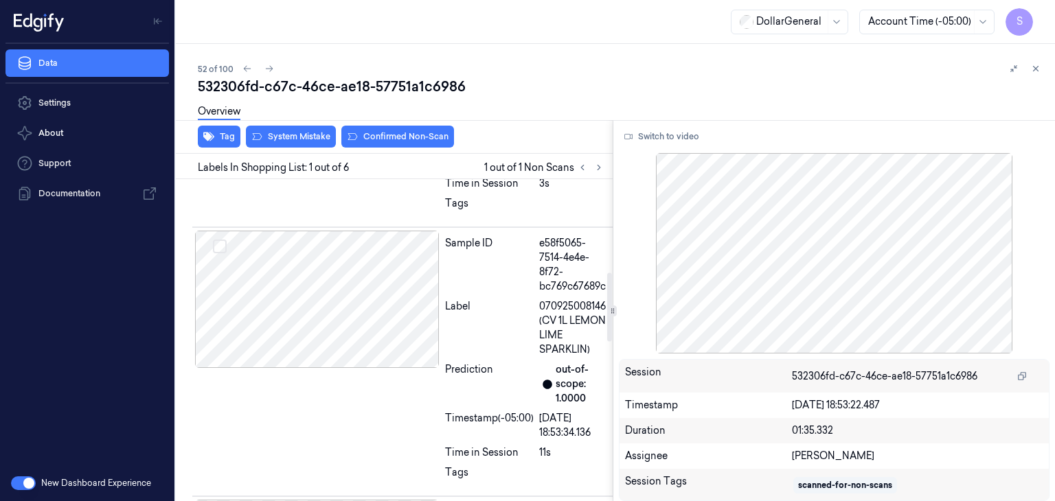
scroll to position [481, 0]
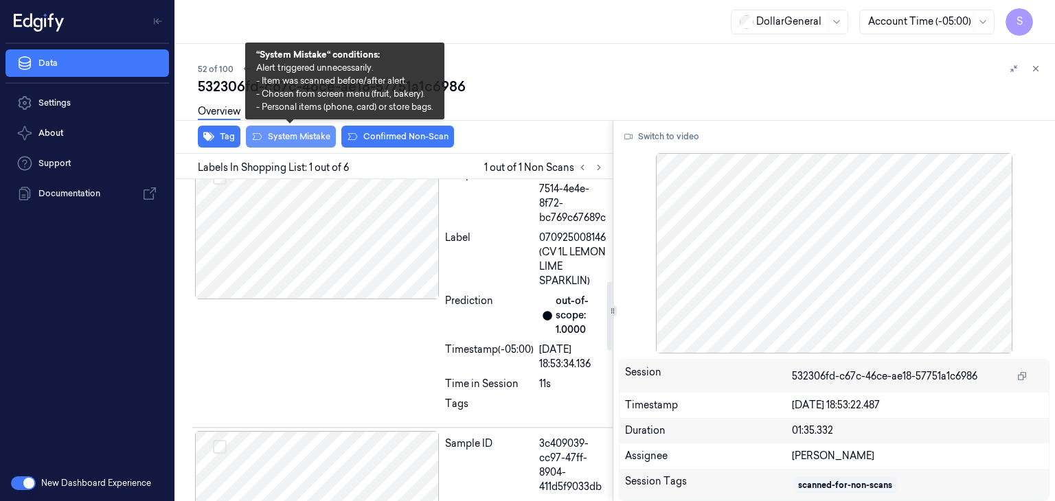
click at [293, 139] on button "System Mistake" at bounding box center [291, 137] width 90 height 22
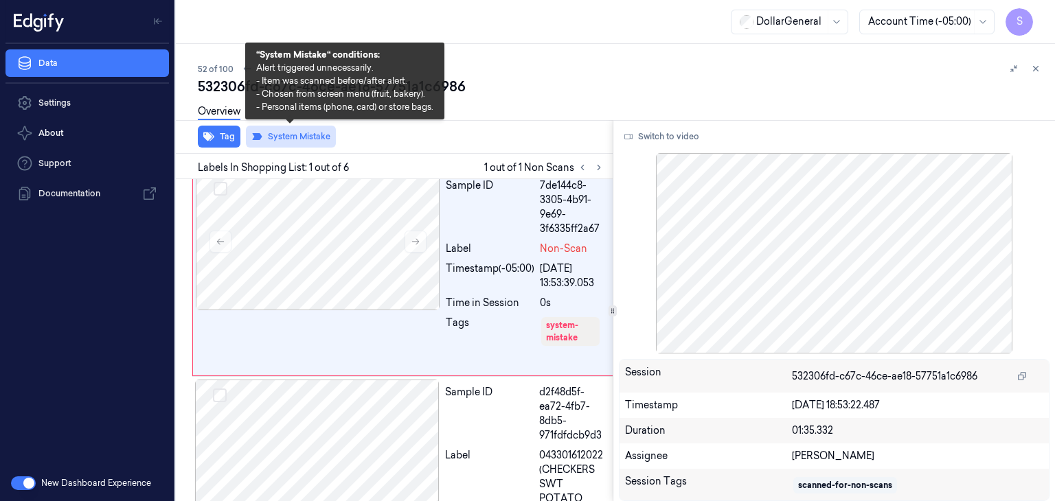
scroll to position [0, 0]
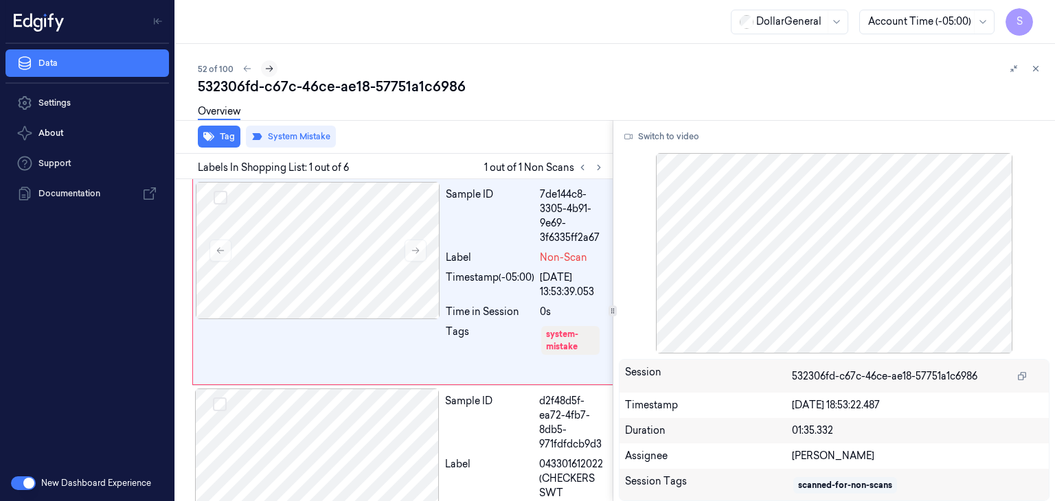
click at [262, 65] on button at bounding box center [269, 68] width 16 height 16
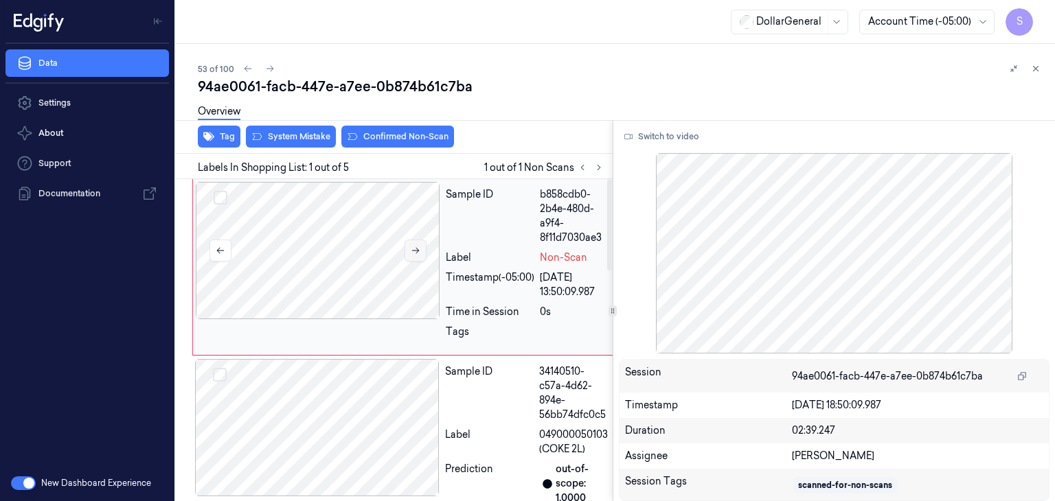
click at [417, 254] on icon at bounding box center [416, 251] width 10 height 10
click at [686, 140] on button "Switch to video" at bounding box center [662, 137] width 86 height 22
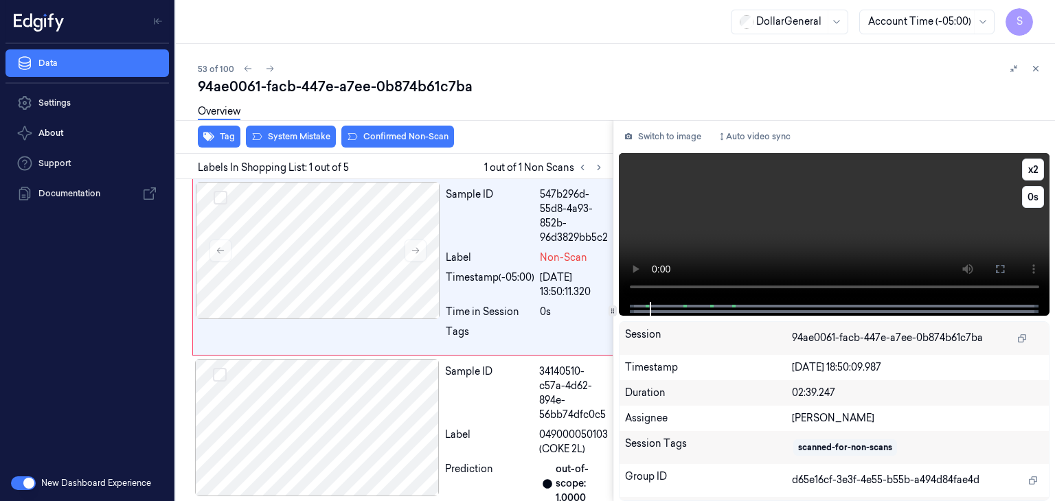
click at [796, 190] on video at bounding box center [834, 227] width 431 height 149
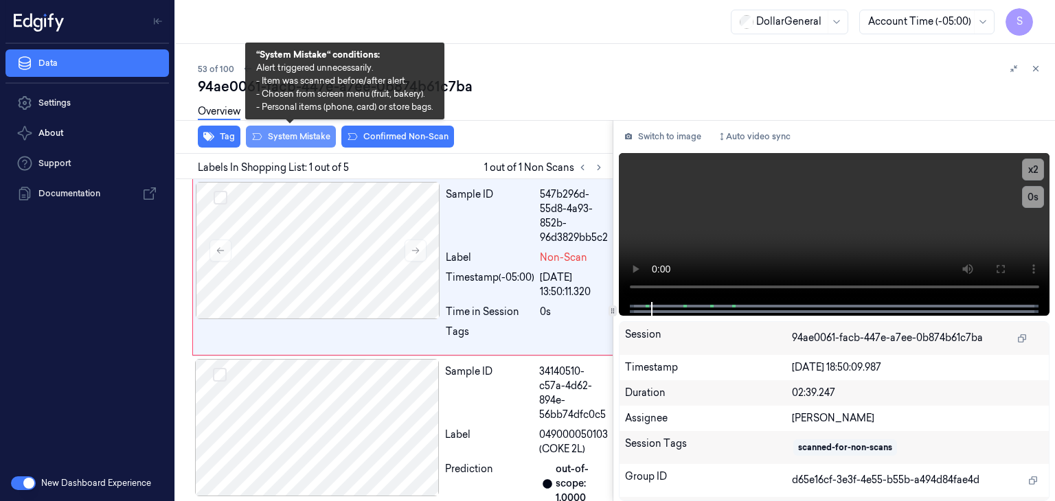
click at [279, 140] on button "System Mistake" at bounding box center [291, 137] width 90 height 22
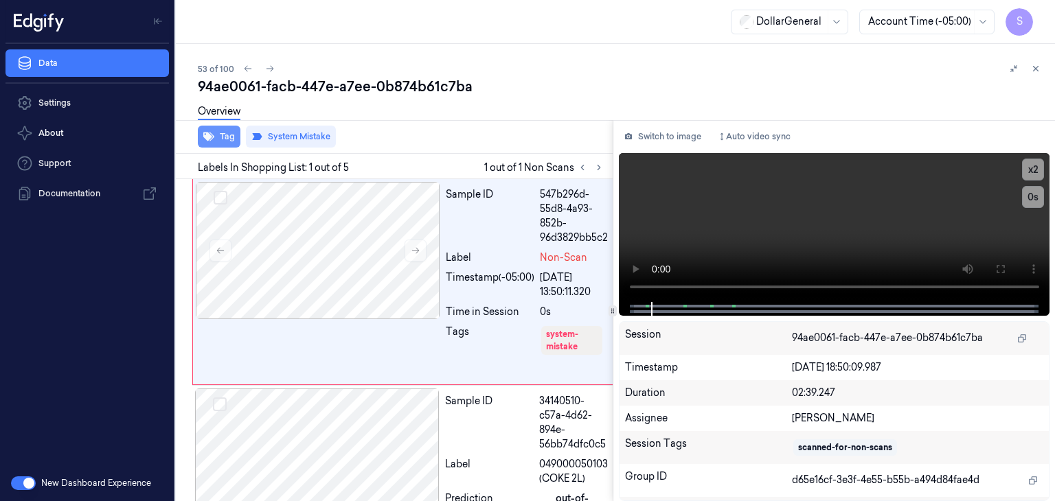
click at [214, 134] on icon "button" at bounding box center [208, 136] width 11 height 11
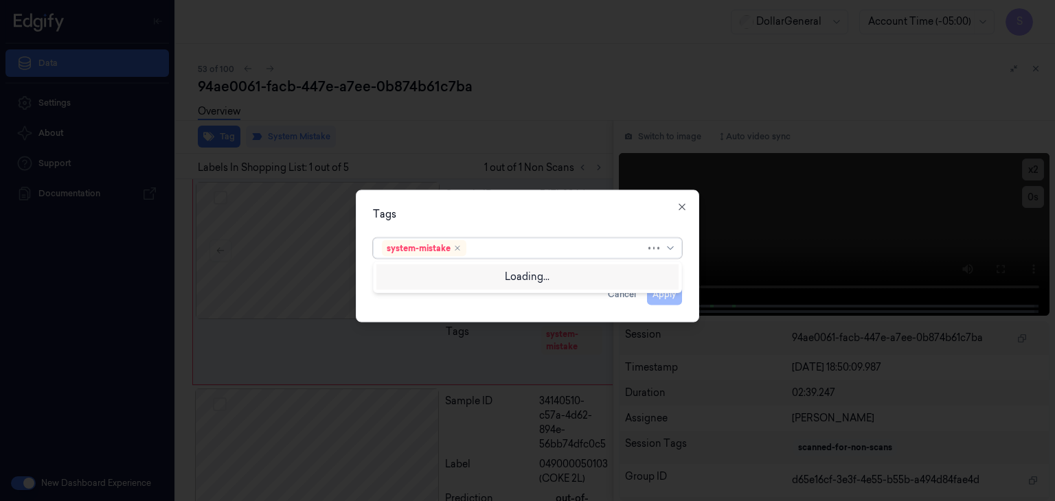
click at [664, 250] on div at bounding box center [663, 248] width 30 height 19
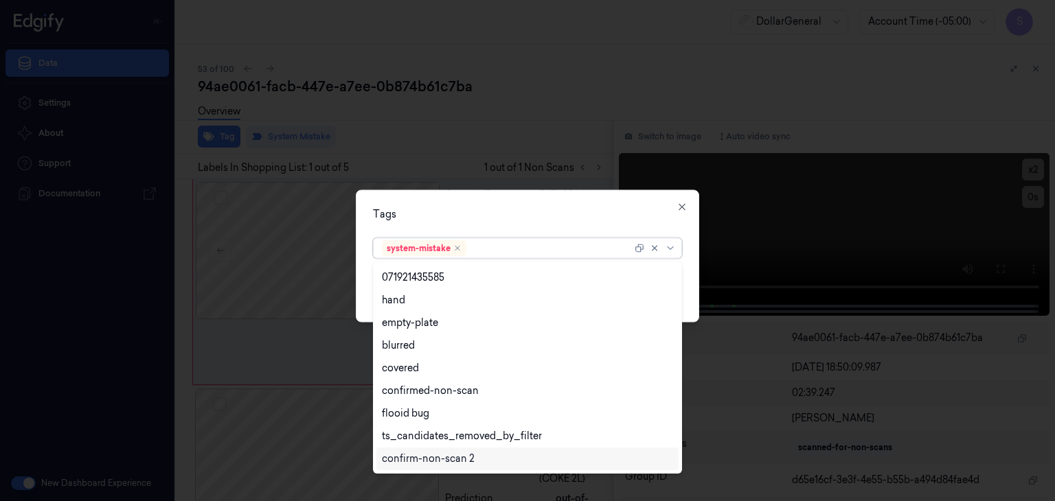
scroll to position [292, 0]
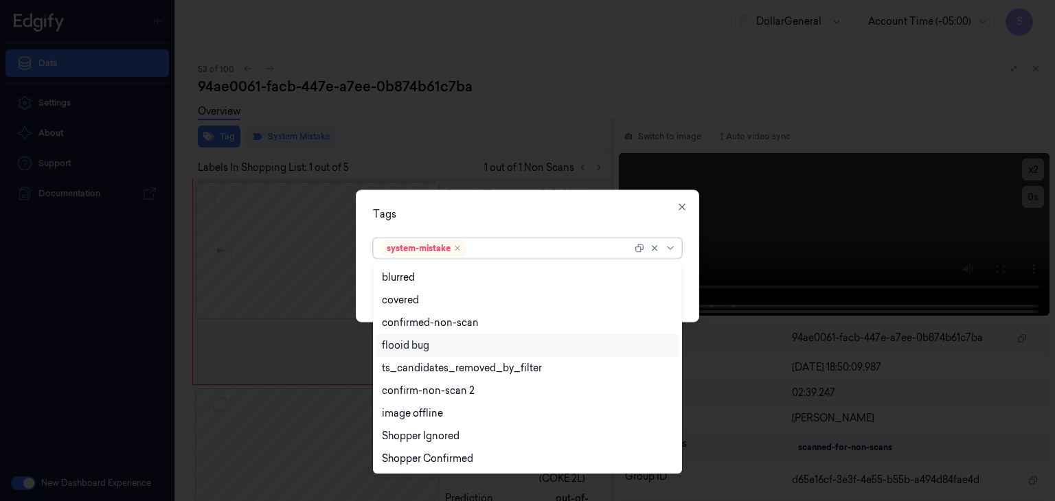
click at [412, 349] on div "flooid bug" at bounding box center [405, 345] width 47 height 14
click at [691, 256] on div "option flooid bug , selected. 21 results available. Use Up and Down to choose o…" at bounding box center [527, 247] width 331 height 29
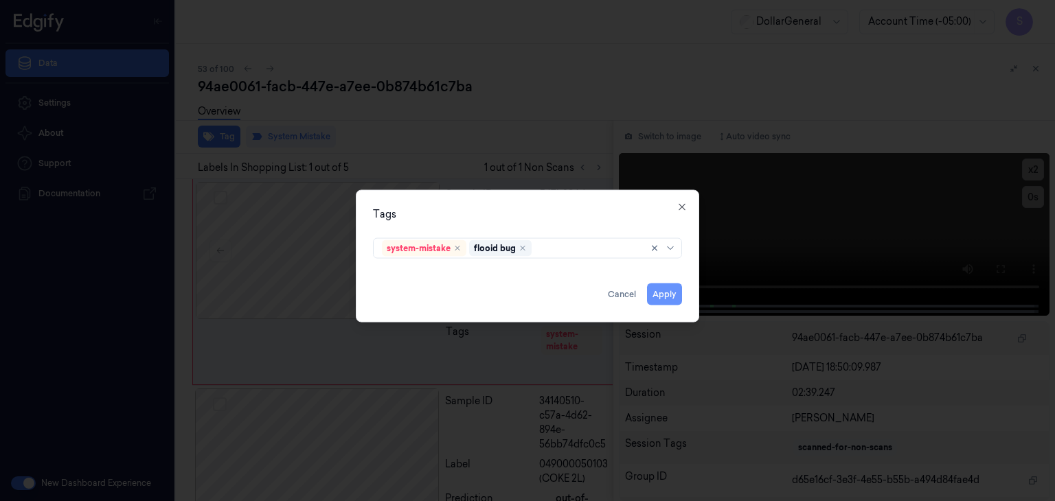
click at [680, 289] on button "Apply" at bounding box center [664, 295] width 35 height 22
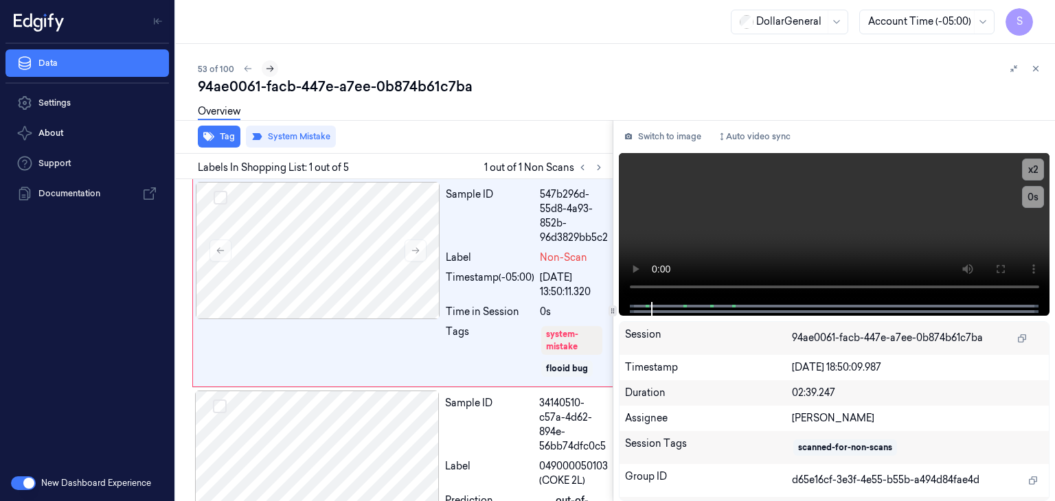
click at [269, 73] on icon at bounding box center [270, 69] width 10 height 10
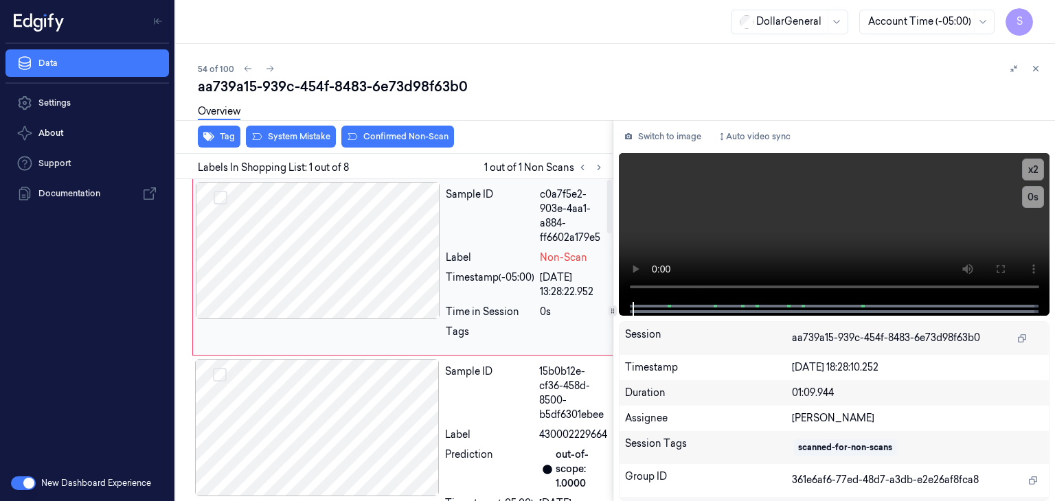
click at [327, 226] on div at bounding box center [318, 250] width 244 height 137
click at [864, 233] on video at bounding box center [834, 227] width 431 height 149
click at [803, 207] on video at bounding box center [834, 227] width 431 height 149
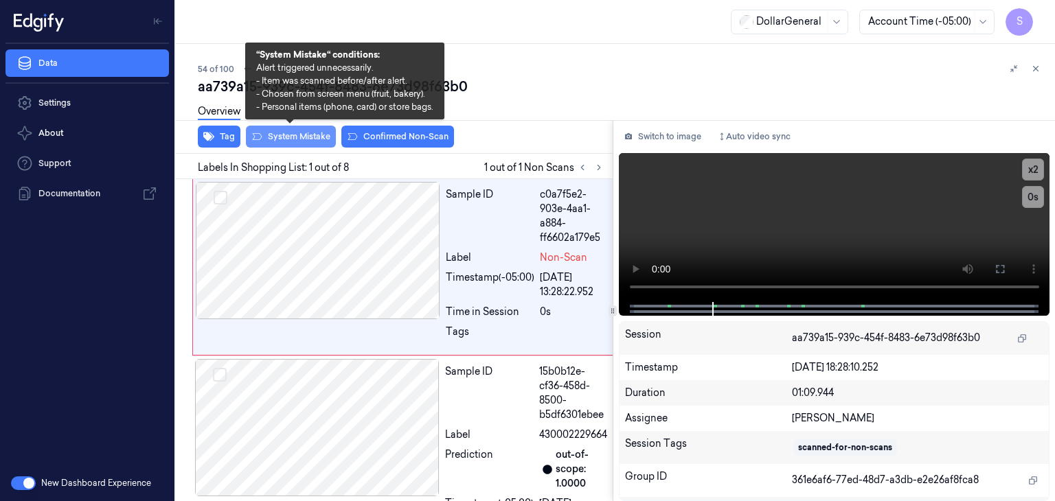
click at [299, 138] on button "System Mistake" at bounding box center [291, 137] width 90 height 22
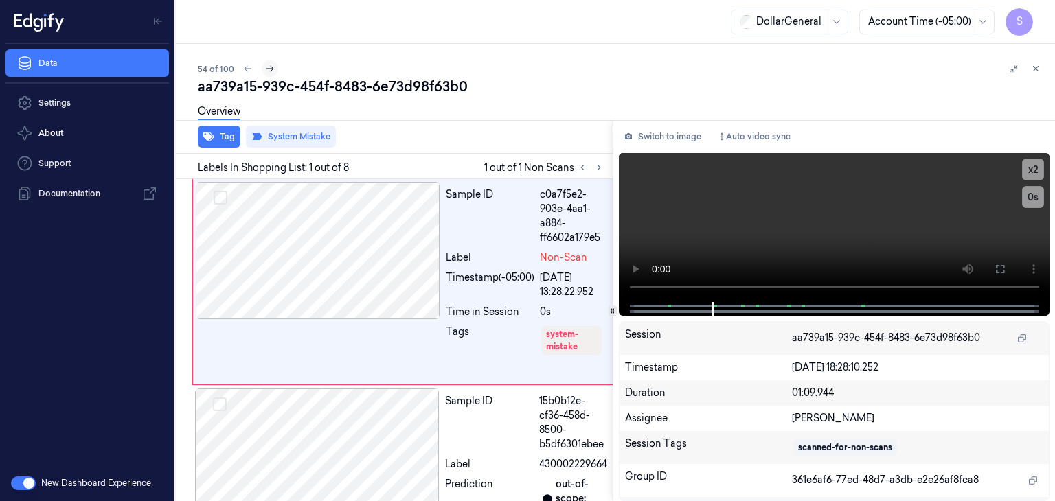
click at [272, 68] on icon at bounding box center [270, 69] width 10 height 10
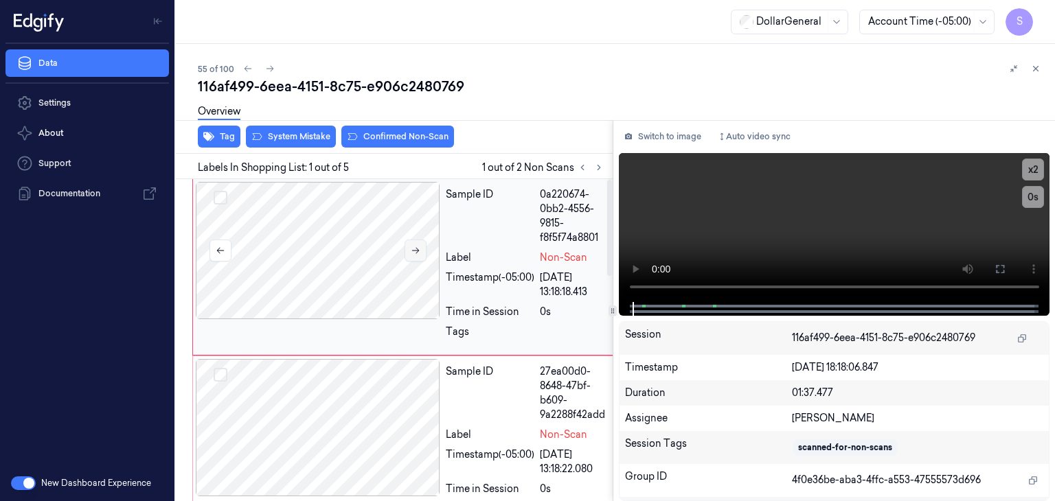
click at [415, 255] on button at bounding box center [415, 251] width 22 height 22
click at [779, 179] on video at bounding box center [834, 227] width 431 height 149
click at [781, 227] on video at bounding box center [834, 227] width 431 height 149
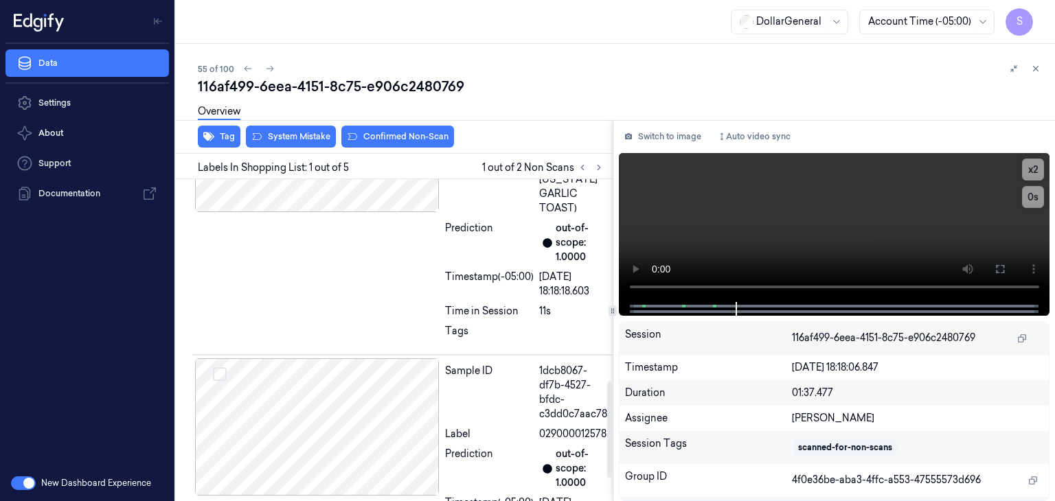
scroll to position [755, 0]
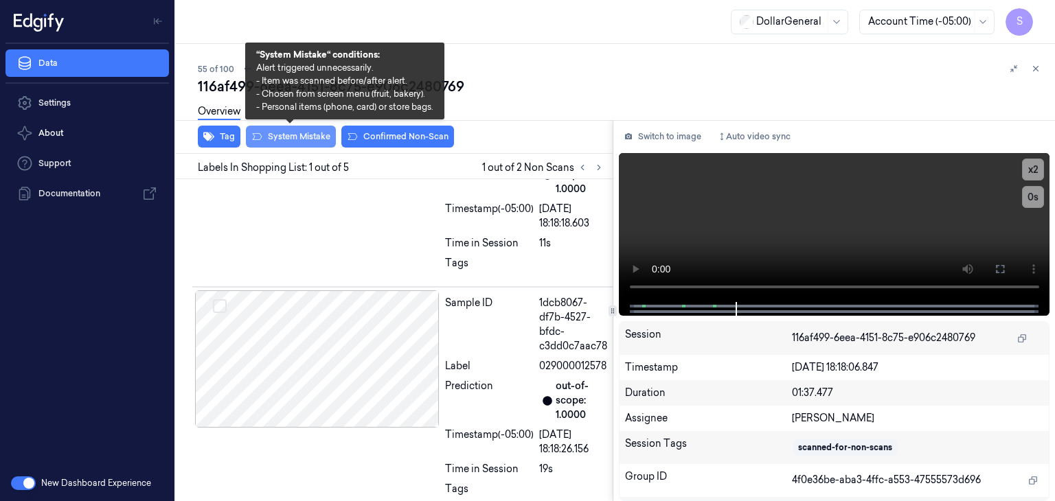
click at [322, 136] on button "System Mistake" at bounding box center [291, 137] width 90 height 22
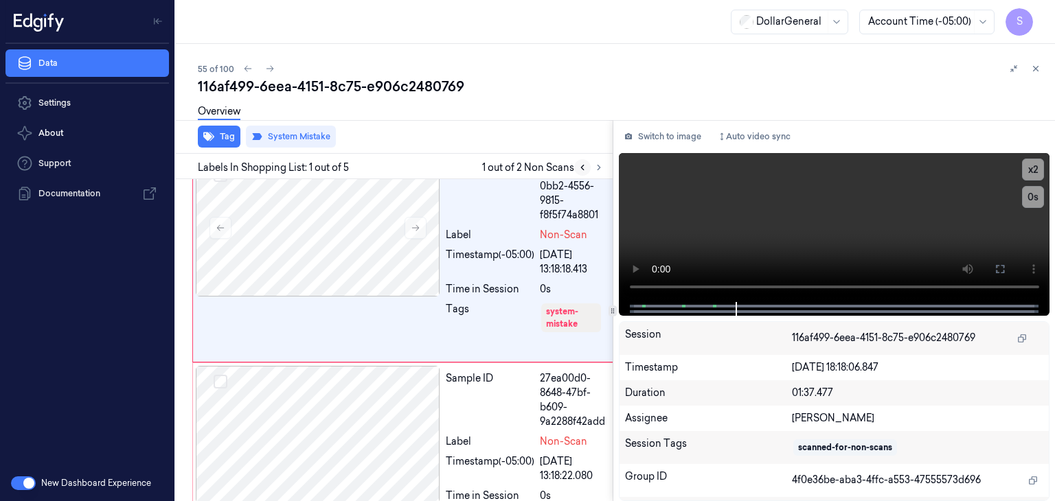
scroll to position [0, 0]
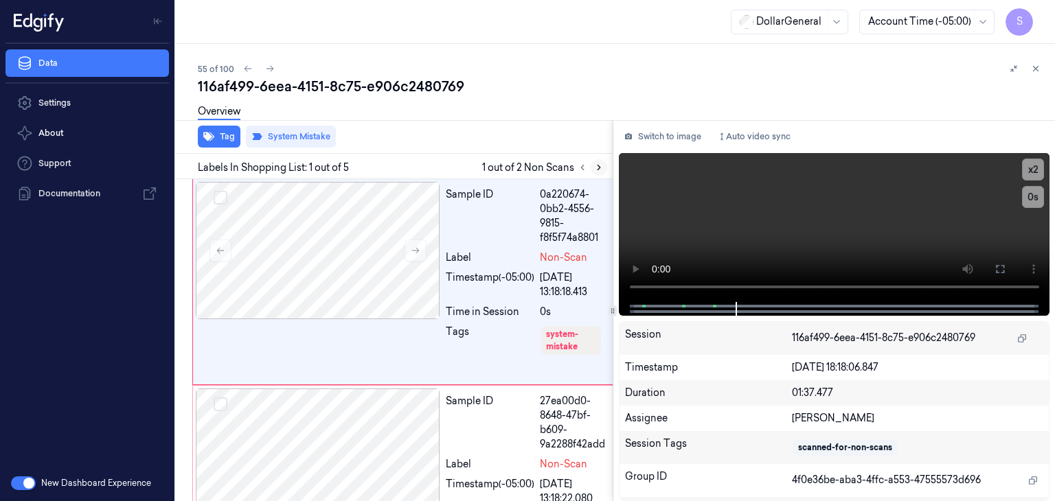
click at [600, 165] on icon at bounding box center [599, 168] width 10 height 10
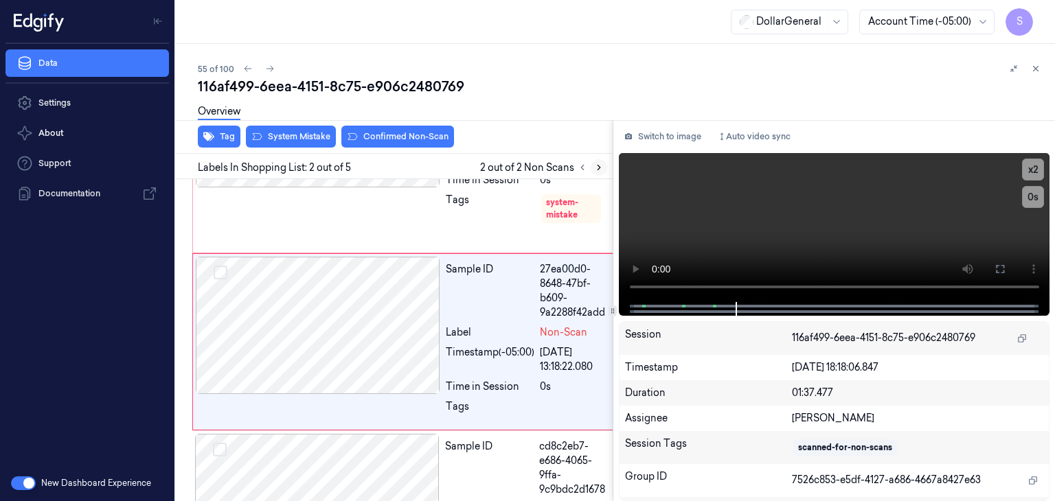
scroll to position [133, 0]
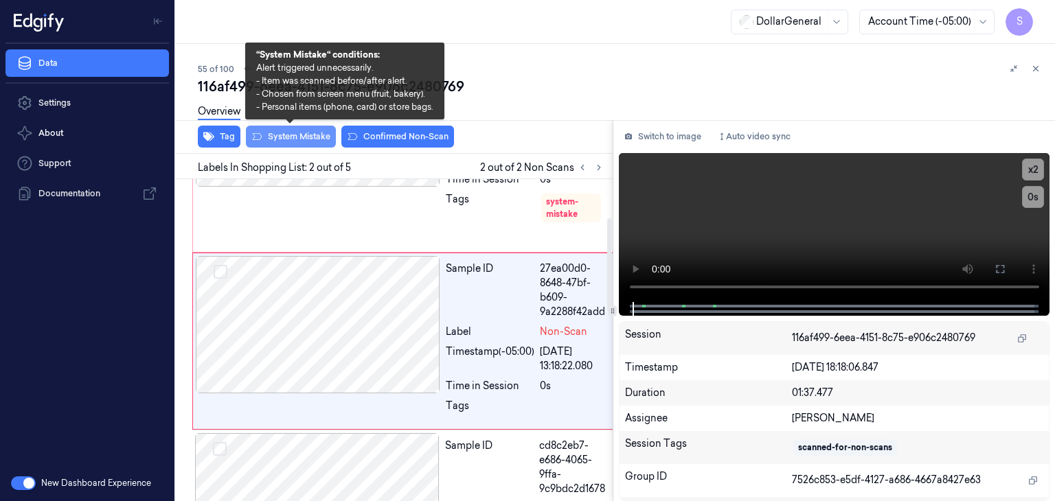
click at [300, 143] on button "System Mistake" at bounding box center [291, 137] width 90 height 22
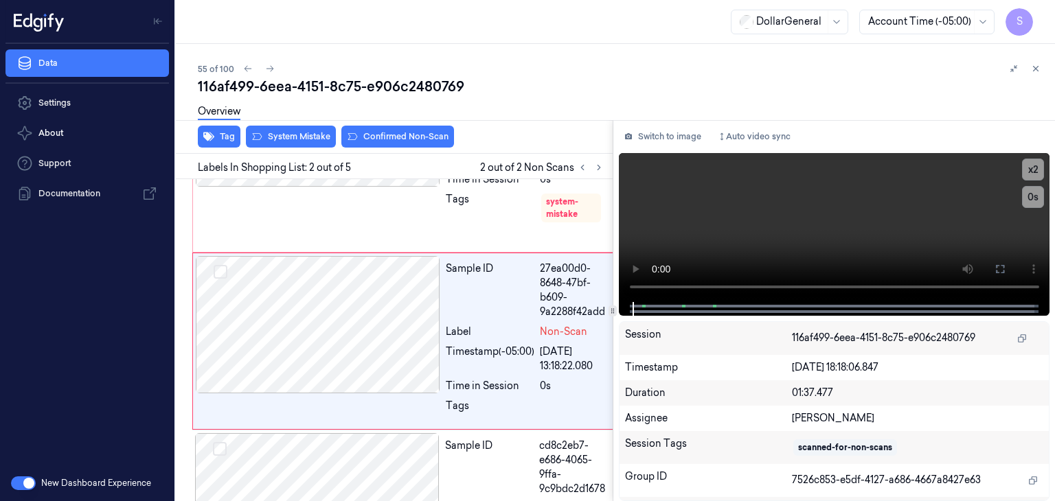
scroll to position [148, 0]
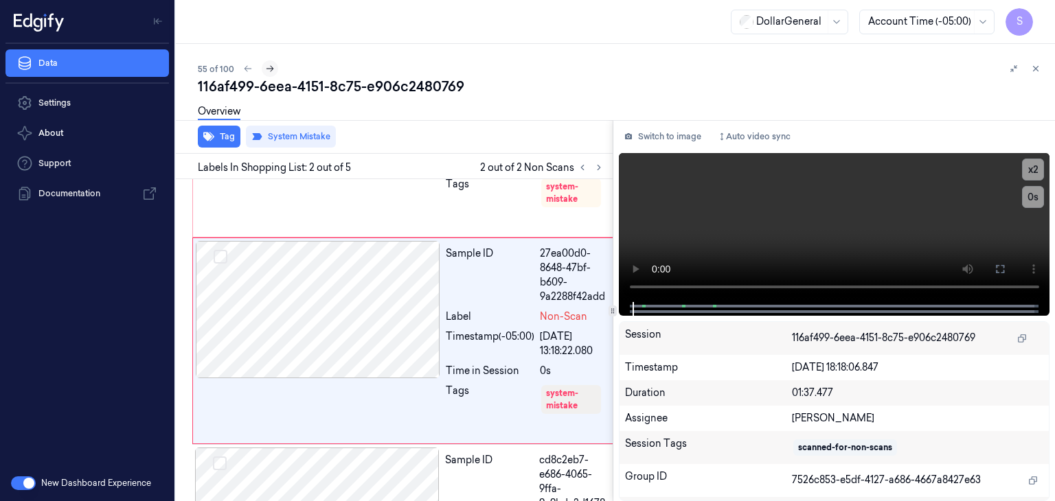
click at [265, 72] on icon at bounding box center [270, 69] width 10 height 10
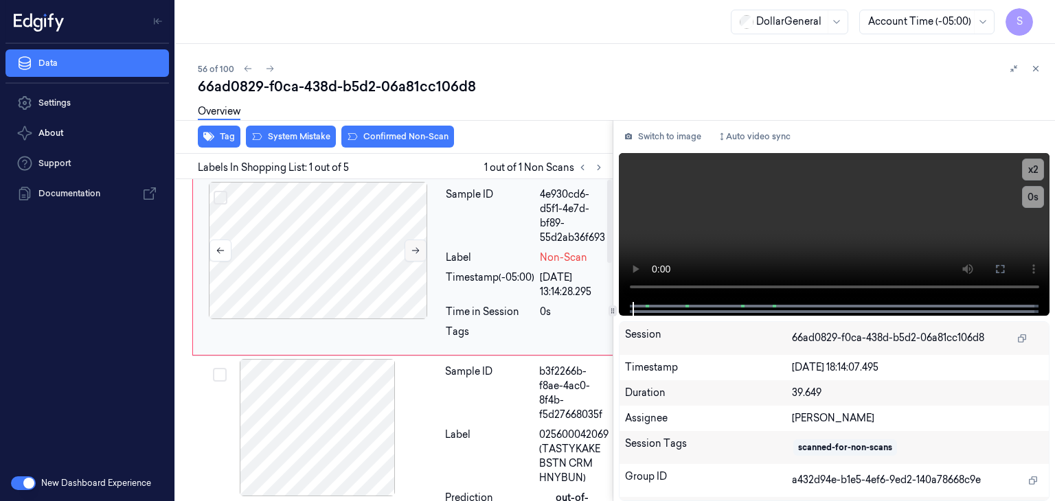
click at [416, 252] on icon at bounding box center [416, 251] width 8 height 6
click at [283, 143] on button "System Mistake" at bounding box center [291, 137] width 90 height 22
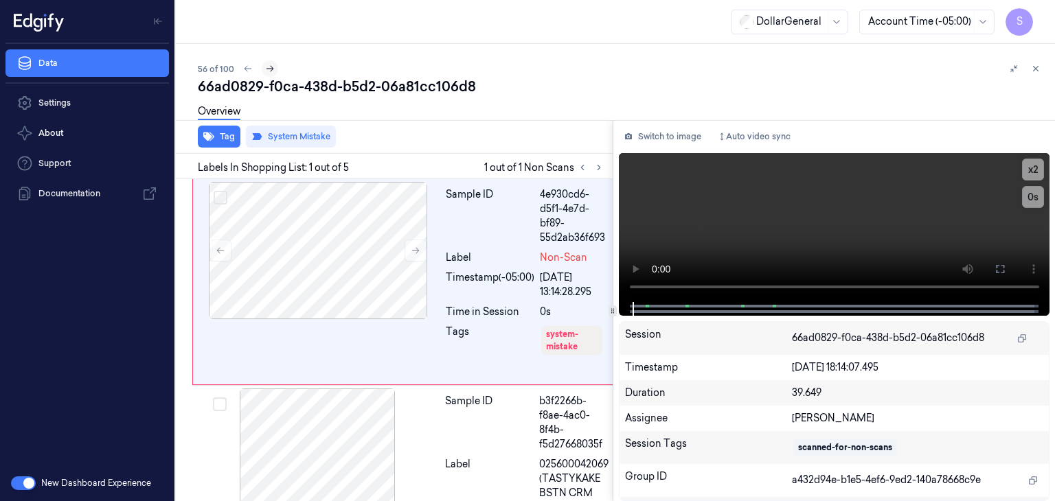
click at [266, 72] on icon at bounding box center [270, 69] width 10 height 10
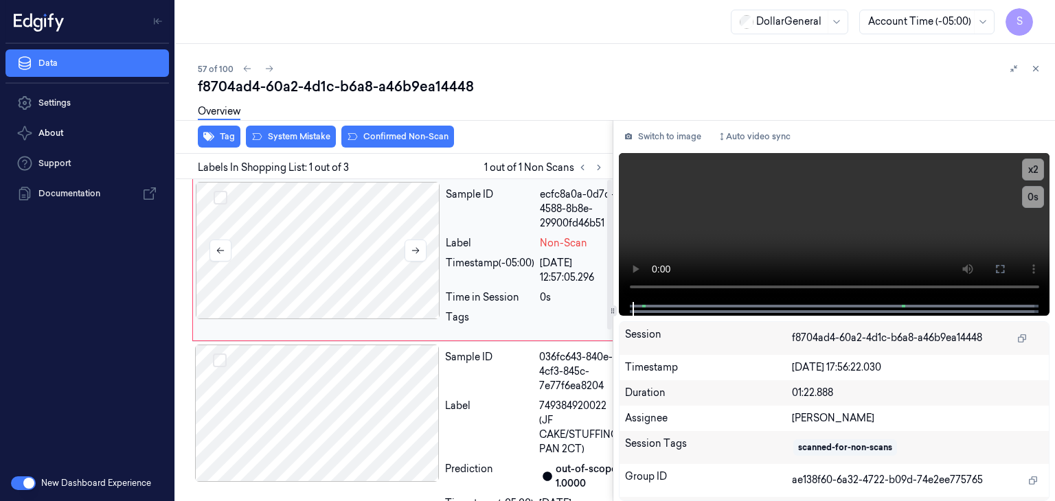
click at [419, 262] on div at bounding box center [318, 250] width 244 height 137
click at [415, 256] on button at bounding box center [415, 251] width 22 height 22
click at [319, 141] on button "System Mistake" at bounding box center [291, 137] width 90 height 22
click at [273, 141] on button "System Mistake" at bounding box center [291, 137] width 90 height 22
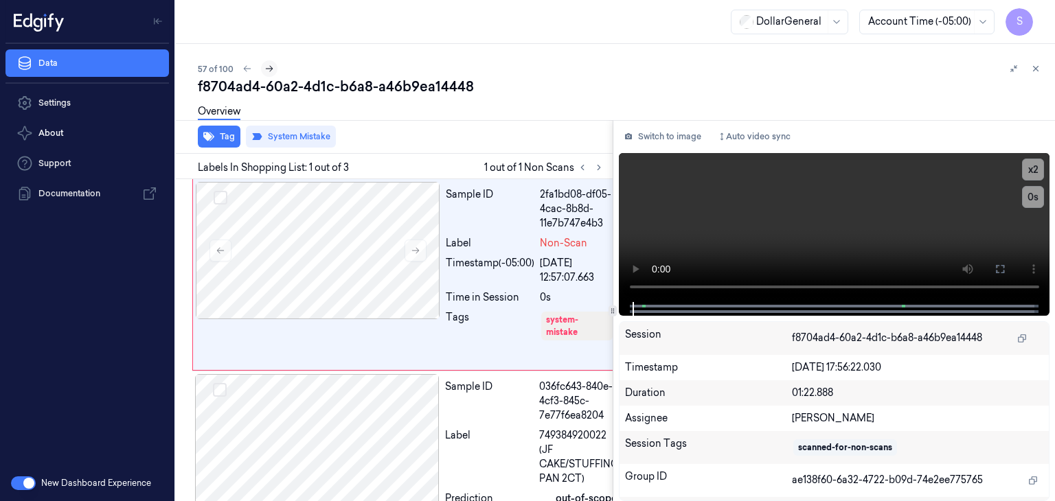
click at [264, 72] on icon at bounding box center [269, 69] width 10 height 10
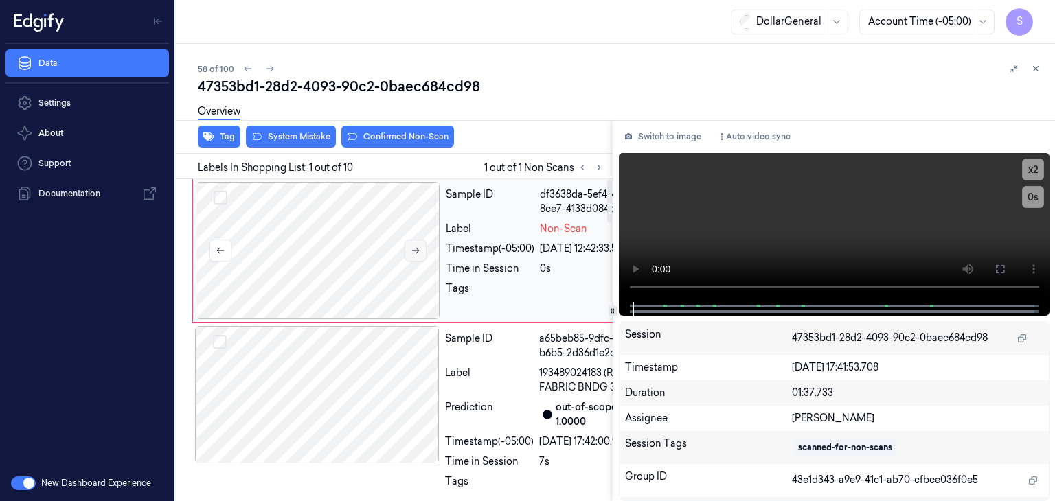
click at [404, 240] on button at bounding box center [415, 251] width 22 height 22
click at [695, 138] on button "Switch to image" at bounding box center [663, 137] width 88 height 22
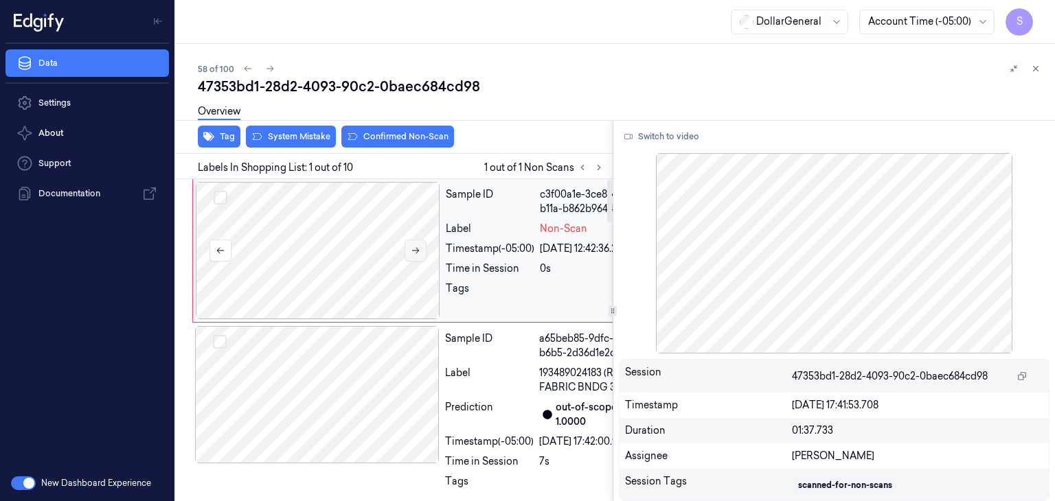
click at [416, 254] on icon at bounding box center [416, 251] width 10 height 10
click at [304, 132] on button "System Mistake" at bounding box center [291, 137] width 90 height 22
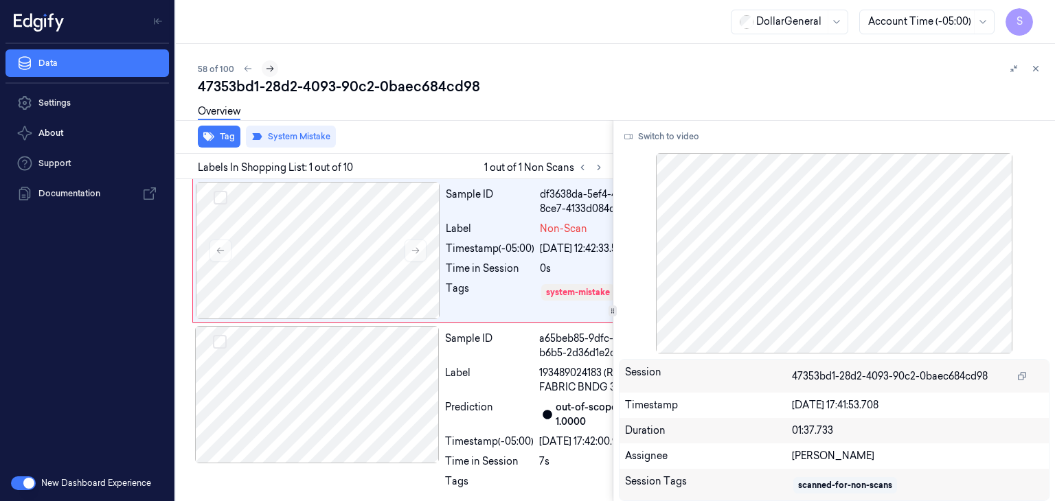
click at [270, 72] on icon at bounding box center [270, 69] width 10 height 10
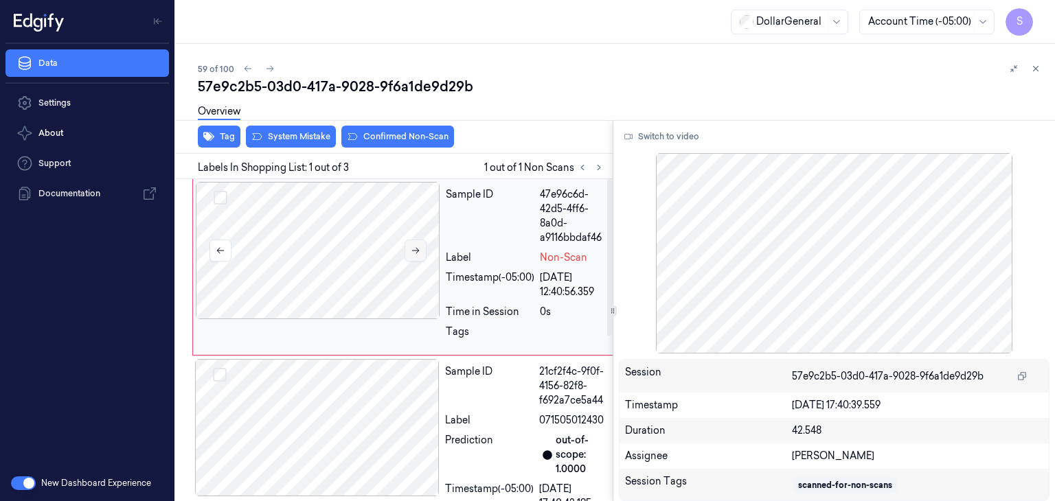
click at [418, 253] on icon at bounding box center [416, 251] width 10 height 10
click at [678, 129] on button "Switch to video" at bounding box center [662, 137] width 86 height 22
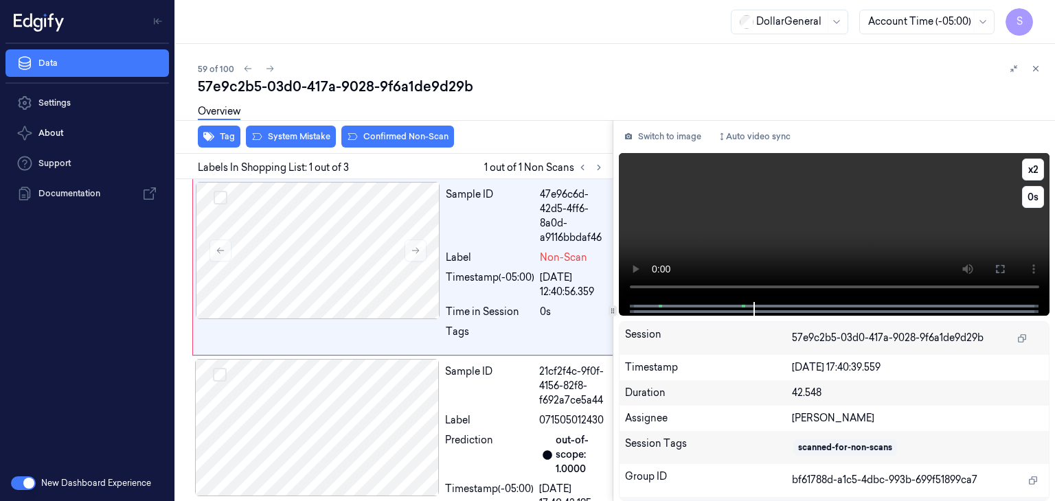
click at [762, 231] on video at bounding box center [834, 227] width 431 height 149
click at [290, 131] on button "System Mistake" at bounding box center [291, 137] width 90 height 22
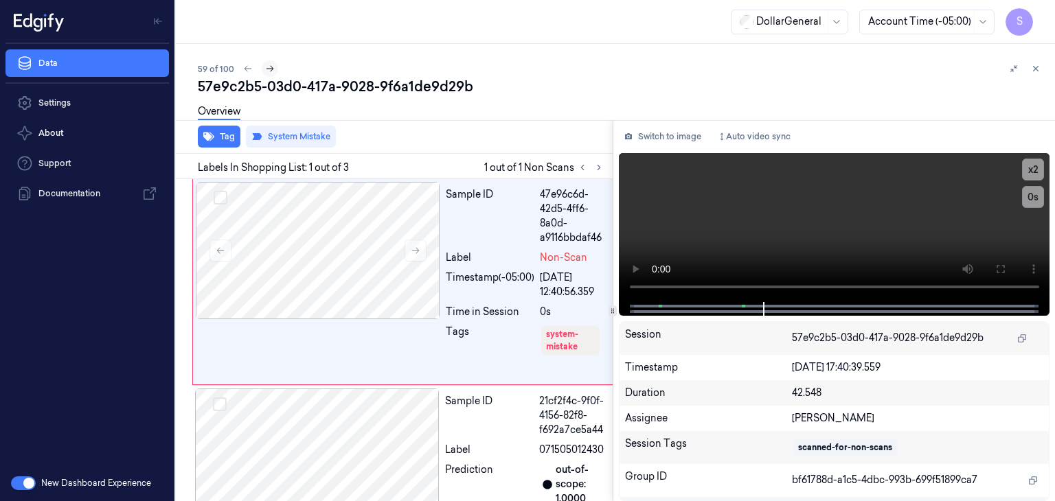
click at [268, 69] on icon at bounding box center [270, 69] width 10 height 10
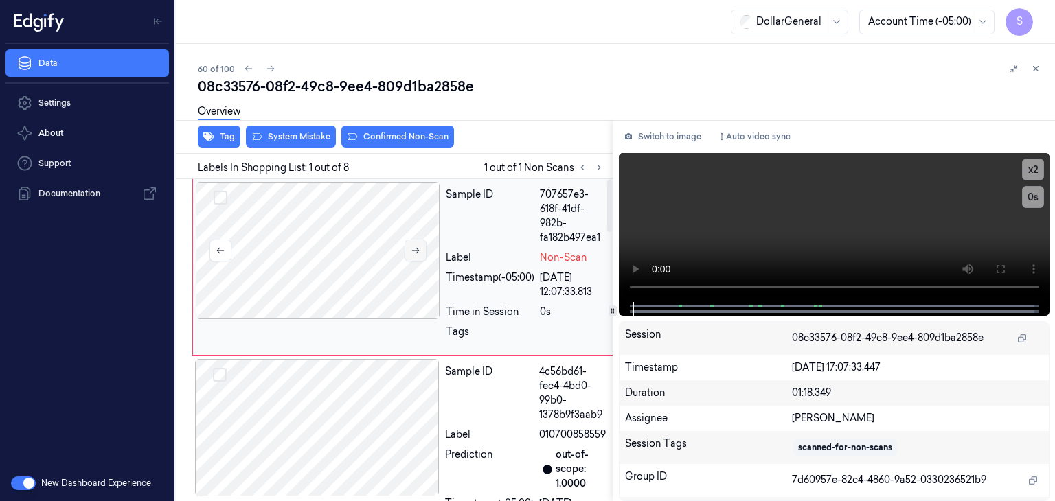
click at [408, 253] on button at bounding box center [415, 251] width 22 height 22
click at [654, 135] on button "Switch to image" at bounding box center [663, 137] width 88 height 22
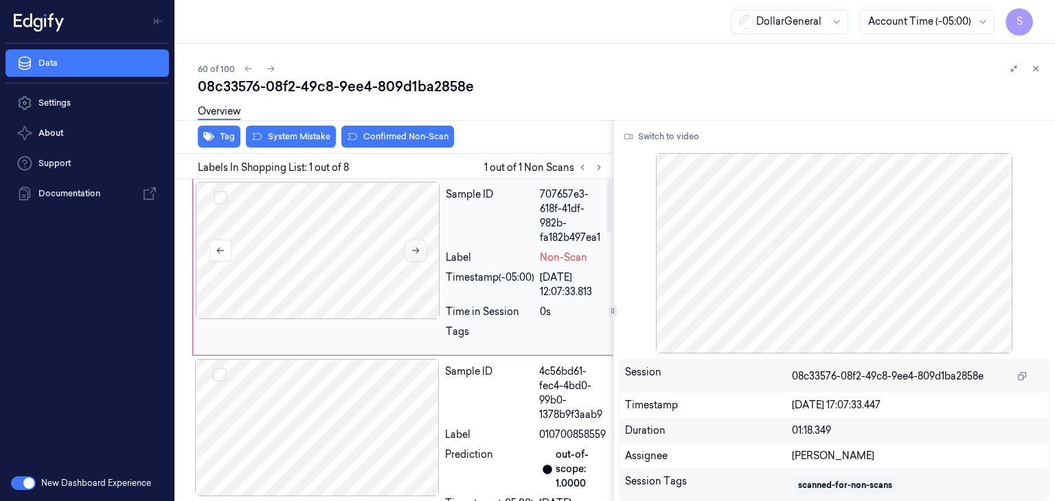
click at [413, 249] on icon at bounding box center [416, 251] width 10 height 10
click at [280, 138] on button "System Mistake" at bounding box center [291, 137] width 90 height 22
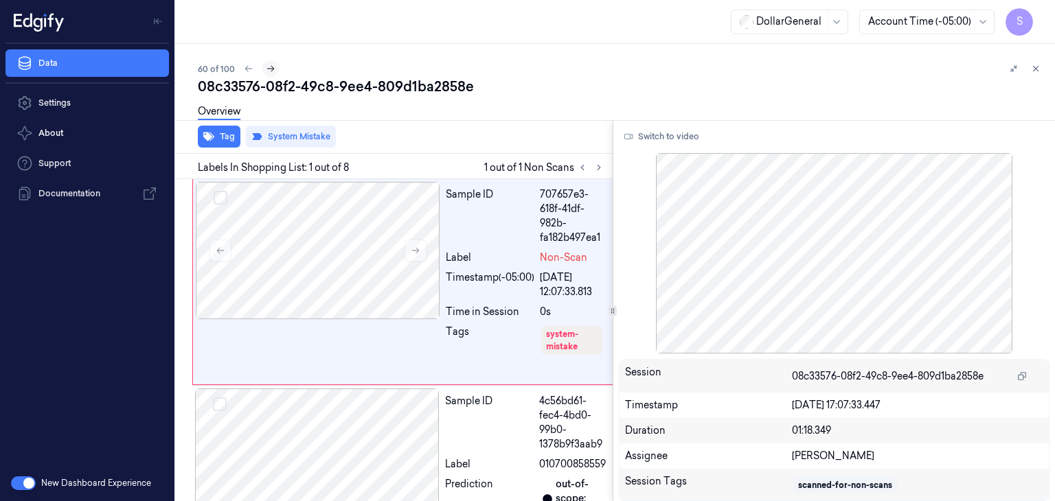
click at [267, 72] on icon at bounding box center [271, 69] width 10 height 10
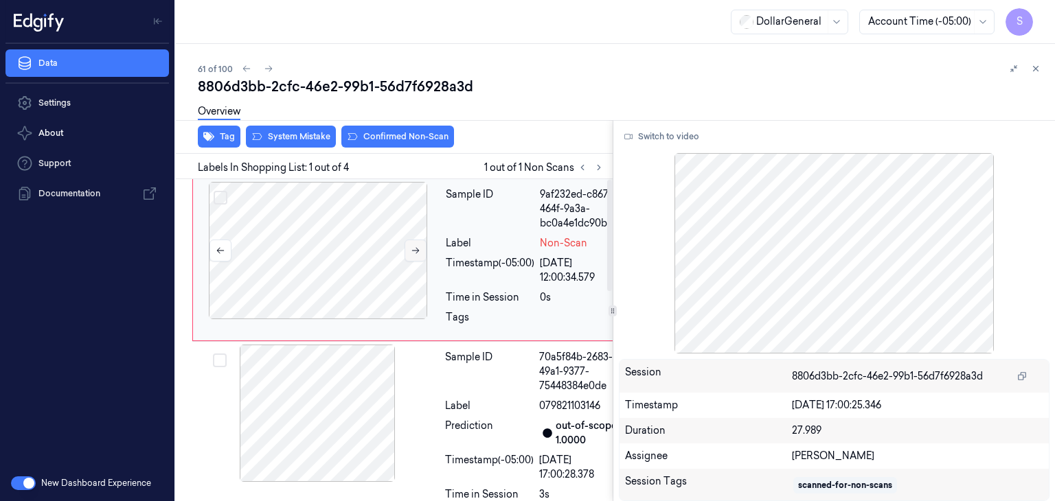
click at [412, 251] on icon at bounding box center [416, 251] width 10 height 10
click at [411, 251] on icon at bounding box center [416, 251] width 10 height 10
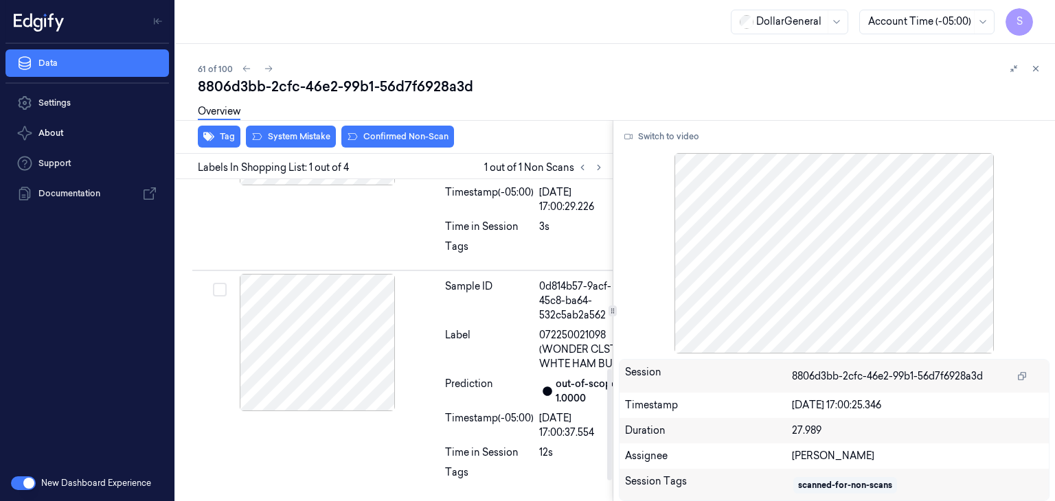
scroll to position [549, 0]
click at [299, 135] on button "System Mistake" at bounding box center [291, 137] width 90 height 22
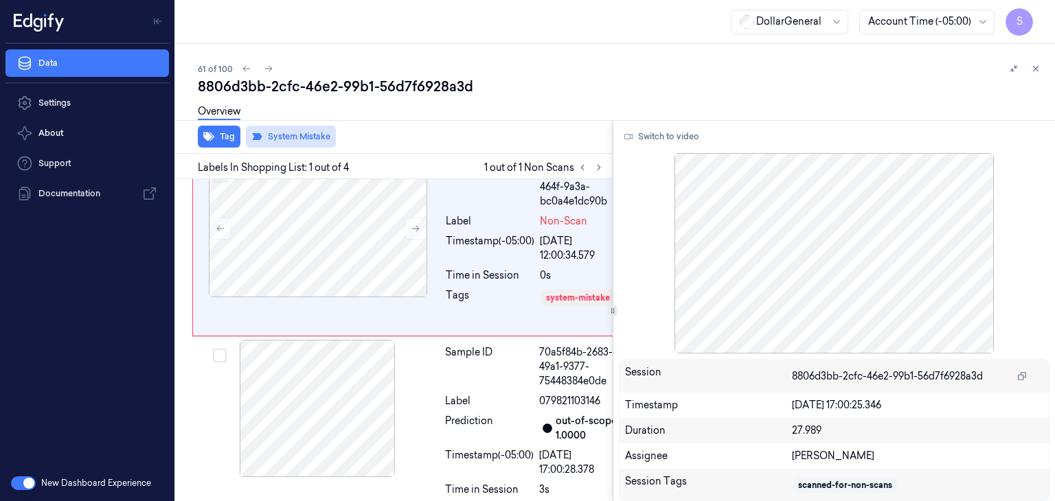
scroll to position [0, 0]
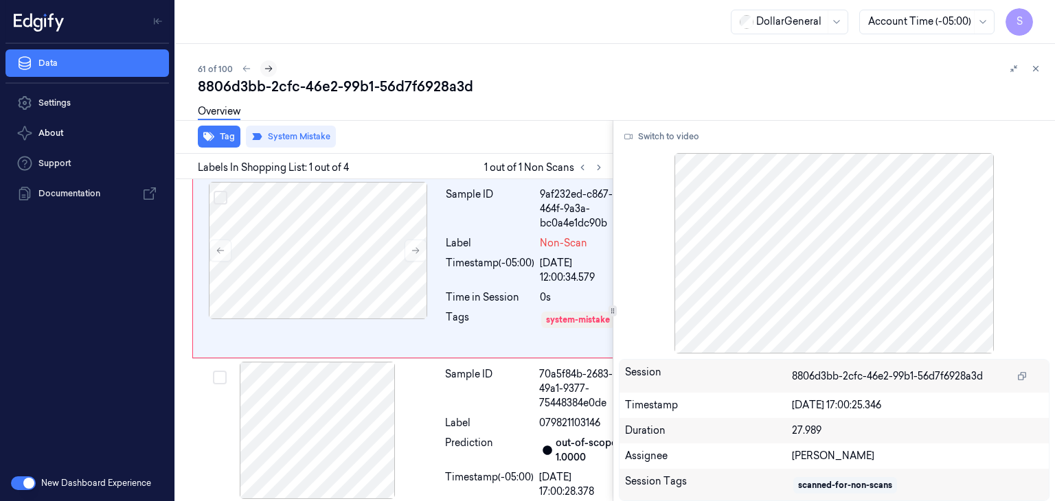
click at [272, 73] on button at bounding box center [268, 68] width 16 height 16
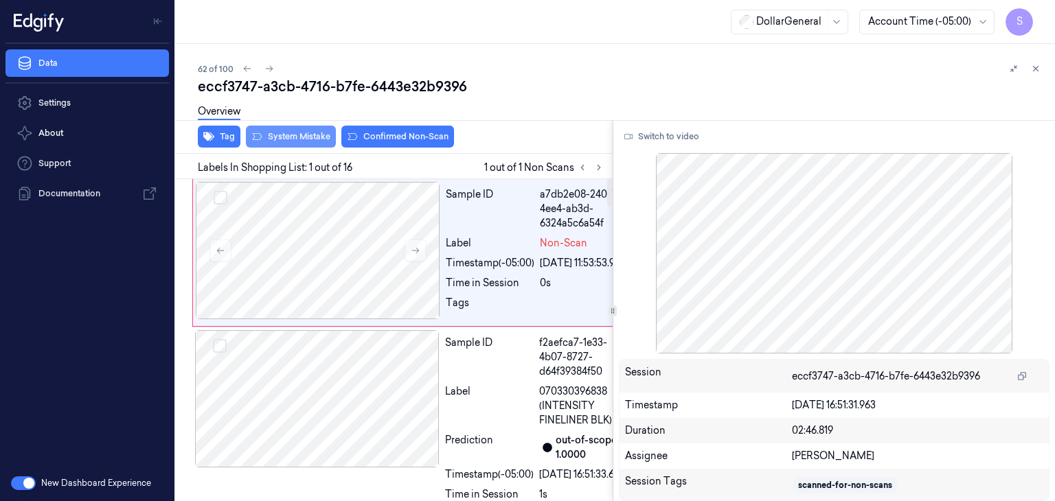
click at [323, 141] on button "System Mistake" at bounding box center [291, 137] width 90 height 22
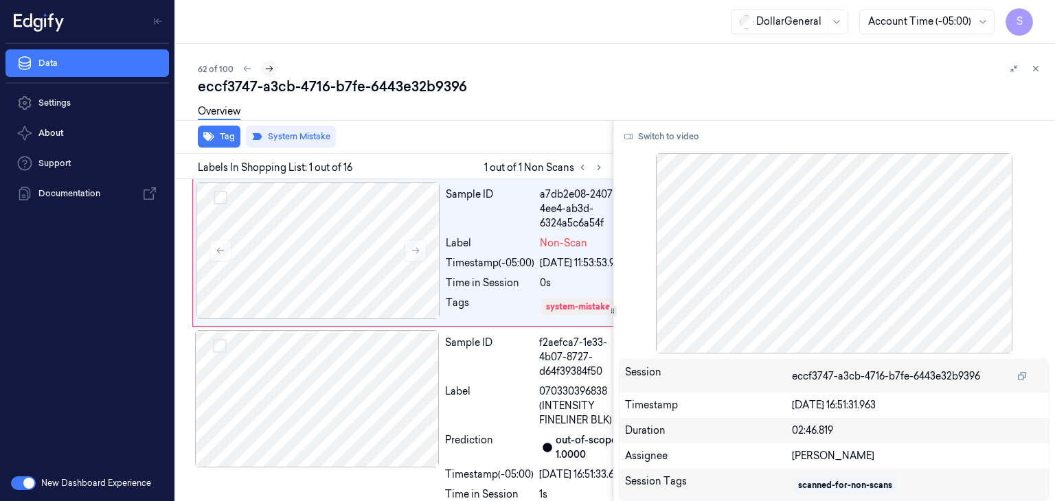
click at [273, 67] on icon at bounding box center [269, 69] width 10 height 10
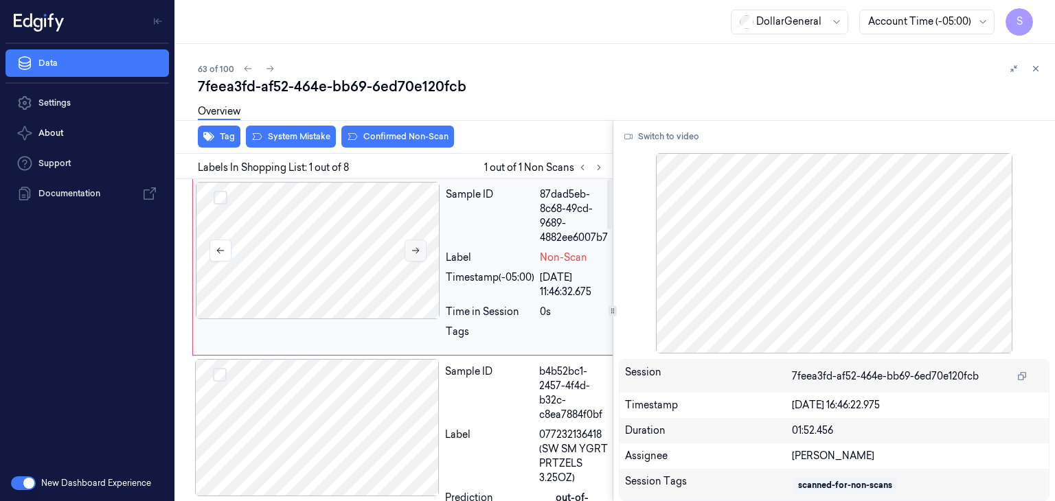
click at [423, 255] on button at bounding box center [415, 251] width 22 height 22
click at [676, 141] on button "Switch to video" at bounding box center [662, 137] width 86 height 22
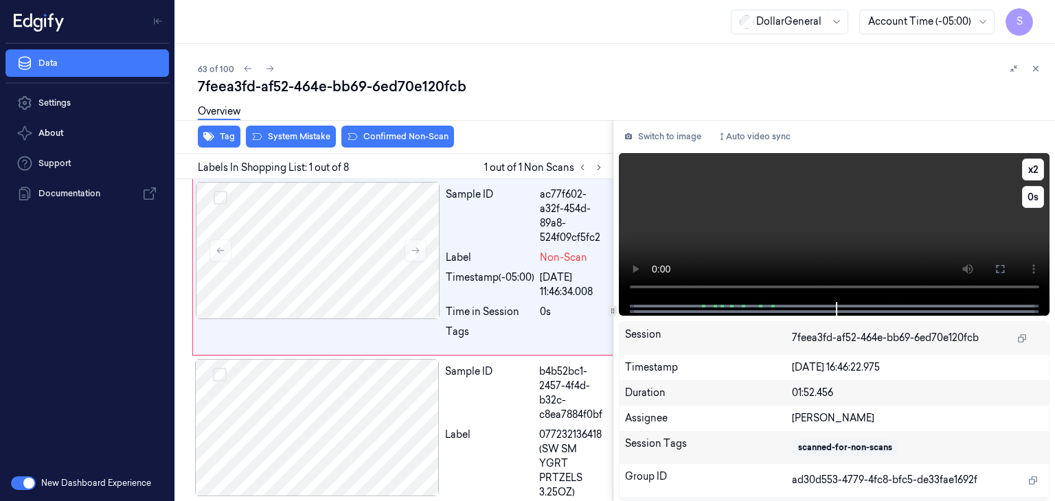
click at [755, 249] on video at bounding box center [834, 227] width 431 height 149
click at [286, 135] on button "System Mistake" at bounding box center [291, 137] width 90 height 22
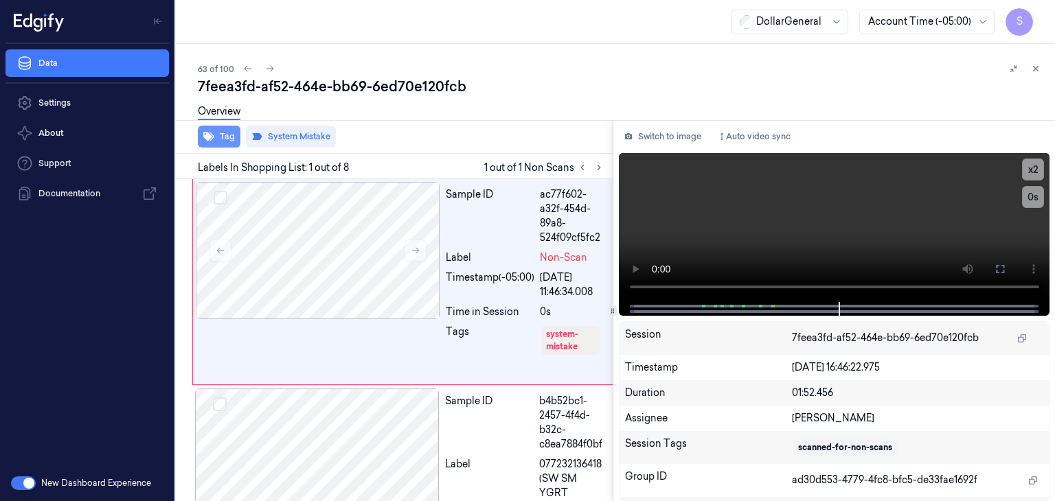
click at [214, 139] on button "Tag" at bounding box center [219, 137] width 43 height 22
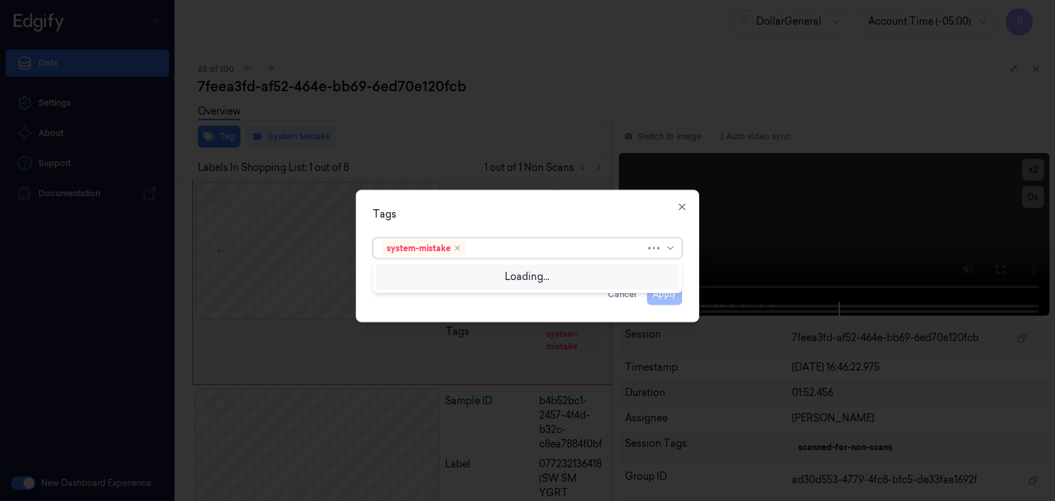
click at [673, 255] on div at bounding box center [663, 248] width 30 height 19
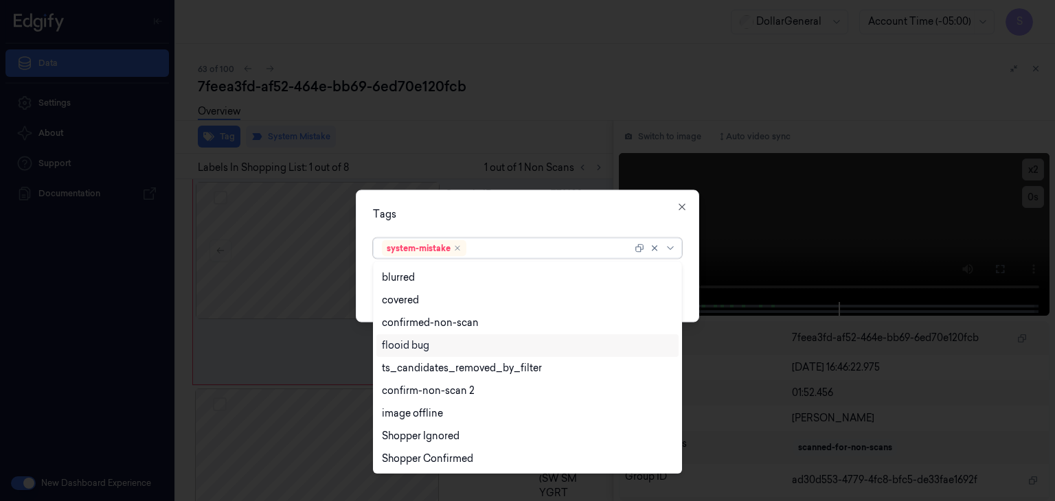
click at [398, 341] on div "flooid bug" at bounding box center [405, 345] width 47 height 14
click at [690, 257] on div "option flooid bug , selected. 21 results available. Use Up and Down to choose o…" at bounding box center [527, 247] width 331 height 29
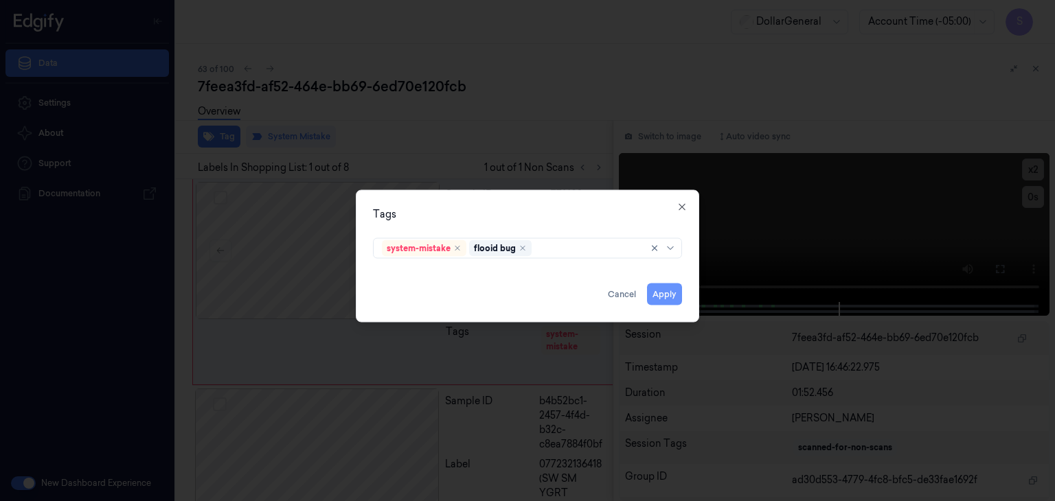
click at [666, 295] on button "Apply" at bounding box center [664, 295] width 35 height 22
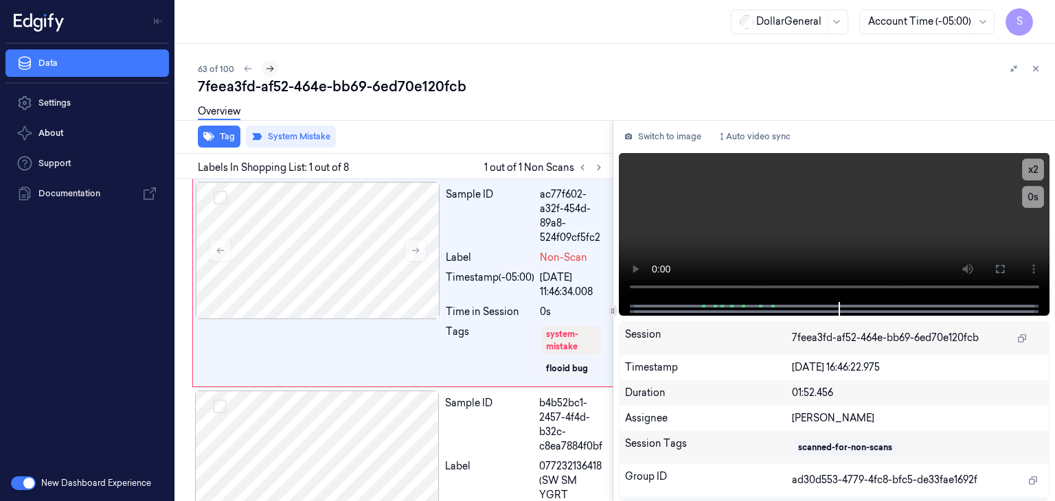
click at [275, 69] on button at bounding box center [270, 68] width 16 height 16
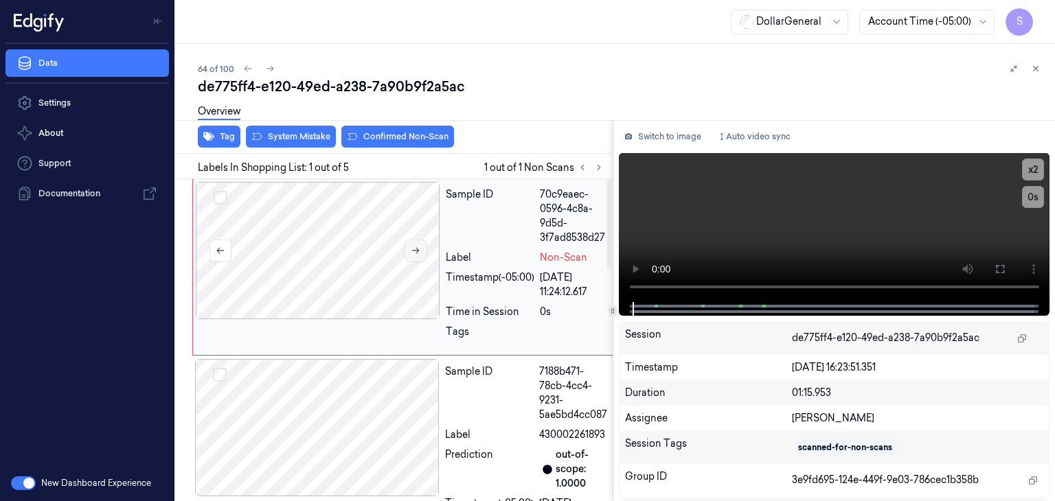
click at [419, 255] on button at bounding box center [415, 251] width 22 height 22
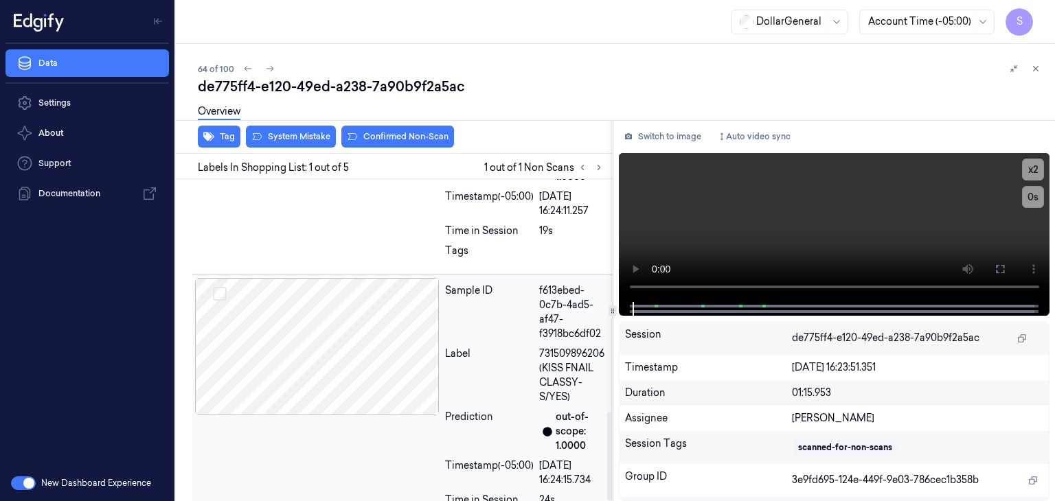
scroll to position [848, 0]
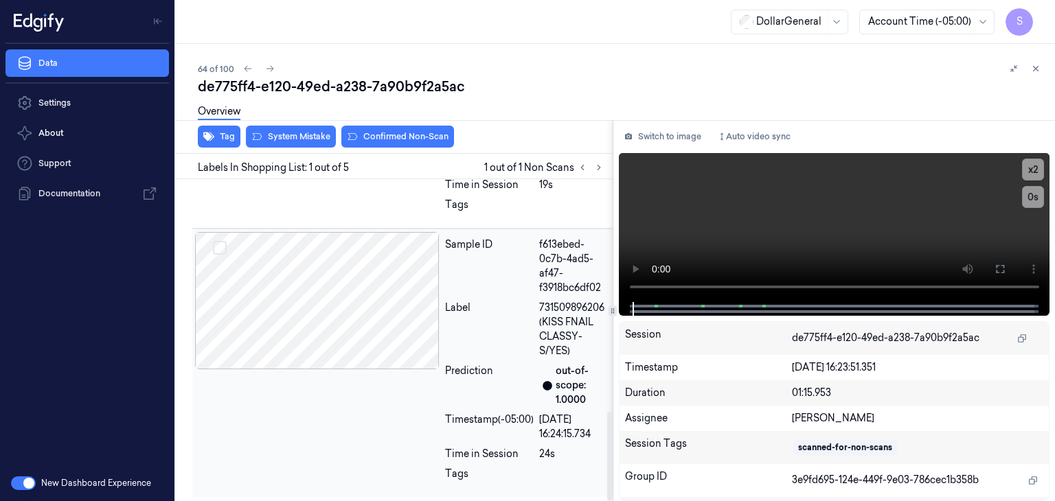
click at [358, 311] on div at bounding box center [317, 300] width 244 height 137
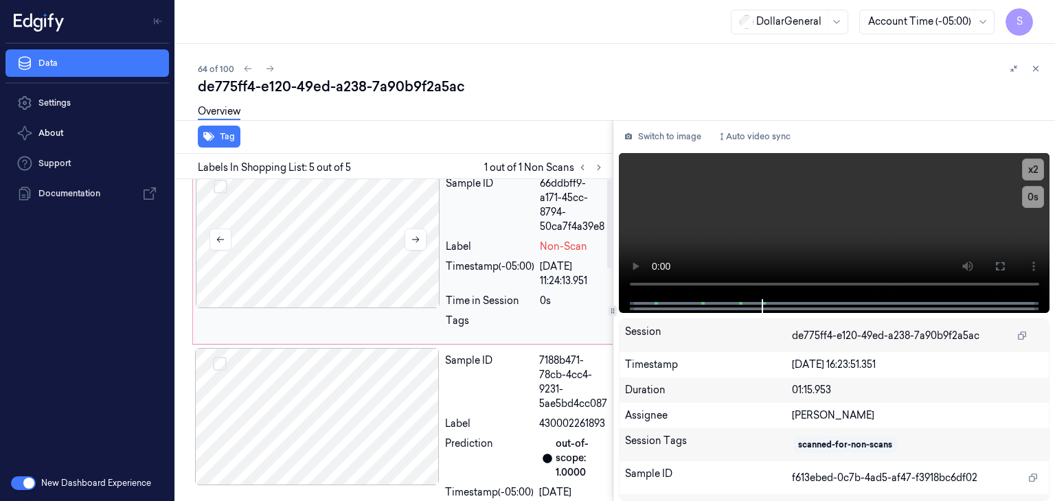
scroll to position [0, 0]
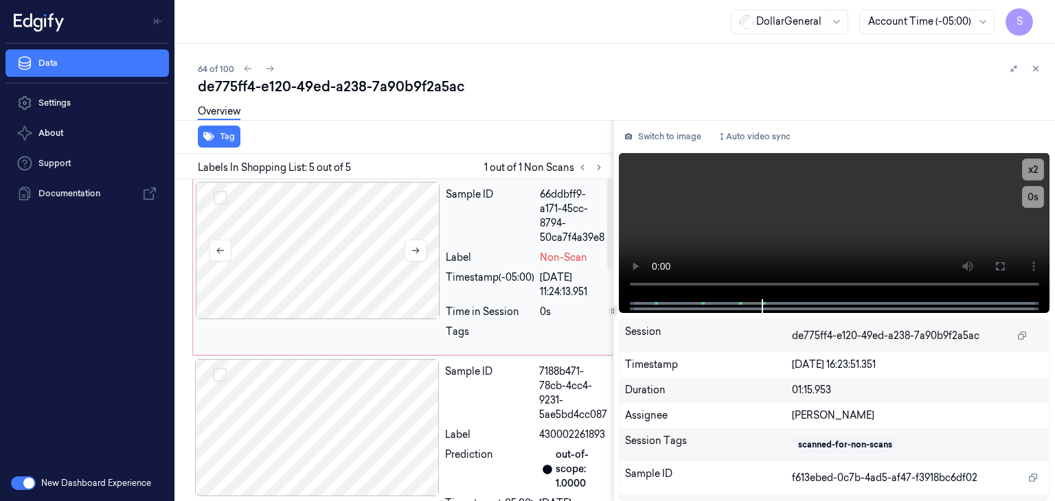
click at [354, 263] on div at bounding box center [318, 250] width 244 height 137
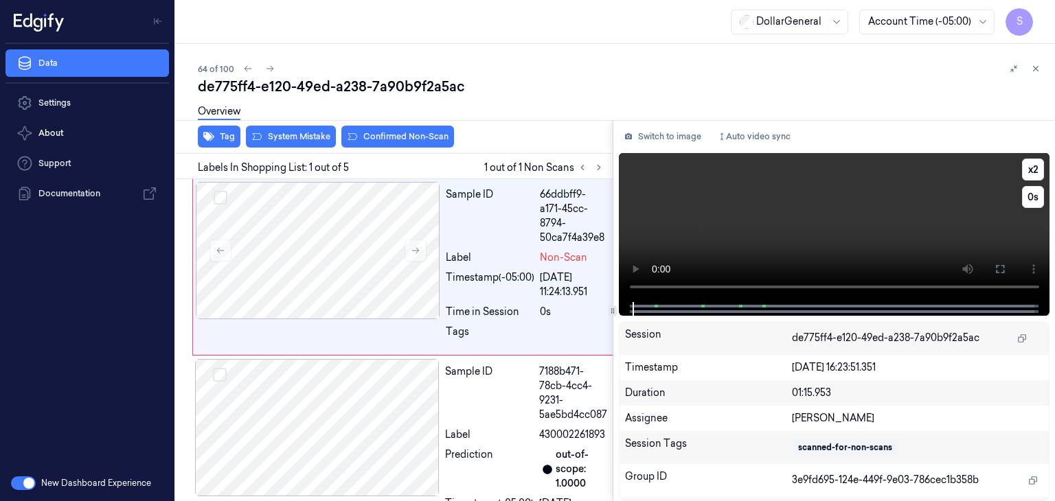
click at [923, 199] on video at bounding box center [834, 227] width 431 height 149
click at [735, 224] on video at bounding box center [834, 227] width 431 height 149
click at [341, 264] on div at bounding box center [318, 250] width 244 height 137
click at [838, 231] on video at bounding box center [834, 227] width 431 height 149
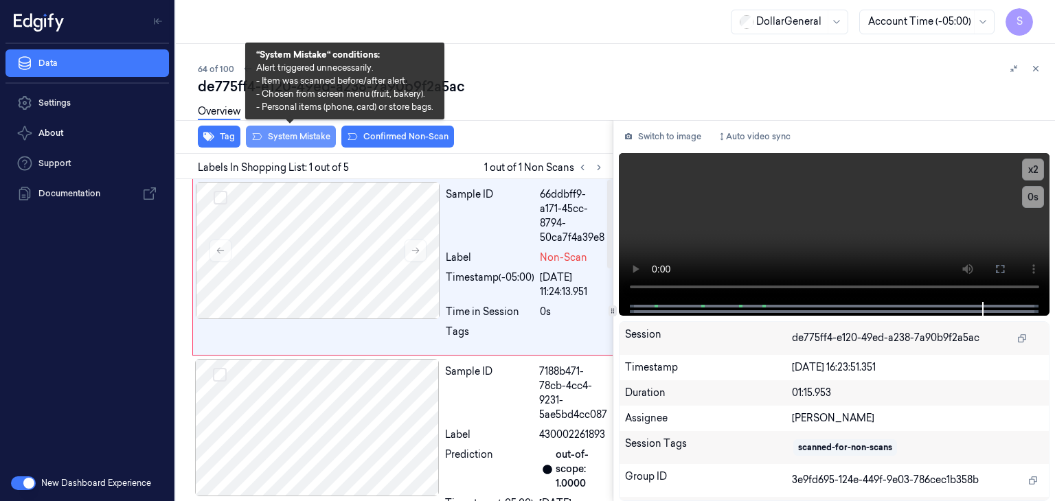
click at [266, 138] on button "System Mistake" at bounding box center [291, 137] width 90 height 22
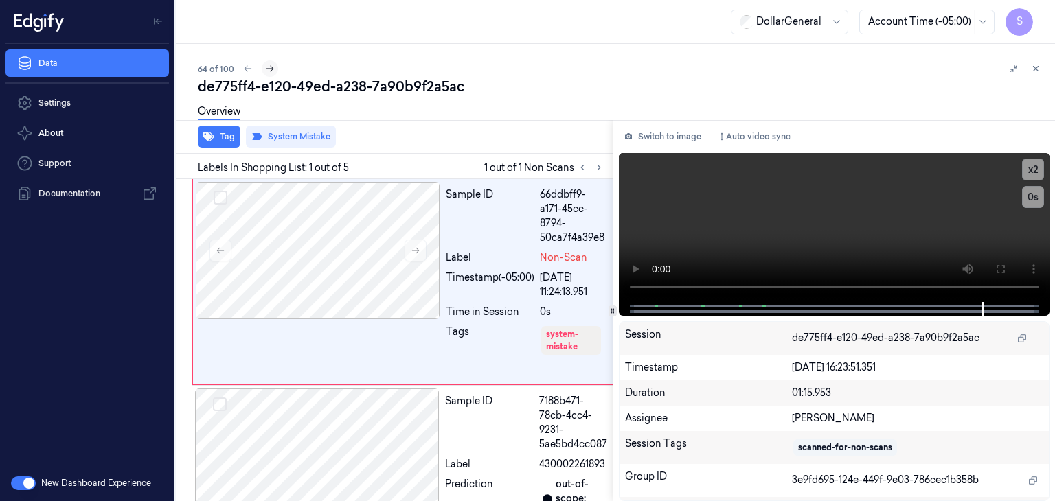
click at [265, 73] on icon at bounding box center [270, 69] width 10 height 10
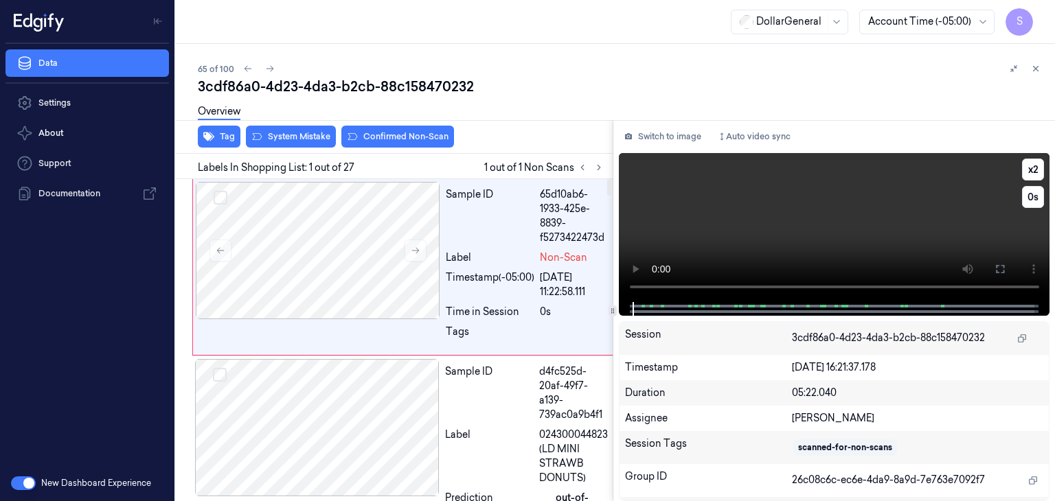
click at [824, 190] on video at bounding box center [834, 227] width 431 height 149
click at [417, 248] on icon at bounding box center [416, 251] width 8 height 6
click at [413, 244] on button at bounding box center [415, 251] width 22 height 22
click at [772, 209] on video at bounding box center [834, 227] width 431 height 149
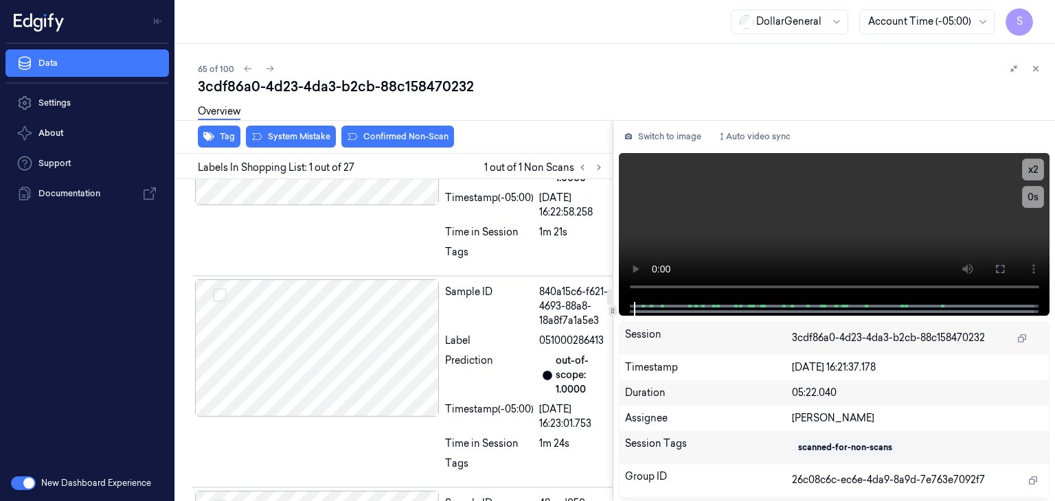
scroll to position [2266, 0]
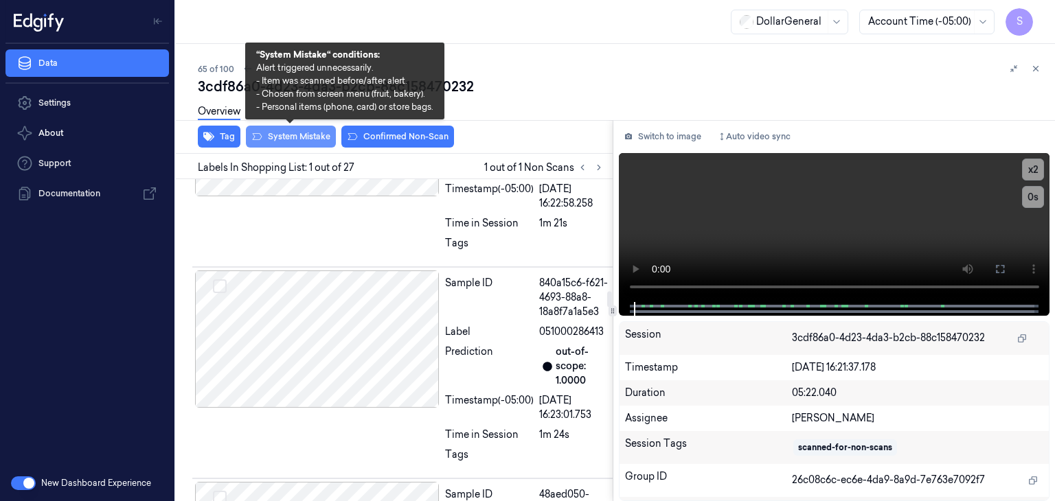
click at [301, 131] on button "System Mistake" at bounding box center [291, 137] width 90 height 22
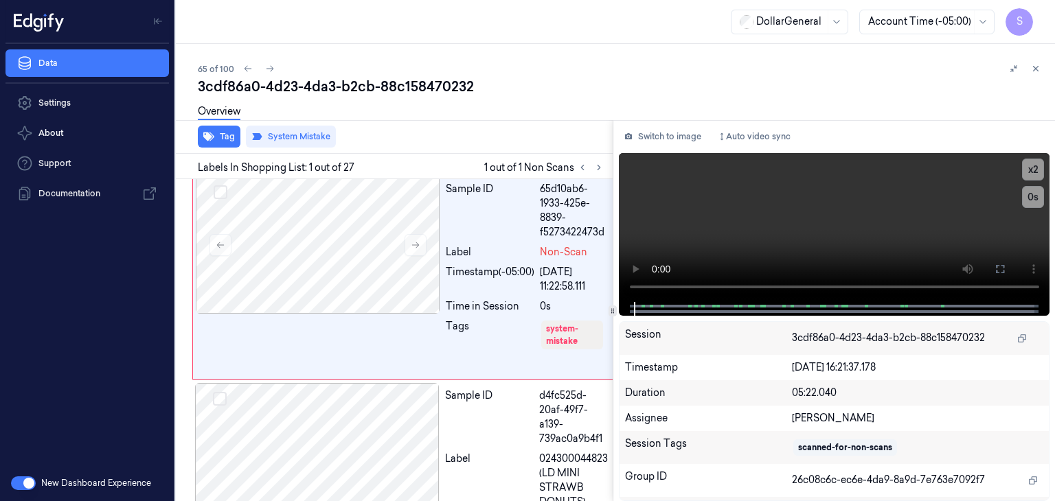
scroll to position [0, 0]
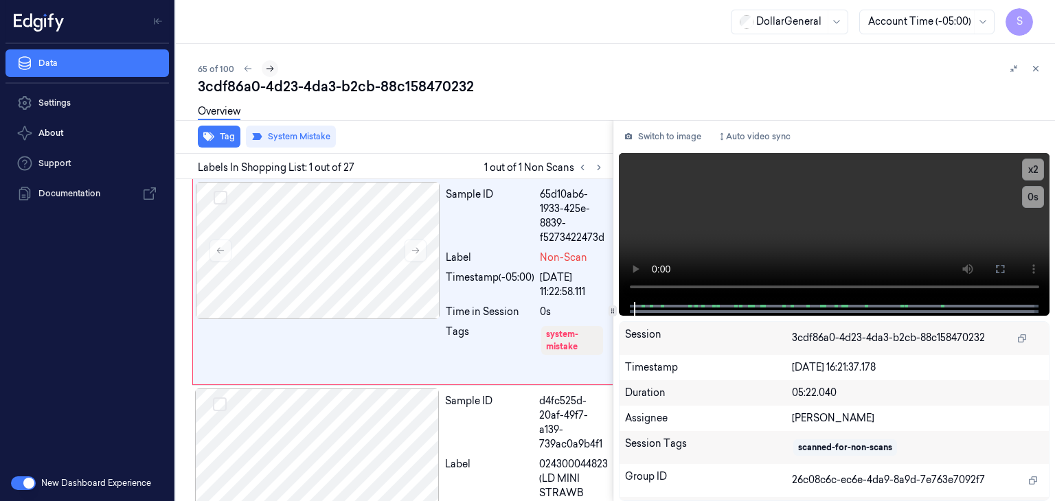
click at [272, 67] on icon at bounding box center [270, 69] width 10 height 10
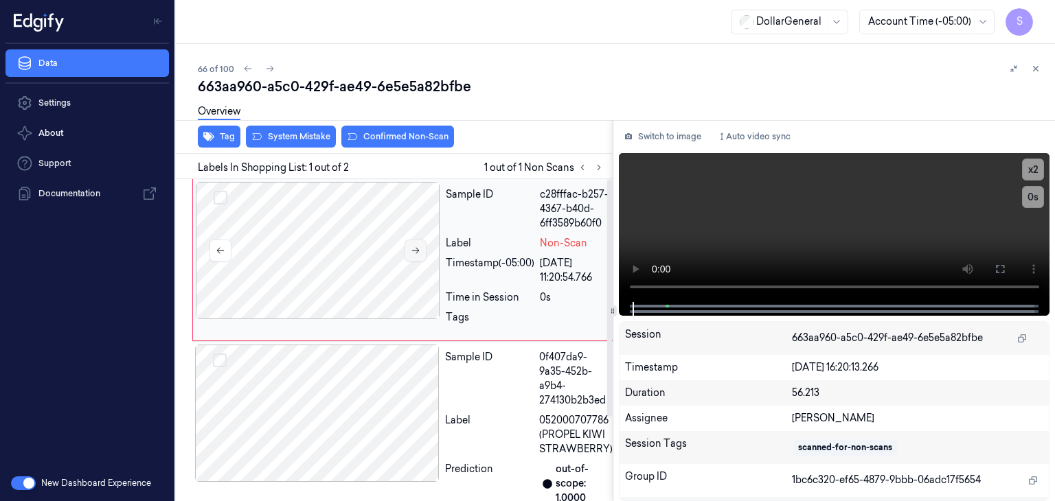
click at [419, 244] on button at bounding box center [415, 251] width 22 height 22
click at [703, 249] on video at bounding box center [834, 227] width 431 height 149
click at [809, 227] on video at bounding box center [834, 227] width 431 height 149
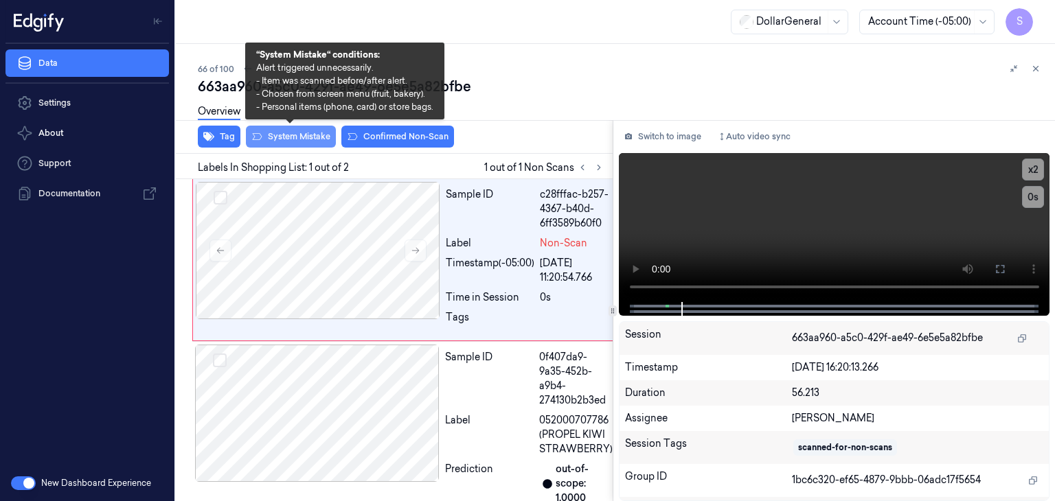
click at [310, 141] on button "System Mistake" at bounding box center [291, 137] width 90 height 22
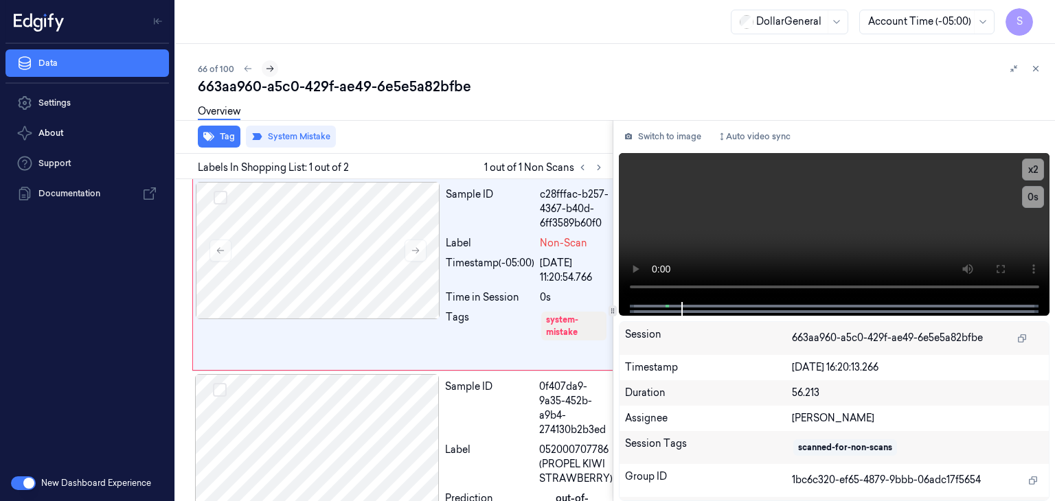
click at [268, 68] on icon at bounding box center [270, 69] width 10 height 10
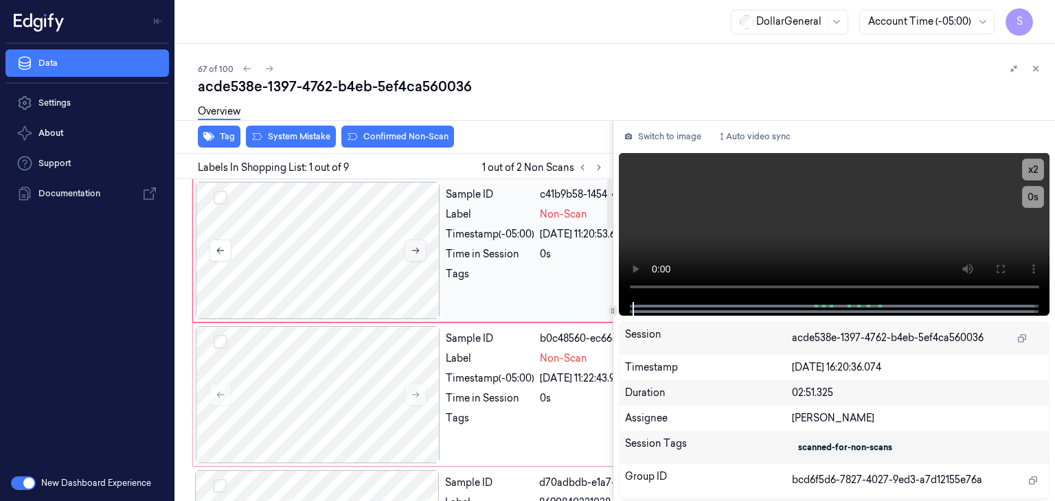
click at [420, 248] on button at bounding box center [415, 251] width 22 height 22
click at [421, 248] on button at bounding box center [415, 251] width 22 height 22
click at [421, 249] on button at bounding box center [415, 251] width 22 height 22
click at [714, 193] on video at bounding box center [834, 227] width 431 height 149
click at [313, 420] on div at bounding box center [318, 394] width 244 height 137
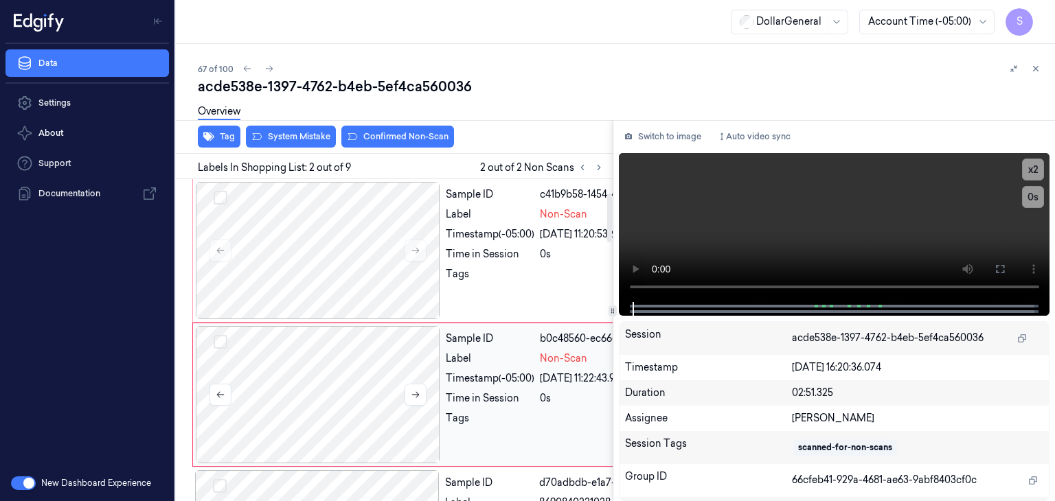
scroll to position [104, 0]
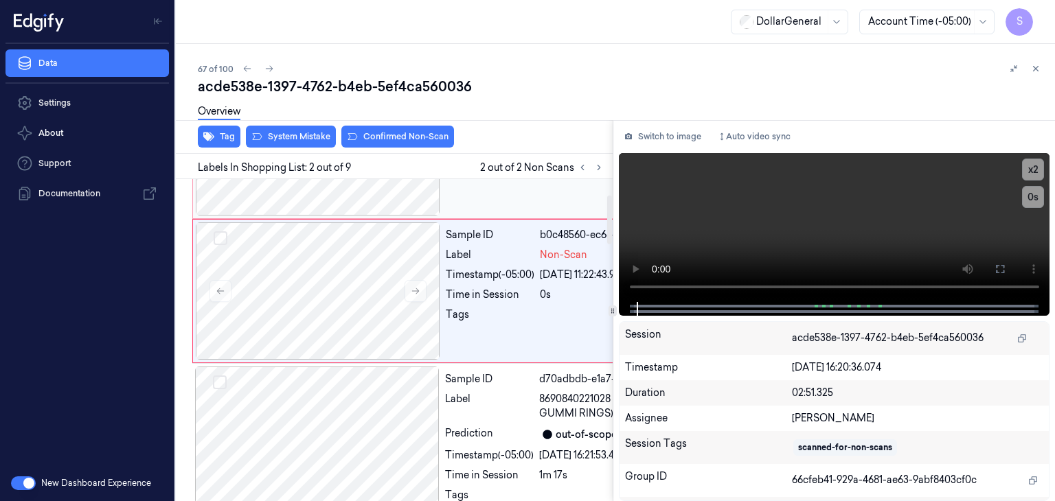
click at [292, 209] on div at bounding box center [318, 146] width 244 height 137
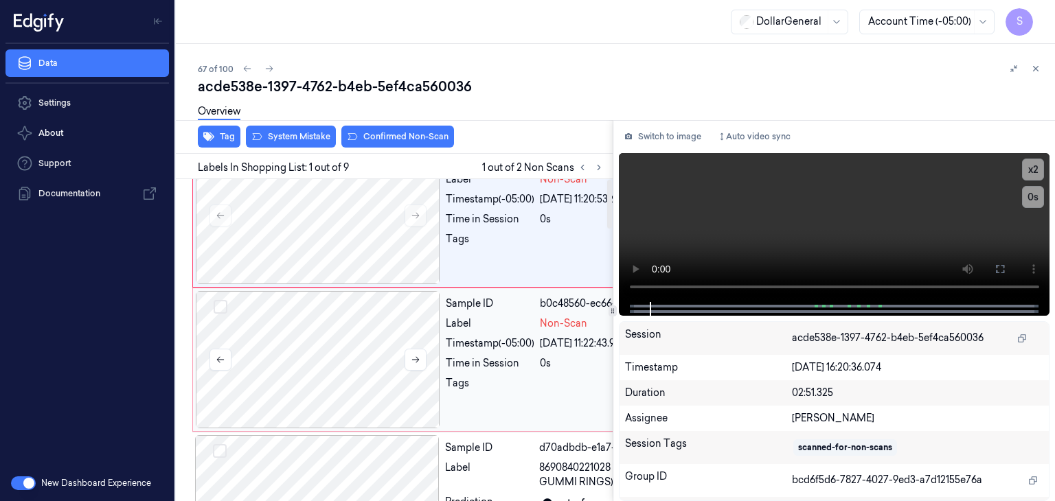
scroll to position [0, 0]
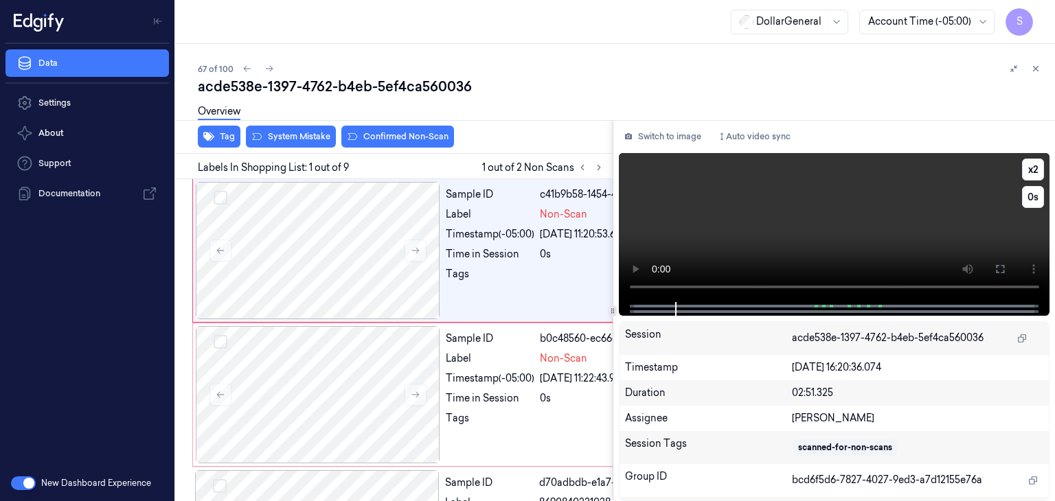
click at [736, 233] on video at bounding box center [834, 227] width 431 height 149
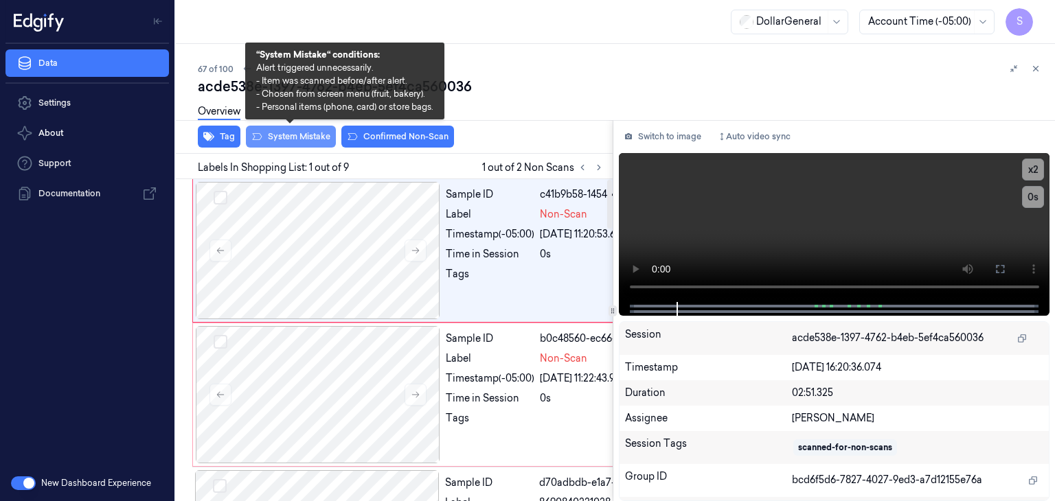
click at [288, 138] on button "System Mistake" at bounding box center [291, 137] width 90 height 22
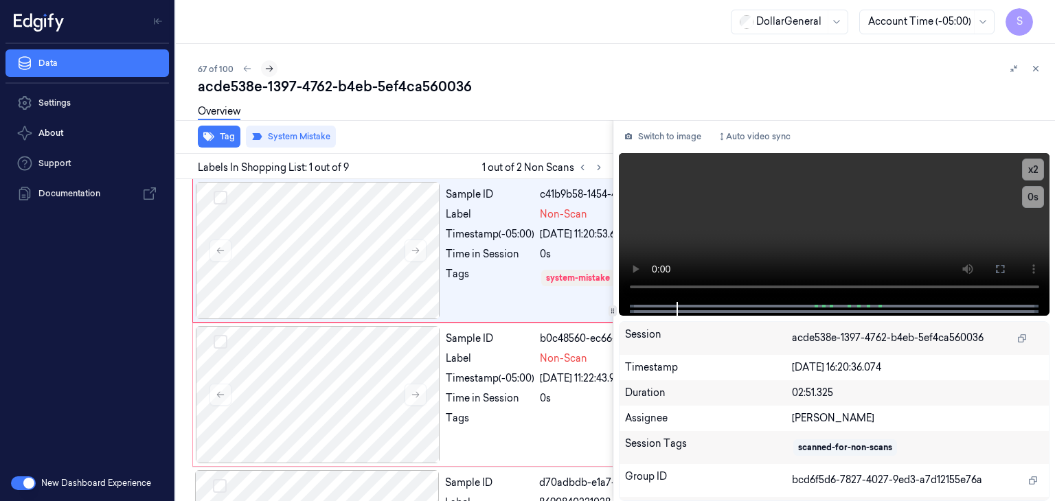
click at [267, 67] on icon at bounding box center [269, 69] width 10 height 10
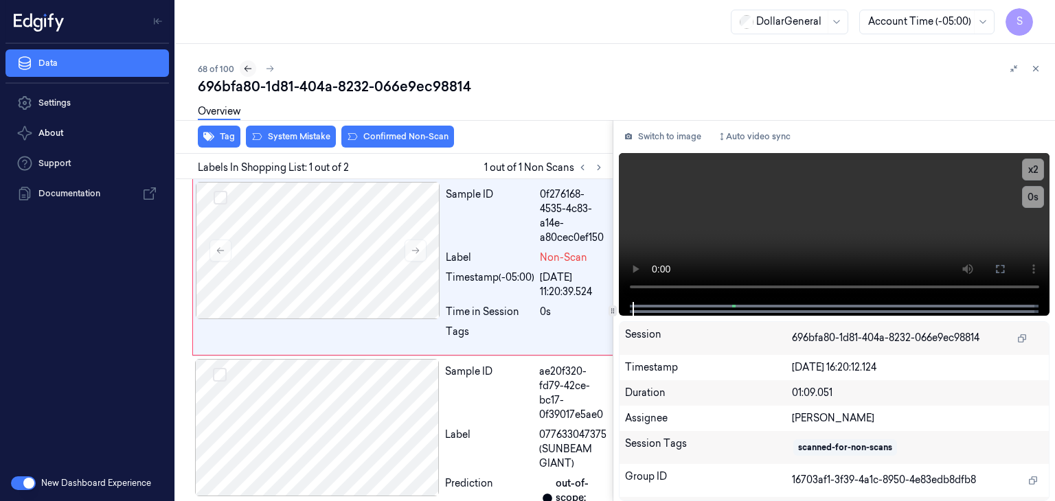
click at [243, 67] on icon at bounding box center [248, 69] width 10 height 10
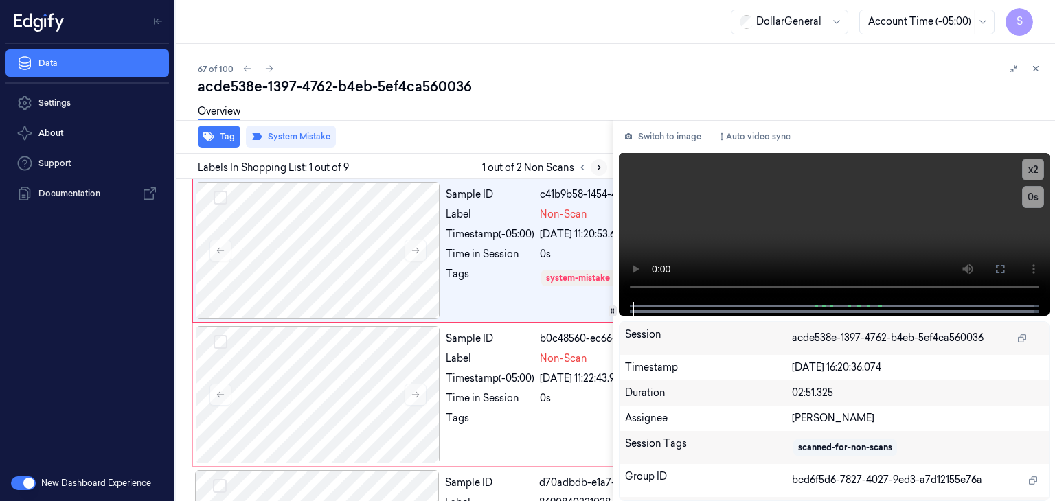
click at [601, 169] on icon at bounding box center [599, 168] width 10 height 10
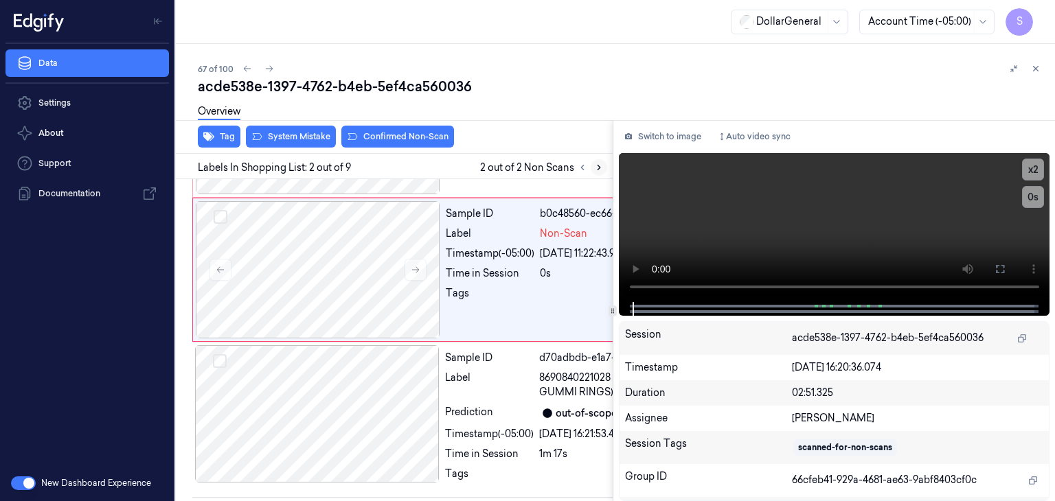
scroll to position [133, 0]
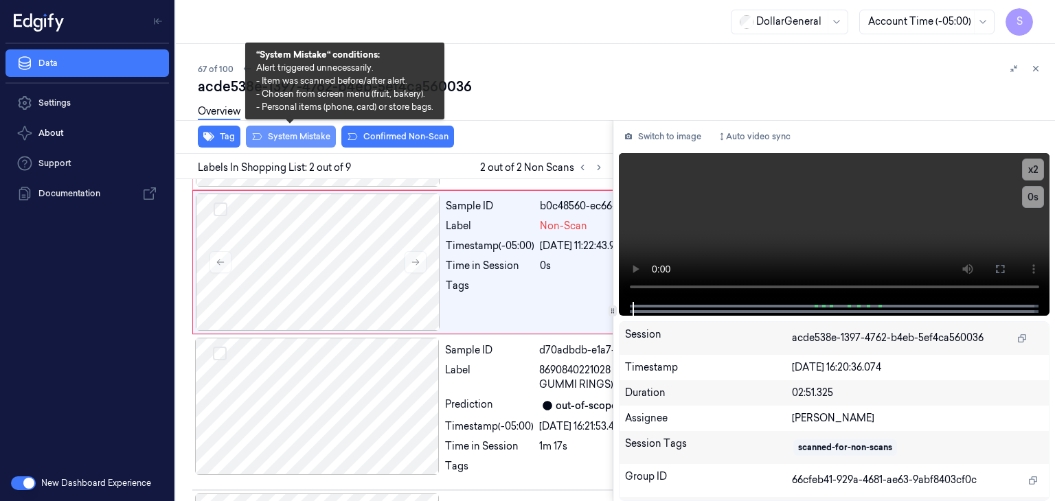
click at [288, 133] on button "System Mistake" at bounding box center [291, 137] width 90 height 22
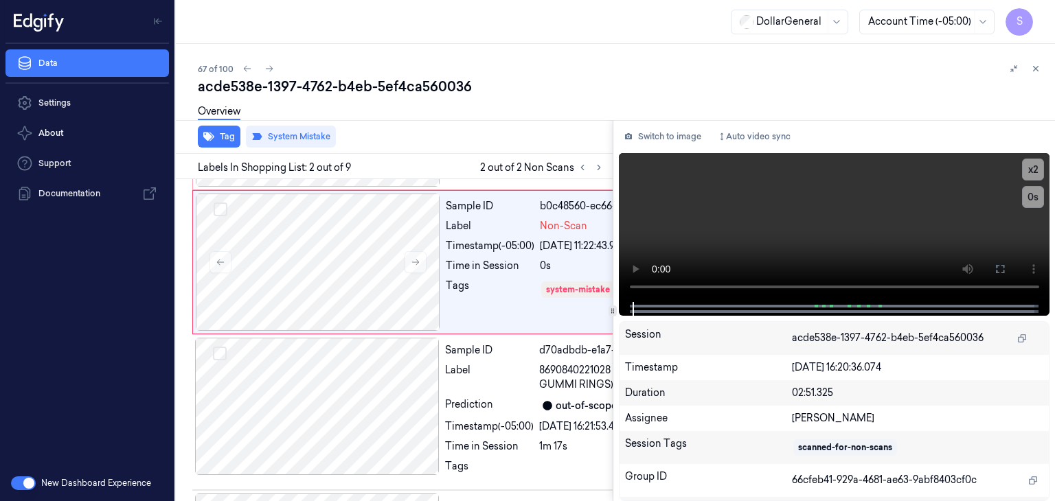
scroll to position [148, 0]
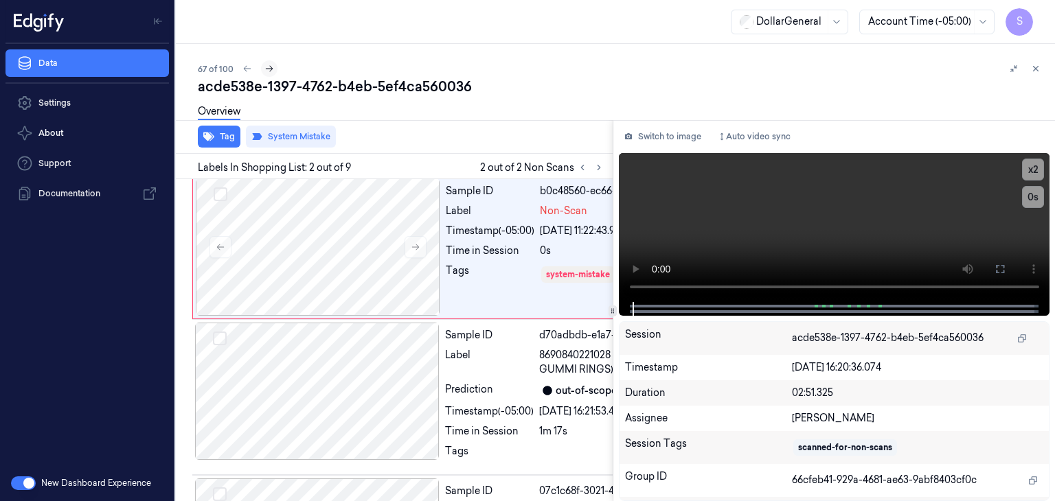
click at [267, 70] on icon at bounding box center [269, 69] width 10 height 10
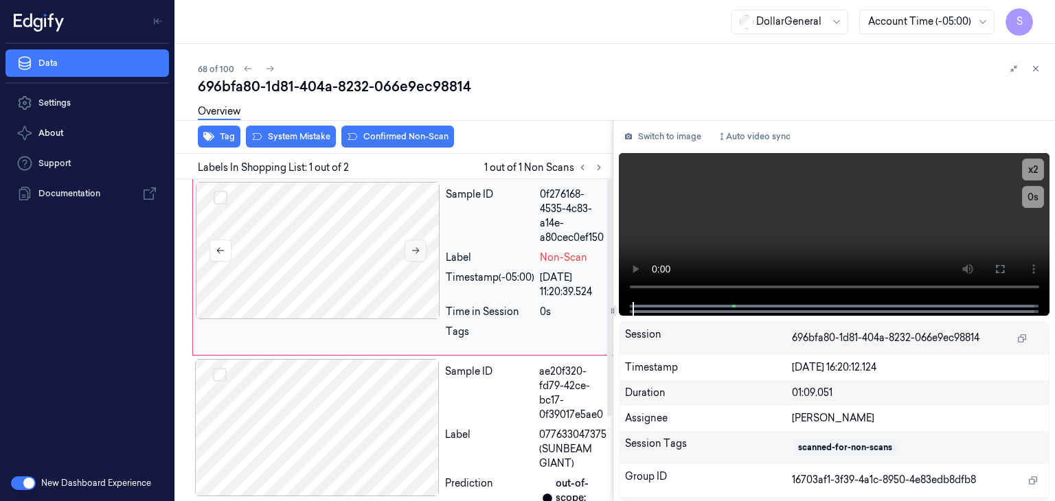
click at [407, 246] on button at bounding box center [415, 251] width 22 height 22
click at [689, 195] on video at bounding box center [834, 227] width 431 height 149
click at [306, 138] on button "System Mistake" at bounding box center [291, 137] width 90 height 22
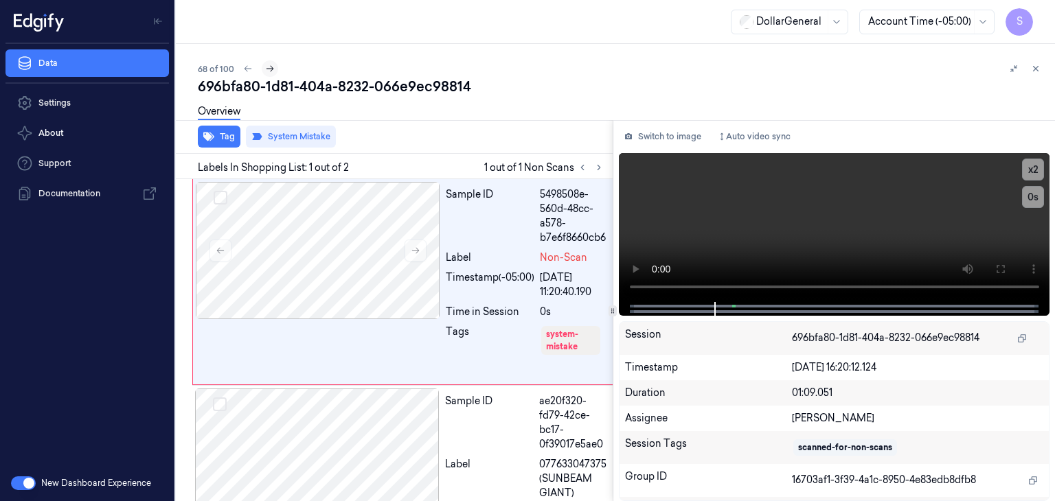
click at [268, 71] on icon at bounding box center [270, 69] width 10 height 10
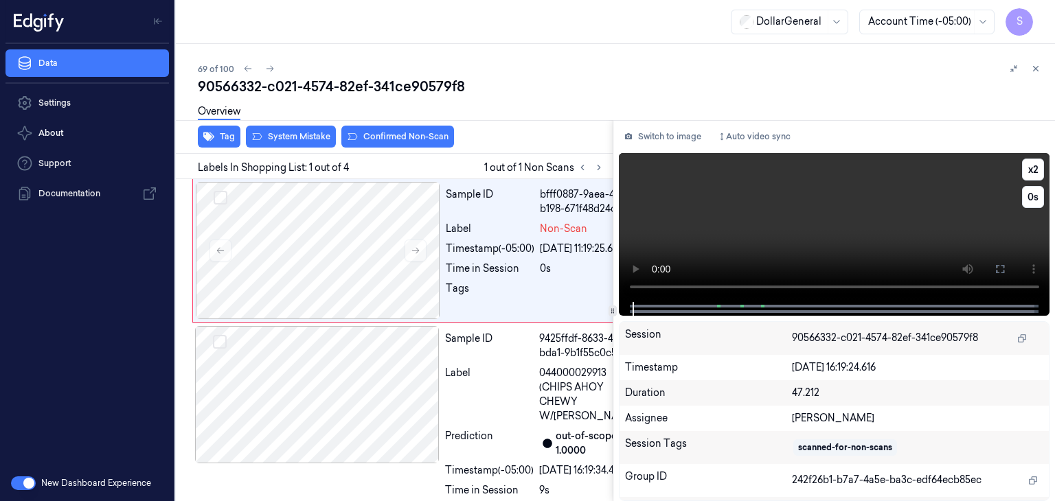
click at [862, 222] on video at bounding box center [834, 227] width 431 height 149
click at [820, 246] on video at bounding box center [834, 227] width 431 height 149
click at [755, 206] on video at bounding box center [834, 227] width 431 height 149
click at [291, 135] on button "System Mistake" at bounding box center [291, 137] width 90 height 22
click at [222, 138] on button "Tag" at bounding box center [219, 137] width 43 height 22
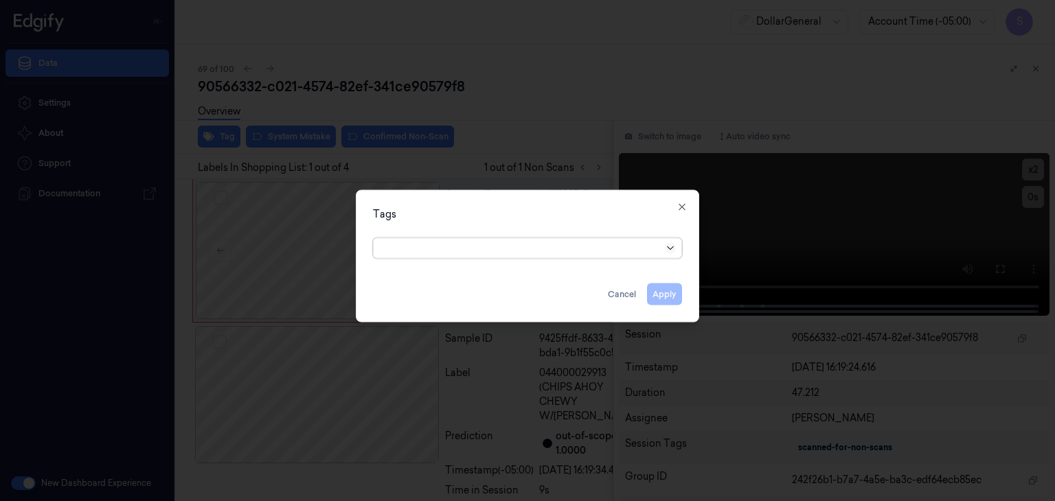
click at [670, 251] on icon at bounding box center [670, 248] width 11 height 11
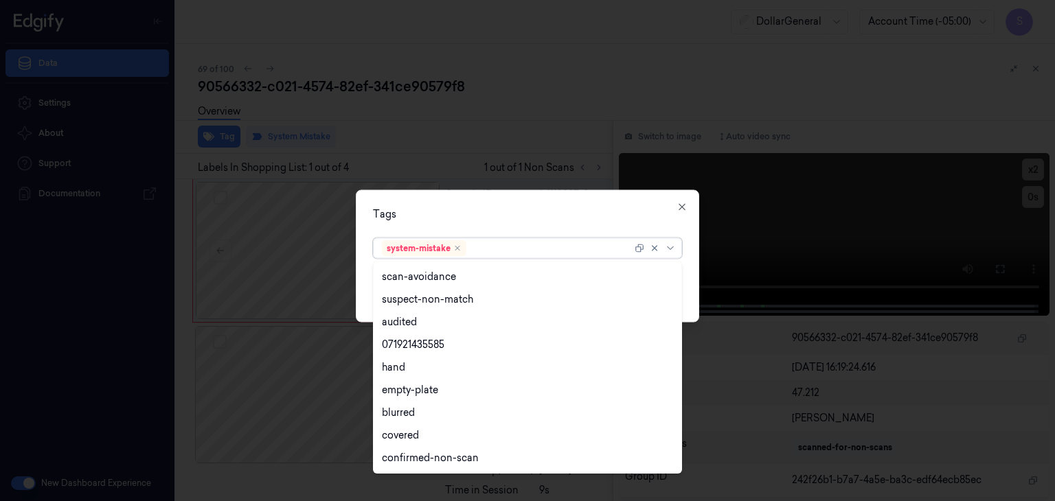
scroll to position [224, 0]
click at [414, 414] on div "flooid bug" at bounding box center [405, 413] width 47 height 14
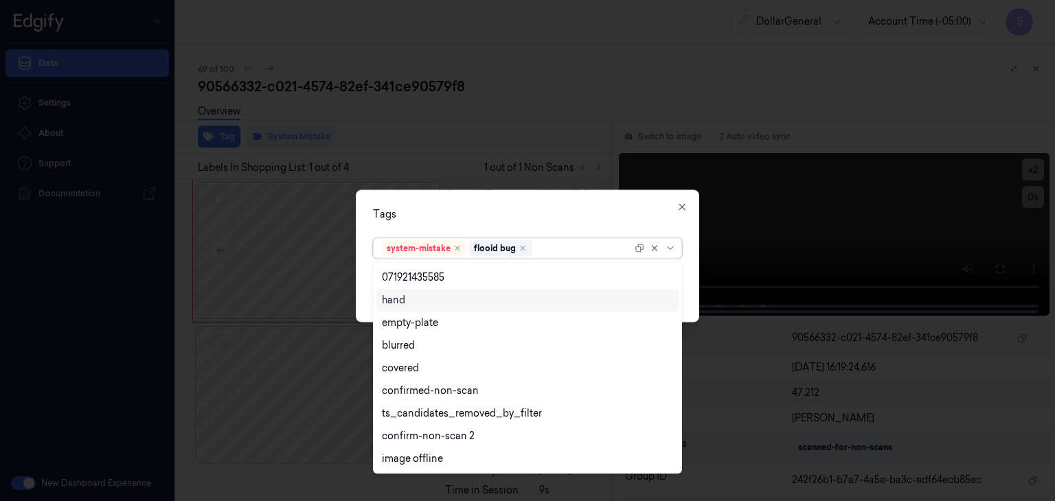
click at [688, 281] on div "Tags option flooid bug , selected. 21 results available. Use Up and Down to cho…" at bounding box center [527, 256] width 343 height 133
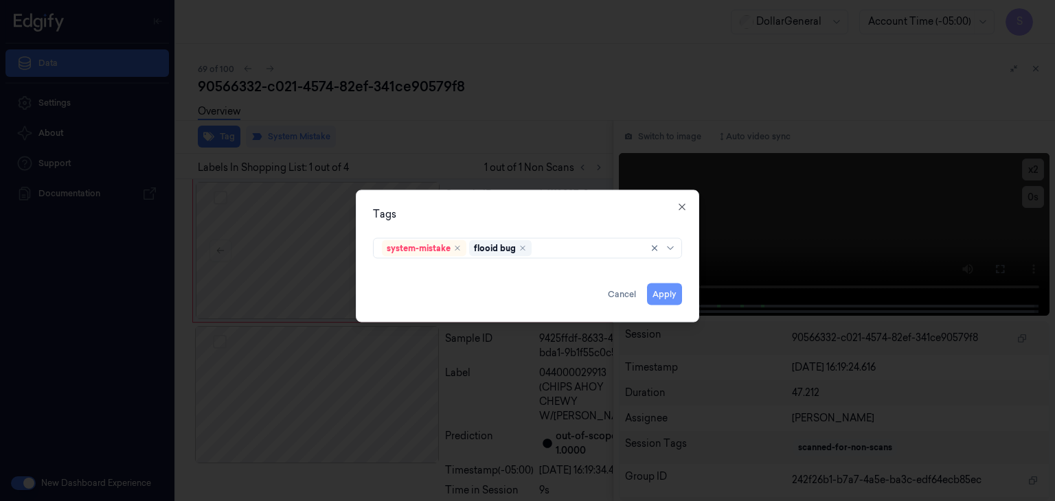
click at [676, 298] on button "Apply" at bounding box center [664, 295] width 35 height 22
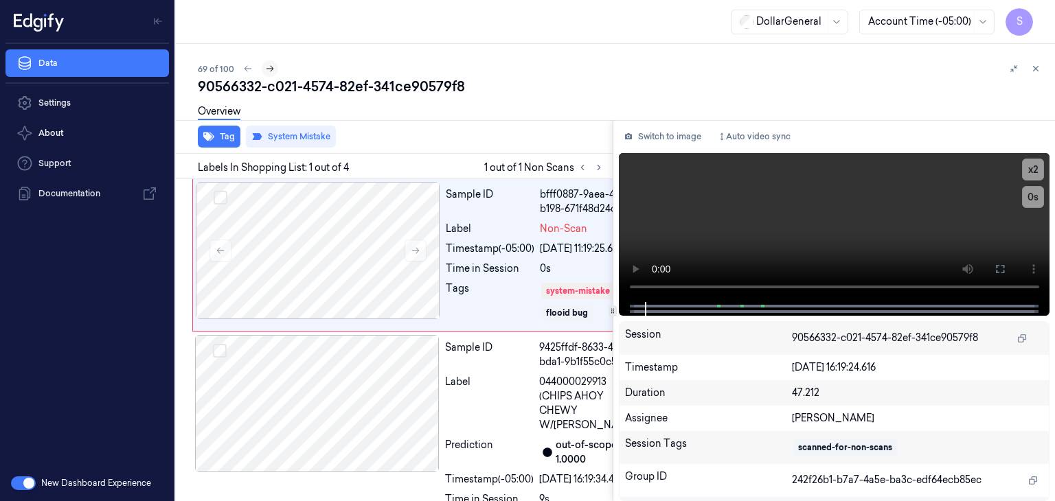
click at [270, 71] on icon at bounding box center [270, 69] width 10 height 10
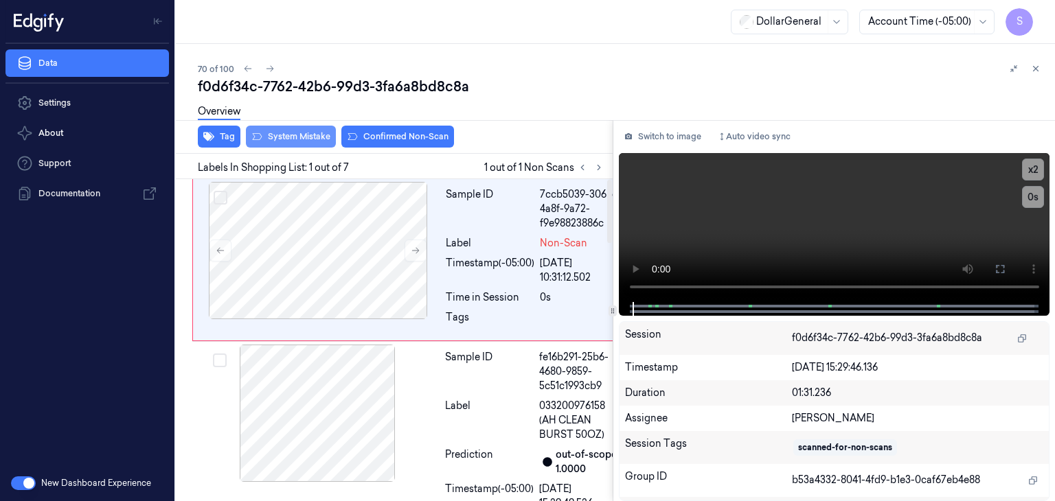
click at [305, 139] on button "System Mistake" at bounding box center [291, 137] width 90 height 22
click at [311, 141] on button "System Mistake" at bounding box center [291, 137] width 90 height 22
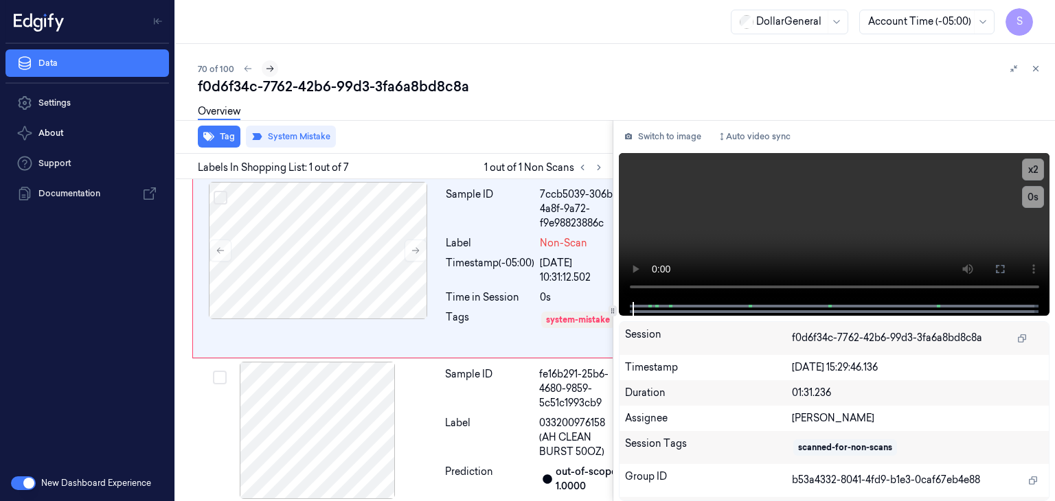
click at [266, 75] on button at bounding box center [270, 68] width 16 height 16
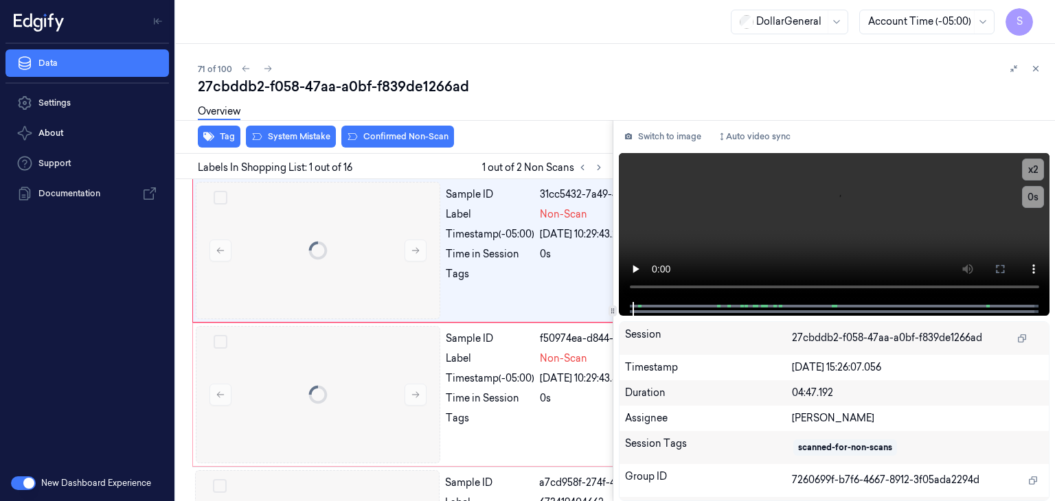
scroll to position [0, 22]
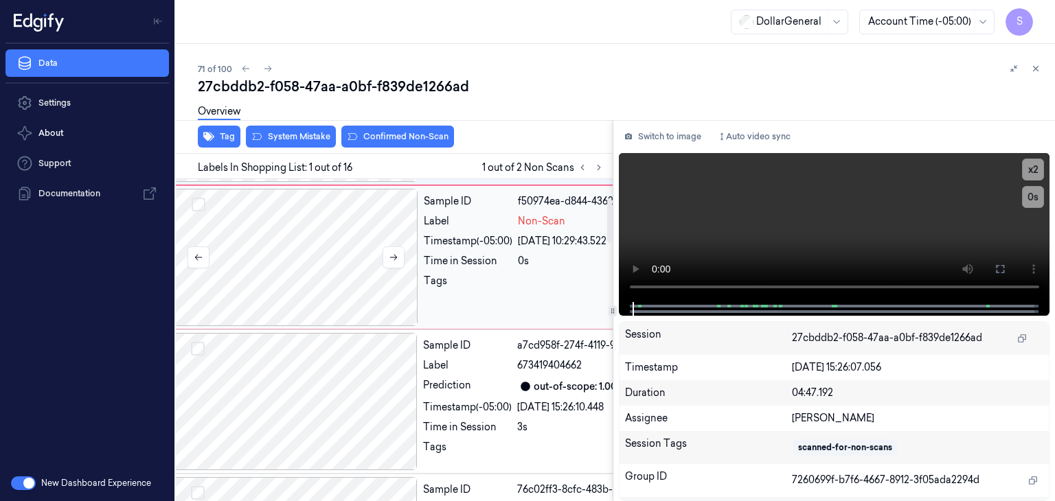
click at [288, 251] on div at bounding box center [296, 257] width 244 height 137
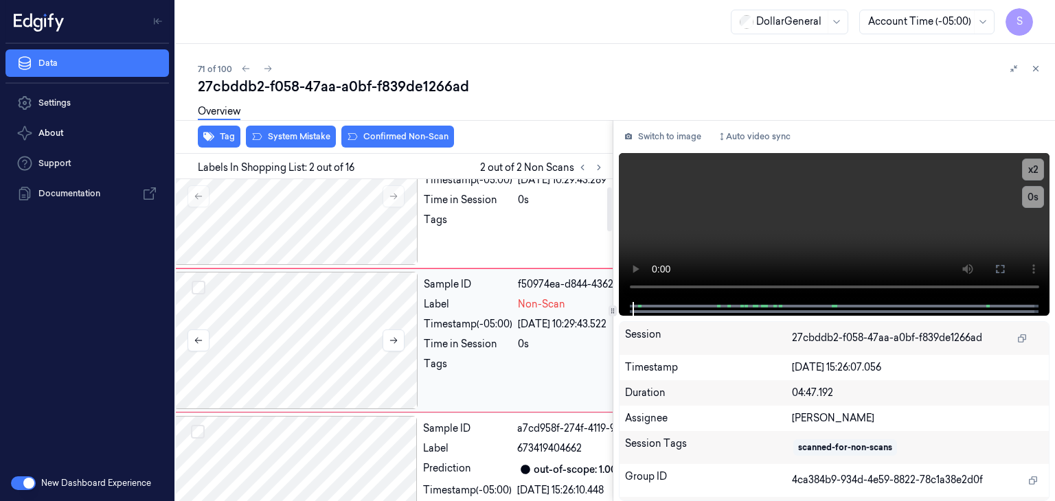
click at [316, 343] on div at bounding box center [296, 340] width 244 height 137
click at [671, 130] on button "Switch to image" at bounding box center [663, 137] width 88 height 22
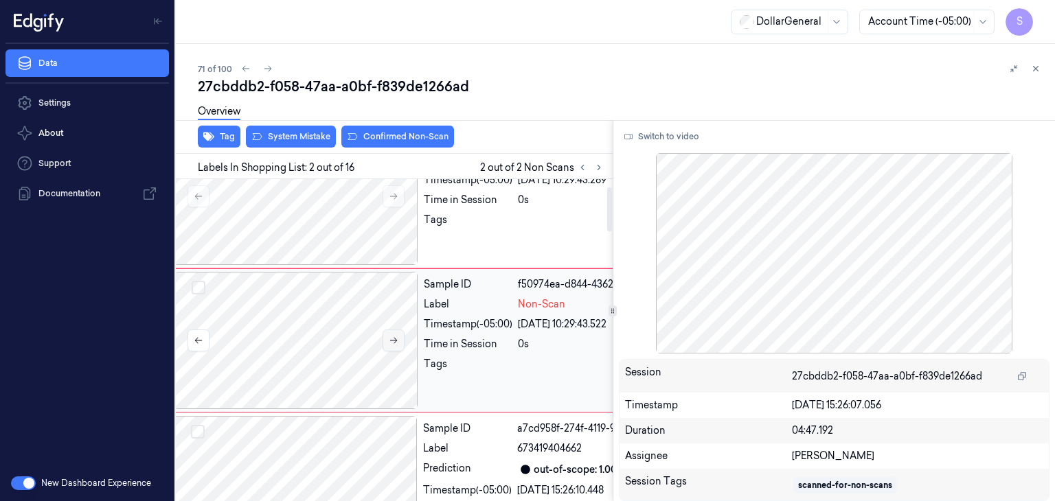
click at [395, 345] on button at bounding box center [393, 341] width 22 height 22
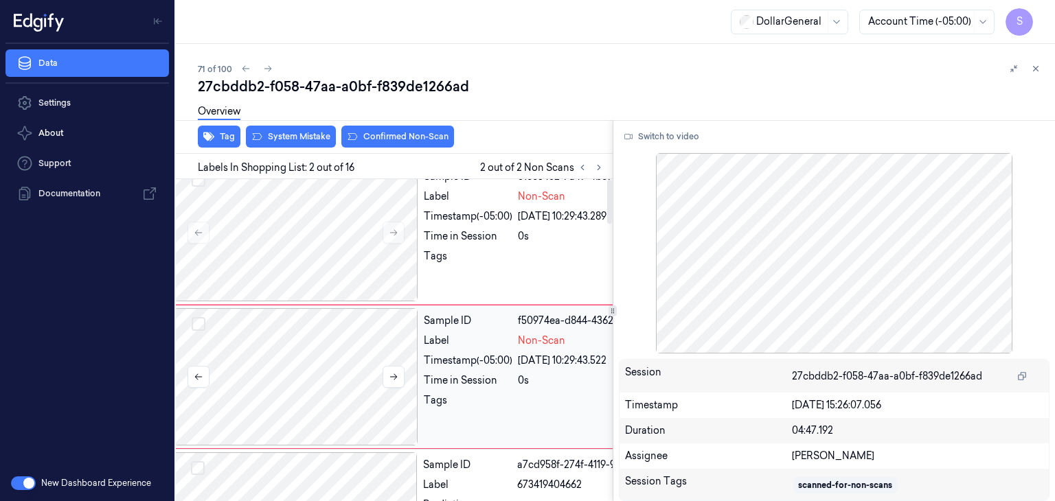
scroll to position [0, 22]
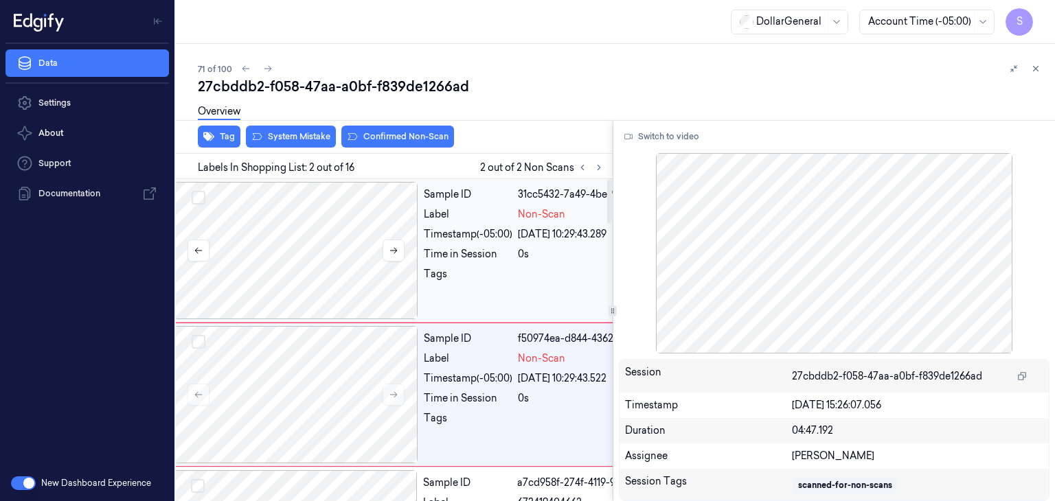
click at [321, 251] on div at bounding box center [296, 250] width 244 height 137
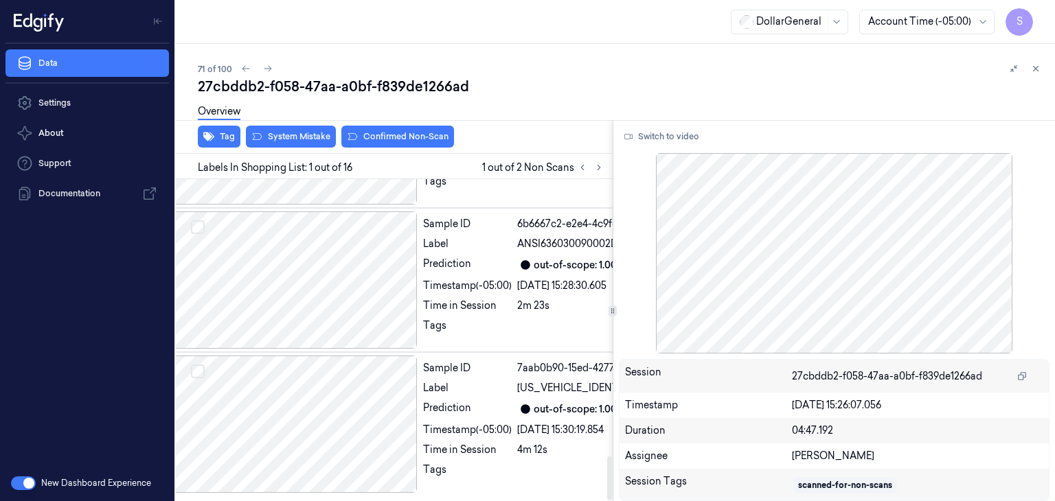
scroll to position [2010, 22]
click at [308, 147] on div "Tag System Mistake Confirmed Non-Scan" at bounding box center [391, 137] width 442 height 34
click at [311, 133] on button "System Mistake" at bounding box center [291, 137] width 90 height 22
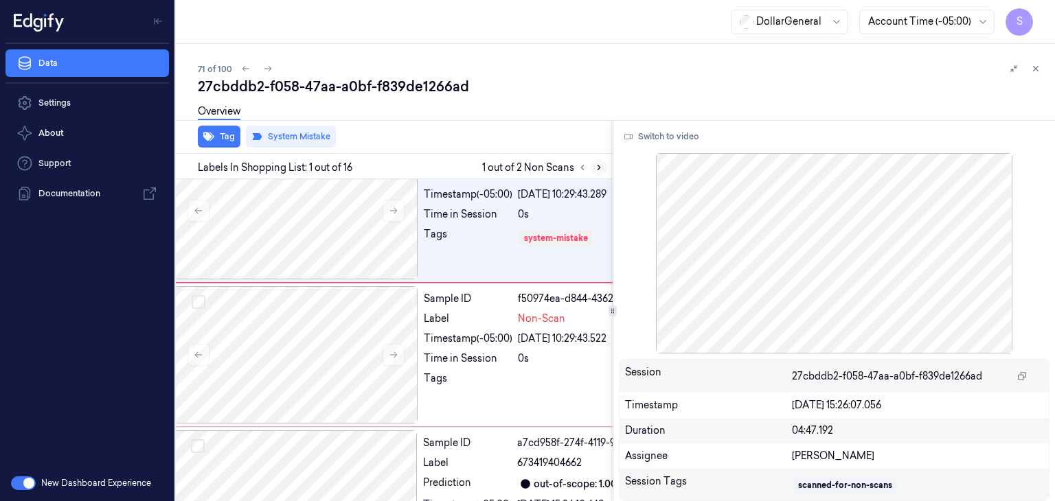
scroll to position [0, 22]
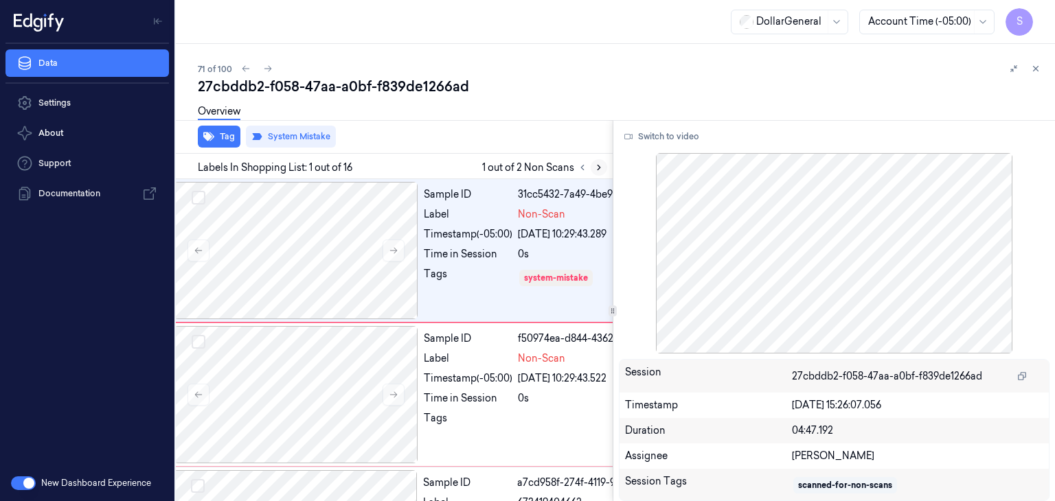
click at [595, 170] on icon at bounding box center [599, 168] width 10 height 10
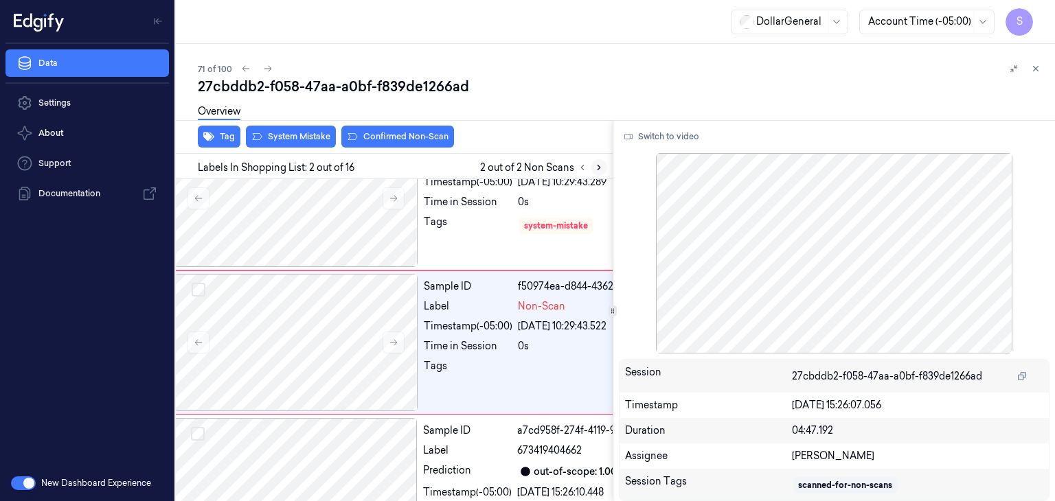
scroll to position [54, 22]
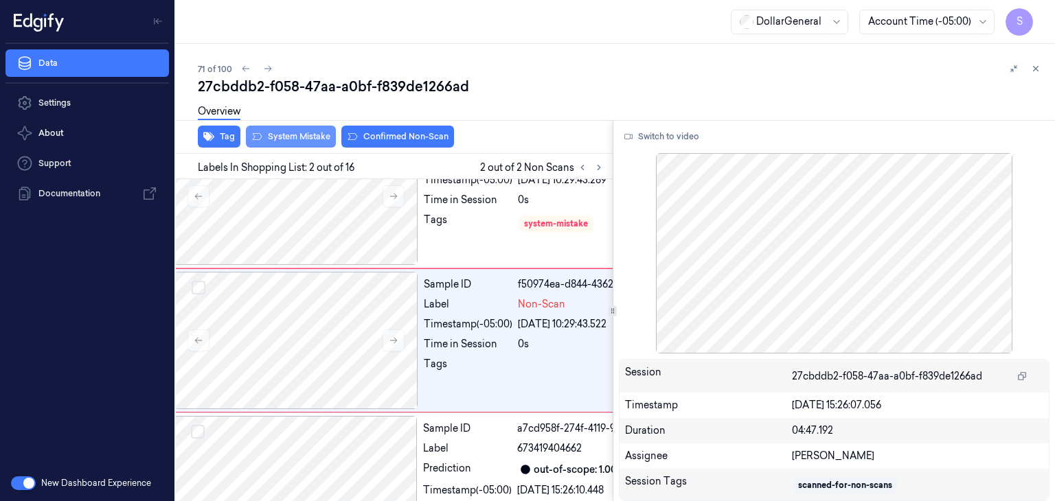
click at [278, 139] on button "System Mistake" at bounding box center [291, 137] width 90 height 22
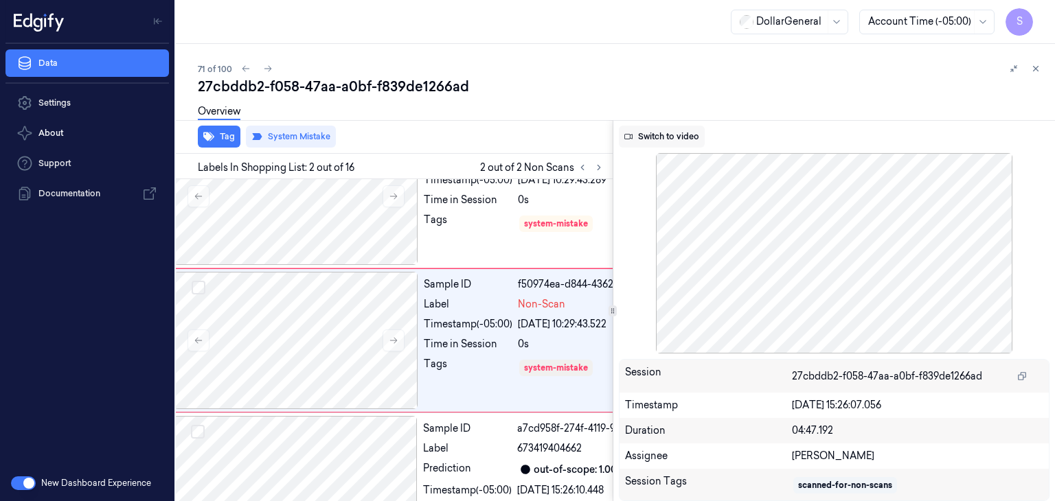
click at [651, 138] on button "Switch to video" at bounding box center [662, 137] width 86 height 22
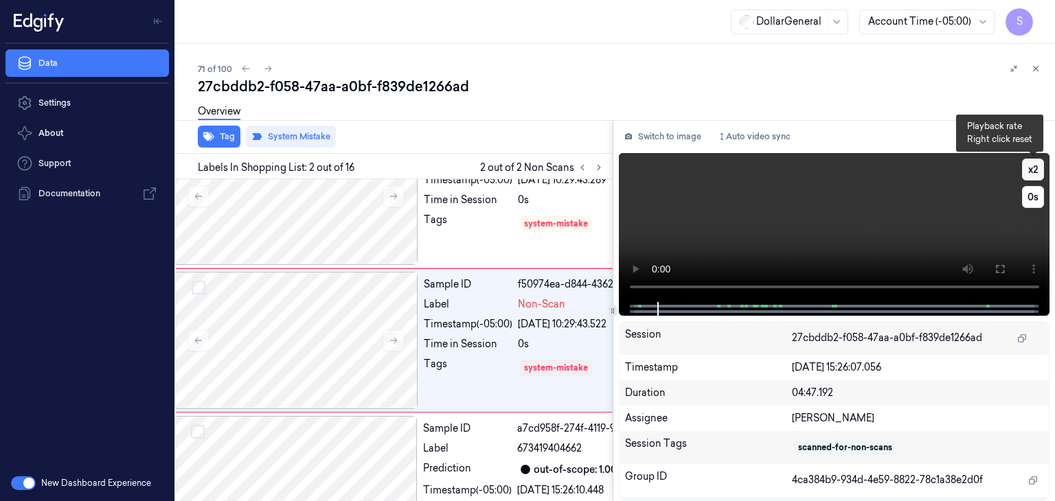
click at [1023, 171] on button "x 2" at bounding box center [1033, 170] width 22 height 22
click at [812, 207] on video at bounding box center [834, 227] width 431 height 149
click at [574, 166] on button at bounding box center [582, 167] width 16 height 16
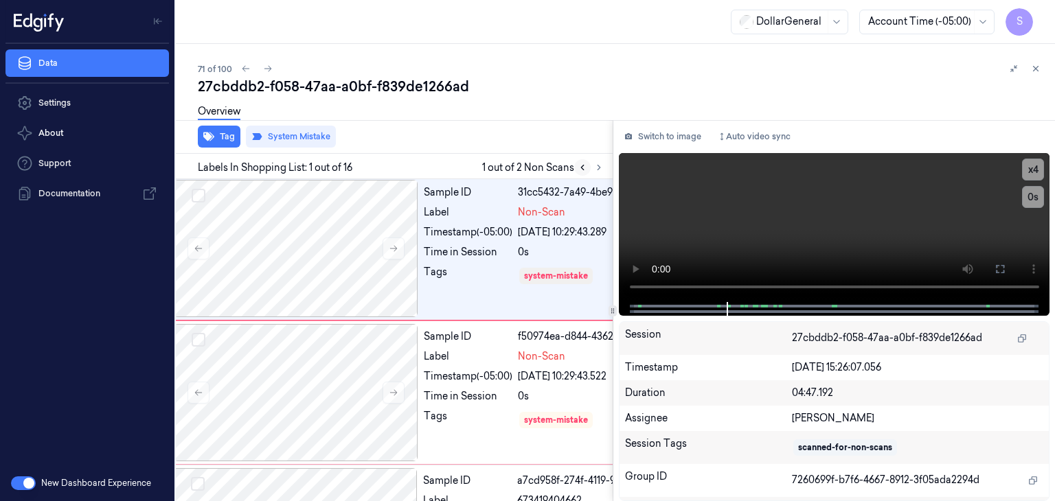
scroll to position [0, 22]
click at [272, 71] on button at bounding box center [268, 68] width 16 height 16
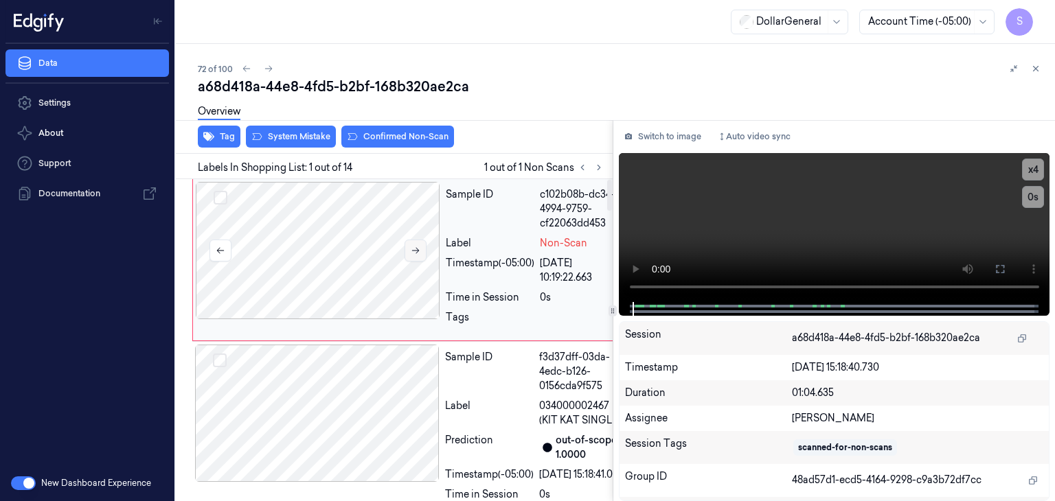
click at [406, 251] on button at bounding box center [415, 251] width 22 height 22
click at [408, 251] on button at bounding box center [415, 251] width 22 height 22
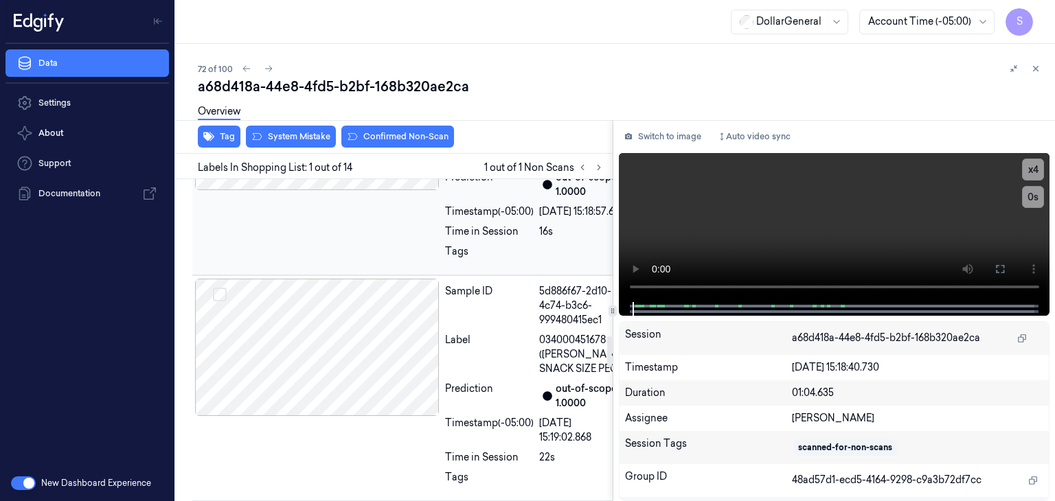
scroll to position [1648, 0]
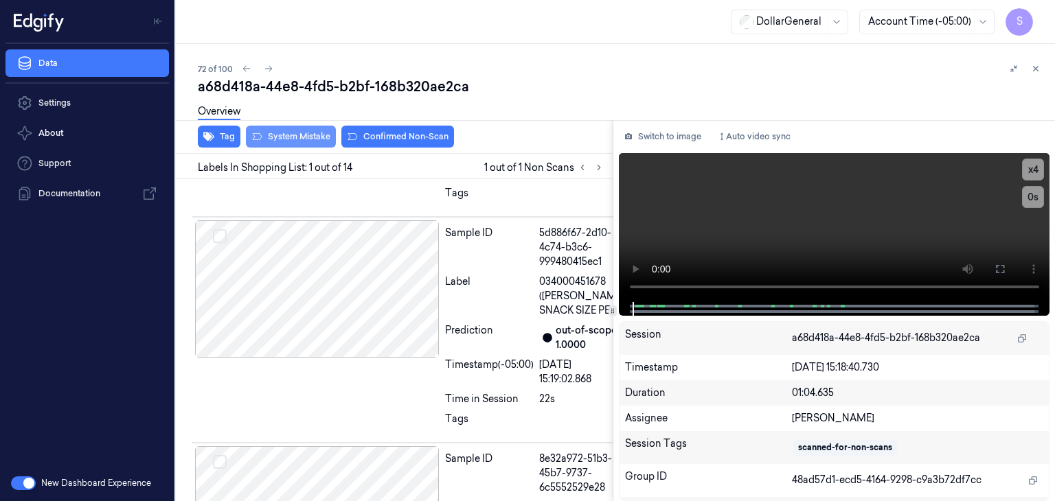
click at [277, 138] on button "System Mistake" at bounding box center [291, 137] width 90 height 22
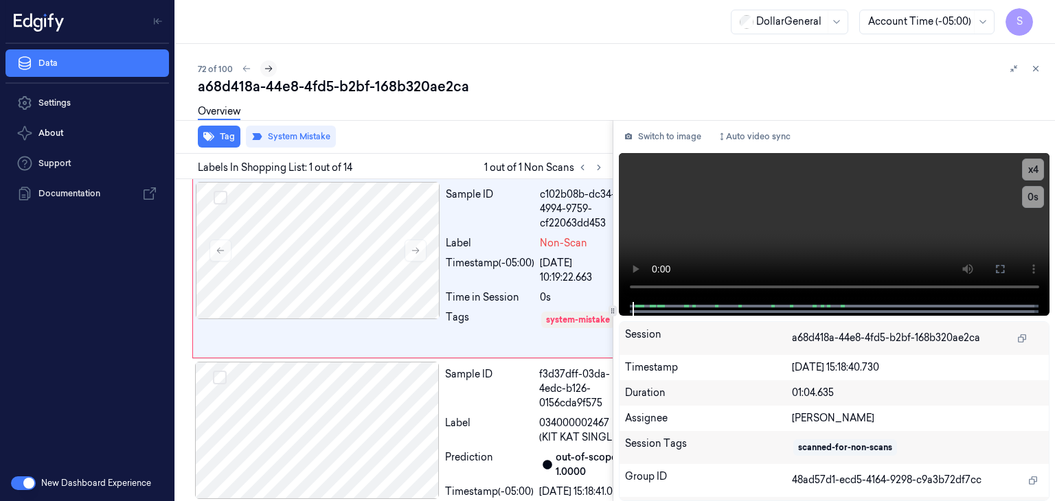
scroll to position [0, 0]
click at [269, 73] on icon at bounding box center [269, 69] width 10 height 10
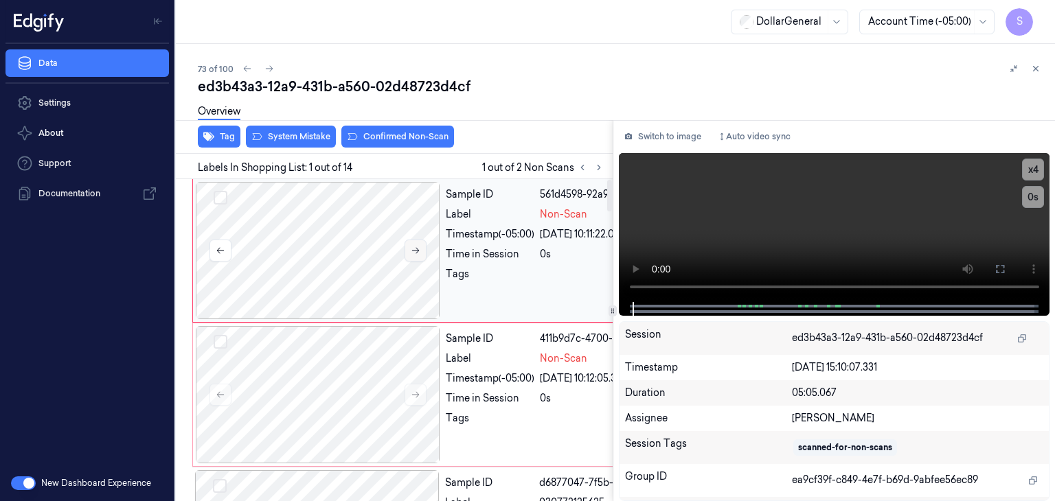
click at [414, 248] on icon at bounding box center [416, 251] width 10 height 10
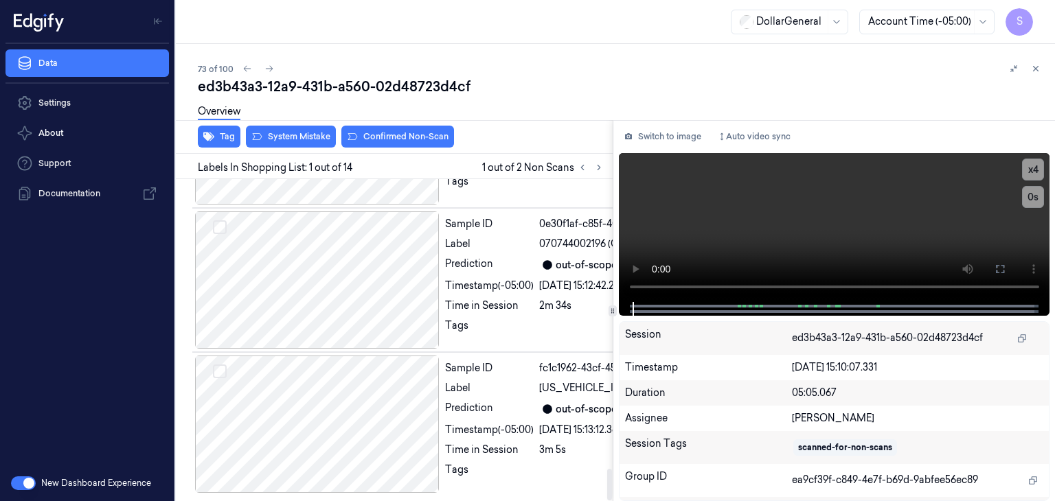
scroll to position [2973, 0]
click at [835, 231] on video at bounding box center [834, 227] width 431 height 149
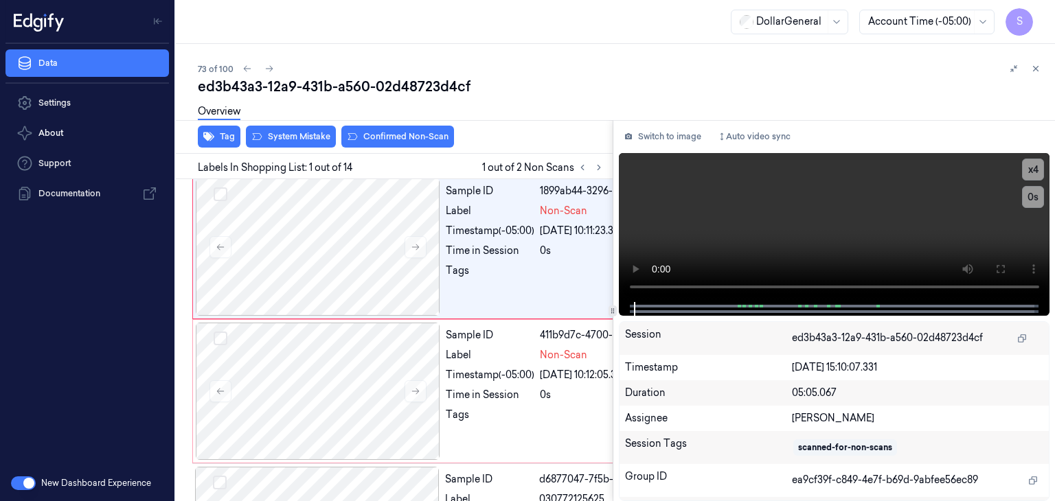
scroll to position [0, 0]
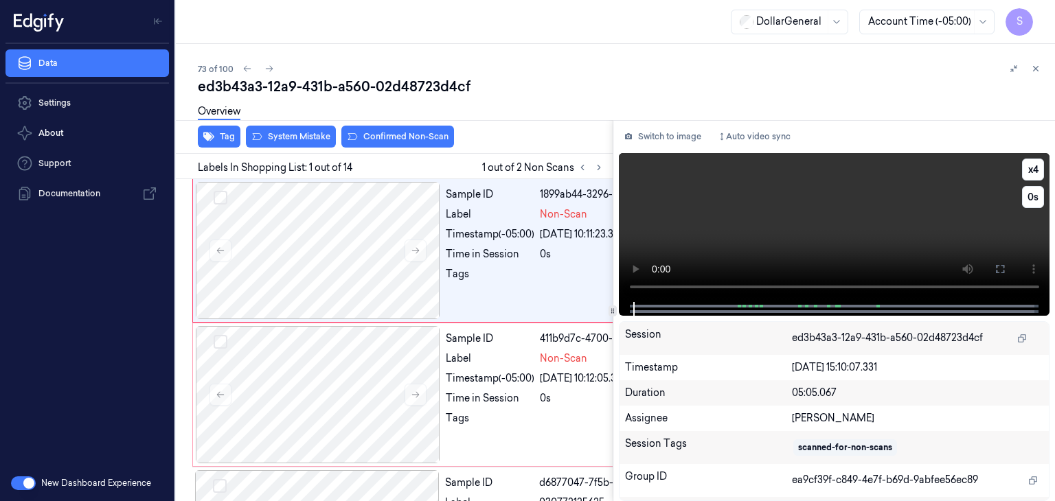
click at [751, 251] on video at bounding box center [834, 227] width 431 height 149
click at [274, 135] on button "System Mistake" at bounding box center [291, 137] width 90 height 22
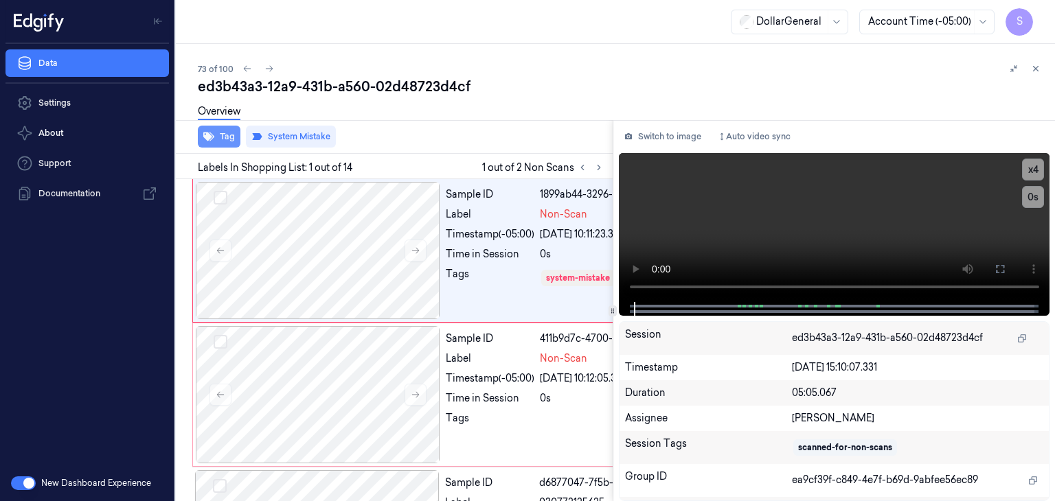
click at [217, 143] on button "Tag" at bounding box center [219, 137] width 43 height 22
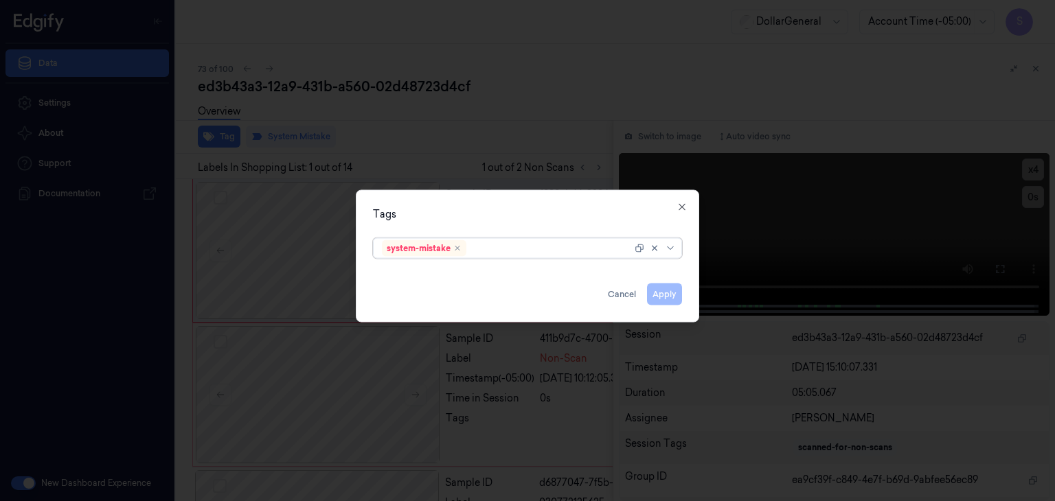
drag, startPoint x: 670, startPoint y: 245, endPoint x: 656, endPoint y: 256, distance: 17.6
click at [671, 245] on icon at bounding box center [670, 248] width 11 height 11
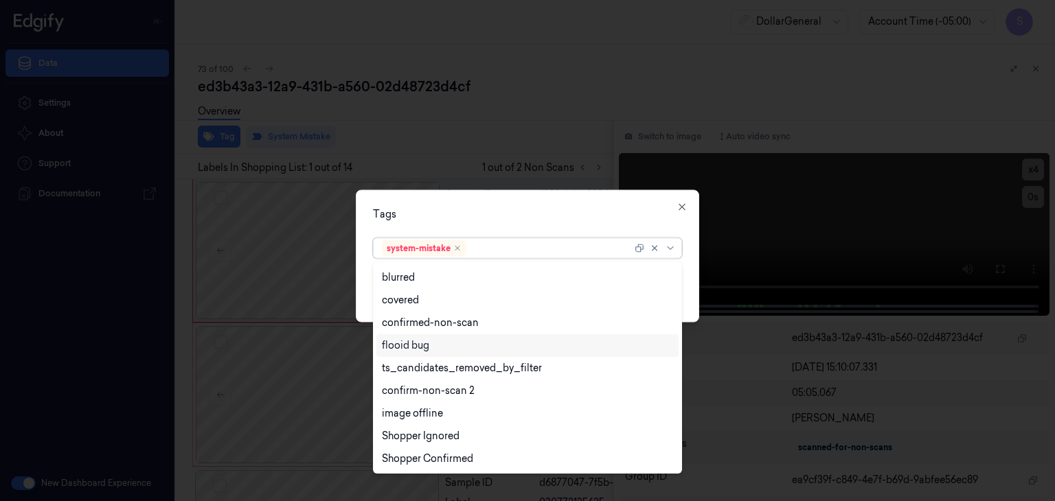
click at [475, 352] on div "flooid bug" at bounding box center [527, 345] width 291 height 14
click at [689, 279] on div "Tags option flooid bug , selected. 21 results available. Use Up and Down to cho…" at bounding box center [527, 256] width 343 height 133
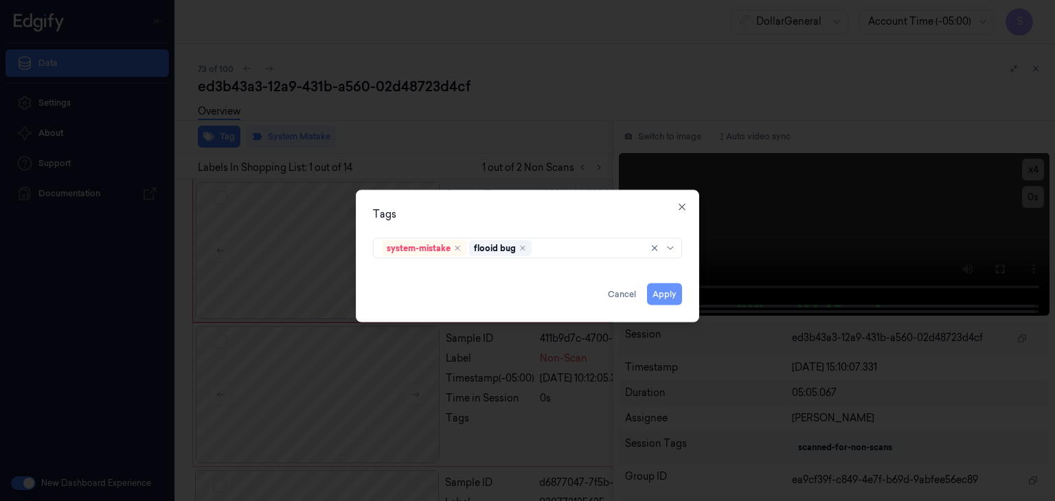
click at [665, 300] on button "Apply" at bounding box center [664, 295] width 35 height 22
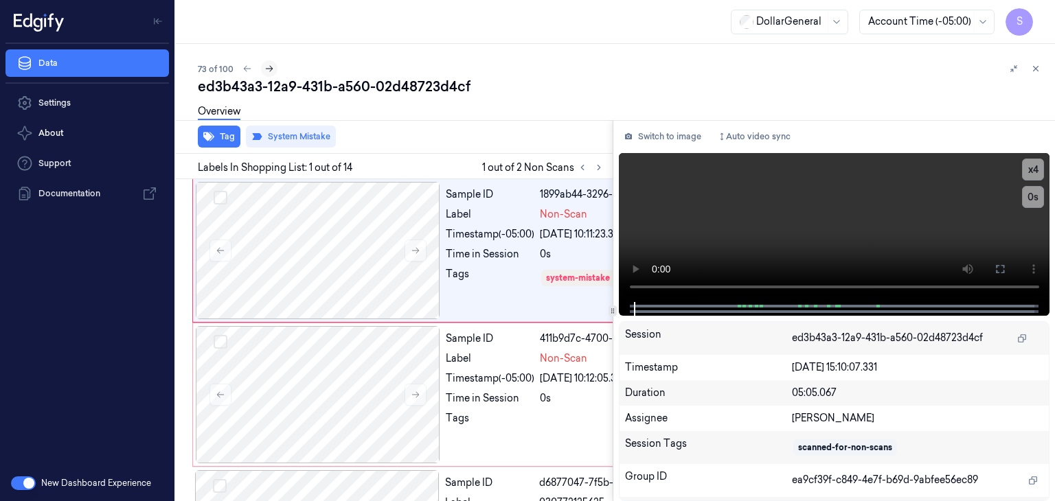
click at [267, 67] on icon at bounding box center [269, 69] width 10 height 10
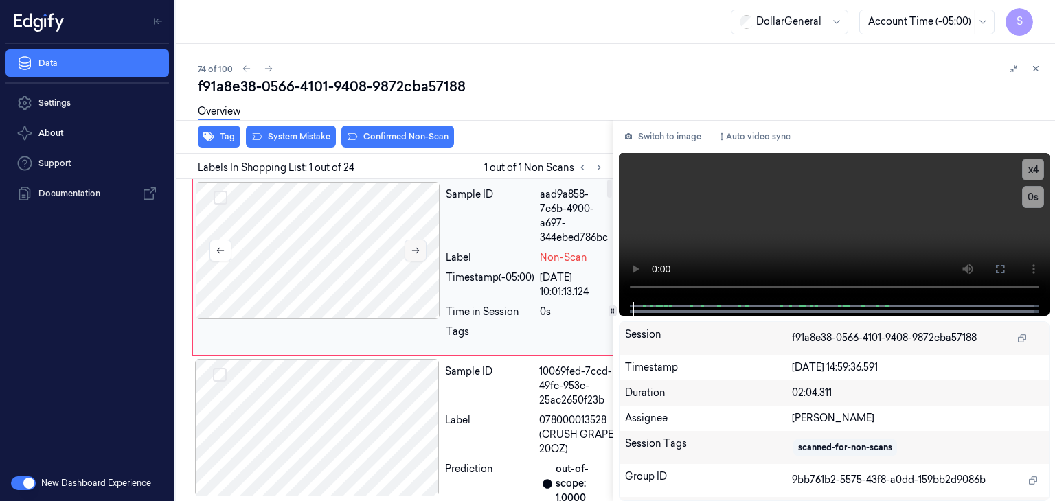
click at [424, 256] on button at bounding box center [415, 251] width 22 height 22
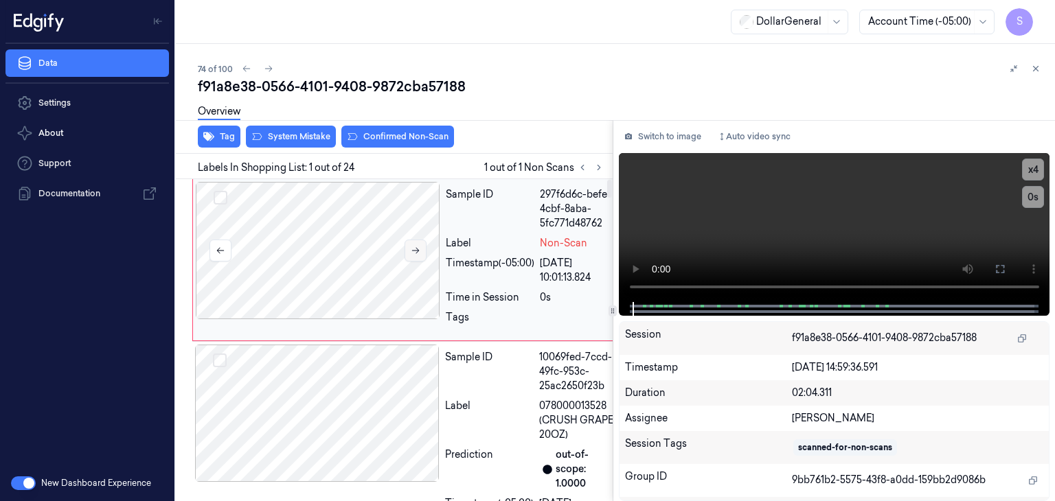
click at [424, 256] on button at bounding box center [415, 251] width 22 height 22
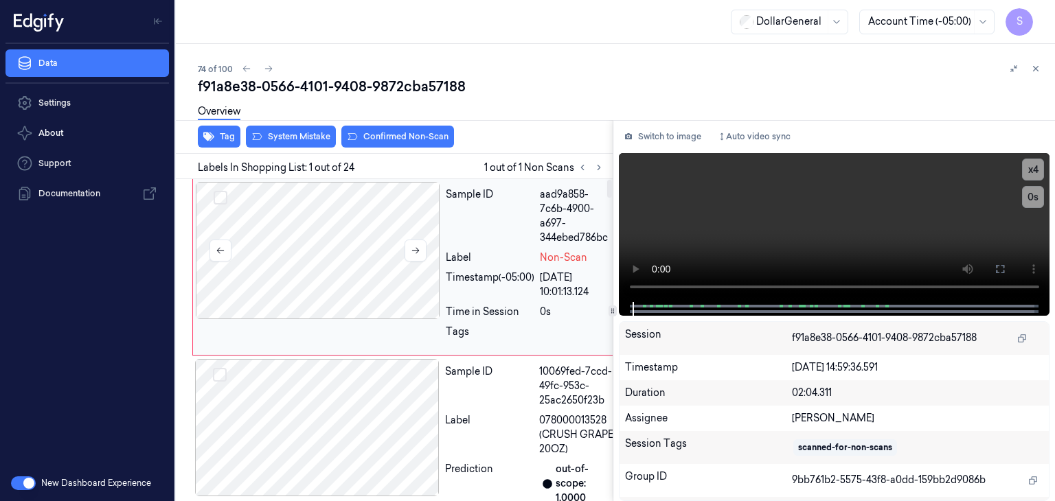
click at [344, 248] on div at bounding box center [318, 250] width 244 height 137
click at [846, 202] on video at bounding box center [834, 227] width 431 height 149
click at [1037, 173] on button "x 4" at bounding box center [1033, 170] width 22 height 22
click at [1037, 173] on button "x 1" at bounding box center [1033, 170] width 22 height 22
click at [905, 211] on video at bounding box center [834, 227] width 431 height 149
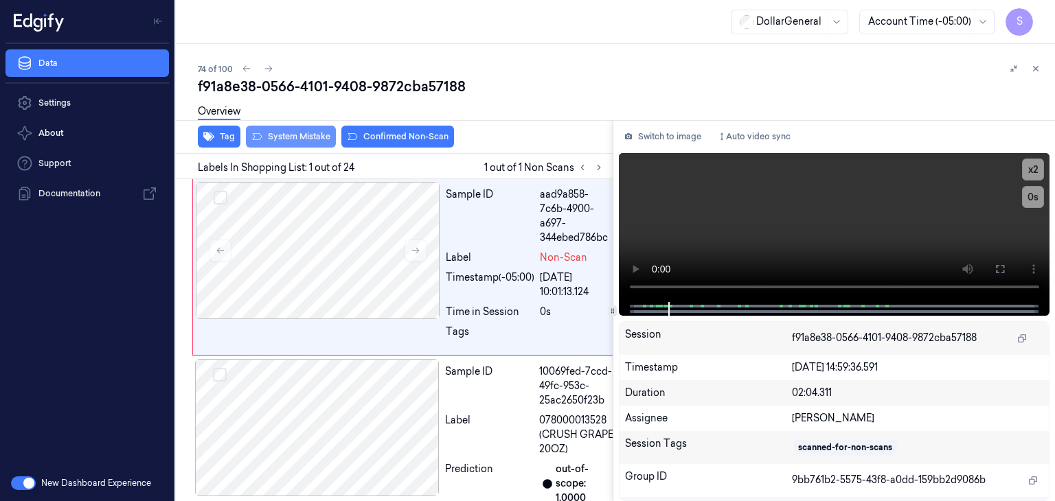
click at [331, 137] on button "System Mistake" at bounding box center [291, 137] width 90 height 22
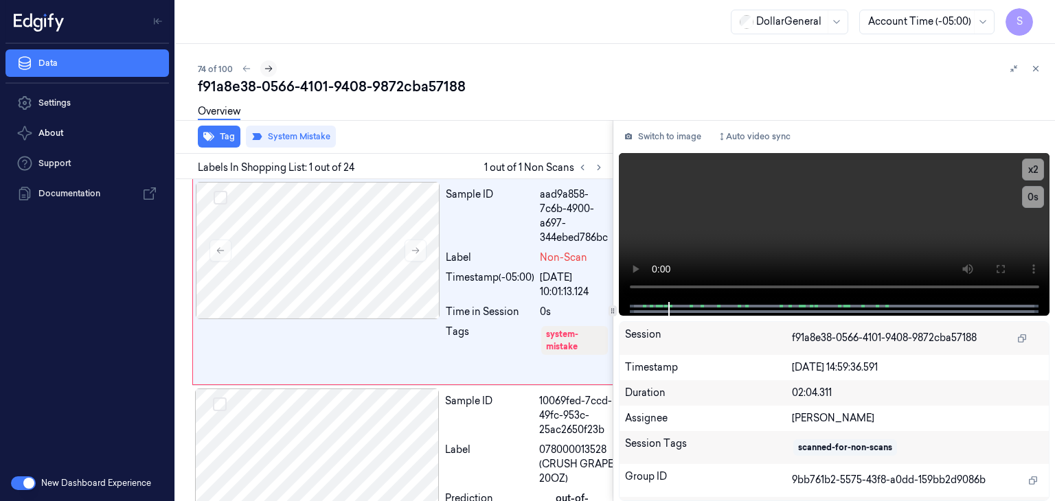
click at [275, 69] on button at bounding box center [268, 68] width 16 height 16
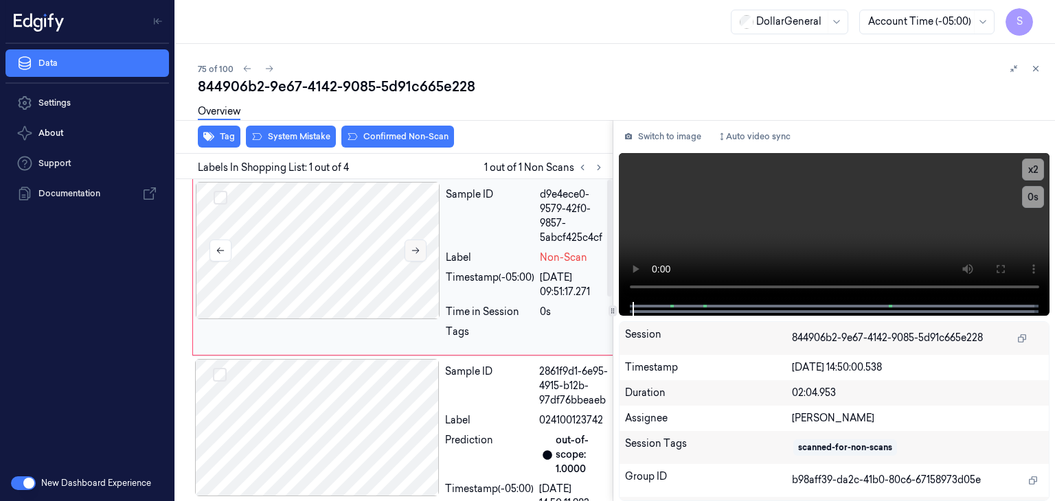
click at [426, 251] on button at bounding box center [415, 251] width 22 height 22
drag, startPoint x: 711, startPoint y: 124, endPoint x: 709, endPoint y: 139, distance: 14.5
click at [711, 124] on div "Switch to image Auto video sync x 2 0 s Session 844906b2-9e67-4142-9085-5d91c66…" at bounding box center [834, 310] width 442 height 381
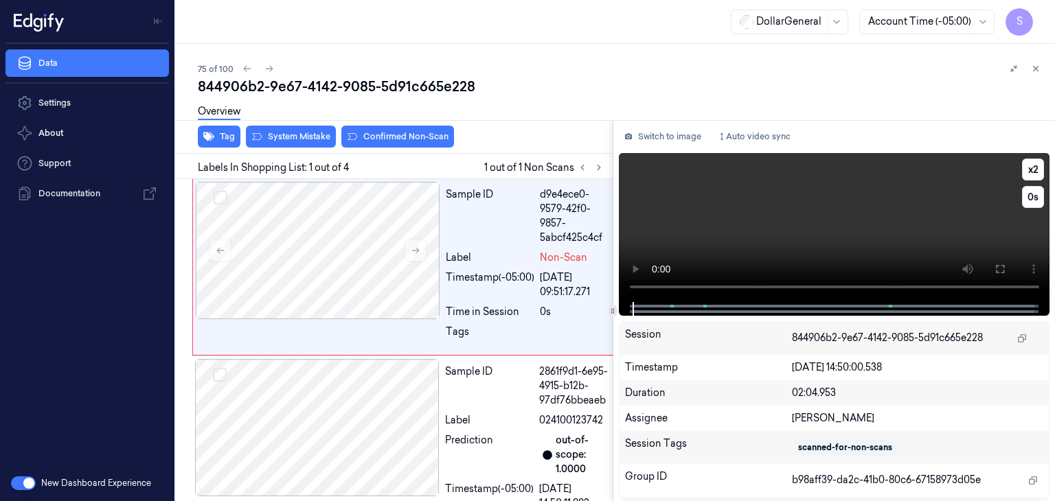
click at [722, 196] on video at bounding box center [834, 227] width 431 height 149
click at [734, 203] on video at bounding box center [834, 227] width 431 height 149
click at [310, 137] on button "System Mistake" at bounding box center [291, 137] width 90 height 22
click at [202, 141] on button "Tag" at bounding box center [219, 137] width 43 height 22
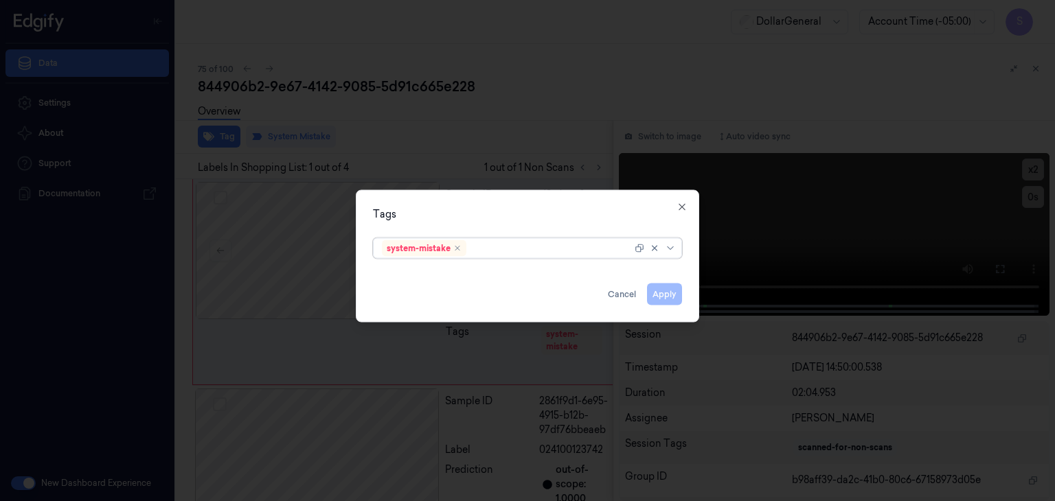
click at [677, 244] on div at bounding box center [672, 248] width 14 height 11
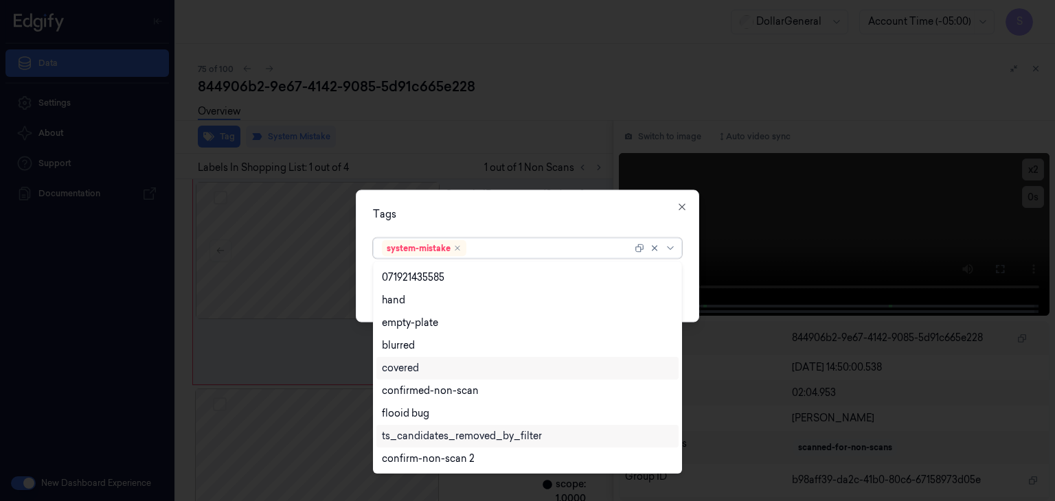
scroll to position [292, 0]
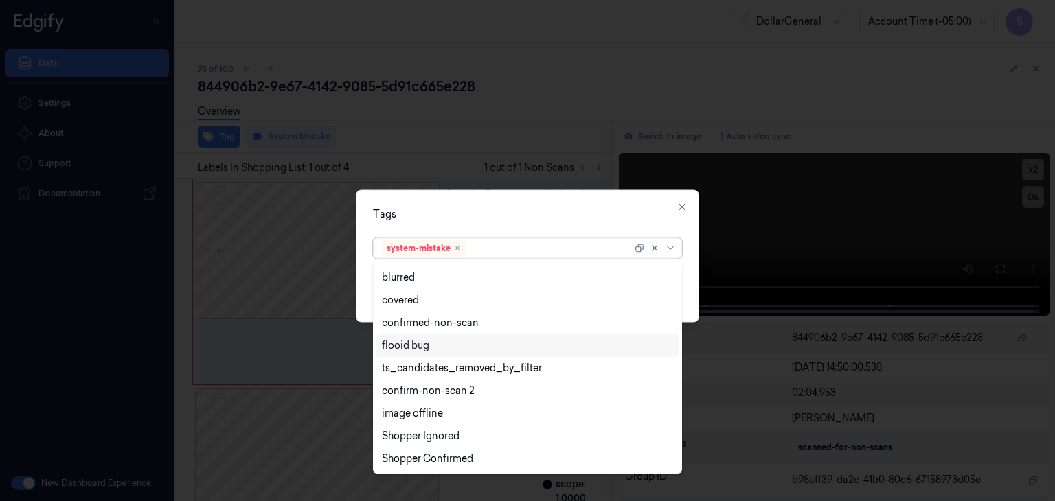
click at [452, 346] on div "flooid bug" at bounding box center [527, 345] width 291 height 14
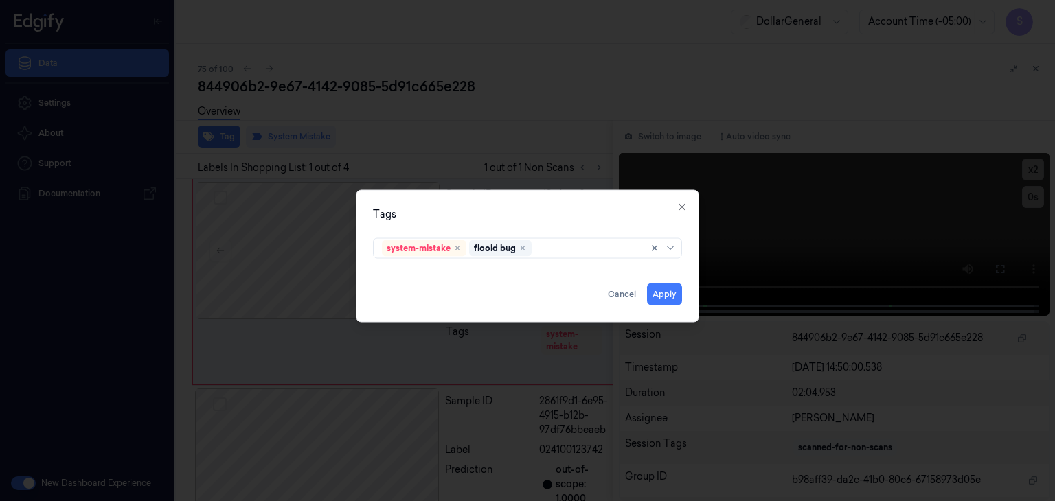
click at [691, 264] on div "Tags system-mistake flooid bug Apply Cancel Close" at bounding box center [527, 256] width 343 height 133
click at [672, 289] on button "Apply" at bounding box center [664, 295] width 35 height 22
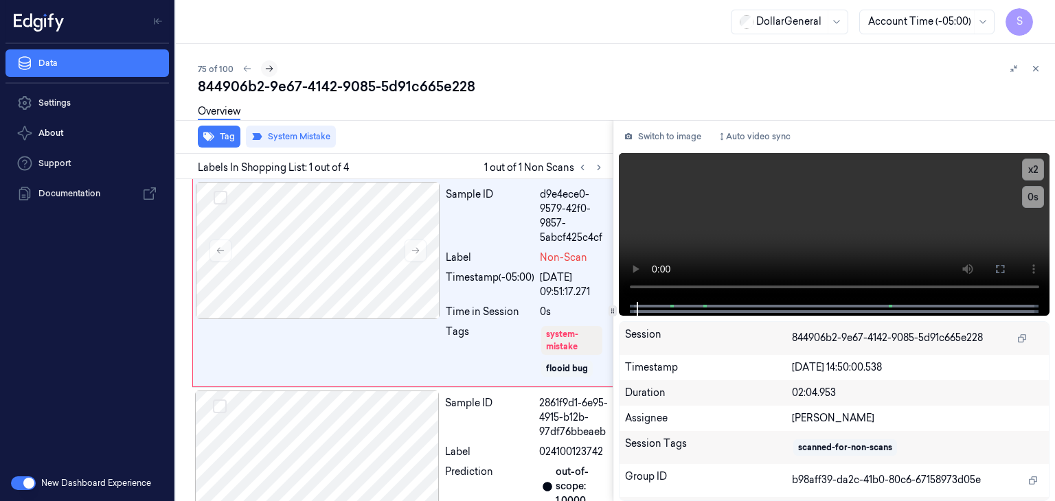
click at [270, 71] on icon at bounding box center [269, 69] width 10 height 10
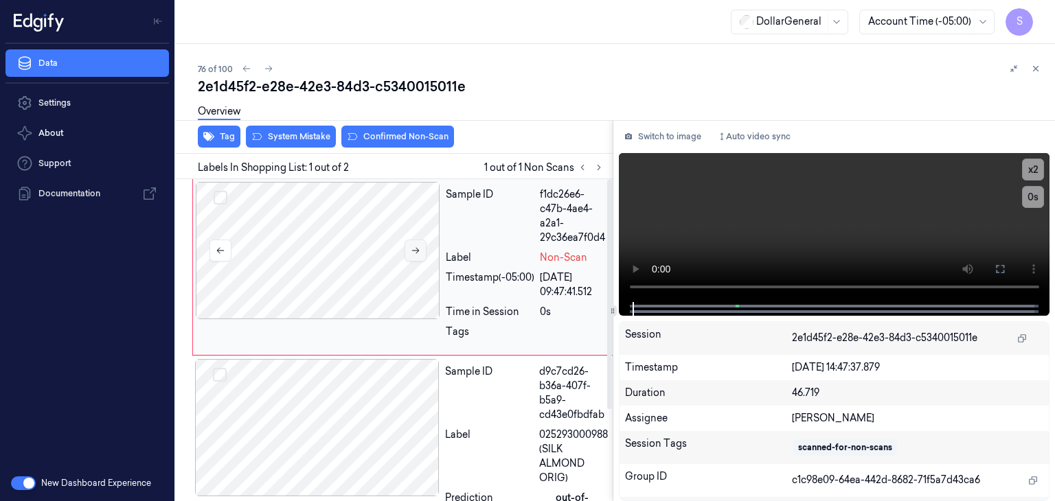
click at [409, 242] on button at bounding box center [415, 251] width 22 height 22
click at [737, 218] on video at bounding box center [834, 227] width 431 height 149
click at [751, 227] on video at bounding box center [834, 227] width 431 height 149
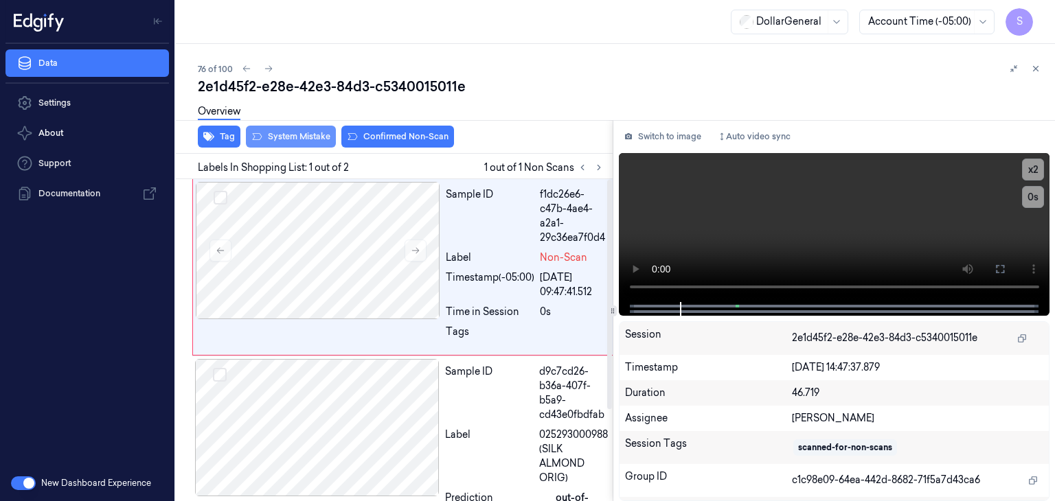
click at [288, 141] on button "System Mistake" at bounding box center [291, 137] width 90 height 22
click at [224, 143] on button "Tag" at bounding box center [219, 137] width 43 height 22
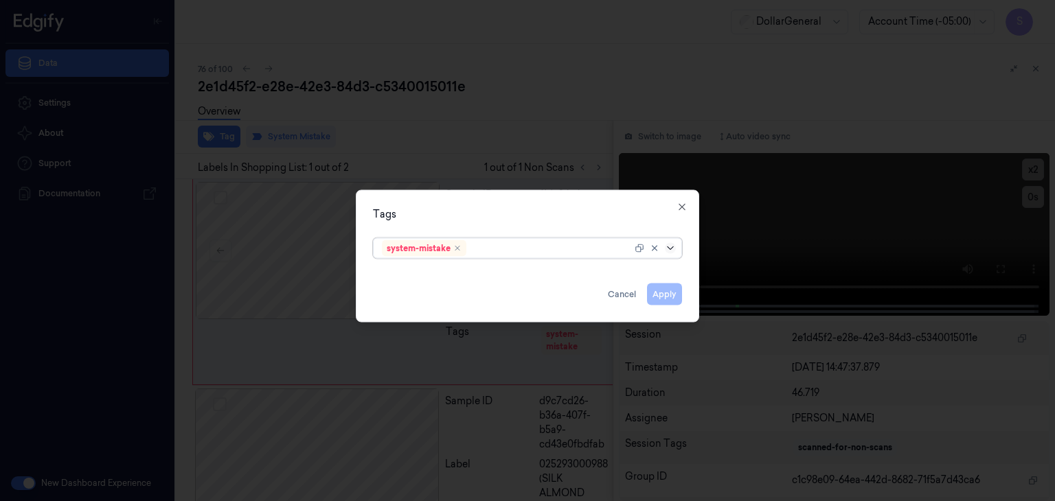
click at [671, 251] on icon at bounding box center [670, 248] width 11 height 11
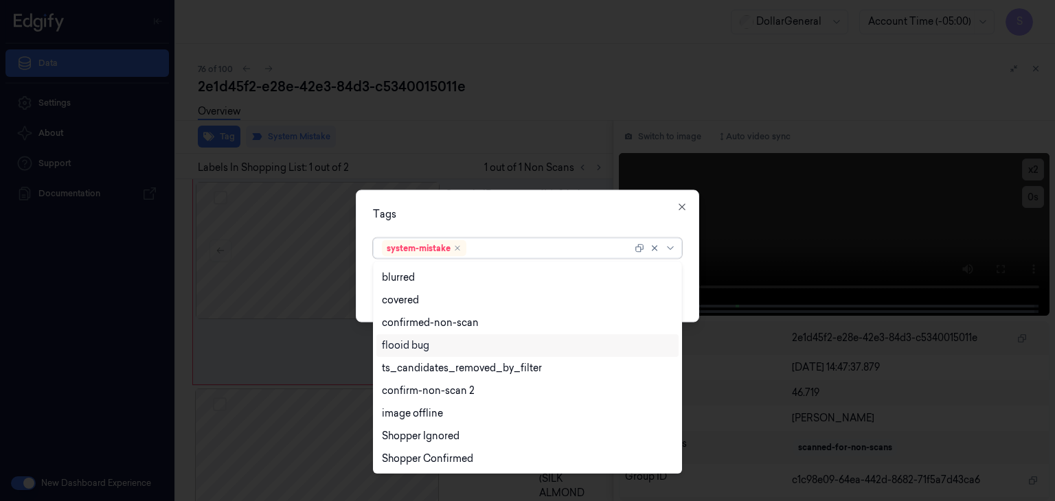
click at [413, 346] on div "flooid bug" at bounding box center [405, 345] width 47 height 14
click at [685, 275] on div "Tags option flooid bug , selected. 21 results available. Use Up and Down to cho…" at bounding box center [527, 256] width 343 height 133
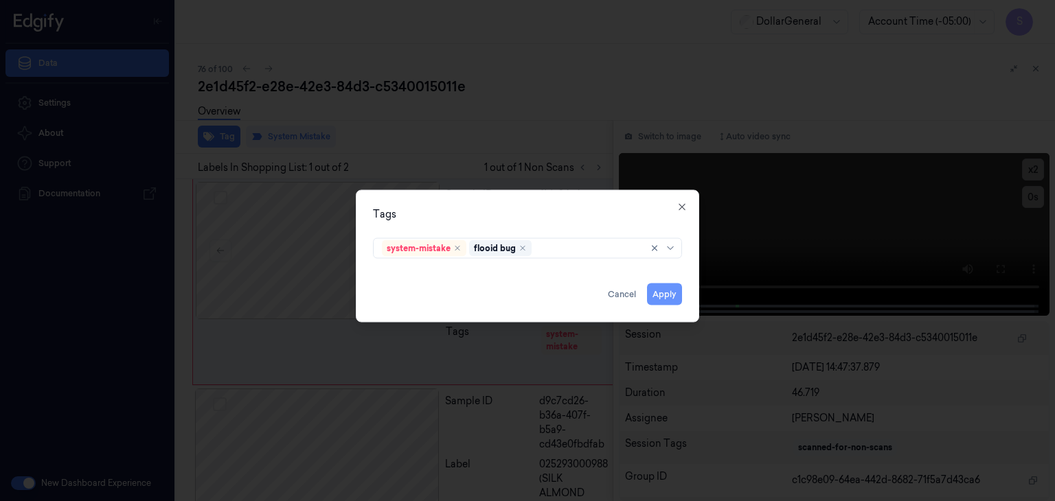
click at [679, 290] on button "Apply" at bounding box center [664, 295] width 35 height 22
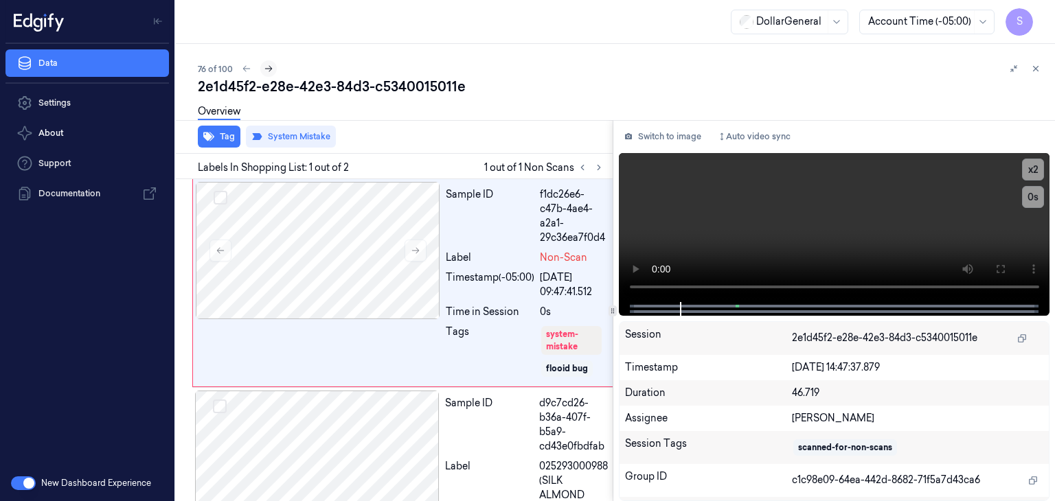
click at [270, 70] on icon at bounding box center [269, 69] width 10 height 10
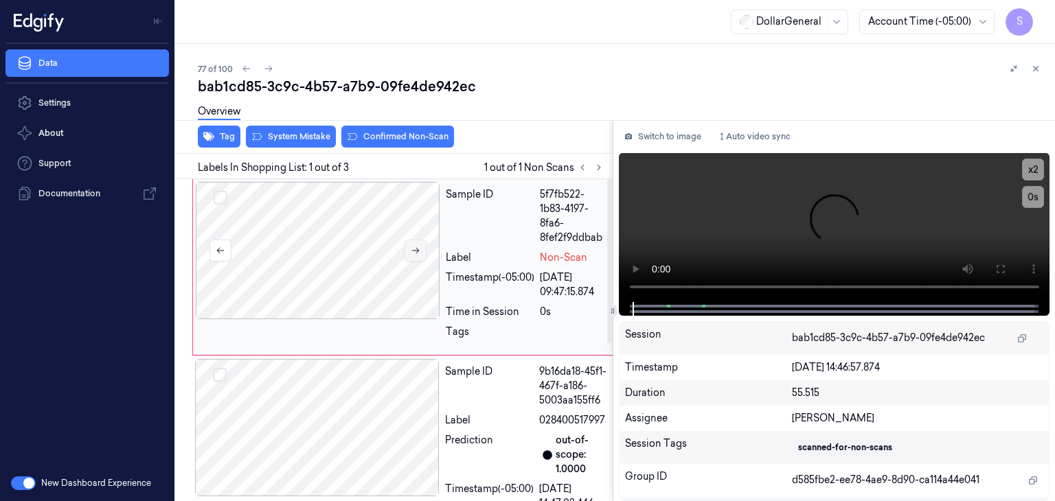
click at [417, 253] on icon at bounding box center [416, 251] width 10 height 10
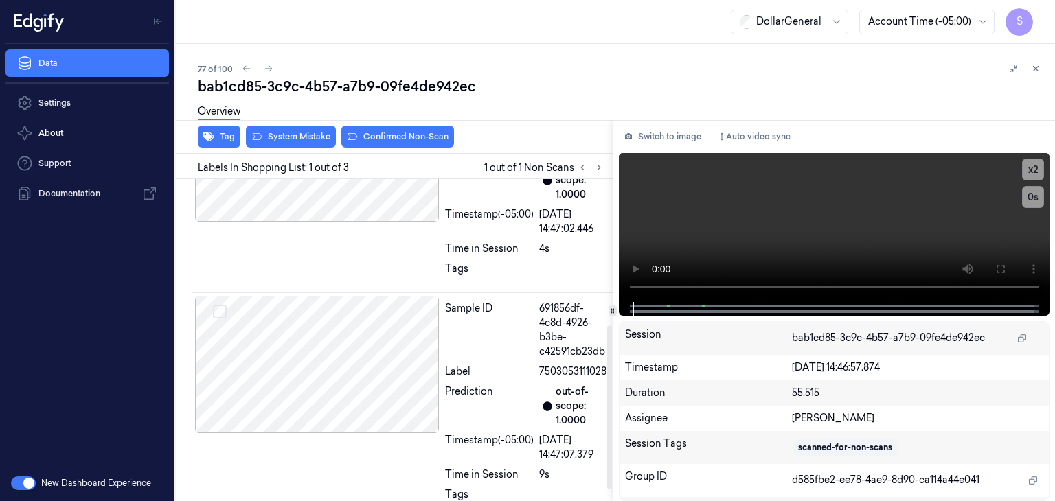
scroll to position [310, 0]
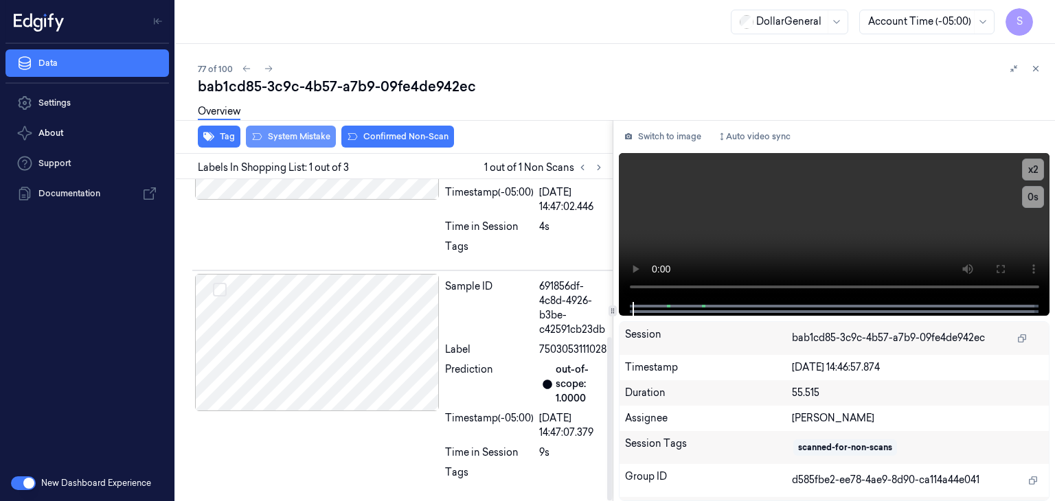
click at [297, 133] on button "System Mistake" at bounding box center [291, 137] width 90 height 22
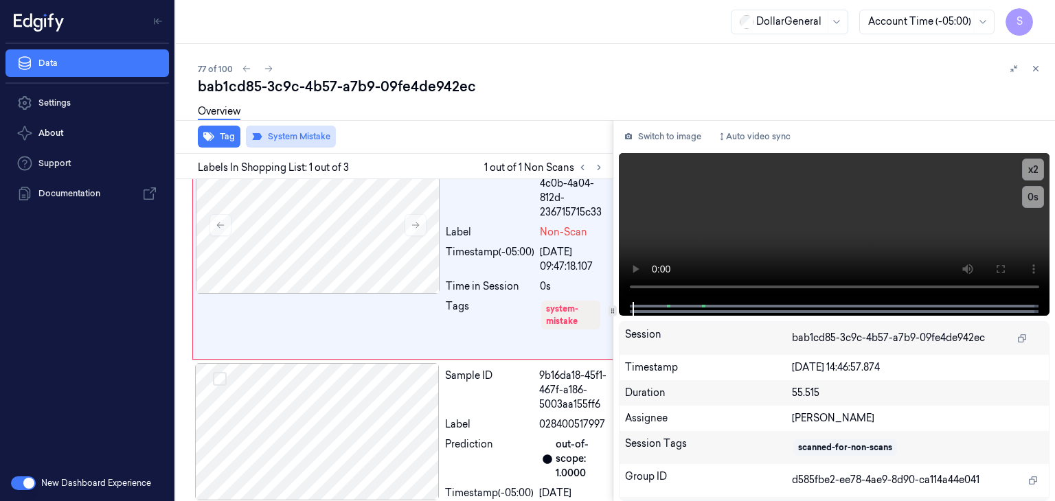
scroll to position [0, 0]
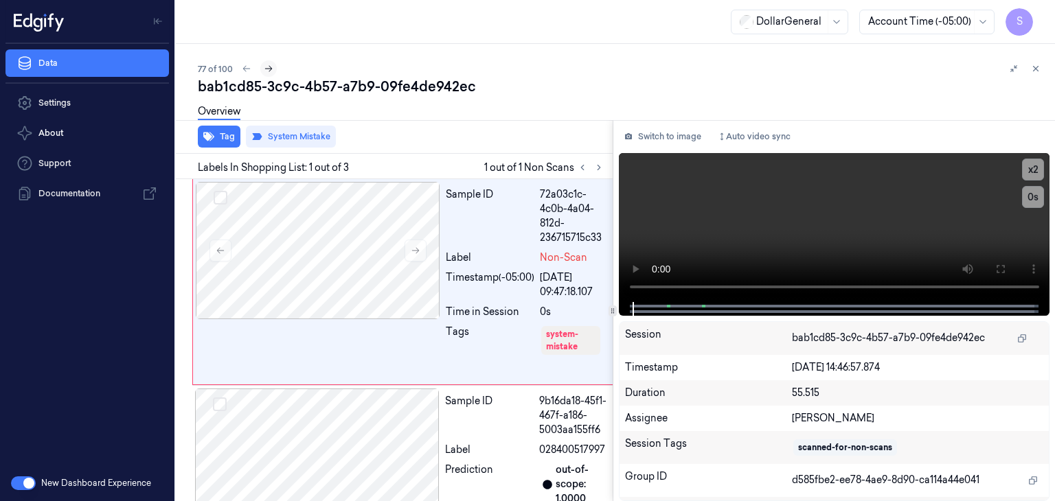
click at [266, 71] on icon at bounding box center [269, 69] width 10 height 10
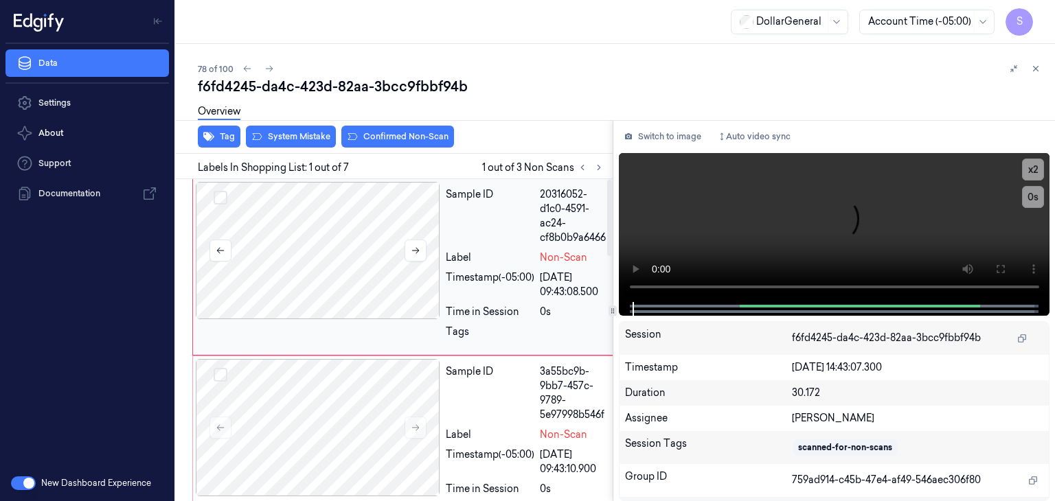
click at [427, 245] on div at bounding box center [318, 250] width 244 height 137
click at [422, 247] on button at bounding box center [415, 251] width 22 height 22
click at [417, 250] on icon at bounding box center [416, 251] width 8 height 6
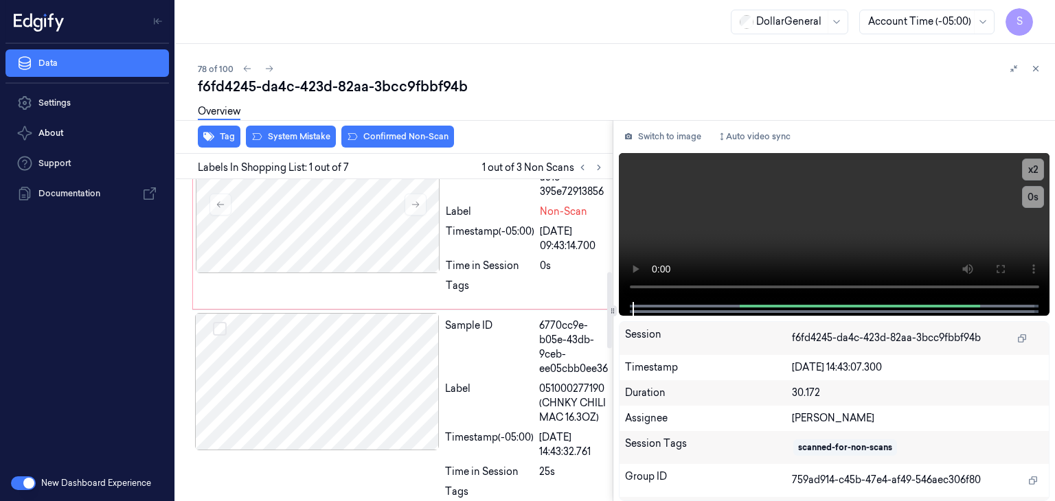
scroll to position [412, 0]
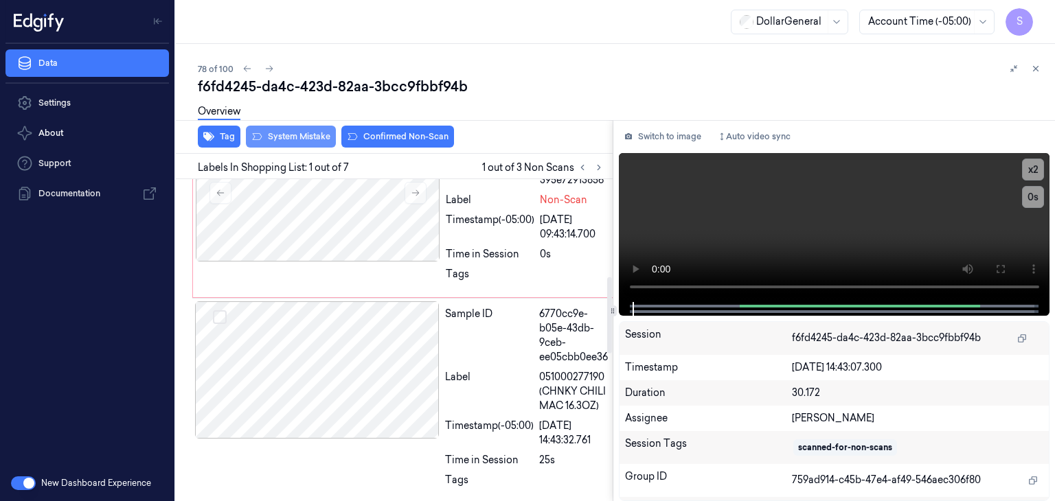
click at [323, 146] on button "System Mistake" at bounding box center [291, 137] width 90 height 22
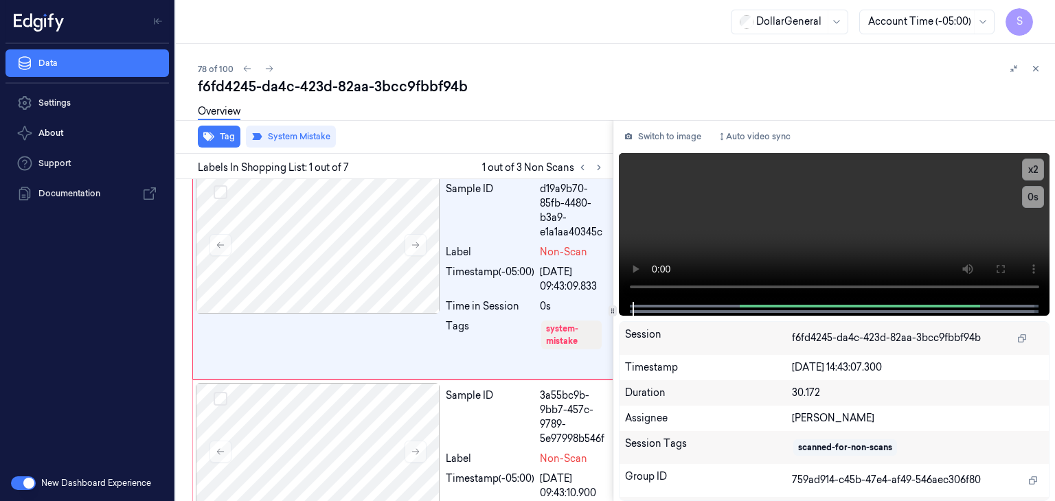
scroll to position [0, 0]
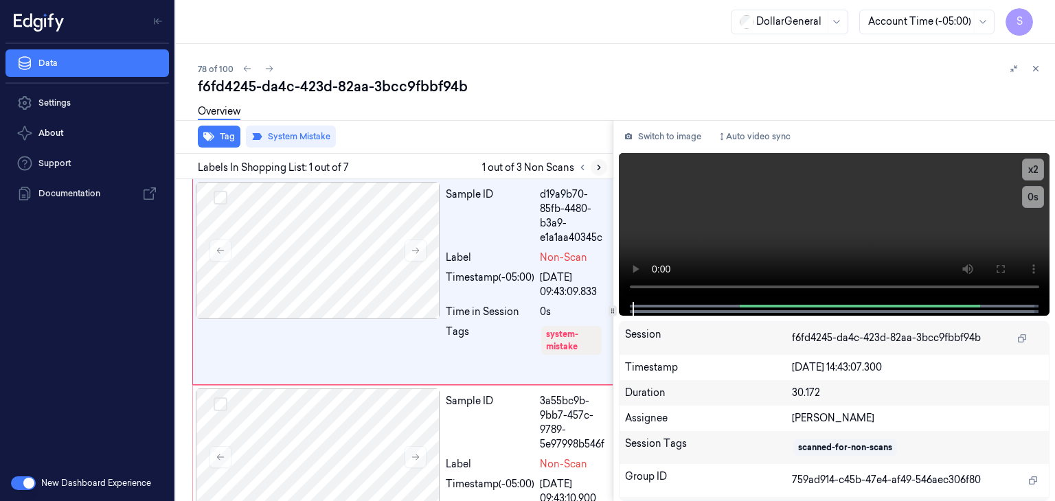
click at [599, 163] on icon at bounding box center [599, 168] width 10 height 10
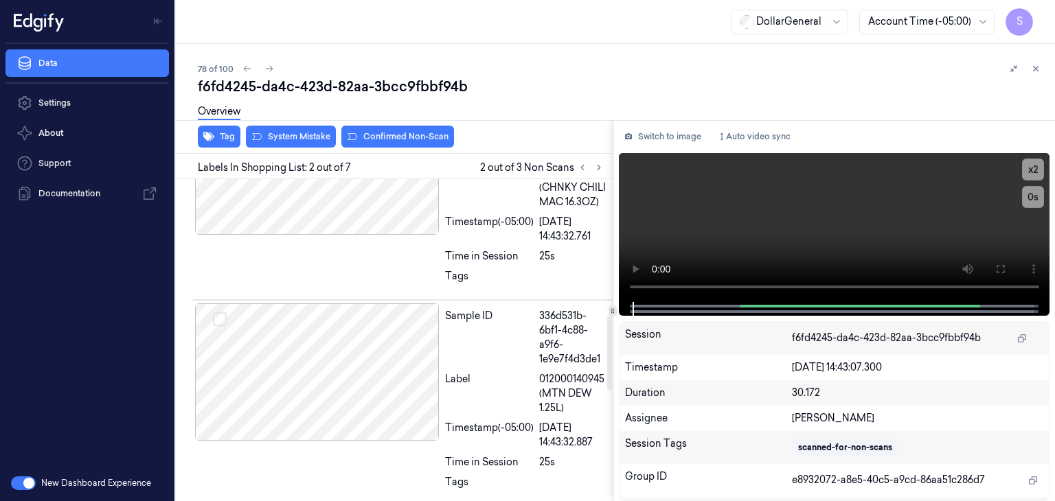
scroll to position [682, 0]
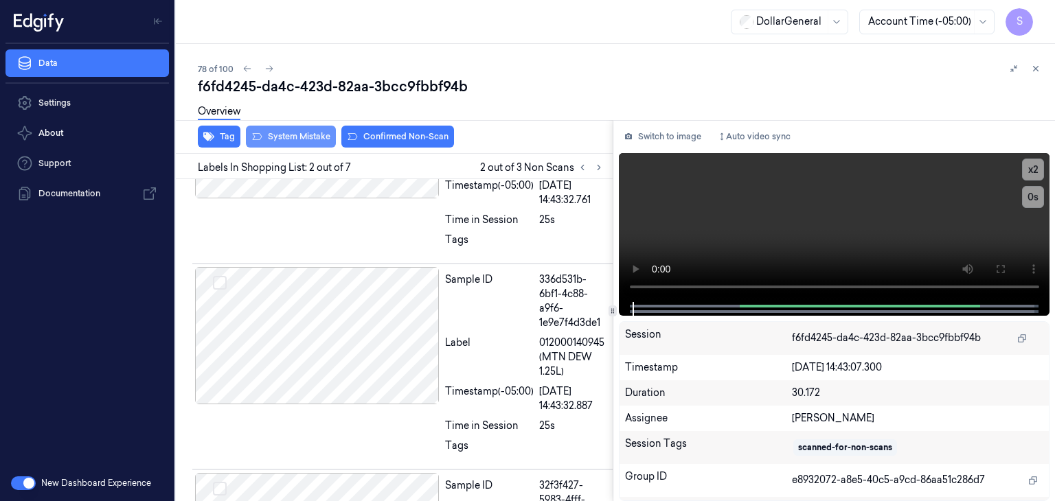
click at [297, 133] on button "System Mistake" at bounding box center [291, 137] width 90 height 22
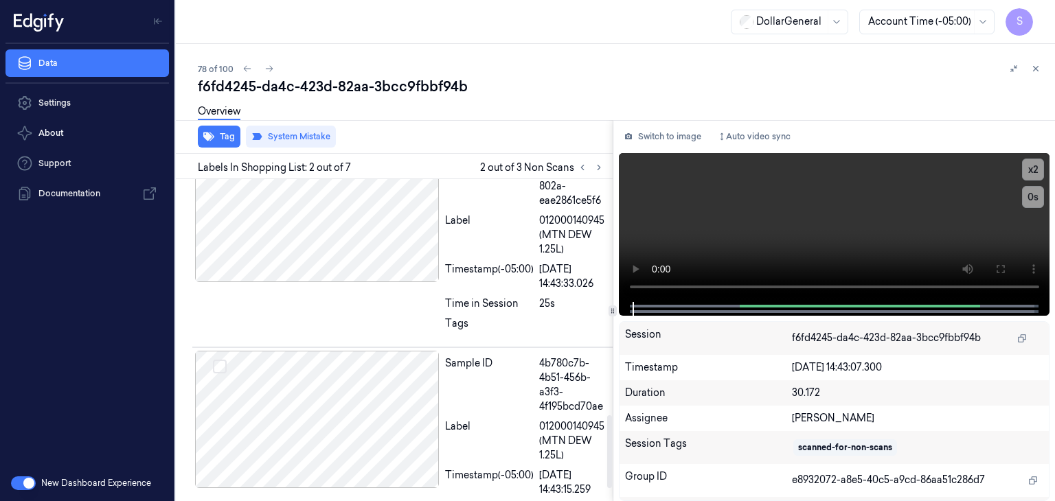
scroll to position [1040, 0]
click at [599, 171] on icon at bounding box center [599, 168] width 10 height 10
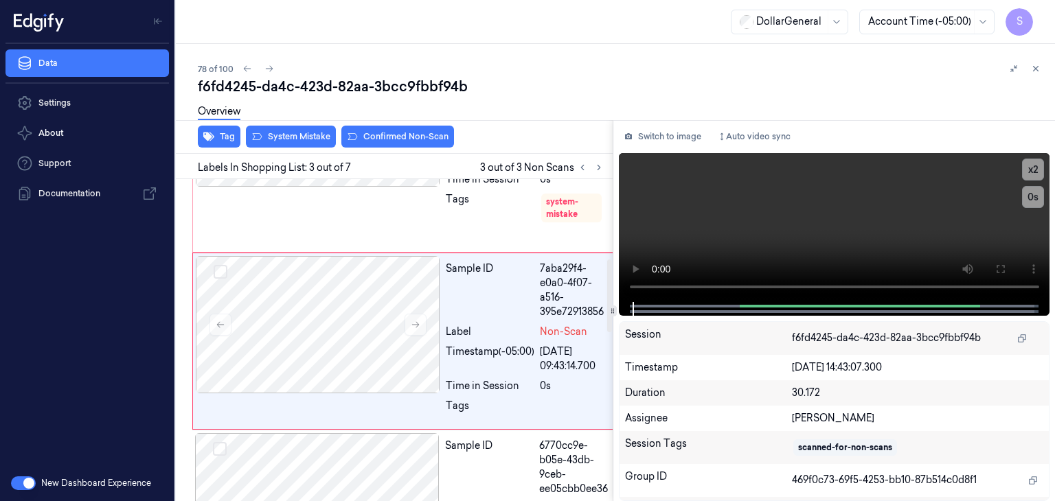
scroll to position [338, 0]
click at [297, 126] on div "Overview" at bounding box center [621, 113] width 846 height 35
click at [297, 135] on button "System Mistake" at bounding box center [291, 137] width 90 height 22
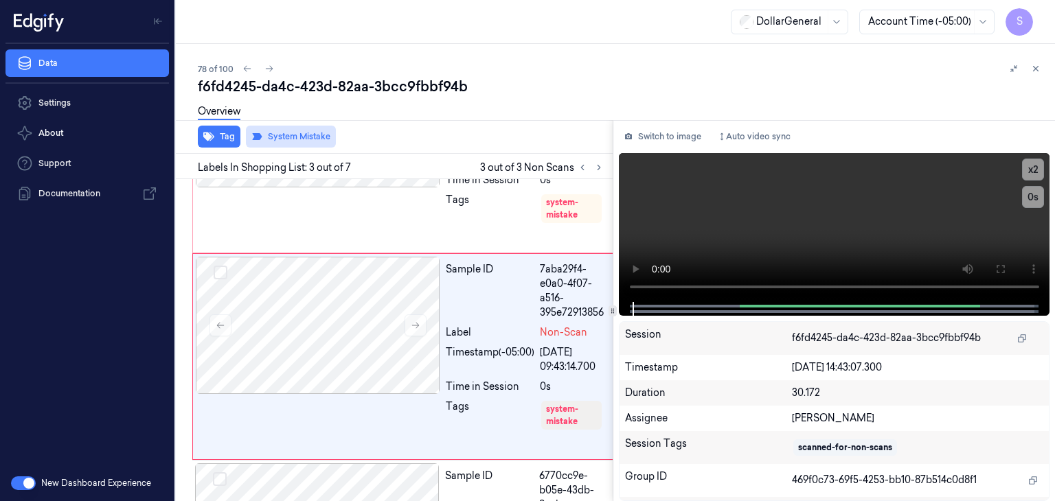
scroll to position [354, 0]
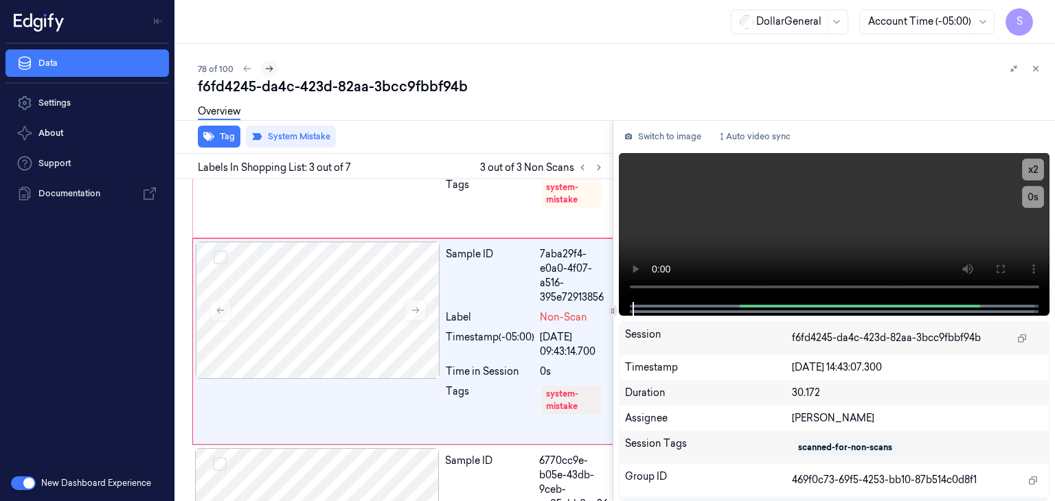
click at [266, 72] on icon at bounding box center [269, 69] width 10 height 10
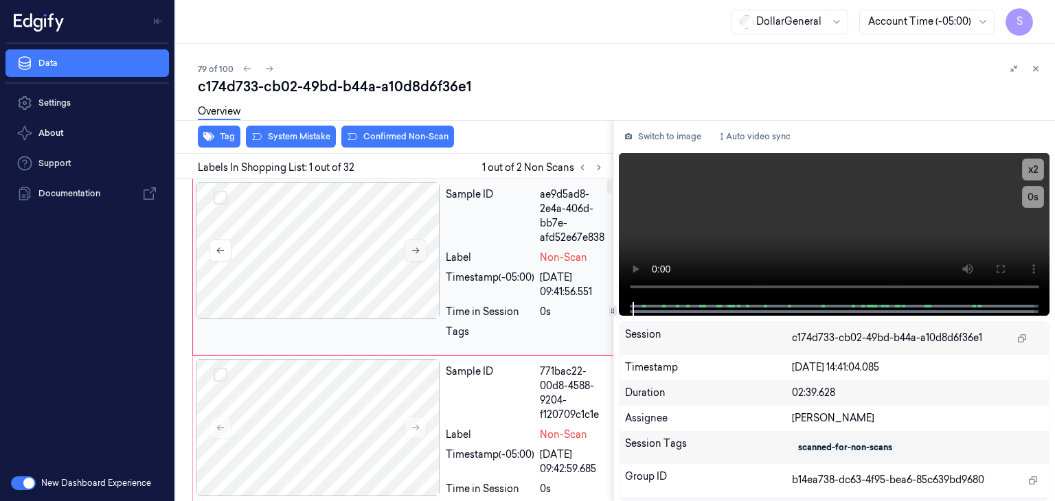
click at [420, 249] on button at bounding box center [415, 251] width 22 height 22
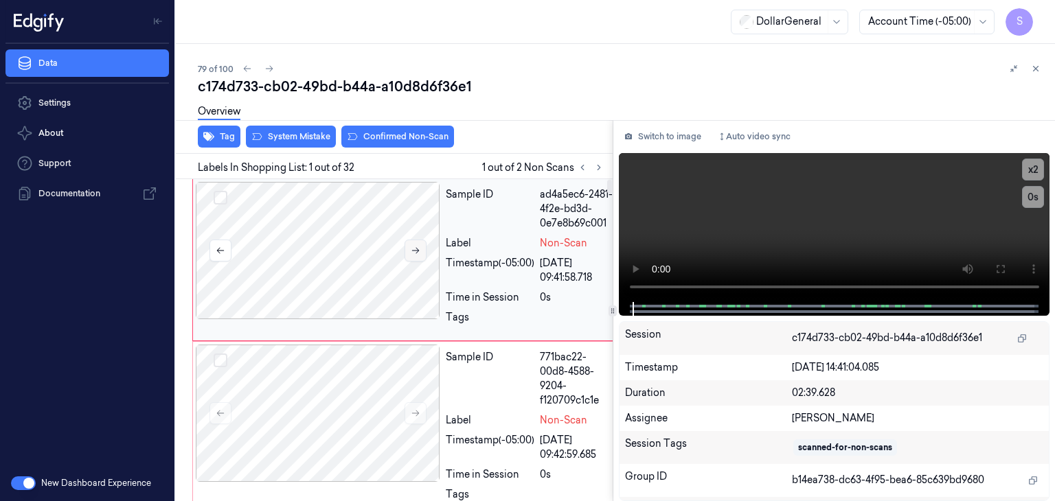
click at [420, 249] on button at bounding box center [415, 251] width 22 height 22
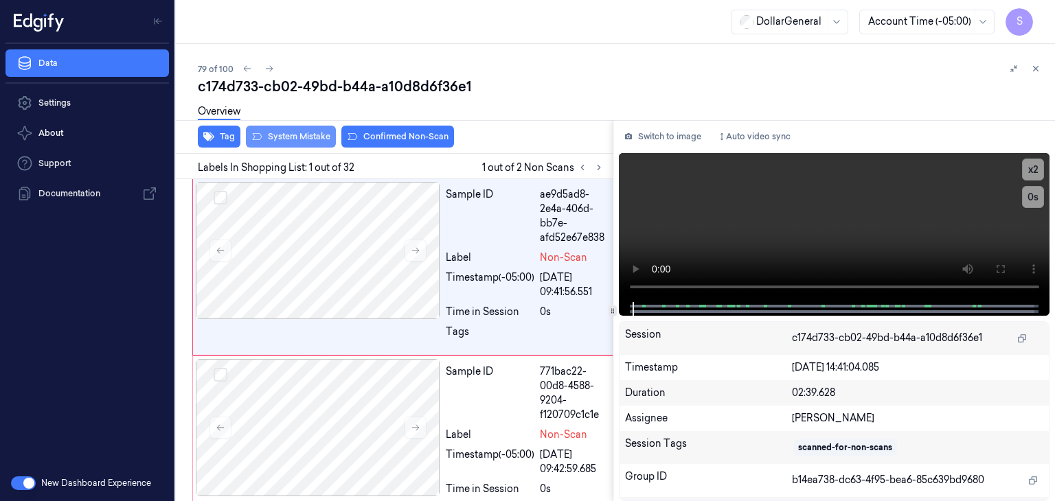
click at [300, 134] on button "System Mistake" at bounding box center [291, 137] width 90 height 22
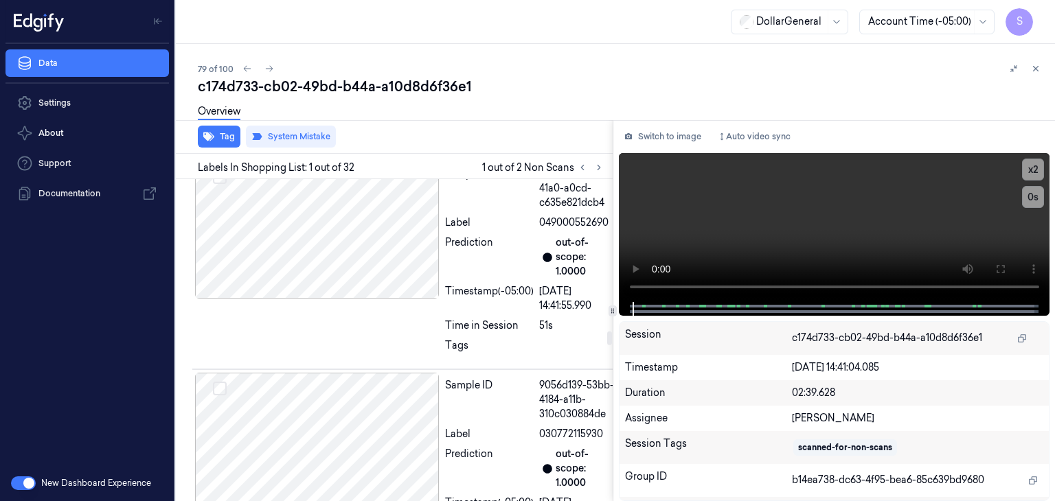
scroll to position [3639, 0]
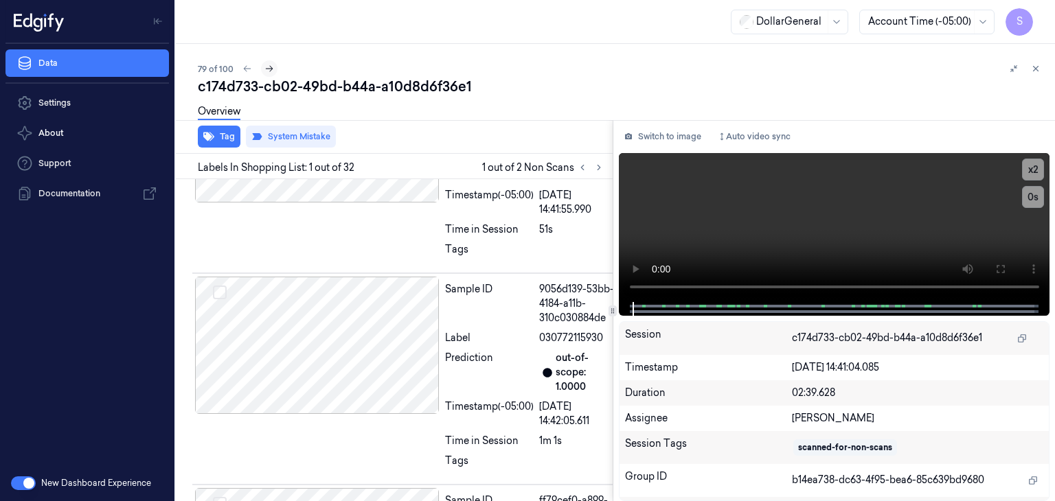
click at [275, 69] on button at bounding box center [269, 68] width 16 height 16
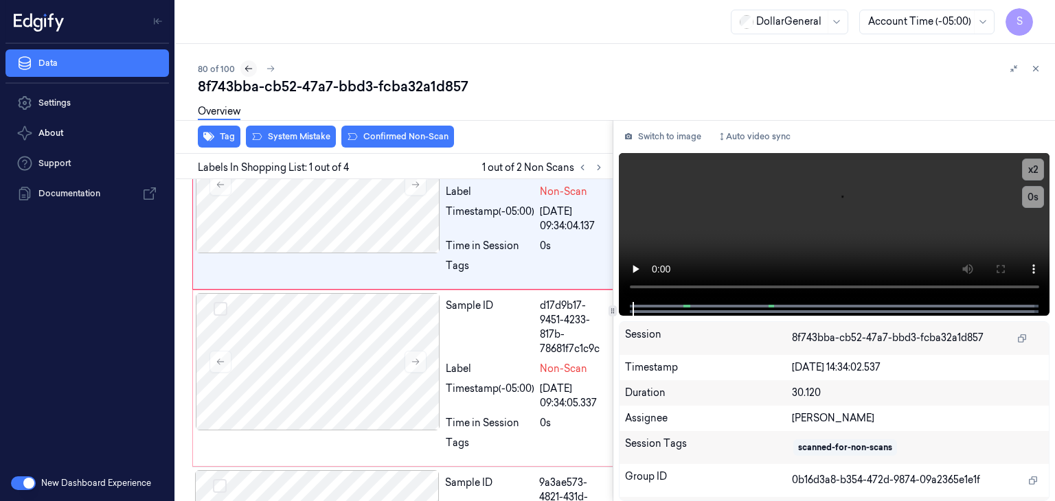
scroll to position [3, 0]
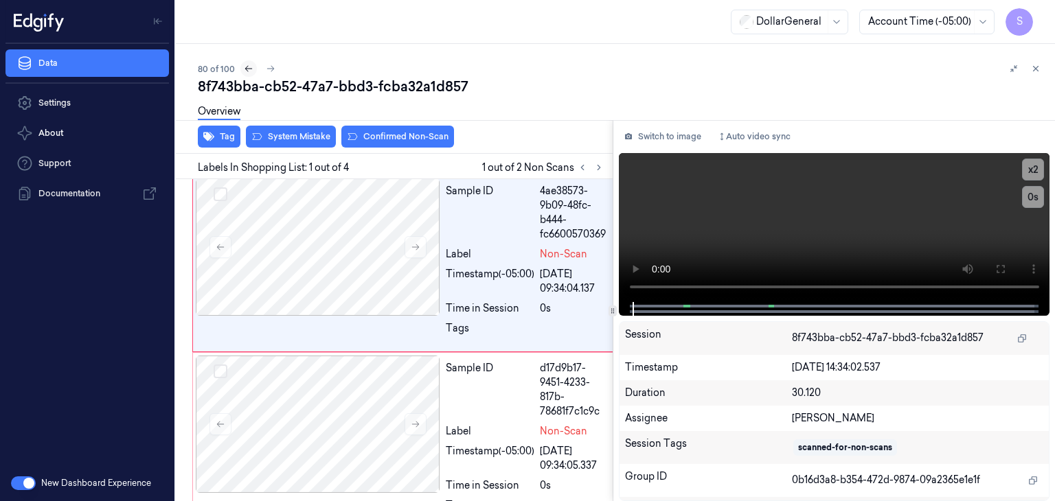
click at [244, 70] on icon at bounding box center [249, 69] width 10 height 10
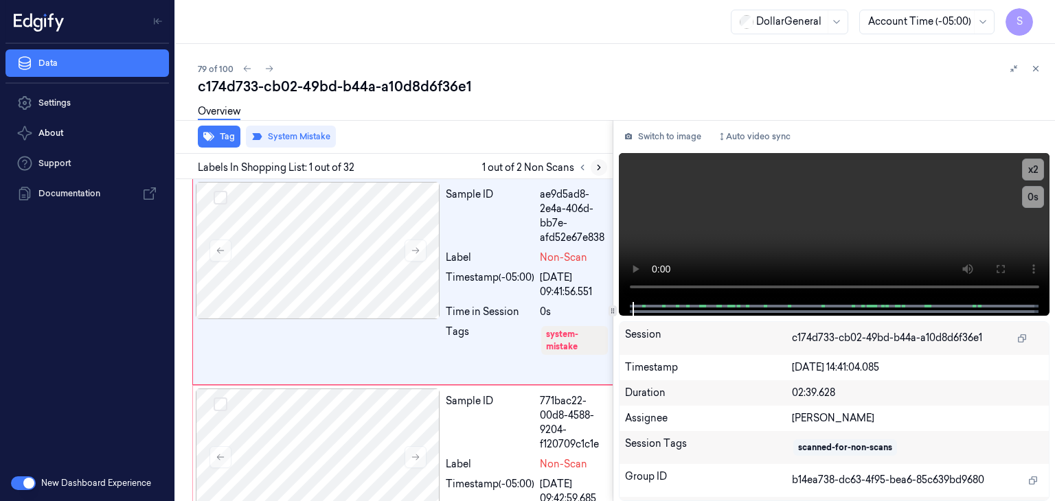
click at [598, 165] on icon at bounding box center [598, 167] width 3 height 5
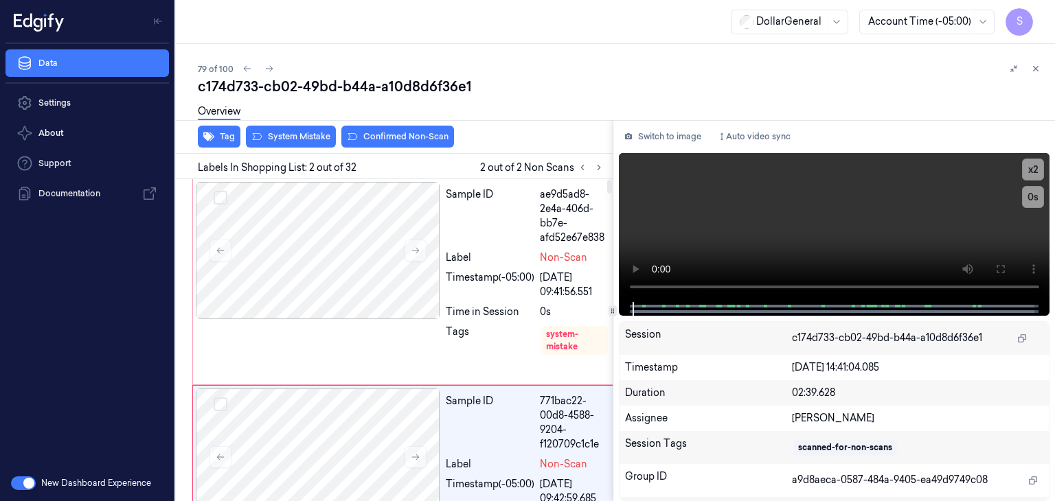
drag, startPoint x: 608, startPoint y: 470, endPoint x: 590, endPoint y: 174, distance: 297.1
click at [607, 180] on div at bounding box center [609, 187] width 5 height 14
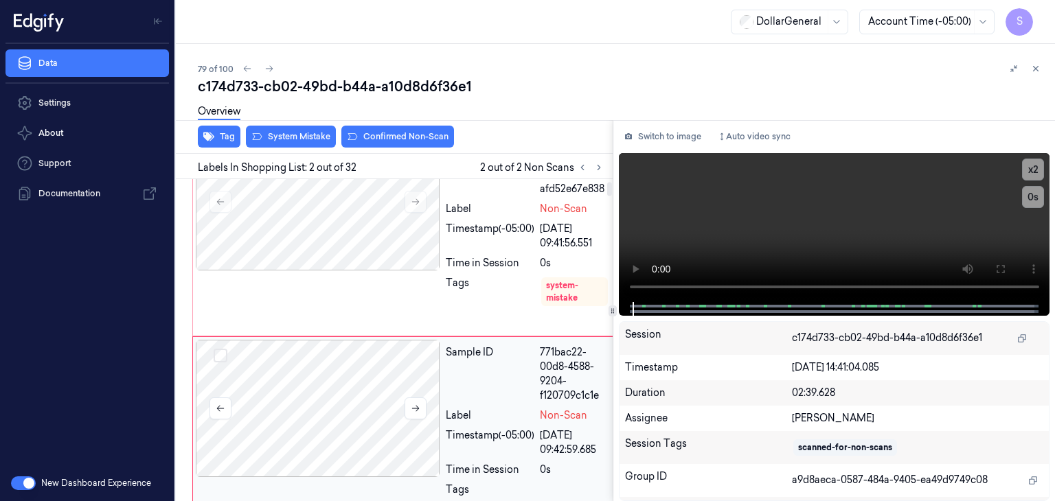
scroll to position [69, 0]
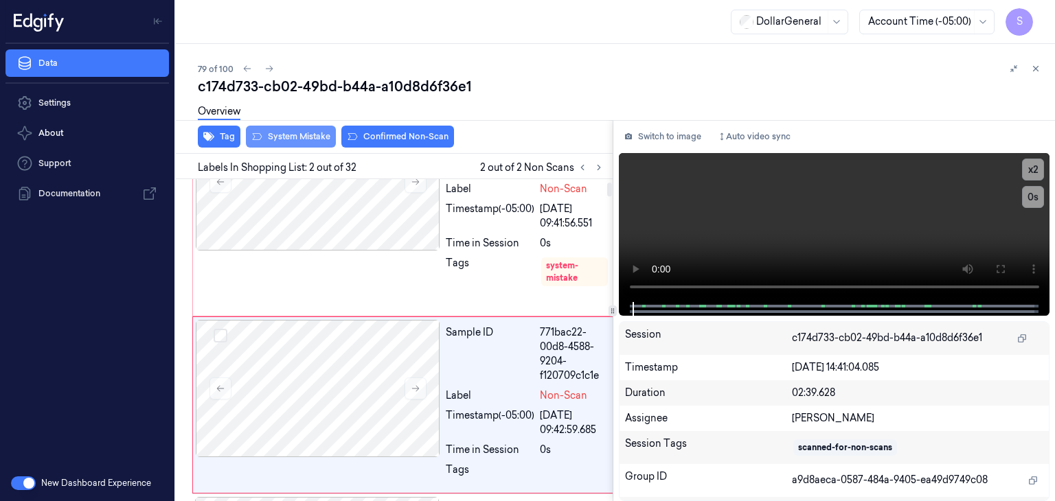
click at [300, 143] on button "System Mistake" at bounding box center [291, 137] width 90 height 22
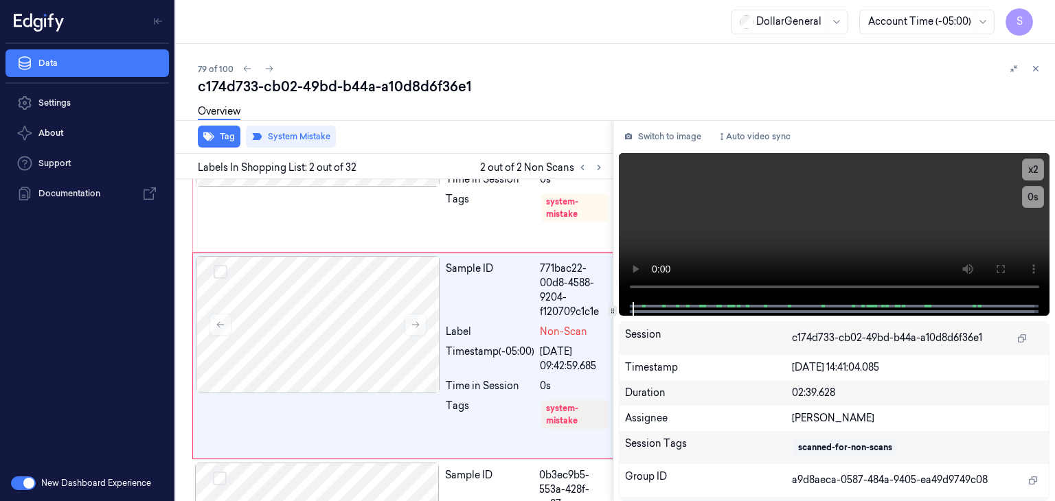
scroll to position [148, 0]
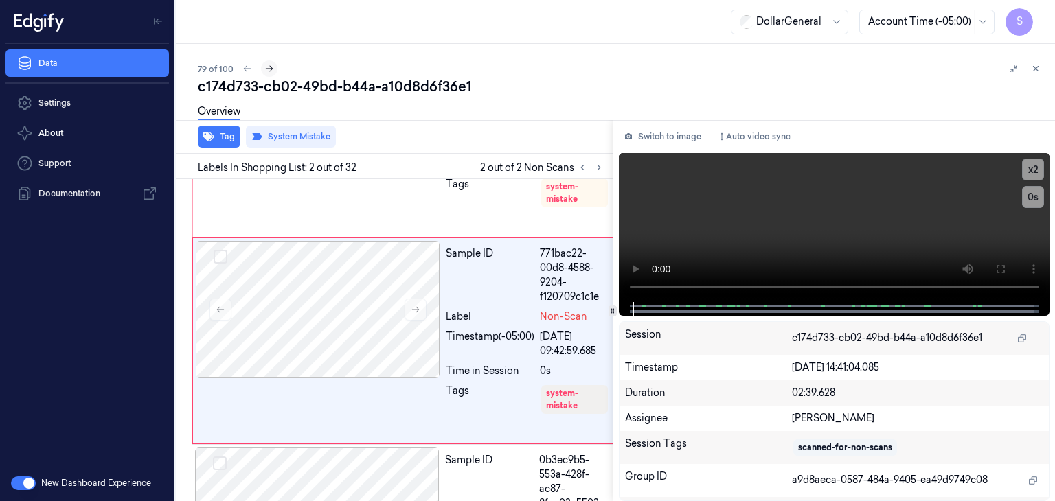
click at [270, 72] on icon at bounding box center [269, 69] width 10 height 10
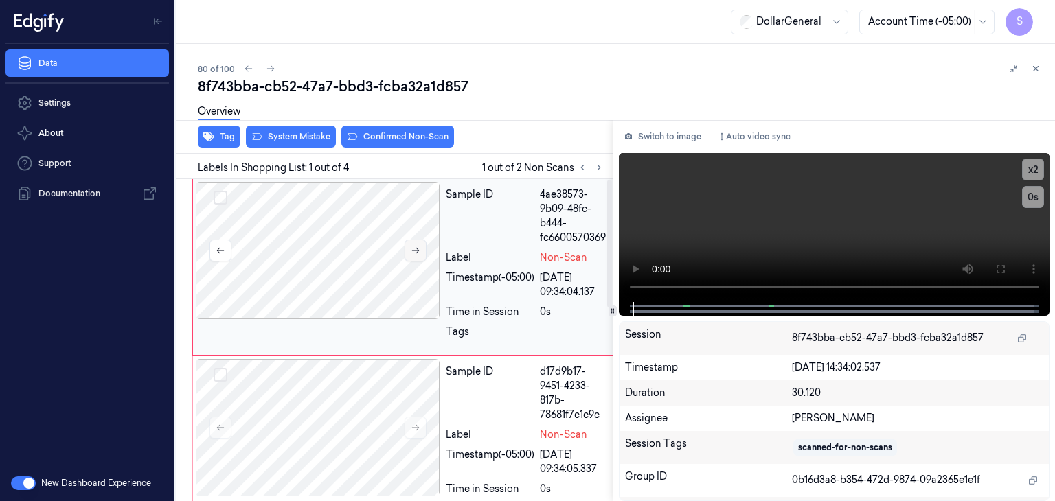
click at [409, 242] on button at bounding box center [415, 251] width 22 height 22
click at [354, 394] on div at bounding box center [318, 427] width 244 height 137
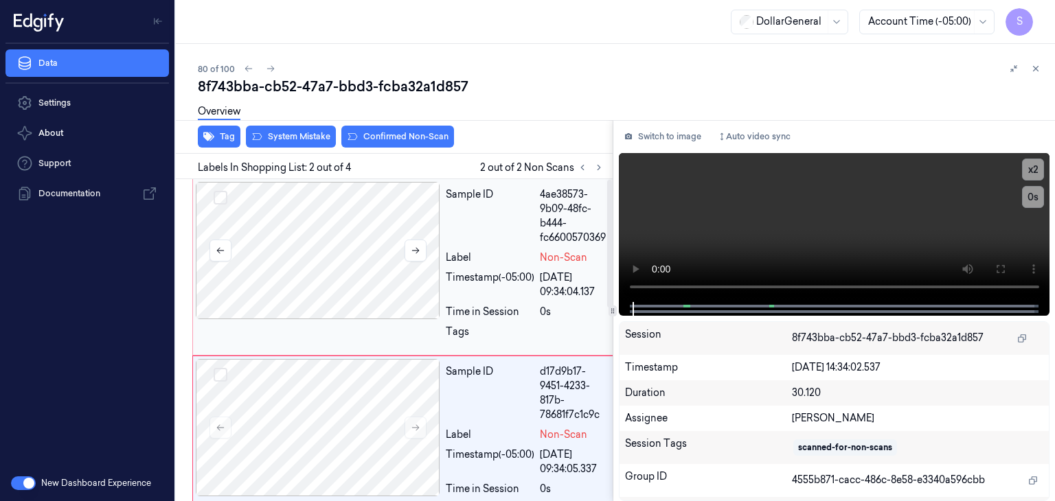
click at [341, 231] on div at bounding box center [318, 250] width 244 height 137
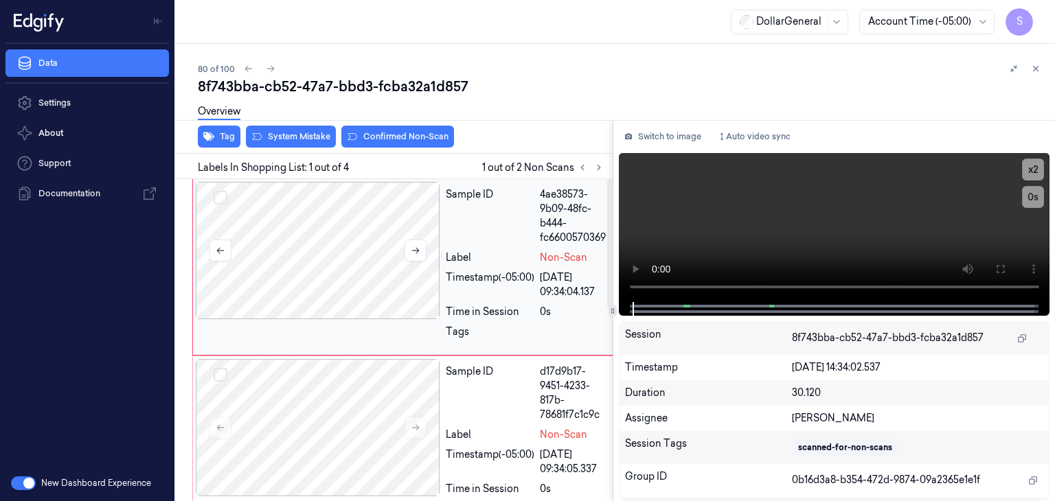
click at [327, 240] on div at bounding box center [318, 250] width 244 height 137
click at [748, 222] on video at bounding box center [834, 227] width 431 height 149
click at [831, 196] on video at bounding box center [834, 227] width 431 height 149
click at [257, 120] on div at bounding box center [612, 120] width 884 height 1
click at [255, 133] on icon at bounding box center [256, 136] width 11 height 11
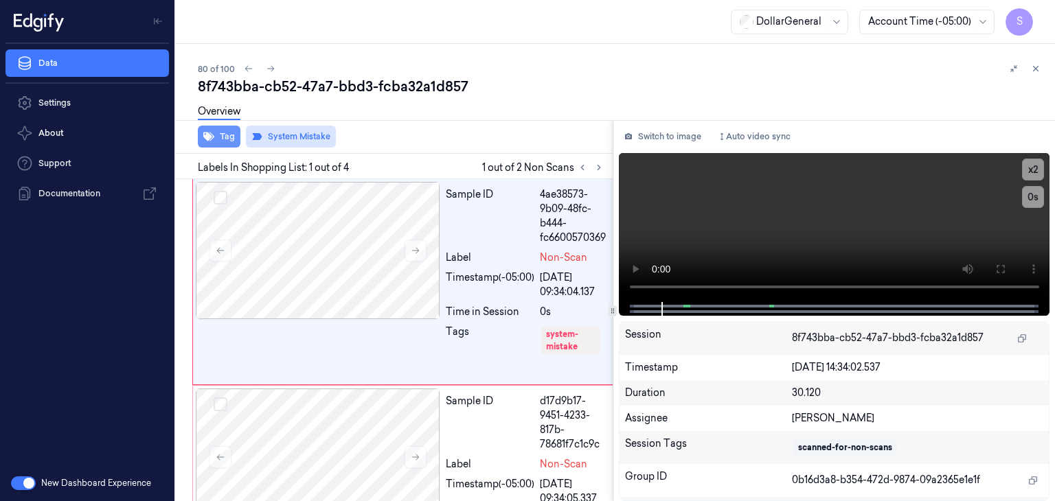
click at [219, 137] on button "Tag" at bounding box center [219, 137] width 43 height 22
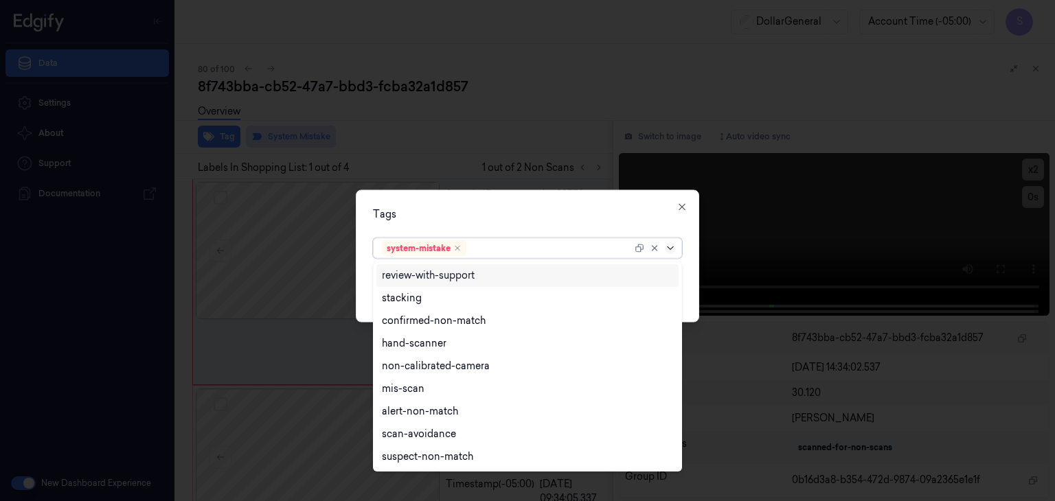
click at [673, 251] on icon at bounding box center [670, 248] width 11 height 11
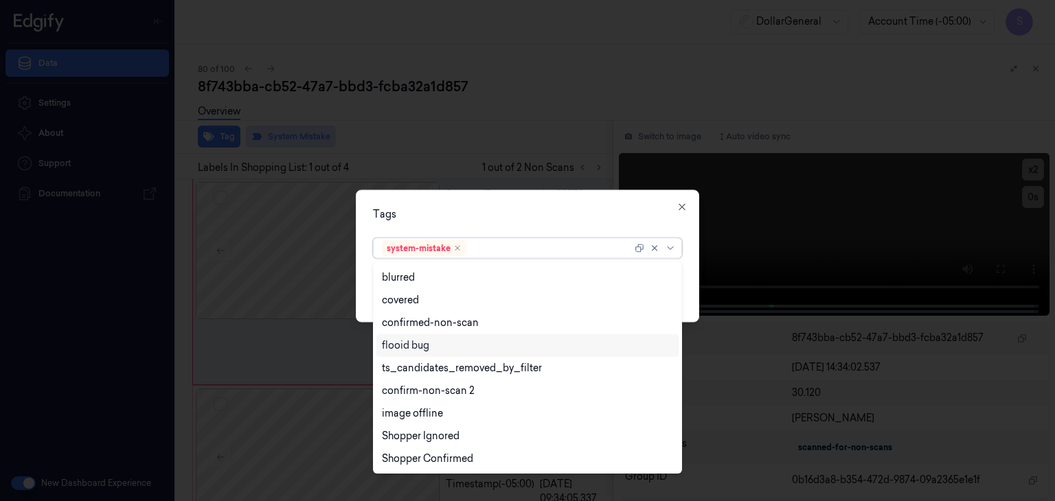
click at [428, 344] on div "flooid bug" at bounding box center [405, 345] width 47 height 14
click at [687, 284] on div "Tags option flooid bug , selected. 21 results available. Use Up and Down to cho…" at bounding box center [527, 256] width 343 height 133
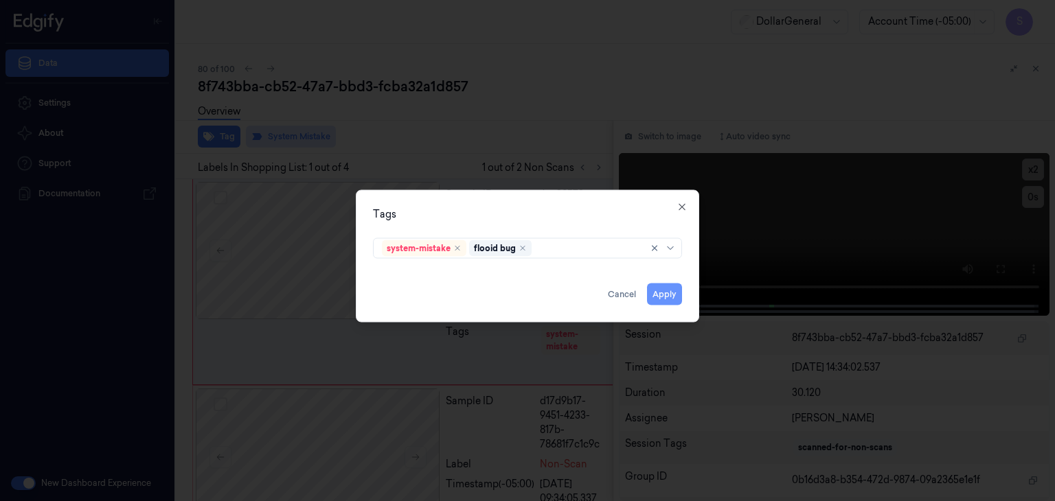
click at [673, 289] on button "Apply" at bounding box center [664, 295] width 35 height 22
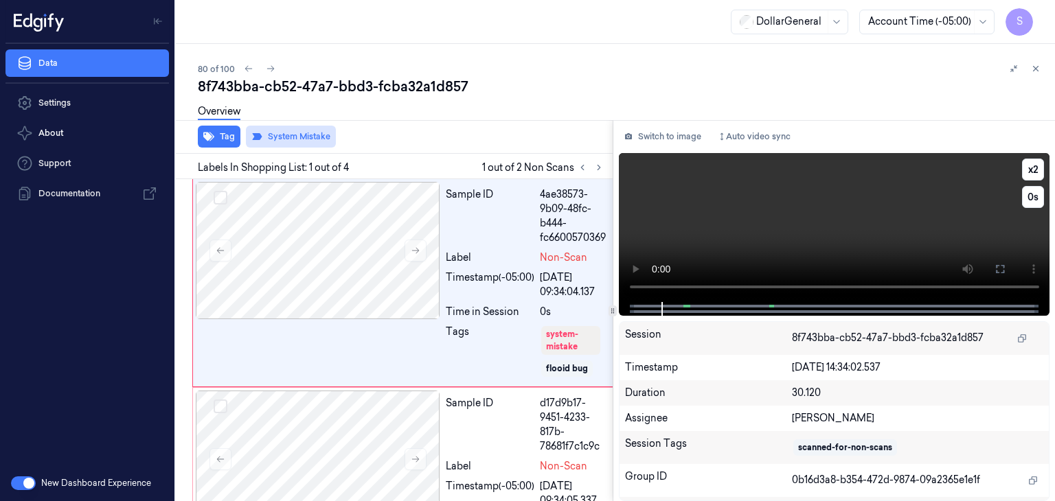
click at [850, 227] on video at bounding box center [834, 227] width 431 height 149
click at [851, 233] on video at bounding box center [834, 227] width 431 height 149
click at [599, 171] on icon at bounding box center [599, 168] width 10 height 10
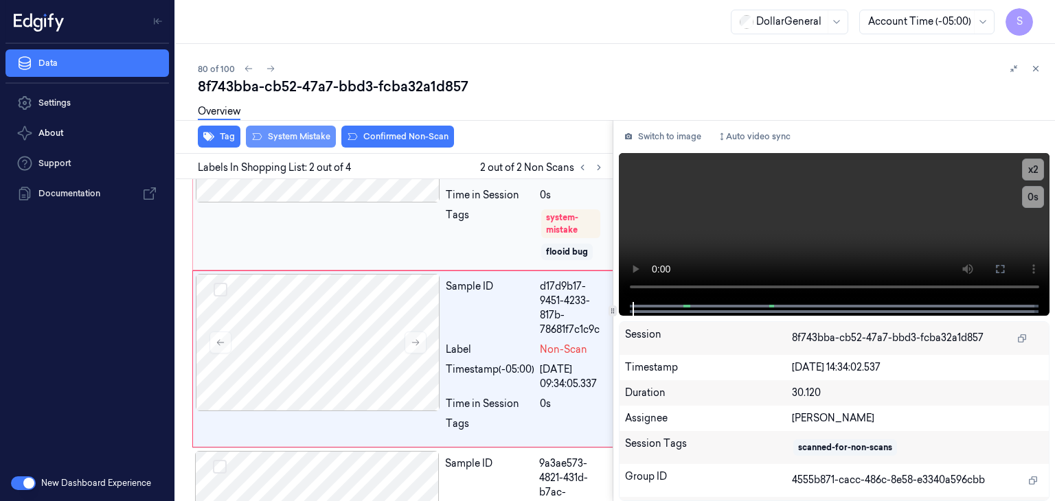
scroll to position [135, 0]
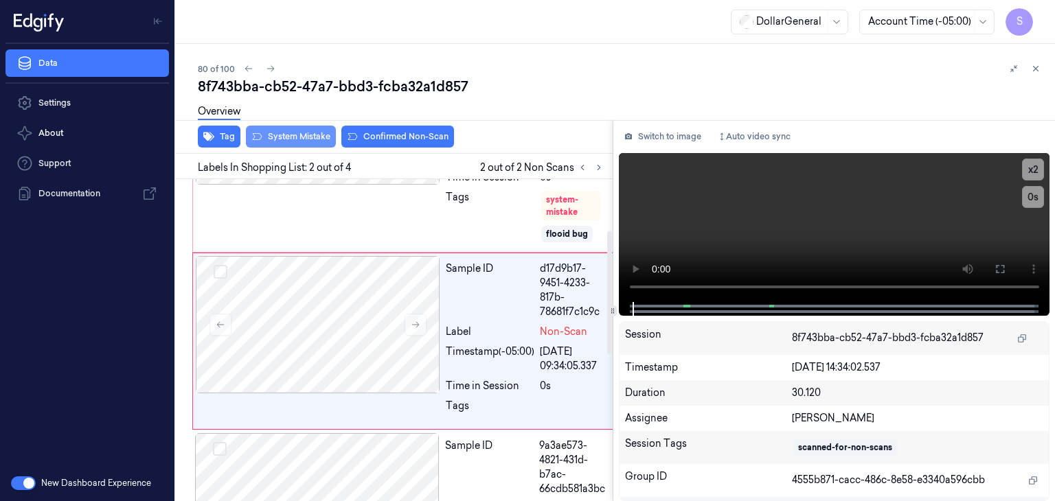
click at [305, 135] on button "System Mistake" at bounding box center [291, 137] width 90 height 22
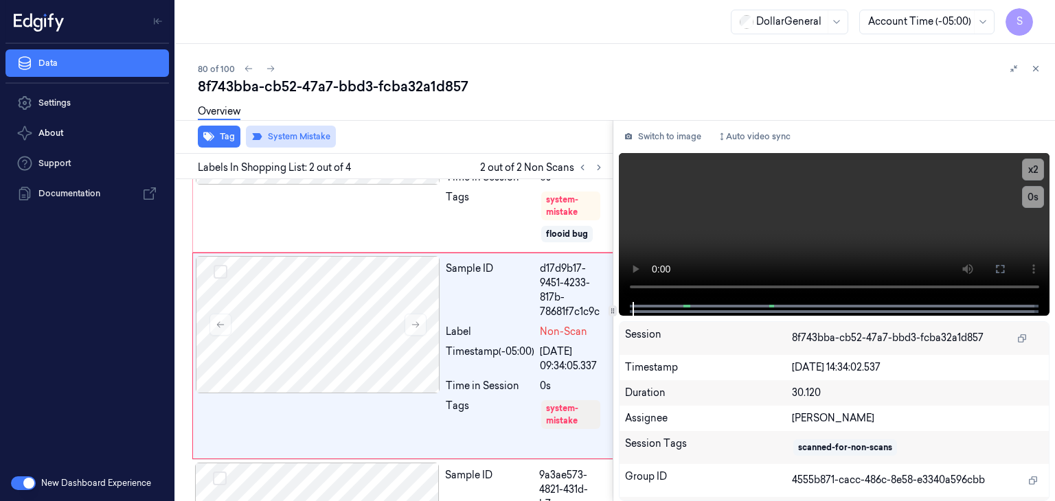
scroll to position [149, 0]
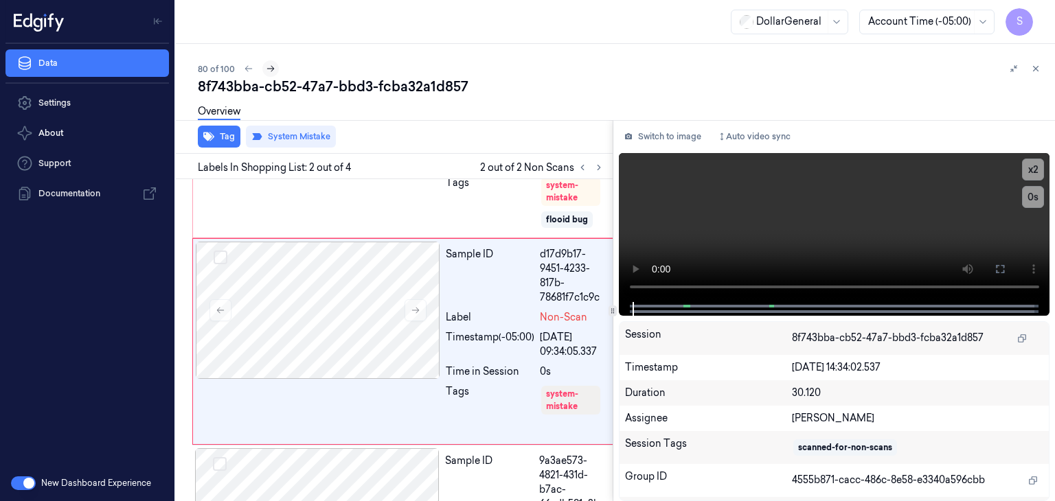
click at [275, 67] on button at bounding box center [270, 68] width 16 height 16
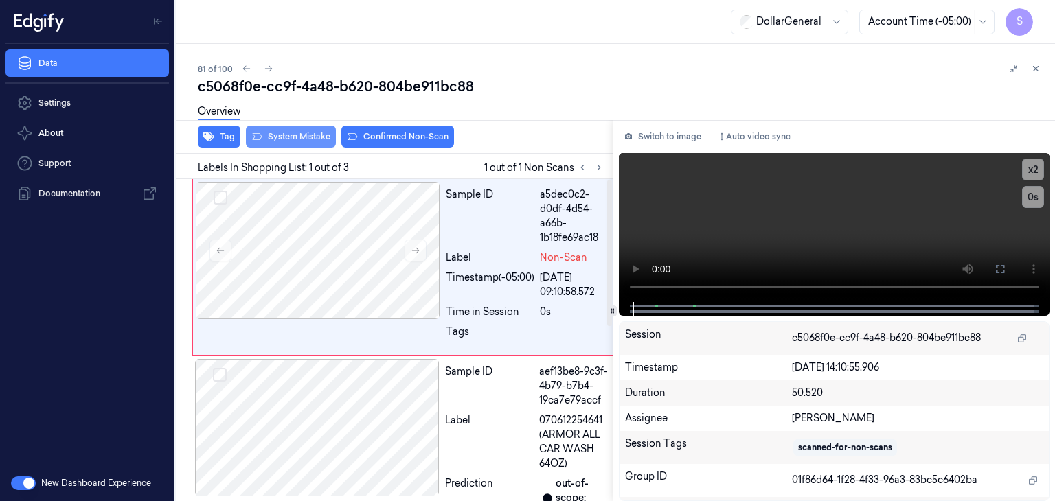
click at [299, 141] on button "System Mistake" at bounding box center [291, 137] width 90 height 22
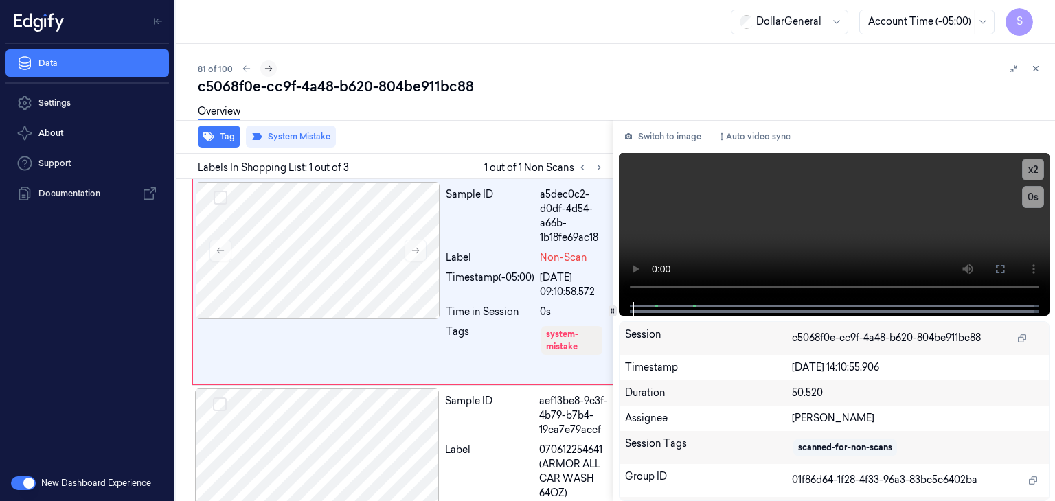
click at [268, 69] on icon at bounding box center [269, 69] width 10 height 10
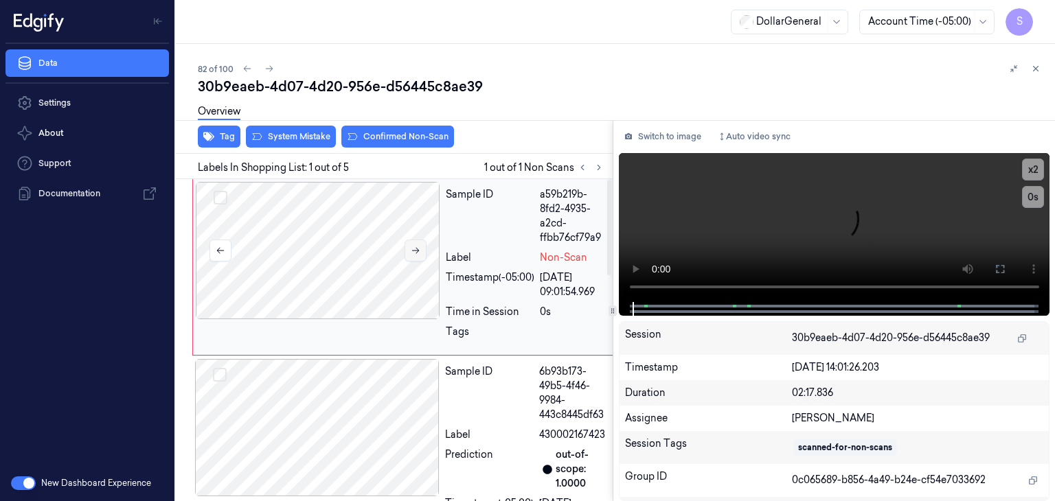
click at [419, 253] on icon at bounding box center [416, 251] width 10 height 10
click at [295, 134] on button "System Mistake" at bounding box center [291, 137] width 90 height 22
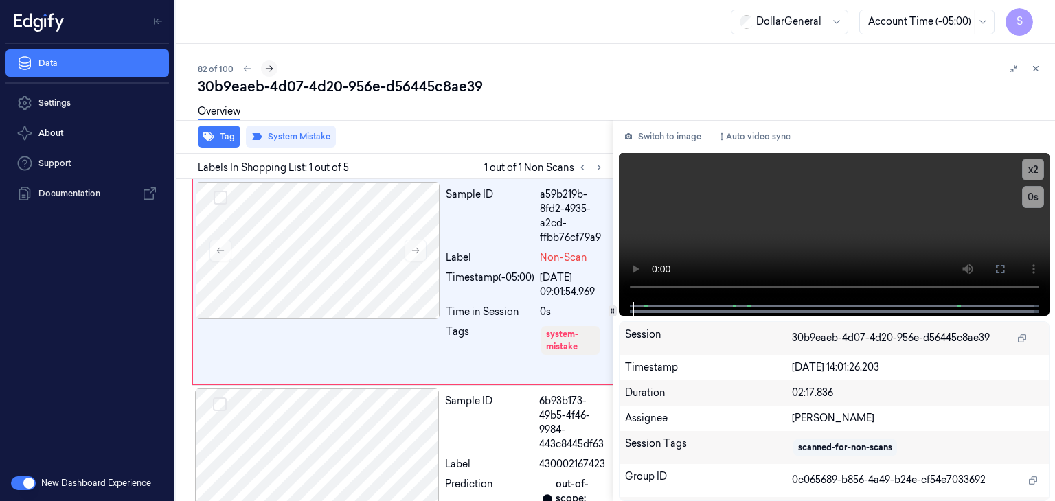
click at [269, 71] on icon at bounding box center [270, 69] width 8 height 6
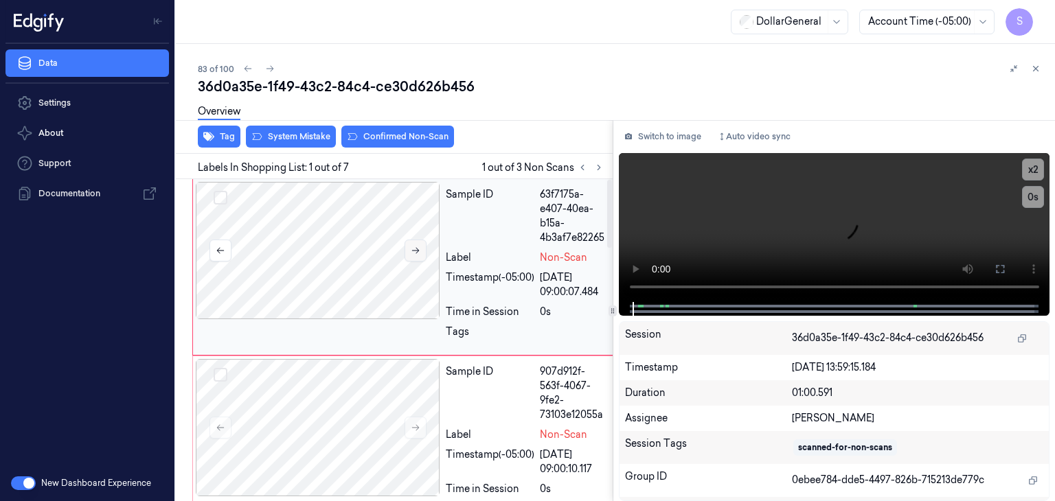
click at [410, 255] on button at bounding box center [415, 251] width 22 height 22
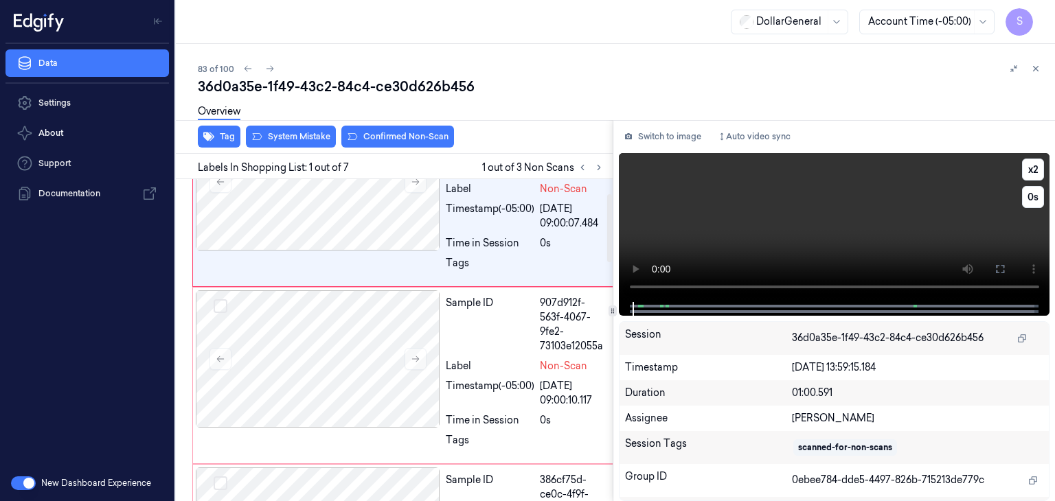
click at [766, 205] on video at bounding box center [834, 227] width 431 height 149
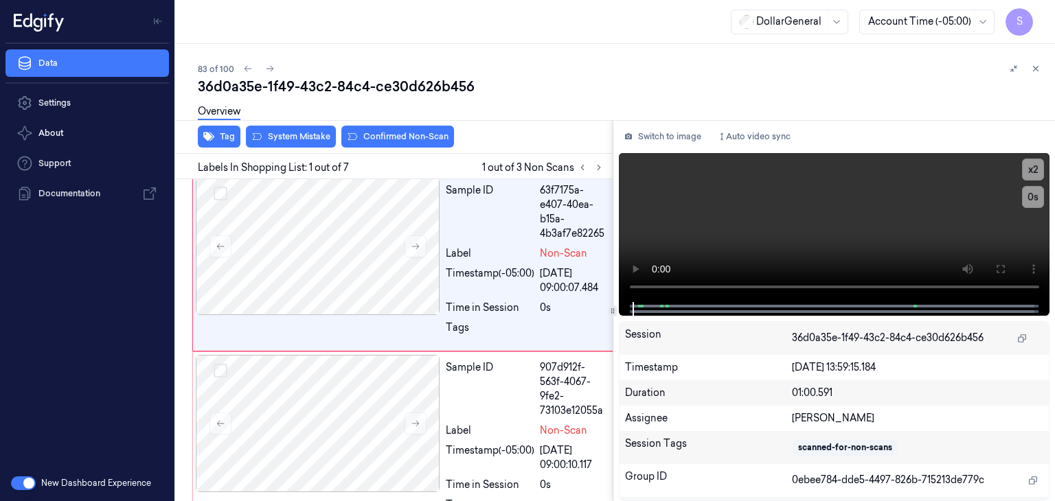
scroll to position [0, 0]
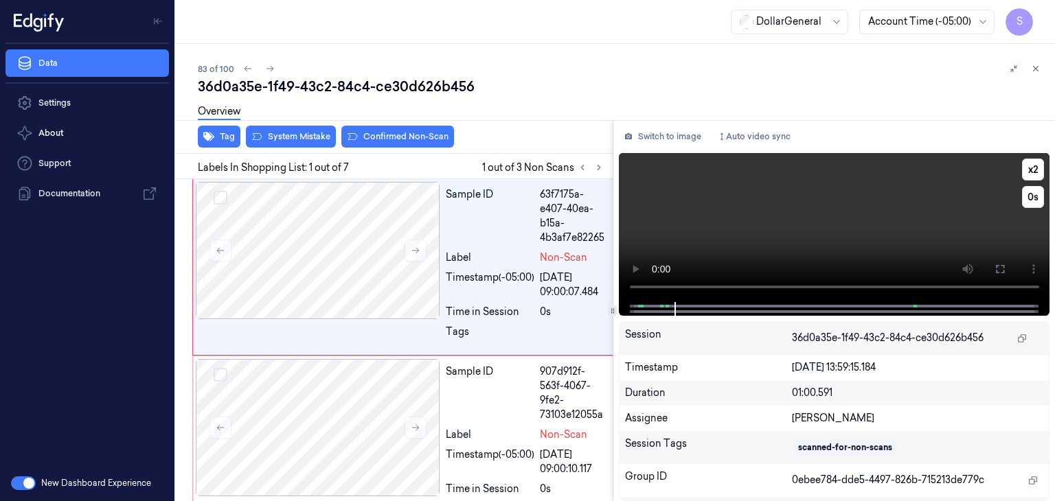
click at [849, 207] on video at bounding box center [834, 227] width 431 height 149
click at [312, 139] on button "System Mistake" at bounding box center [291, 137] width 90 height 22
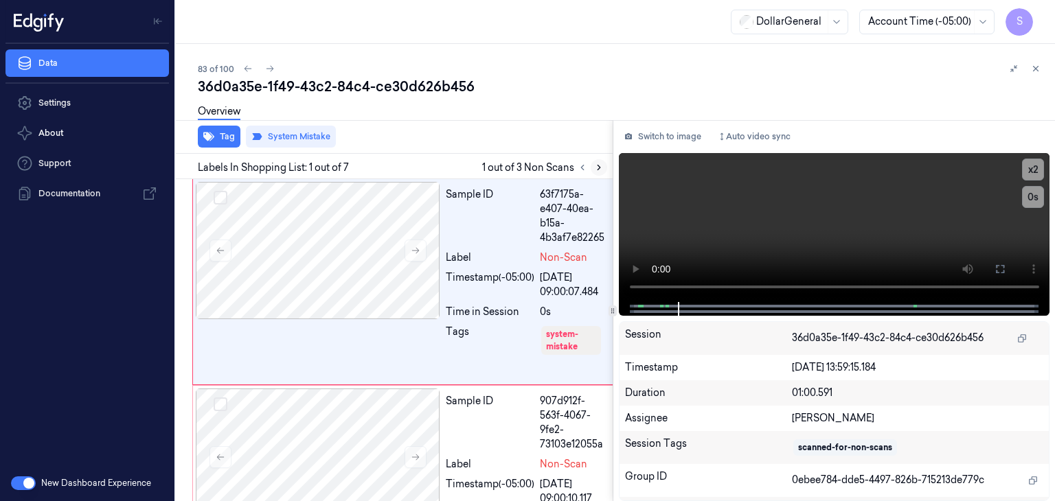
click at [598, 167] on icon at bounding box center [599, 168] width 10 height 10
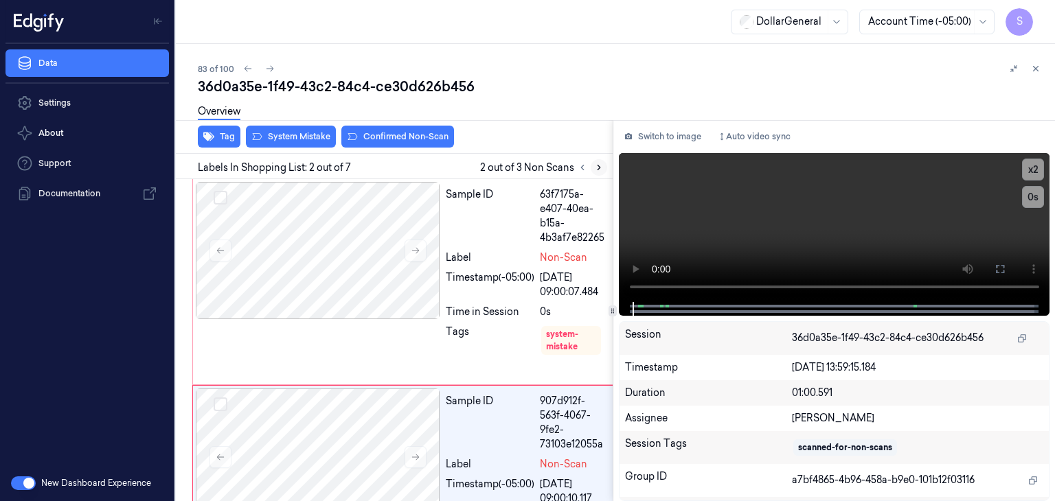
scroll to position [133, 0]
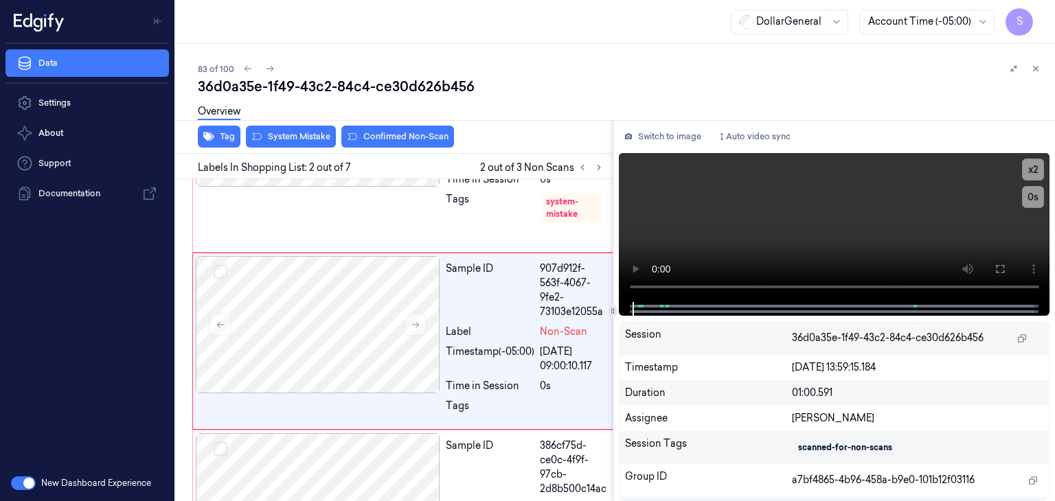
click at [315, 148] on div "Tag System Mistake Confirmed Non-Scan" at bounding box center [391, 137] width 442 height 34
click at [310, 136] on button "System Mistake" at bounding box center [291, 137] width 90 height 22
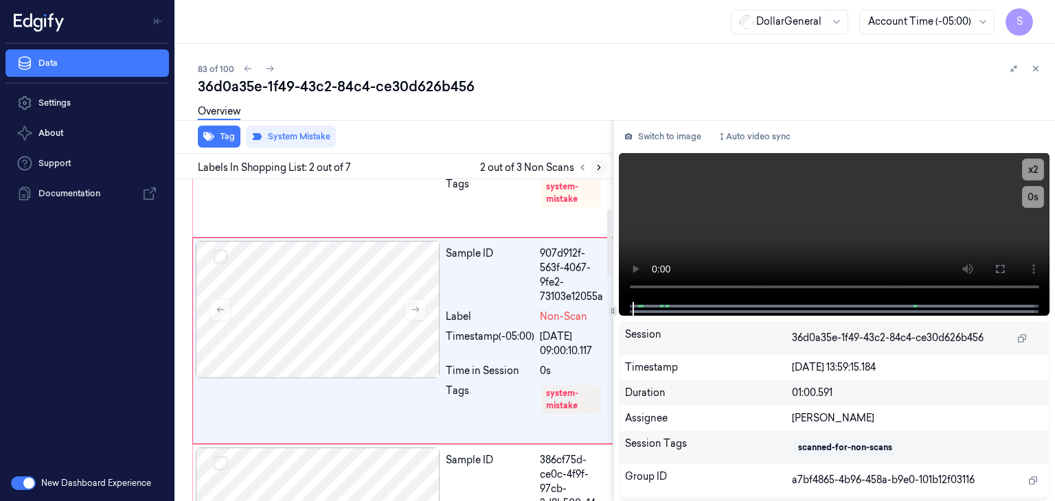
click at [591, 168] on button at bounding box center [598, 167] width 16 height 16
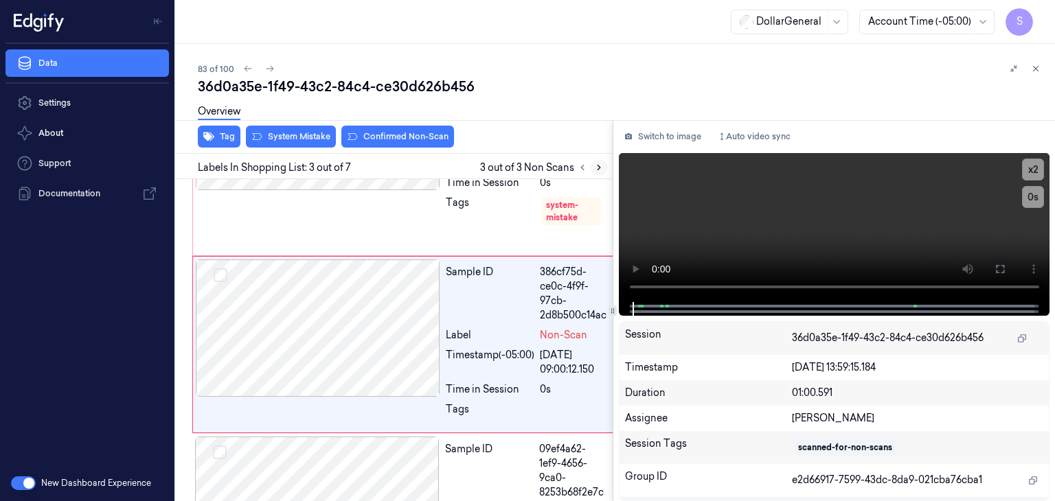
scroll to position [338, 0]
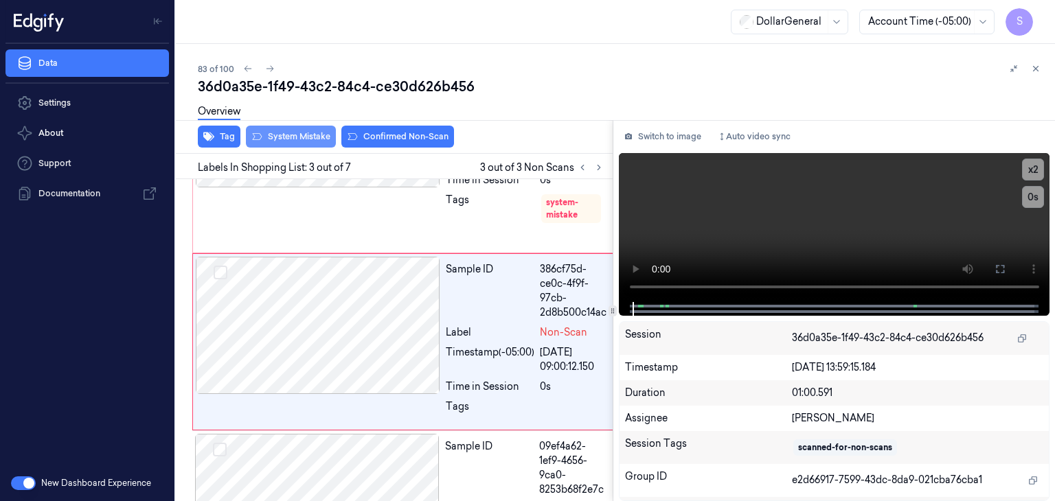
click at [327, 141] on button "System Mistake" at bounding box center [291, 137] width 90 height 22
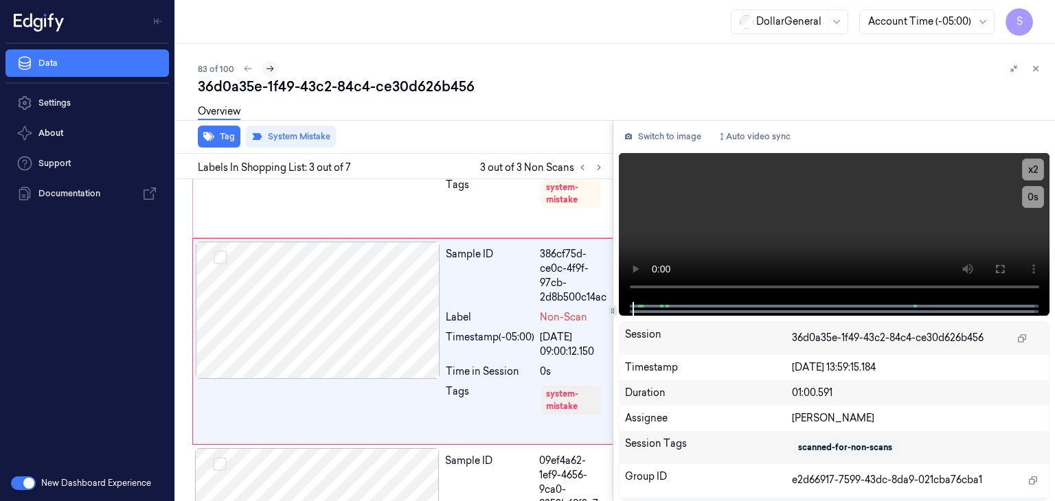
click at [265, 69] on icon at bounding box center [270, 69] width 10 height 10
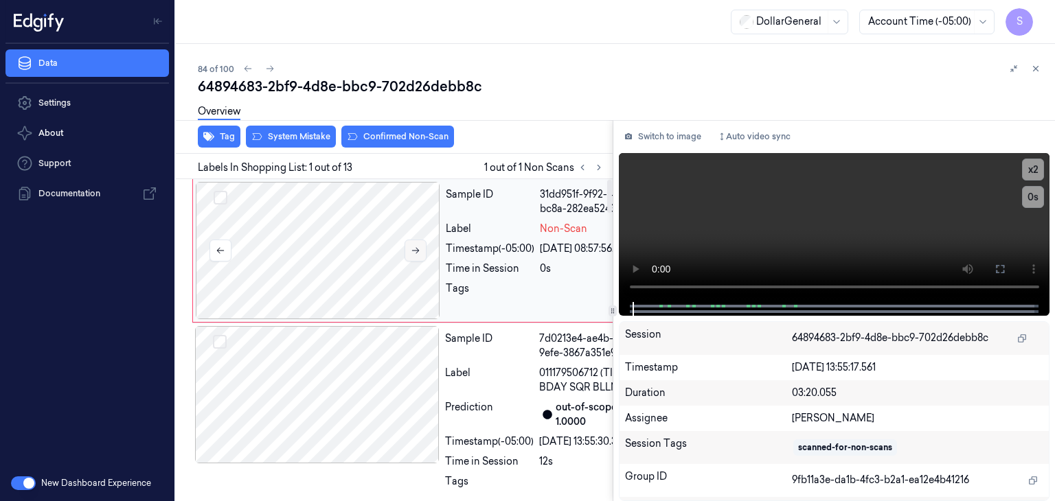
click at [422, 248] on button at bounding box center [415, 251] width 22 height 22
click at [421, 248] on button at bounding box center [415, 251] width 22 height 22
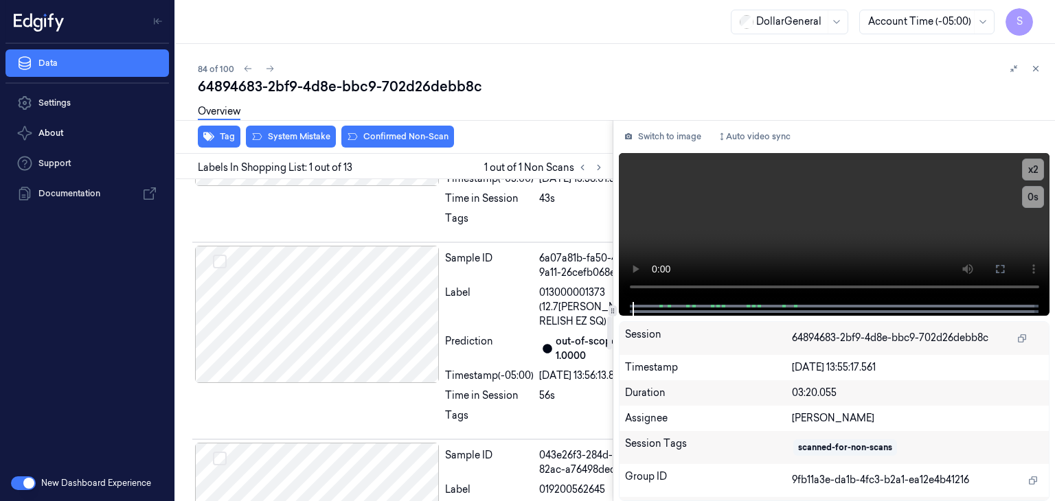
scroll to position [1030, 0]
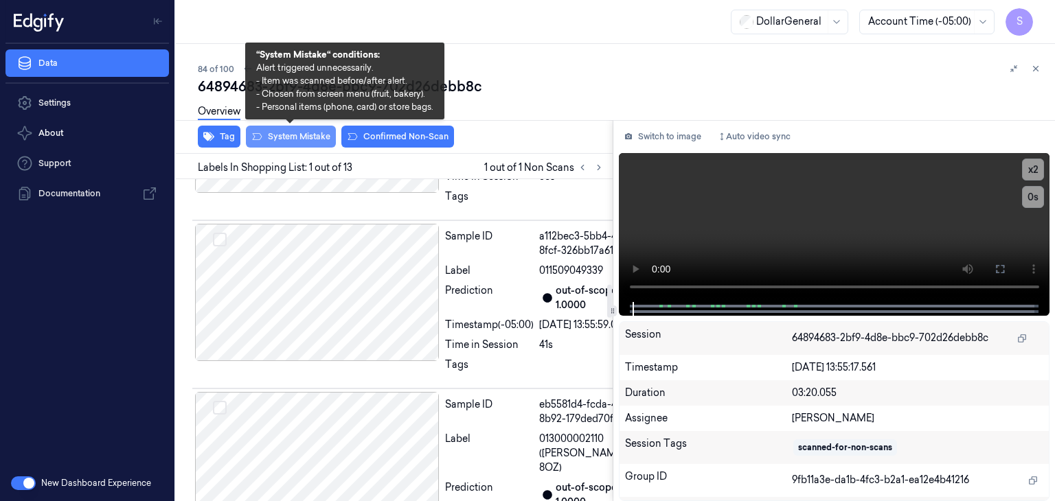
click at [306, 135] on button "System Mistake" at bounding box center [291, 137] width 90 height 22
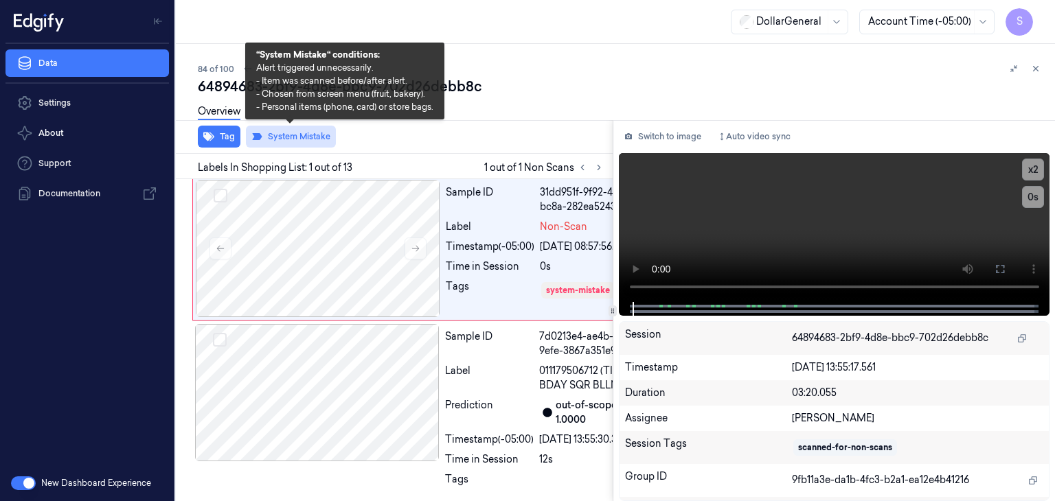
scroll to position [0, 0]
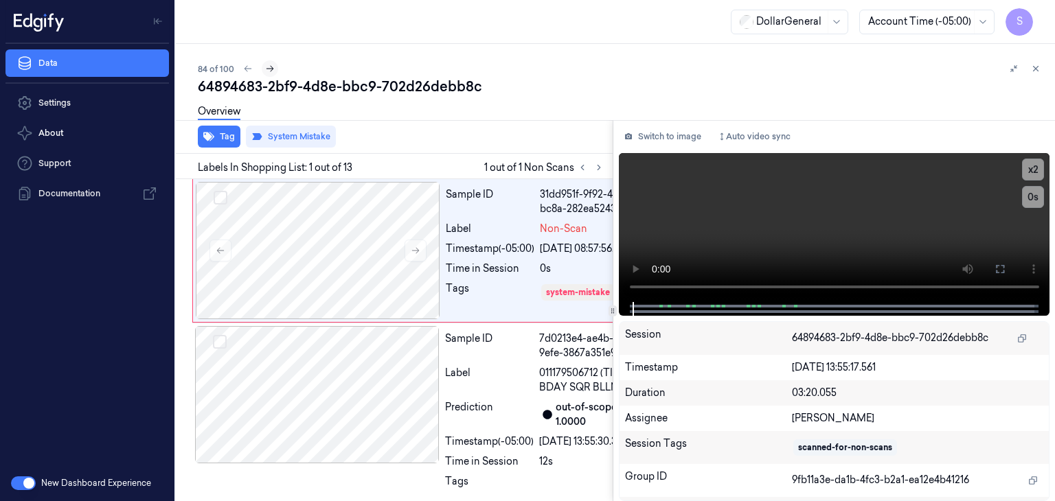
click at [265, 69] on icon at bounding box center [270, 69] width 10 height 10
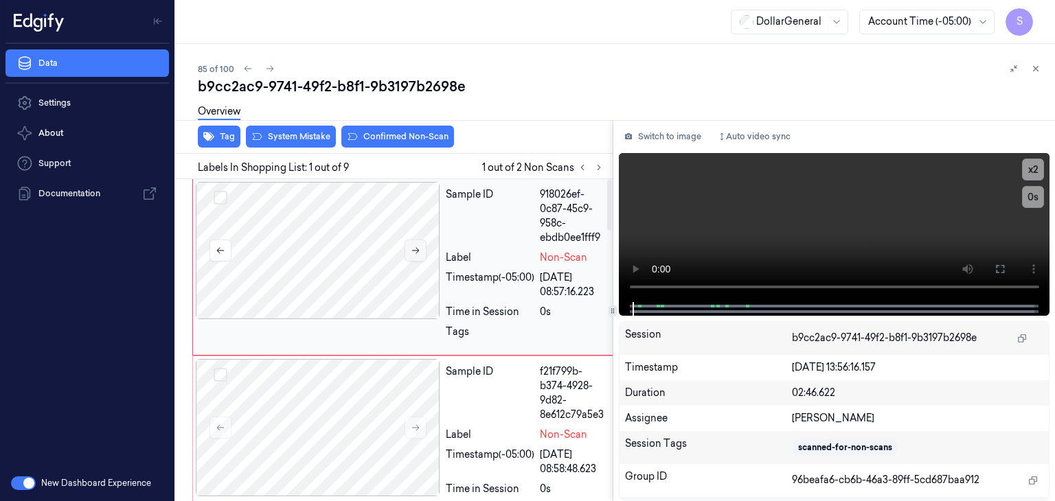
click at [408, 246] on button at bounding box center [415, 251] width 22 height 22
click at [409, 246] on button at bounding box center [415, 251] width 22 height 22
click at [785, 240] on video at bounding box center [834, 227] width 431 height 149
click at [1023, 167] on button "x 2" at bounding box center [1033, 170] width 22 height 22
click at [782, 220] on video at bounding box center [834, 227] width 431 height 149
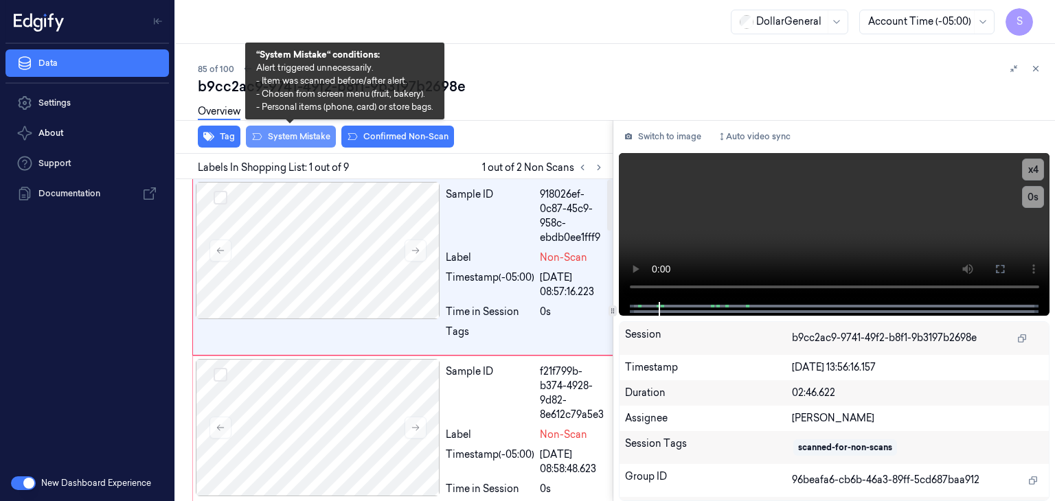
click at [303, 135] on button "System Mistake" at bounding box center [291, 137] width 90 height 22
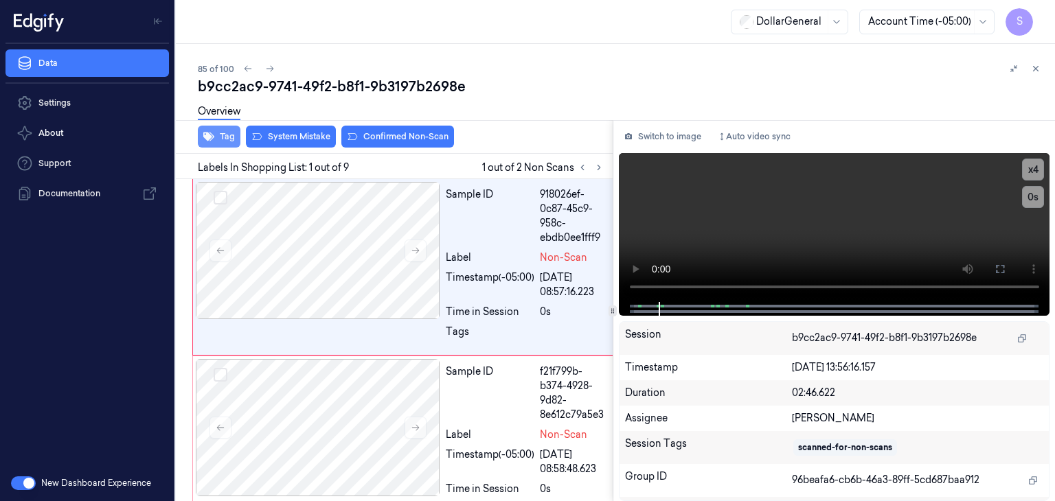
click at [218, 139] on button "Tag" at bounding box center [219, 137] width 43 height 22
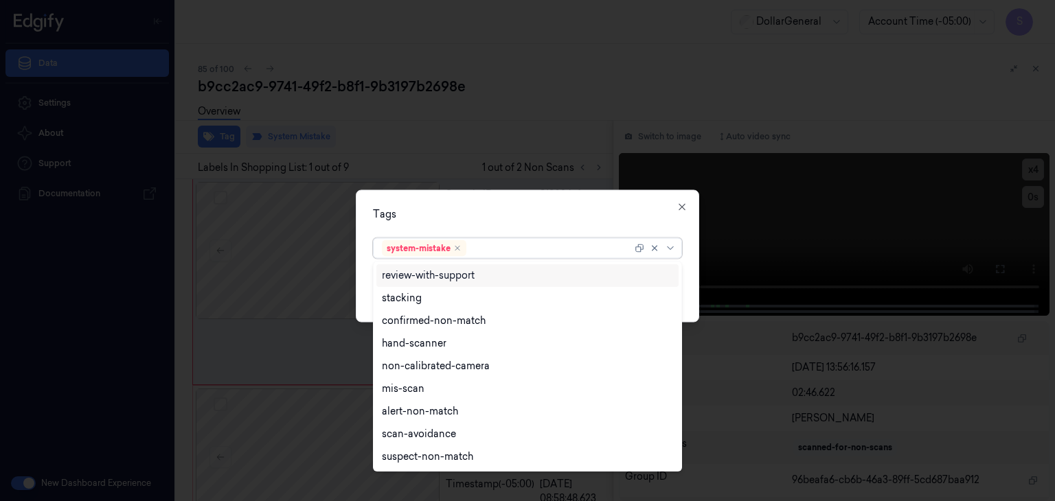
click at [676, 248] on icon at bounding box center [670, 248] width 11 height 11
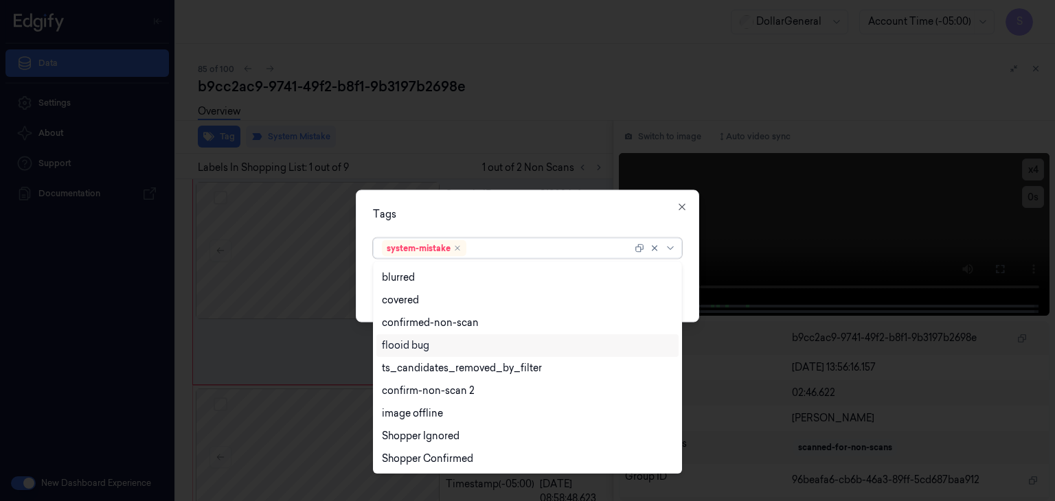
click at [428, 347] on div "flooid bug" at bounding box center [405, 345] width 47 height 14
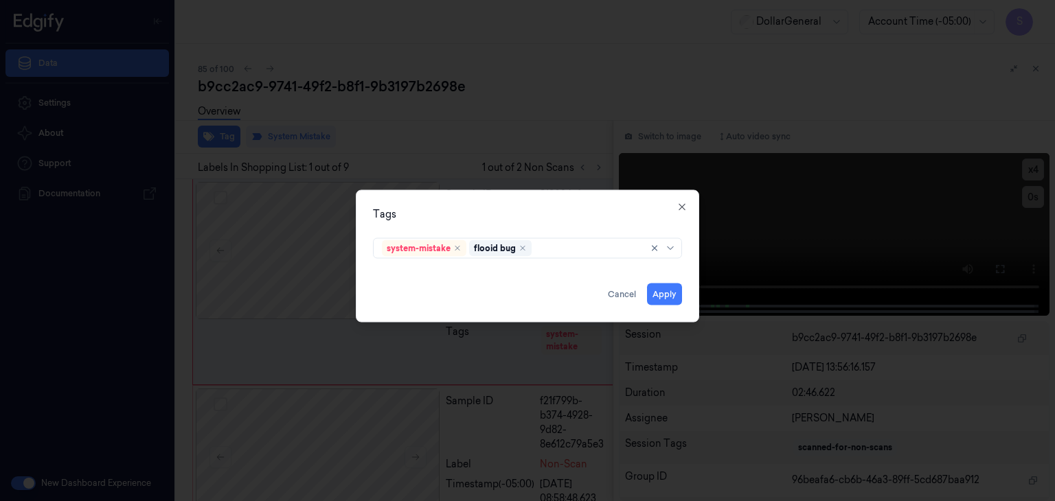
click at [691, 268] on div "Tags system-mistake flooid bug Apply Cancel Close" at bounding box center [527, 256] width 343 height 133
click at [677, 291] on button "Apply" at bounding box center [664, 295] width 35 height 22
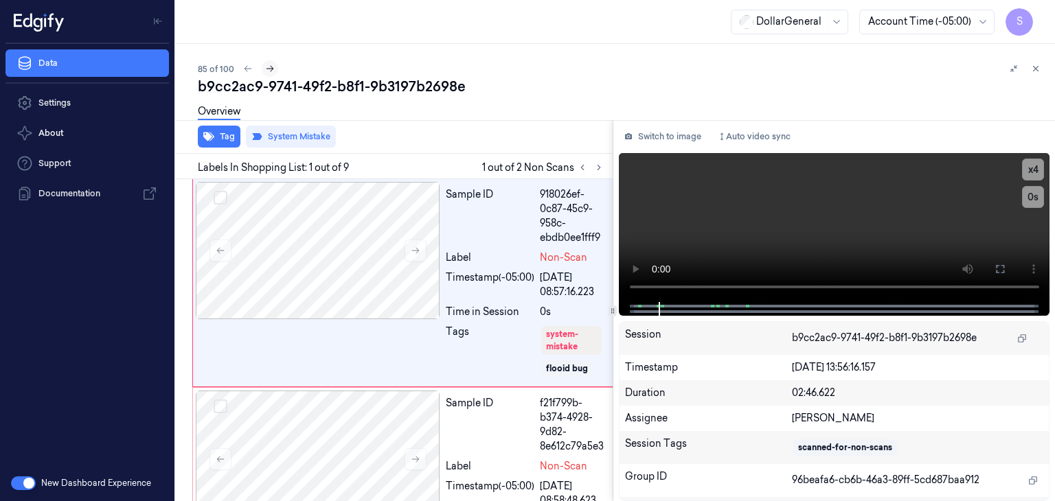
click at [267, 67] on icon at bounding box center [270, 69] width 10 height 10
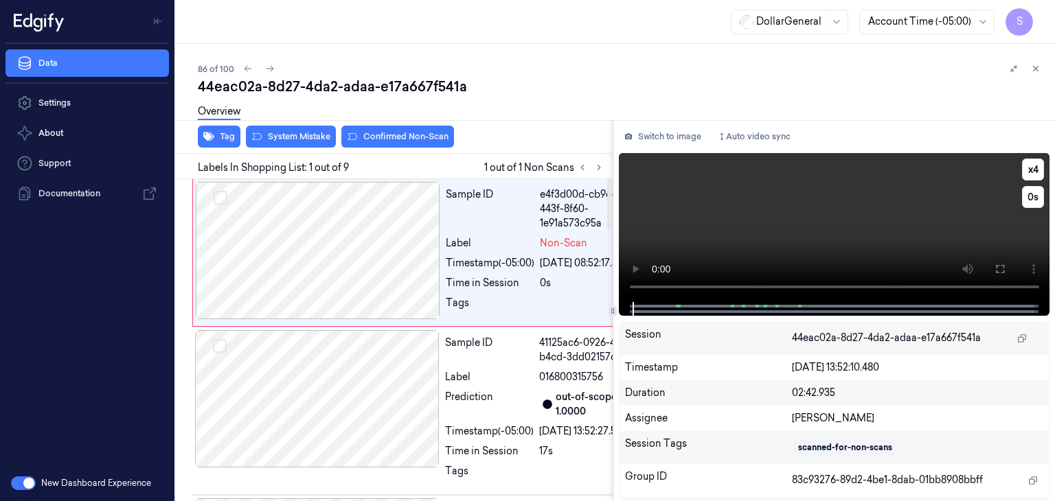
click at [702, 198] on video at bounding box center [834, 227] width 431 height 149
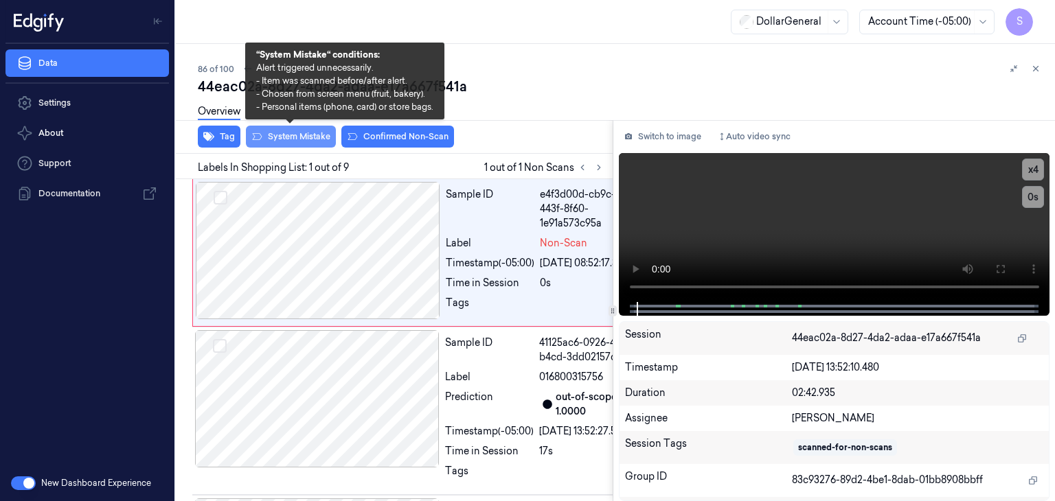
click at [308, 138] on button "System Mistake" at bounding box center [291, 137] width 90 height 22
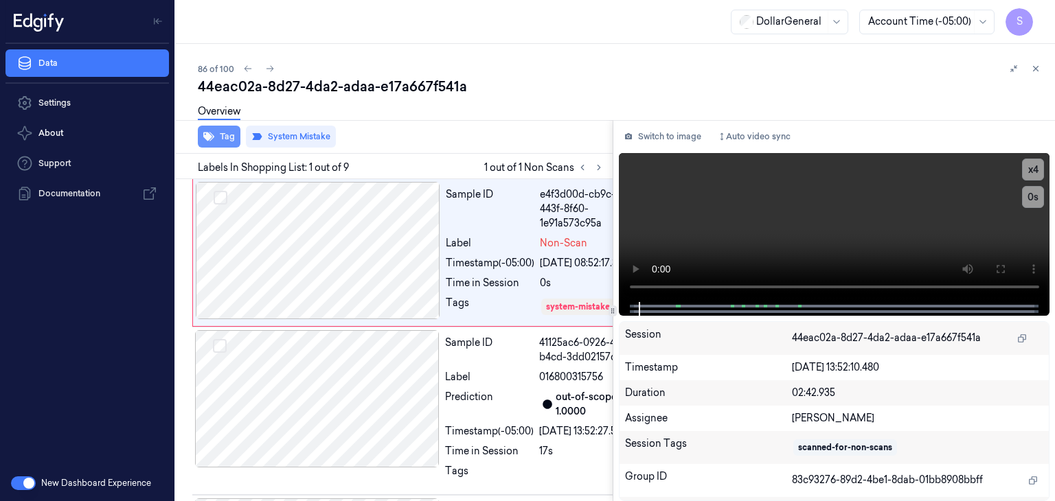
click at [232, 139] on button "Tag" at bounding box center [219, 137] width 43 height 22
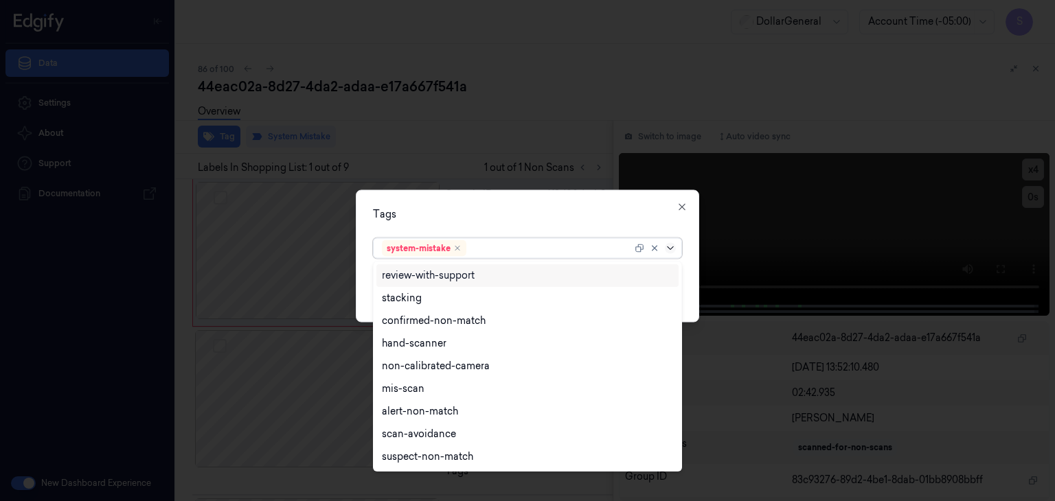
click at [667, 247] on icon at bounding box center [670, 248] width 11 height 11
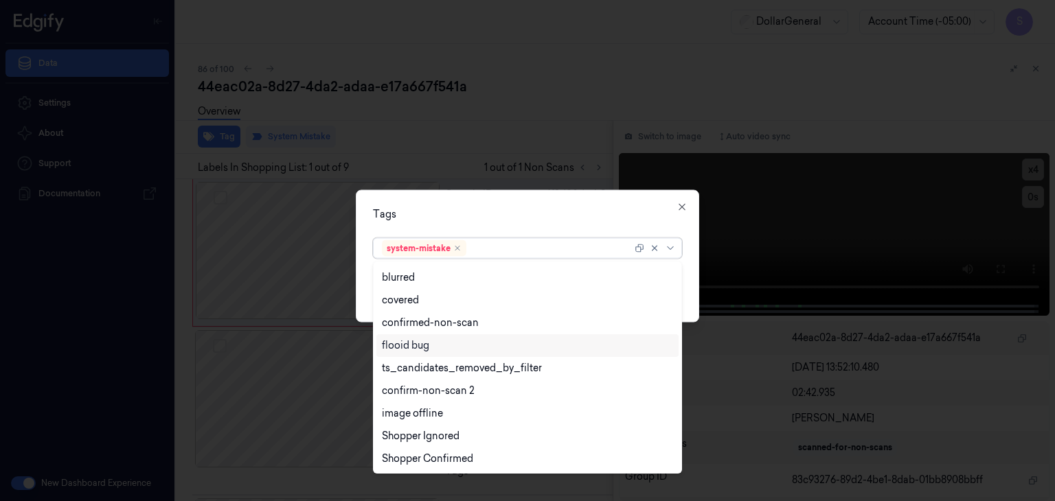
click at [483, 353] on div "flooid bug" at bounding box center [527, 345] width 302 height 23
click at [694, 272] on div "Tags option flooid bug , selected. 21 results available. Use Up and Down to cho…" at bounding box center [527, 256] width 343 height 133
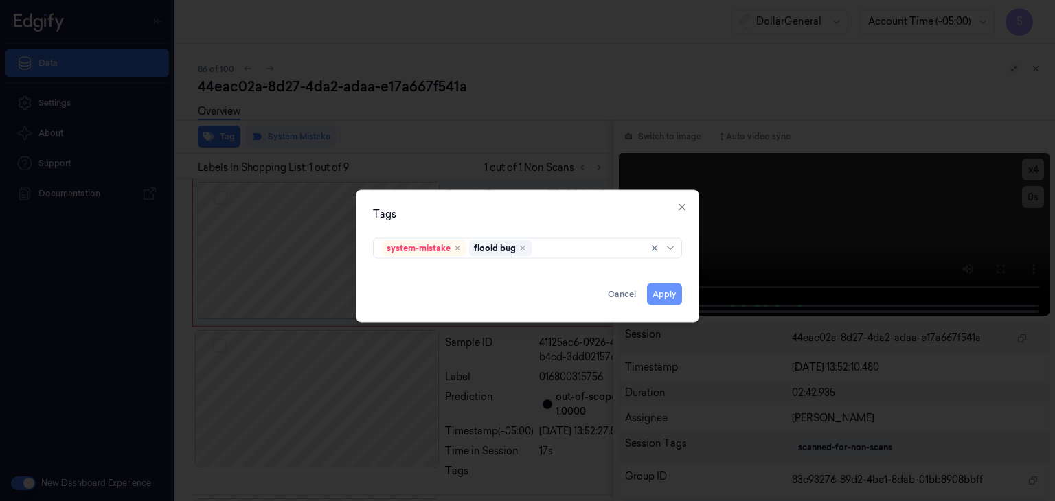
click at [666, 298] on button "Apply" at bounding box center [664, 295] width 35 height 22
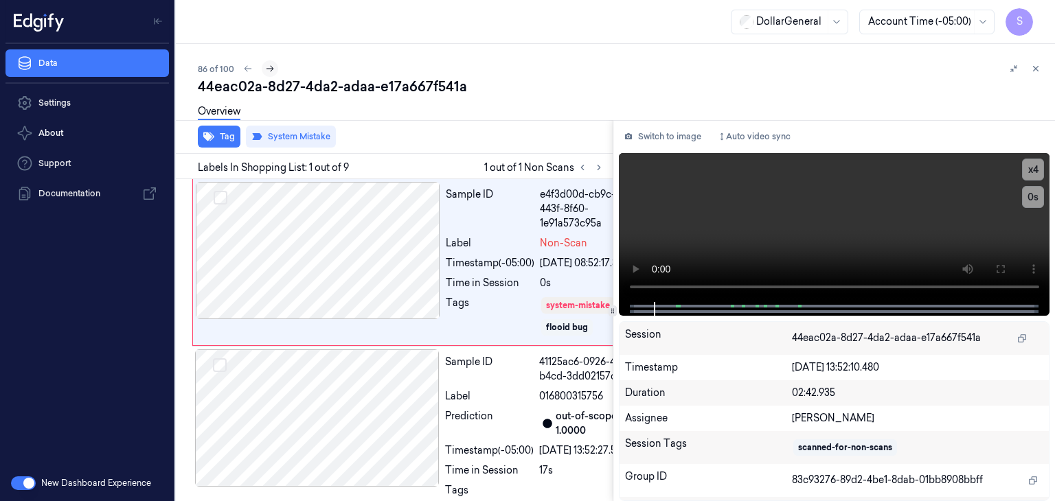
click at [268, 68] on icon at bounding box center [270, 69] width 10 height 10
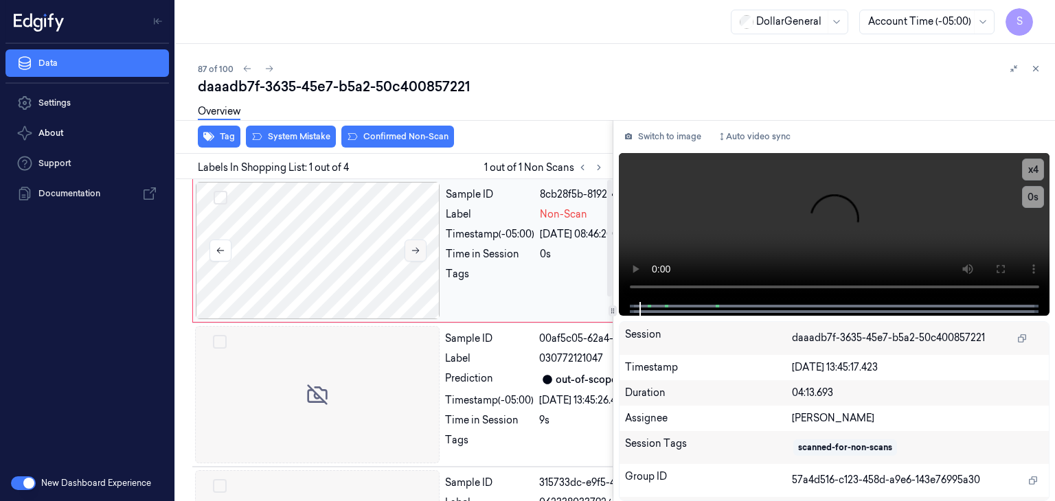
click at [419, 250] on icon at bounding box center [416, 251] width 10 height 10
click at [770, 209] on video at bounding box center [834, 227] width 431 height 149
click at [668, 143] on button "Switch to image" at bounding box center [663, 137] width 88 height 22
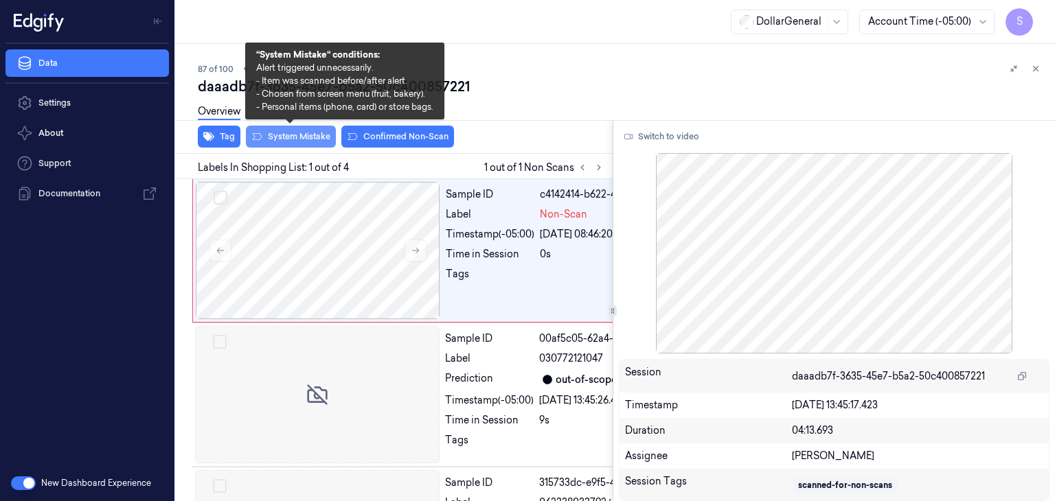
click at [312, 138] on button "System Mistake" at bounding box center [291, 137] width 90 height 22
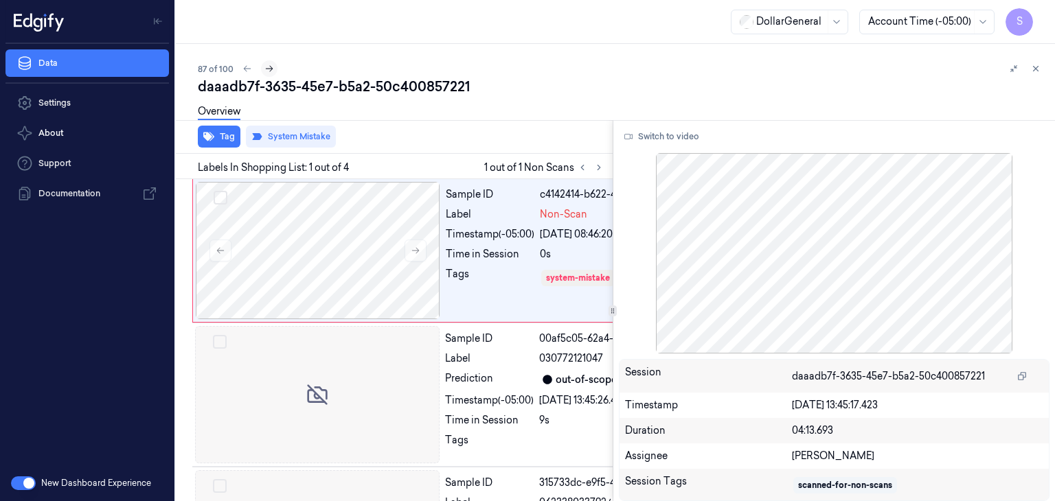
click at [274, 74] on button at bounding box center [269, 68] width 16 height 16
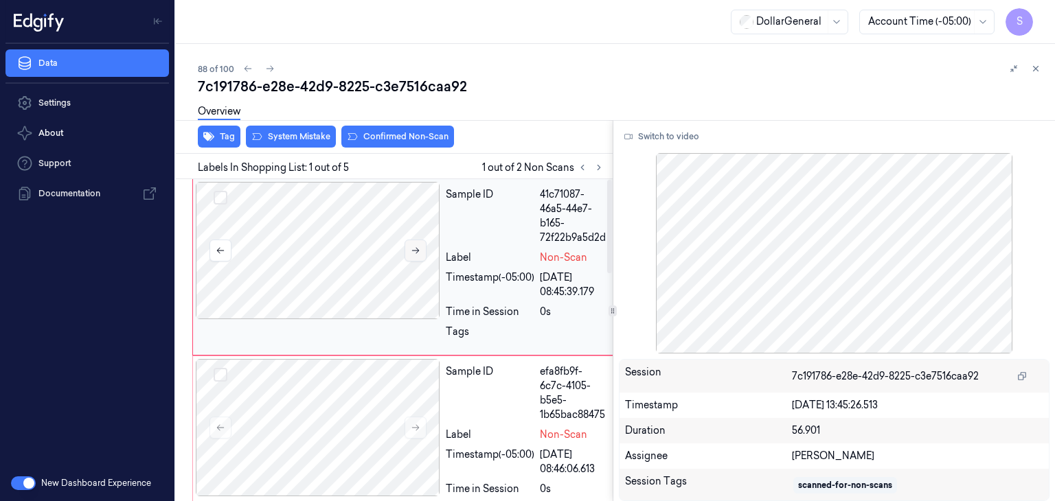
click at [409, 248] on button at bounding box center [415, 251] width 22 height 22
click at [660, 146] on button "Switch to video" at bounding box center [662, 137] width 86 height 22
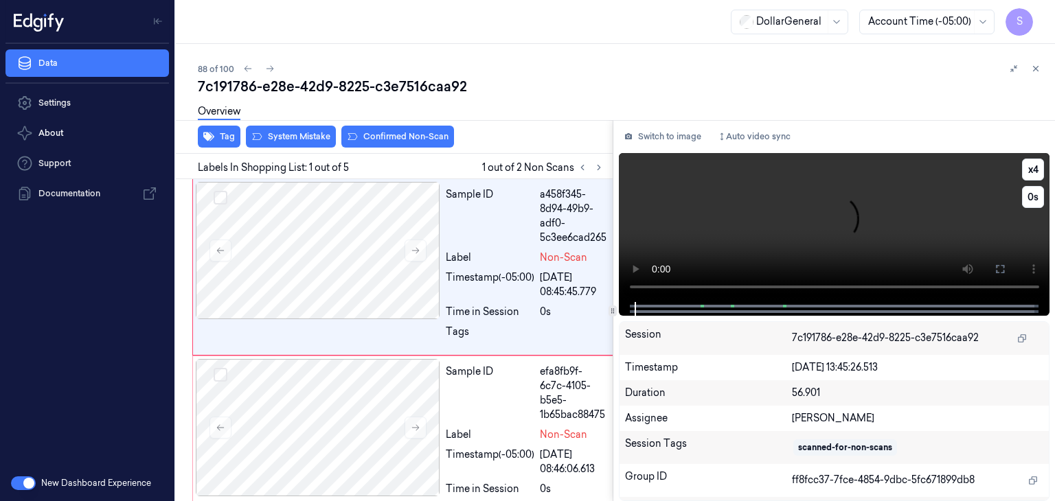
click at [738, 229] on video at bounding box center [834, 227] width 431 height 149
click at [739, 229] on video at bounding box center [834, 227] width 431 height 149
click at [652, 250] on video at bounding box center [834, 227] width 431 height 149
click at [802, 213] on video at bounding box center [834, 227] width 431 height 149
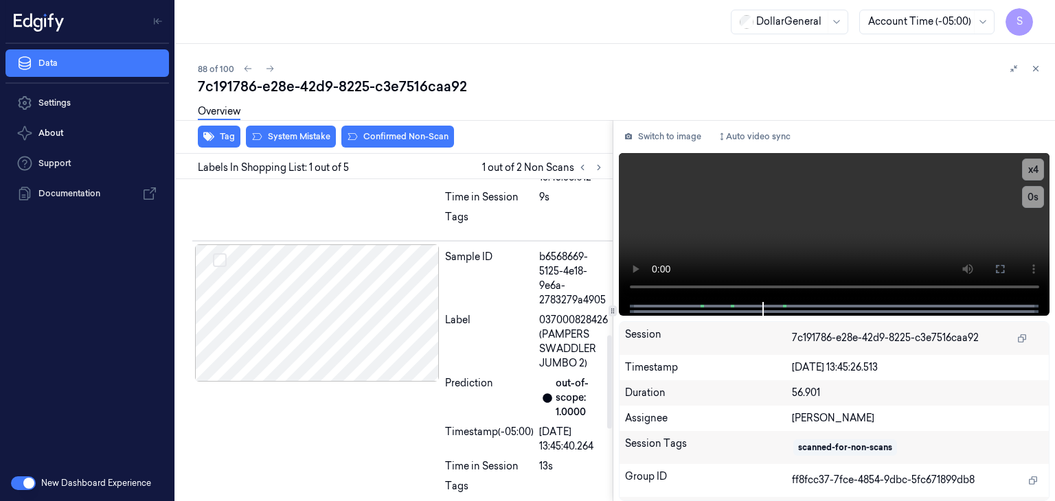
scroll to position [549, 0]
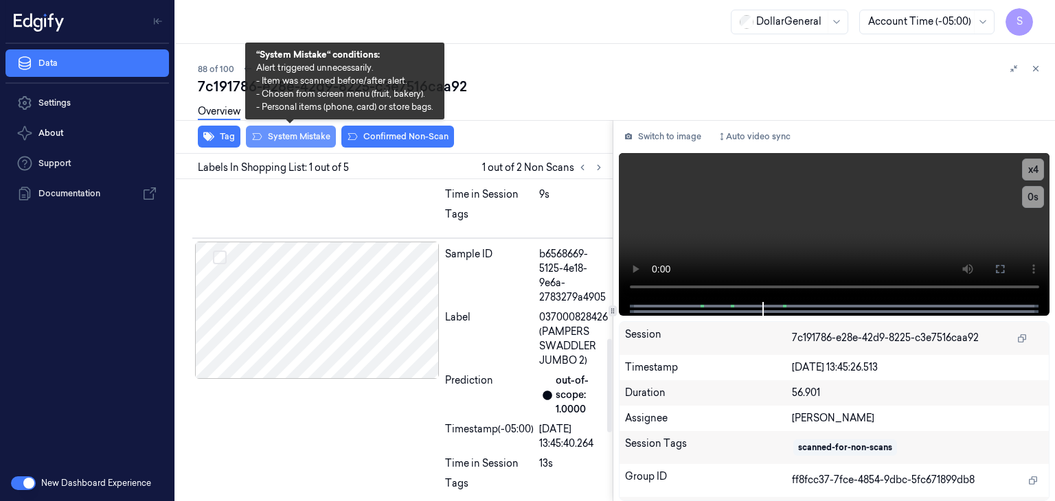
click at [299, 139] on button "System Mistake" at bounding box center [291, 137] width 90 height 22
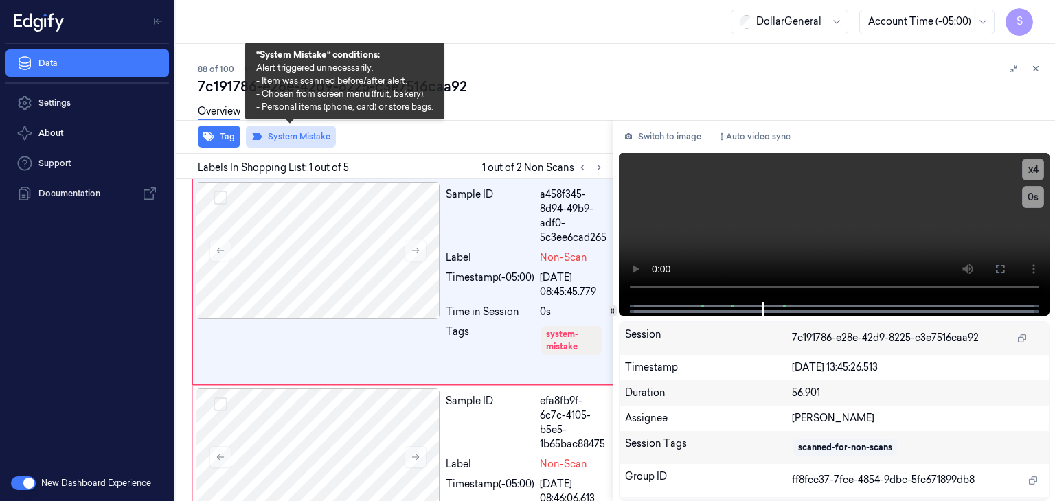
scroll to position [0, 0]
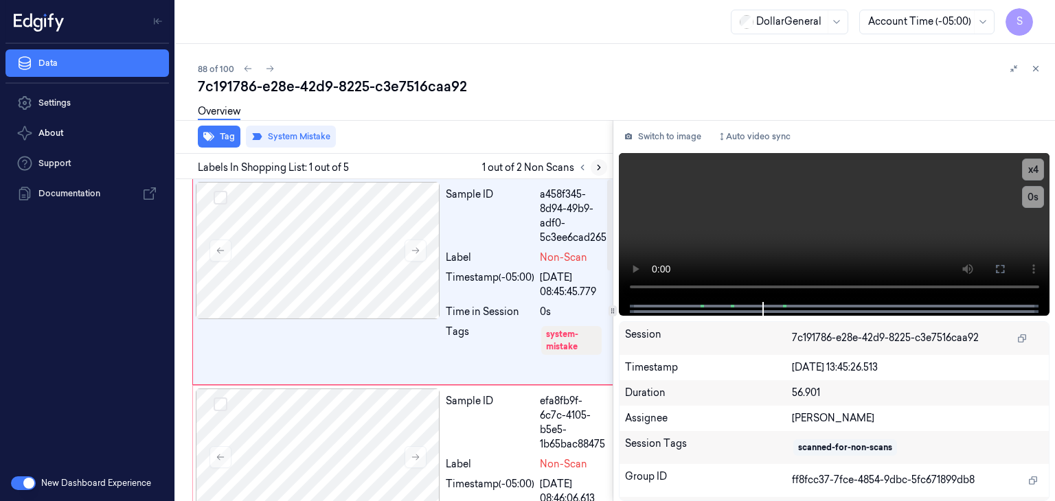
click at [596, 170] on icon at bounding box center [599, 168] width 10 height 10
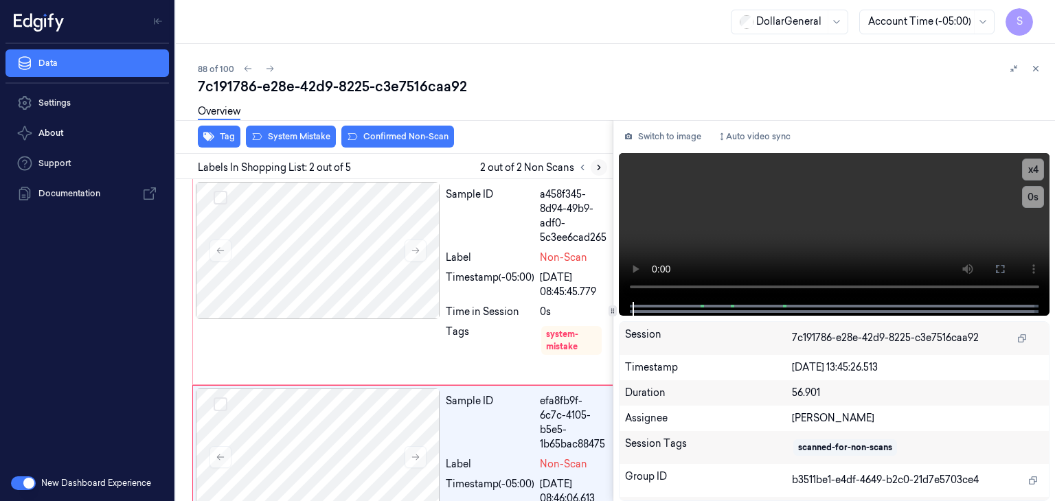
scroll to position [133, 0]
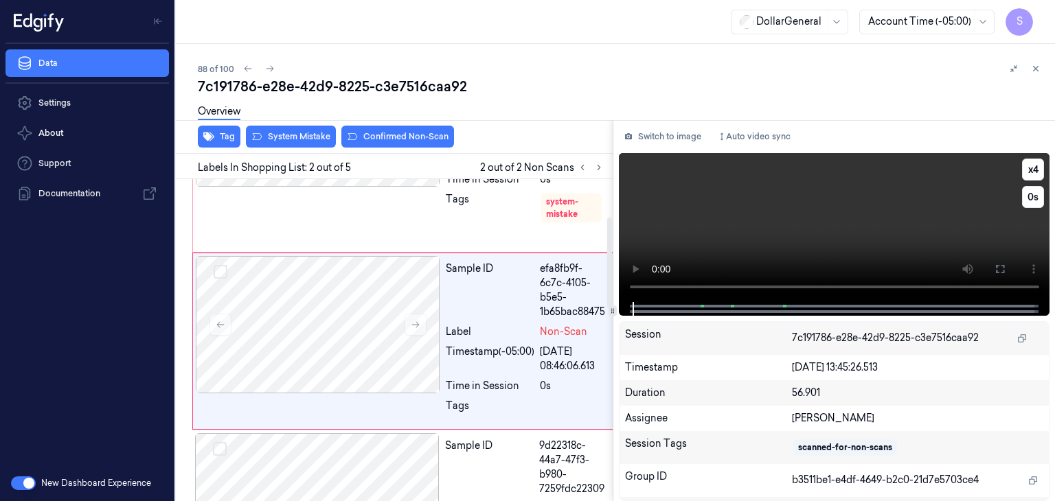
click at [810, 182] on video at bounding box center [834, 227] width 431 height 149
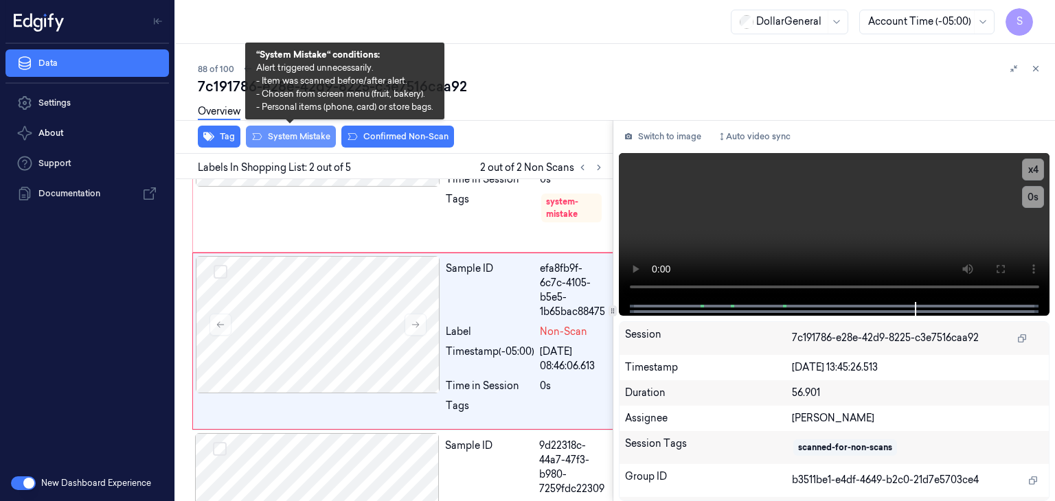
click at [286, 133] on button "System Mistake" at bounding box center [291, 137] width 90 height 22
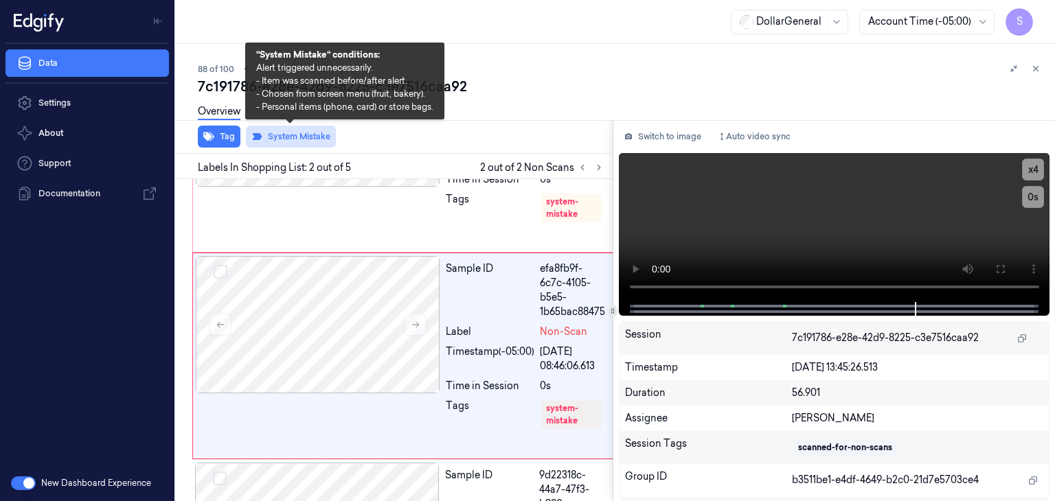
scroll to position [148, 0]
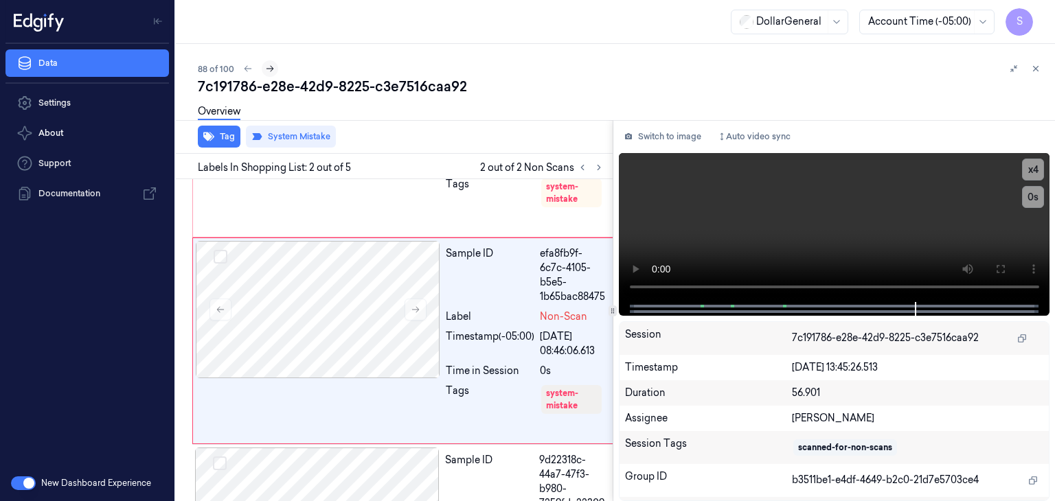
click at [268, 73] on icon at bounding box center [270, 69] width 10 height 10
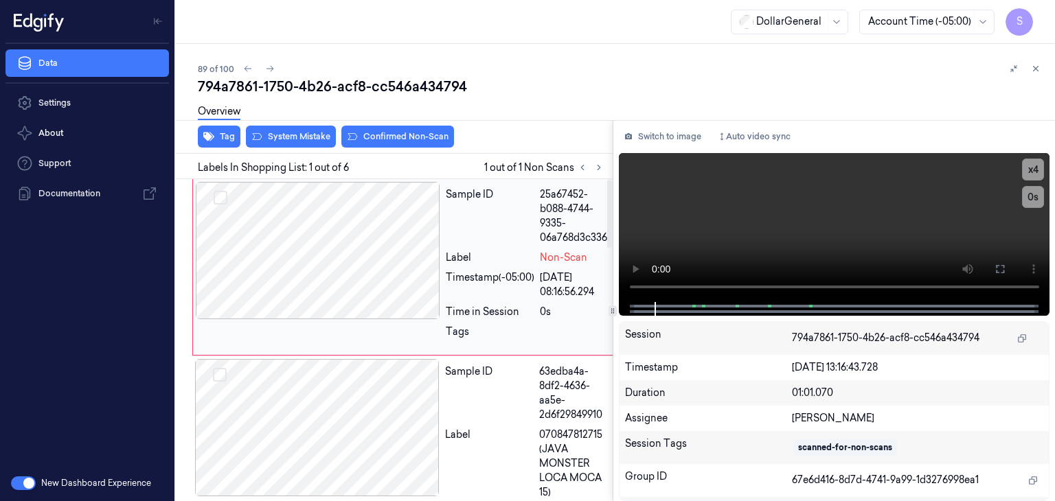
click at [420, 248] on div at bounding box center [318, 250] width 244 height 137
click at [781, 220] on video at bounding box center [834, 227] width 431 height 149
click at [306, 141] on button "System Mistake" at bounding box center [291, 137] width 90 height 22
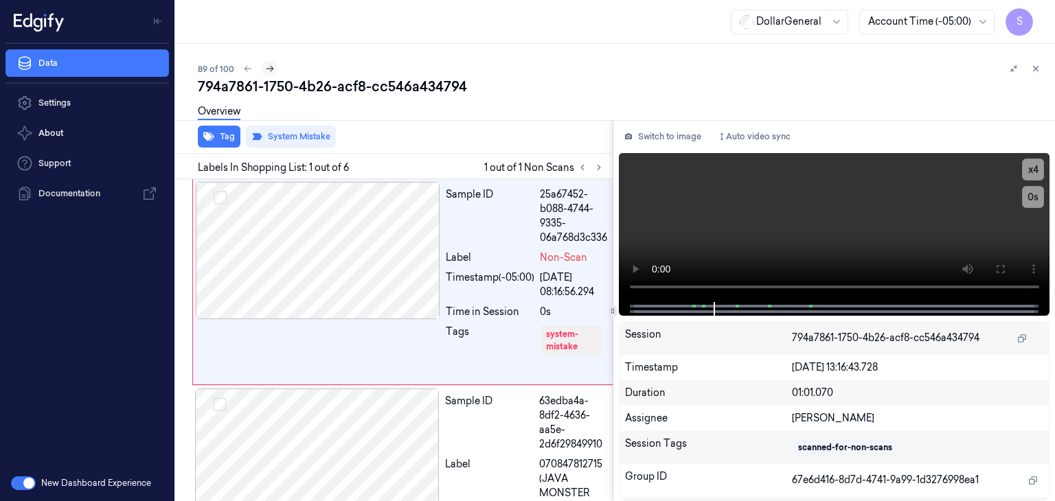
click at [266, 69] on icon at bounding box center [270, 69] width 10 height 10
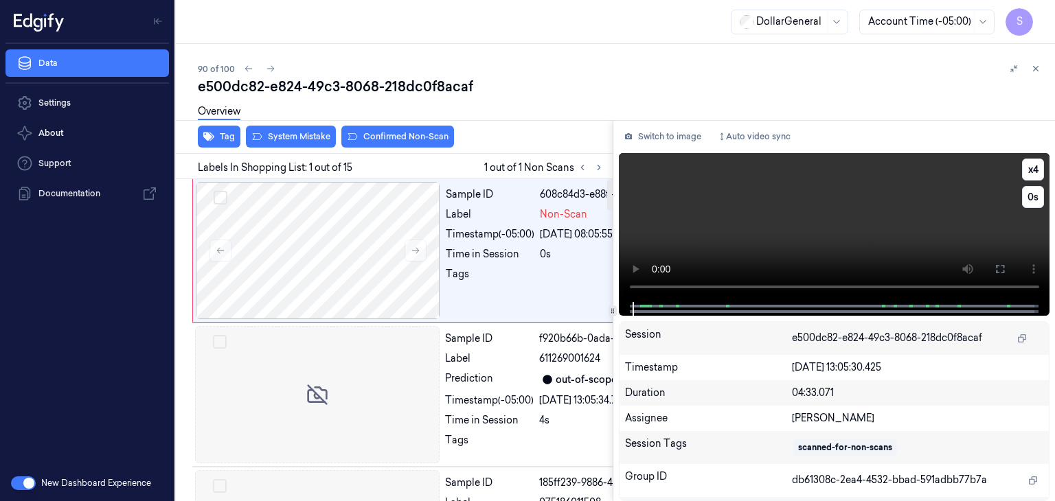
click at [692, 200] on video at bounding box center [834, 227] width 431 height 149
click at [290, 435] on div at bounding box center [317, 394] width 244 height 137
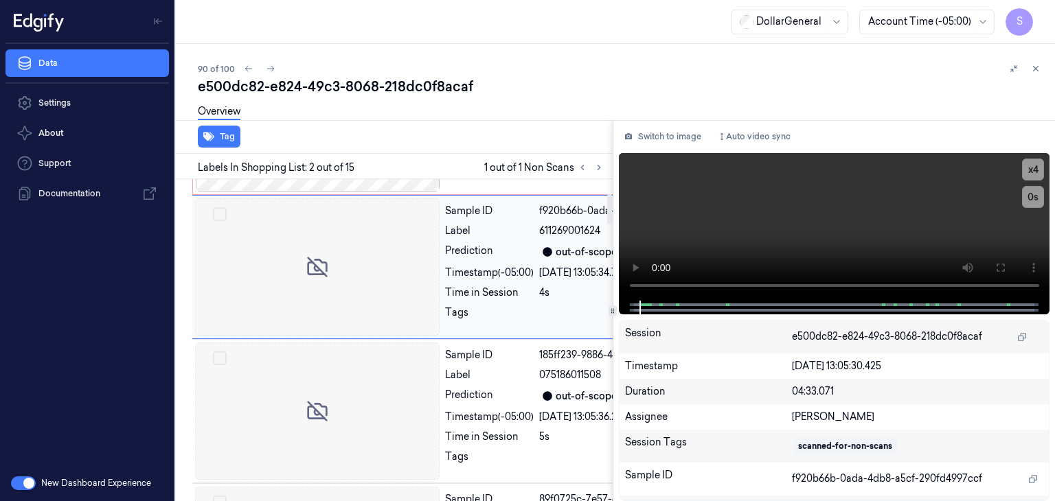
scroll to position [196, 0]
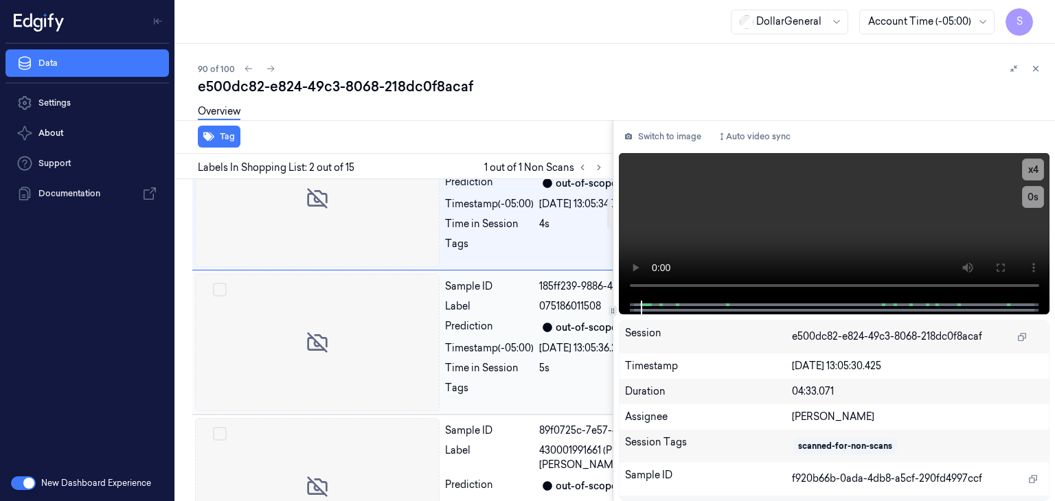
click at [306, 401] on div at bounding box center [317, 342] width 244 height 137
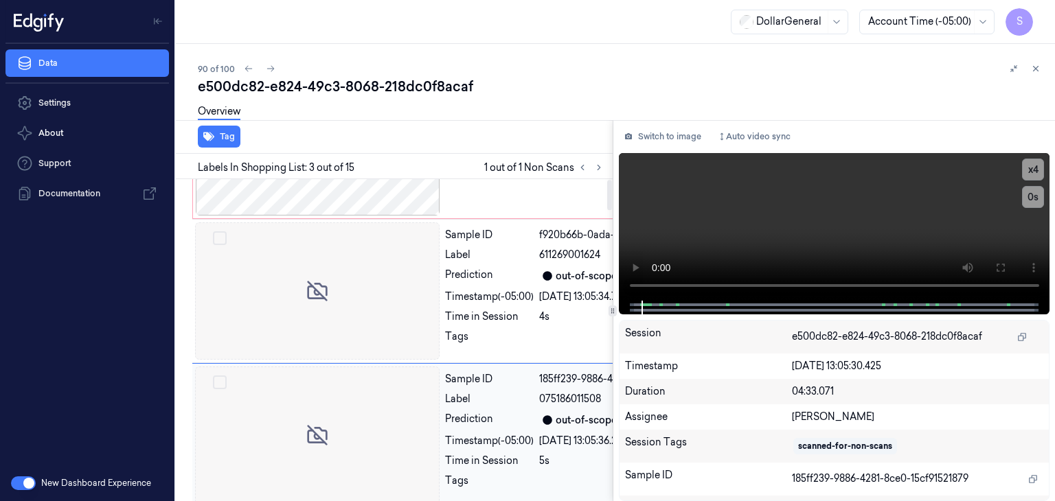
scroll to position [0, 0]
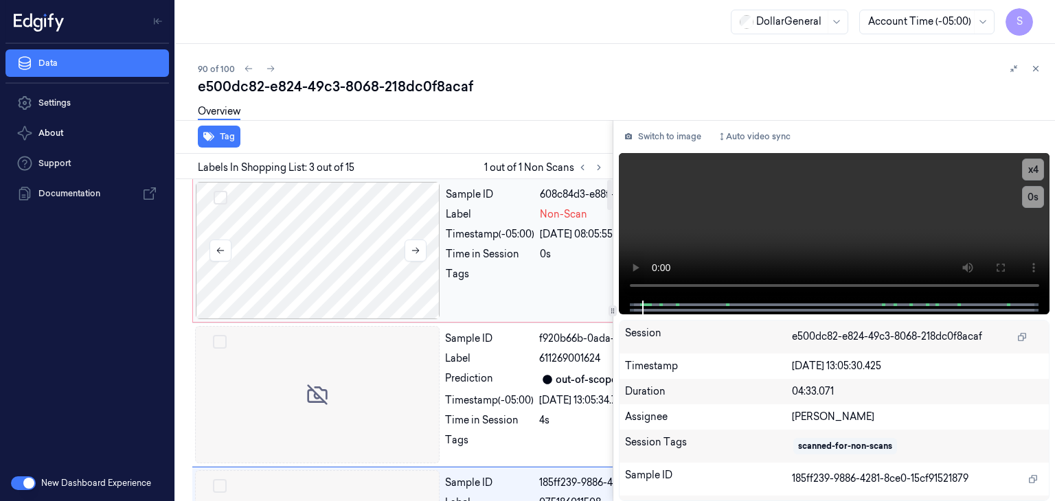
click at [292, 266] on div at bounding box center [318, 250] width 244 height 137
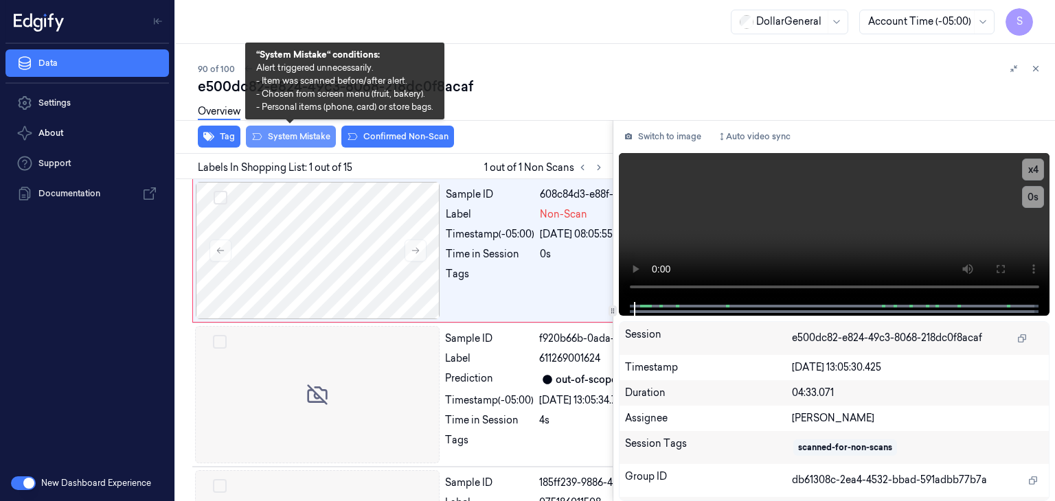
click at [299, 137] on button "System Mistake" at bounding box center [291, 137] width 90 height 22
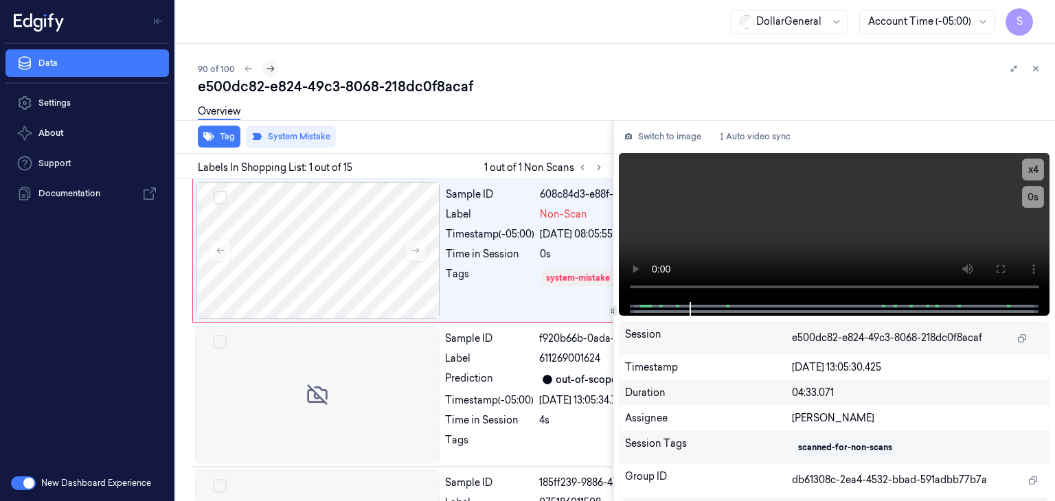
click at [271, 73] on icon at bounding box center [271, 69] width 10 height 10
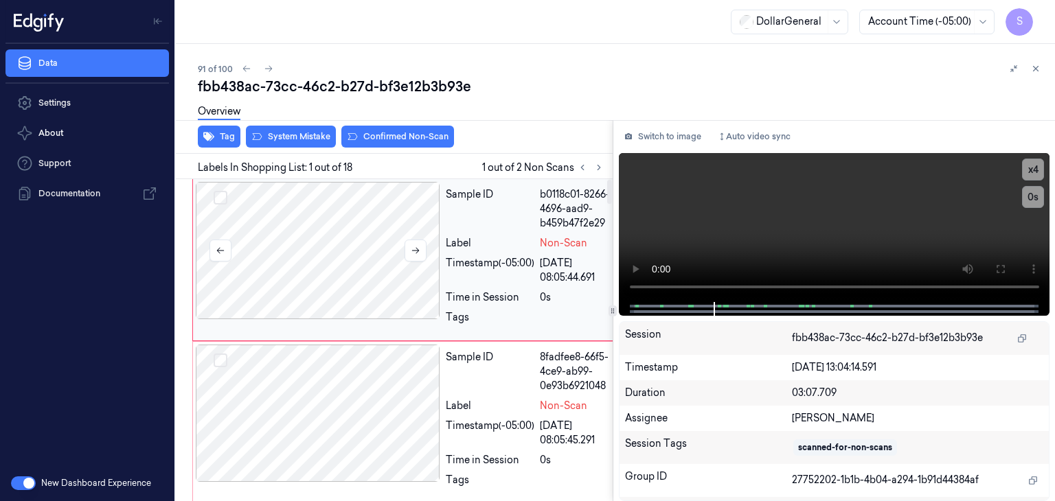
click at [299, 214] on div at bounding box center [318, 250] width 244 height 137
click at [357, 448] on div at bounding box center [318, 413] width 244 height 137
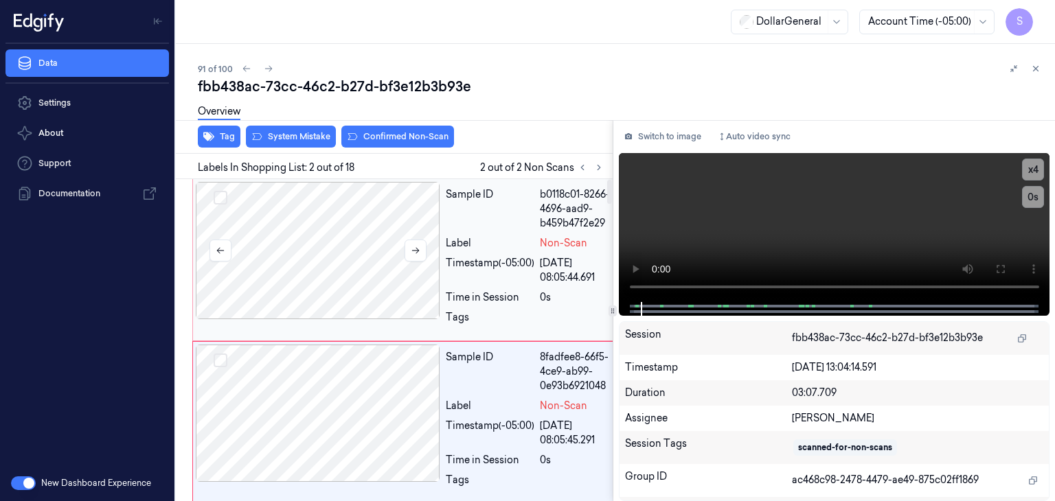
click at [316, 269] on div at bounding box center [318, 250] width 244 height 137
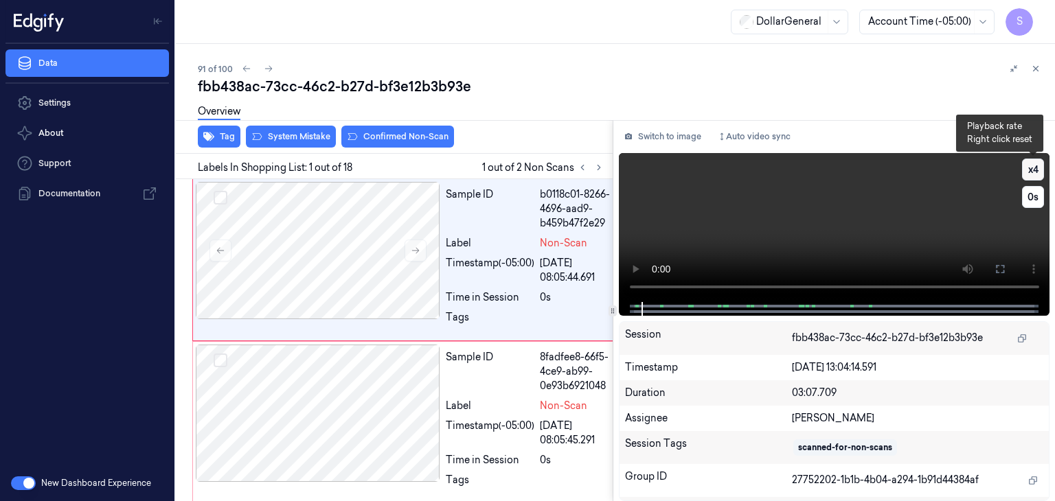
click at [1037, 168] on button "x 4" at bounding box center [1033, 170] width 22 height 22
click at [1037, 168] on button "x 1" at bounding box center [1033, 170] width 22 height 22
click at [796, 241] on video at bounding box center [834, 227] width 431 height 149
click at [756, 229] on video at bounding box center [834, 227] width 431 height 149
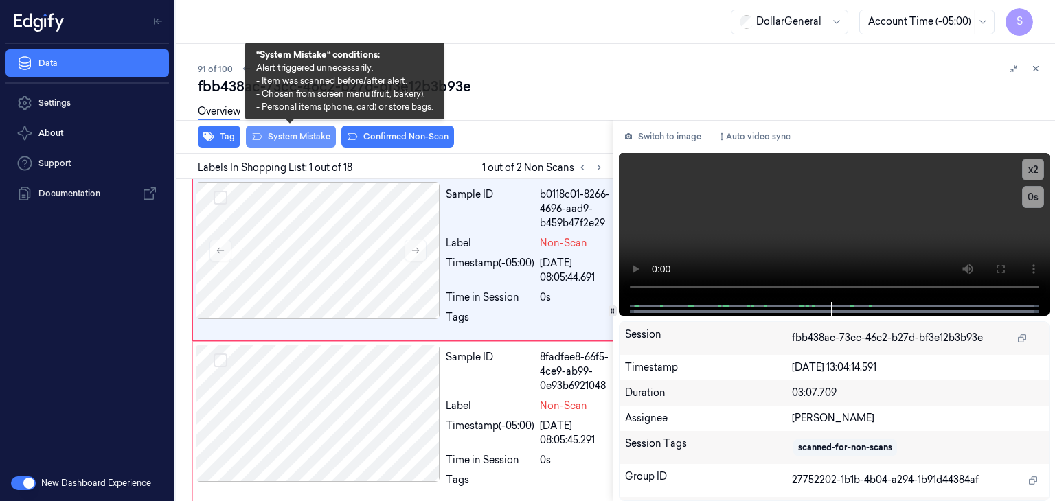
click at [310, 143] on button "System Mistake" at bounding box center [291, 137] width 90 height 22
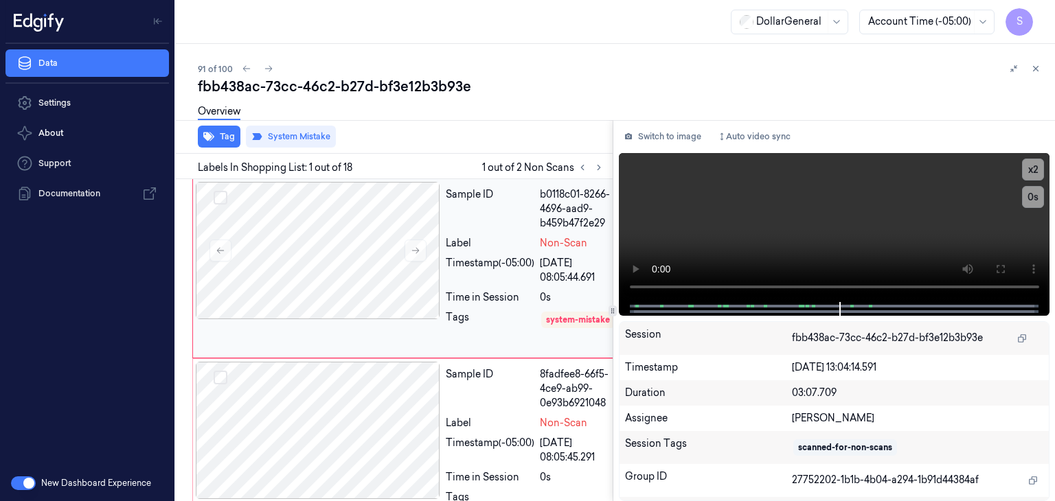
drag, startPoint x: 599, startPoint y: 167, endPoint x: 587, endPoint y: 179, distance: 17.0
click at [599, 168] on icon at bounding box center [599, 168] width 10 height 10
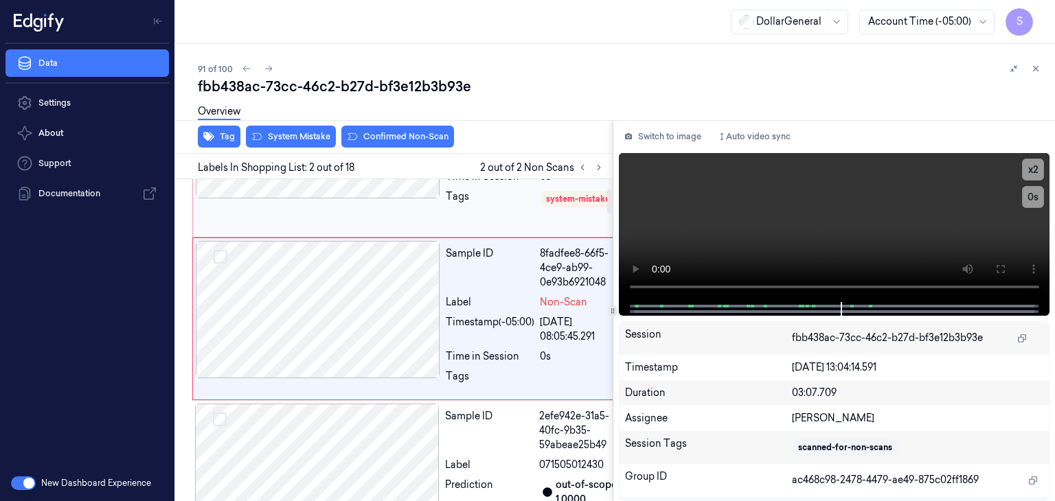
scroll to position [133, 0]
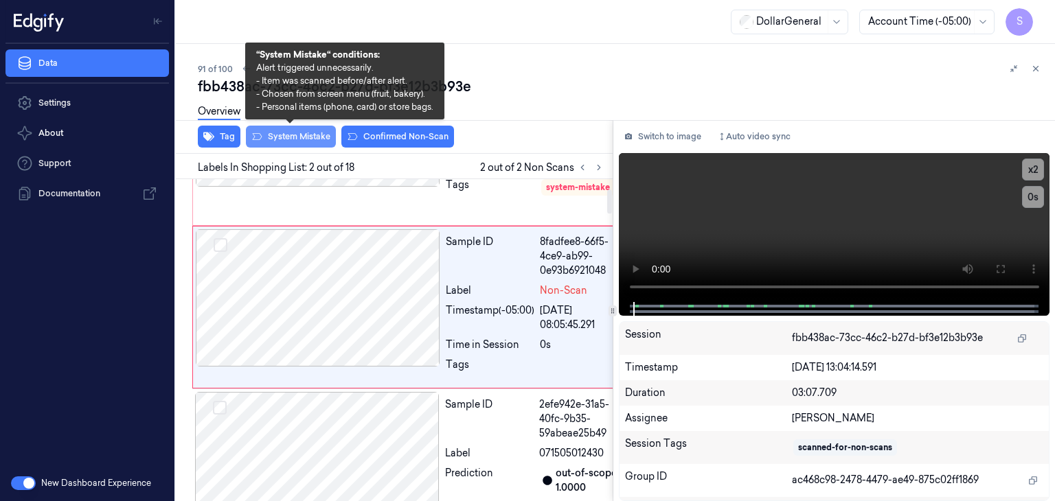
click at [319, 133] on button "System Mistake" at bounding box center [291, 137] width 90 height 22
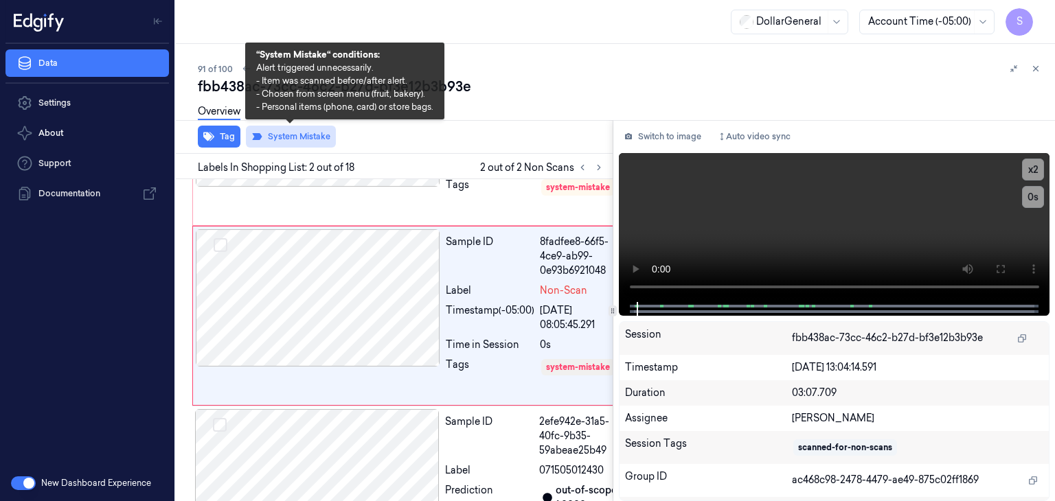
scroll to position [148, 0]
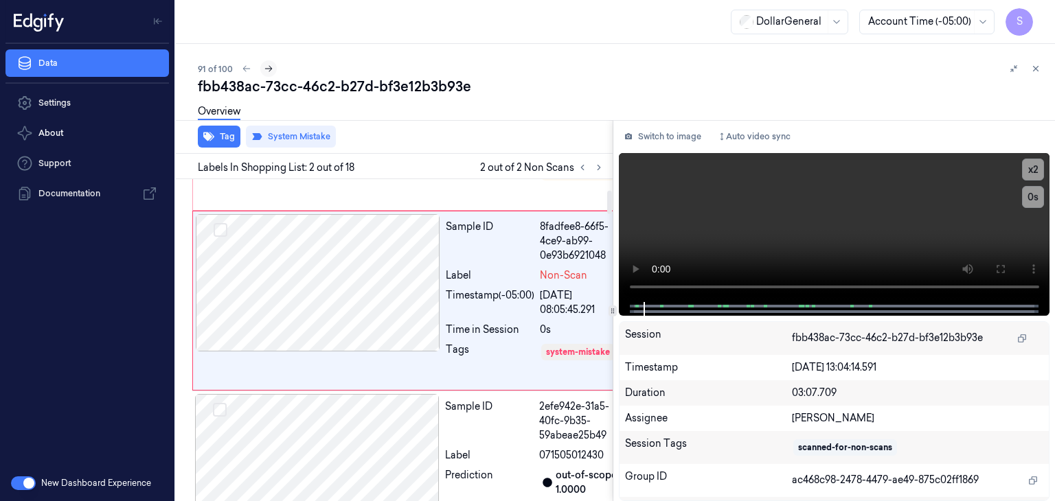
click at [261, 67] on button at bounding box center [268, 68] width 16 height 16
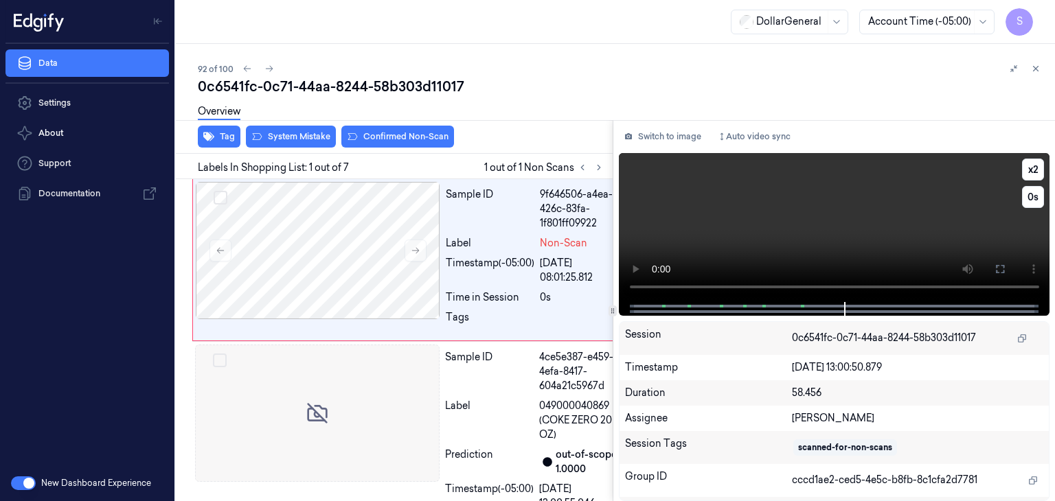
click at [887, 235] on video at bounding box center [834, 227] width 431 height 149
click at [406, 248] on button at bounding box center [415, 251] width 22 height 22
click at [417, 248] on icon at bounding box center [416, 251] width 10 height 10
click at [337, 395] on div at bounding box center [317, 413] width 244 height 137
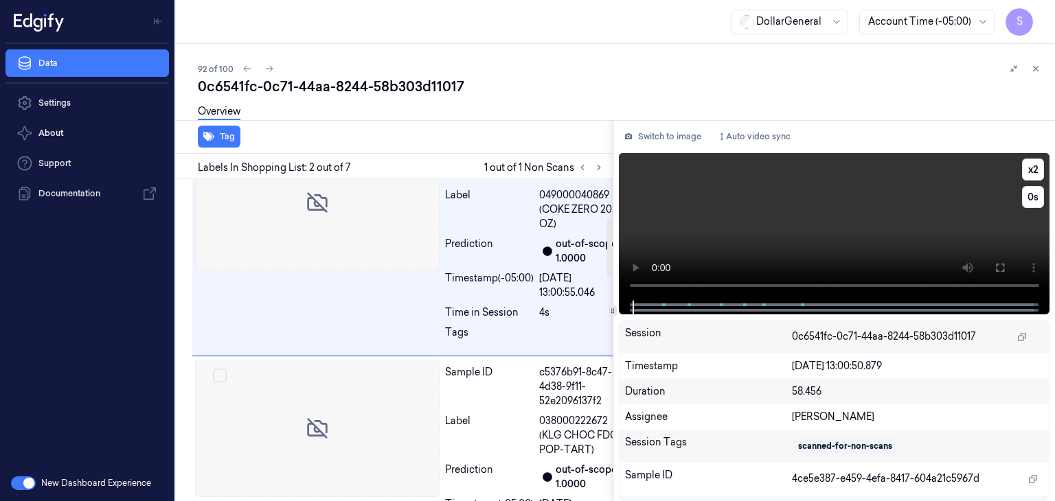
click at [691, 227] on video at bounding box center [834, 227] width 431 height 148
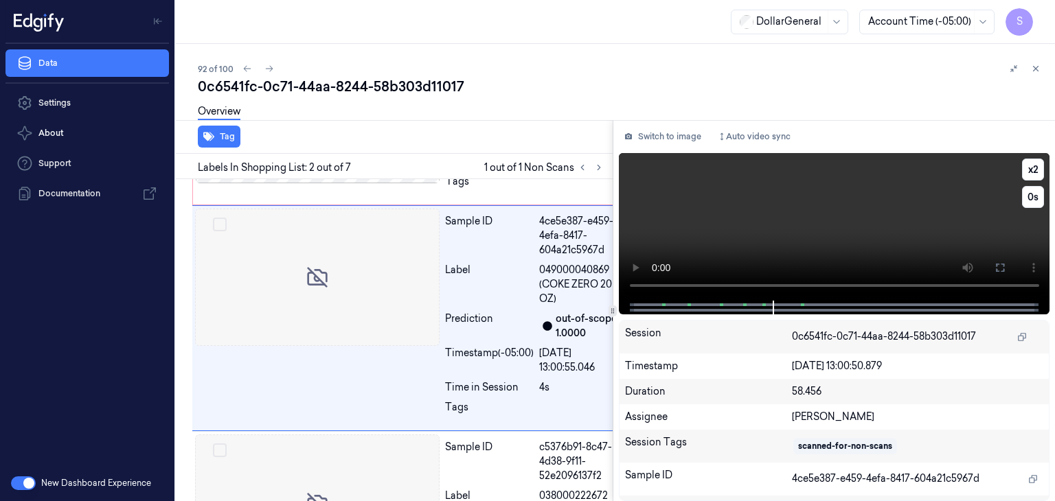
scroll to position [142, 0]
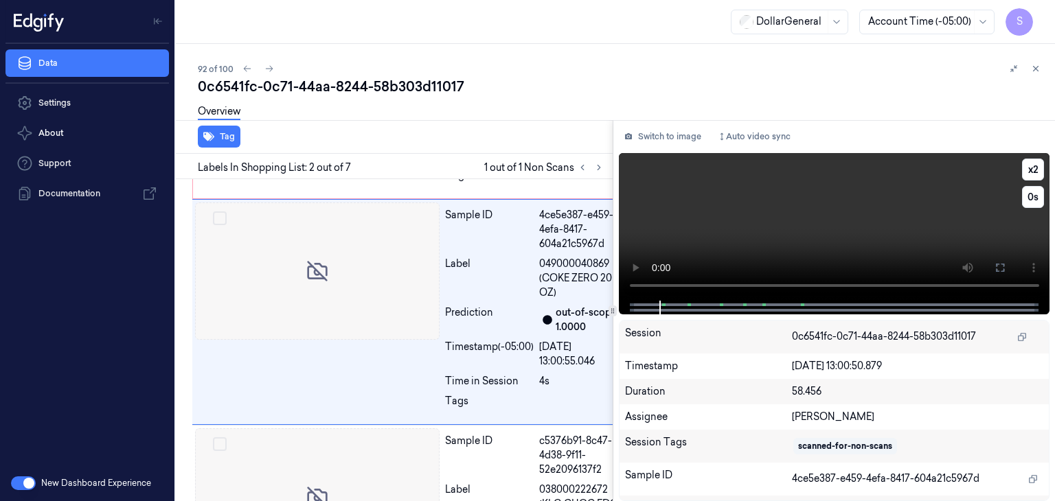
click at [1033, 154] on video at bounding box center [834, 227] width 431 height 148
click at [1035, 166] on button "x 2" at bounding box center [1033, 170] width 22 height 22
click at [958, 229] on video at bounding box center [834, 227] width 431 height 148
click at [758, 241] on video at bounding box center [834, 227] width 431 height 148
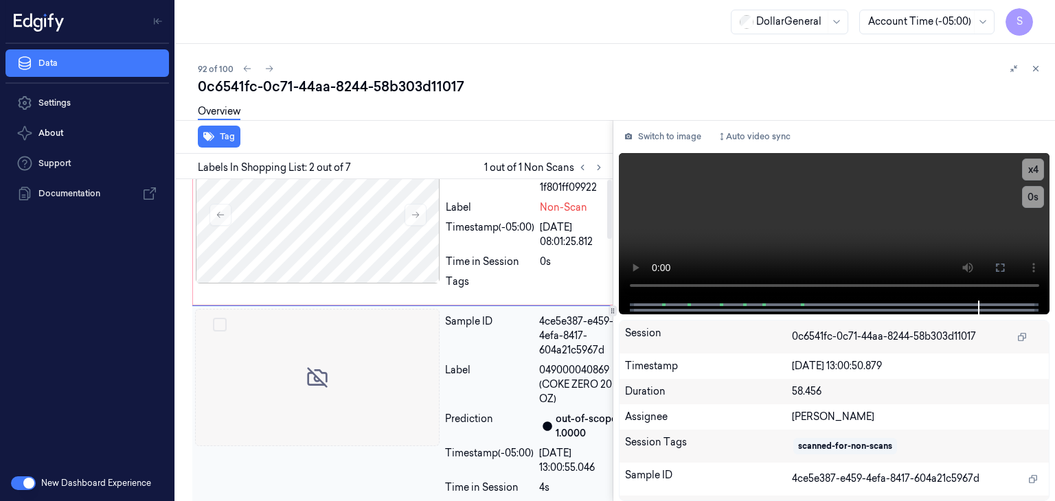
scroll to position [0, 0]
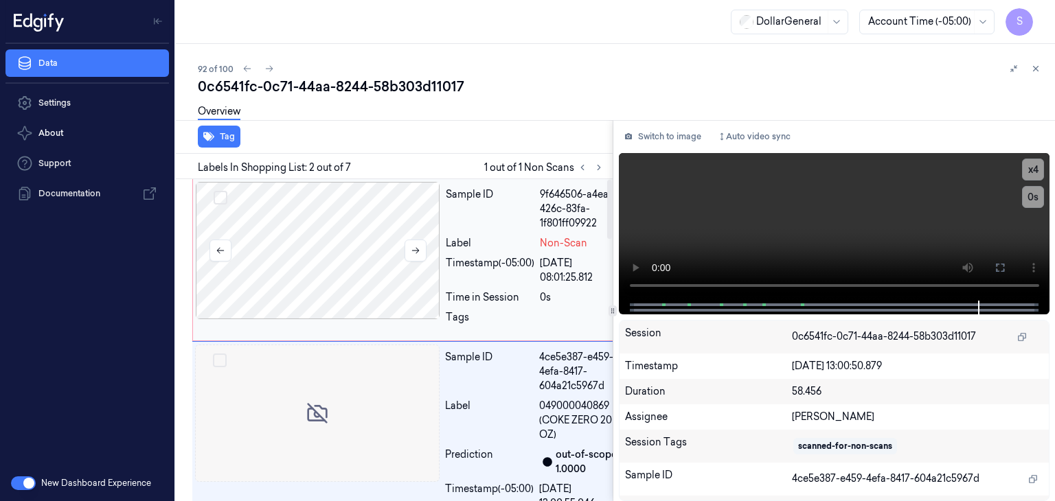
click at [282, 229] on div at bounding box center [318, 250] width 244 height 137
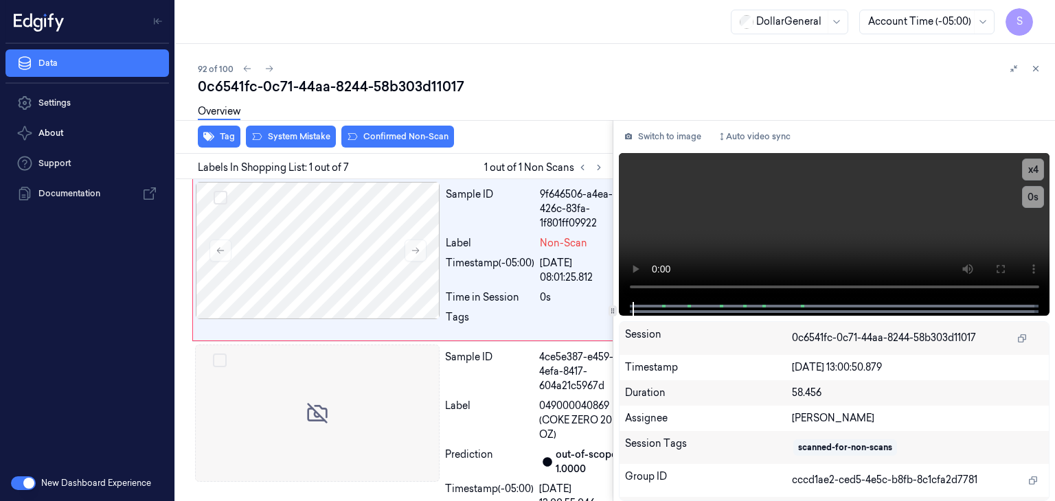
click at [402, 126] on div "Overview" at bounding box center [621, 113] width 846 height 35
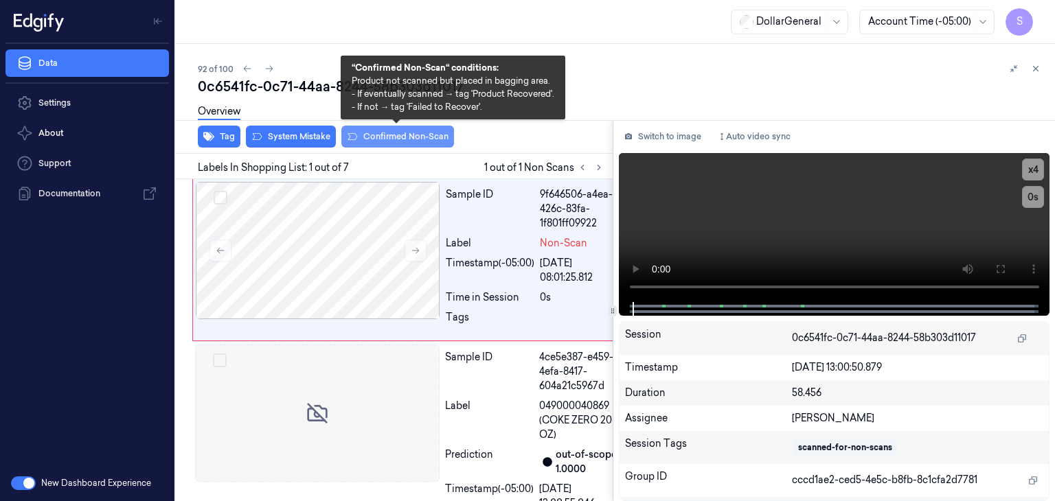
click at [406, 134] on button "Confirmed Non-Scan" at bounding box center [397, 137] width 113 height 22
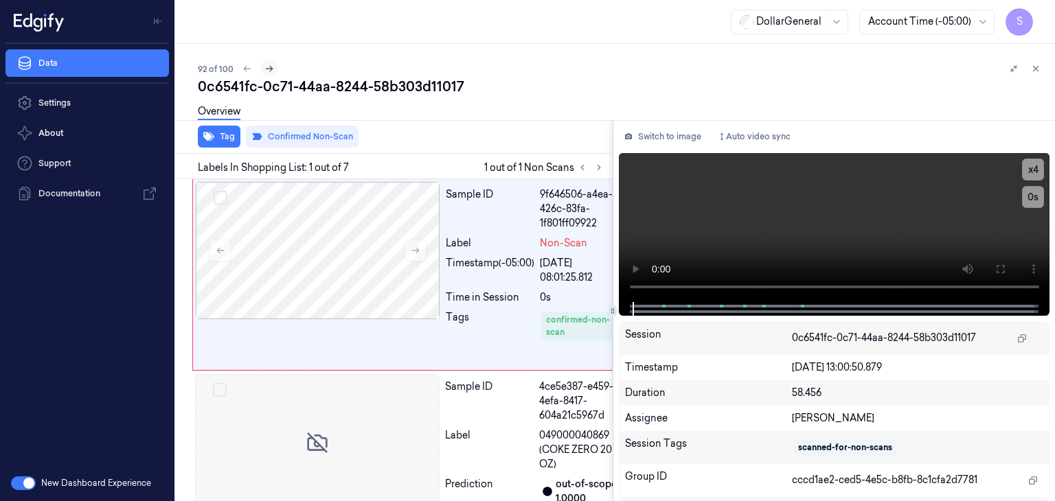
click at [266, 71] on icon at bounding box center [269, 69] width 10 height 10
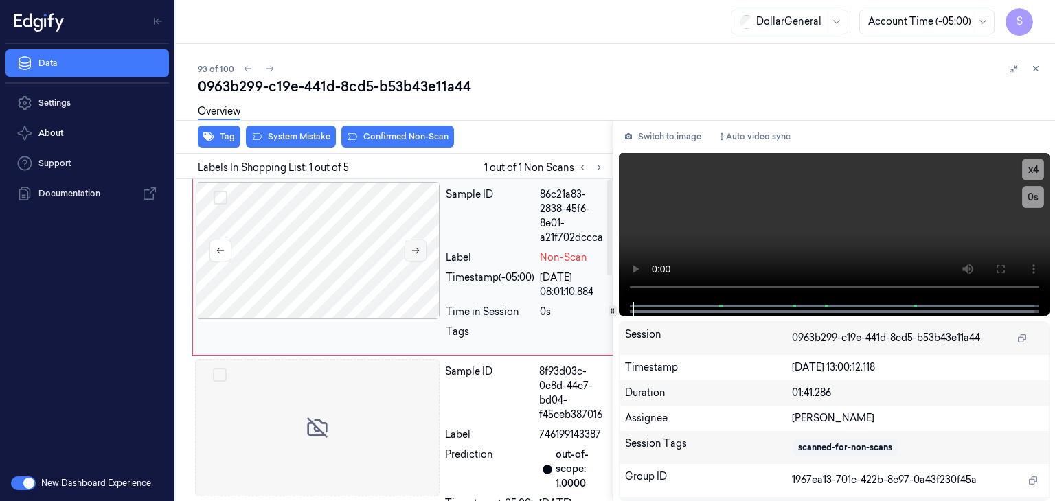
click at [424, 253] on button at bounding box center [415, 251] width 22 height 22
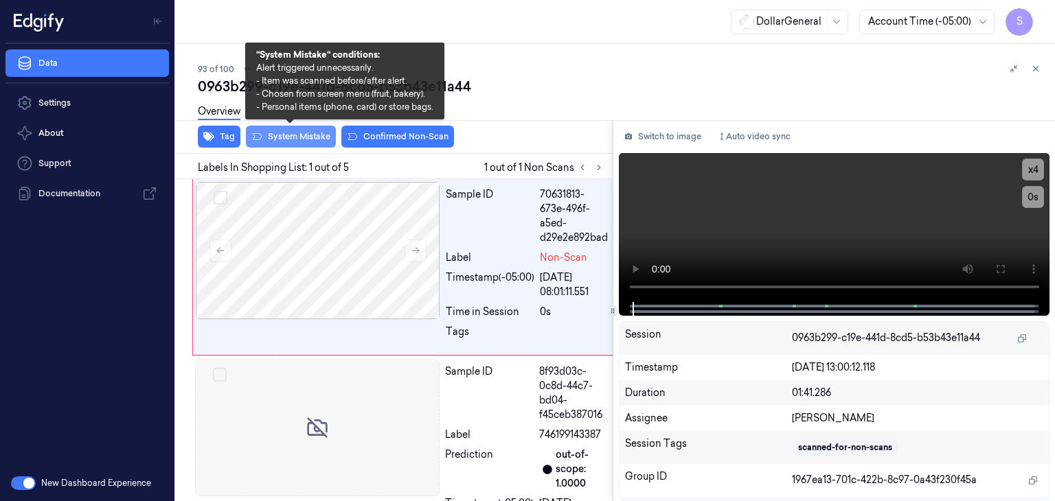
click at [297, 137] on button "System Mistake" at bounding box center [291, 137] width 90 height 22
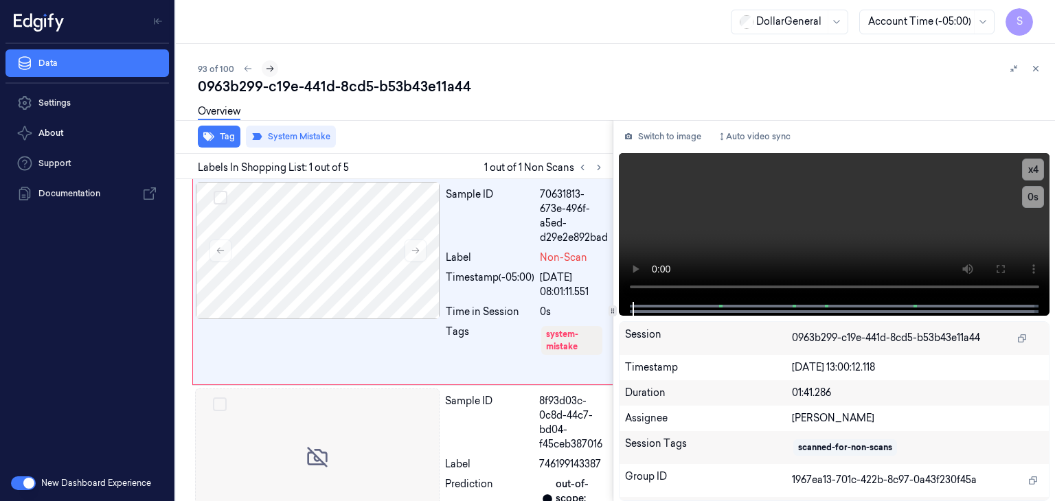
click at [267, 69] on icon at bounding box center [270, 69] width 10 height 10
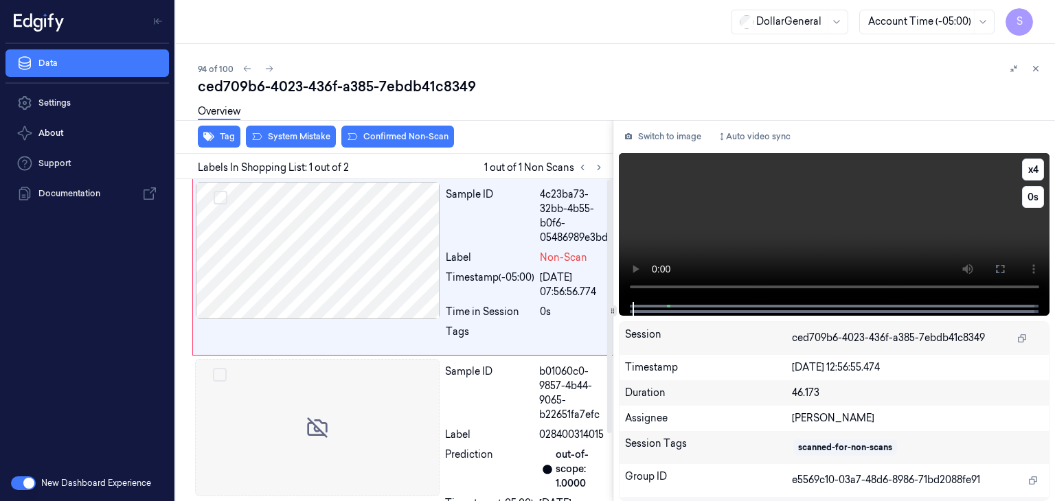
click at [728, 209] on video at bounding box center [834, 227] width 431 height 149
click at [341, 396] on div at bounding box center [317, 427] width 244 height 137
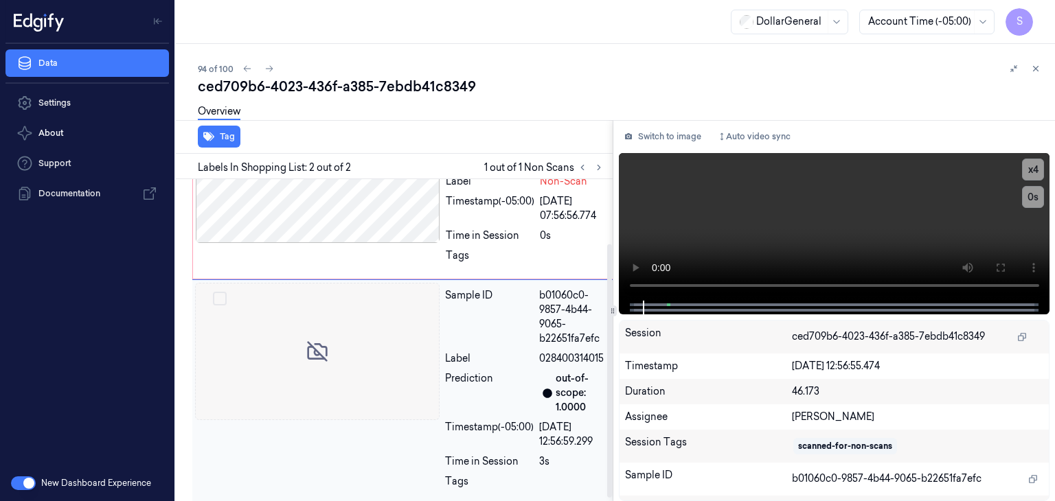
scroll to position [84, 0]
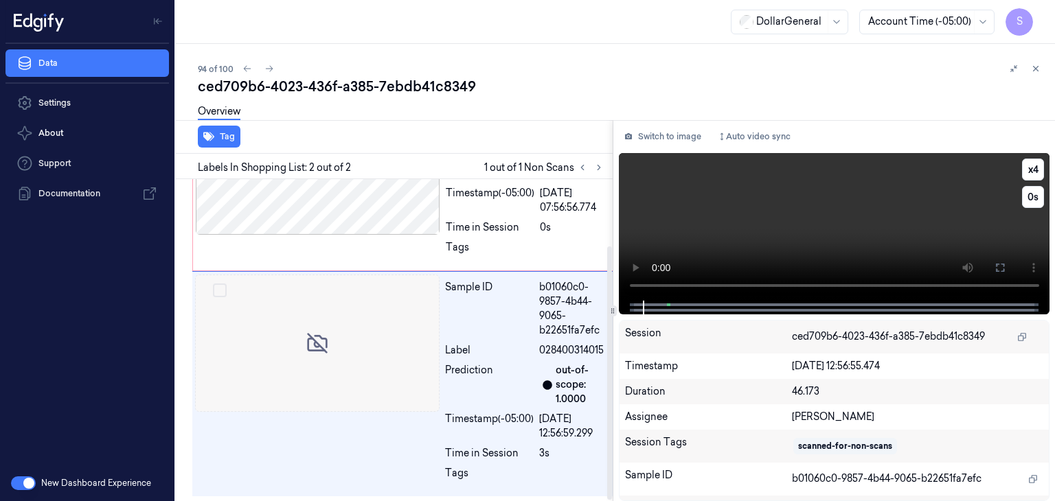
click at [676, 228] on video at bounding box center [834, 227] width 431 height 148
click at [724, 220] on video at bounding box center [834, 227] width 431 height 148
click at [730, 242] on video at bounding box center [834, 227] width 431 height 148
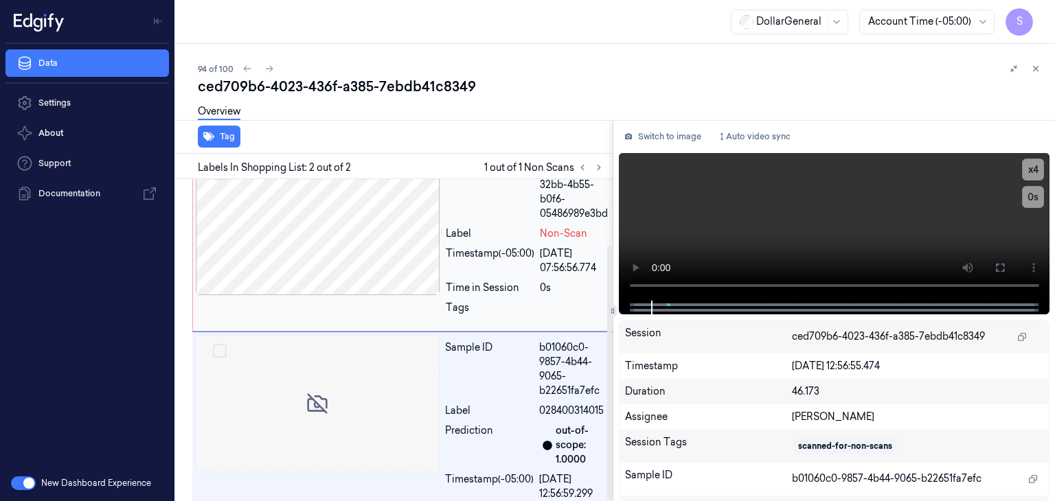
scroll to position [0, 0]
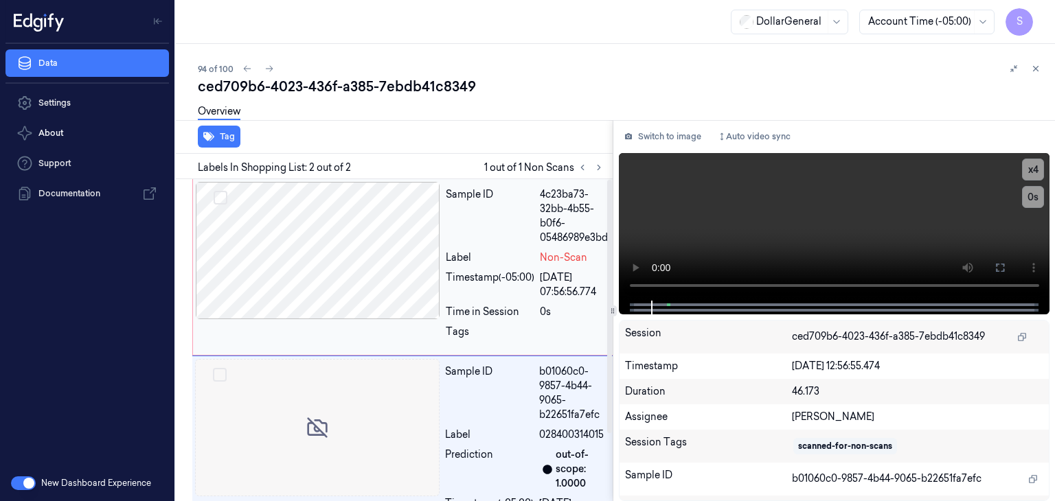
click at [333, 259] on div at bounding box center [318, 250] width 244 height 137
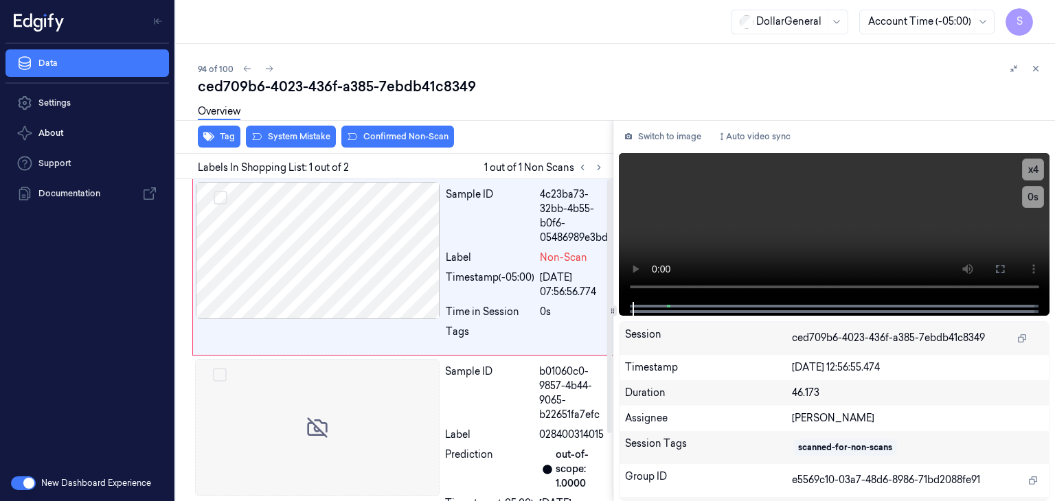
click at [277, 128] on div "Overview" at bounding box center [621, 113] width 846 height 35
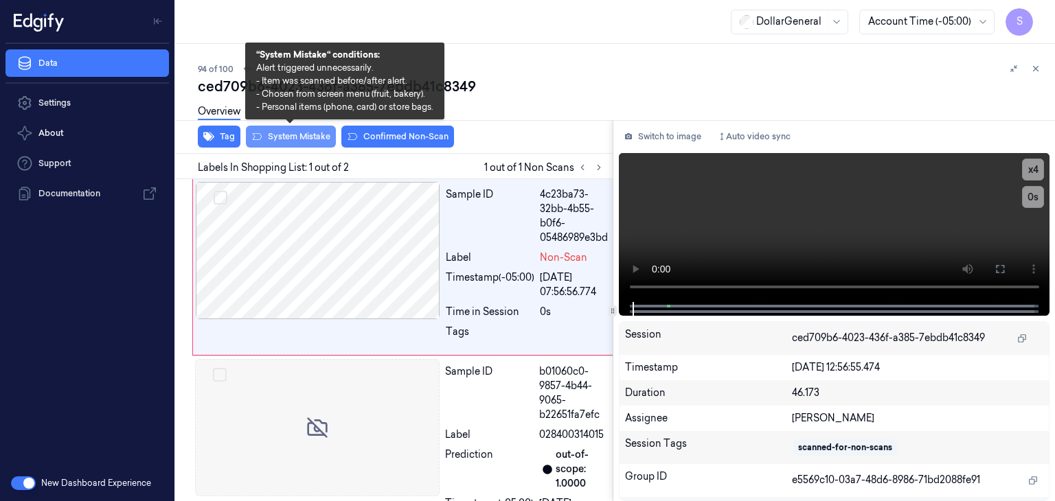
click at [278, 137] on button "System Mistake" at bounding box center [291, 137] width 90 height 22
click at [275, 143] on button "System Mistake" at bounding box center [291, 137] width 90 height 22
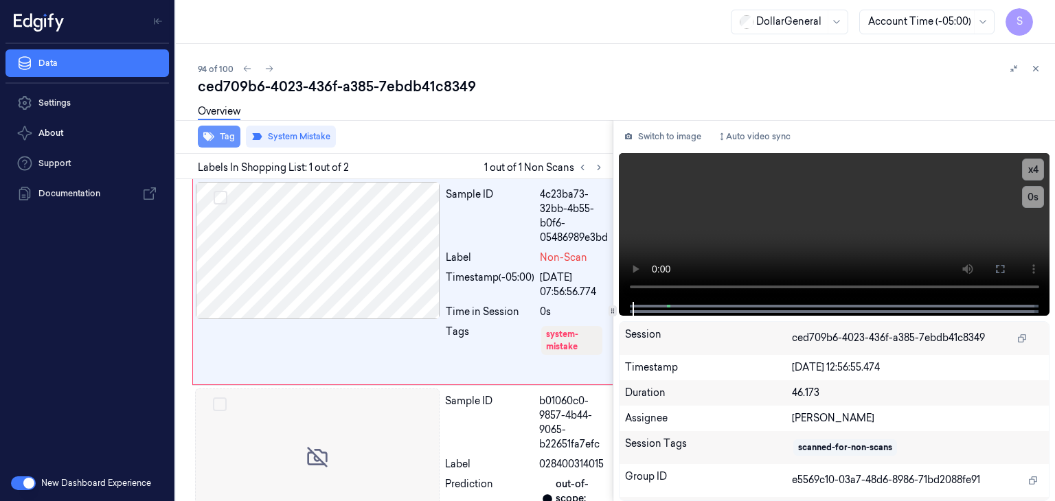
click at [219, 144] on button "Tag" at bounding box center [219, 137] width 43 height 22
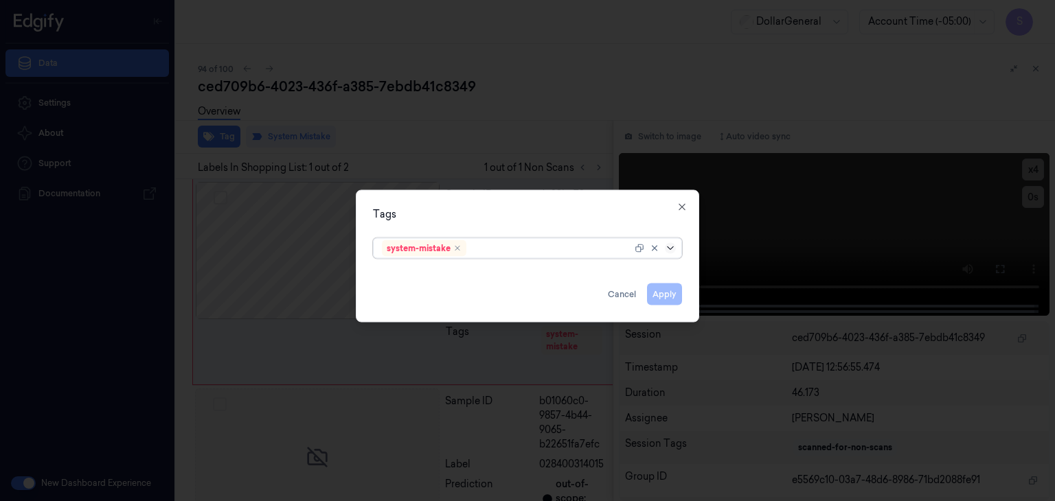
click at [672, 248] on icon at bounding box center [670, 248] width 11 height 11
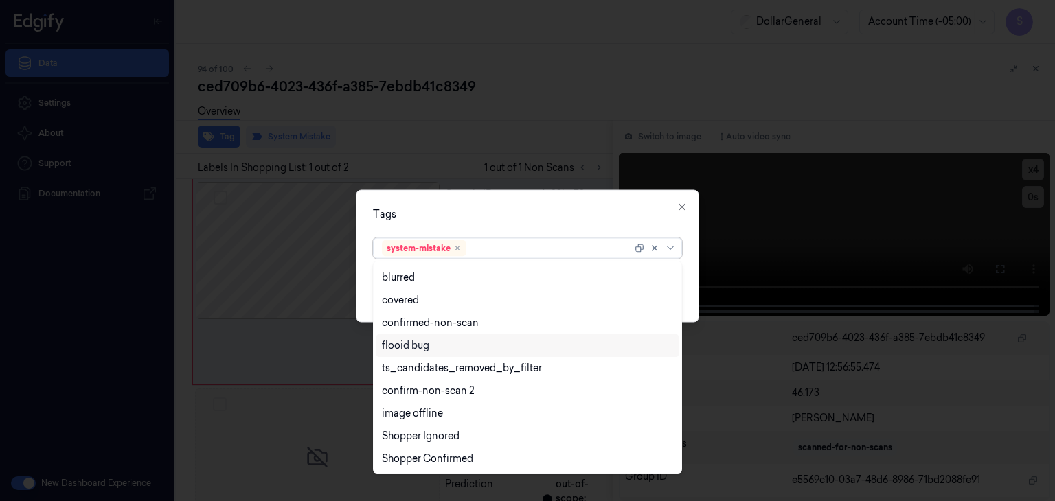
click at [435, 341] on div "flooid bug" at bounding box center [527, 345] width 291 height 14
click at [691, 274] on div "Tags option flooid bug , selected. 21 results available. Use Up and Down to cho…" at bounding box center [527, 256] width 343 height 133
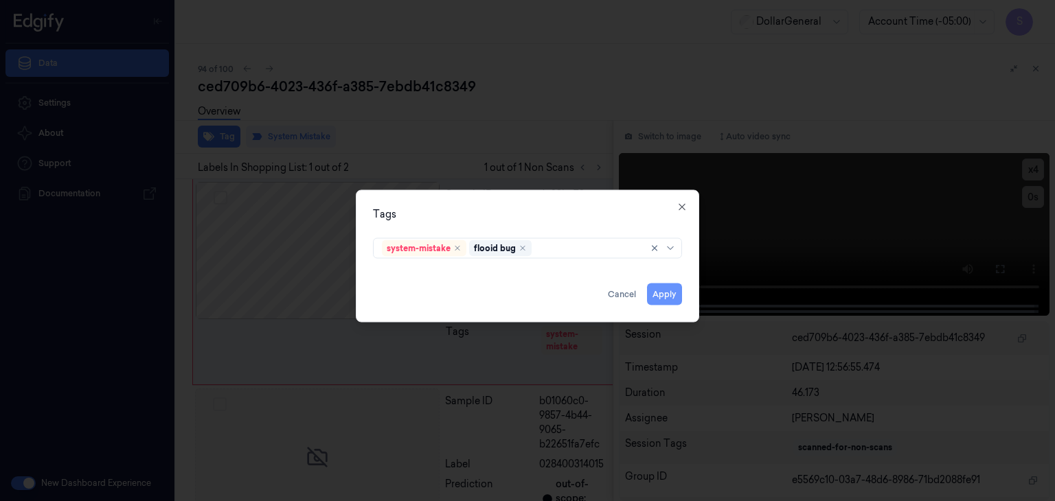
click at [680, 289] on button "Apply" at bounding box center [664, 295] width 35 height 22
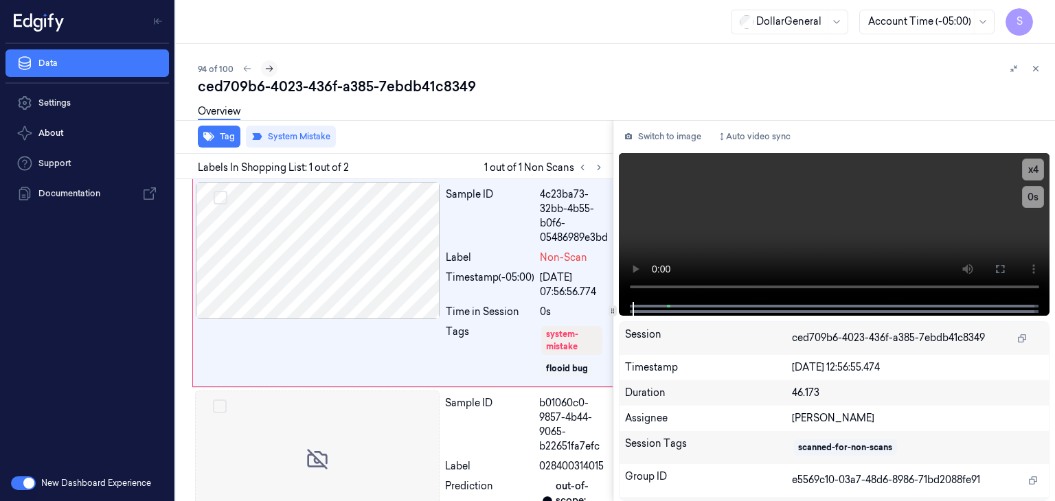
click at [266, 73] on icon at bounding box center [269, 69] width 10 height 10
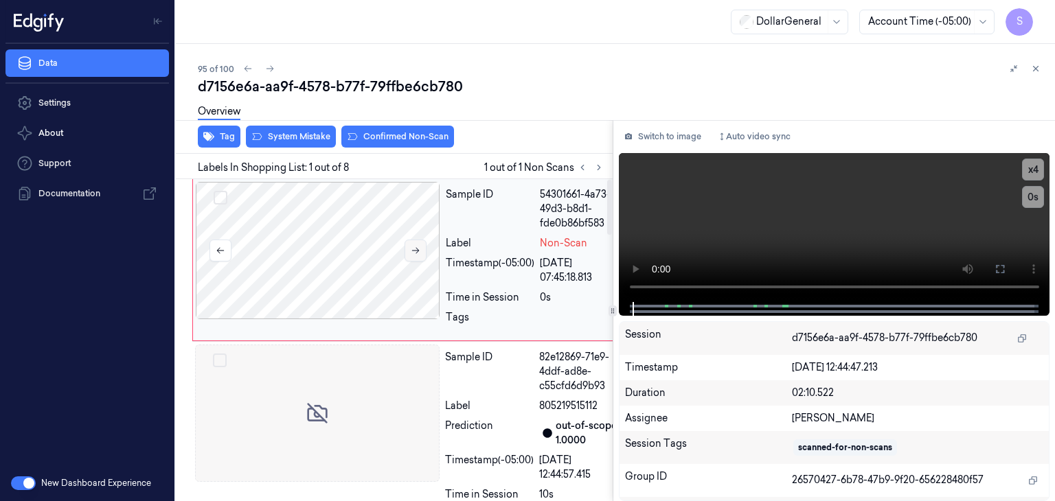
click at [407, 256] on button at bounding box center [415, 251] width 22 height 22
click at [755, 215] on video at bounding box center [834, 227] width 431 height 149
click at [265, 252] on div at bounding box center [318, 250] width 244 height 137
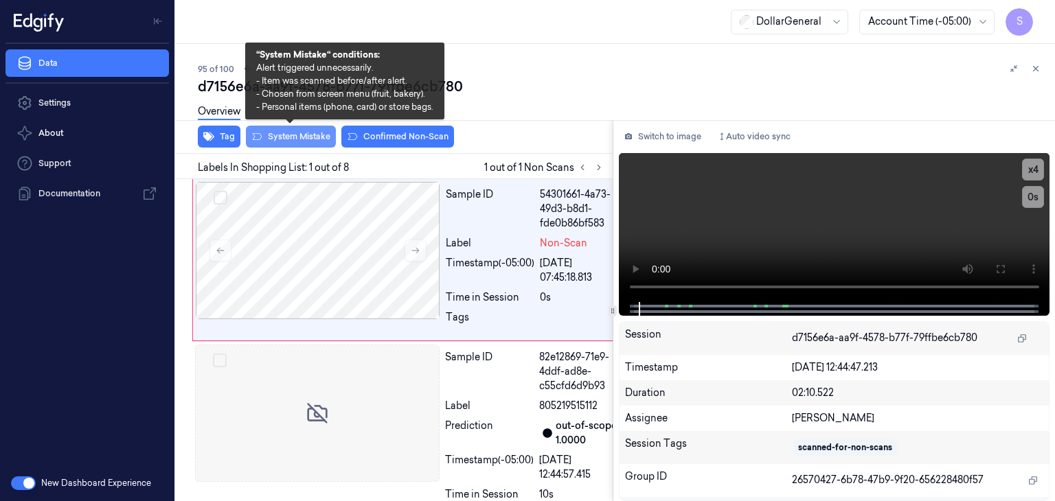
click at [275, 138] on button "System Mistake" at bounding box center [291, 137] width 90 height 22
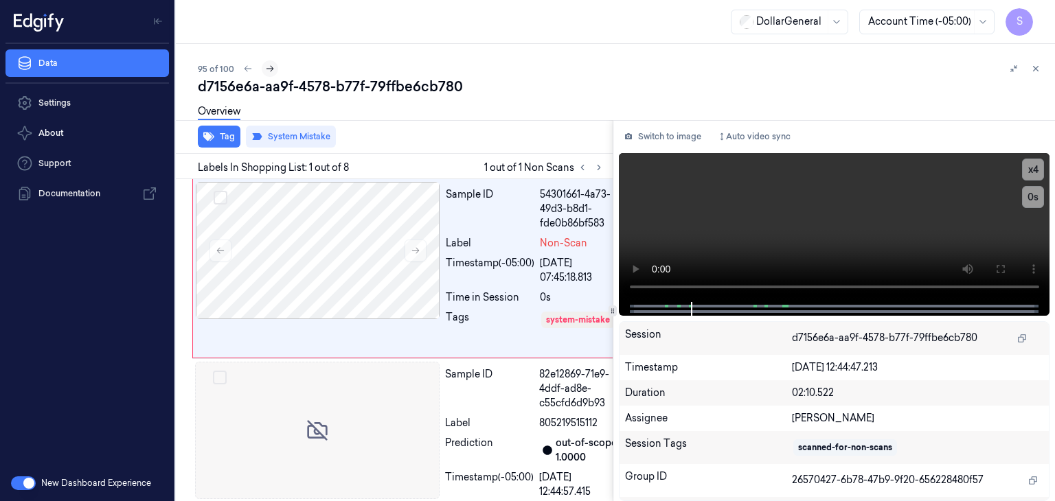
click at [269, 67] on icon at bounding box center [270, 69] width 10 height 10
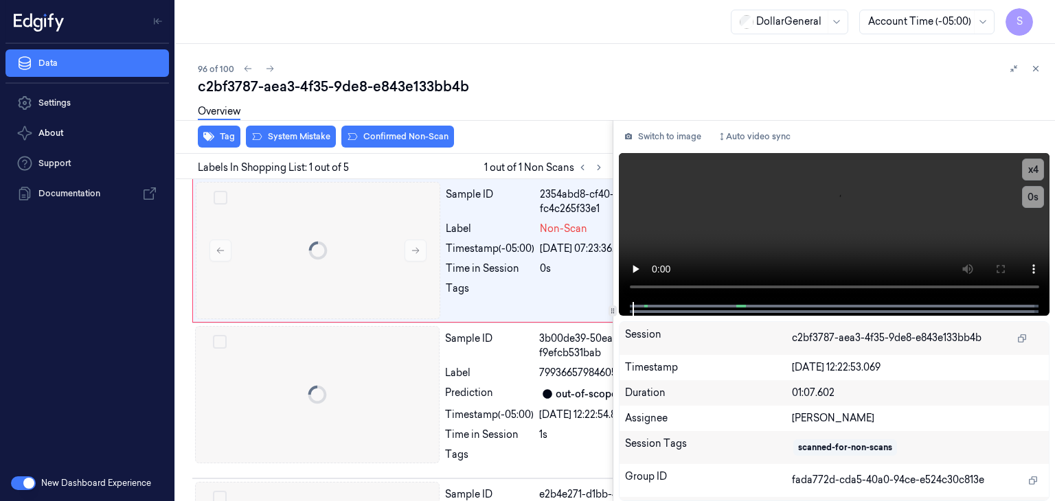
scroll to position [0, 22]
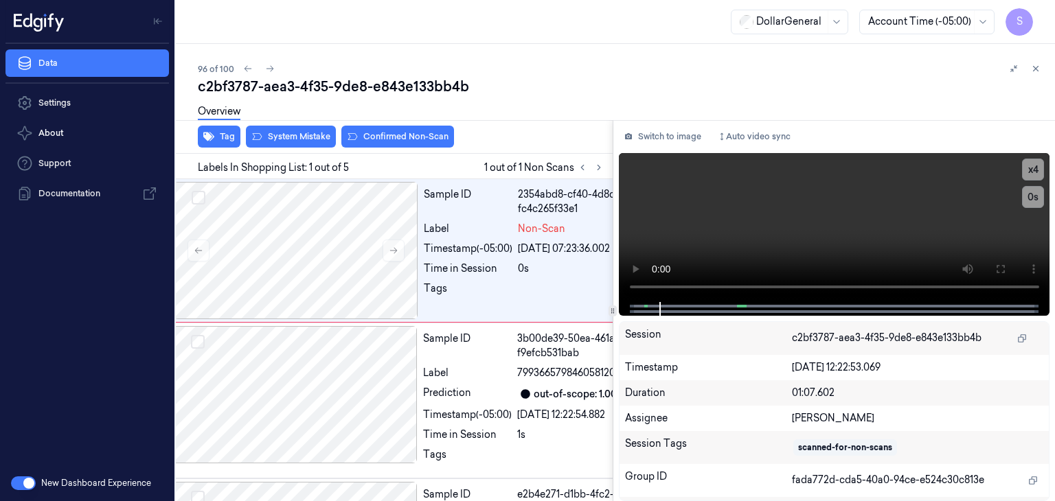
click at [291, 128] on div "Overview" at bounding box center [621, 113] width 846 height 35
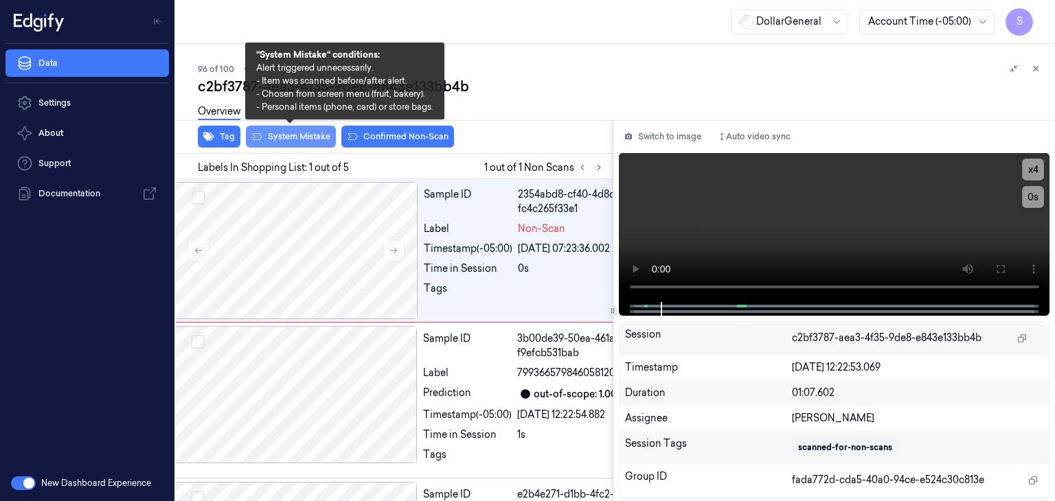
click at [291, 133] on button "System Mistake" at bounding box center [291, 137] width 90 height 22
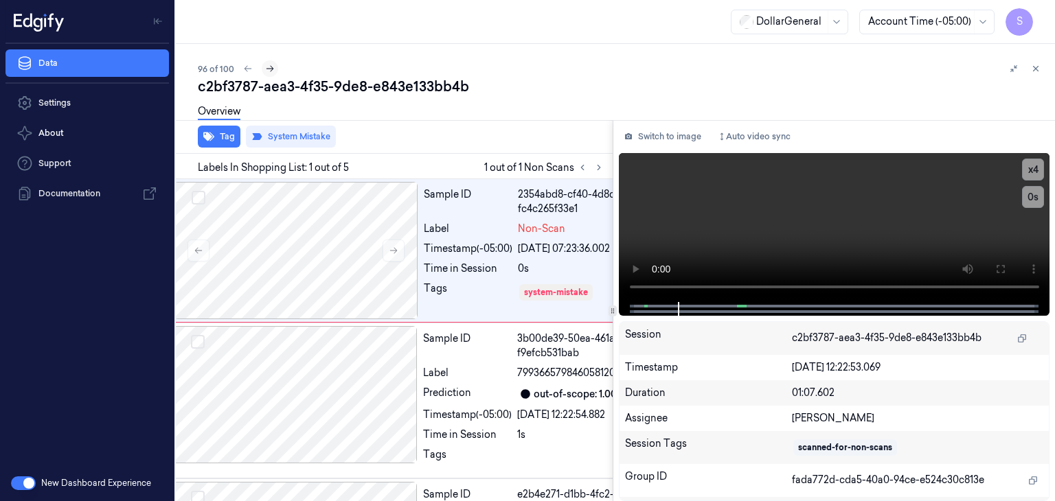
click at [272, 75] on button at bounding box center [270, 68] width 16 height 16
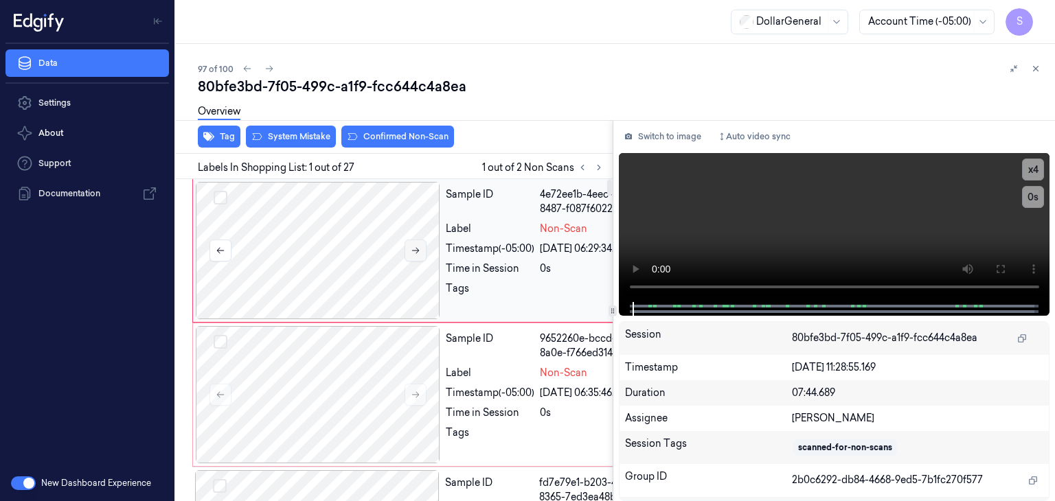
click at [416, 244] on button at bounding box center [415, 251] width 22 height 22
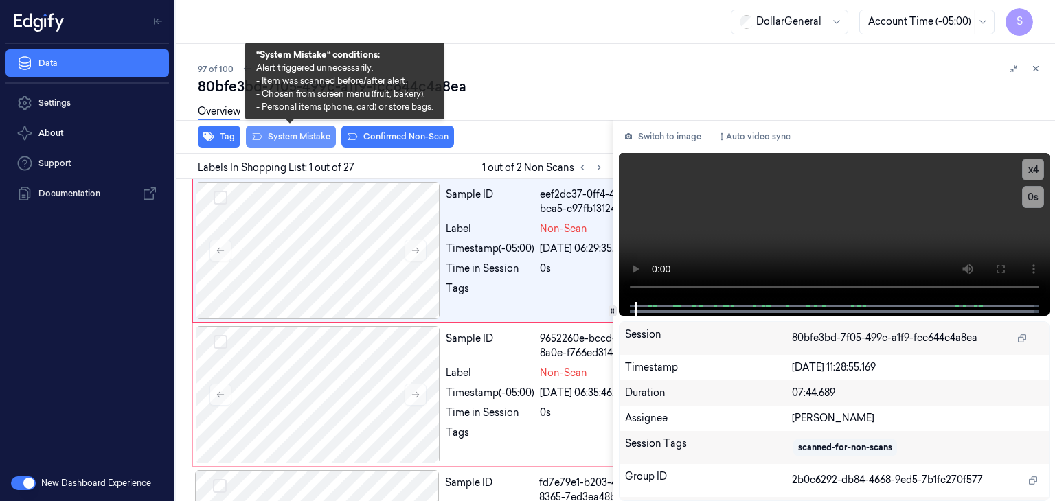
click at [322, 133] on button "System Mistake" at bounding box center [291, 137] width 90 height 22
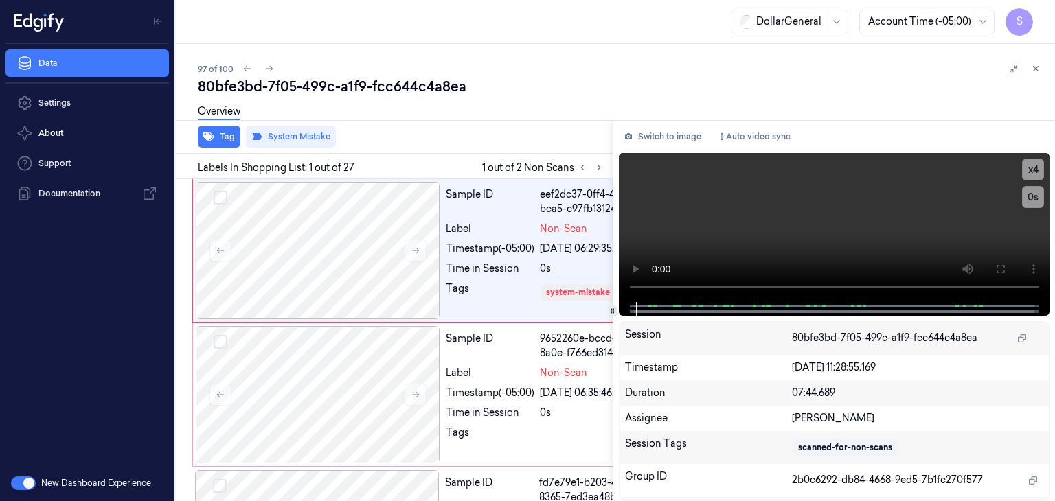
click at [220, 130] on div "Overview" at bounding box center [219, 113] width 43 height 35
click at [220, 140] on button "Tag" at bounding box center [219, 137] width 43 height 22
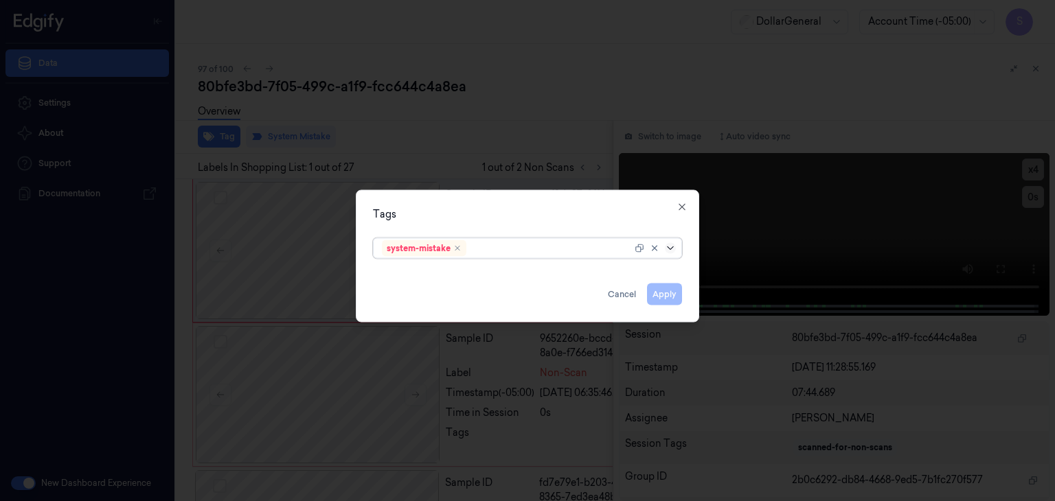
click at [673, 251] on icon at bounding box center [670, 248] width 11 height 11
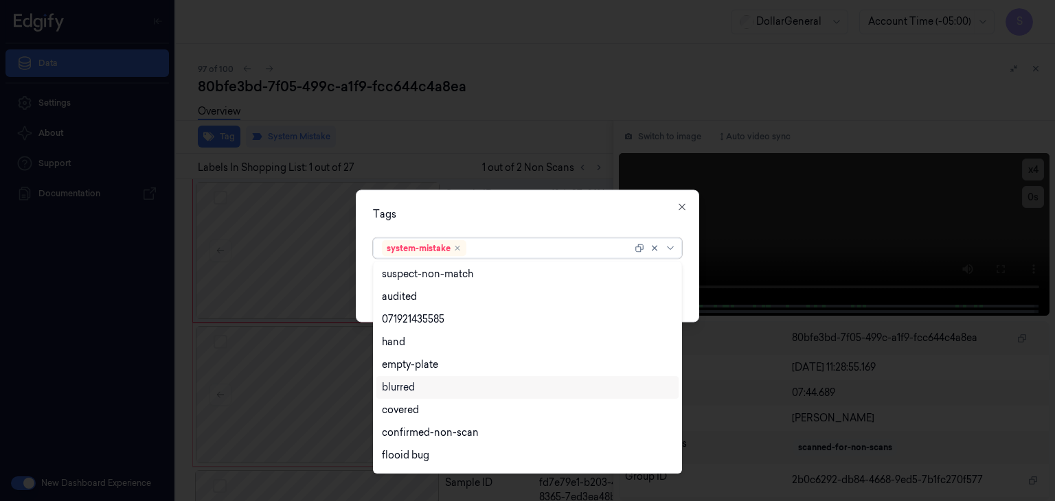
scroll to position [224, 0]
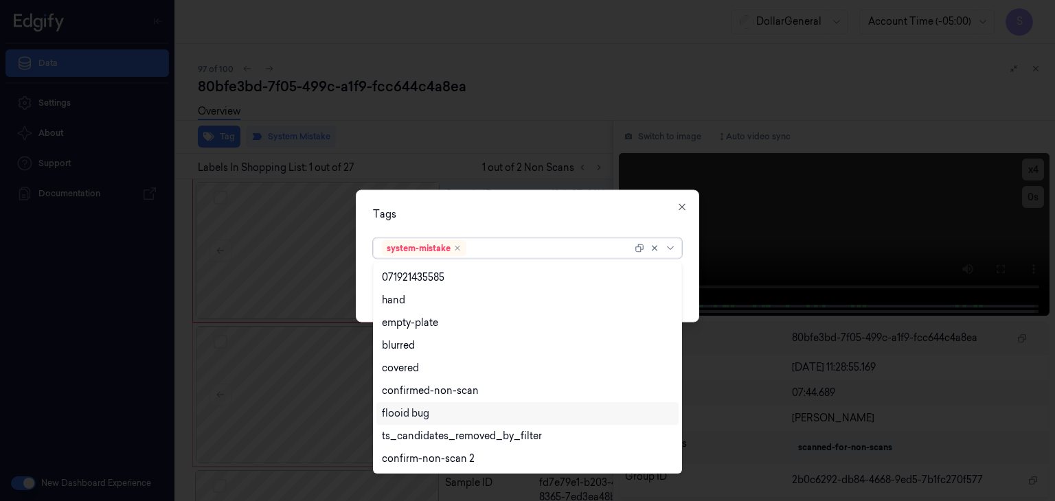
click at [417, 419] on div "flooid bug" at bounding box center [405, 413] width 47 height 14
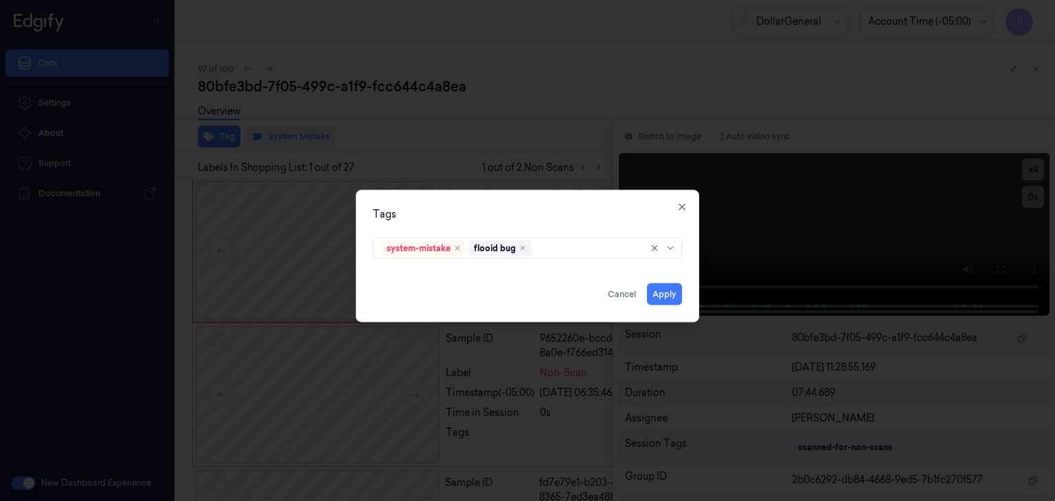
click at [685, 272] on div "Tags system-mistake flooid bug Apply Cancel Close" at bounding box center [527, 256] width 343 height 133
click at [672, 299] on button "Apply" at bounding box center [664, 295] width 35 height 22
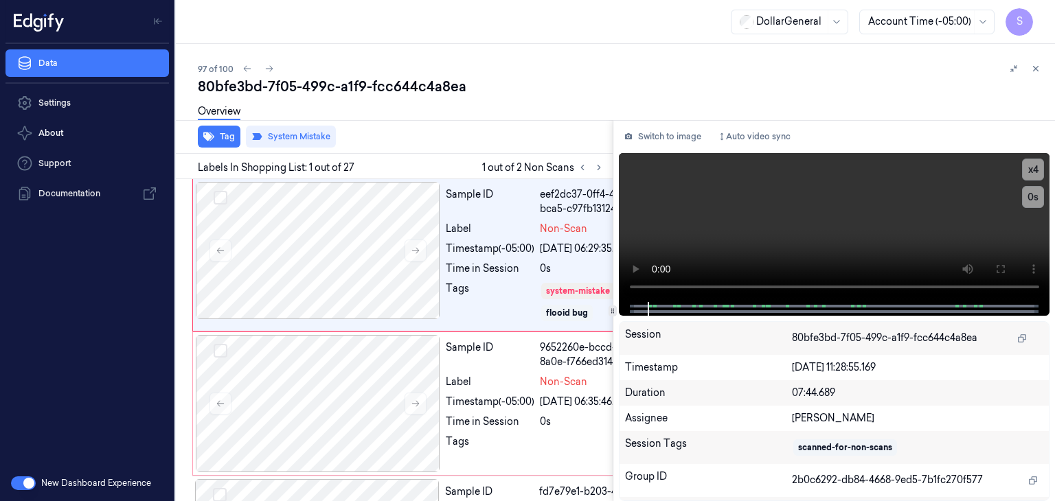
click at [272, 77] on div "80bfe3bd-7f05-499c-a1f9-fcc644c4a8ea" at bounding box center [621, 86] width 846 height 19
click at [269, 64] on icon at bounding box center [269, 69] width 10 height 10
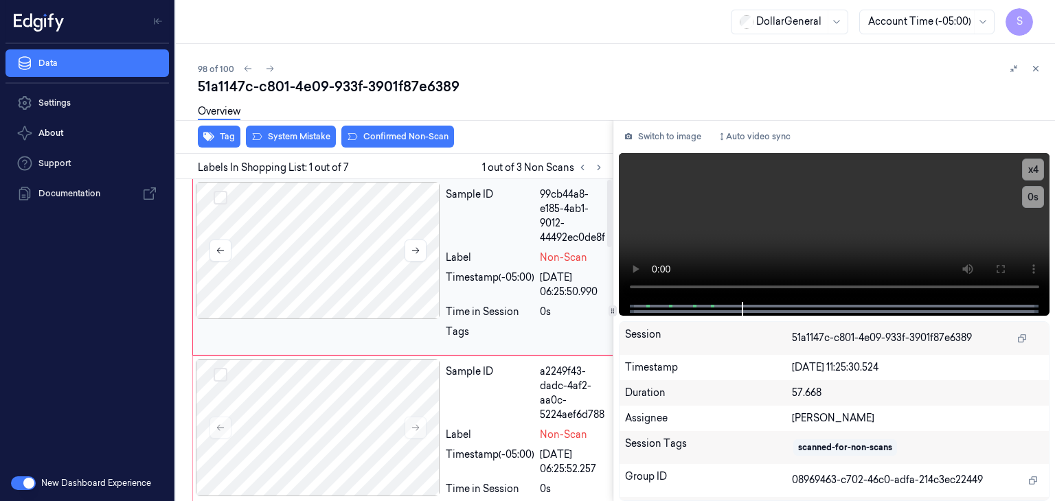
click at [279, 245] on div at bounding box center [318, 250] width 244 height 137
click at [357, 253] on div at bounding box center [318, 250] width 244 height 137
drag, startPoint x: 644, startPoint y: 148, endPoint x: 647, endPoint y: 141, distance: 7.4
click at [644, 148] on div "Switch to image Auto video sync x 4 0 s Session 51a1147c-c801-4e09-933f-3901f87…" at bounding box center [834, 310] width 442 height 381
click at [652, 133] on button "Switch to image" at bounding box center [663, 137] width 88 height 22
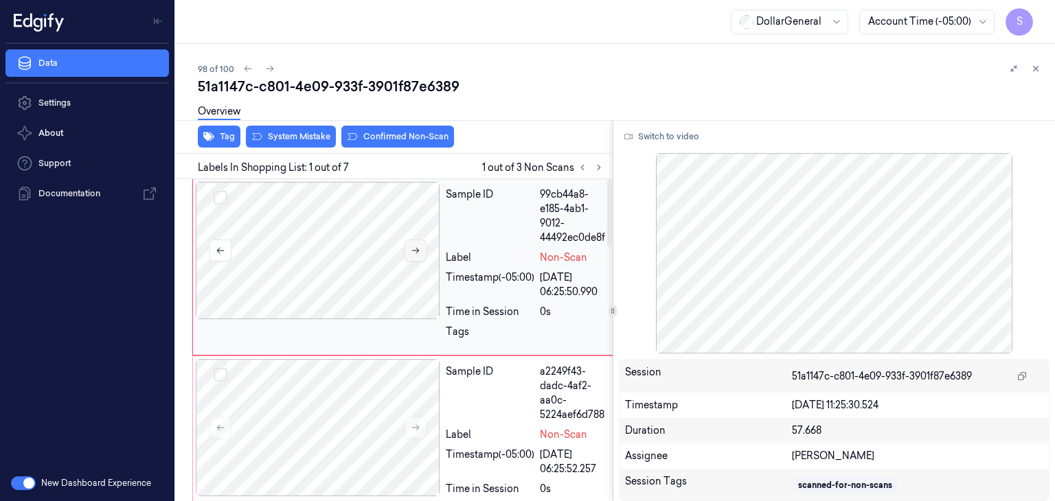
click at [412, 253] on icon at bounding box center [416, 251] width 10 height 10
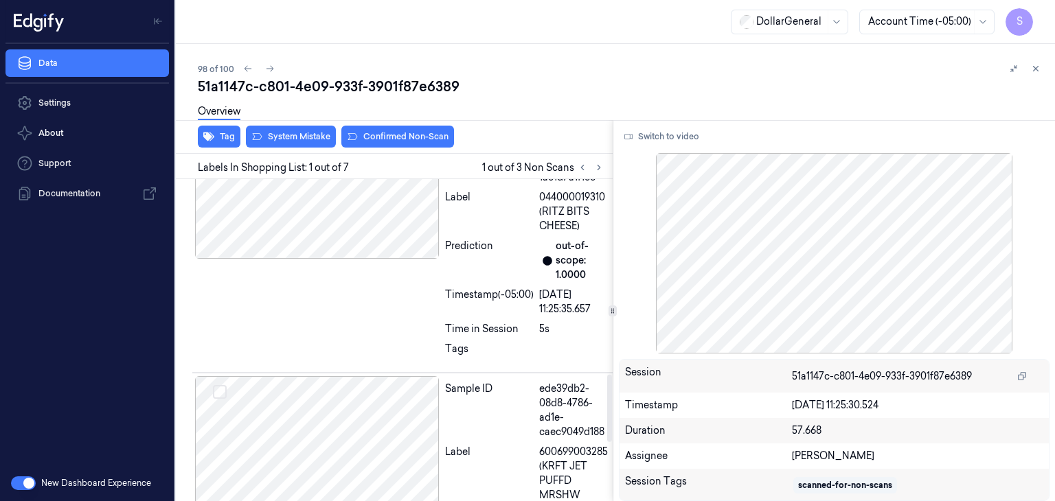
scroll to position [961, 0]
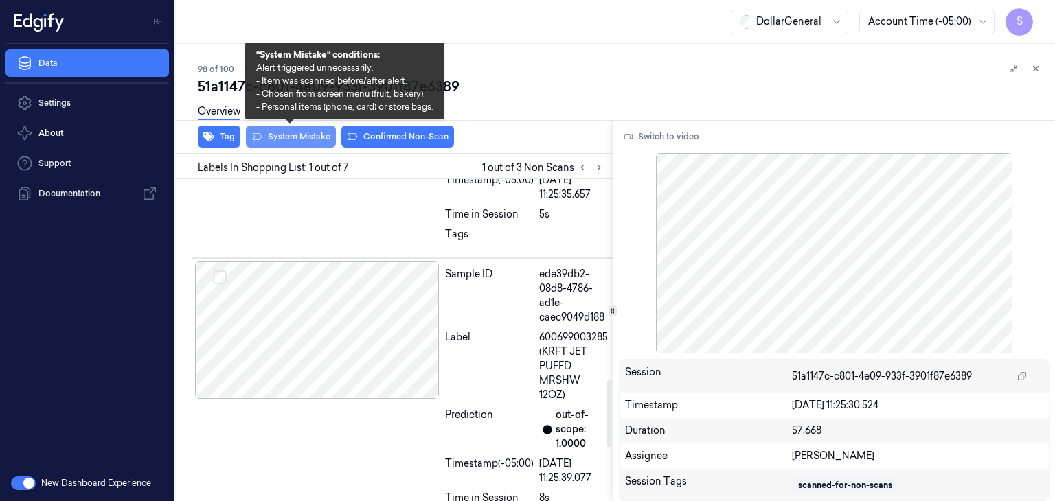
click at [297, 135] on button "System Mistake" at bounding box center [291, 137] width 90 height 22
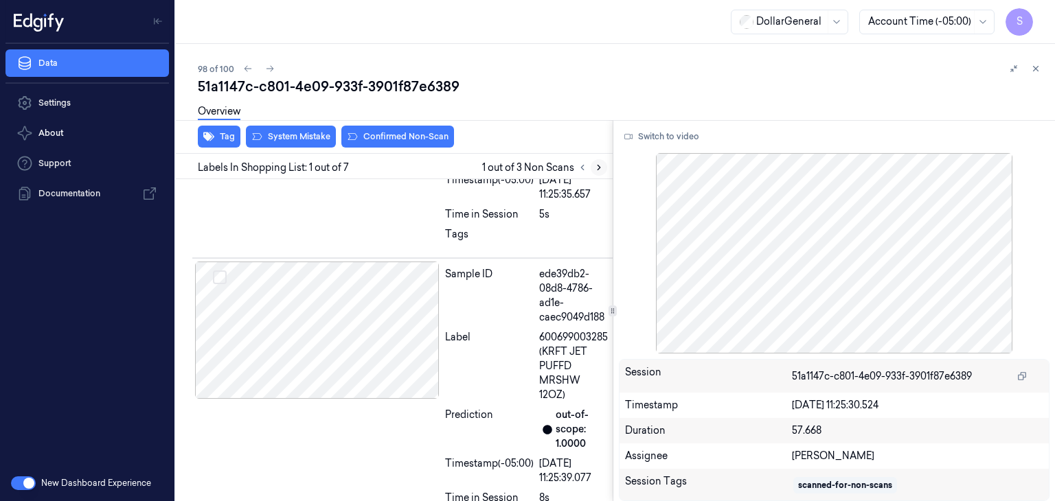
click at [601, 172] on button at bounding box center [598, 167] width 16 height 16
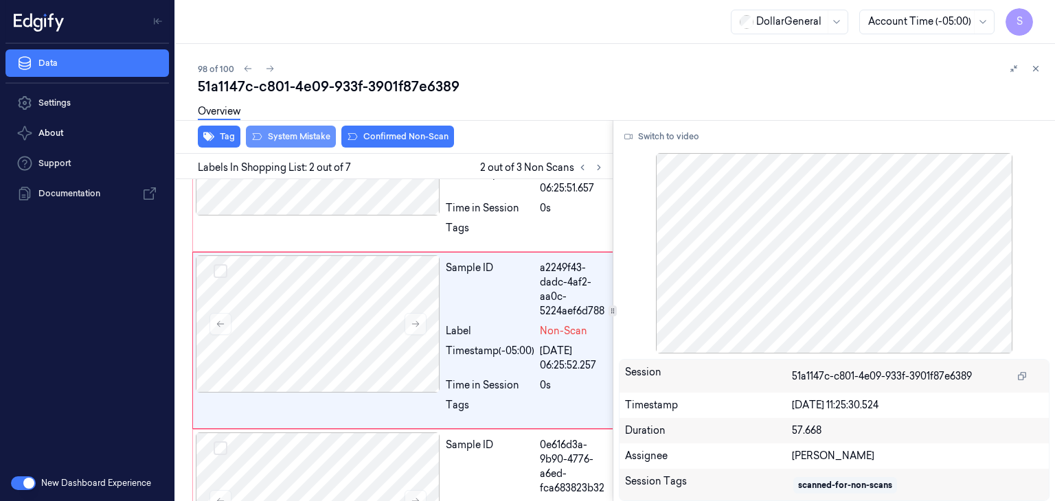
scroll to position [133, 0]
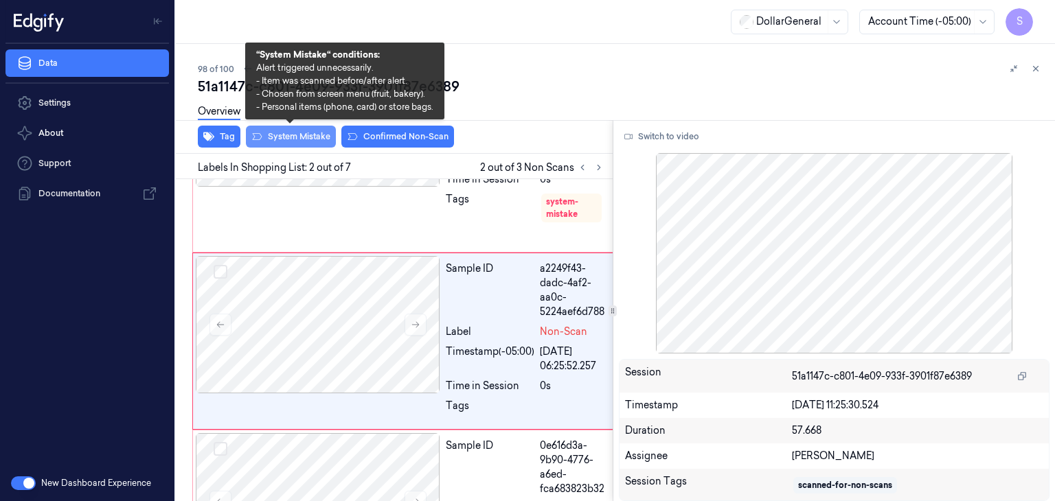
click at [272, 141] on button "System Mistake" at bounding box center [291, 137] width 90 height 22
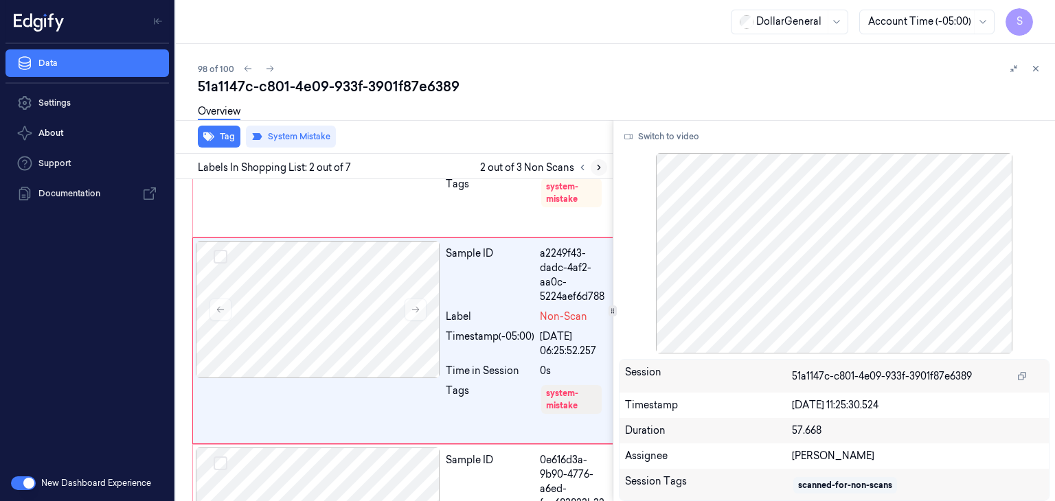
click at [600, 165] on icon at bounding box center [599, 168] width 10 height 10
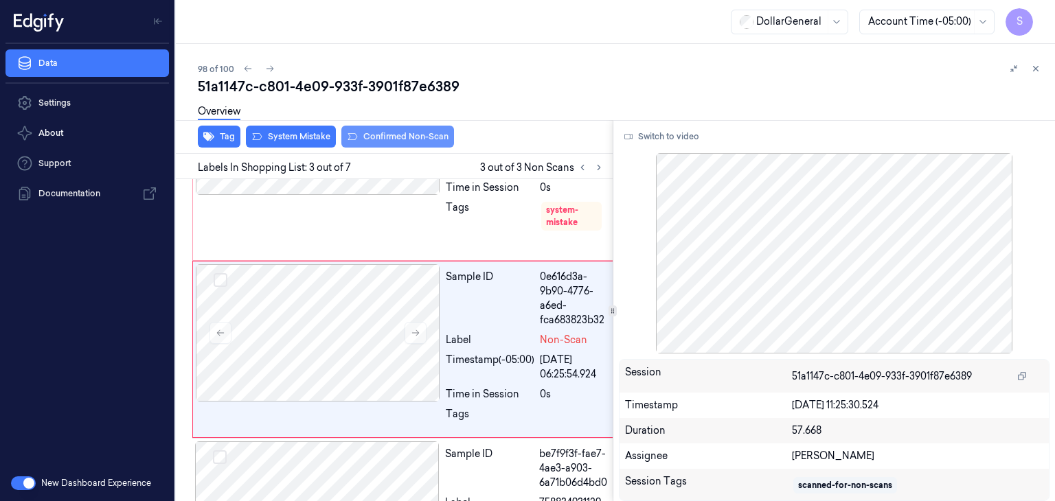
scroll to position [338, 0]
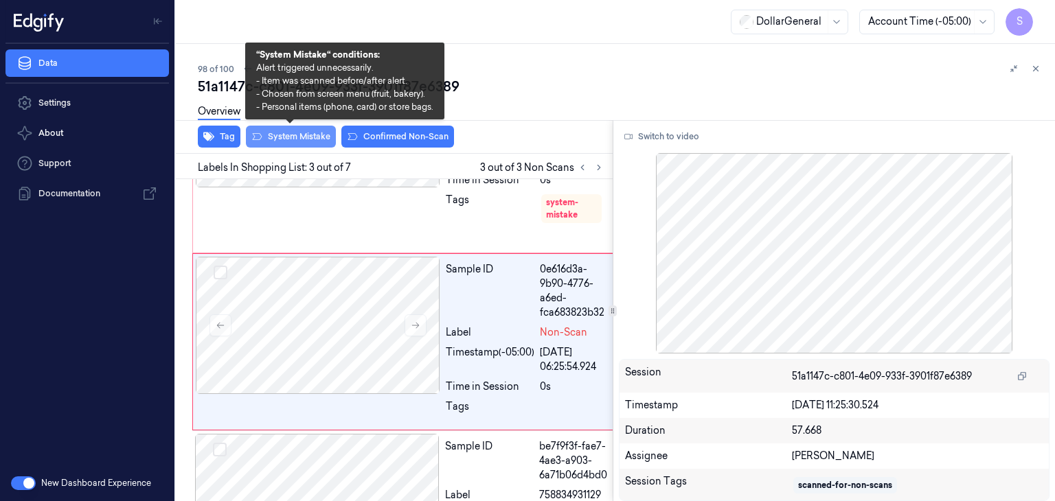
click at [307, 141] on button "System Mistake" at bounding box center [291, 137] width 90 height 22
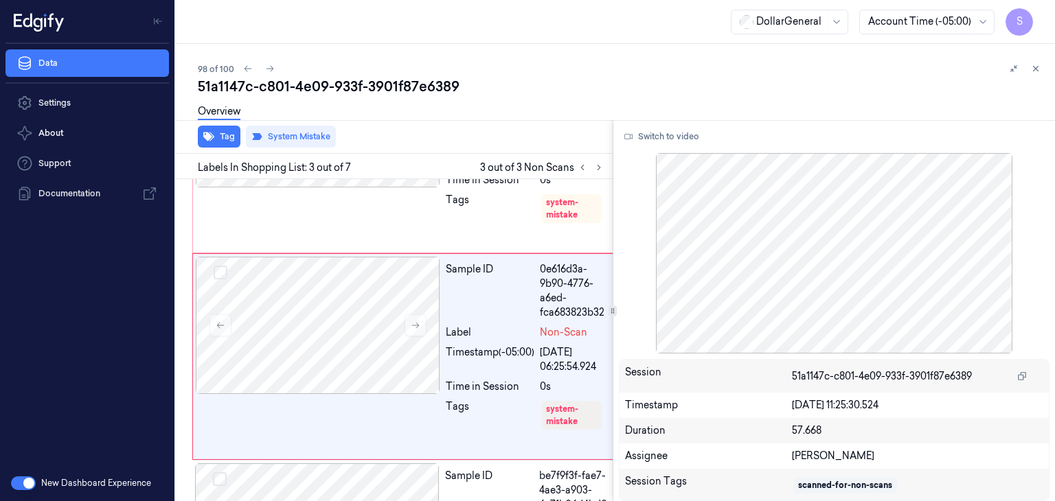
scroll to position [354, 0]
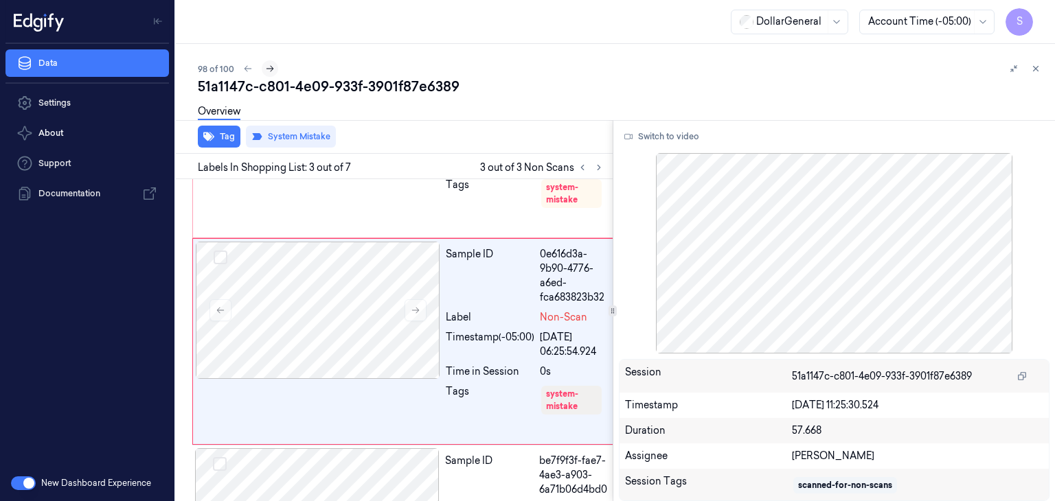
click at [273, 68] on icon at bounding box center [270, 69] width 10 height 10
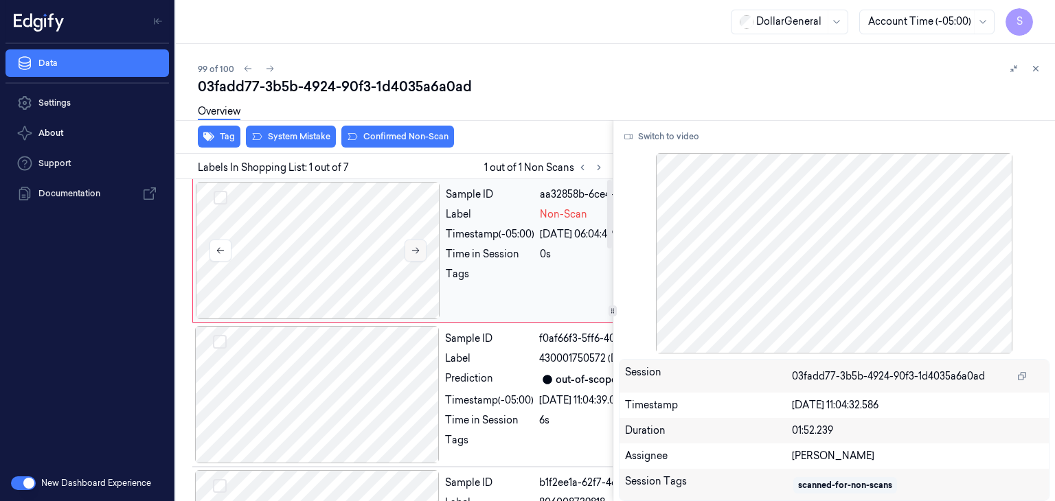
click at [408, 251] on button at bounding box center [415, 251] width 22 height 22
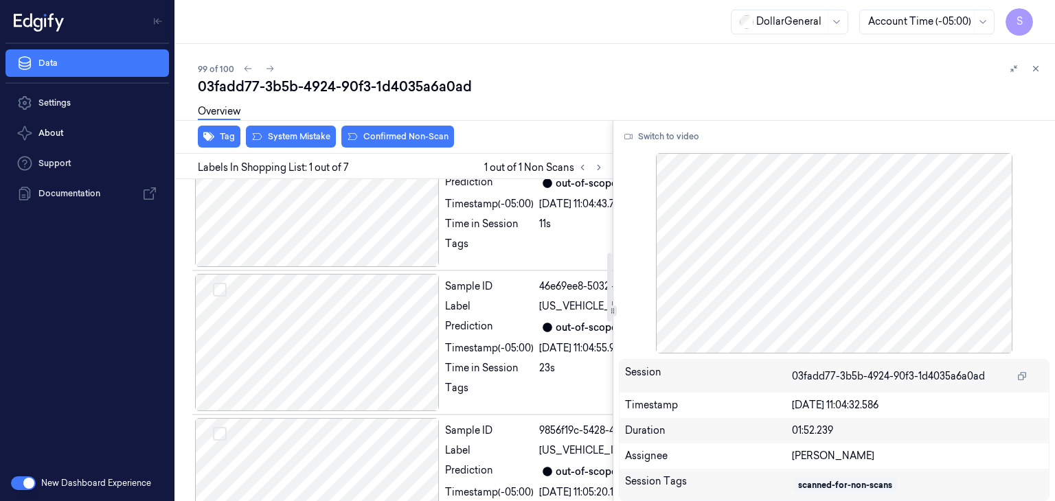
scroll to position [343, 0]
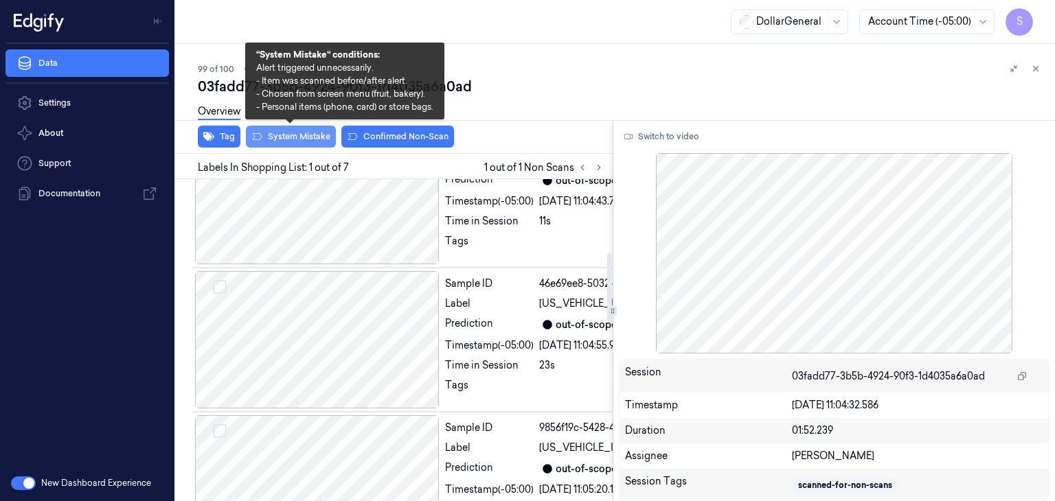
click at [306, 135] on button "System Mistake" at bounding box center [291, 137] width 90 height 22
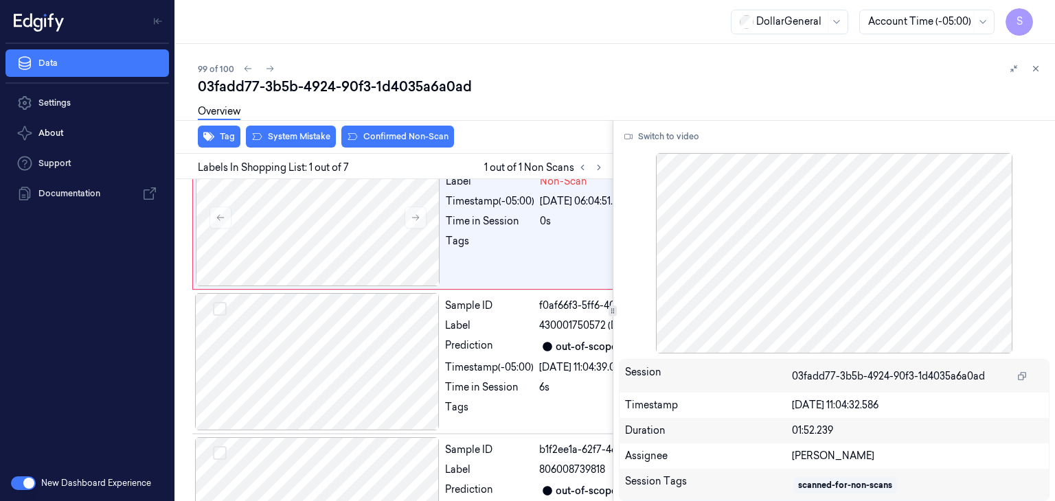
scroll to position [0, 0]
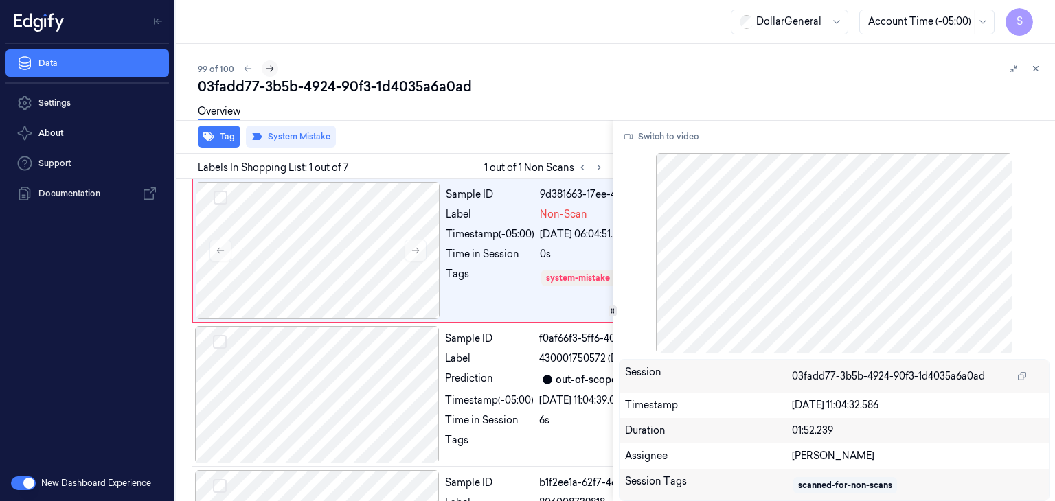
click at [268, 66] on icon at bounding box center [270, 69] width 10 height 10
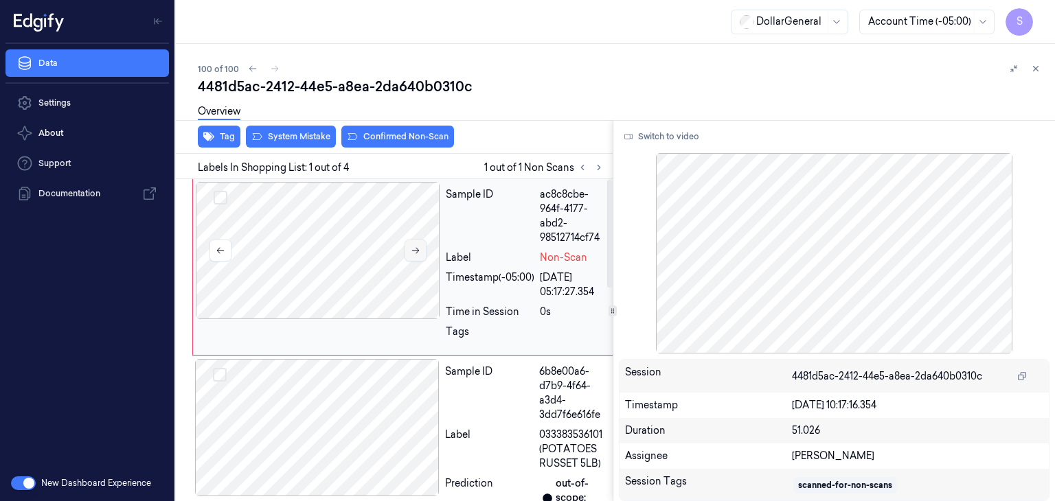
click at [423, 250] on button at bounding box center [415, 251] width 22 height 22
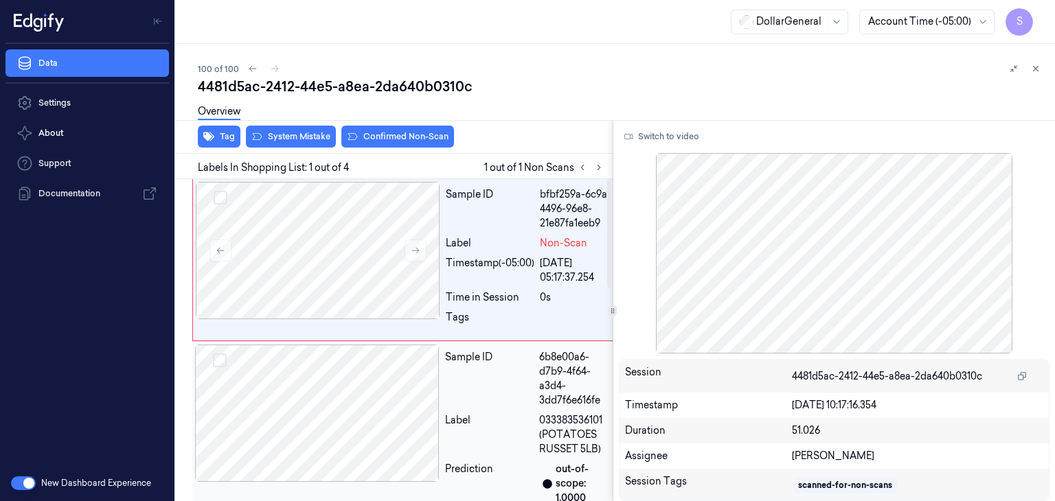
click at [375, 371] on div at bounding box center [317, 413] width 244 height 137
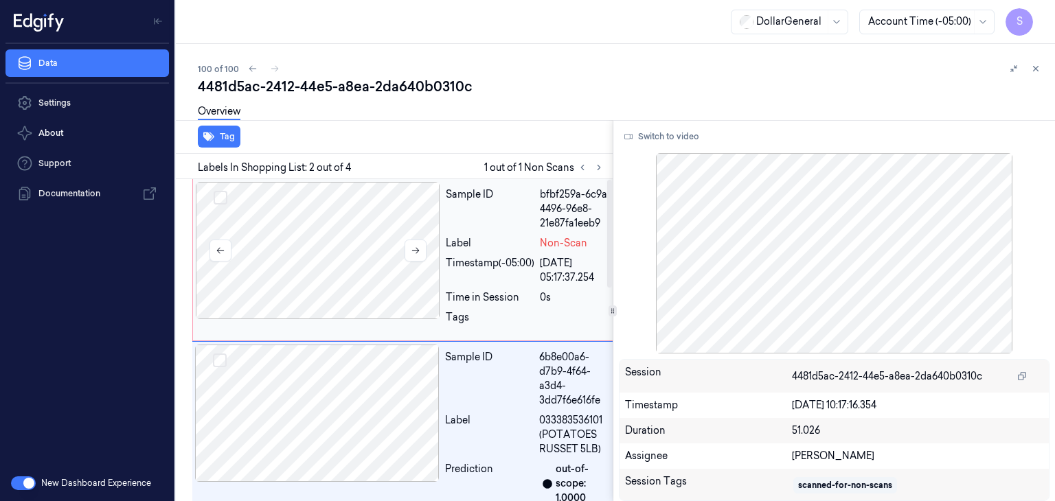
click at [343, 229] on div at bounding box center [318, 250] width 244 height 137
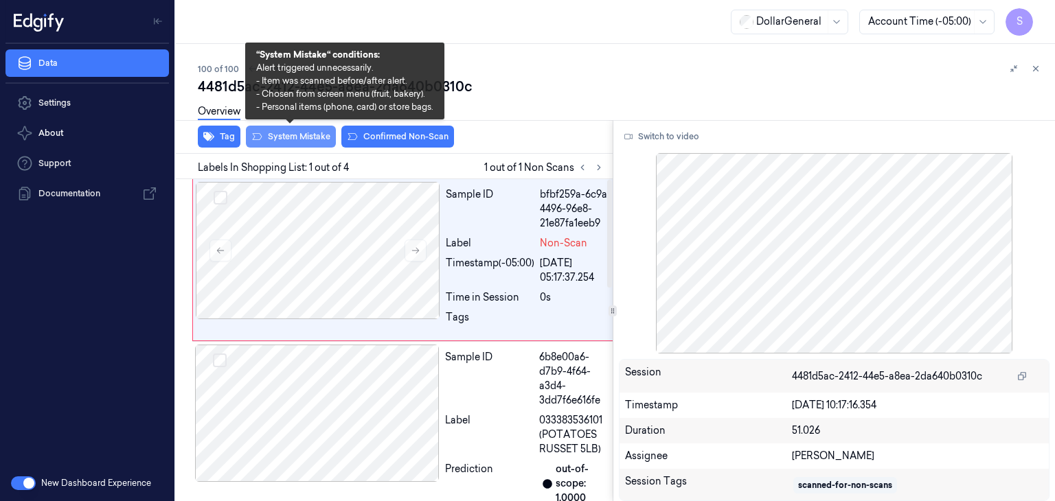
click at [319, 144] on button "System Mistake" at bounding box center [291, 137] width 90 height 22
